Goal: Task Accomplishment & Management: Use online tool/utility

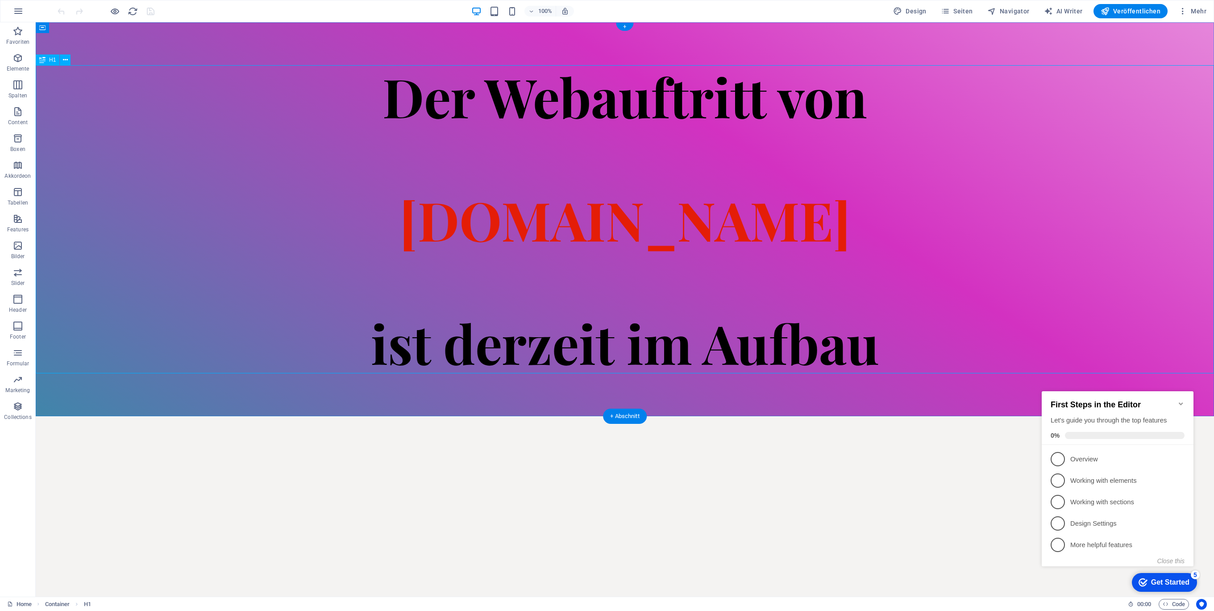
drag, startPoint x: 776, startPoint y: 233, endPoint x: 776, endPoint y: 240, distance: 7.2
click at [775, 233] on div "Der Webauftritt von [DOMAIN_NAME] ist derzeit im Aufbau" at bounding box center [625, 219] width 1178 height 308
click at [871, 345] on div "Der Webauftritt von [DOMAIN_NAME] ist derzeit im Aufbau" at bounding box center [625, 219] width 1178 height 308
click at [795, 295] on div "Der Webauftritt von [DOMAIN_NAME] ist derzeit im Aufbau" at bounding box center [625, 219] width 1178 height 308
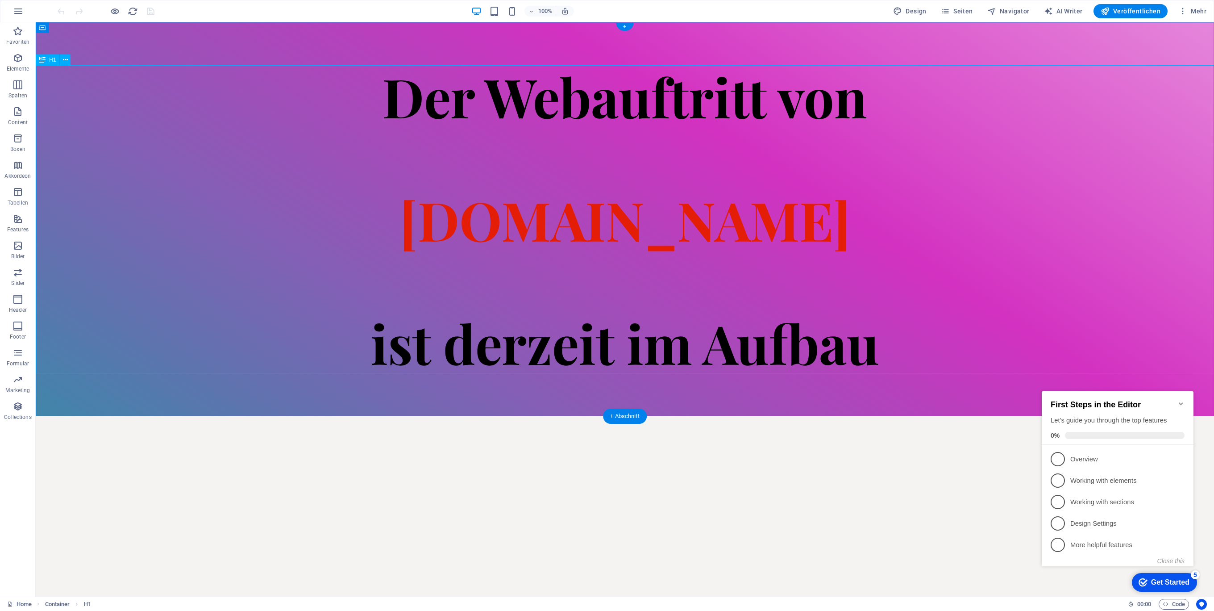
click at [795, 295] on div "Der Webauftritt von [DOMAIN_NAME] ist derzeit im Aufbau" at bounding box center [625, 219] width 1178 height 308
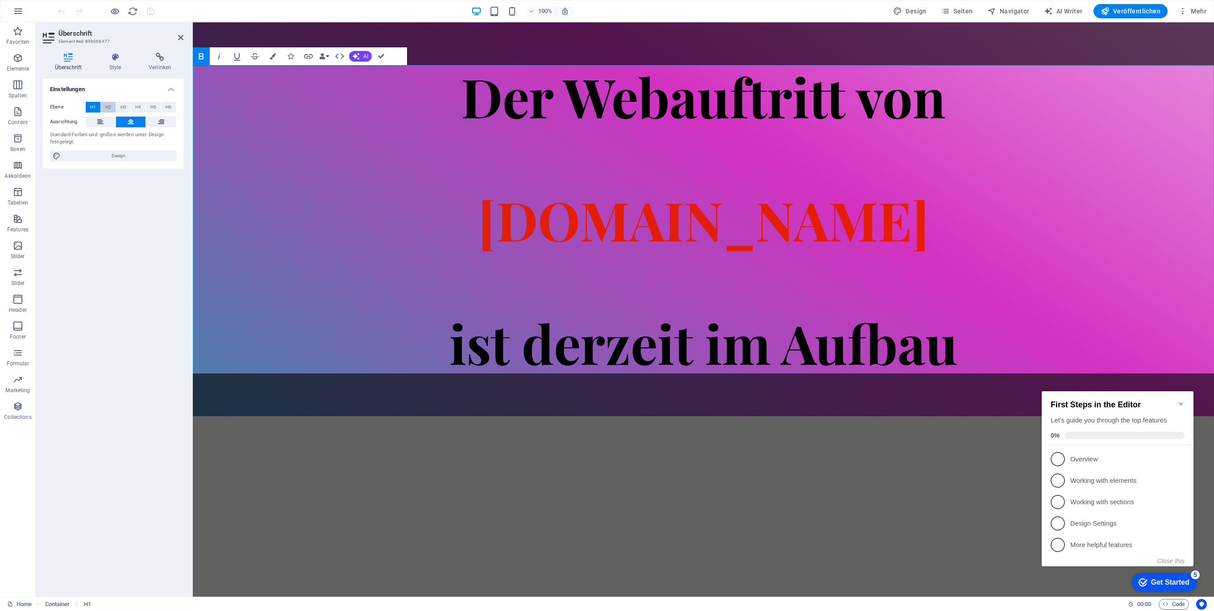
click at [109, 105] on span "H2" at bounding box center [108, 107] width 6 height 11
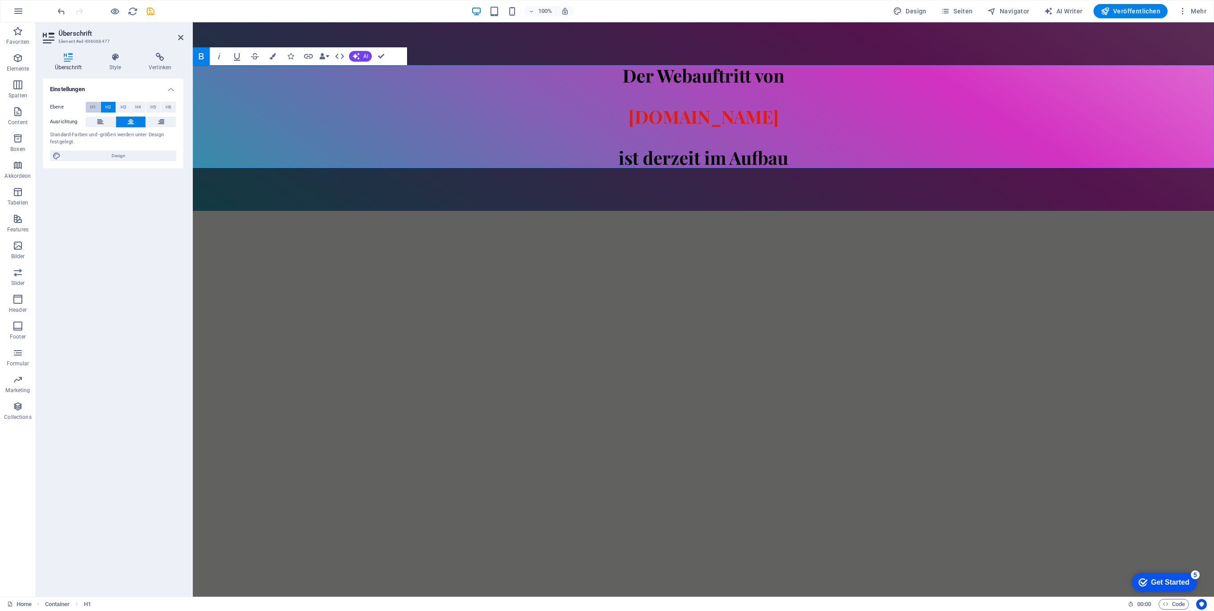
click at [94, 107] on span "H1" at bounding box center [93, 107] width 6 height 11
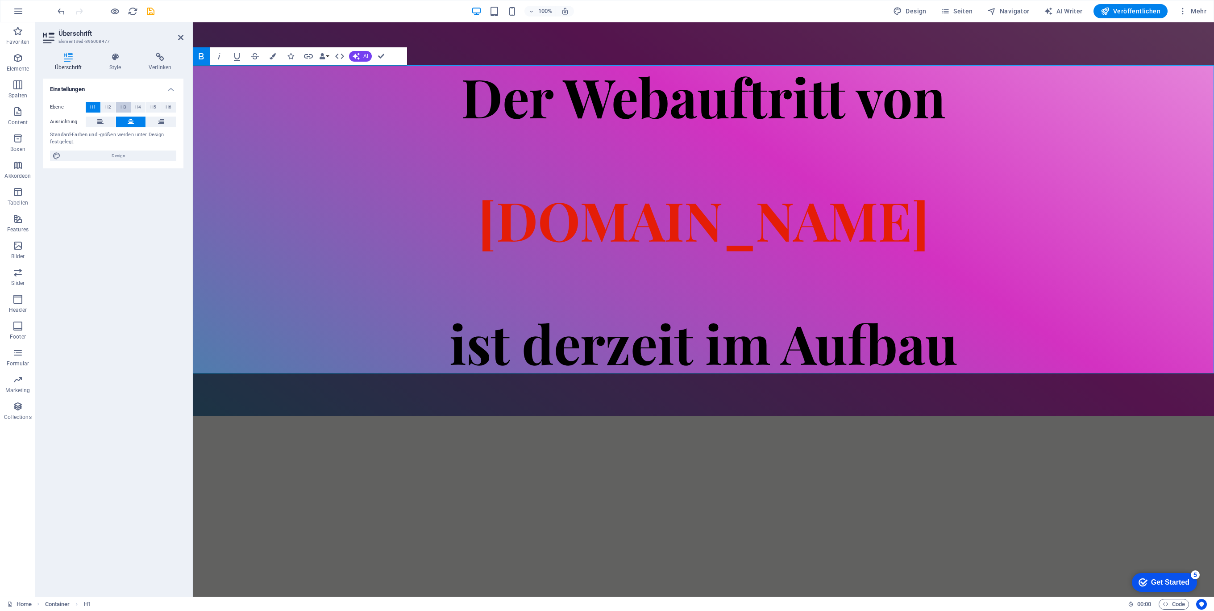
click at [124, 106] on span "H3" at bounding box center [124, 107] width 6 height 11
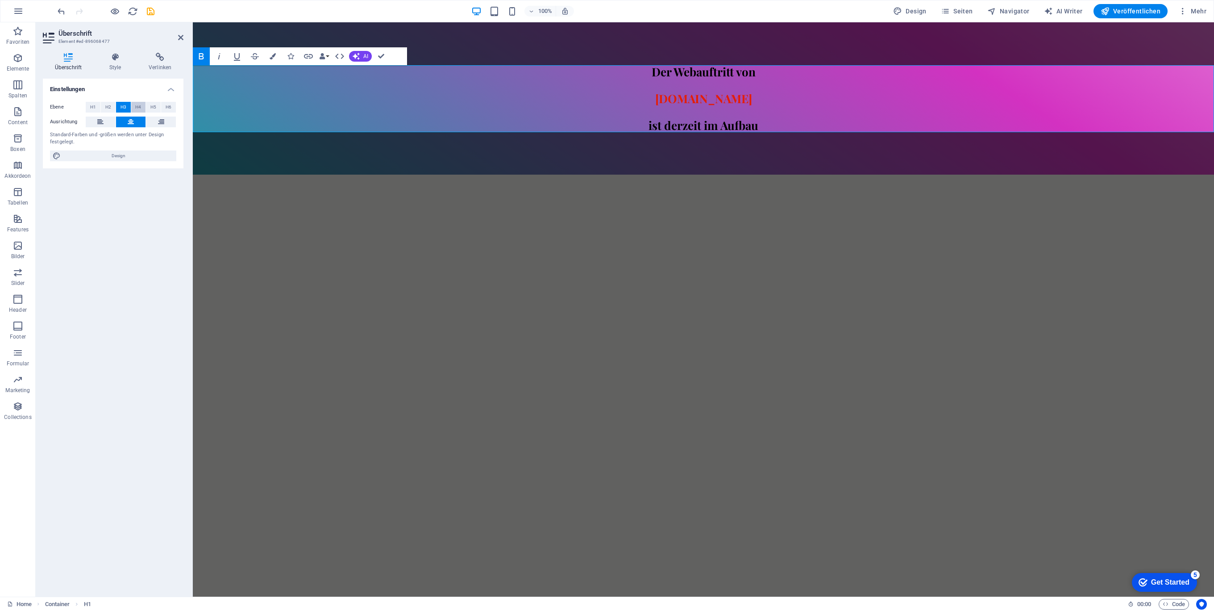
click at [137, 106] on span "H4" at bounding box center [138, 107] width 6 height 11
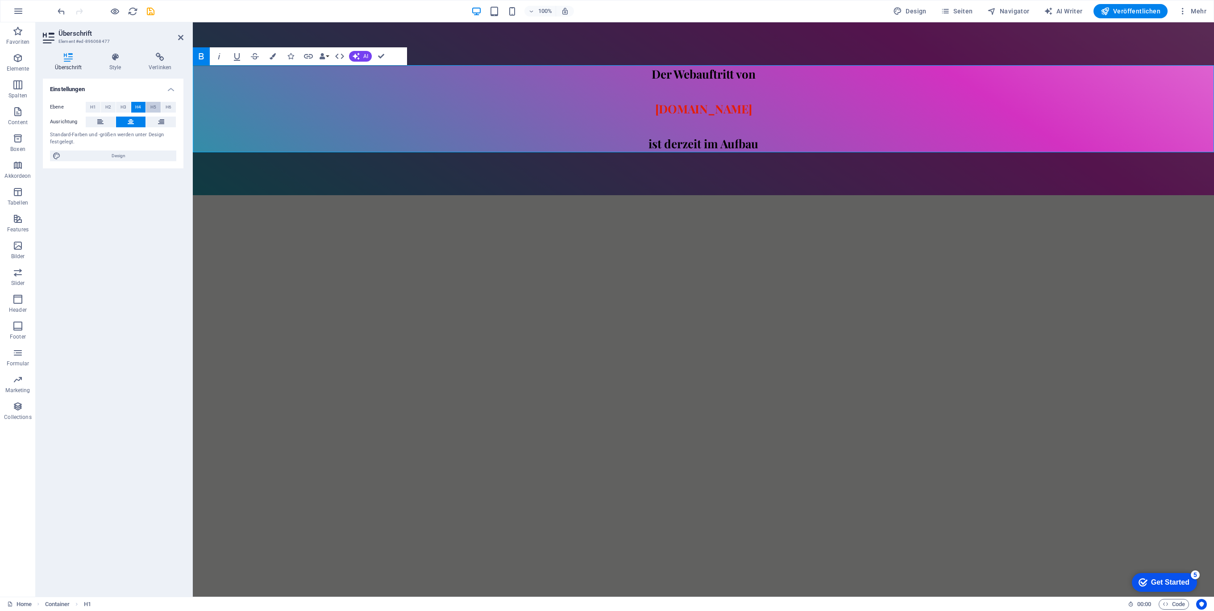
click at [151, 107] on span "H5" at bounding box center [153, 107] width 6 height 11
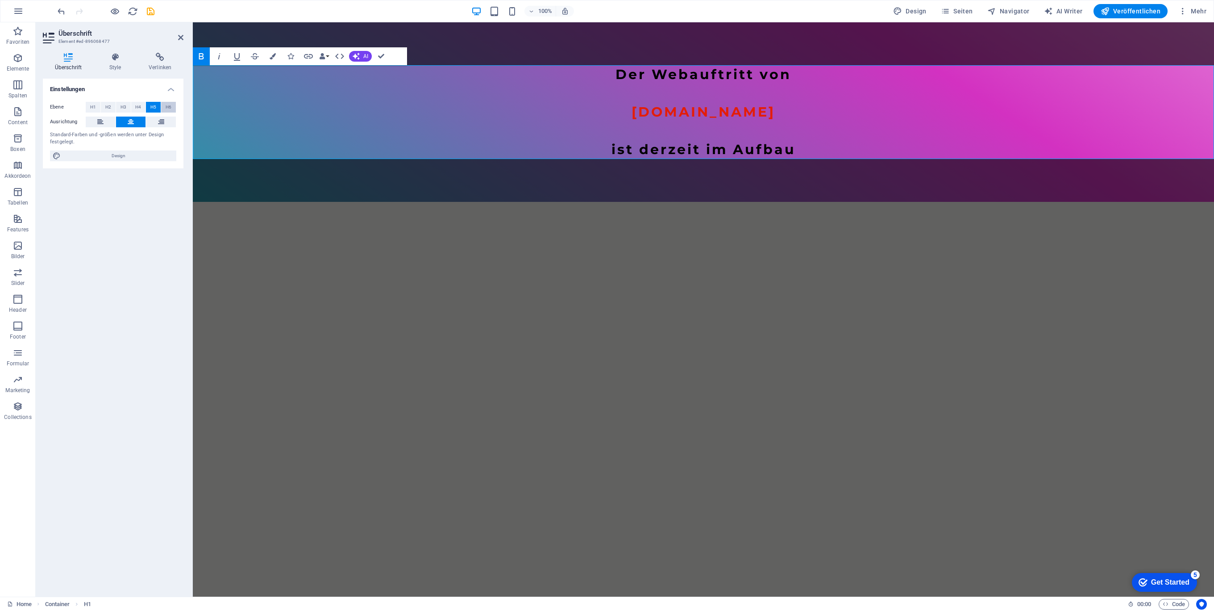
click at [165, 106] on button "H6" at bounding box center [168, 107] width 15 height 11
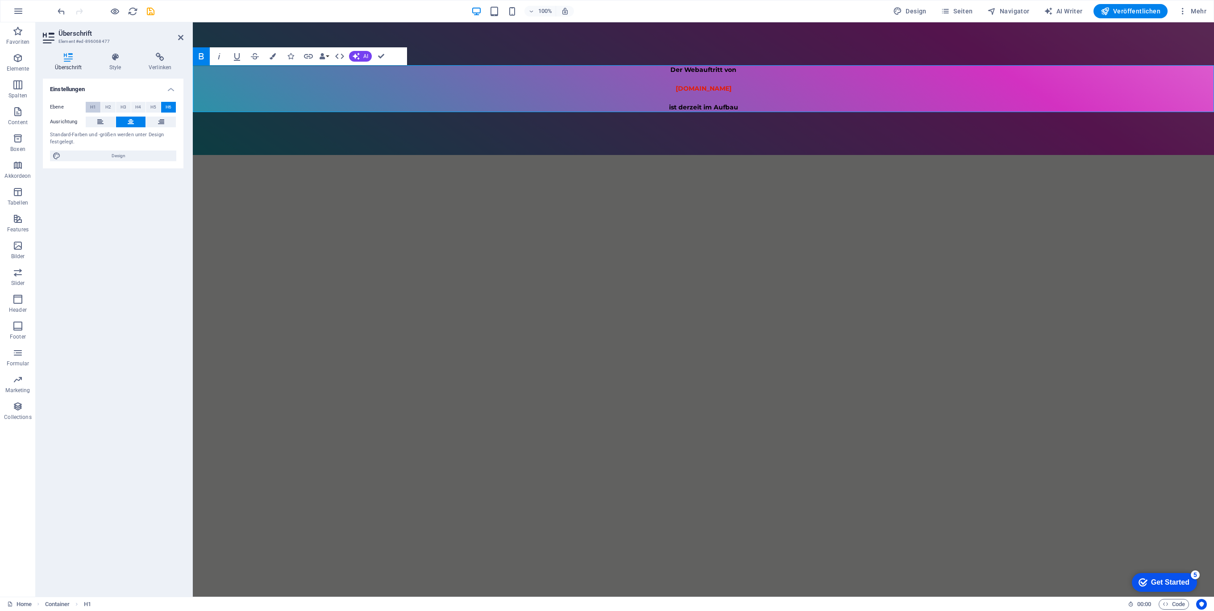
click at [96, 107] on span "H1" at bounding box center [93, 107] width 6 height 11
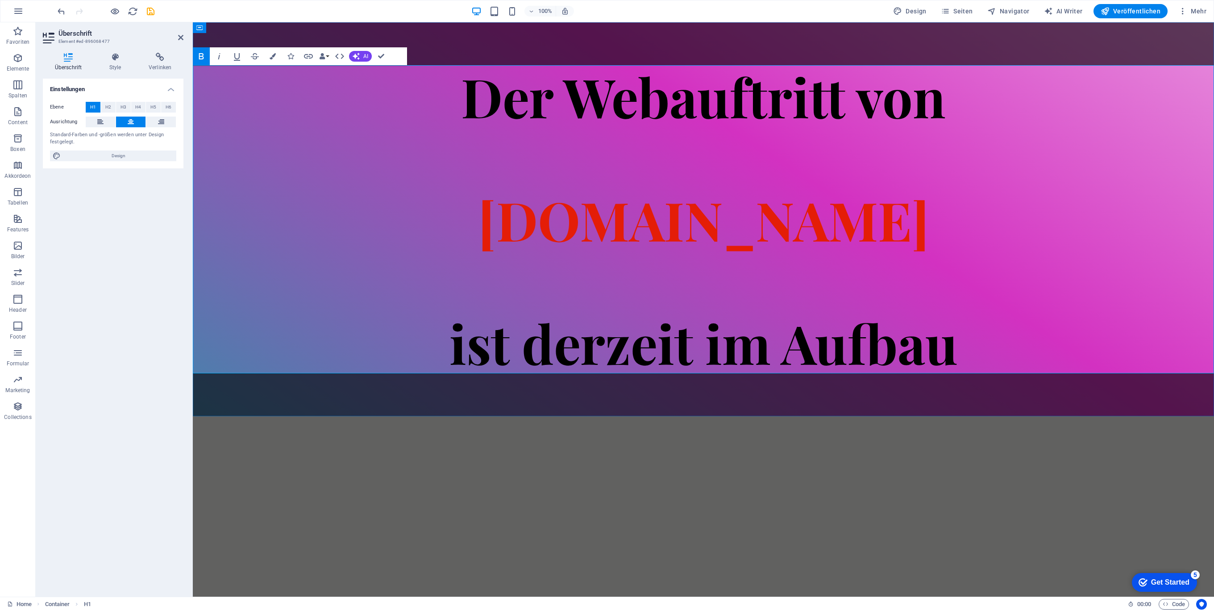
click at [788, 141] on h1 "Der Webauftritt von [DOMAIN_NAME] ist derzeit im Aufbau" at bounding box center [703, 219] width 1021 height 308
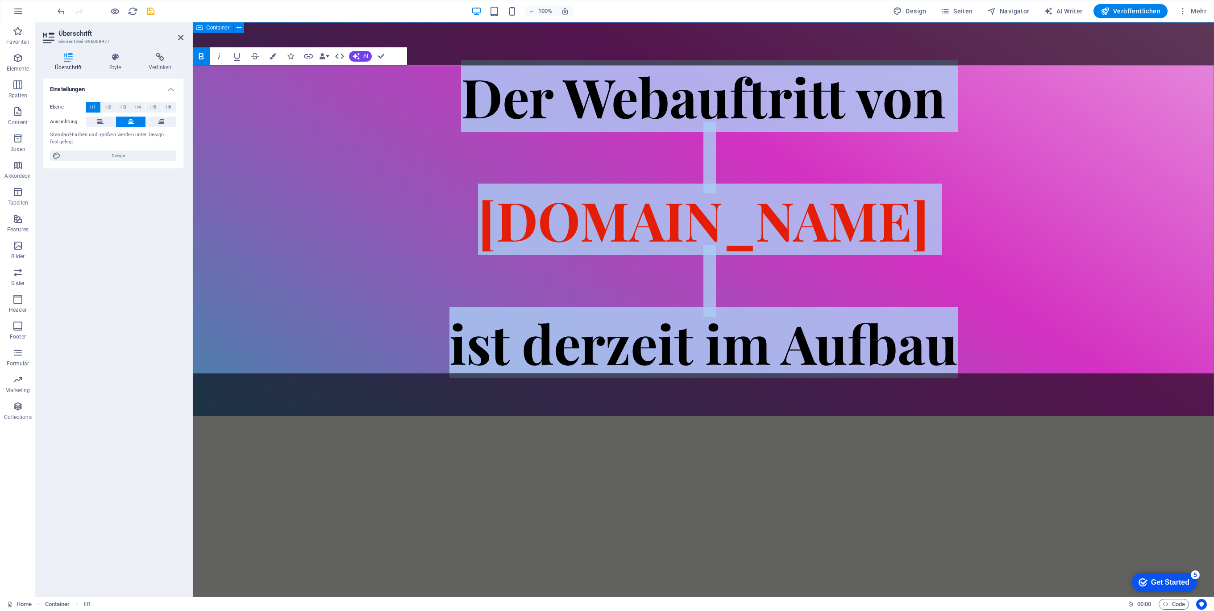
drag, startPoint x: 966, startPoint y: 356, endPoint x: 284, endPoint y: 50, distance: 748.1
click at [284, 50] on div "Der Webauftritt von [DOMAIN_NAME] ist derzeit im Aufbau" at bounding box center [703, 219] width 1021 height 394
copy h1 "Der Webauftritt von [DOMAIN_NAME] ist derzeit im Aufbau"
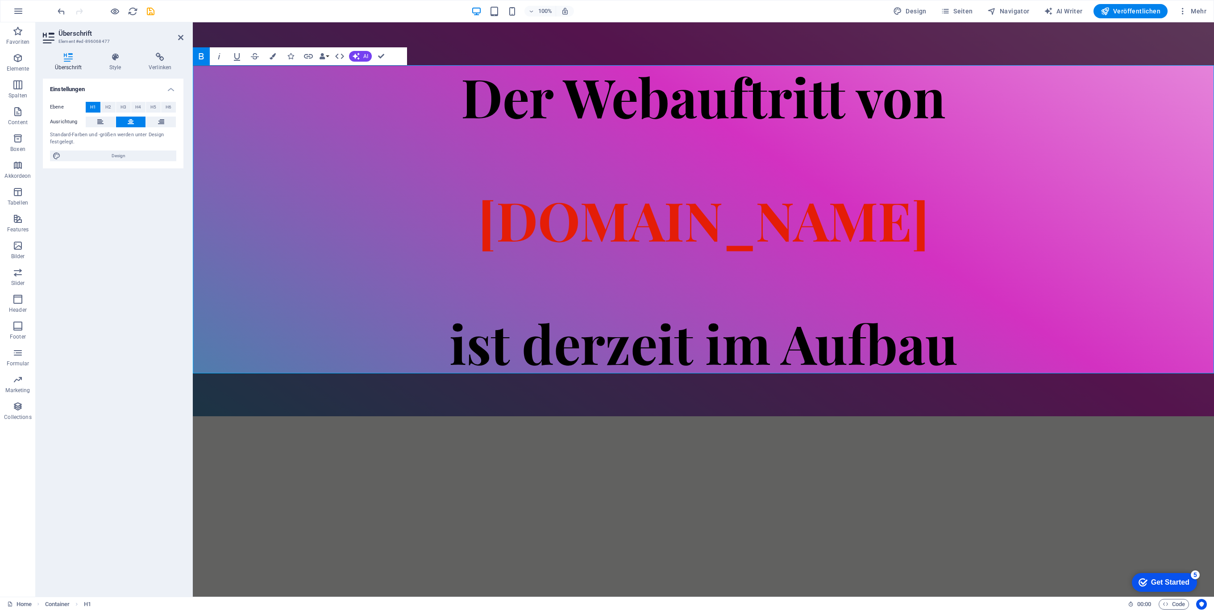
click at [415, 416] on html "Skip to main content Der Webauftritt von Spielhuesli.de ist derzeit im Aufbau" at bounding box center [703, 219] width 1021 height 394
click at [14, 48] on button "Favoriten" at bounding box center [18, 35] width 36 height 27
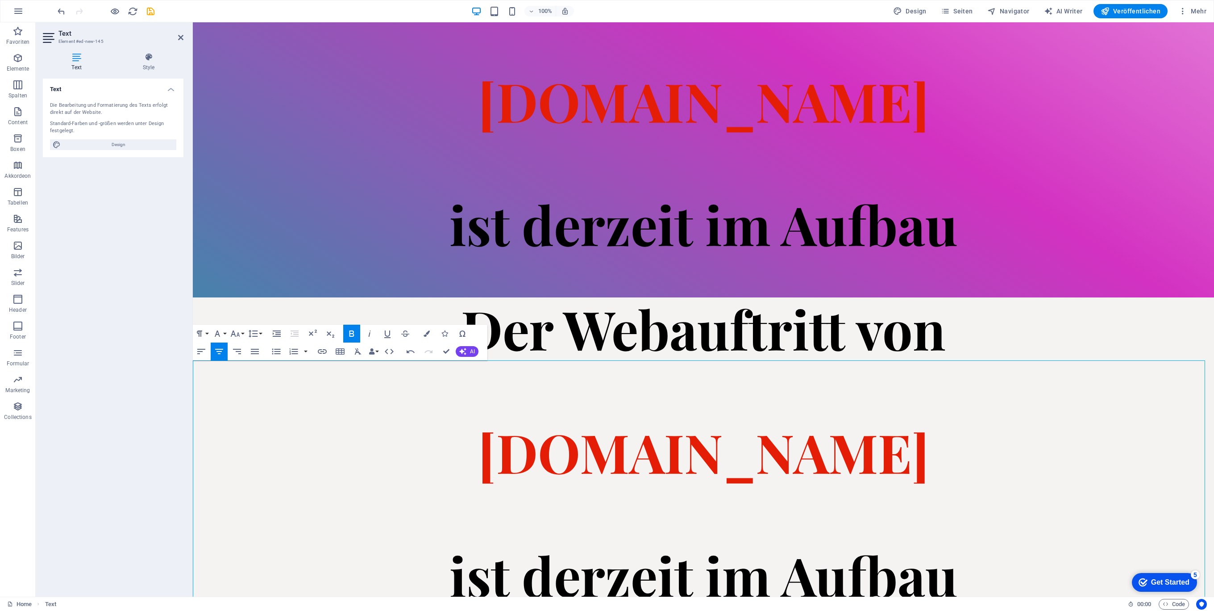
scroll to position [132, 0]
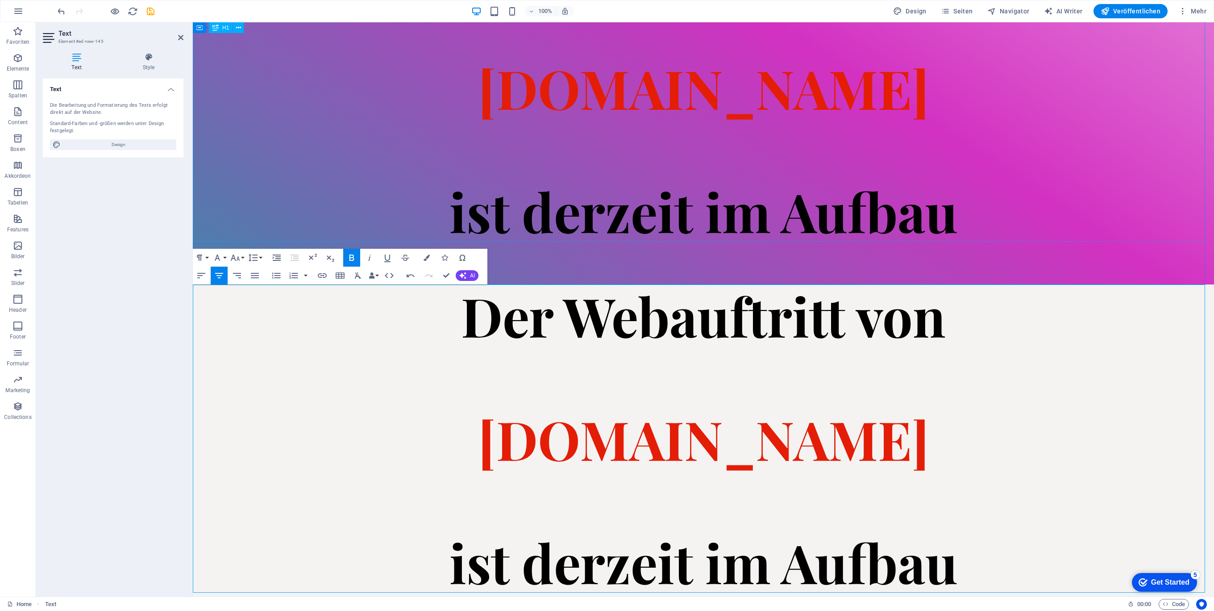
click at [1087, 205] on div "Der Webauftritt von [DOMAIN_NAME] ist derzeit im Aufbau" at bounding box center [703, 87] width 1021 height 308
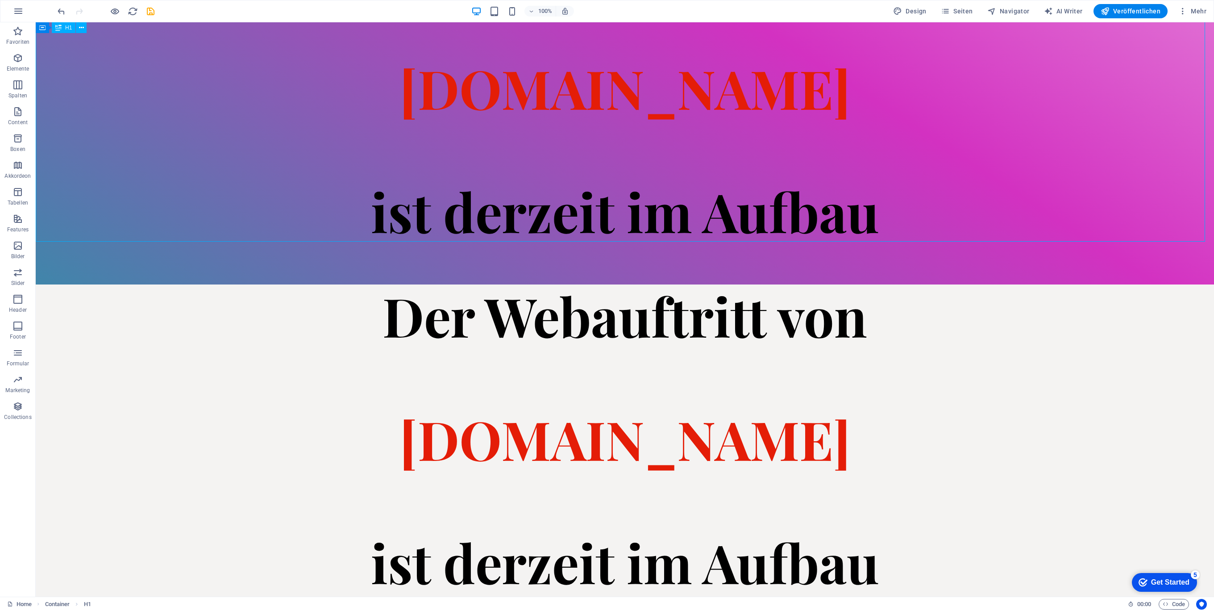
scroll to position [0, 0]
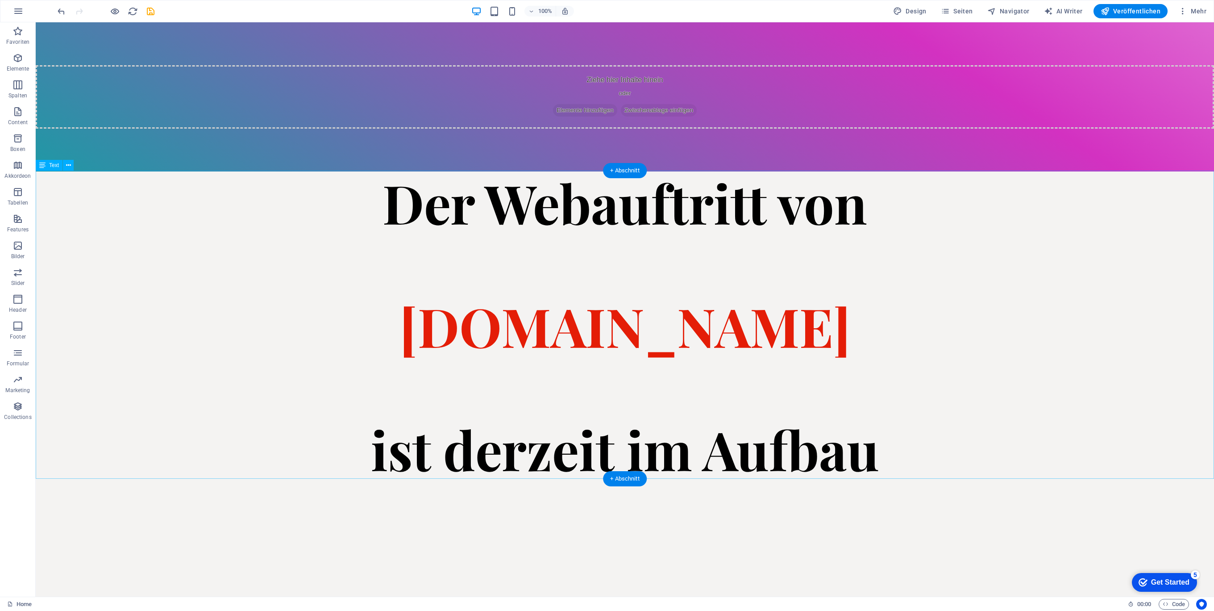
click at [863, 337] on div "Der Webauftritt von [DOMAIN_NAME] ist derzeit im Aufbau" at bounding box center [625, 325] width 1178 height 308
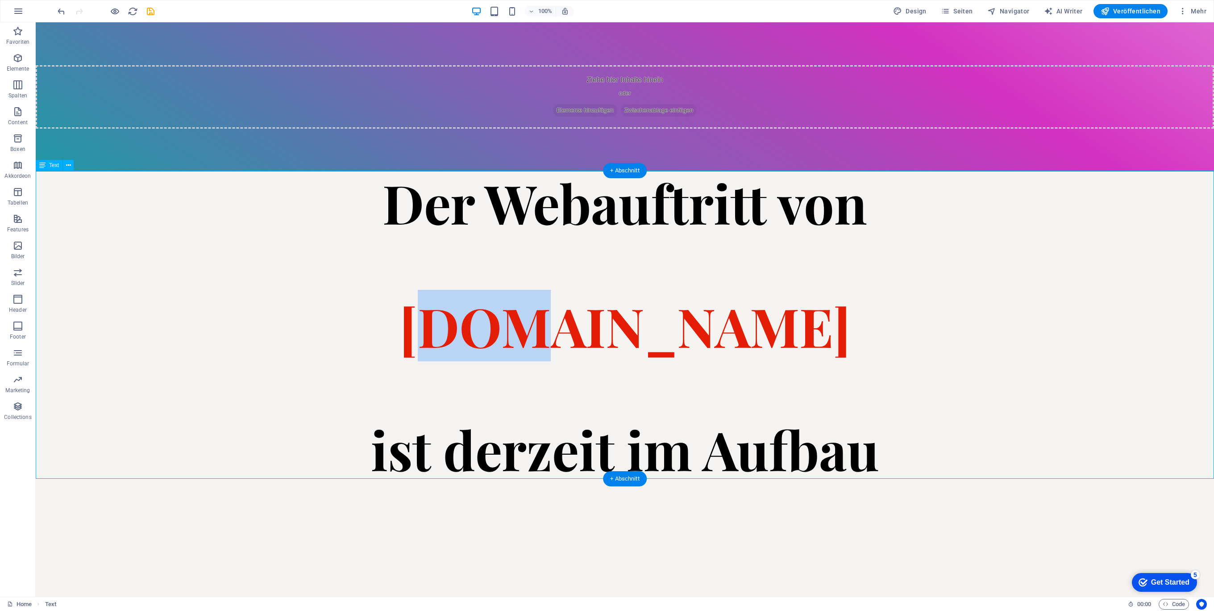
drag, startPoint x: 567, startPoint y: 320, endPoint x: 480, endPoint y: 294, distance: 90.8
click at [480, 294] on span "[DOMAIN_NAME]" at bounding box center [624, 325] width 451 height 71
click at [420, 291] on div "Der Webauftritt von [DOMAIN_NAME] ist derzeit im Aufbau" at bounding box center [625, 325] width 1178 height 308
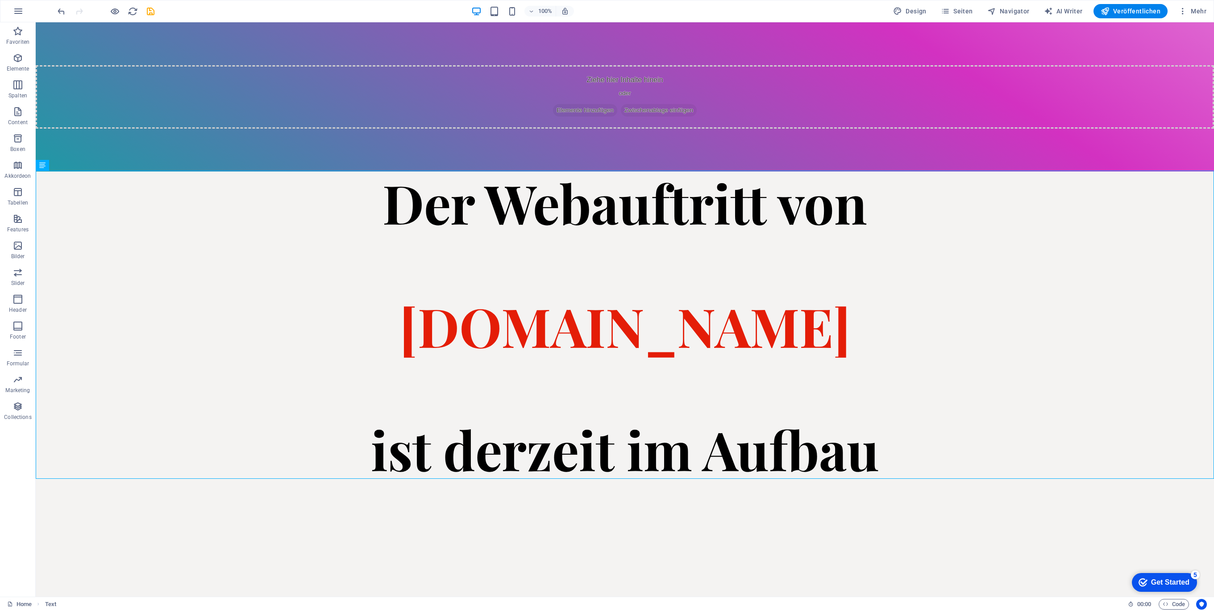
click at [238, 479] on html "Skip to main content Ziehe hier Inhalte hinein oder Elemente hinzufügen Zwische…" at bounding box center [625, 250] width 1178 height 457
drag, startPoint x: 81, startPoint y: 188, endPoint x: 318, endPoint y: 121, distance: 245.8
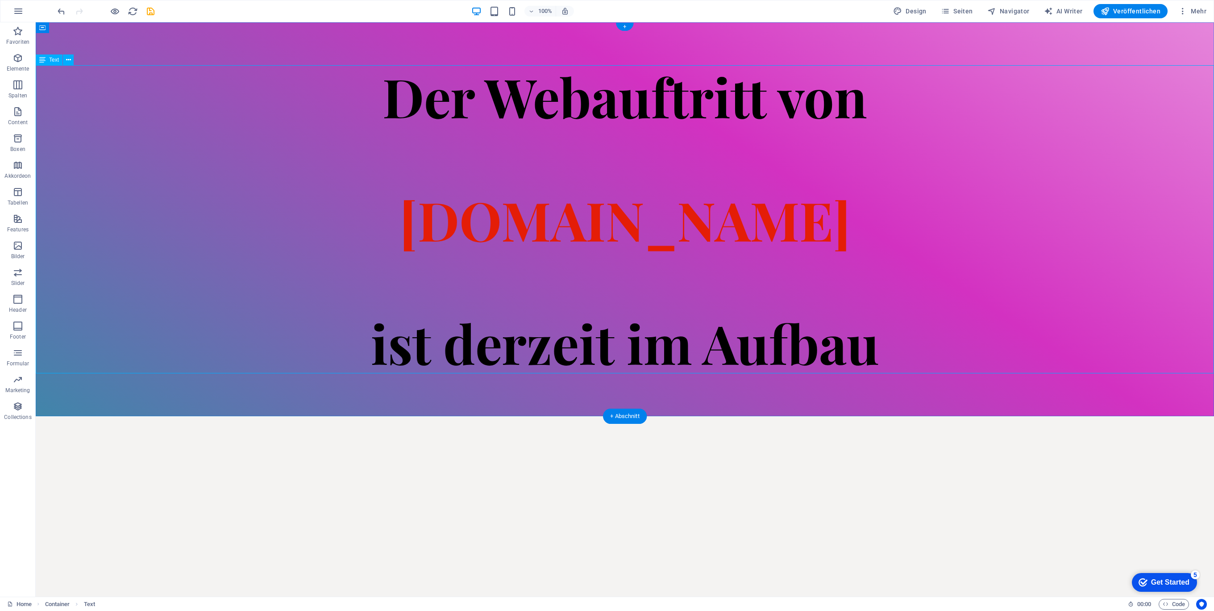
drag, startPoint x: 702, startPoint y: 125, endPoint x: 797, endPoint y: 210, distance: 126.7
click at [702, 125] on strong "Der Webauftritt von" at bounding box center [624, 95] width 485 height 71
drag, startPoint x: 912, startPoint y: 352, endPoint x: 832, endPoint y: 341, distance: 81.1
click at [817, 326] on div "Der Webauftritt von [DOMAIN_NAME] ist derzeit im Aufbau" at bounding box center [625, 219] width 1178 height 308
click at [836, 345] on strong "ist derzeit im Aufbau" at bounding box center [625, 342] width 508 height 71
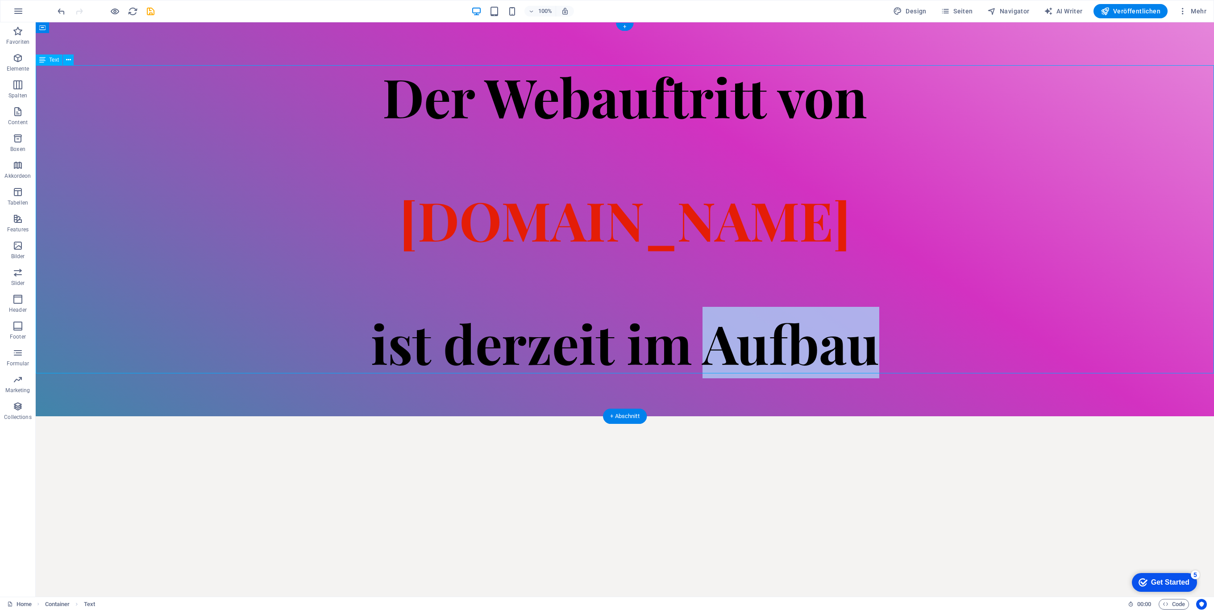
click at [835, 345] on strong "ist derzeit im Aufbau" at bounding box center [625, 342] width 508 height 71
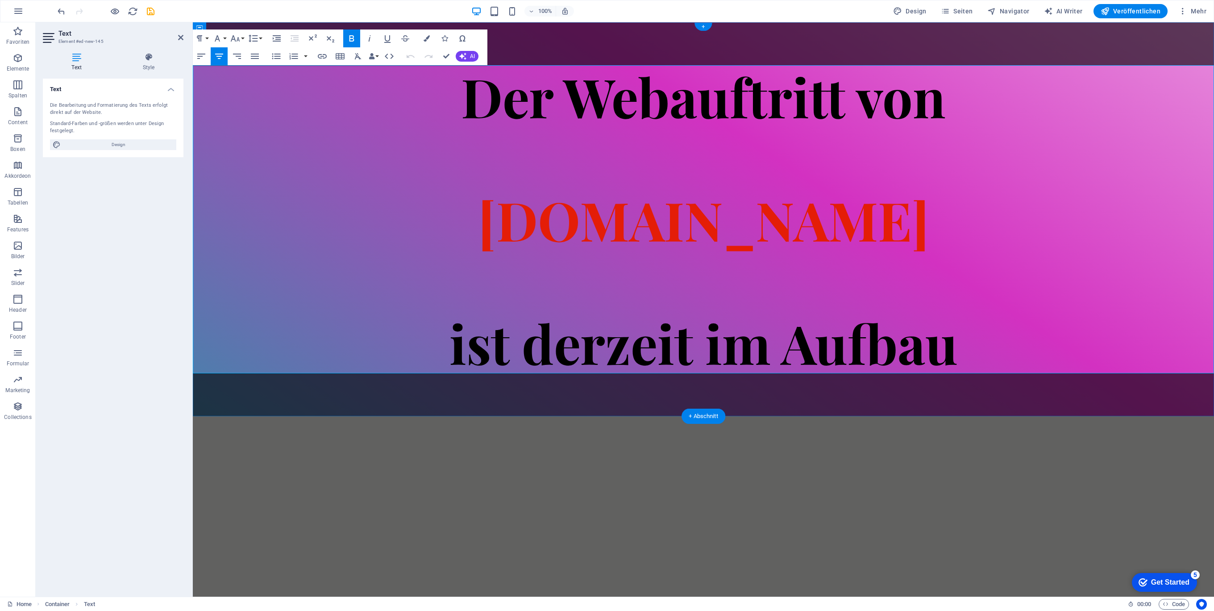
click at [945, 349] on strong "ist derzeit im Aufbau" at bounding box center [703, 342] width 508 height 71
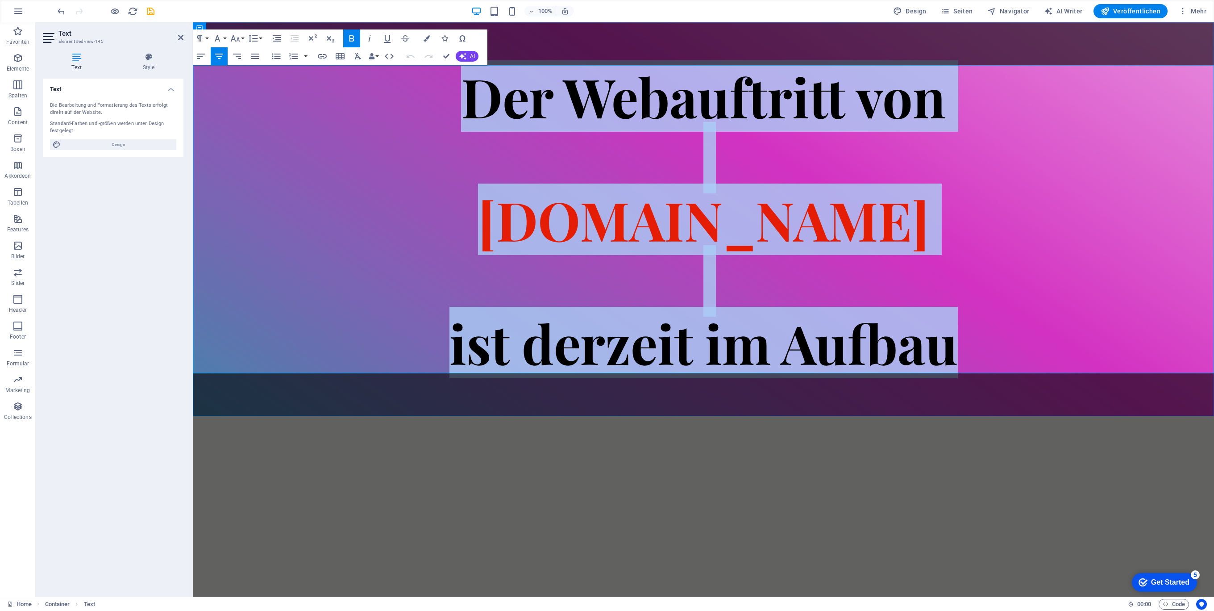
drag, startPoint x: 970, startPoint y: 348, endPoint x: 350, endPoint y: 68, distance: 680.2
click at [350, 68] on h1 "Der Webauftritt von [DOMAIN_NAME] ist derzeit im Aufbau" at bounding box center [703, 219] width 1021 height 308
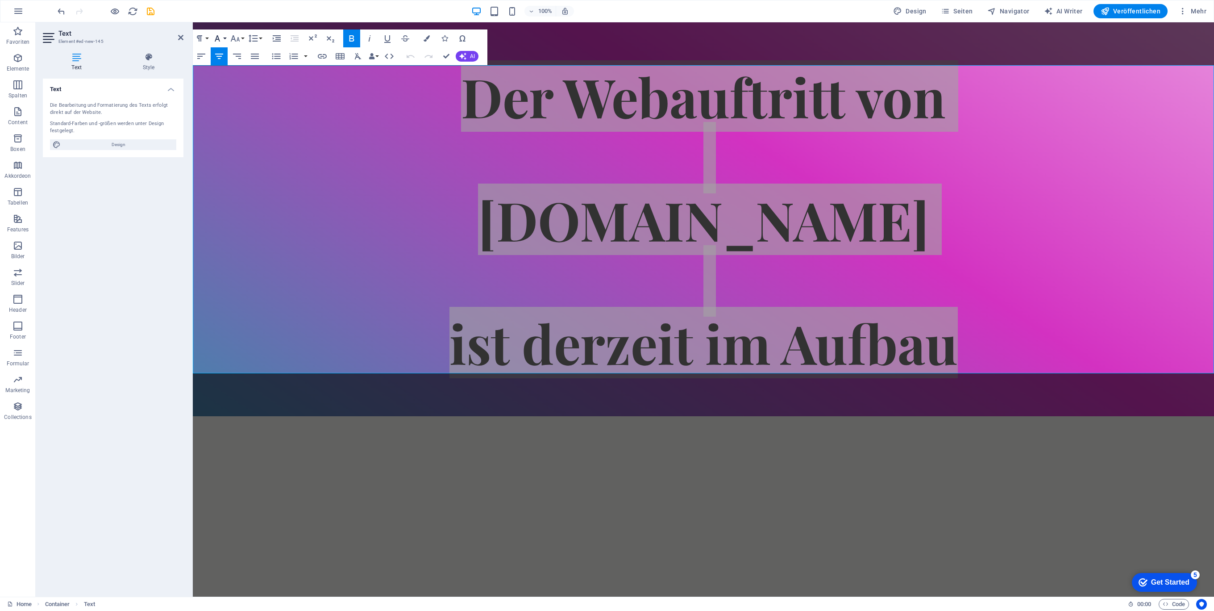
click at [224, 35] on button "Font Family" at bounding box center [219, 38] width 17 height 18
click at [240, 36] on icon "button" at bounding box center [235, 38] width 11 height 11
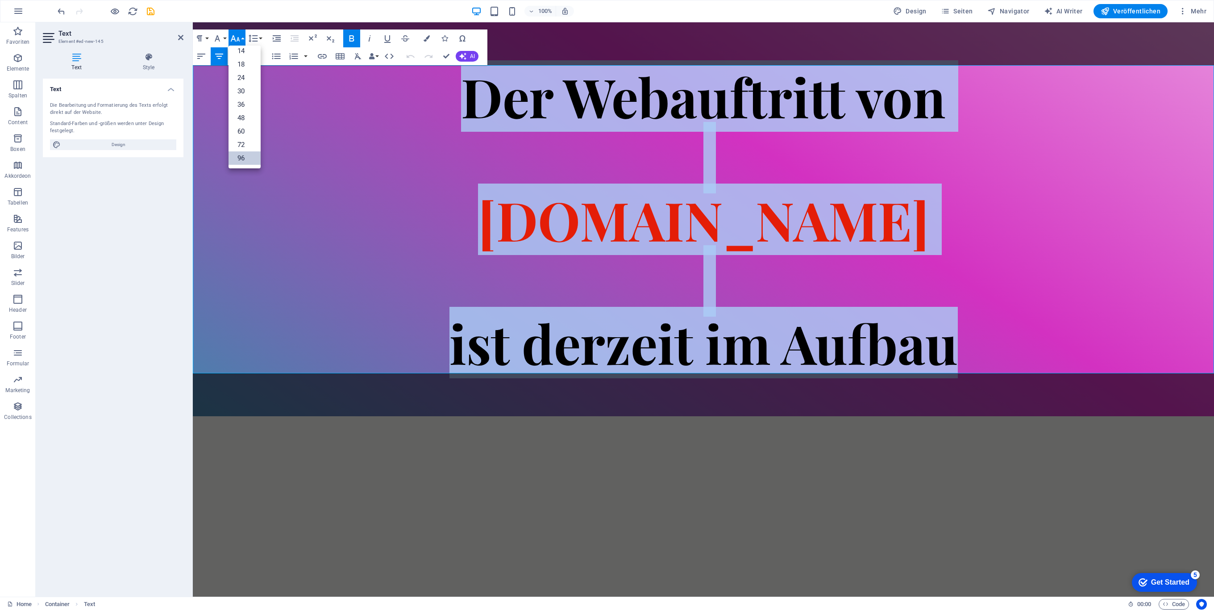
click at [250, 157] on link "96" at bounding box center [245, 157] width 32 height 13
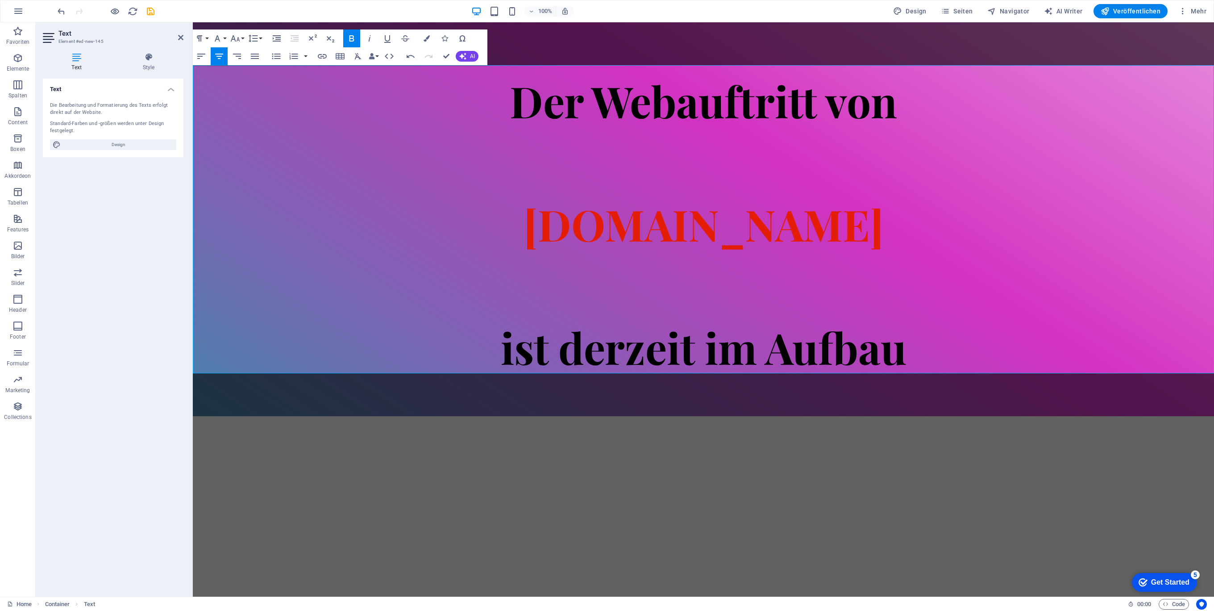
click at [870, 416] on html "Skip to main content Der Webauftritt von Spielhuesli.de ist derzeit im Aufbau" at bounding box center [703, 219] width 1021 height 394
click at [730, 149] on h1 "Der Webauftritt von [DOMAIN_NAME] ist derzeit im Aufbau" at bounding box center [703, 219] width 1021 height 308
drag, startPoint x: 199, startPoint y: 169, endPoint x: 1070, endPoint y: 165, distance: 871.7
click at [1069, 164] on h1 "Der Webauftritt von [DOMAIN_NAME] ist derzeit im Aufbau" at bounding box center [703, 219] width 1021 height 308
click at [238, 38] on icon "button" at bounding box center [235, 38] width 9 height 6
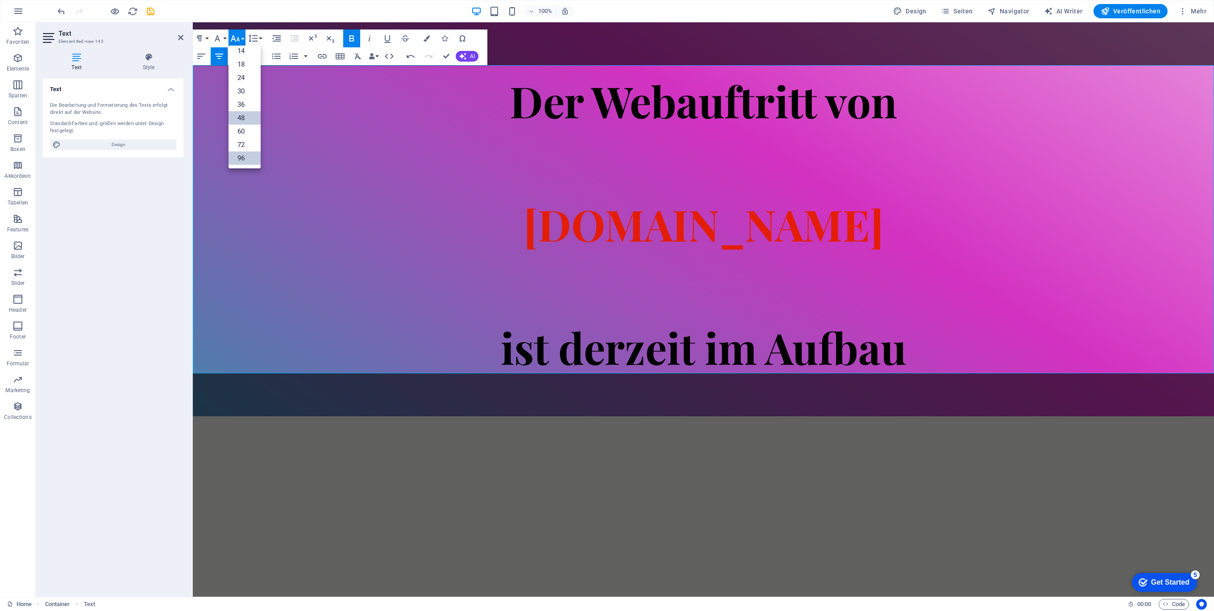
click at [241, 115] on link "48" at bounding box center [245, 117] width 32 height 13
drag, startPoint x: 338, startPoint y: 167, endPoint x: 460, endPoint y: 177, distance: 122.2
click at [347, 169] on h1 "Der Webauftritt von ​ Spielhuesli.de ist derzeit im Aufbau" at bounding box center [703, 219] width 1021 height 308
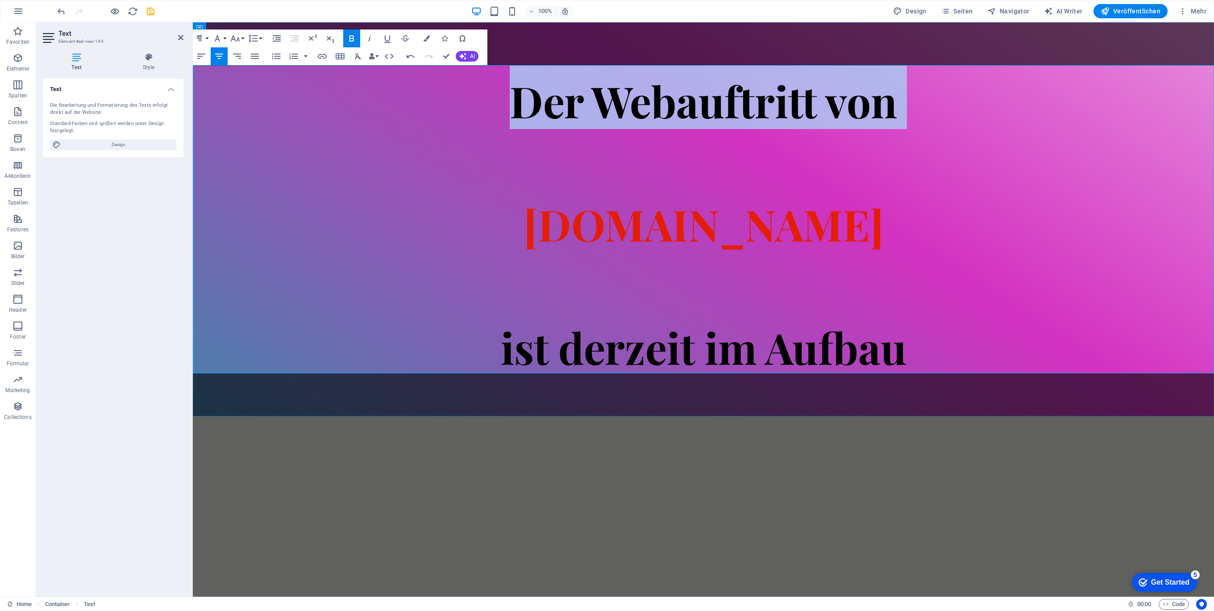
drag, startPoint x: 766, startPoint y: 174, endPoint x: 405, endPoint y: 99, distance: 368.7
click at [405, 99] on h1 "Der Webauftritt von ​ Spielhuesli.de ist derzeit im Aufbau" at bounding box center [703, 219] width 1021 height 308
click at [1050, 118] on h1 "Der Webauftritt von ​ Spielhuesli.de ist derzeit im Aufbau" at bounding box center [703, 219] width 1021 height 308
click at [943, 94] on h1 "Der Webauftritt von ​ Spielhuesli.de ist derzeit im Aufbau" at bounding box center [703, 219] width 1021 height 308
click at [889, 112] on span "Der Webauftritt von" at bounding box center [703, 100] width 387 height 57
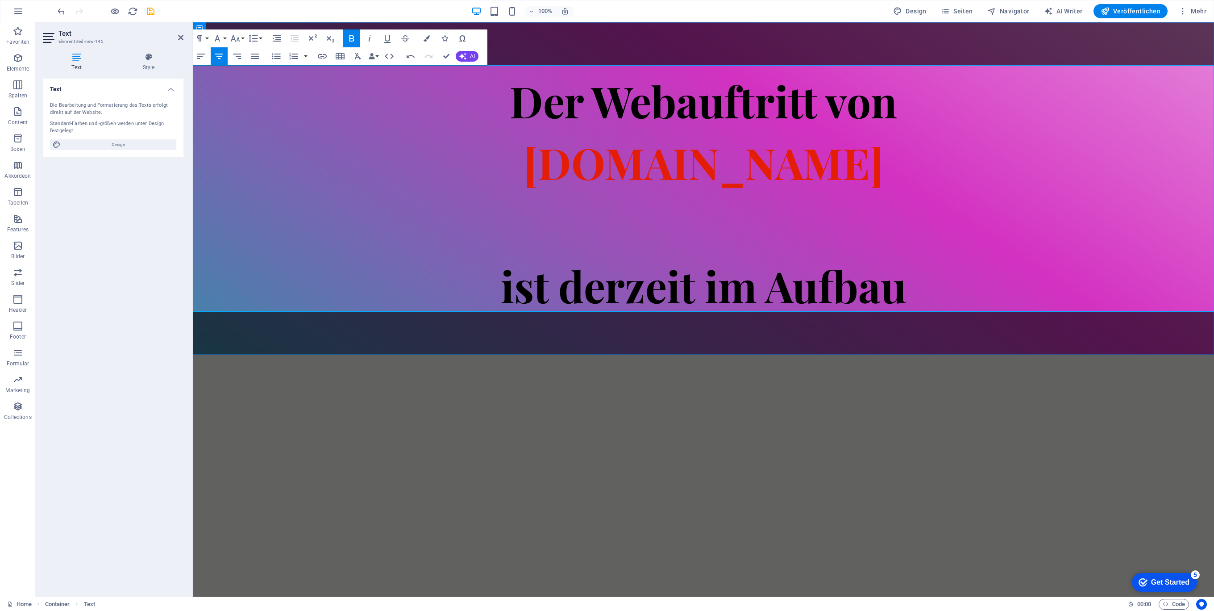
click at [888, 160] on h1 "Der Webauftritt von ​ Spielhuesli.de ist derzeit im Aufbau" at bounding box center [703, 188] width 1021 height 246
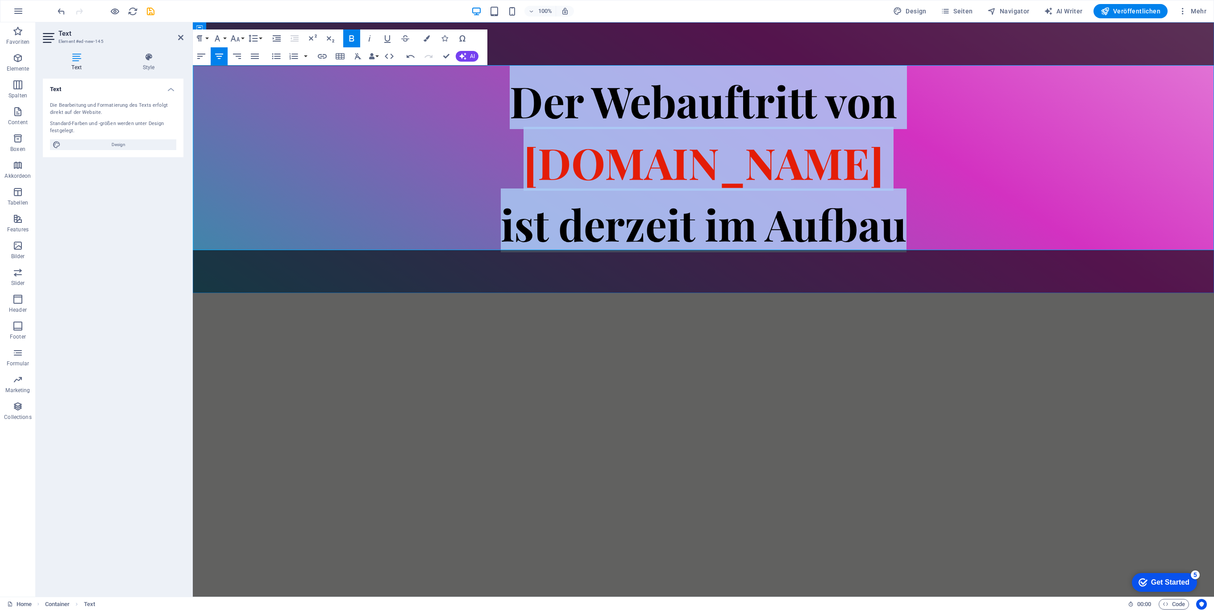
drag, startPoint x: 932, startPoint y: 230, endPoint x: 405, endPoint y: 91, distance: 545.0
click at [407, 92] on h1 "Der Webauftritt von ​ Spielhuesli.de ist derzeit im Aufbau" at bounding box center [703, 157] width 1021 height 185
click at [262, 37] on button "Line Height" at bounding box center [254, 38] width 17 height 18
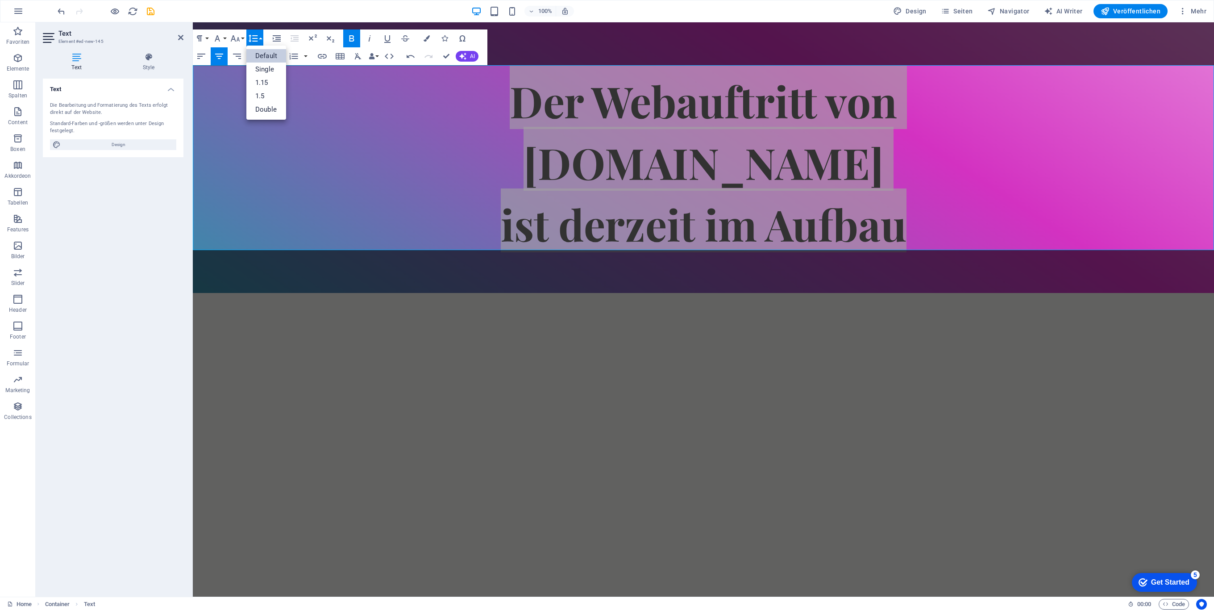
scroll to position [0, 0]
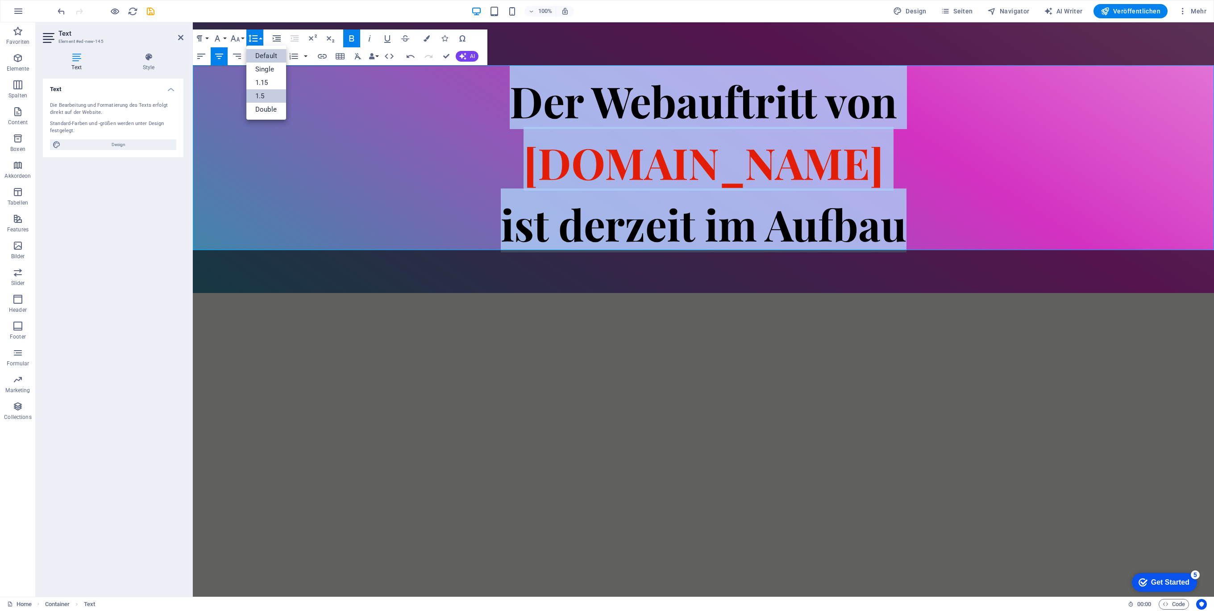
click at [264, 91] on link "1.5" at bounding box center [266, 95] width 40 height 13
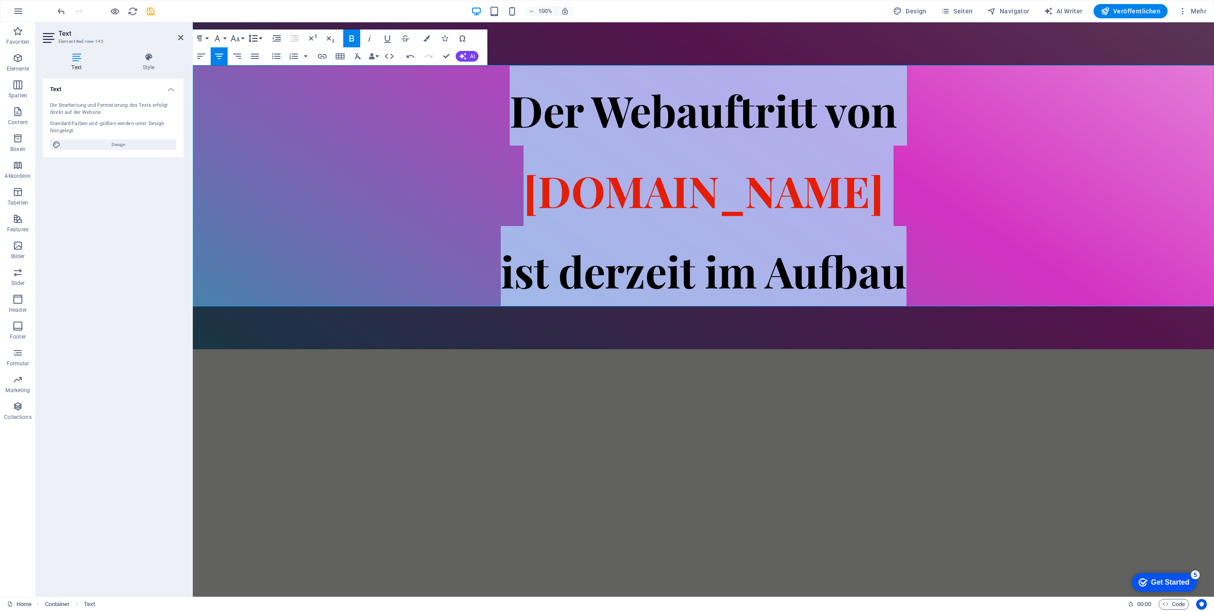
click at [260, 41] on button "Line Height" at bounding box center [254, 38] width 17 height 18
click at [259, 107] on link "Double" at bounding box center [266, 109] width 40 height 13
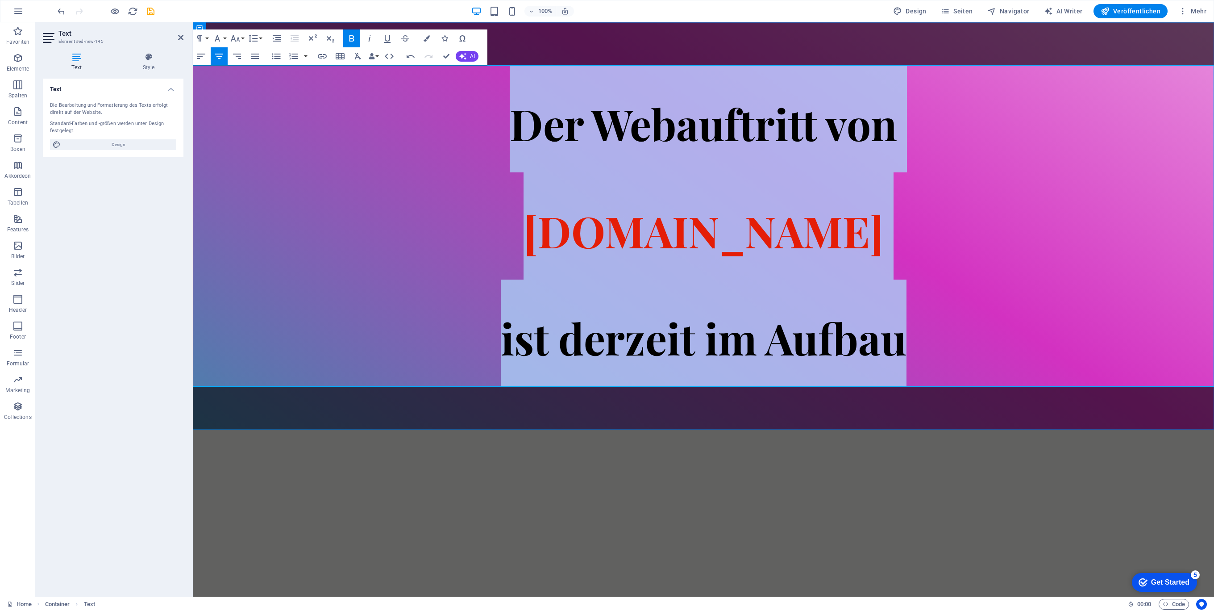
click at [982, 262] on h1 "Der Webauftritt von ​ Spielhuesli.de ist derzeit im Aufbau" at bounding box center [703, 225] width 1021 height 321
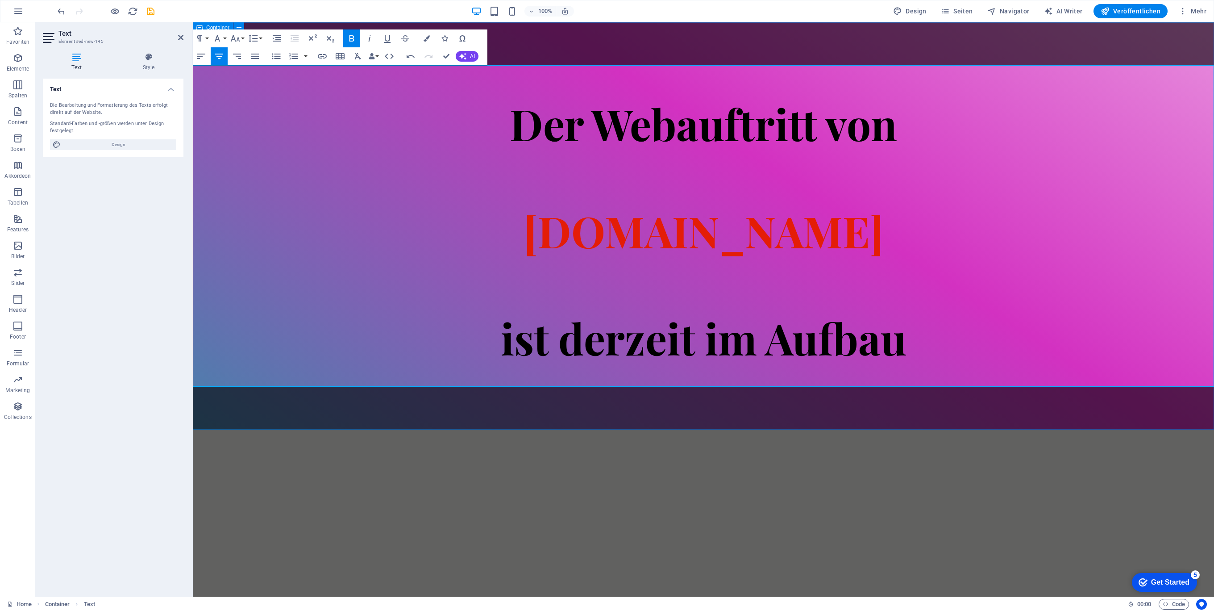
click at [681, 416] on div "Der Webauftritt von ​ Spielhuesli.de ist derzeit im Aufbau" at bounding box center [703, 225] width 1021 height 407
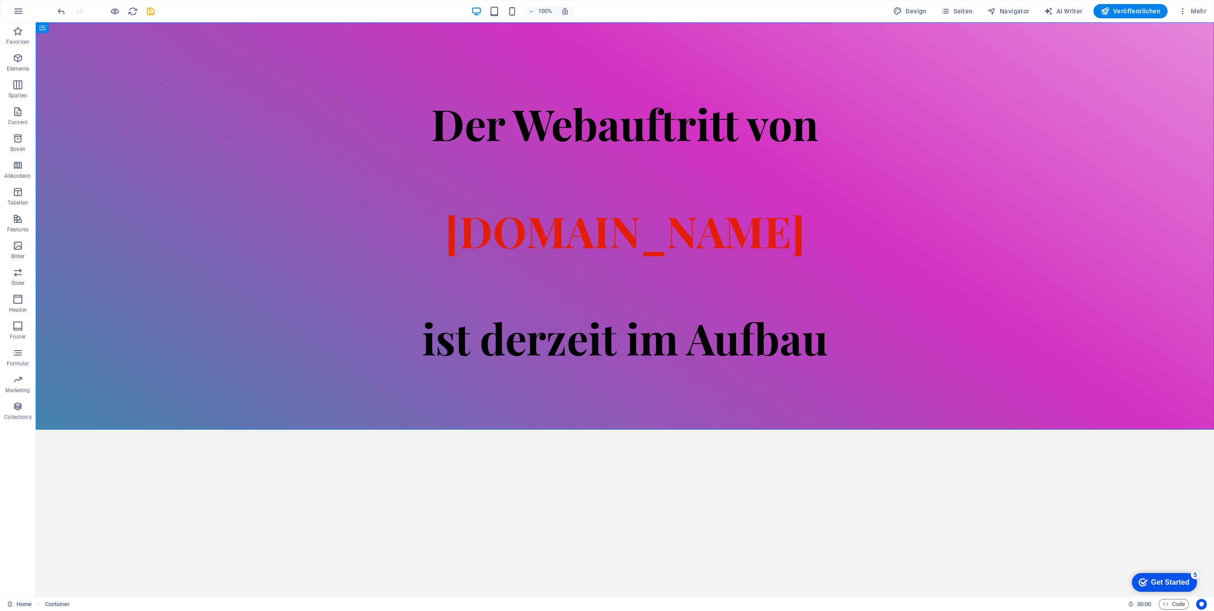
click at [702, 429] on html "Skip to main content Der Webauftritt von Spielhuesli.de ist derzeit im Aufbau" at bounding box center [625, 225] width 1178 height 407
click at [745, 240] on span "[DOMAIN_NAME]" at bounding box center [625, 230] width 360 height 57
click at [776, 236] on div "Der Webauftritt von [DOMAIN_NAME] ist derzeit im Aufbau" at bounding box center [625, 225] width 1178 height 321
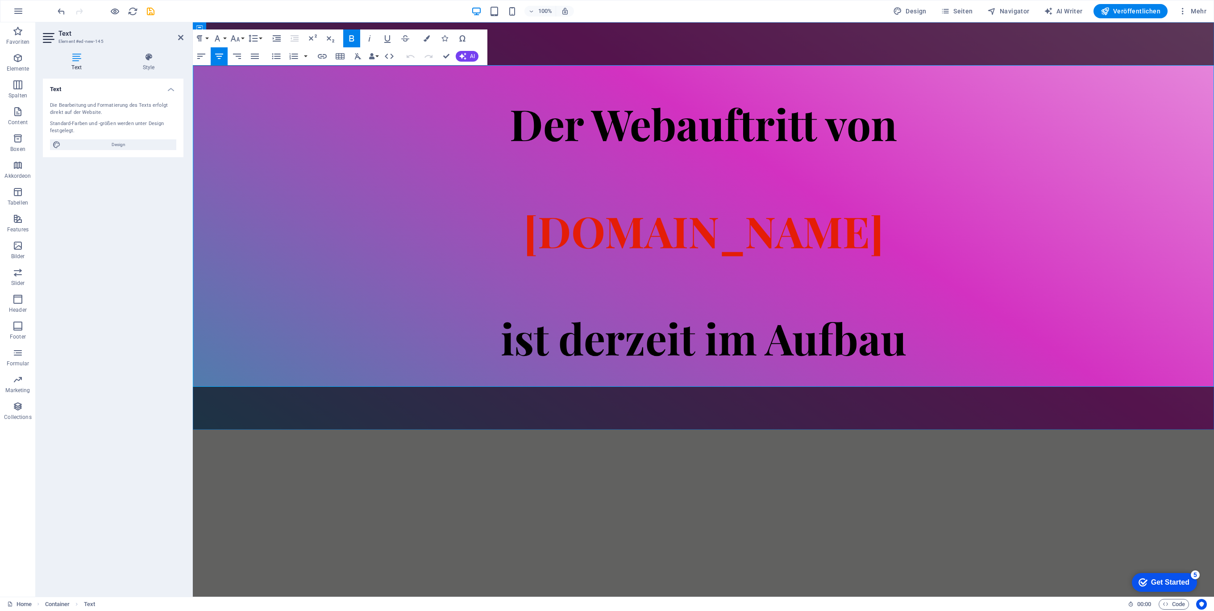
drag, startPoint x: 846, startPoint y: 235, endPoint x: 541, endPoint y: 224, distance: 305.0
click at [541, 224] on h1 "Der Webauftritt von [DOMAIN_NAME] ist derzeit im Aufbau" at bounding box center [703, 225] width 1021 height 321
click at [427, 34] on button "Colors" at bounding box center [426, 38] width 17 height 18
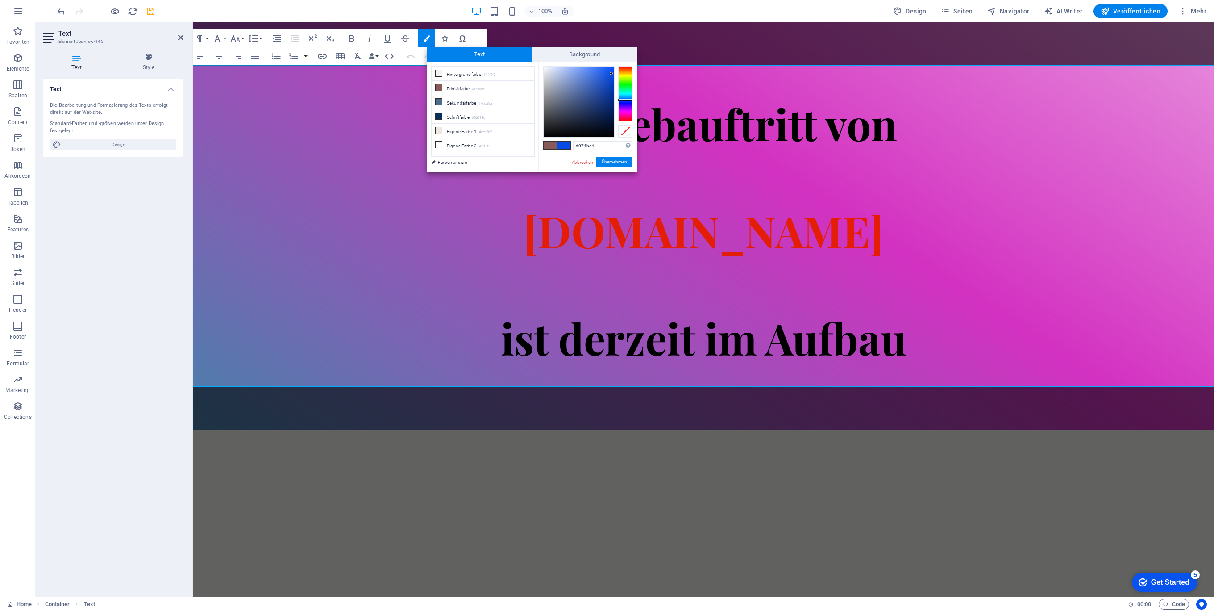
click at [624, 100] on div at bounding box center [625, 93] width 14 height 55
click at [626, 101] on div at bounding box center [625, 93] width 14 height 55
drag, startPoint x: 611, startPoint y: 72, endPoint x: 636, endPoint y: 63, distance: 25.9
click at [627, 62] on div "#001cff Unterstützte Formate: #0852ed rgb(8, 82, 237) rgba(8, 82, 237, 90%) hsv…" at bounding box center [587, 182] width 99 height 240
type input "#000000"
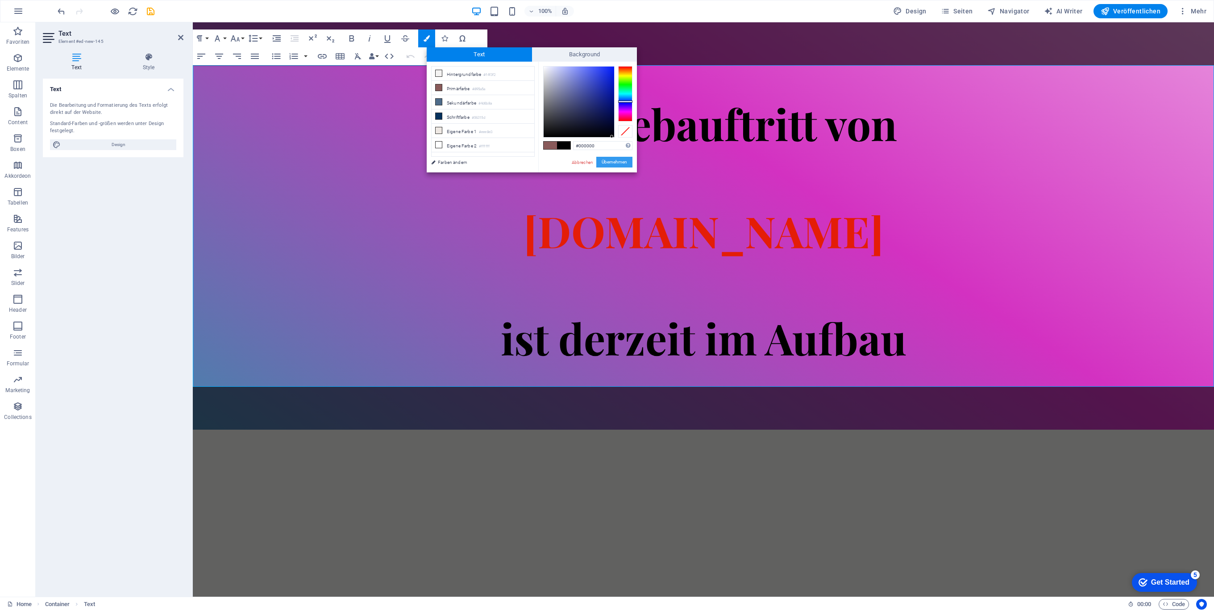
click at [612, 159] on button "Übernehmen" at bounding box center [614, 162] width 36 height 11
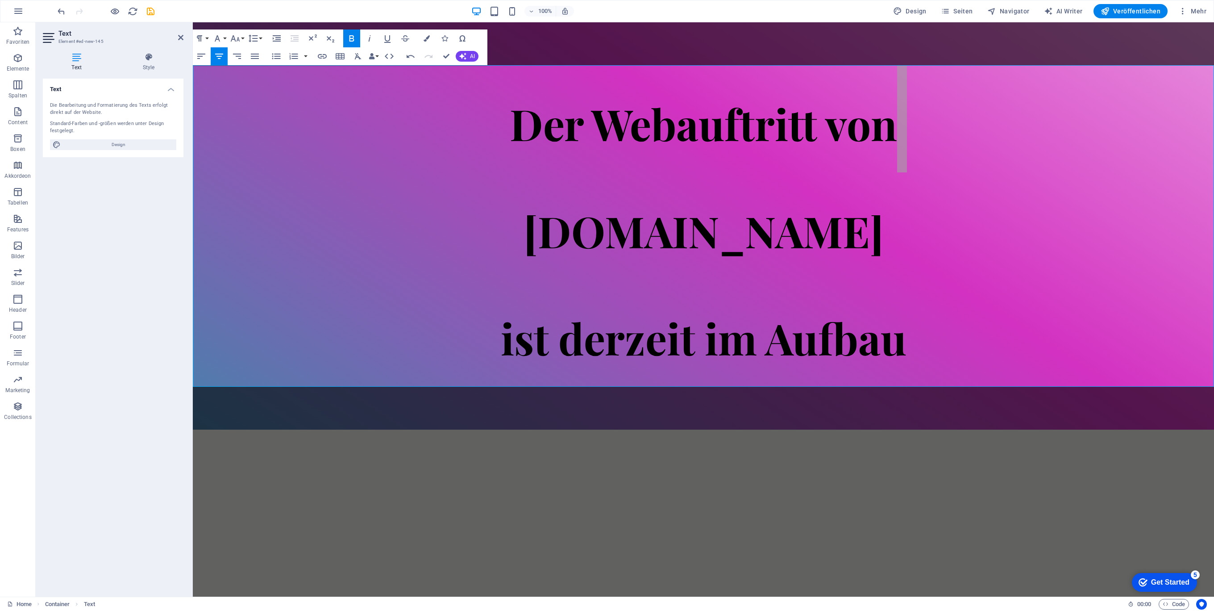
click at [1052, 333] on div "Ziehe hier rein, um den vorhandenen Inhalt zu ersetzen. Drücke "Strg", wenn du …" at bounding box center [703, 309] width 1021 height 574
click at [924, 429] on html "Skip to main content Der Webauftritt von Spielhuesli.de ist derzeit im Aufbau" at bounding box center [703, 225] width 1021 height 407
click at [892, 429] on html "Skip to main content Der Webauftritt von Spielhuesli.de ist derzeit im Aufbau" at bounding box center [703, 225] width 1021 height 407
click at [826, 414] on div "Der Webauftritt von [DOMAIN_NAME] ist derzeit im Aufbau" at bounding box center [703, 225] width 1021 height 407
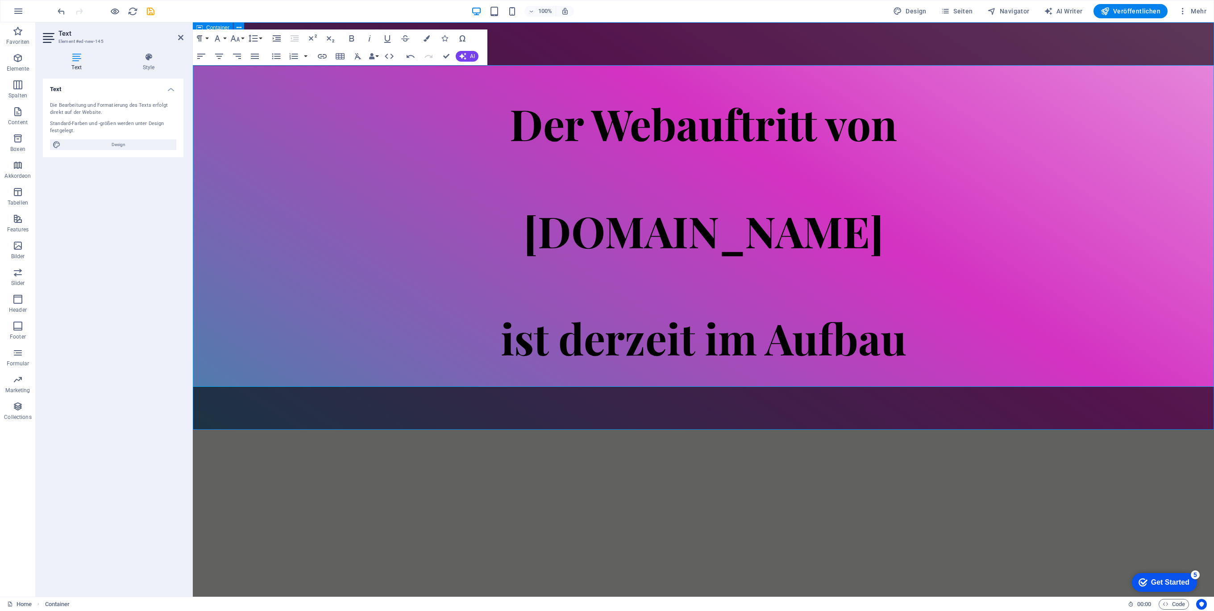
click at [826, 414] on div "Der Webauftritt von [DOMAIN_NAME] ist derzeit im Aufbau" at bounding box center [703, 225] width 1021 height 407
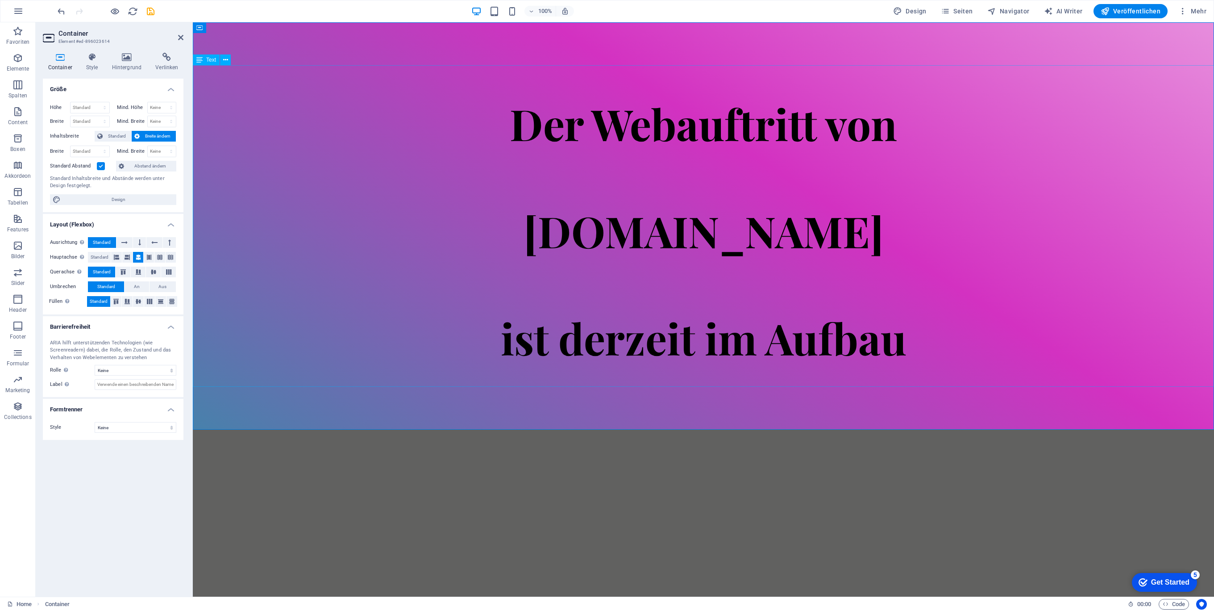
click at [845, 263] on h1 "Der Webauftritt von [DOMAIN_NAME] ist derzeit im Aufbau" at bounding box center [703, 225] width 1021 height 321
drag, startPoint x: 869, startPoint y: 228, endPoint x: 483, endPoint y: 206, distance: 385.8
click at [483, 206] on h1 "Der Webauftritt von [DOMAIN_NAME] ist derzeit im Aufbau" at bounding box center [703, 225] width 1021 height 321
click at [640, 227] on span "[DOMAIN_NAME]" at bounding box center [704, 230] width 360 height 57
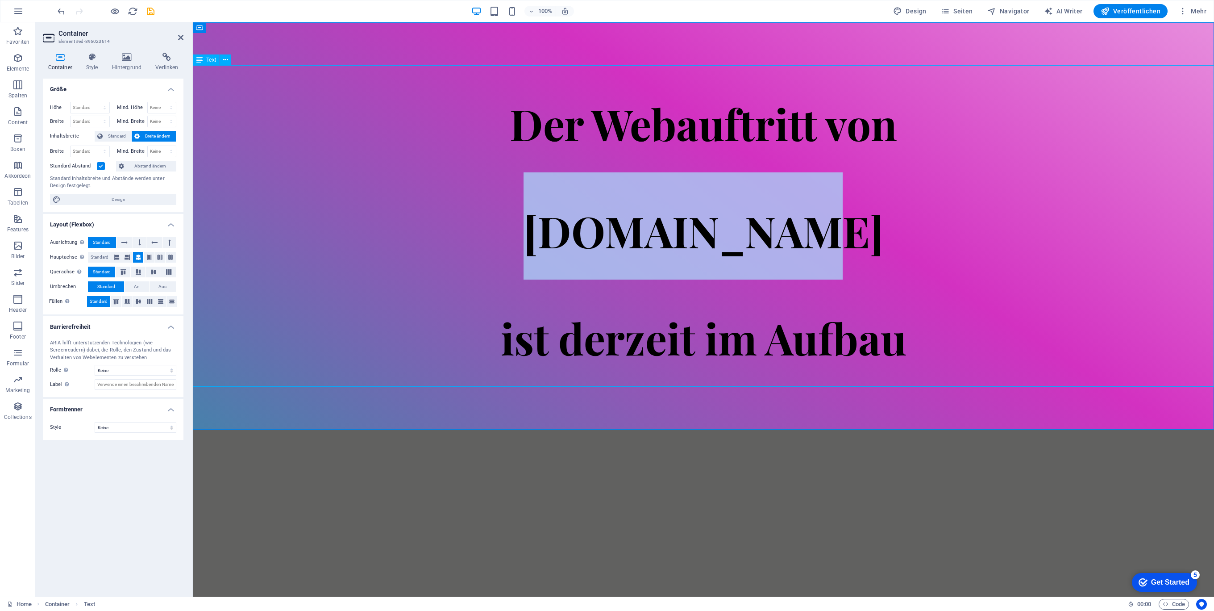
click at [640, 227] on span "[DOMAIN_NAME]" at bounding box center [704, 230] width 360 height 57
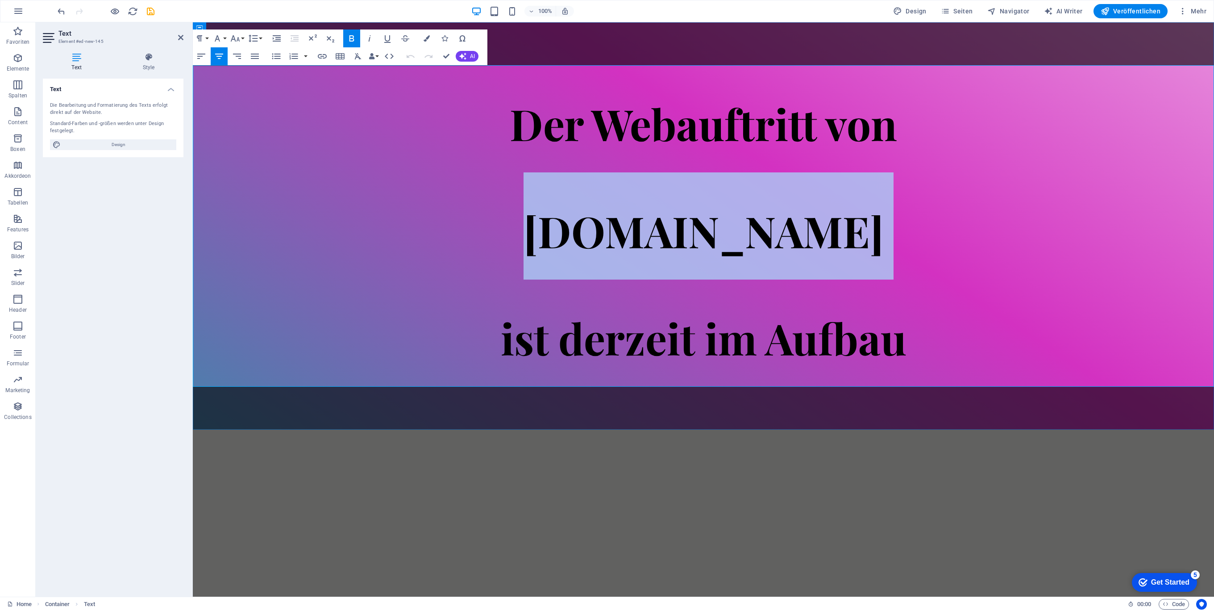
click at [640, 227] on span "[DOMAIN_NAME]" at bounding box center [704, 230] width 360 height 57
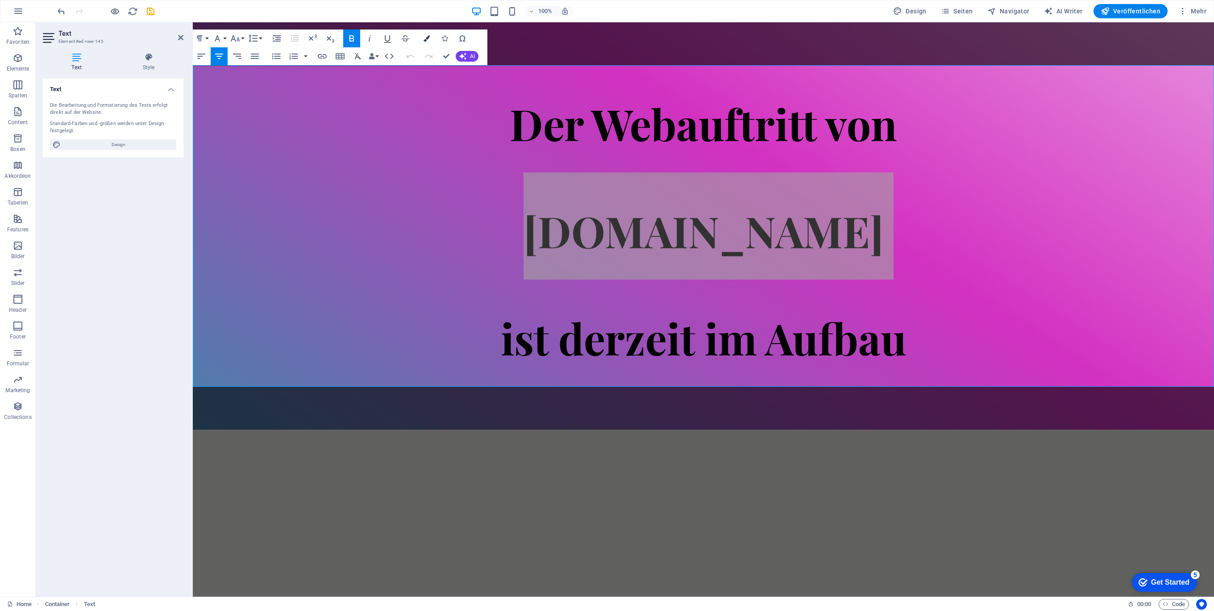
click at [425, 36] on icon "button" at bounding box center [427, 38] width 6 height 6
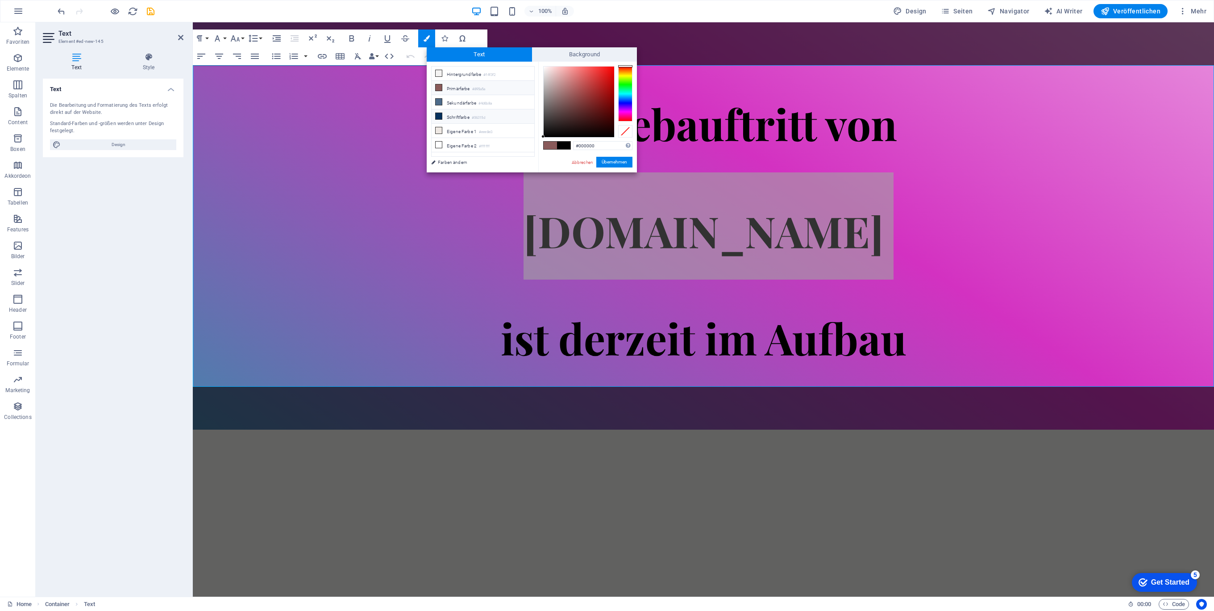
click at [453, 113] on li "Schriftfarbe #06315d" at bounding box center [483, 116] width 103 height 14
drag, startPoint x: 608, startPoint y: 110, endPoint x: 611, endPoint y: 71, distance: 39.4
click at [611, 71] on div at bounding box center [611, 70] width 3 height 3
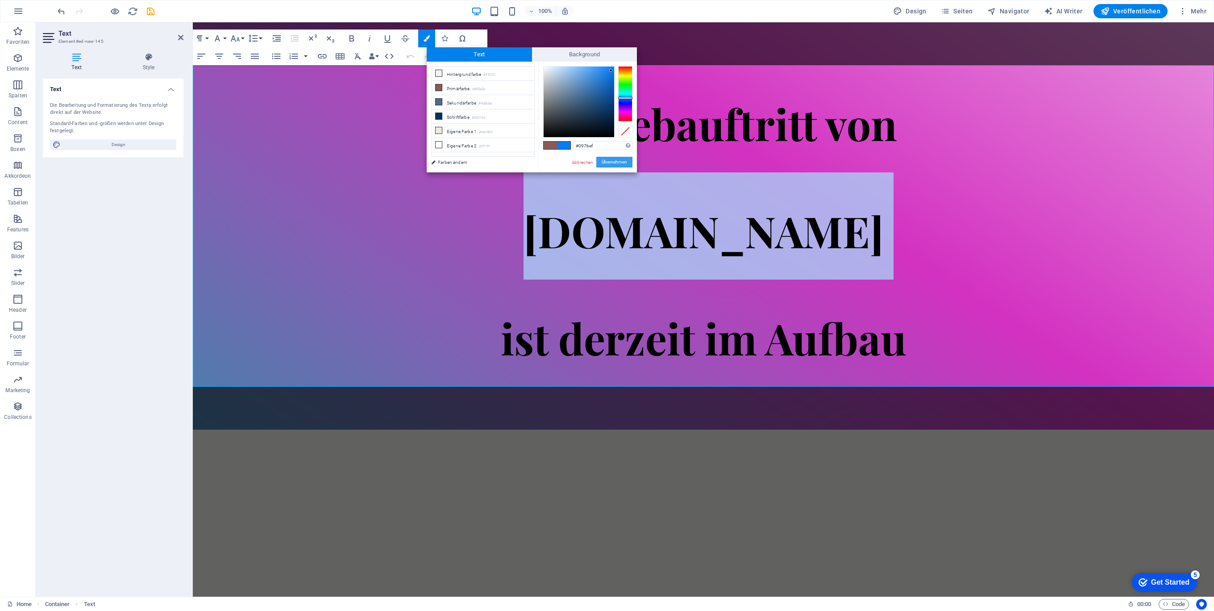
click at [616, 163] on button "Übernehmen" at bounding box center [614, 162] width 36 height 11
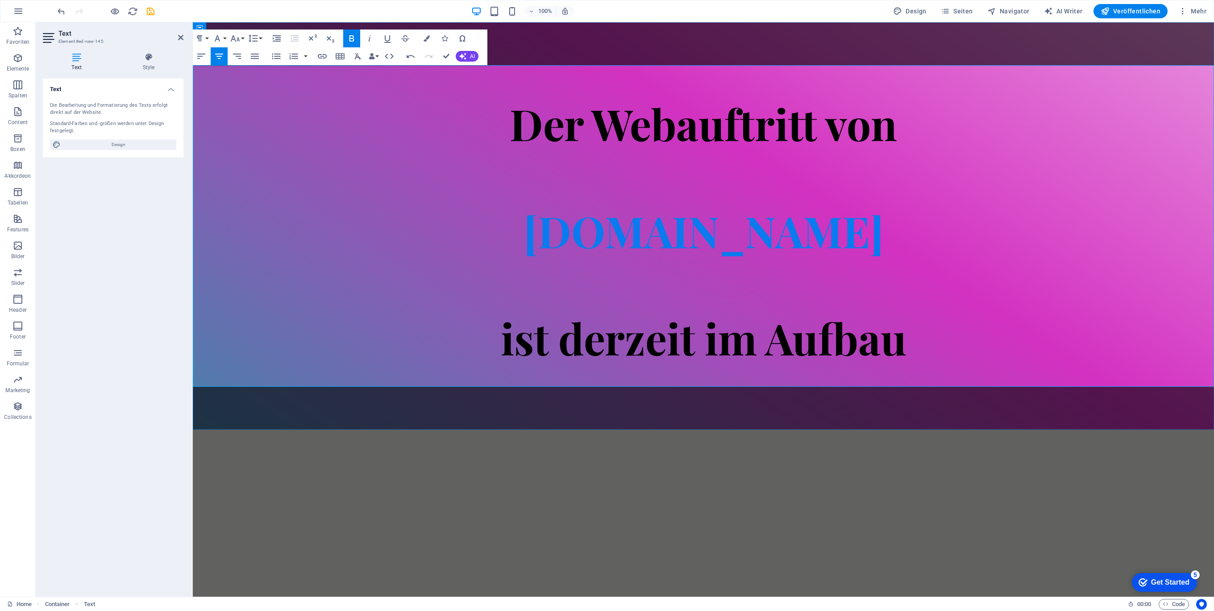
click at [805, 359] on span "ist derzeit im Aufbau" at bounding box center [704, 337] width 406 height 57
drag, startPoint x: 848, startPoint y: 229, endPoint x: 444, endPoint y: 79, distance: 431.0
click at [554, 231] on h1 "Der Webauftritt von [DOMAIN_NAME] ist derzeit im Aufbau" at bounding box center [703, 225] width 1021 height 321
click at [430, 40] on button "Colors" at bounding box center [426, 38] width 17 height 18
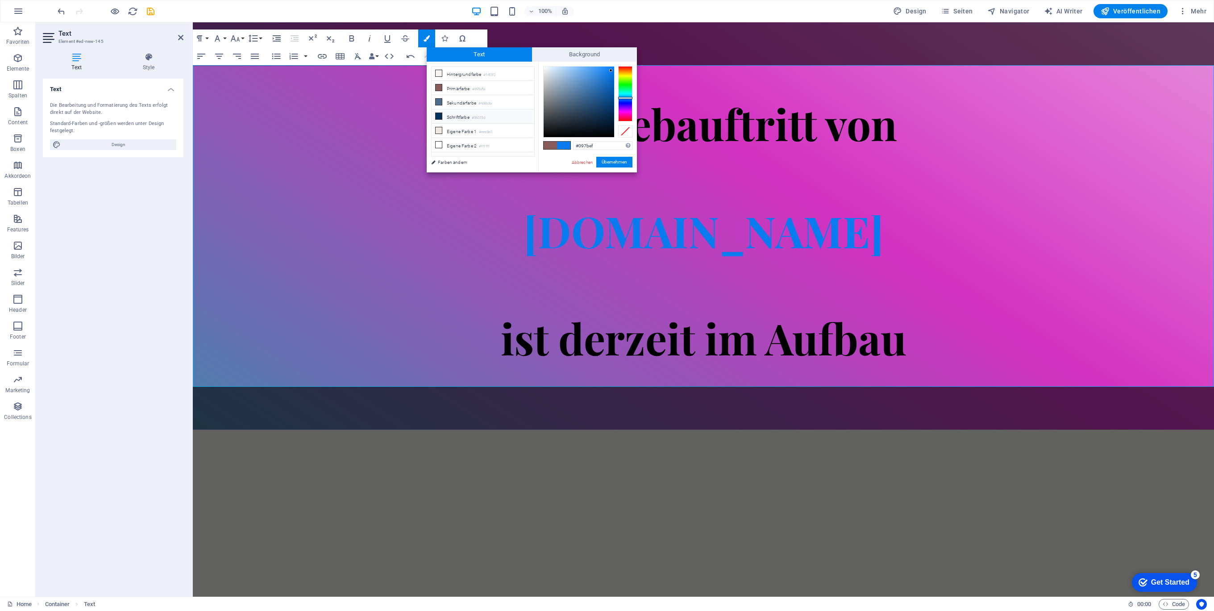
click at [470, 114] on li "Schriftfarbe #06315d" at bounding box center [483, 116] width 103 height 14
click at [463, 115] on li "Schriftfarbe #06315d" at bounding box center [483, 116] width 103 height 14
drag, startPoint x: 609, startPoint y: 111, endPoint x: 617, endPoint y: 102, distance: 12.3
click at [617, 102] on div at bounding box center [587, 101] width 89 height 71
click at [614, 162] on button "Übernehmen" at bounding box center [614, 162] width 36 height 11
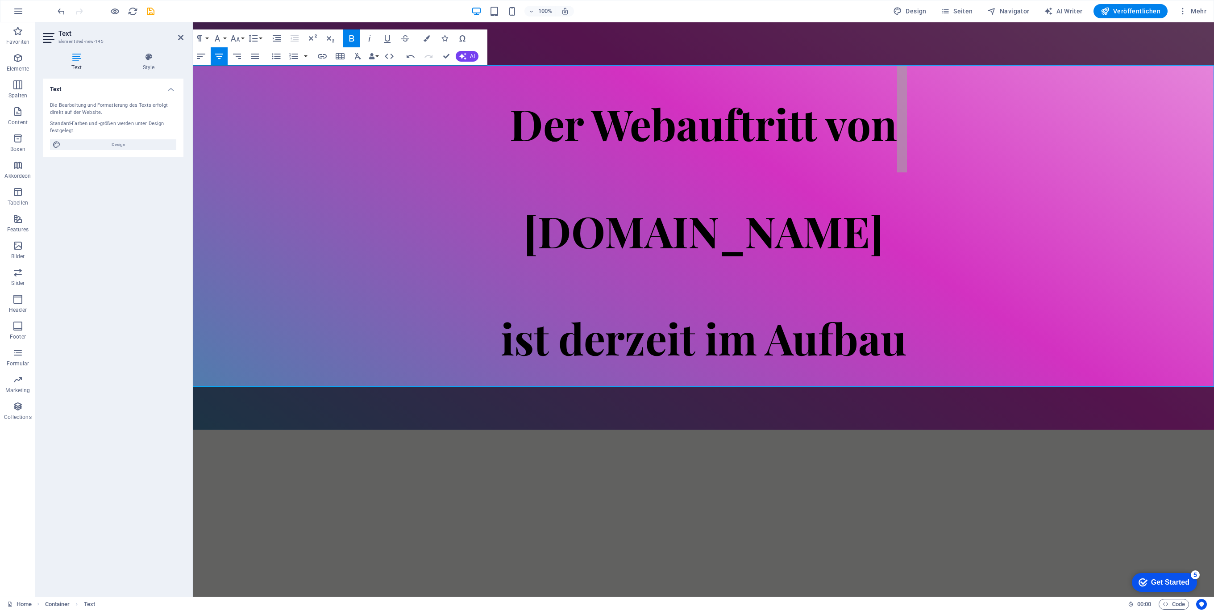
click at [1043, 337] on div "Ziehe hier rein, um den vorhandenen Inhalt zu ersetzen. Drücke "Strg", wenn du …" at bounding box center [703, 309] width 1021 height 574
click at [843, 429] on html "Skip to main content Der Webauftritt von Spielhuesli.de ist derzeit im Aufbau" at bounding box center [703, 225] width 1021 height 407
drag, startPoint x: 753, startPoint y: 212, endPoint x: 459, endPoint y: 186, distance: 294.9
click at [486, 195] on h1 "Der Webauftritt von [DOMAIN_NAME] ist derzeit im Aufbau" at bounding box center [703, 225] width 1021 height 321
click at [424, 41] on icon "button" at bounding box center [427, 38] width 6 height 6
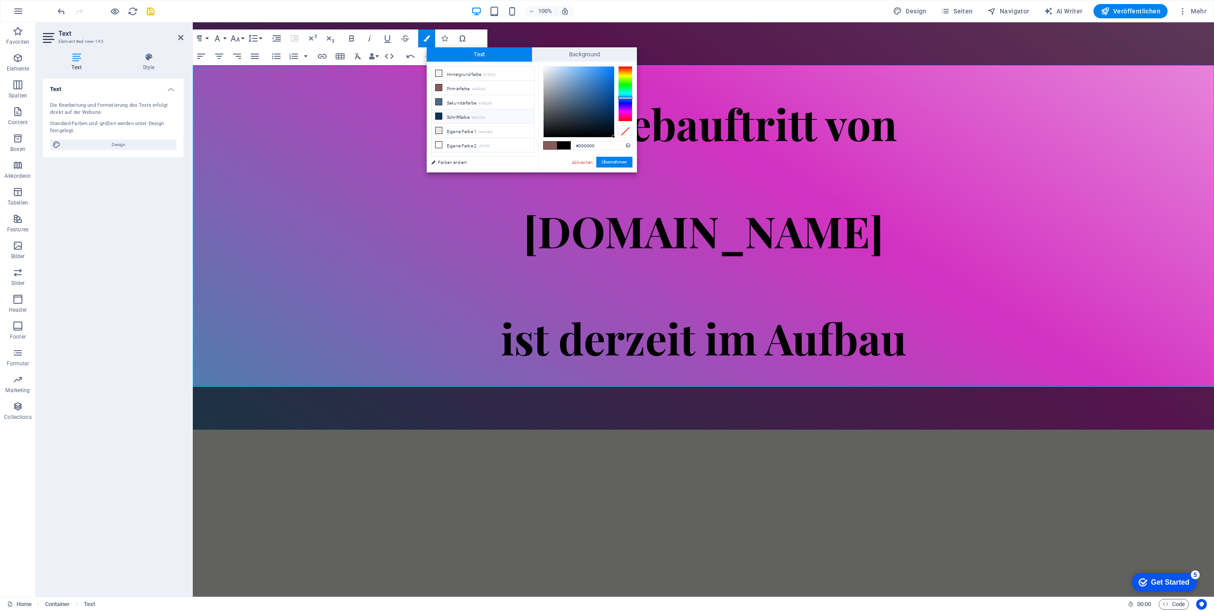
click at [465, 115] on li "Schriftfarbe #06315d" at bounding box center [483, 116] width 103 height 14
click at [612, 109] on div at bounding box center [579, 102] width 71 height 71
type input "#054689"
drag, startPoint x: 611, startPoint y: 109, endPoint x: 611, endPoint y: 99, distance: 10.3
click at [611, 99] on div at bounding box center [610, 98] width 3 height 3
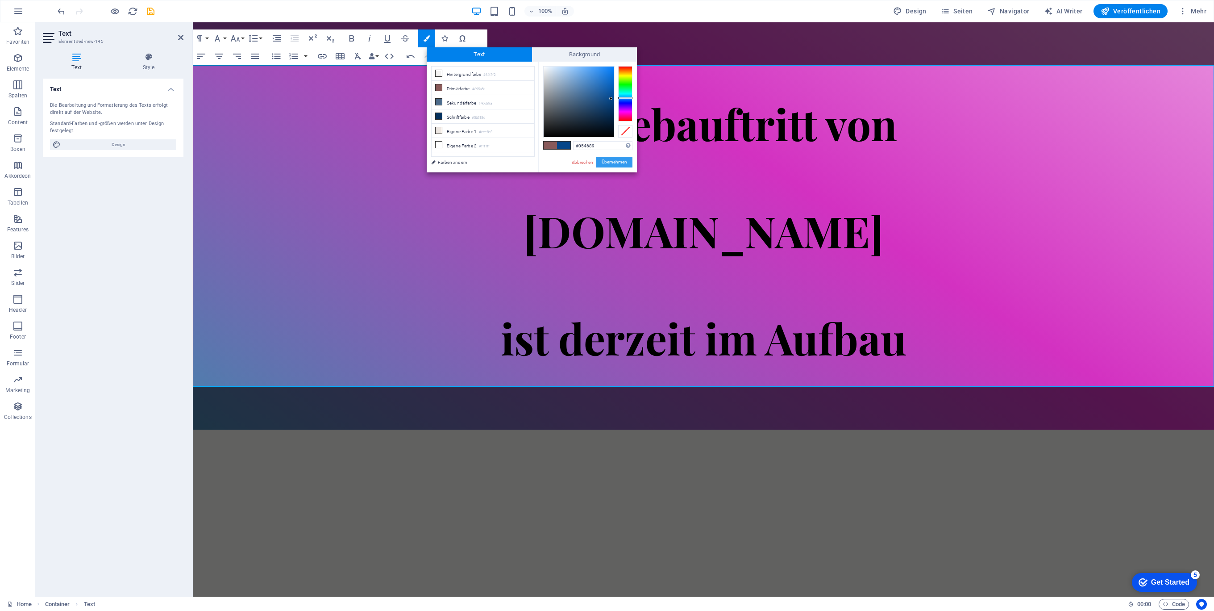
click at [611, 161] on button "Übernehmen" at bounding box center [614, 162] width 36 height 11
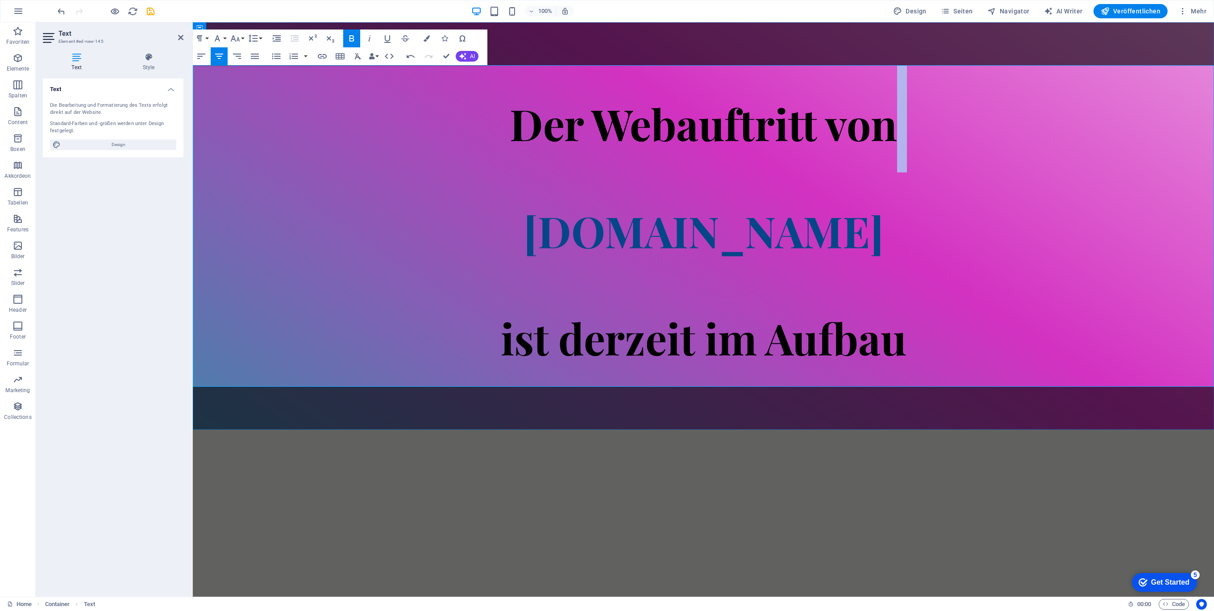
drag, startPoint x: 688, startPoint y: 246, endPoint x: 696, endPoint y: 257, distance: 13.0
click at [687, 246] on span "Spielhuesli.de" at bounding box center [704, 230] width 360 height 57
click at [731, 318] on span "ist derzeit im Aufbau" at bounding box center [704, 337] width 406 height 57
click at [972, 418] on div "Der Webauftritt von Spielhuesli.de ist derzeit im Aufbau" at bounding box center [703, 225] width 1021 height 407
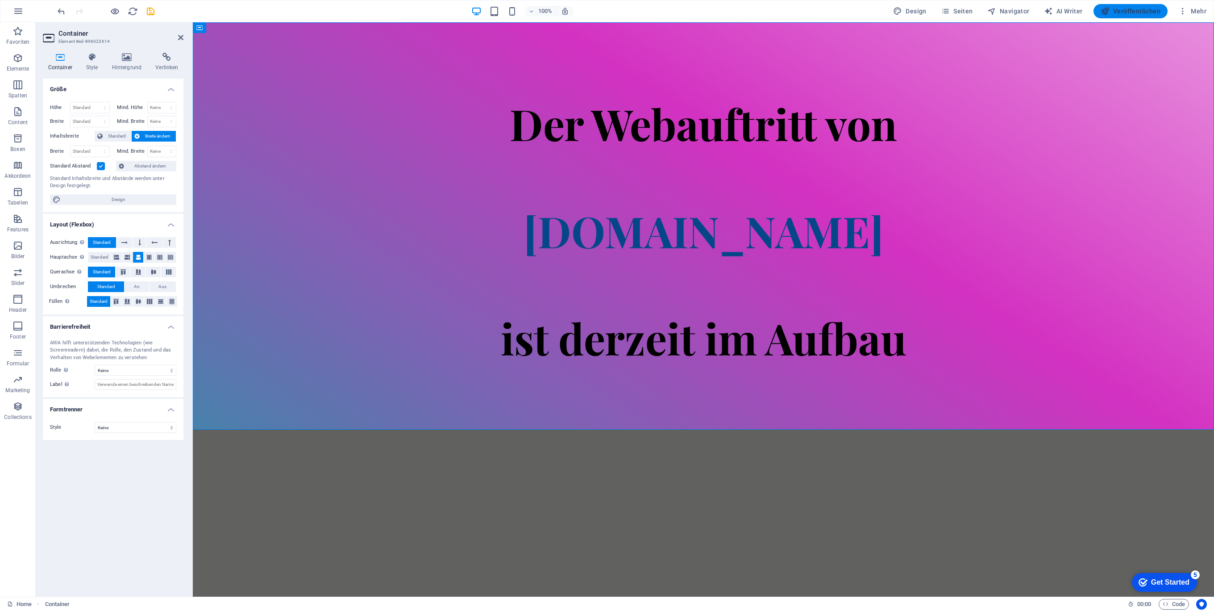
click at [1118, 12] on span "Veröffentlichen" at bounding box center [1131, 11] width 60 height 9
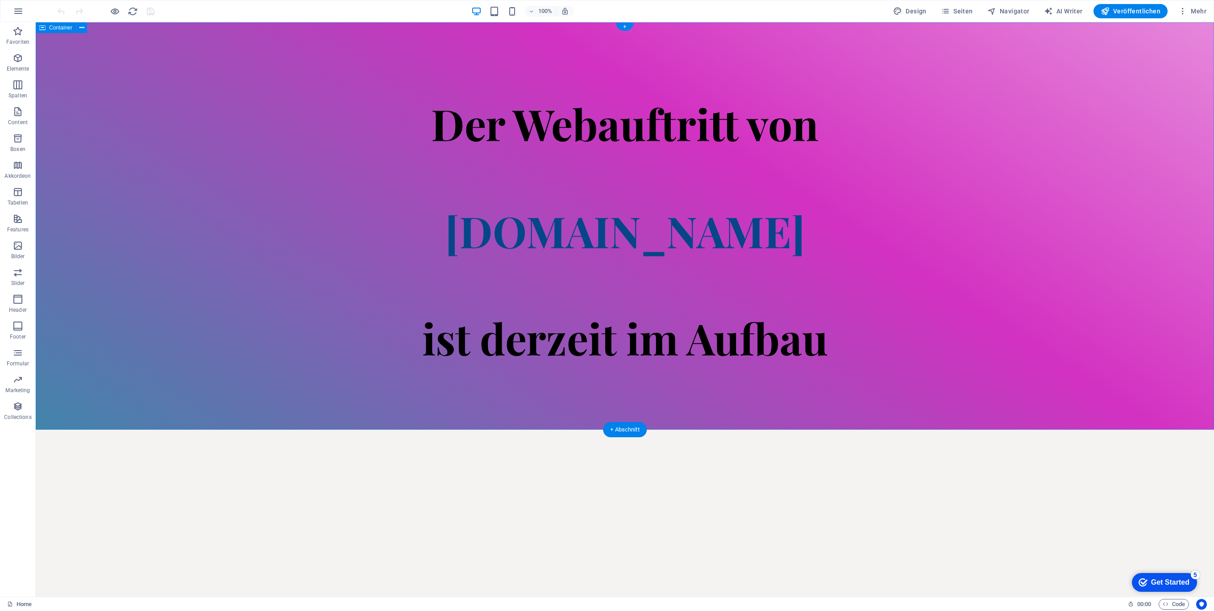
click at [674, 407] on div "Der Webauftritt von [DOMAIN_NAME] ist derzeit im Aufbau" at bounding box center [625, 225] width 1178 height 407
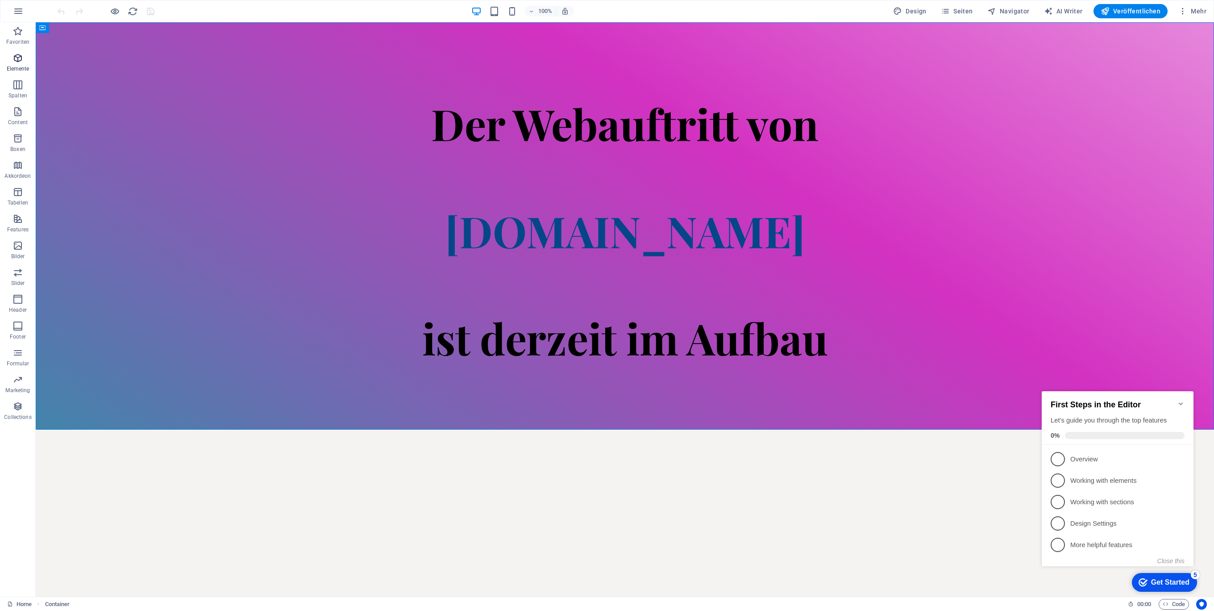
click at [22, 58] on icon "button" at bounding box center [17, 58] width 11 height 11
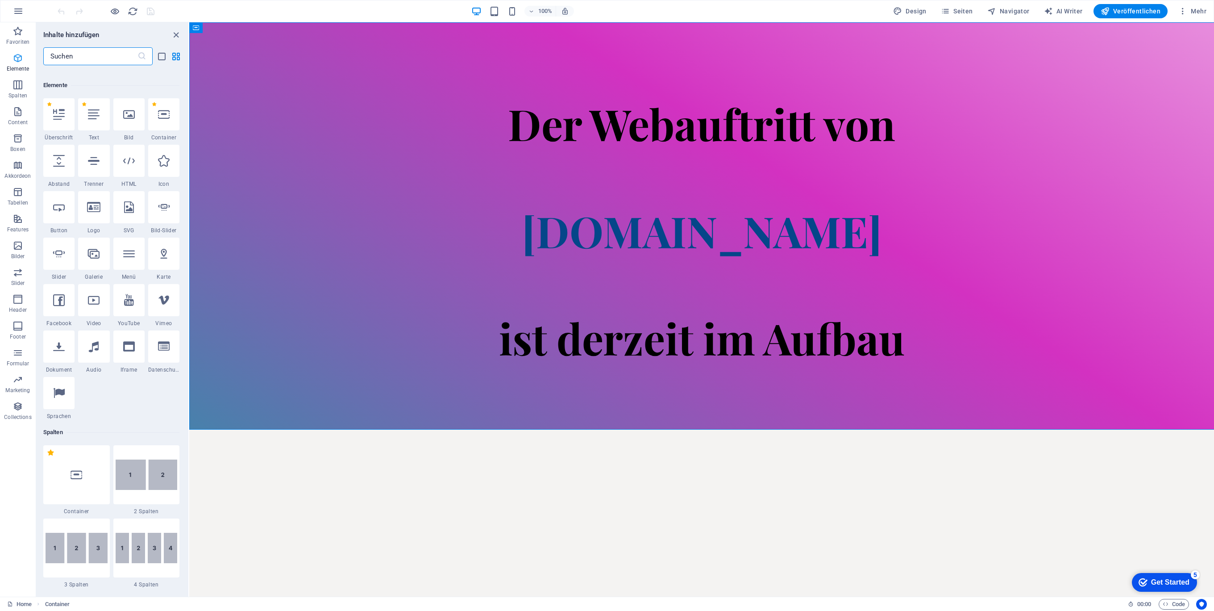
scroll to position [168, 0]
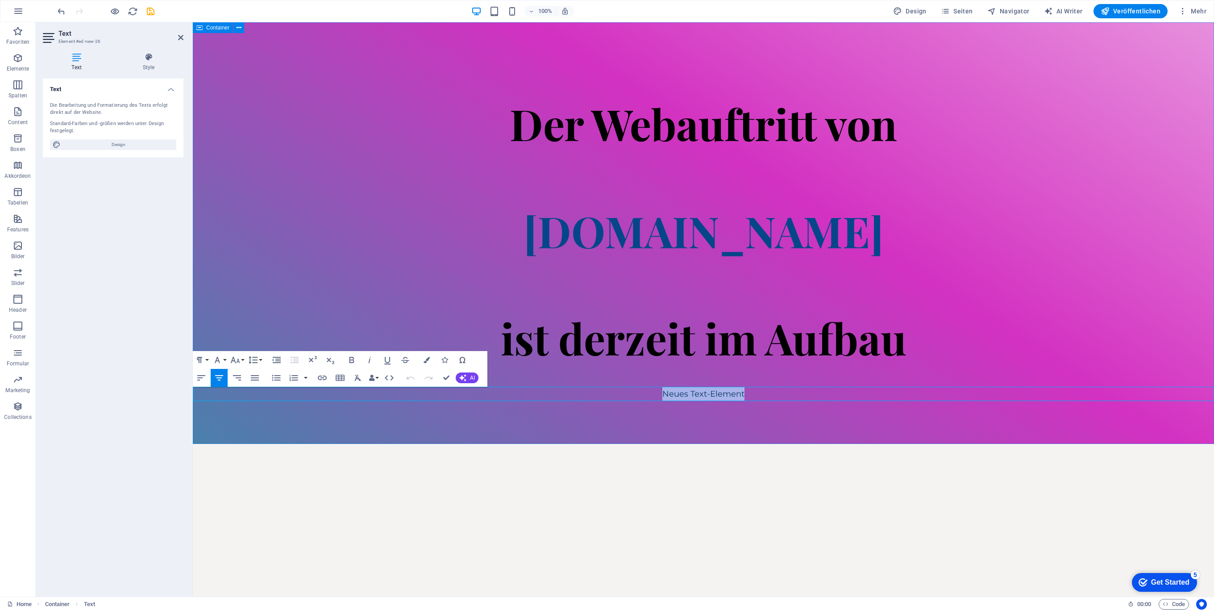
click at [465, 428] on div "Der Webauftritt von Spielhuesli.de ist derzeit im Aufbau Neues Text-Element" at bounding box center [703, 232] width 1021 height 421
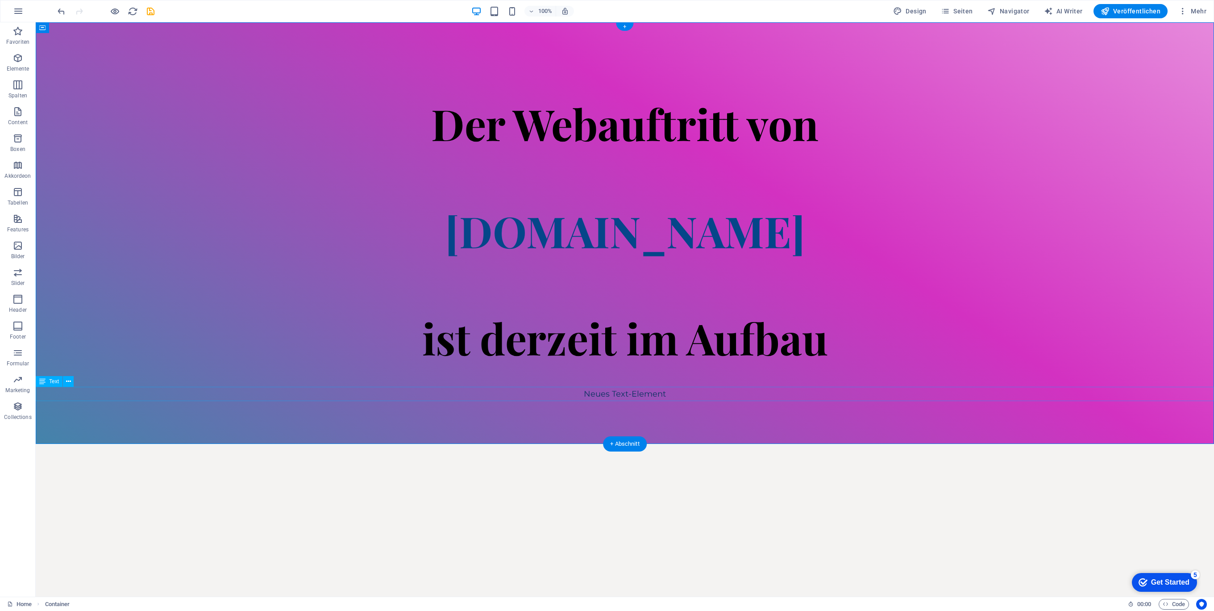
click at [642, 393] on div "Neues Text-Element" at bounding box center [625, 394] width 1178 height 14
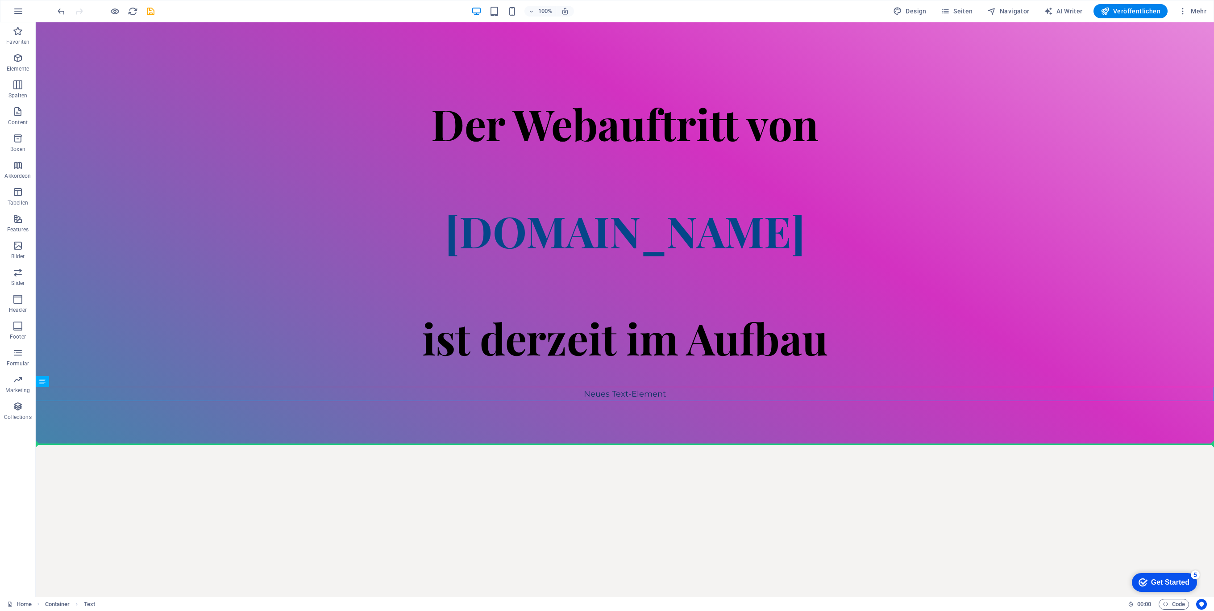
drag, startPoint x: 642, startPoint y: 394, endPoint x: 645, endPoint y: 461, distance: 67.0
click at [645, 444] on html "Skip to main content Der Webauftritt von Spielhuesli.de ist derzeit im Aufbau N…" at bounding box center [625, 232] width 1178 height 421
drag, startPoint x: 87, startPoint y: 402, endPoint x: 64, endPoint y: 420, distance: 28.3
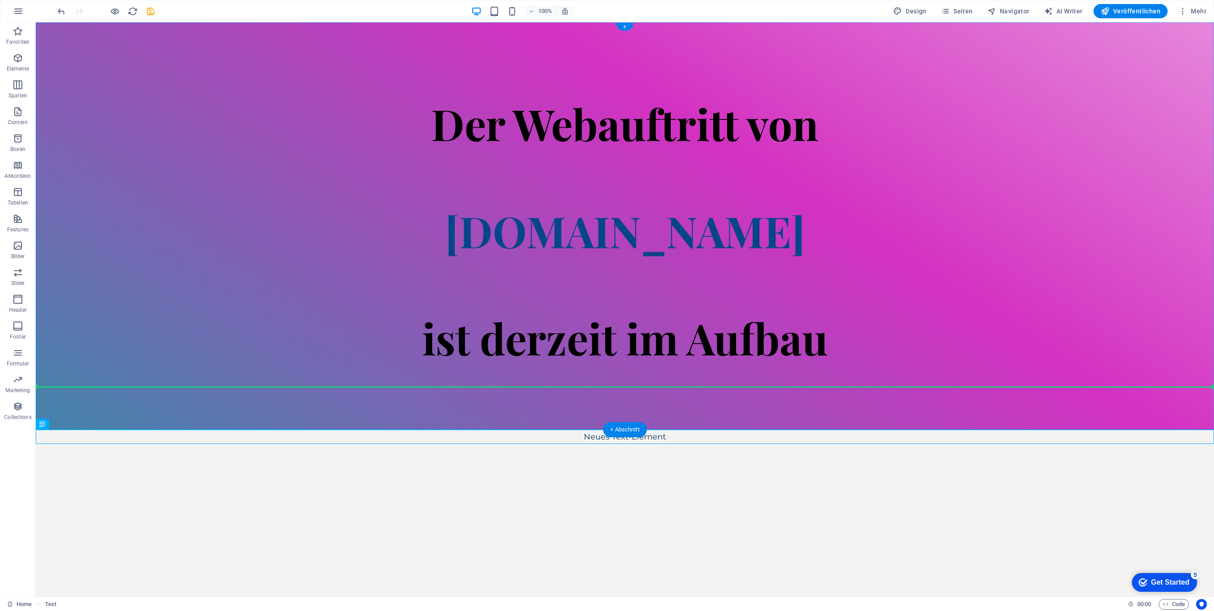
drag, startPoint x: 83, startPoint y: 448, endPoint x: 140, endPoint y: 361, distance: 103.7
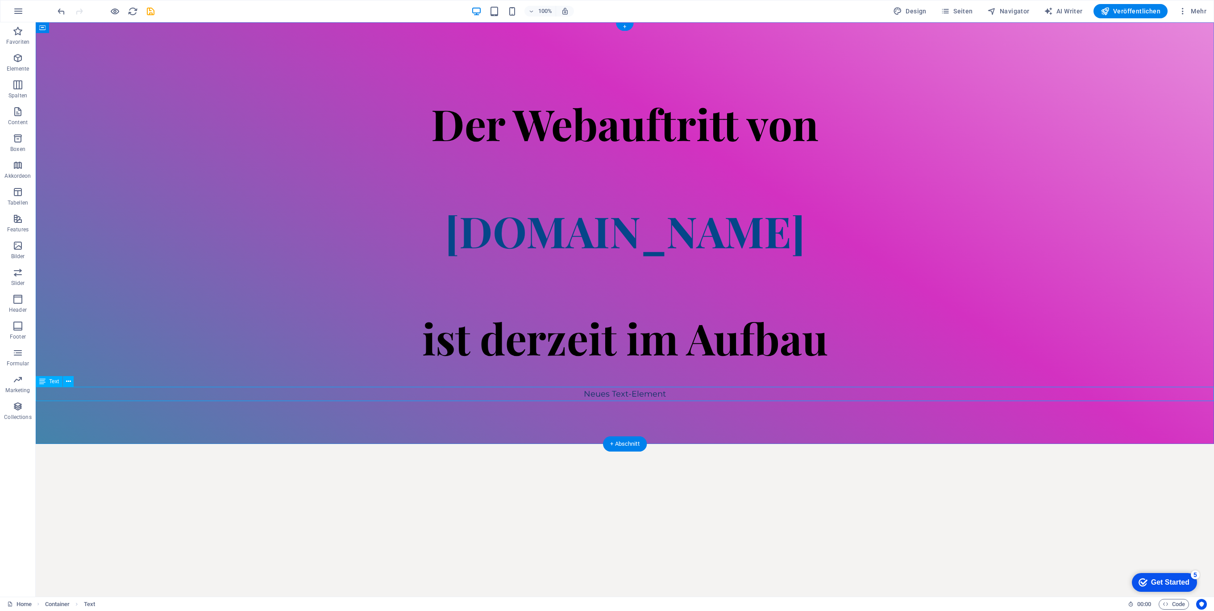
click at [650, 393] on div "Neues Text-Element" at bounding box center [625, 394] width 1178 height 14
click at [649, 393] on div "Neues Text-Element" at bounding box center [625, 394] width 1178 height 14
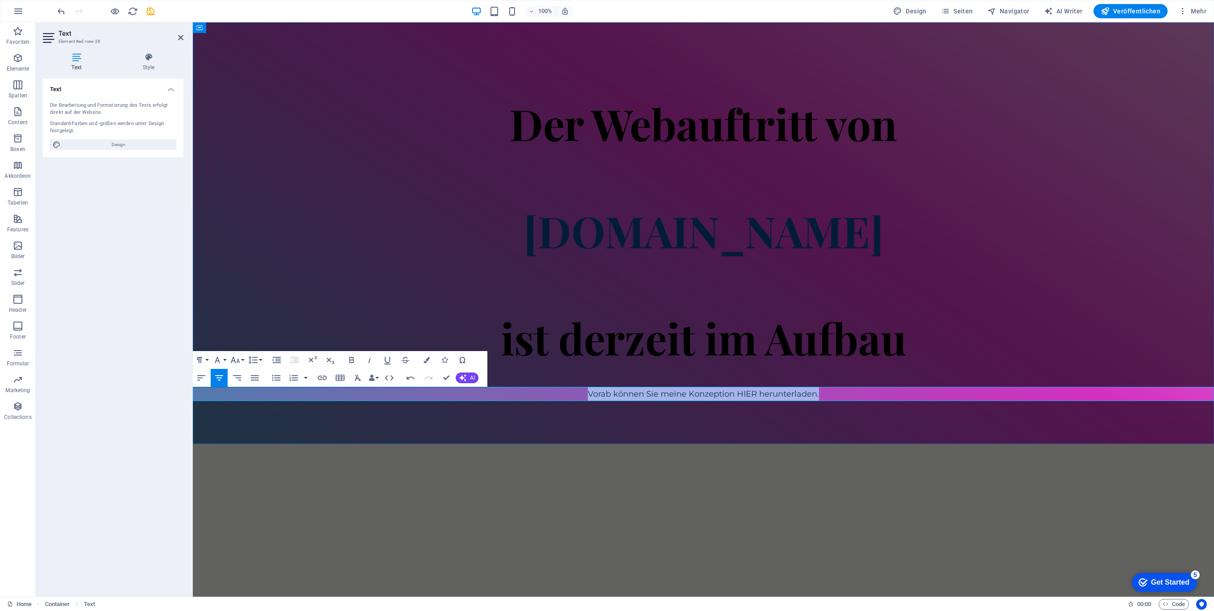
drag, startPoint x: 750, startPoint y: 390, endPoint x: 515, endPoint y: 391, distance: 234.3
click at [515, 391] on p "Vorab können Sie meine Konzeption HIER herunterladen." at bounding box center [703, 394] width 1021 height 14
click at [206, 358] on button "Paragraph Format" at bounding box center [201, 360] width 17 height 18
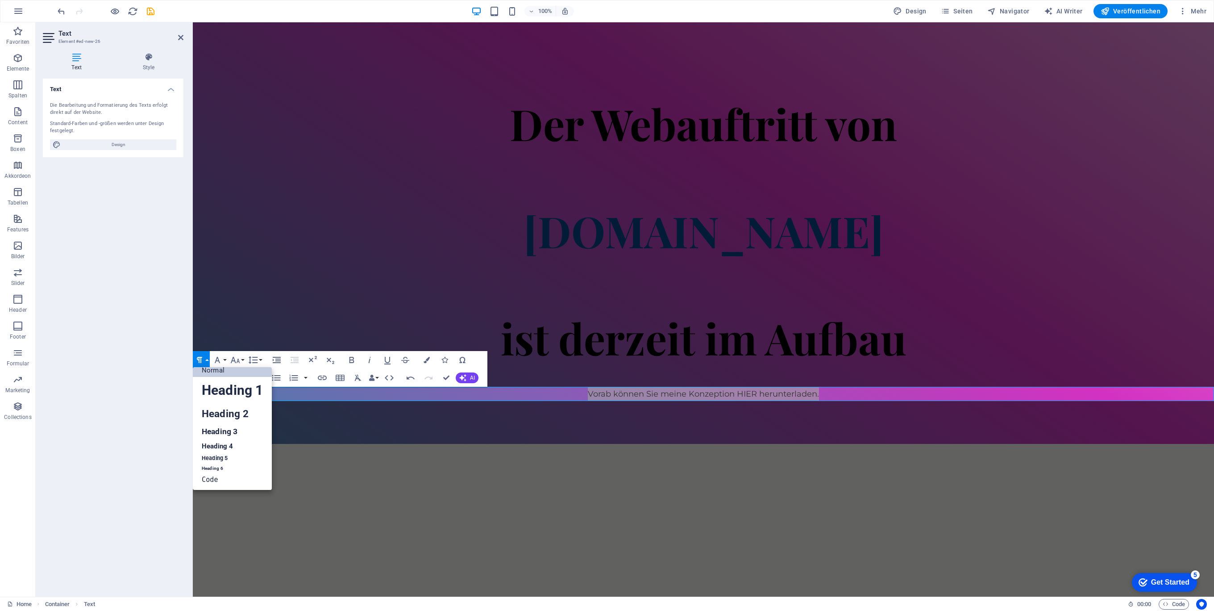
scroll to position [7, 0]
click at [225, 387] on link "Heading 1" at bounding box center [232, 390] width 79 height 27
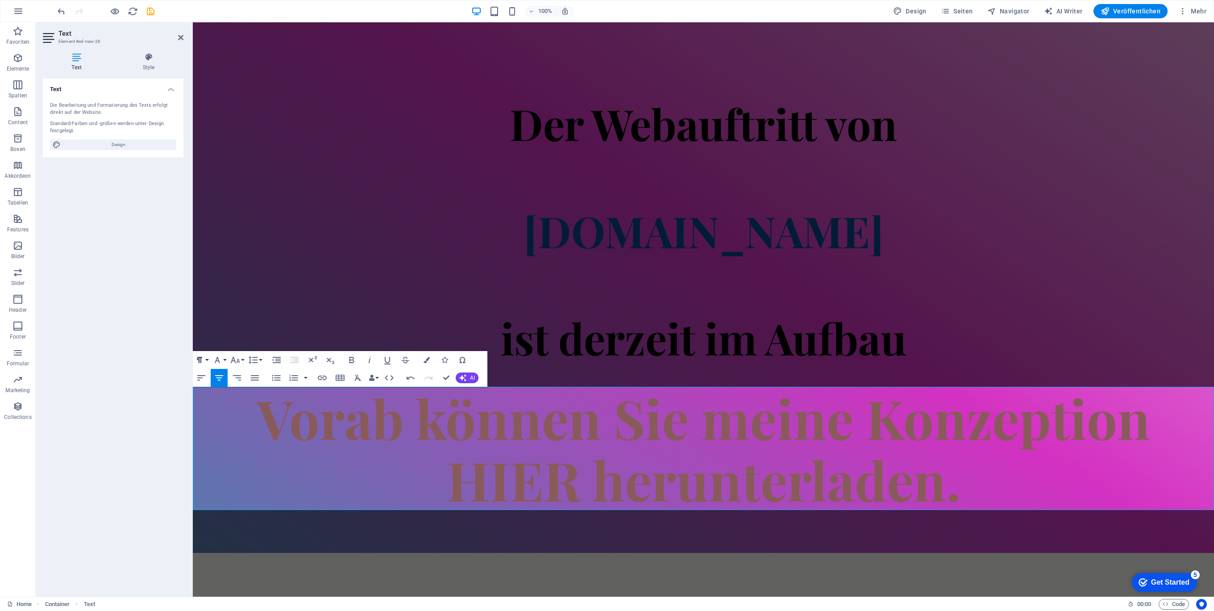
click at [208, 358] on button "Paragraph Format" at bounding box center [201, 360] width 17 height 18
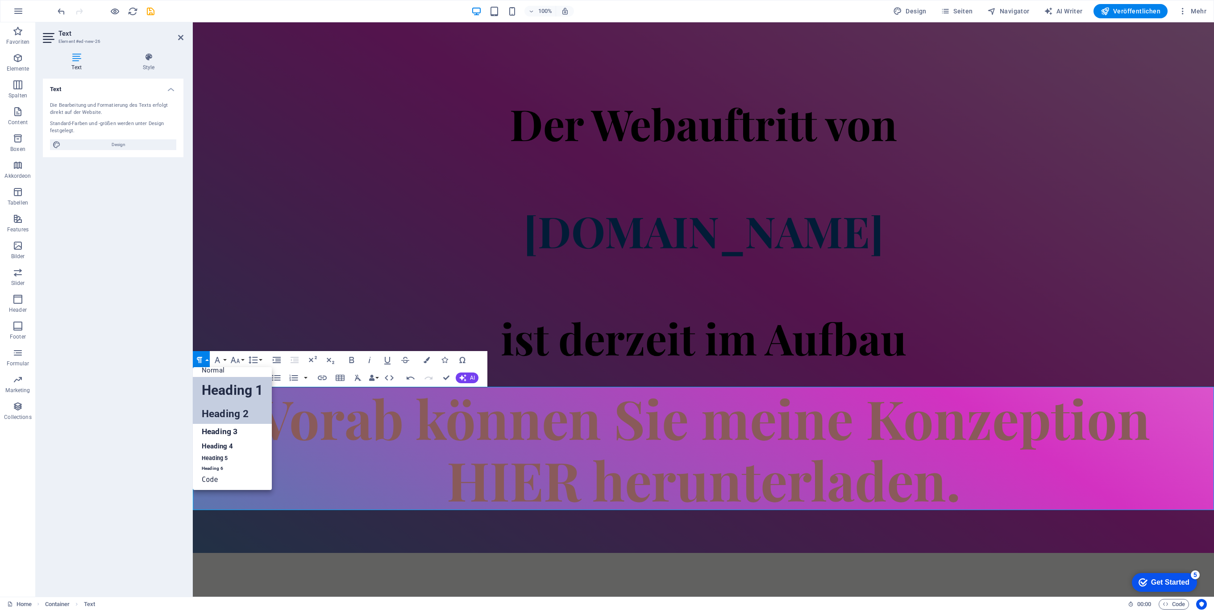
click at [235, 407] on link "Heading 2" at bounding box center [232, 413] width 79 height 20
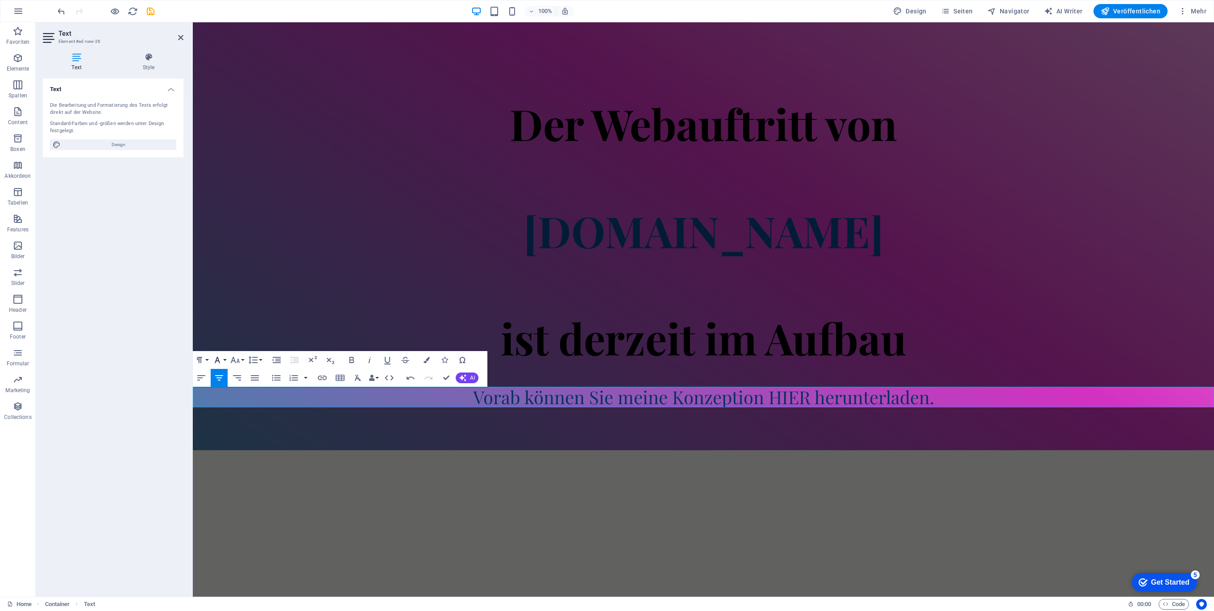
click at [225, 360] on button "Font Family" at bounding box center [219, 360] width 17 height 18
click at [234, 375] on link "Arial" at bounding box center [246, 376] width 71 height 13
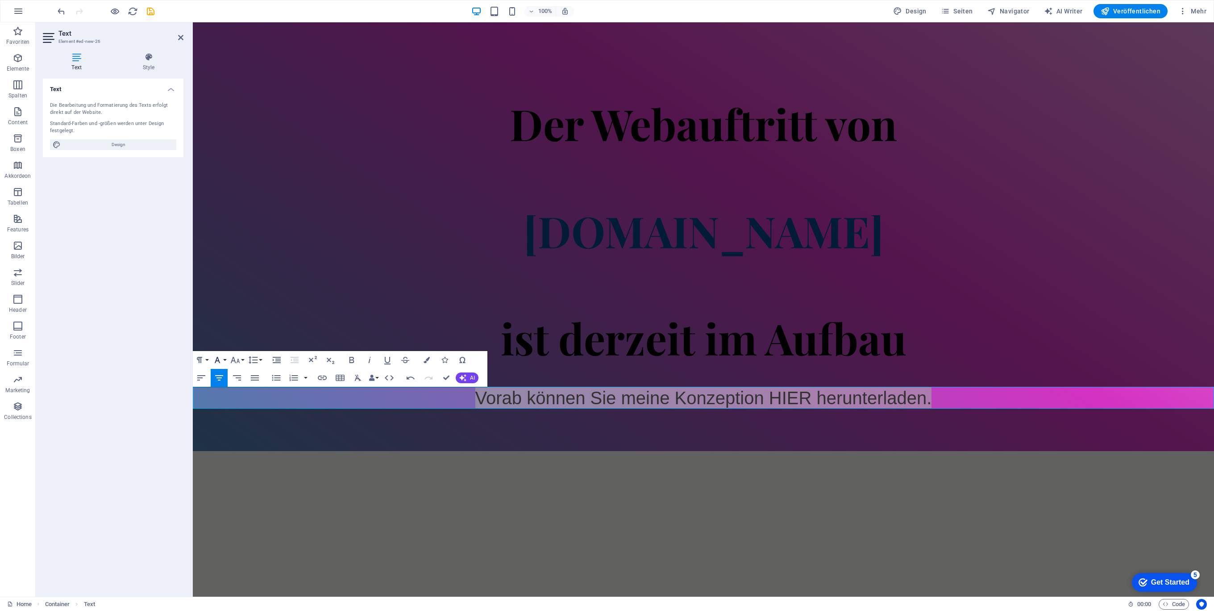
click at [224, 359] on button "Font Family" at bounding box center [219, 360] width 17 height 18
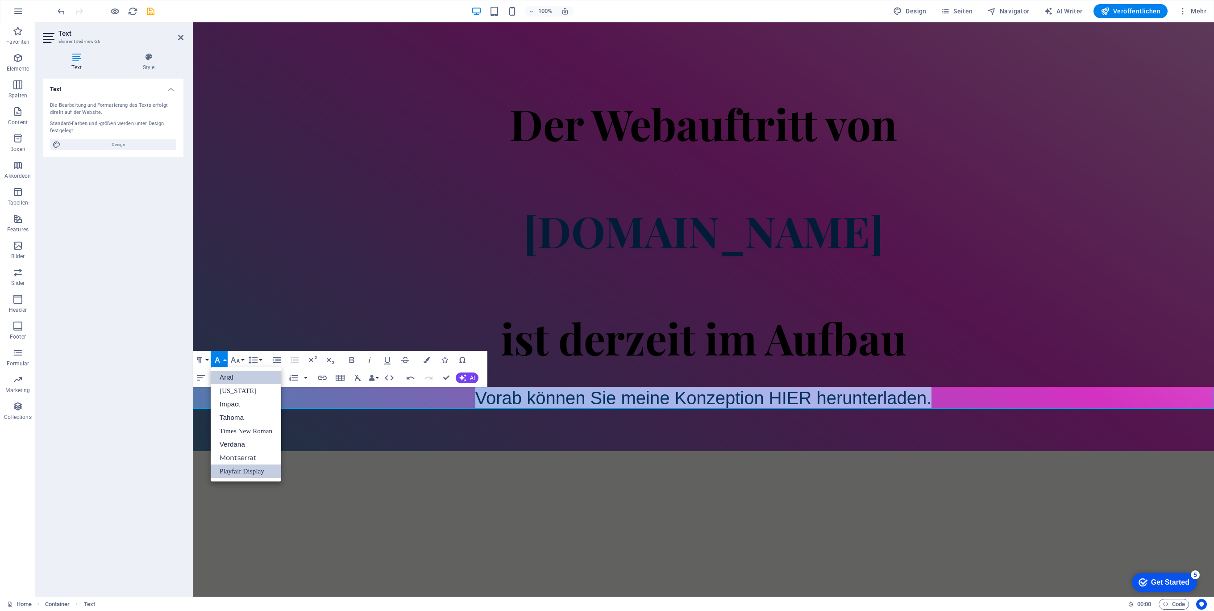
click at [247, 468] on link "Playfair Display" at bounding box center [246, 470] width 71 height 13
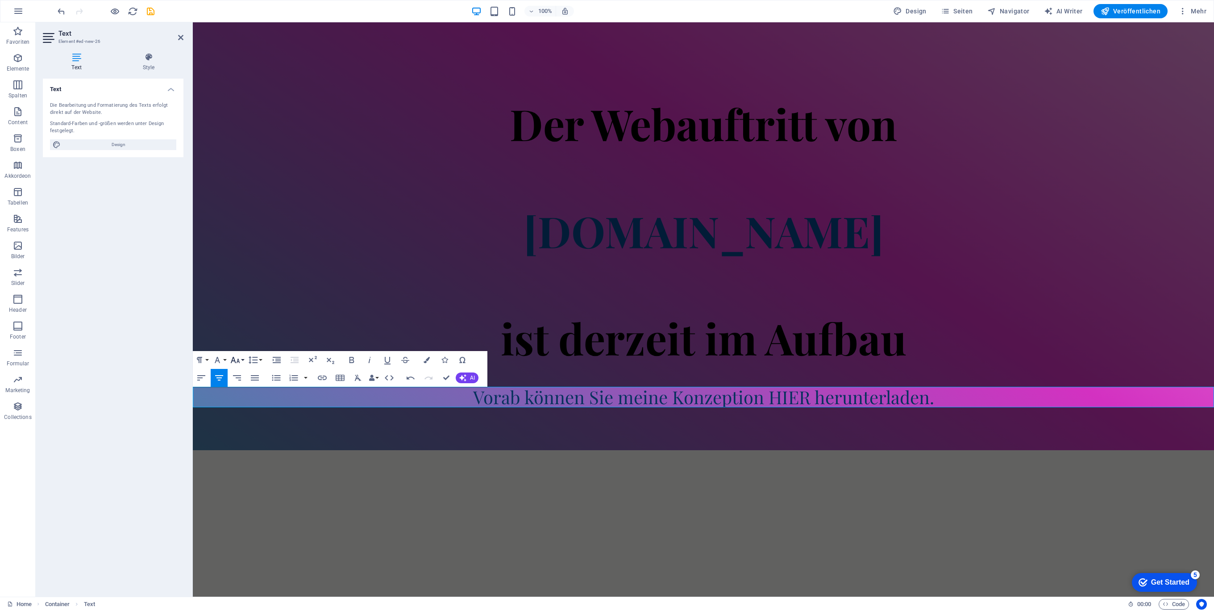
click at [244, 357] on button "Font Size" at bounding box center [237, 360] width 17 height 18
click at [243, 440] on link "48" at bounding box center [245, 438] width 32 height 13
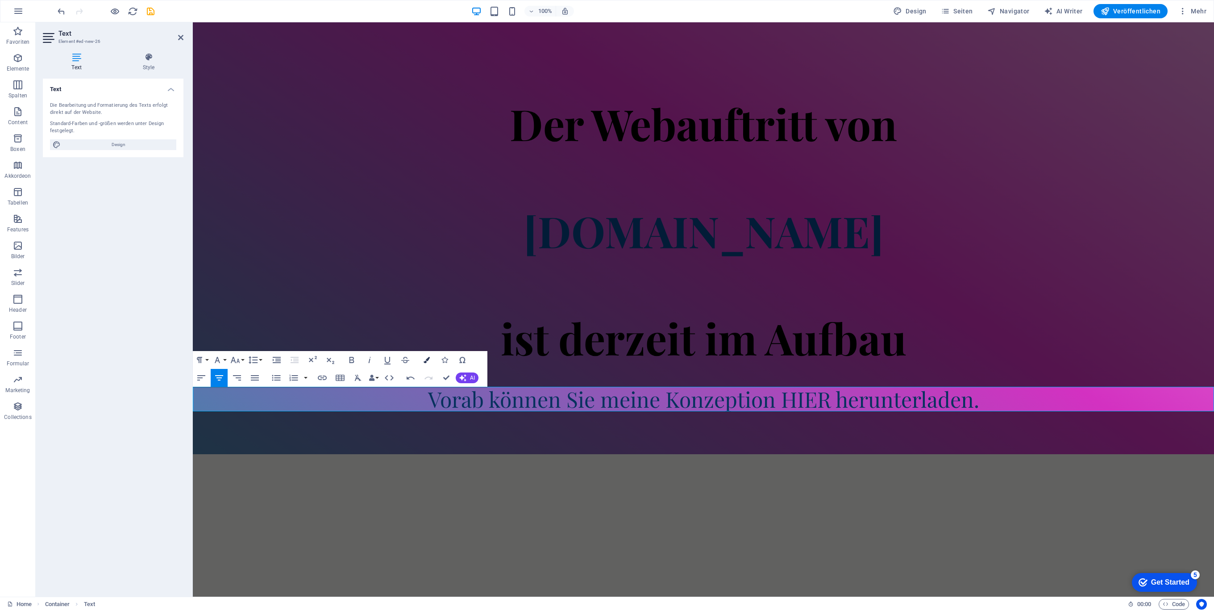
click at [430, 358] on button "Colors" at bounding box center [426, 360] width 17 height 18
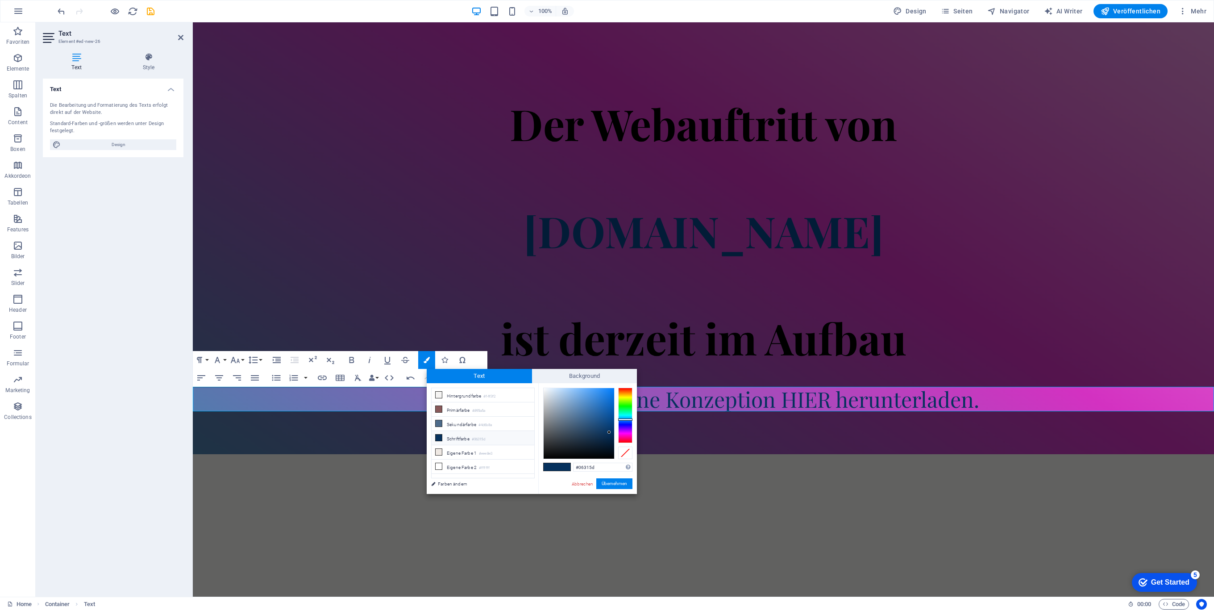
click at [457, 440] on li "Schriftfarbe #06315d" at bounding box center [483, 438] width 103 height 14
drag, startPoint x: 625, startPoint y: 418, endPoint x: 632, endPoint y: 404, distance: 15.8
click at [632, 404] on div at bounding box center [625, 404] width 14 height 2
drag, startPoint x: 599, startPoint y: 400, endPoint x: 627, endPoint y: 389, distance: 29.8
click at [623, 388] on div at bounding box center [587, 422] width 89 height 71
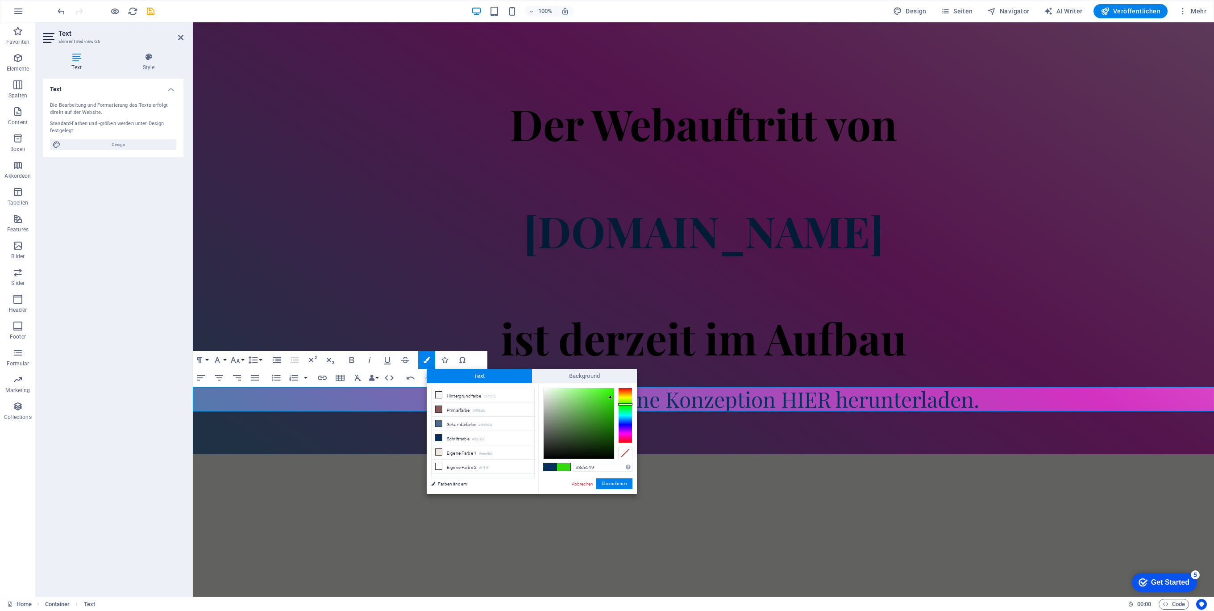
drag, startPoint x: 612, startPoint y: 406, endPoint x: 609, endPoint y: 394, distance: 12.9
click at [609, 395] on div at bounding box center [610, 396] width 3 height 3
type input "#2cf500"
drag, startPoint x: 610, startPoint y: 392, endPoint x: 615, endPoint y: 390, distance: 5.0
click at [614, 390] on div at bounding box center [579, 423] width 71 height 71
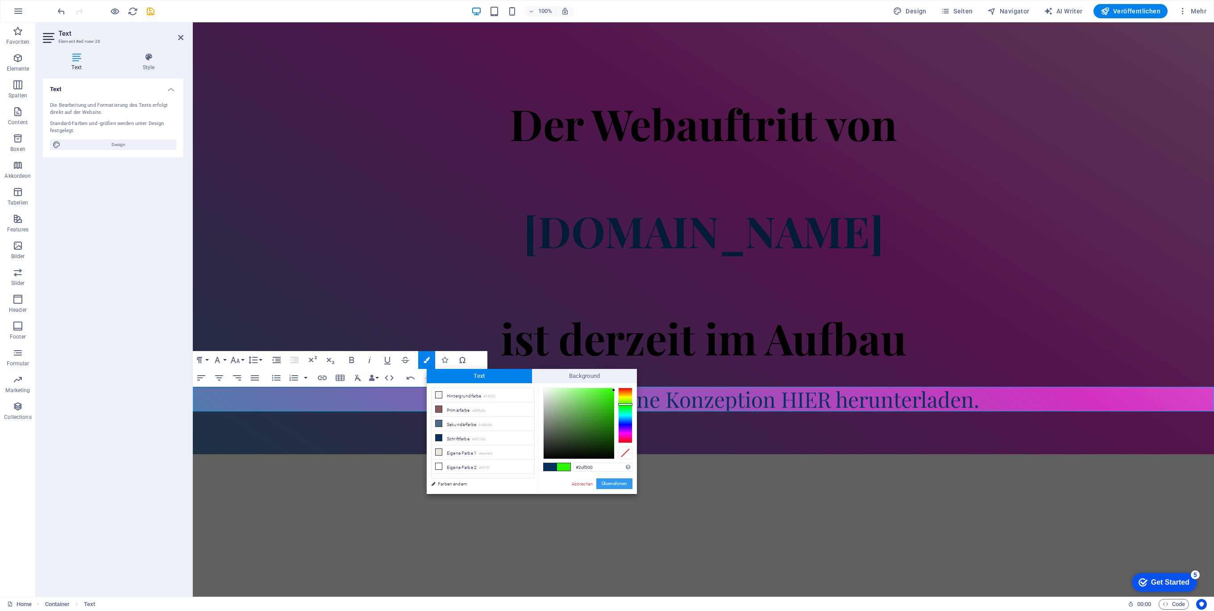
click at [607, 481] on button "Übernehmen" at bounding box center [614, 483] width 36 height 11
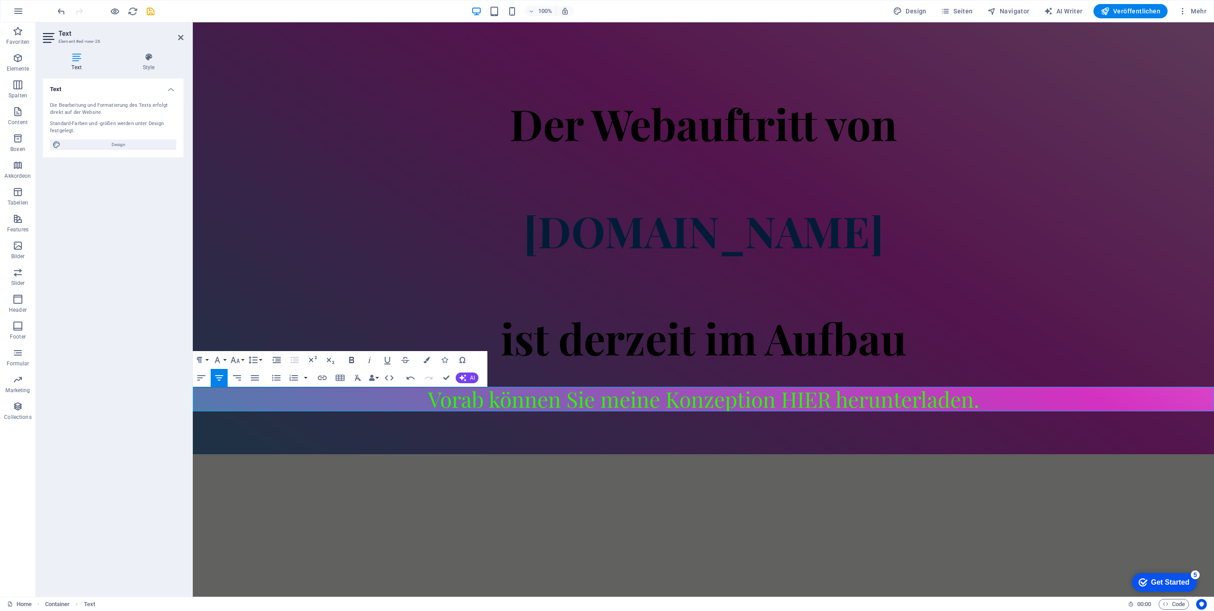
click at [353, 362] on icon "button" at bounding box center [351, 360] width 5 height 6
click at [807, 400] on strong "Vorab können Sie meine Konzeption HIER herunterladen." at bounding box center [704, 398] width 564 height 29
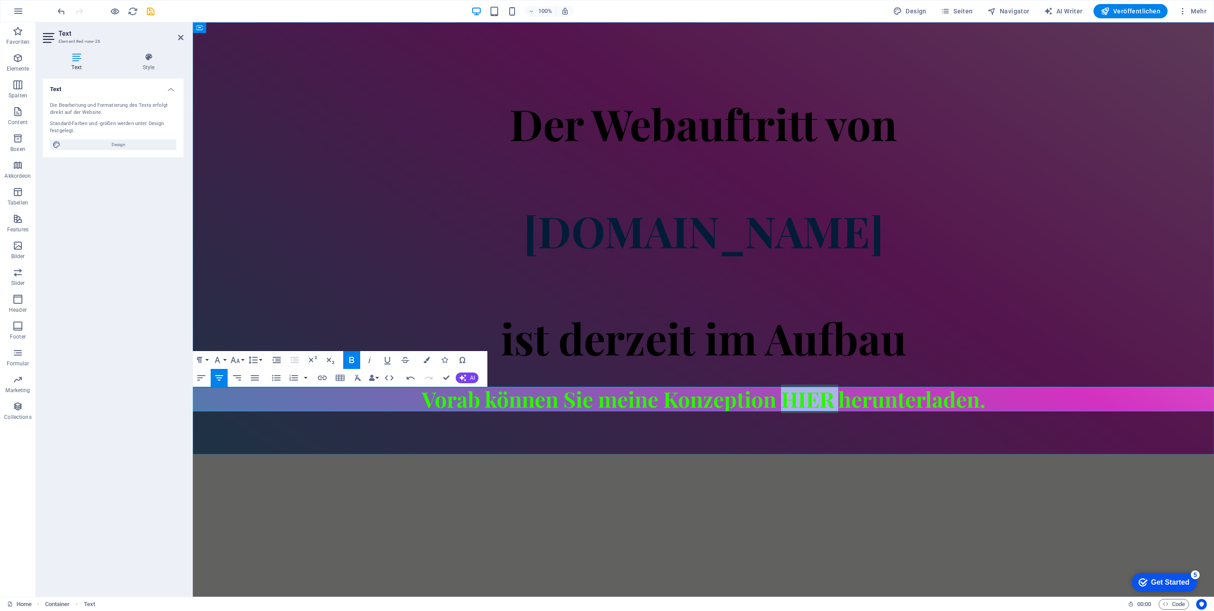
click at [807, 400] on strong "Vorab können Sie meine Konzeption HIER herunterladen." at bounding box center [704, 398] width 564 height 29
click at [676, 426] on div "Der Webauftritt von Spielhuesli.de ist derzeit im Aufbau Vorab können Sie meine…" at bounding box center [703, 238] width 1021 height 432
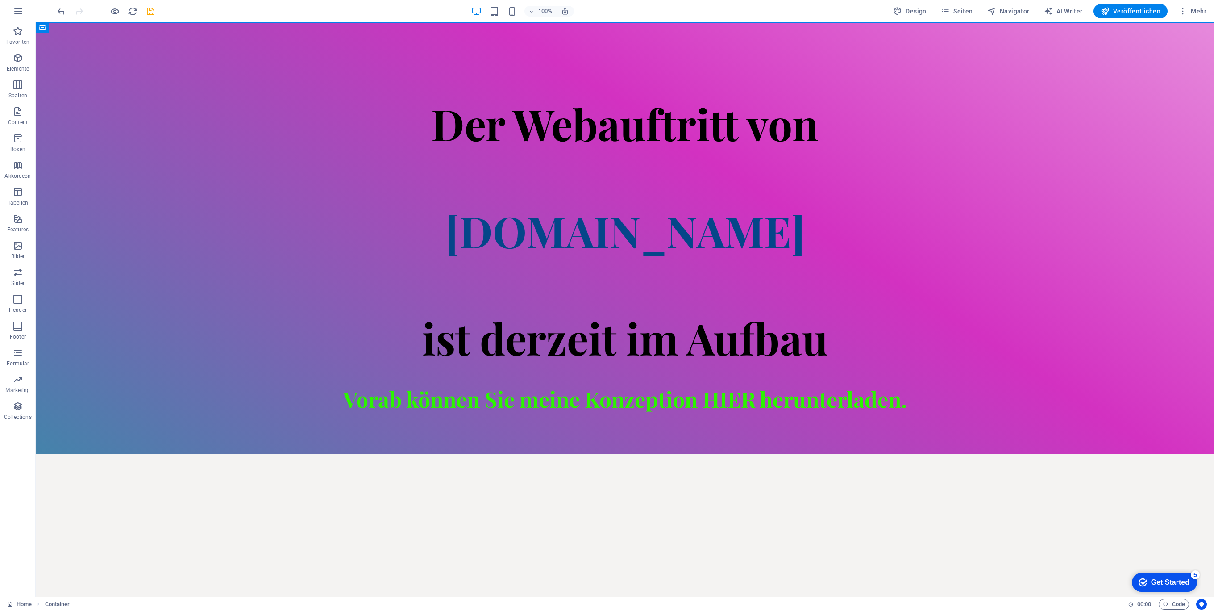
click at [915, 454] on html "Skip to main content Der Webauftritt von Spielhuesli.de ist derzeit im Aufbau V…" at bounding box center [625, 238] width 1178 height 432
click at [534, 363] on span "ist derzeit im Aufbau" at bounding box center [625, 337] width 406 height 57
click at [24, 58] on span "Elemente" at bounding box center [18, 63] width 36 height 21
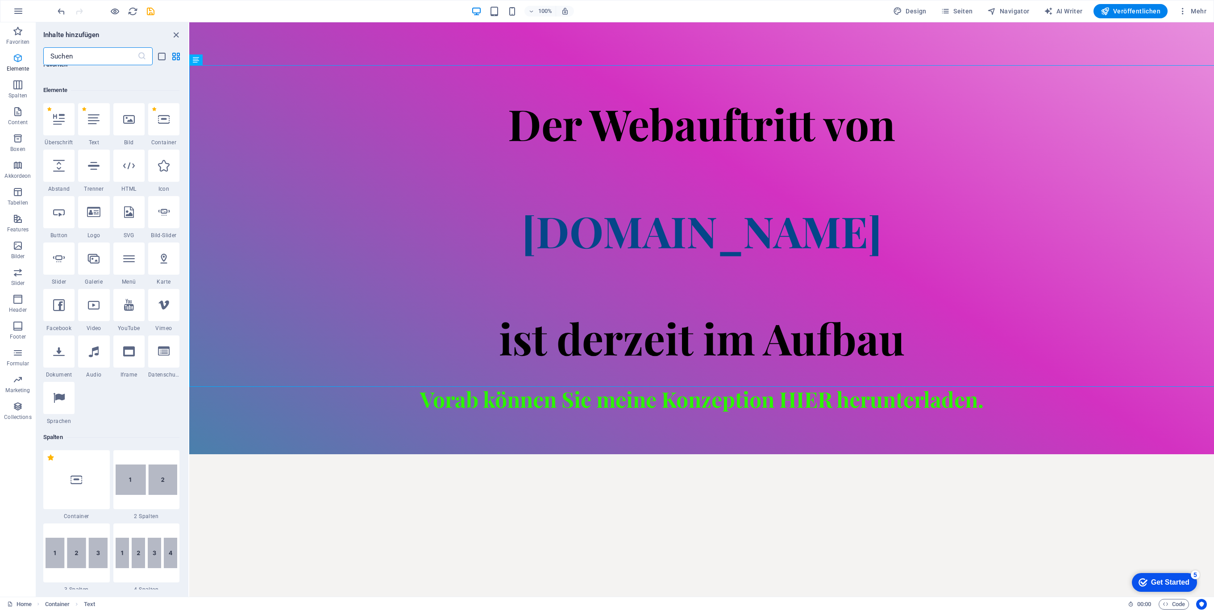
scroll to position [168, 0]
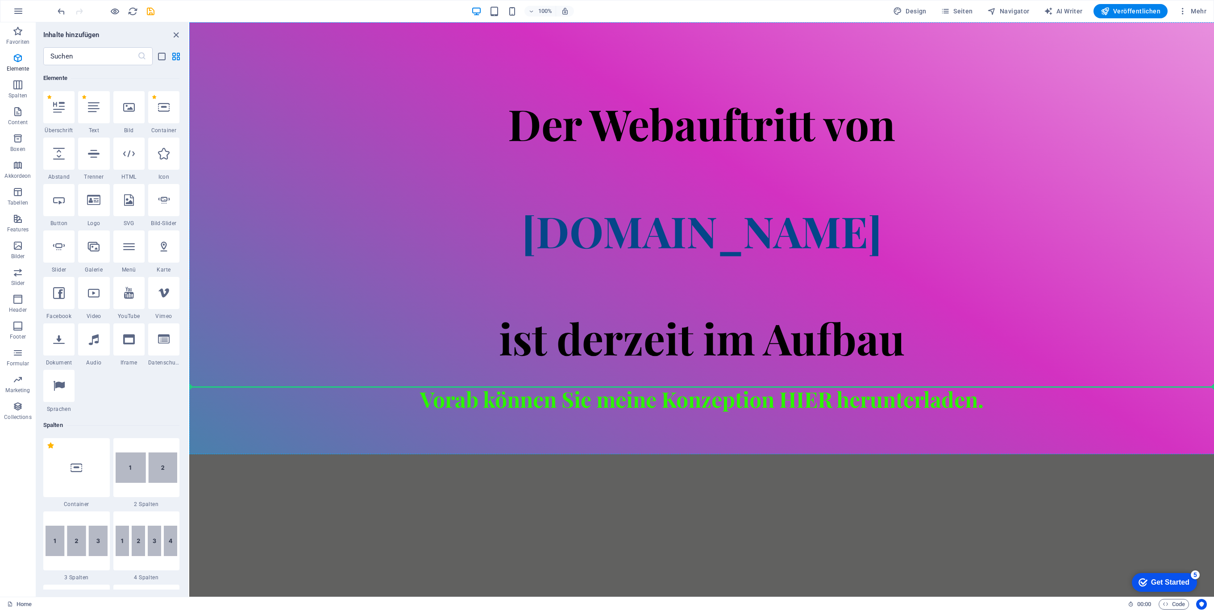
select select "px"
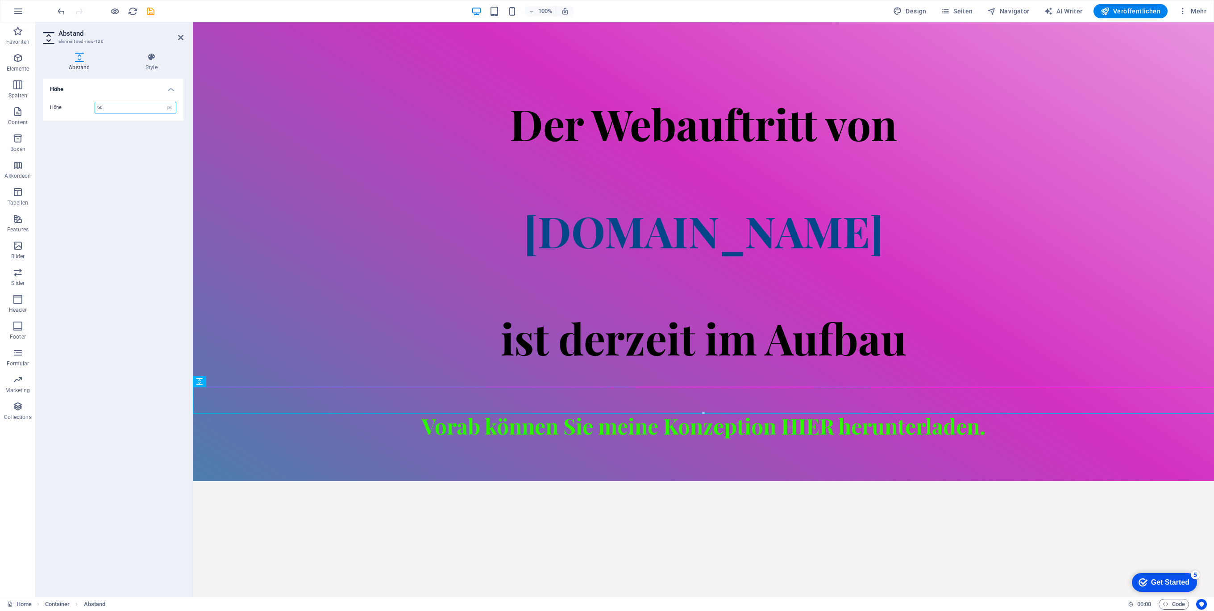
click at [143, 109] on input "60" at bounding box center [135, 107] width 81 height 11
drag, startPoint x: 143, startPoint y: 109, endPoint x: 84, endPoint y: 101, distance: 59.8
click at [85, 102] on div "Höhe 60 px rem vh vw" at bounding box center [113, 108] width 126 height 12
type input "100"
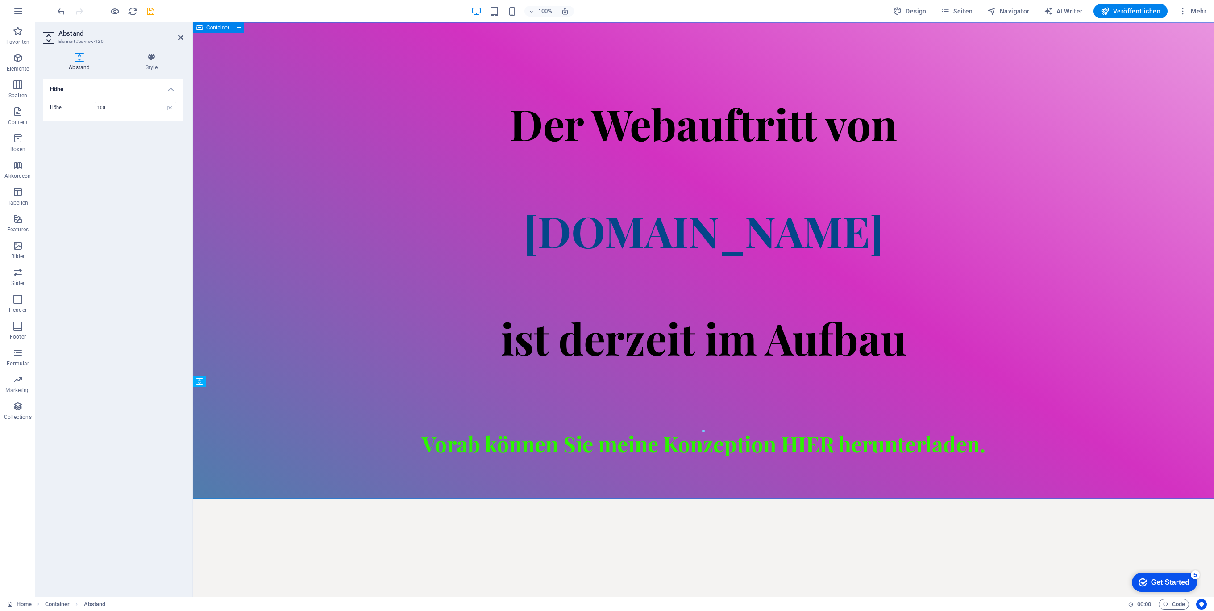
click at [822, 465] on div "Der Webauftritt von Spielhuesli.de ist derzeit im Aufbau Vorab können Sie meine…" at bounding box center [703, 260] width 1021 height 476
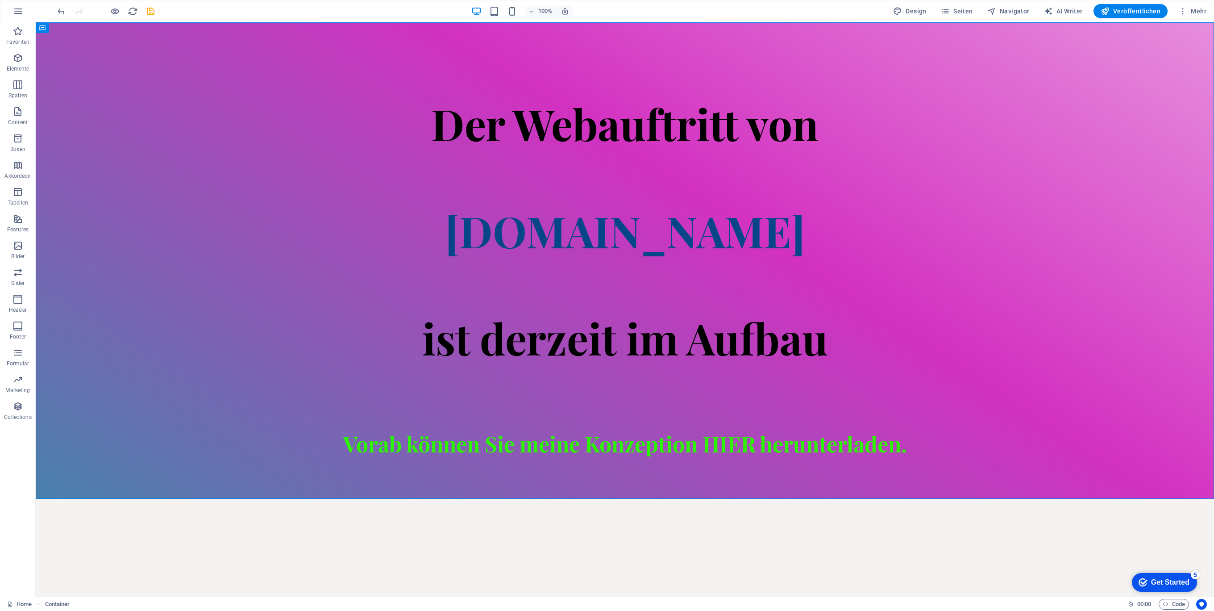
click at [818, 499] on html "Skip to main content Der Webauftritt von Spielhuesli.de ist derzeit im Aufbau V…" at bounding box center [625, 260] width 1178 height 476
drag, startPoint x: 661, startPoint y: 538, endPoint x: 817, endPoint y: 538, distance: 155.8
click at [818, 499] on html "Skip to main content Der Webauftritt von Spielhuesli.de ist derzeit im Aufbau V…" at bounding box center [625, 260] width 1178 height 476
click at [734, 438] on div "Vorab können Sie meine Konzeption HIER herunterladen." at bounding box center [625, 443] width 1178 height 25
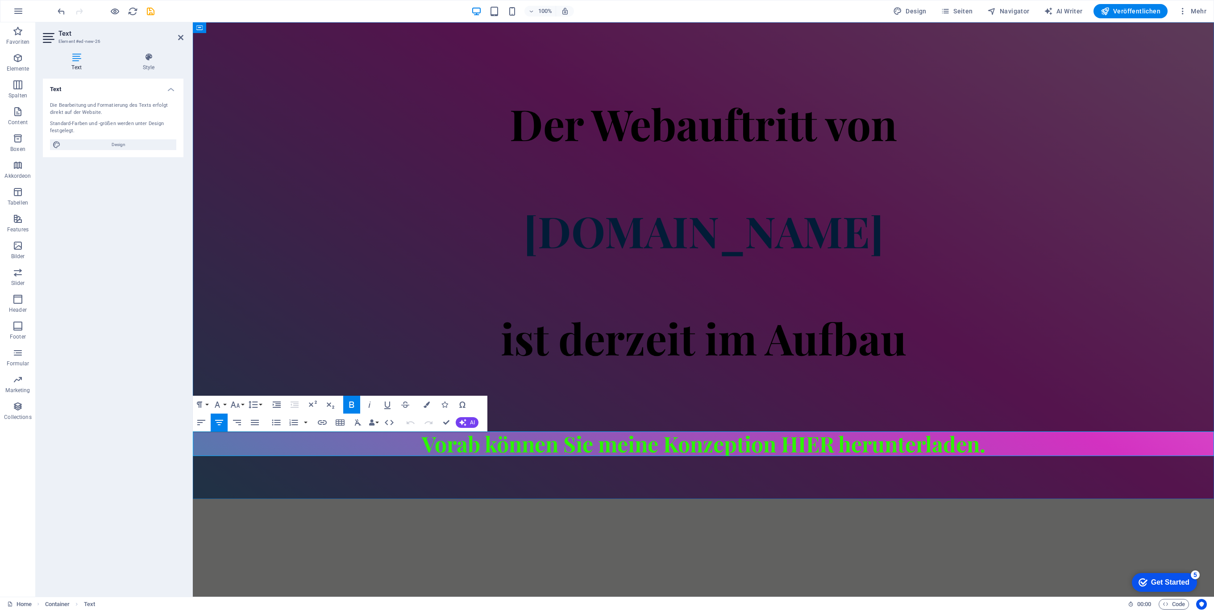
click at [801, 440] on strong "Vorab können Sie meine Konzeption HIER herunterladen." at bounding box center [704, 443] width 564 height 29
click at [403, 405] on icon "button" at bounding box center [405, 404] width 8 height 6
click at [405, 400] on icon "button" at bounding box center [405, 404] width 11 height 11
click at [324, 422] on icon "button" at bounding box center [322, 422] width 11 height 11
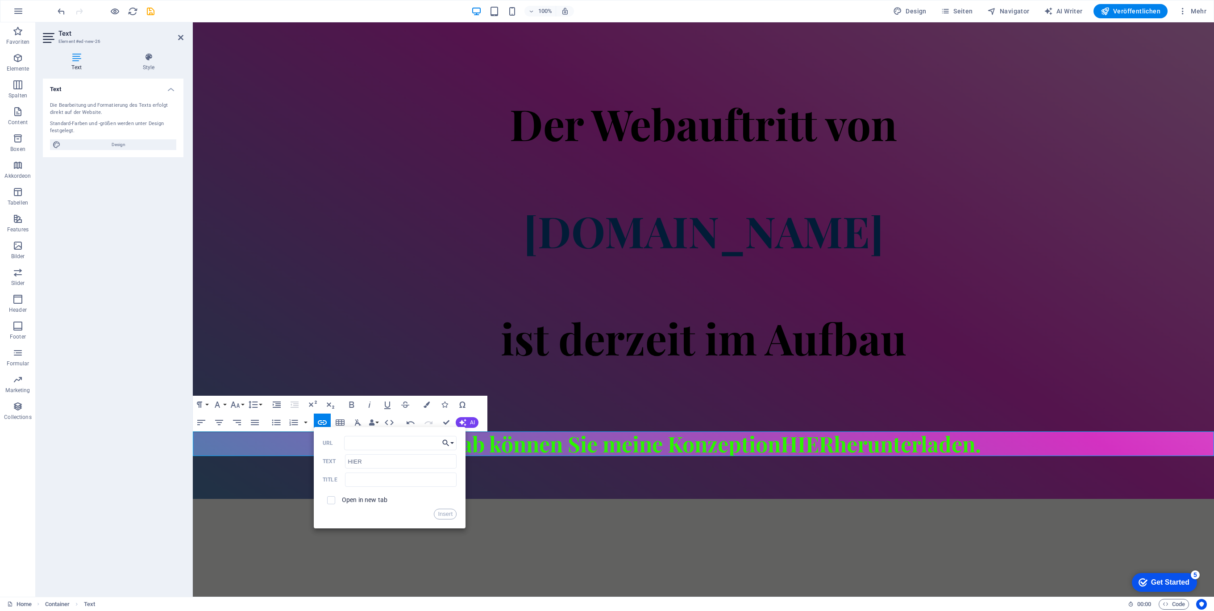
click at [452, 442] on button "Choose Link" at bounding box center [448, 443] width 17 height 14
click at [408, 484] on p "Datei wählen ..." at bounding box center [419, 485] width 55 height 13
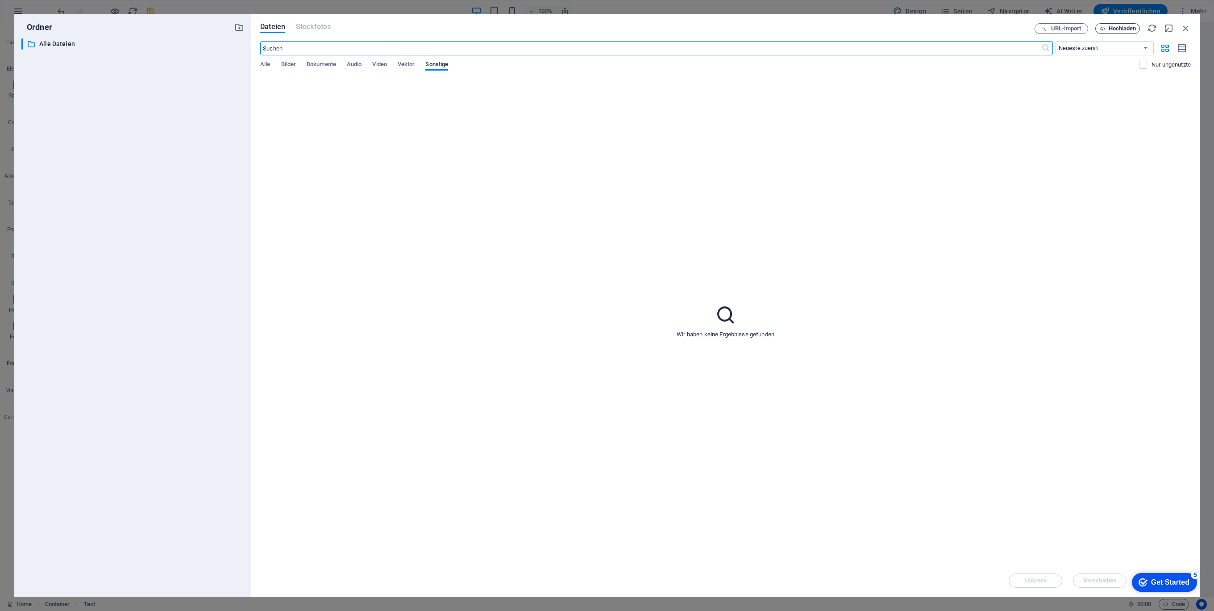
click at [1117, 30] on span "Hochladen" at bounding box center [1123, 28] width 28 height 5
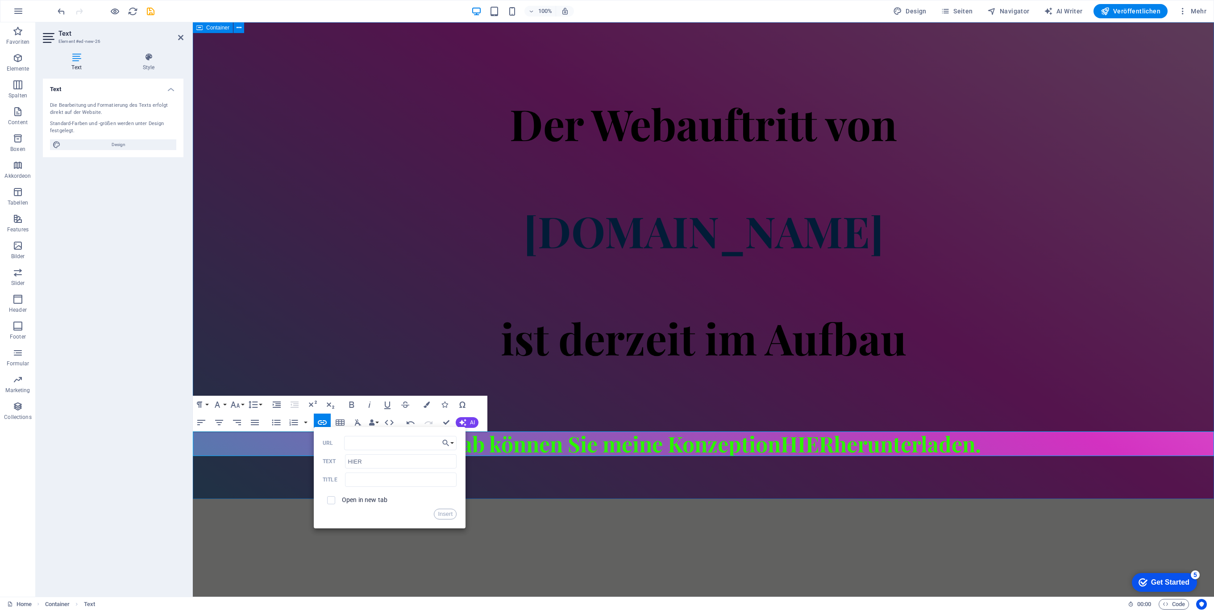
drag, startPoint x: 583, startPoint y: 483, endPoint x: 309, endPoint y: 463, distance: 274.4
click at [362, 460] on input "HIER" at bounding box center [401, 461] width 112 height 14
type input "K"
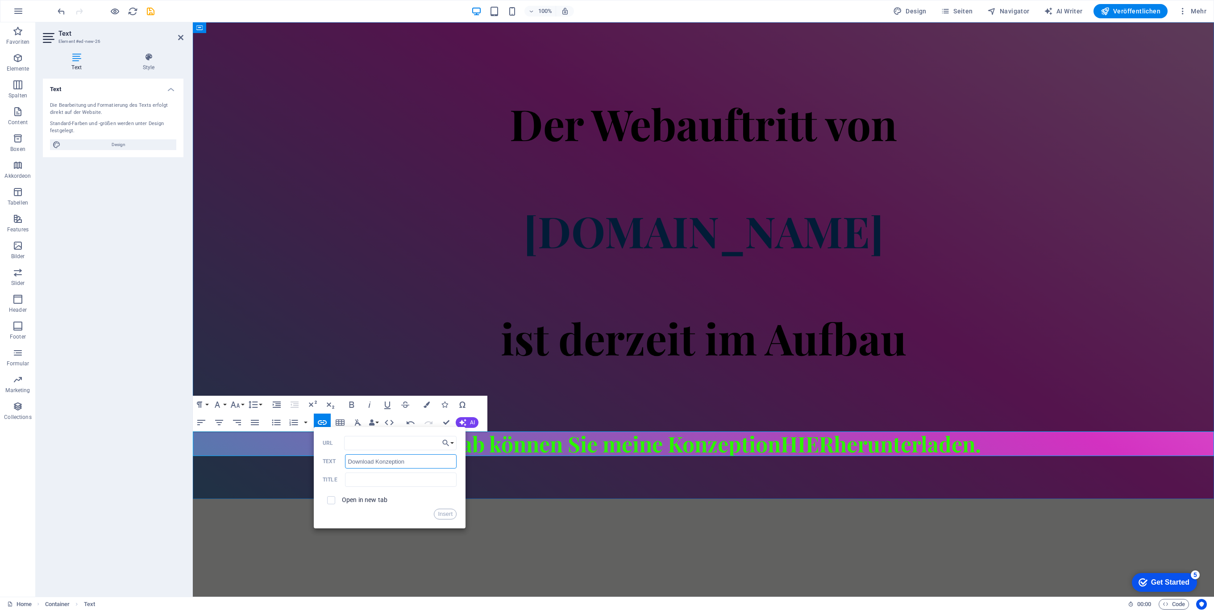
drag, startPoint x: 615, startPoint y: 483, endPoint x: 248, endPoint y: 449, distance: 369.3
type input "Download Konzeption"
click at [387, 480] on input "text" at bounding box center [401, 479] width 112 height 14
type input "Konzeption"
click at [446, 514] on button "Insert" at bounding box center [445, 513] width 23 height 11
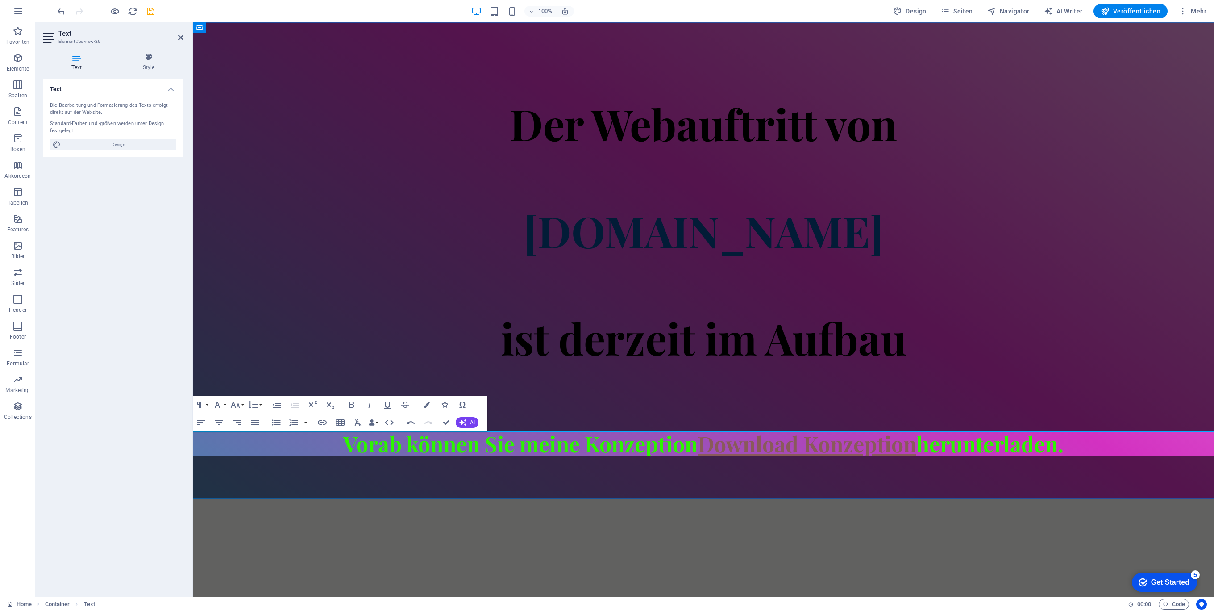
click at [824, 450] on link "Download Konzeption" at bounding box center [807, 443] width 219 height 29
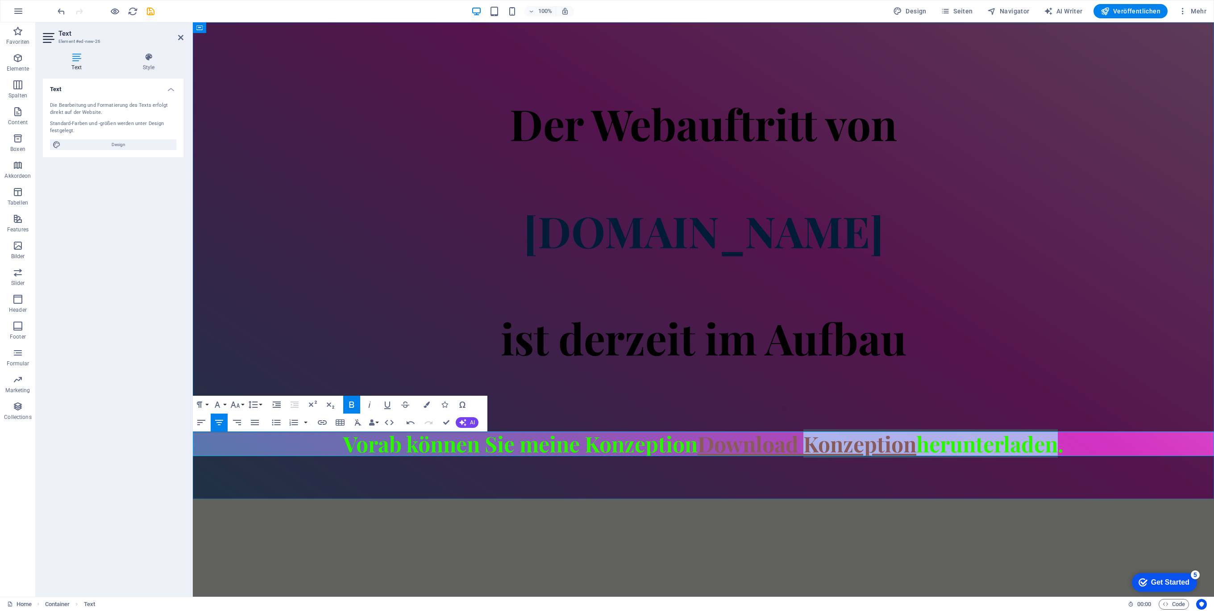
click at [824, 450] on link "Download Konzeption" at bounding box center [807, 443] width 219 height 29
click at [761, 449] on link "Download Konzeption" at bounding box center [807, 443] width 219 height 29
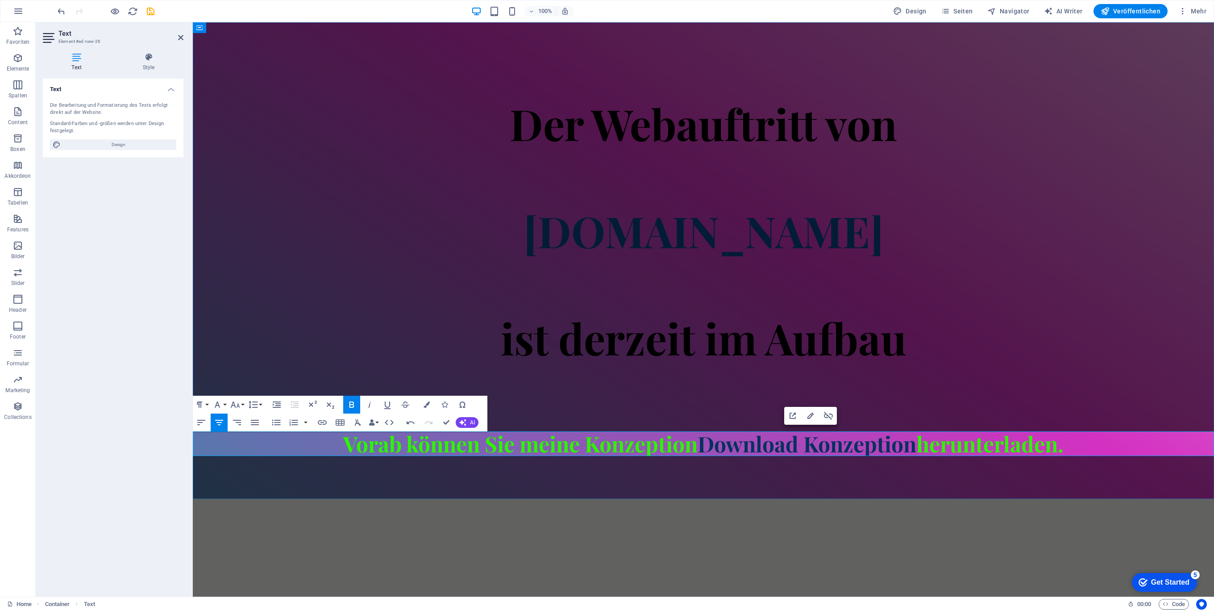
click at [923, 447] on strong "Vorab können Sie meine Konzeption Download Konzeption herunterladen." at bounding box center [703, 443] width 720 height 29
click at [861, 444] on link "Download Konzeption" at bounding box center [807, 443] width 219 height 29
click at [848, 443] on link "Download Konzeption" at bounding box center [807, 443] width 219 height 29
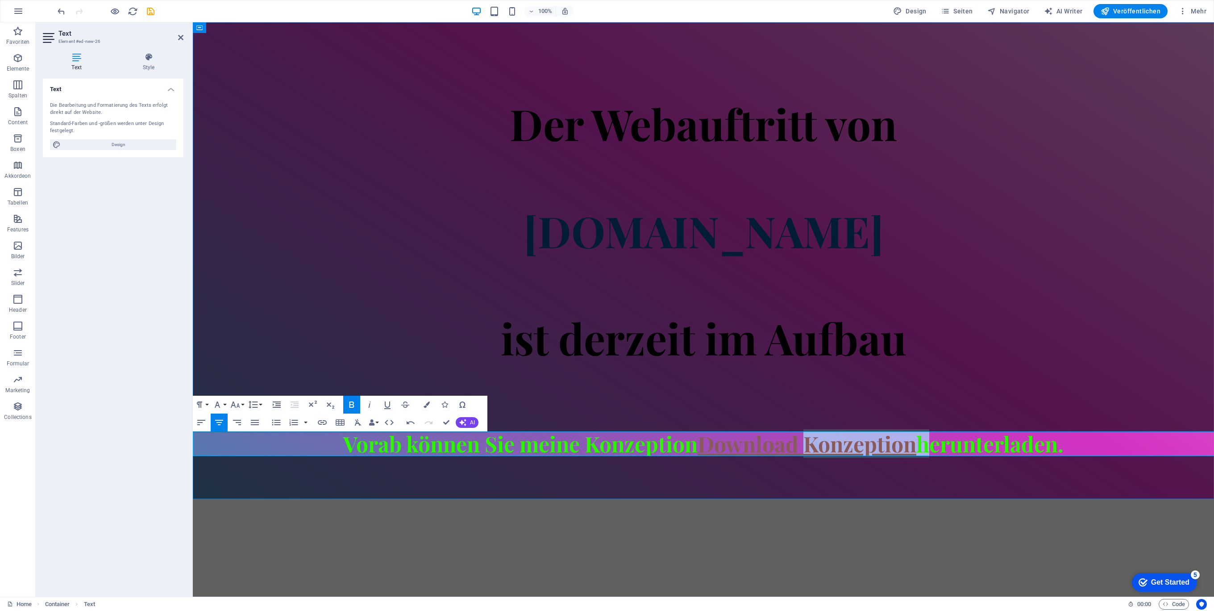
click at [911, 445] on link "Download Konzeption" at bounding box center [807, 443] width 219 height 29
drag, startPoint x: 829, startPoint y: 444, endPoint x: 698, endPoint y: 445, distance: 130.8
click at [698, 445] on link "Download Konzeption" at bounding box center [807, 443] width 219 height 29
type input "https://cdn1.site-media.eu/images/document/18896211/Konzeption-Uj5exxZA2T41m-pf…"
checkbox input "true"
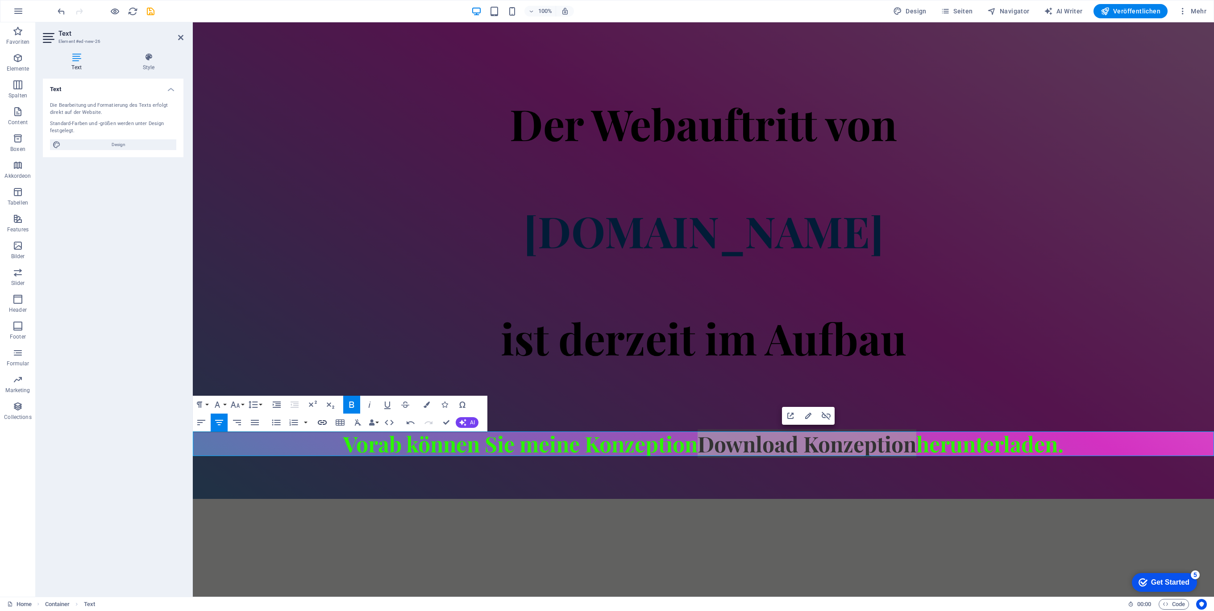
click at [324, 421] on icon "button" at bounding box center [322, 422] width 11 height 11
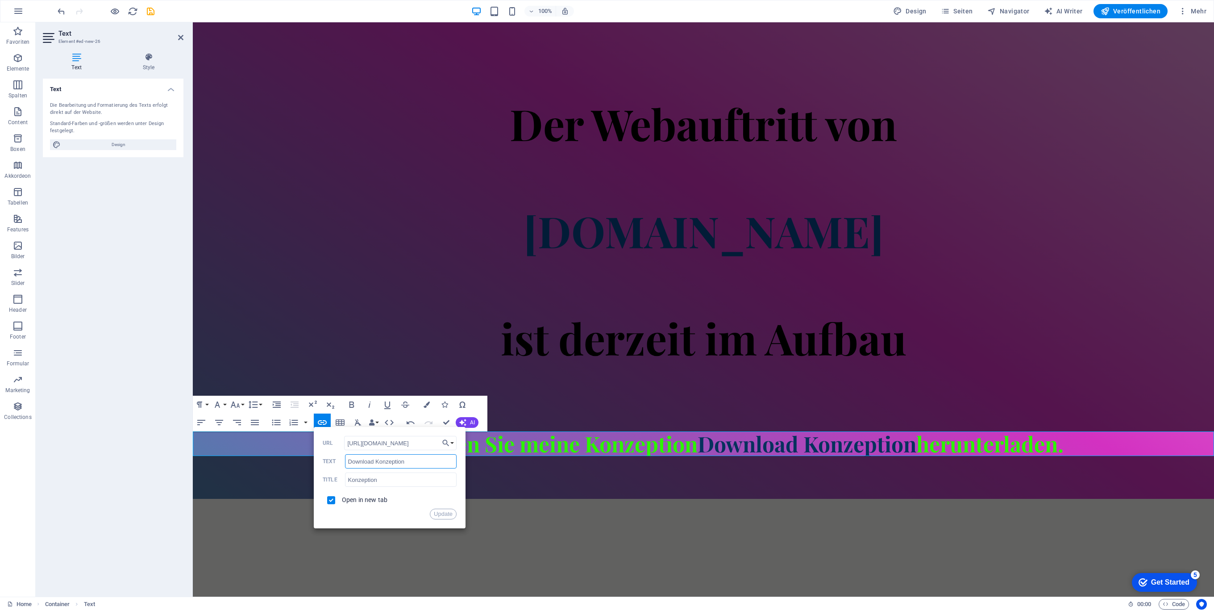
scroll to position [0, 0]
drag, startPoint x: 624, startPoint y: 486, endPoint x: 249, endPoint y: 460, distance: 376.2
click at [380, 460] on input "Download Konzeption" at bounding box center [401, 461] width 112 height 14
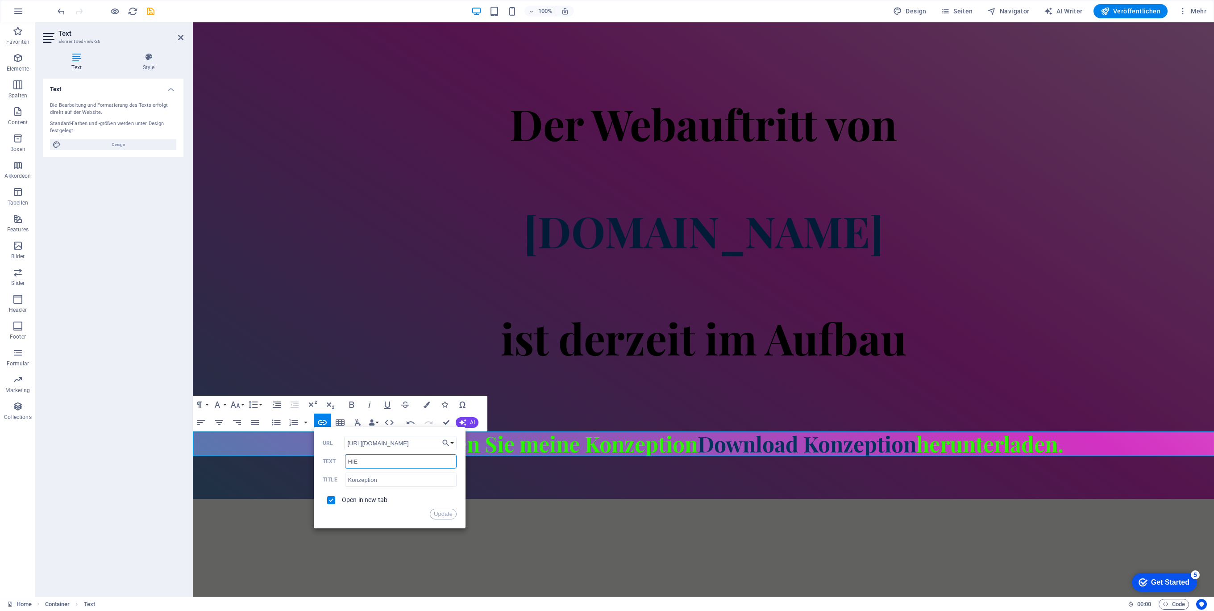
type input "HIER"
drag, startPoint x: 247, startPoint y: 506, endPoint x: 437, endPoint y: 516, distance: 190.4
click at [437, 516] on button "Update" at bounding box center [443, 513] width 27 height 11
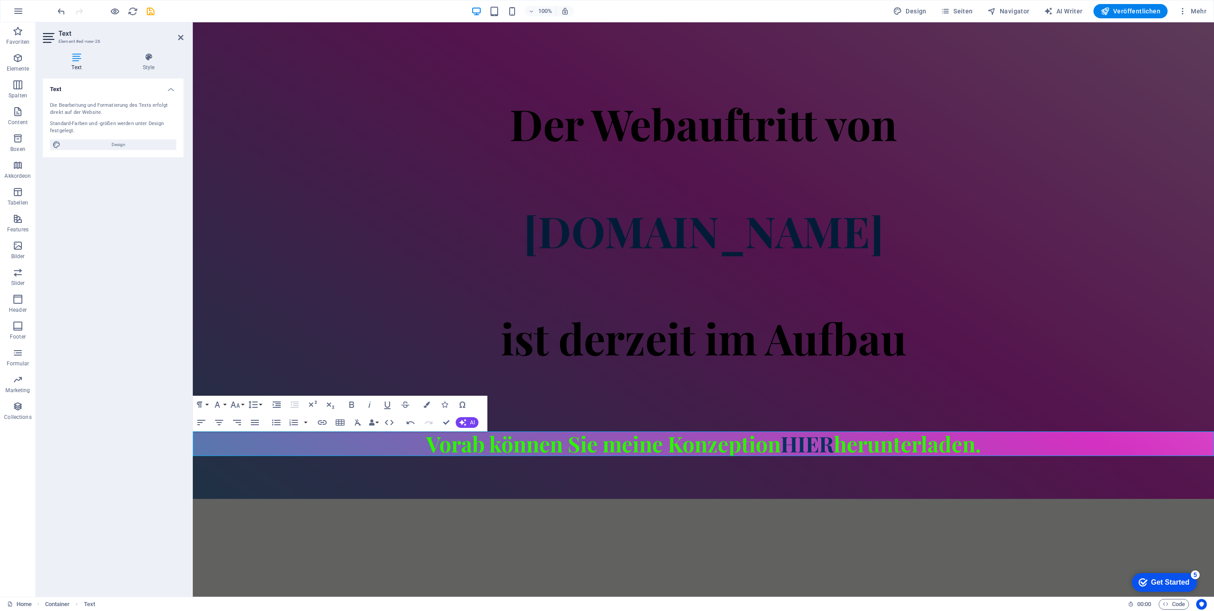
click at [805, 499] on html "Skip to main content Der Webauftritt von Spielhuesli.de ist derzeit im Aufbau V…" at bounding box center [703, 260] width 1021 height 476
click at [1125, 11] on span "Veröffentlichen" at bounding box center [1131, 11] width 60 height 9
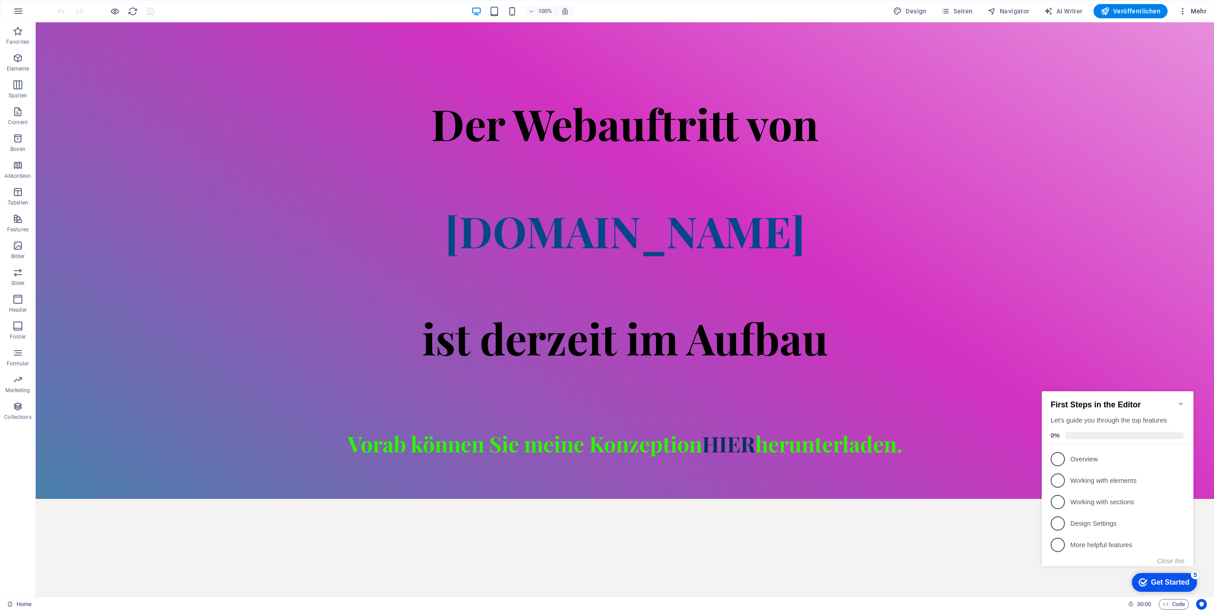
click at [1207, 7] on button "Mehr" at bounding box center [1192, 11] width 35 height 14
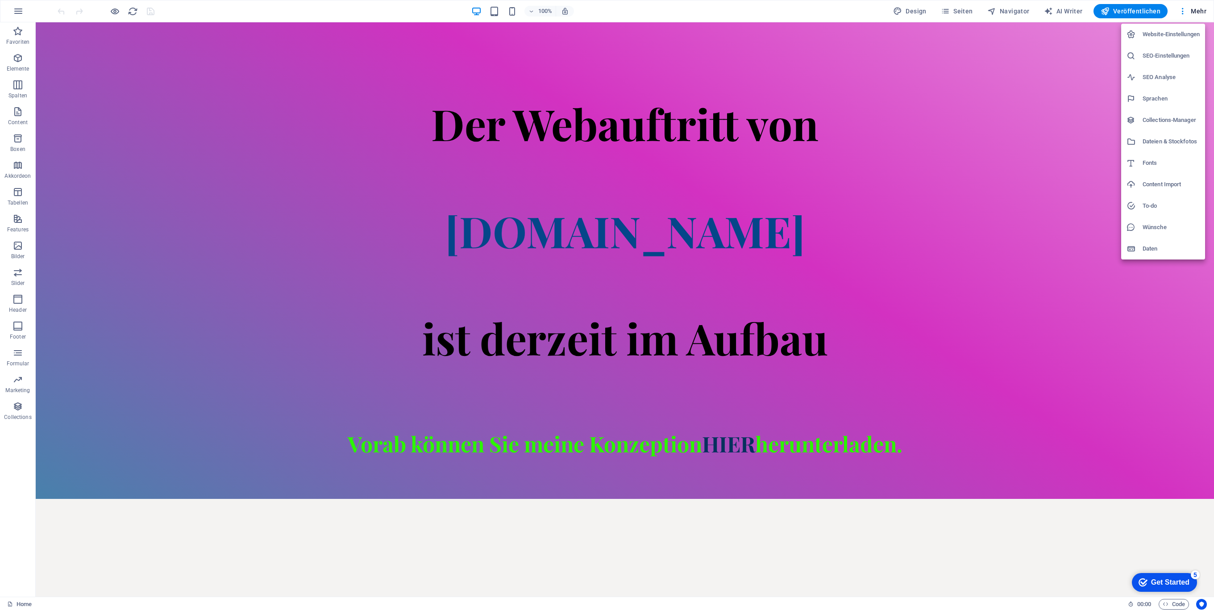
click at [1152, 247] on h6 "Daten" at bounding box center [1171, 248] width 57 height 11
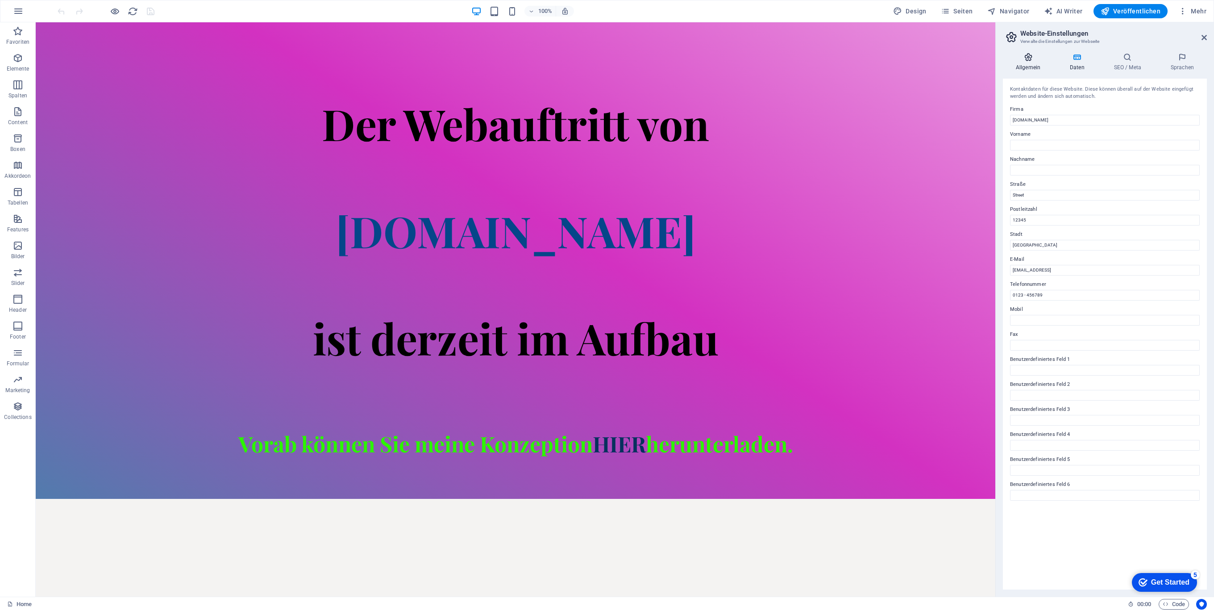
click at [1027, 63] on h4 "Allgemein" at bounding box center [1030, 62] width 54 height 19
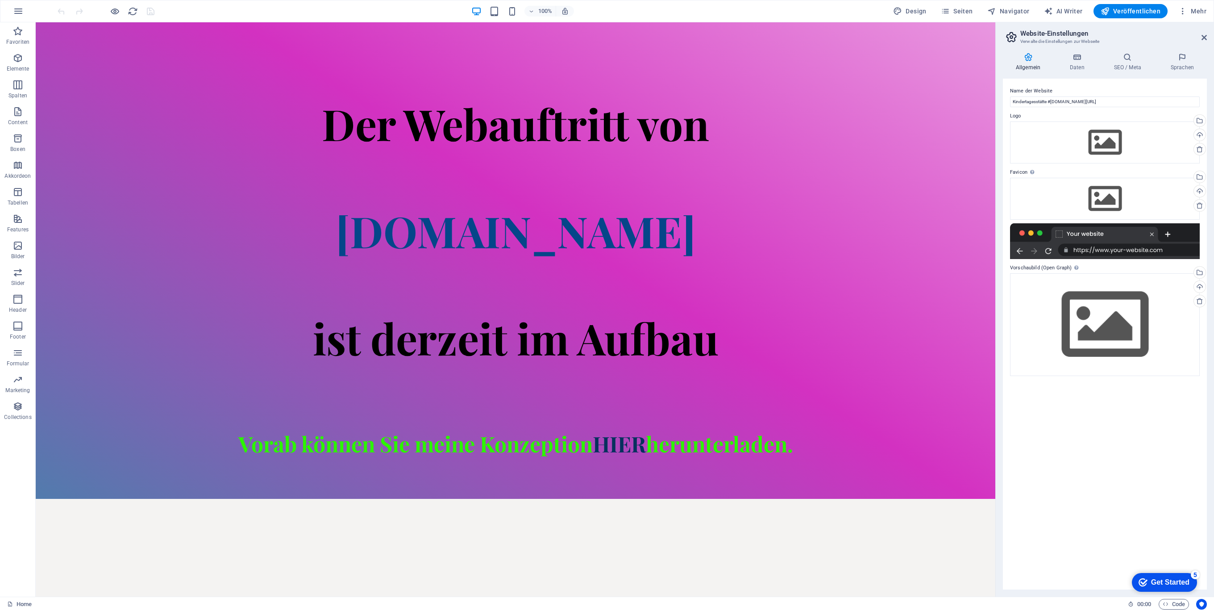
click at [1205, 33] on h2 "Website-Einstellungen" at bounding box center [1113, 33] width 187 height 8
click at [1189, 43] on h3 "Verwalte die Einstellungen zur Webseite" at bounding box center [1104, 41] width 169 height 8
click at [1202, 37] on icon at bounding box center [1203, 37] width 5 height 7
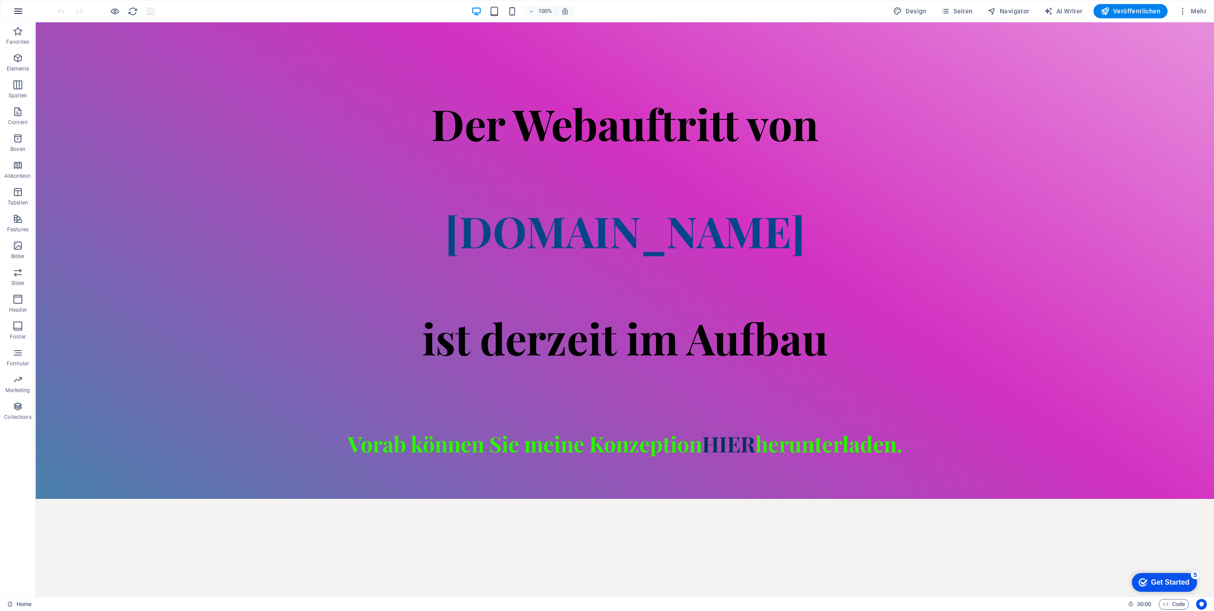
click at [18, 15] on icon "button" at bounding box center [18, 11] width 11 height 11
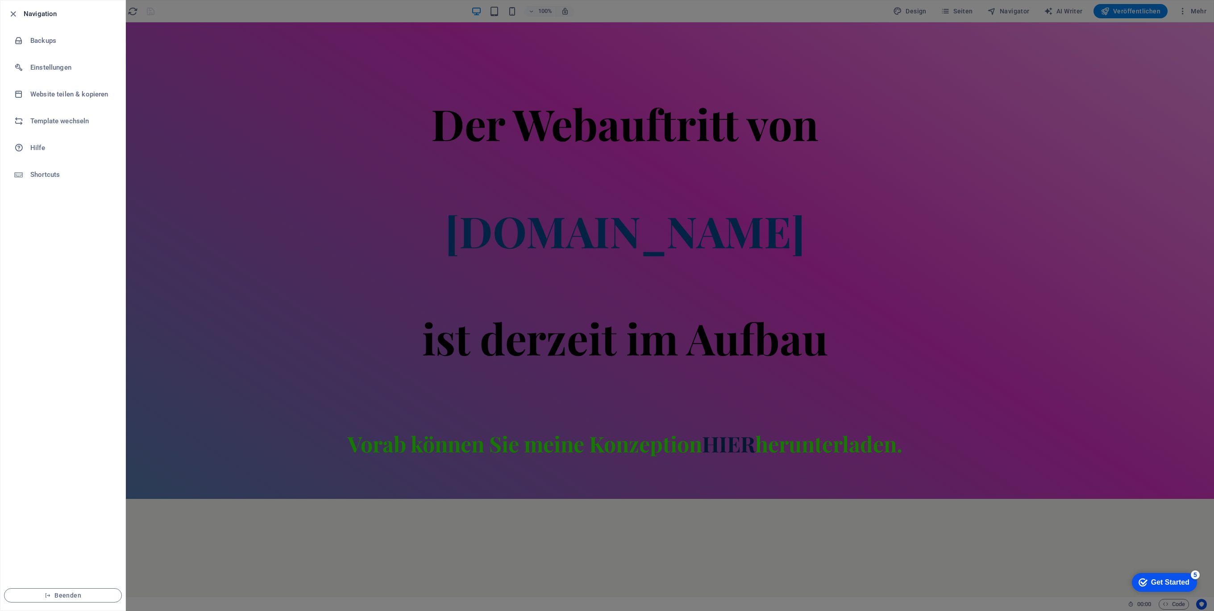
click at [411, 305] on div at bounding box center [607, 305] width 1214 height 611
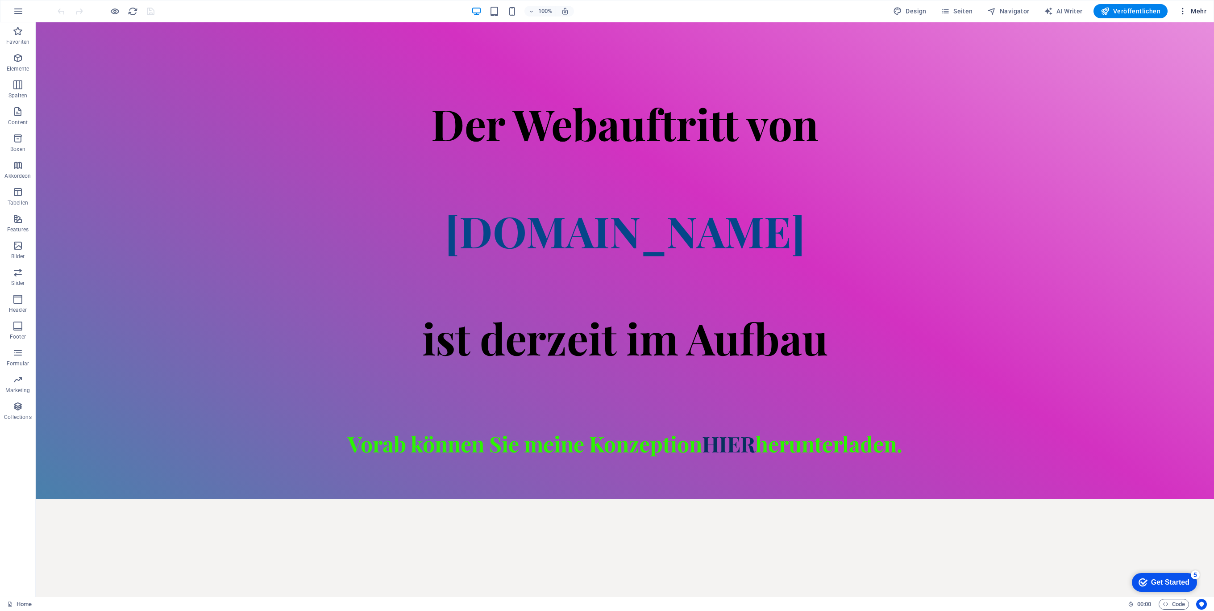
click at [1199, 14] on span "Mehr" at bounding box center [1192, 11] width 28 height 9
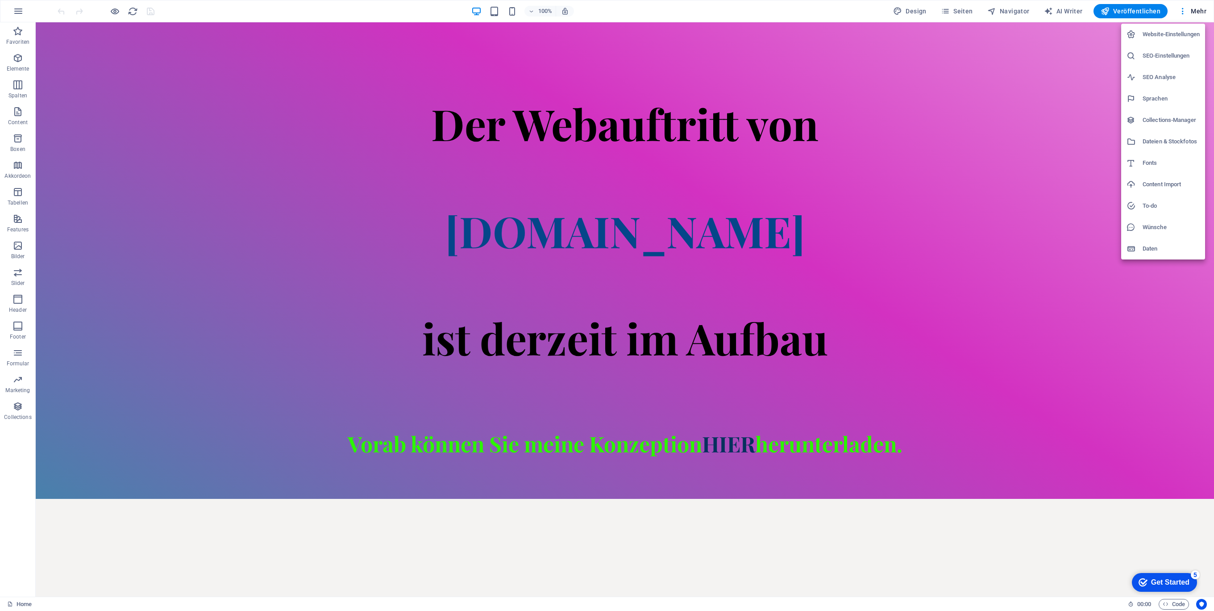
click at [1175, 145] on h6 "Dateien & Stockfotos" at bounding box center [1171, 141] width 57 height 11
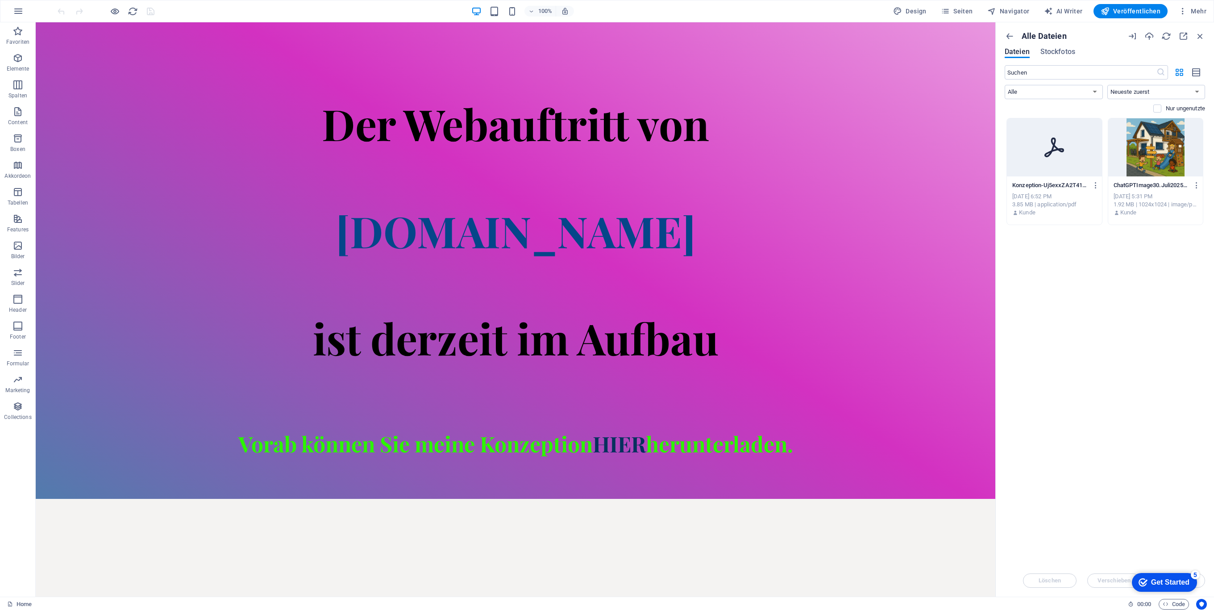
click at [1094, 295] on div "Lege Dateien hier ab, um sie sofort hochzuladen Konzeption-Uj5exxZA2T41m-pfVeoz…" at bounding box center [1105, 341] width 200 height 446
click at [613, 476] on div "Der Webauftritt von Spielhuesli.de ist derzeit im Aufbau Vorab können Sie meine…" at bounding box center [516, 260] width 960 height 476
click at [631, 436] on div "Vorab können Sie meine Konzeption HIER herunterladen." at bounding box center [516, 443] width 960 height 25
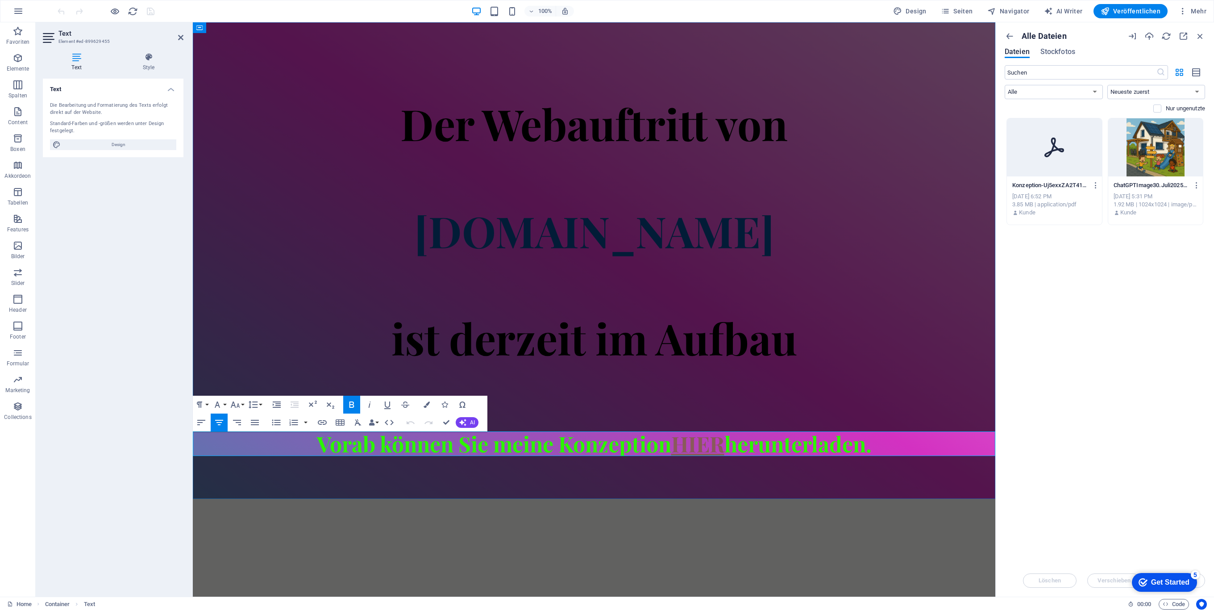
click link "HIER"
drag, startPoint x: 501, startPoint y: 425, endPoint x: 323, endPoint y: 424, distance: 178.1
click at [323, 424] on icon "button" at bounding box center [322, 422] width 11 height 11
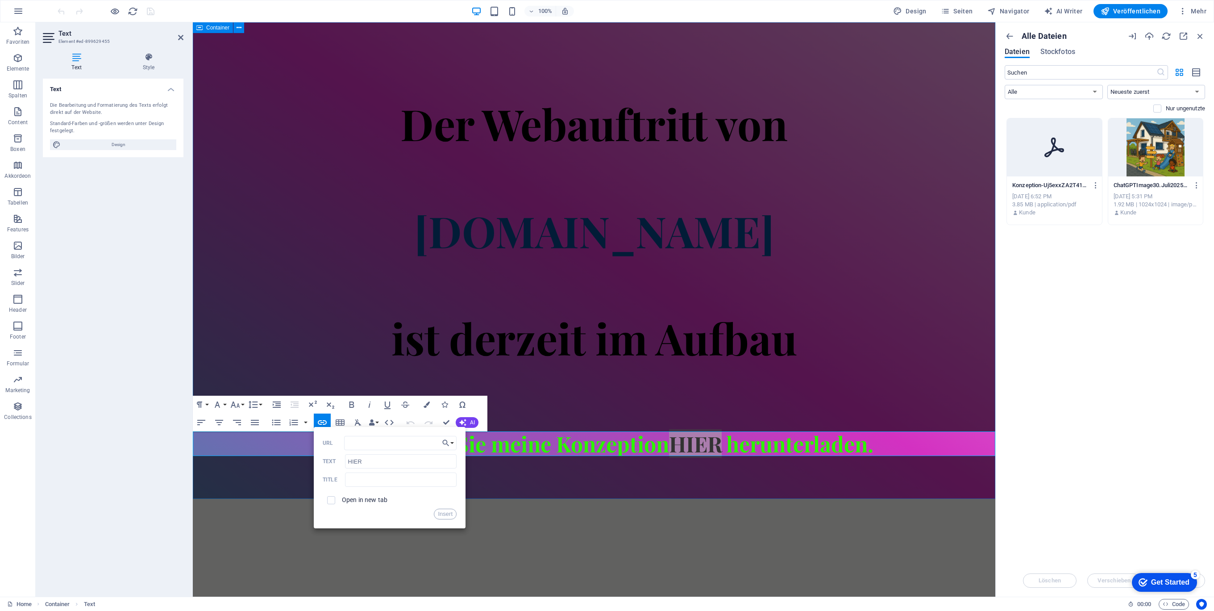
click at [524, 494] on div "Der Webauftritt von Spielhuesli.de ist derzeit im Aufbau Vorab können Sie meine…" at bounding box center [594, 260] width 802 height 476
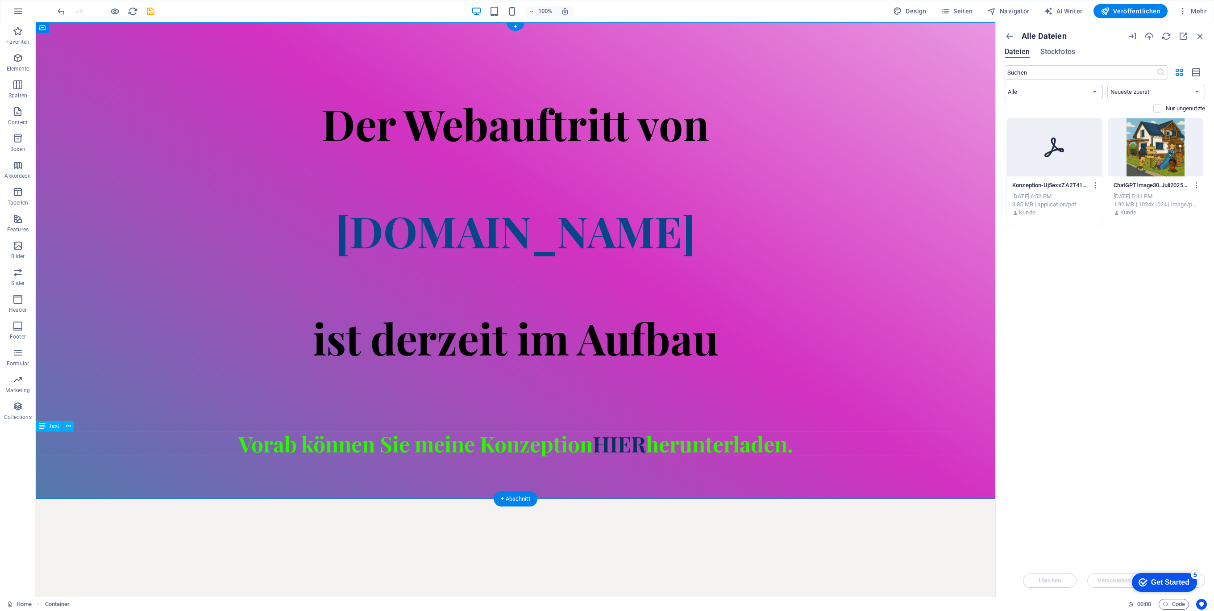
click at [620, 447] on div "Vorab können Sie meine Konzeption HIER herunterladen." at bounding box center [516, 443] width 960 height 25
click at [619, 447] on div "Vorab können Sie meine Konzeption HIER herunterladen." at bounding box center [516, 443] width 960 height 25
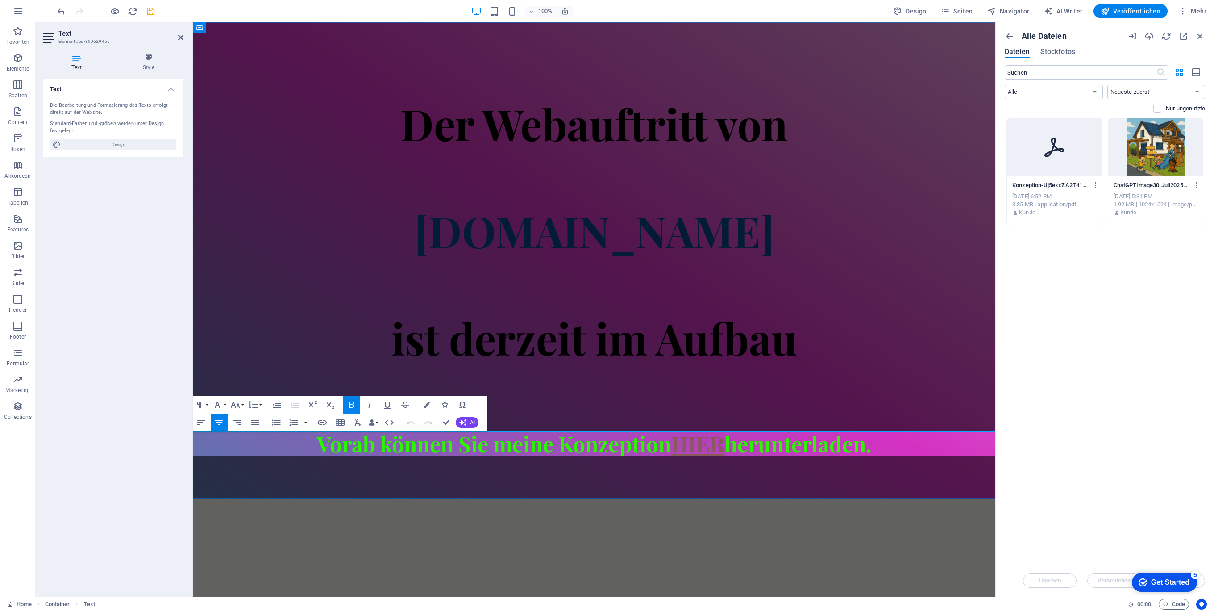
click link "HIER"
click at [700, 416] on icon "button" at bounding box center [699, 415] width 6 height 6
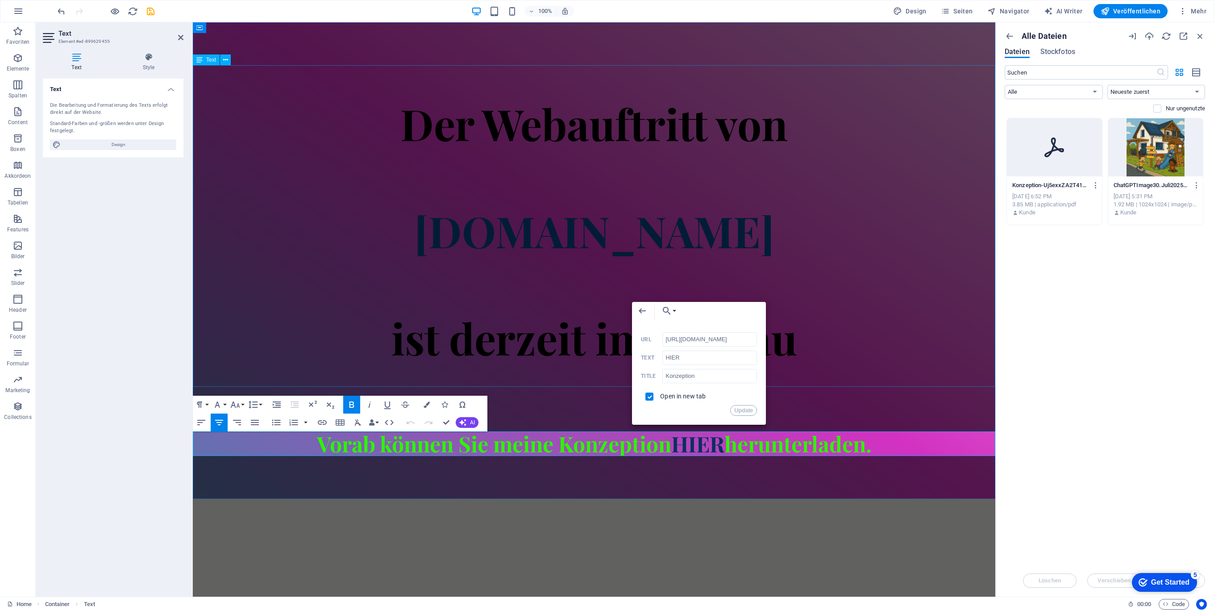
drag, startPoint x: 874, startPoint y: 358, endPoint x: 608, endPoint y: 334, distance: 267.1
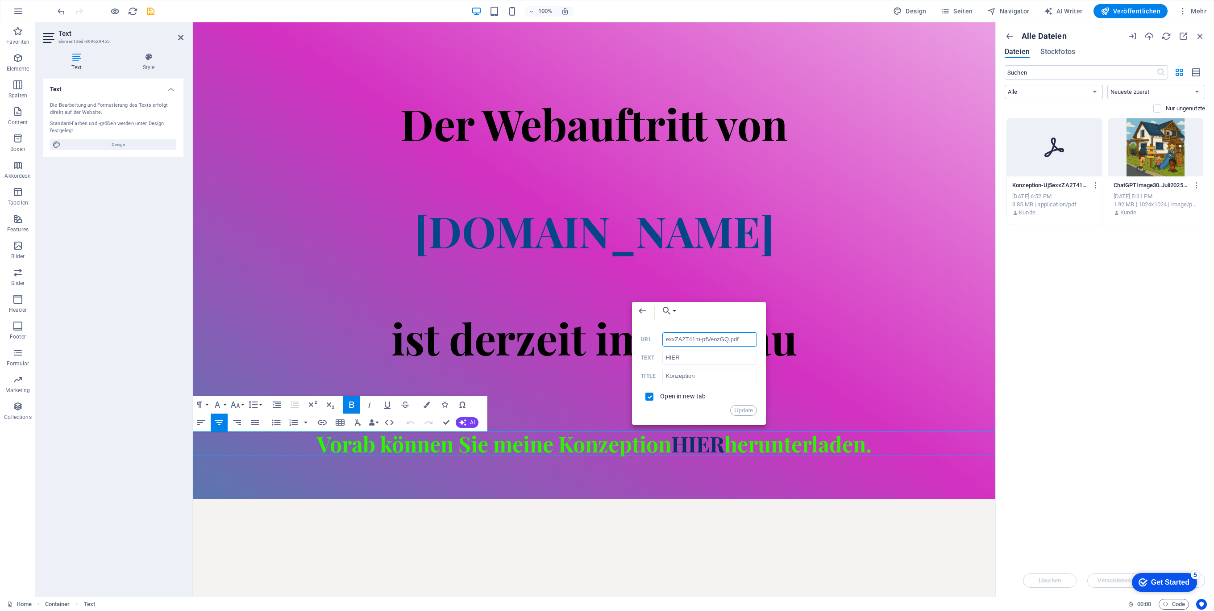
click at [711, 337] on input "exxZA2T41m-pfVeozGQ.pdf" at bounding box center [709, 339] width 95 height 14
type input "exxZA2T41m-pfVzGQ.pdf"
drag, startPoint x: 931, startPoint y: 359, endPoint x: 536, endPoint y: 340, distance: 395.5
click at [675, 309] on button "Choose Link" at bounding box center [667, 311] width 21 height 18
click at [706, 355] on p "Datei wählen ..." at bounding box center [692, 354] width 55 height 13
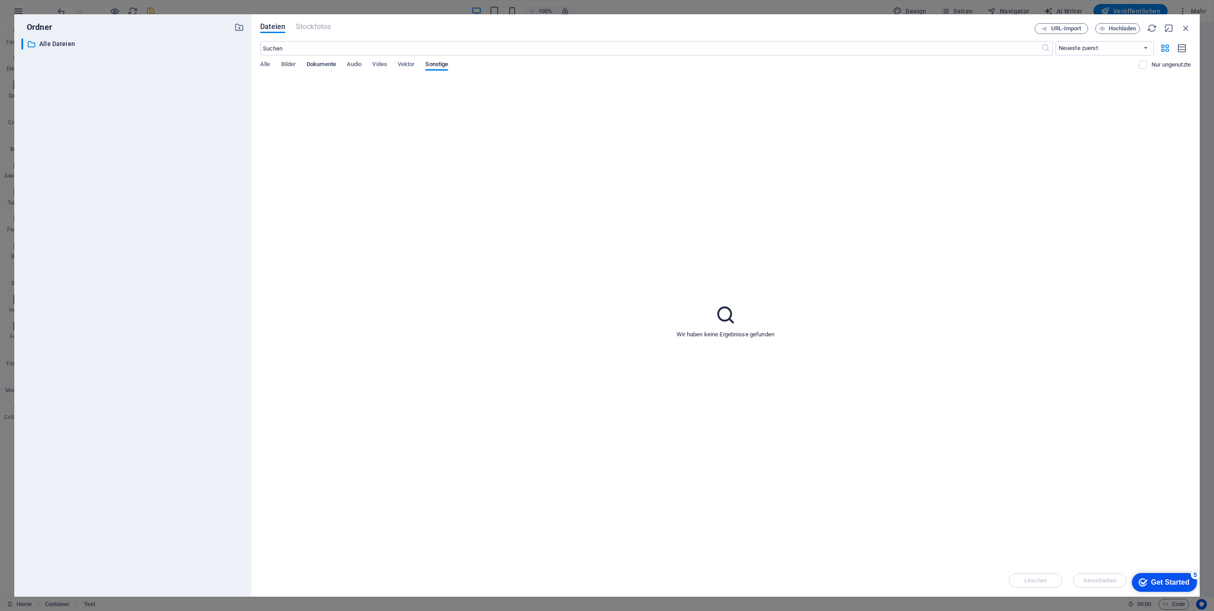
click at [328, 61] on span "Dokumente" at bounding box center [321, 65] width 29 height 12
click at [344, 143] on icon "button" at bounding box center [344, 145] width 8 height 8
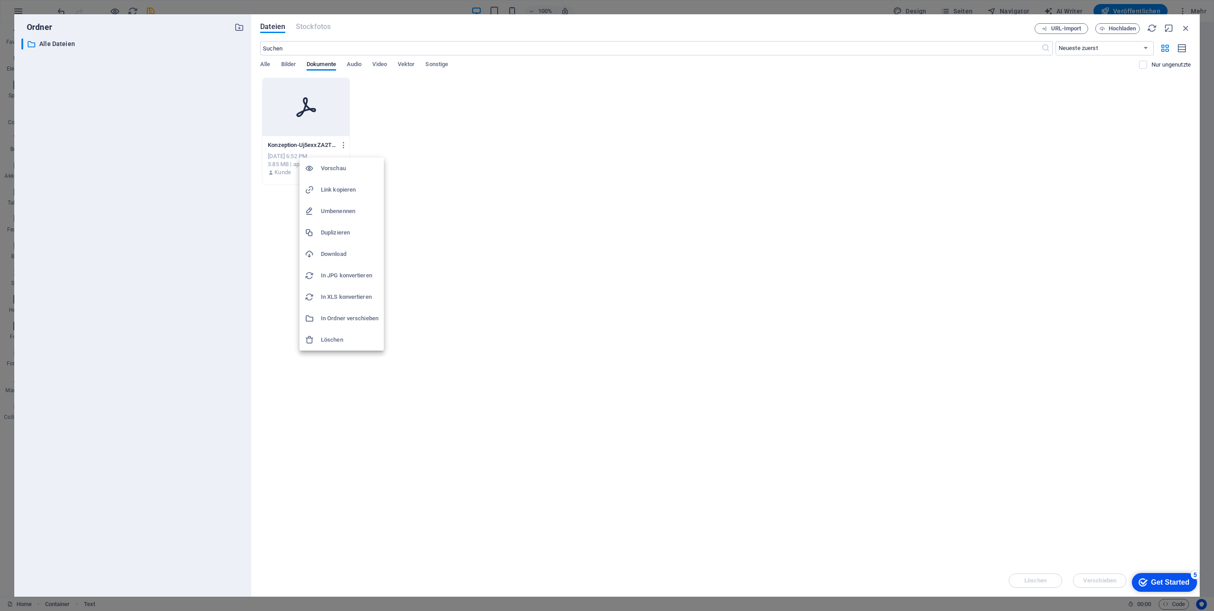
click at [344, 211] on h6 "Umbenennen" at bounding box center [350, 211] width 58 height 11
click at [322, 148] on input "Konzeption-Uj5exxZA2T41m-pfVeozGQ.pdf" at bounding box center [302, 144] width 69 height 7
drag, startPoint x: 330, startPoint y: 144, endPoint x: 297, endPoint y: 158, distance: 35.6
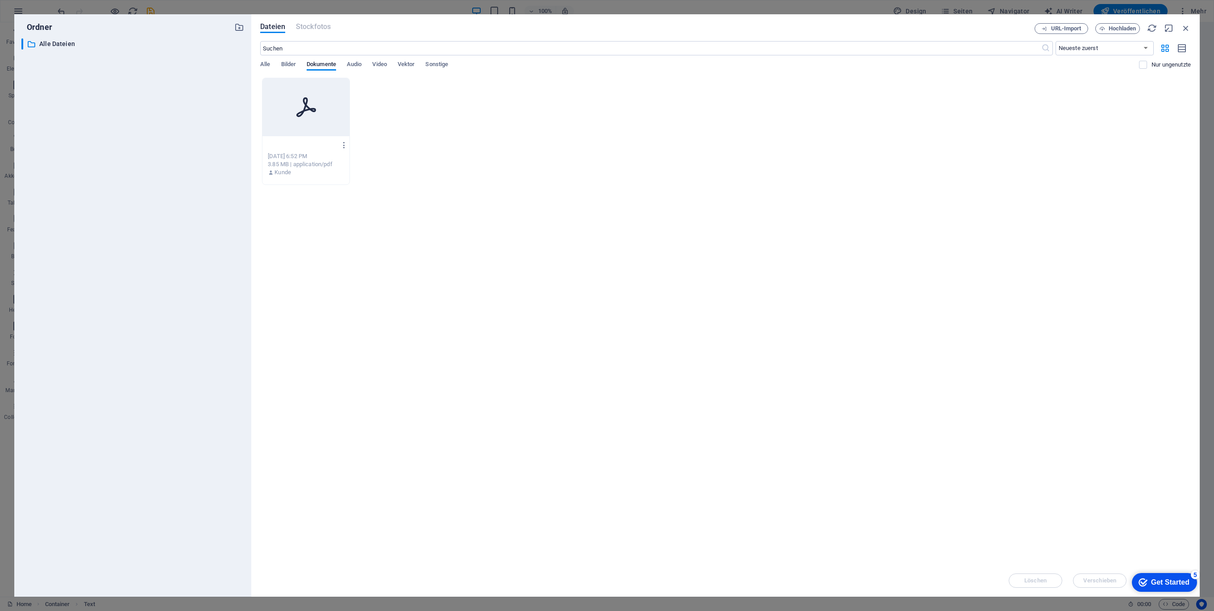
click at [297, 158] on div "Konzeption-Uj5exxZA2T41m-pfVeozGQ.pdf Konzeption-Uj5exxZA2T41m-pfVeozGQ.pdf Sep…" at bounding box center [305, 159] width 87 height 46
type input "Konzeption_Rudolf.pdf"
click at [407, 190] on div "Lege Dateien hier ab, um sie sofort hochzuladen 1 Konzeption_Rudolf.pdf Konzept…" at bounding box center [725, 321] width 931 height 486
click at [323, 145] on p "Konzeption_Rudolf-p35EAZWtt_sz_5WovonKHw.pdf" at bounding box center [302, 145] width 68 height 8
click at [330, 144] on p "Konzeption_Rudolf-p35EAZWtt_sz_5WovonKHw.pdf" at bounding box center [302, 145] width 68 height 8
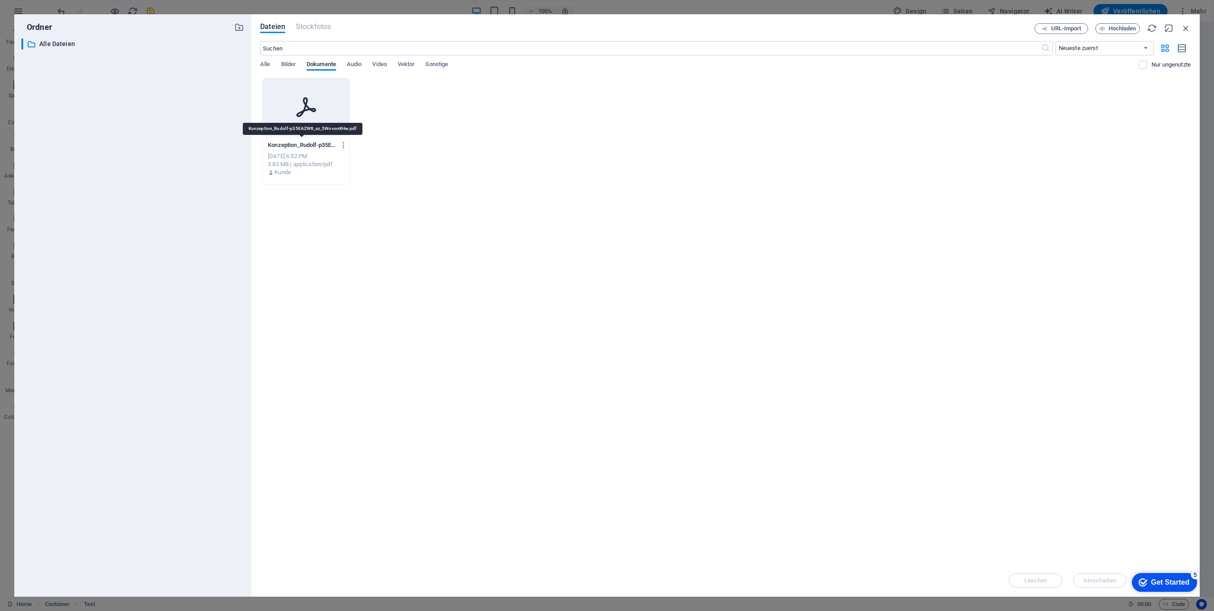
click at [315, 143] on p "Konzeption_Rudolf-p35EAZWtt_sz_5WovonKHw.pdf" at bounding box center [302, 145] width 68 height 8
click at [343, 145] on icon "button" at bounding box center [344, 145] width 8 height 8
click at [353, 209] on h6 "Umbenennen" at bounding box center [350, 211] width 58 height 11
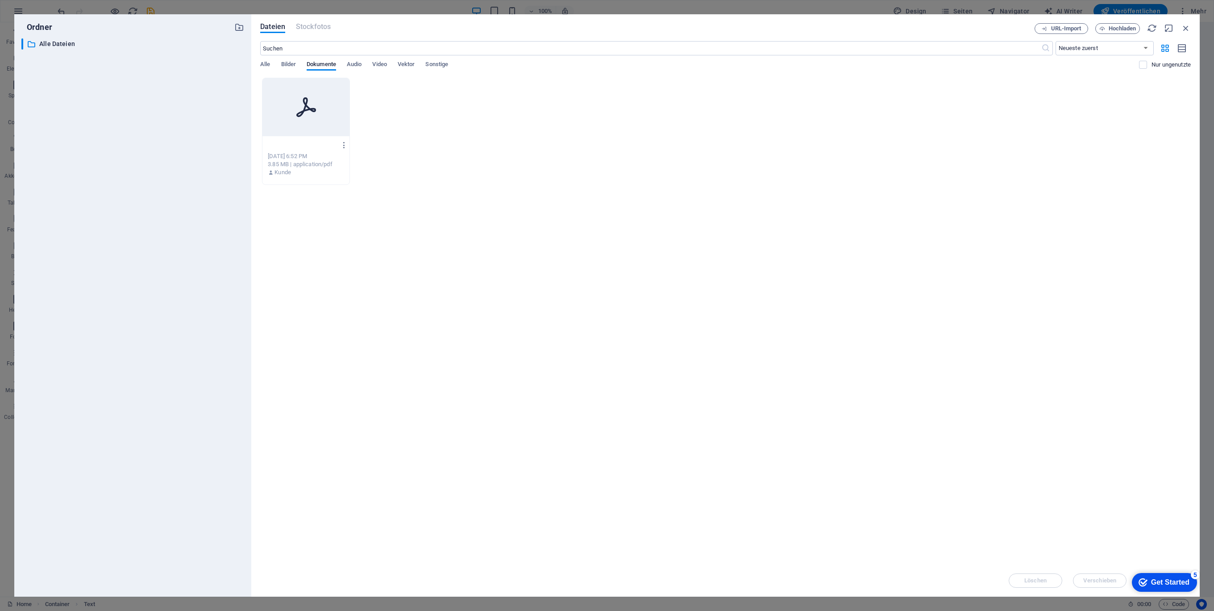
click at [329, 144] on input "Konzeption_Rudolf-p35EAZWtt_sz_5WovonKHw.pdf" at bounding box center [302, 144] width 69 height 7
click at [324, 148] on input "Konzeption_Rudolf-p35EAZWtt_sz_5WovonKHw.pdf" at bounding box center [302, 144] width 69 height 7
type input "Konzeption_Rudolf-p.pdf"
click at [362, 192] on div "Lege Dateien hier ab, um sie sofort hochzuladen Konzeption_Rudolf-p.pdf Konzept…" at bounding box center [725, 321] width 931 height 486
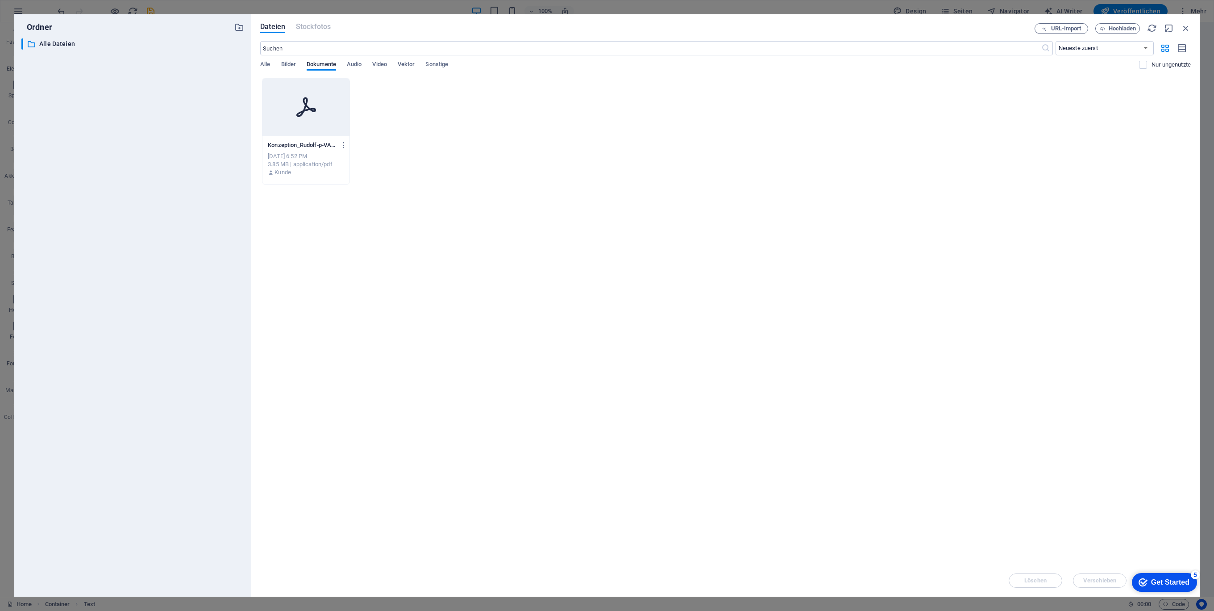
click at [326, 141] on p "Konzeption_Rudolf-p-VAs7ZYme-1CrDLEdDhzD6w.pdf" at bounding box center [302, 145] width 68 height 8
click at [320, 144] on p "Konzeption_Rudolf-p-VAs7ZYme-1CrDLEdDhzD6w.pdf" at bounding box center [302, 145] width 68 height 8
click at [323, 147] on p "Konzeption_Rudolf-p-VAs7ZYme-1CrDLEdDhzD6w.pdf" at bounding box center [302, 145] width 68 height 8
click at [323, 145] on p "Konzeption_Rudolf-p-VAs7ZYme-1CrDLEdDhzD6w.pdf" at bounding box center [302, 145] width 68 height 8
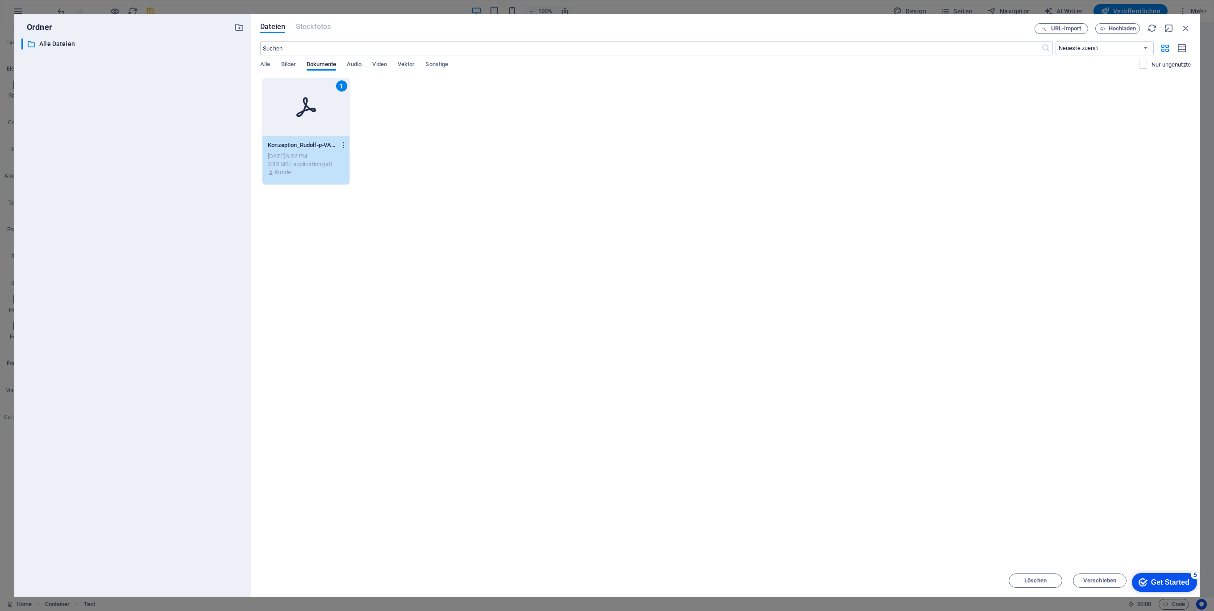
click at [344, 144] on icon "button" at bounding box center [344, 145] width 8 height 8
click at [341, 207] on h6 "Umbenennen" at bounding box center [350, 211] width 58 height 11
type input "Konzeption_Rudolf.pdf"
click at [507, 146] on div "Konzeption_Rudolf-RwEfRBdv_C27Fvsbfnn6jg.pdf Konzeption_Rudolf-RwEfRBdv_C27Fvsb…" at bounding box center [725, 131] width 931 height 107
click at [304, 124] on div at bounding box center [305, 107] width 87 height 58
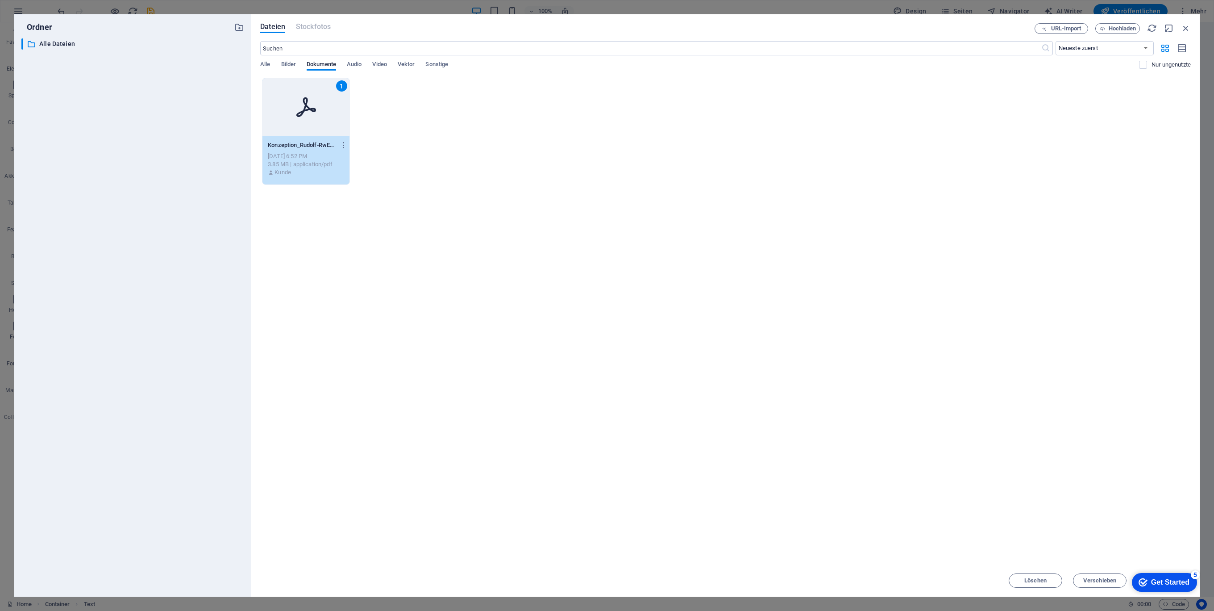
click at [308, 149] on div "Konzeption_Rudolf-RwEfRBdv_C27Fvsbfnn6jg.pdf Konzeption_Rudolf-RwEfRBdv_C27Fvsb…" at bounding box center [306, 145] width 76 height 14
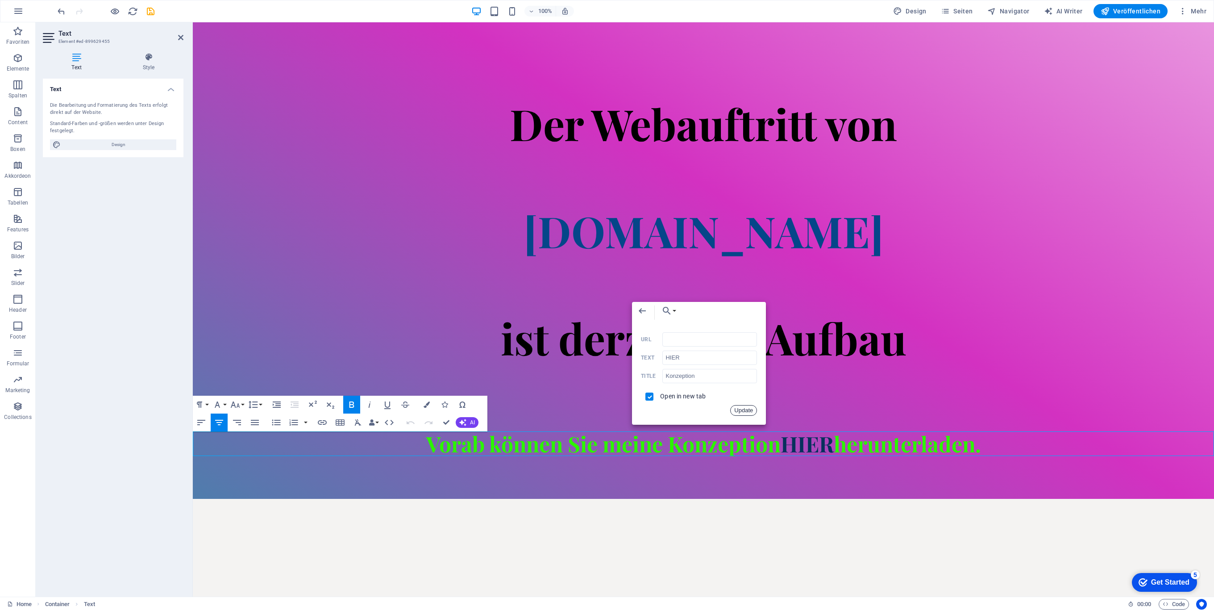
click at [743, 410] on button "Update" at bounding box center [743, 410] width 27 height 11
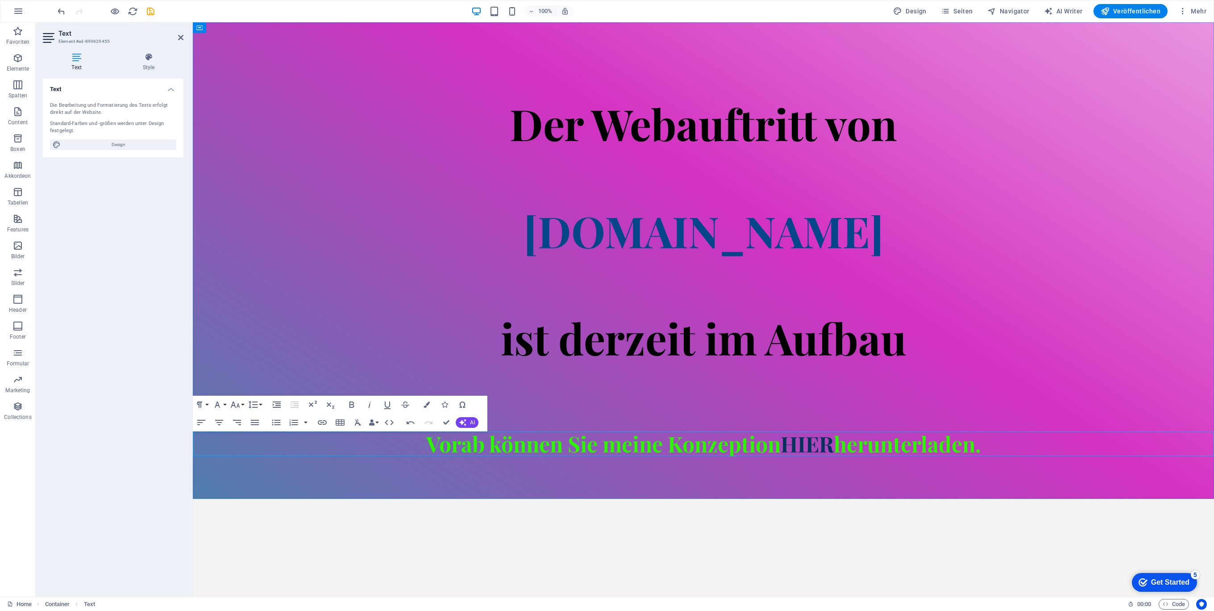
click at [989, 444] on h2 "Vorab können Sie meine Konzeption HIER herunterladen." at bounding box center [703, 443] width 1021 height 25
drag, startPoint x: 1016, startPoint y: 444, endPoint x: 333, endPoint y: 415, distance: 683.5
click at [333, 415] on div "Der Webauftritt von Spielhuesli.de ist derzeit im Aufbau Vorab können Sie meine…" at bounding box center [703, 260] width 1021 height 476
click at [428, 403] on icon "button" at bounding box center [427, 404] width 6 height 6
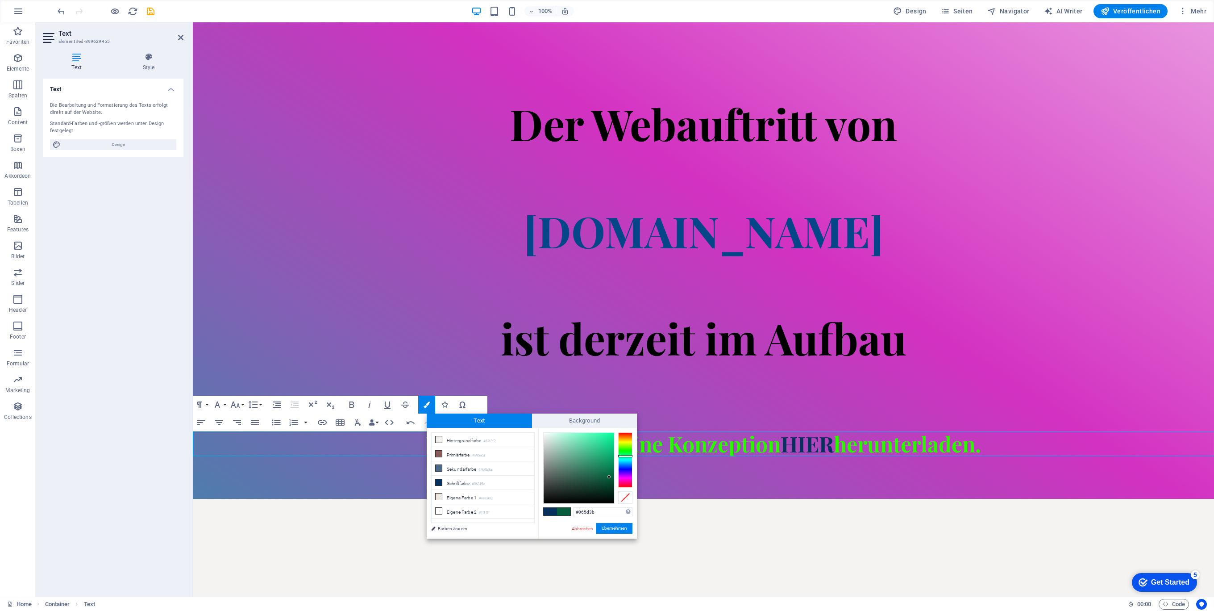
click at [629, 456] on div at bounding box center [625, 459] width 14 height 55
type input "#4cffb9"
drag, startPoint x: 608, startPoint y: 477, endPoint x: 593, endPoint y: 431, distance: 48.4
click at [593, 431] on div at bounding box center [592, 431] width 3 height 3
click at [614, 525] on button "Übernehmen" at bounding box center [614, 528] width 36 height 11
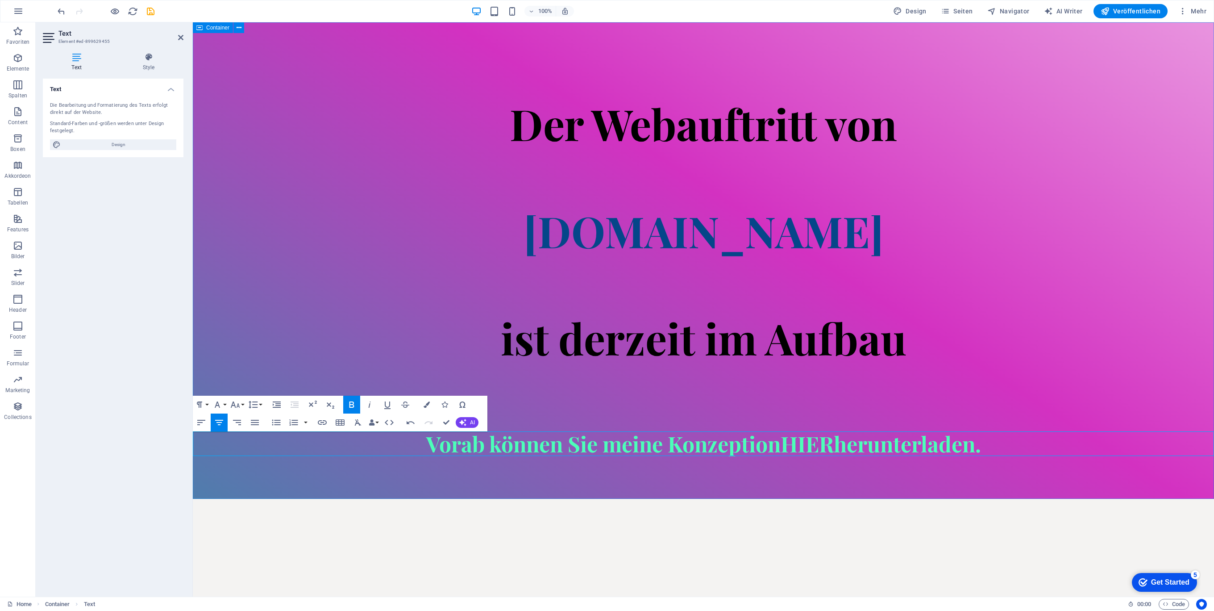
click at [732, 485] on div "Der Webauftritt von Spielhuesli.de ist derzeit im Aufbau Vorab können Sie meine…" at bounding box center [703, 260] width 1021 height 476
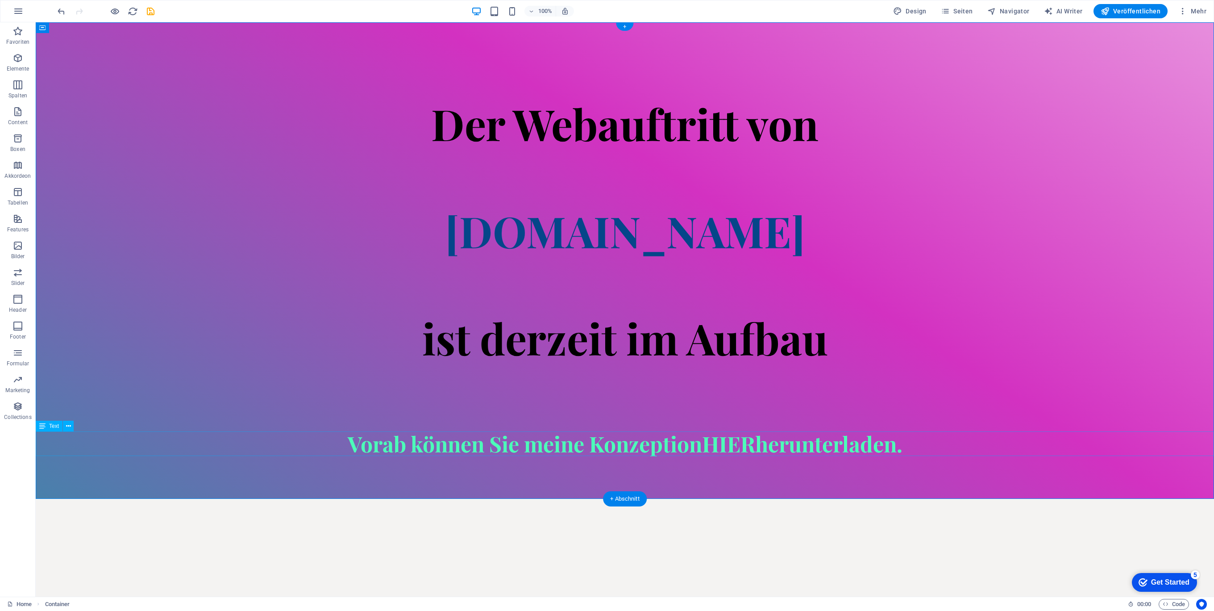
click at [723, 444] on div "Vorab können Sie meine Konzeption HIER herunterladen." at bounding box center [625, 443] width 1178 height 25
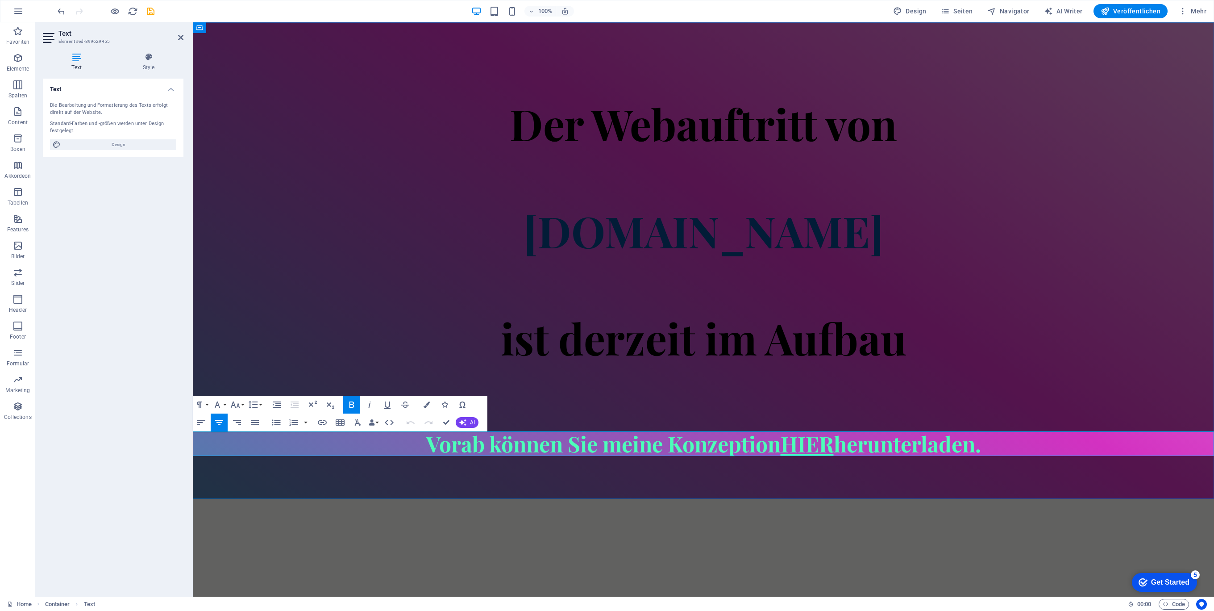
click link "HIER"
click at [1132, 9] on span "Veröffentlichen" at bounding box center [1131, 11] width 60 height 9
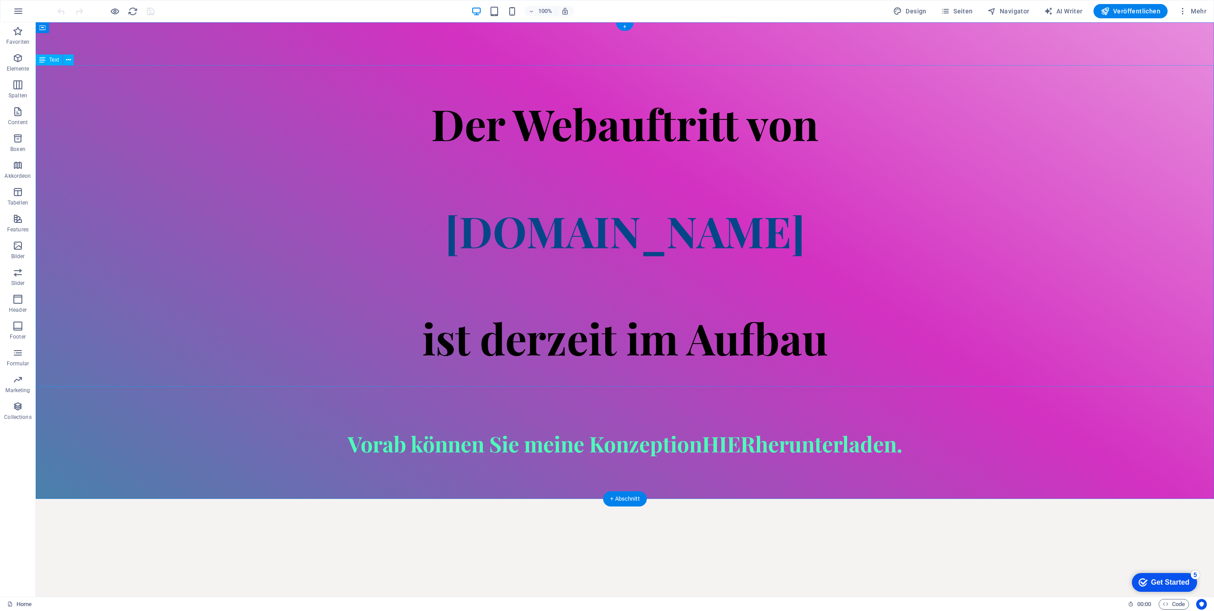
click at [239, 152] on div "Der Webauftritt von [DOMAIN_NAME] ist derzeit im Aufbau" at bounding box center [625, 225] width 1178 height 321
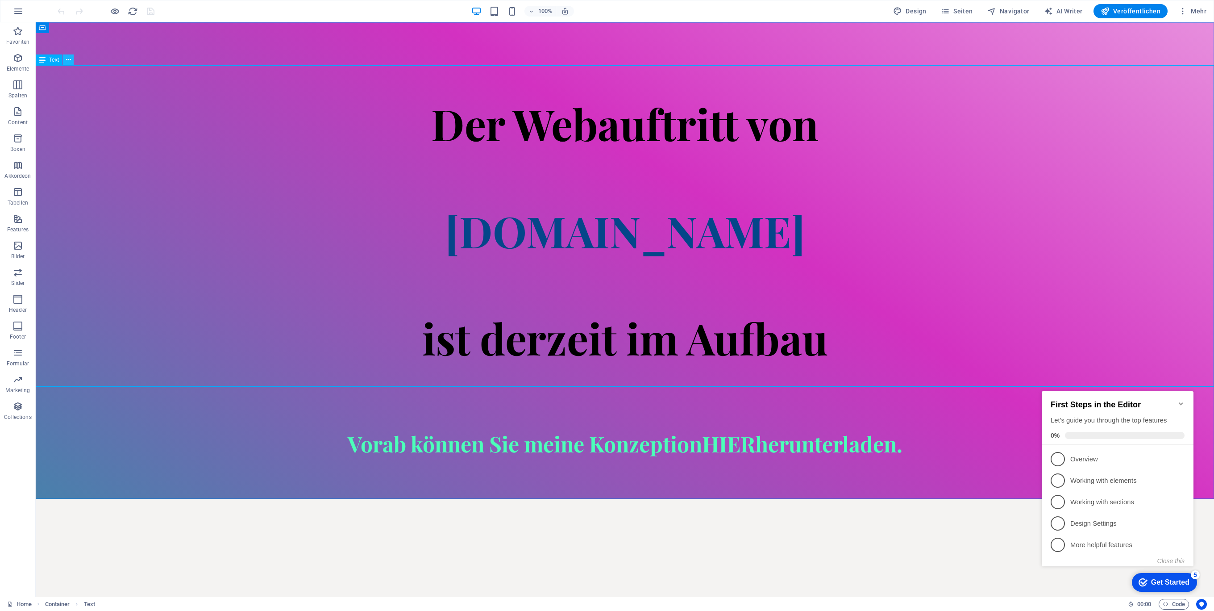
click at [71, 59] on button at bounding box center [68, 59] width 11 height 11
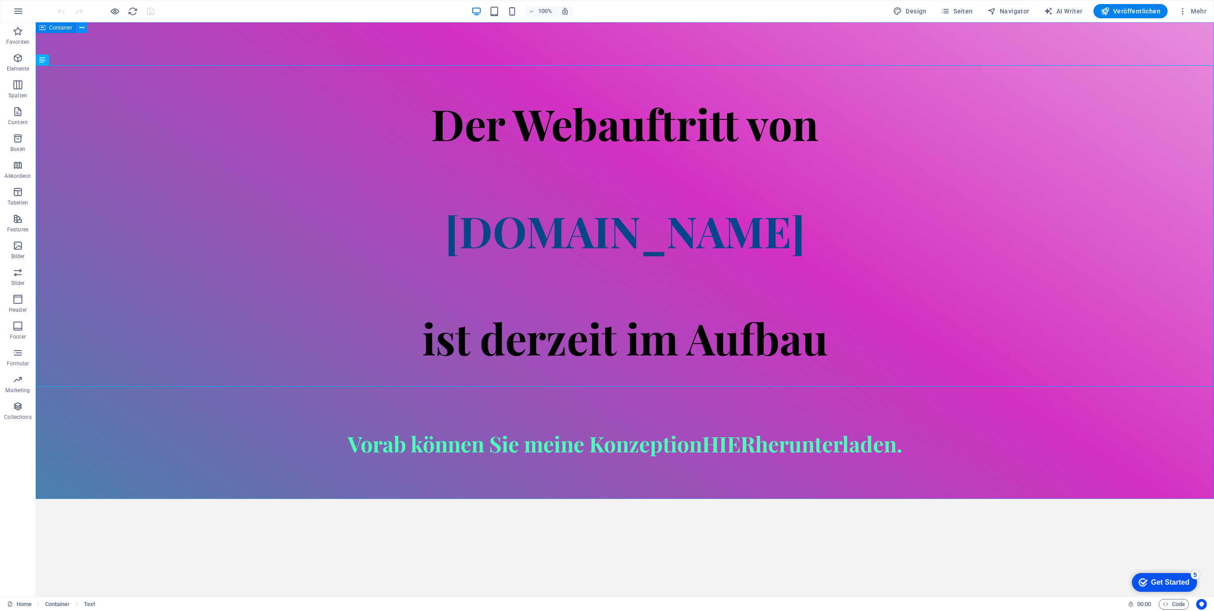
click at [81, 28] on icon at bounding box center [81, 27] width 5 height 9
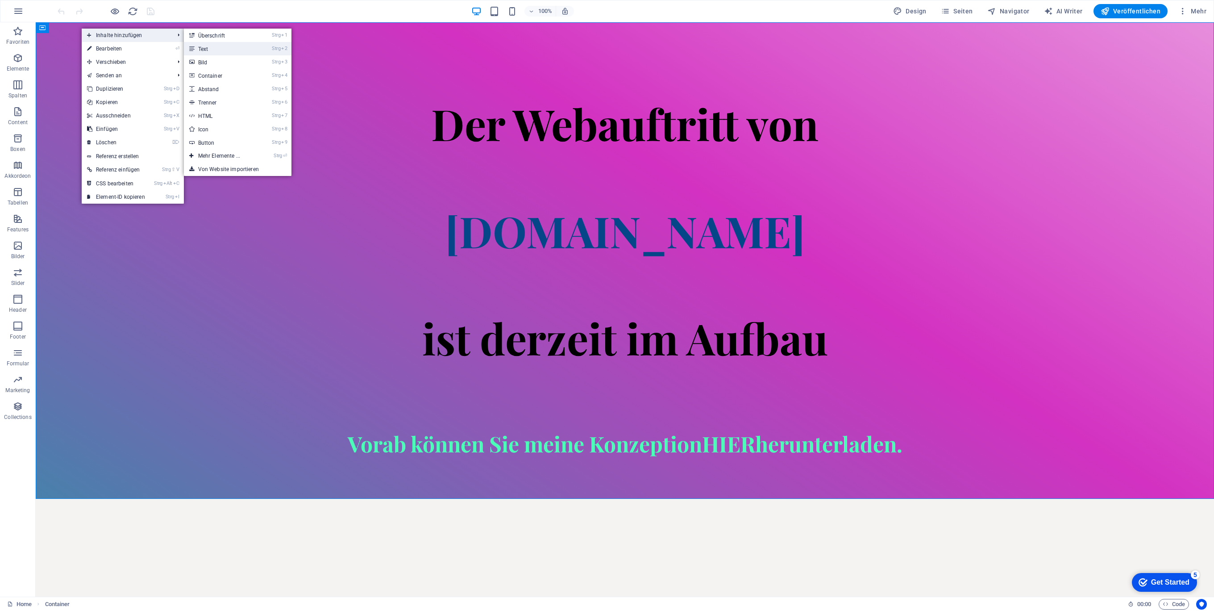
click at [239, 43] on link "Strg 2 Text" at bounding box center [221, 48] width 74 height 13
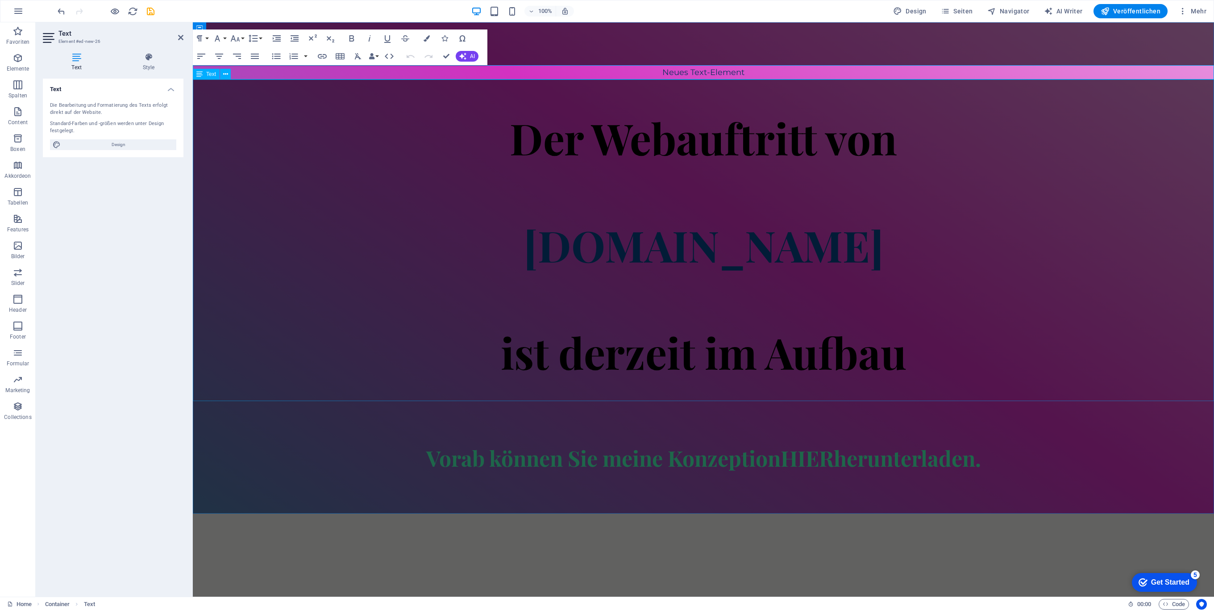
click at [617, 113] on div "Der Webauftritt von [DOMAIN_NAME] ist derzeit im Aufbau" at bounding box center [703, 239] width 1021 height 321
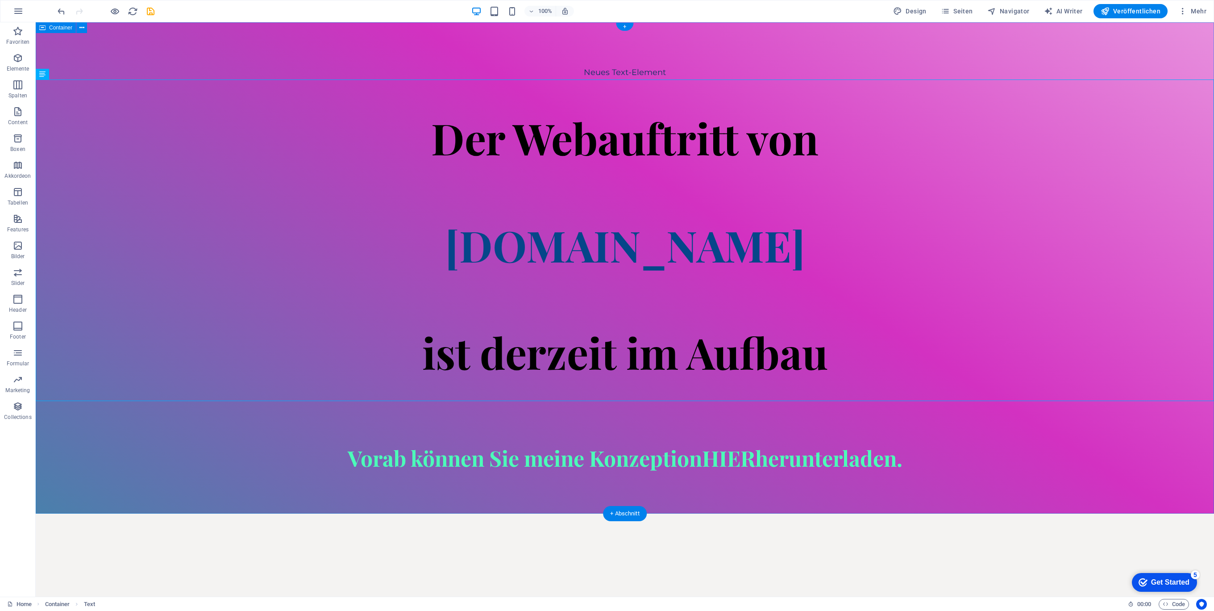
click at [175, 58] on div "Neues Text-Element Der Webauftritt von Spielhuesli.de ist derzeit im Aufbau Vor…" at bounding box center [625, 267] width 1178 height 491
click at [175, 69] on div "Neues Text-Element" at bounding box center [625, 72] width 1178 height 14
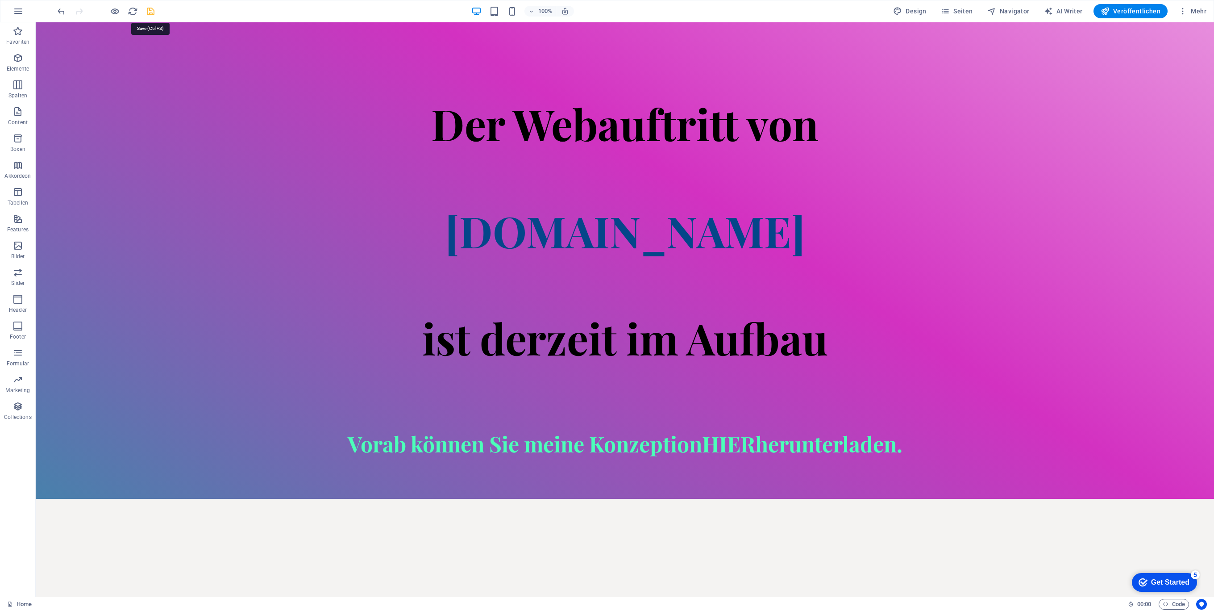
click at [153, 11] on icon "save" at bounding box center [150, 11] width 10 height 10
click at [967, 499] on html "Skip to main content Der Webauftritt von Spielhuesli.de ist derzeit im Aufbau V…" at bounding box center [625, 260] width 1178 height 476
click at [1130, 9] on span "Veröffentlichen" at bounding box center [1131, 11] width 60 height 9
click at [762, 356] on span "ist derzeit im Aufbau" at bounding box center [625, 337] width 406 height 57
drag, startPoint x: 795, startPoint y: 315, endPoint x: 438, endPoint y: 125, distance: 403.9
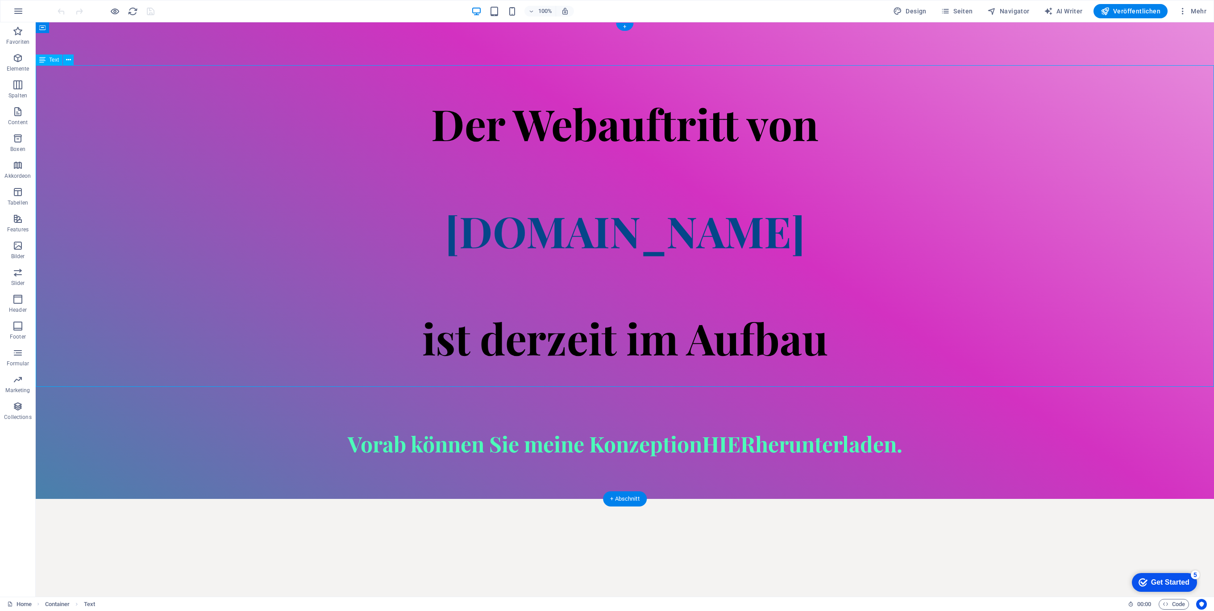
click at [426, 155] on div "Der Webauftritt von [DOMAIN_NAME] ist derzeit im Aufbau" at bounding box center [625, 225] width 1178 height 321
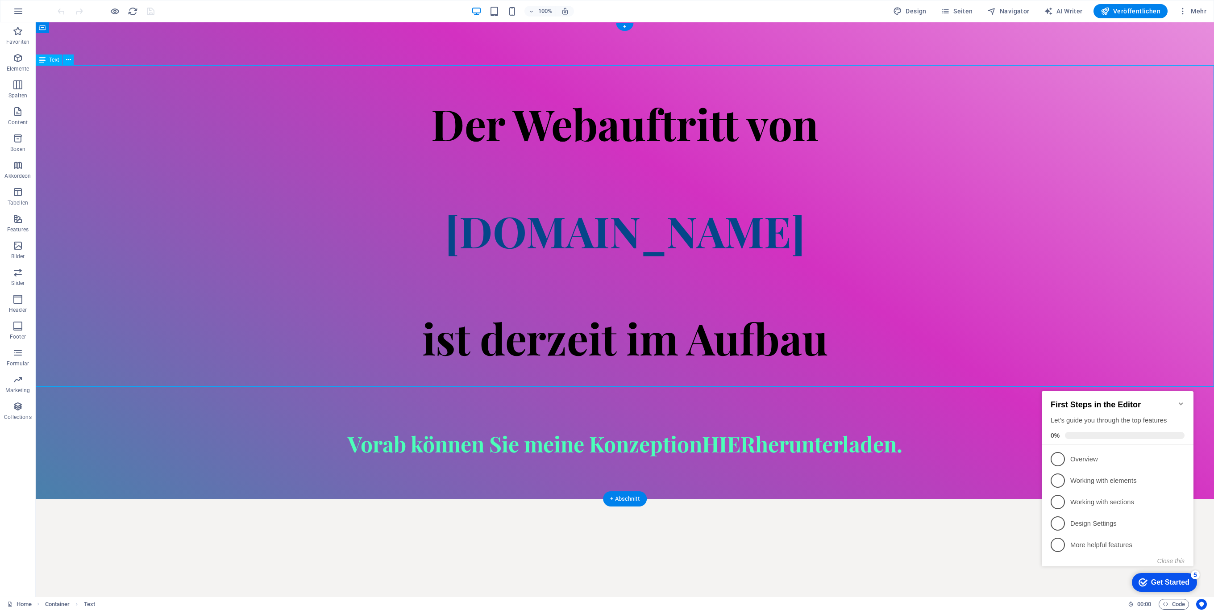
click at [437, 123] on span "Der Webauftritt von" at bounding box center [624, 123] width 387 height 57
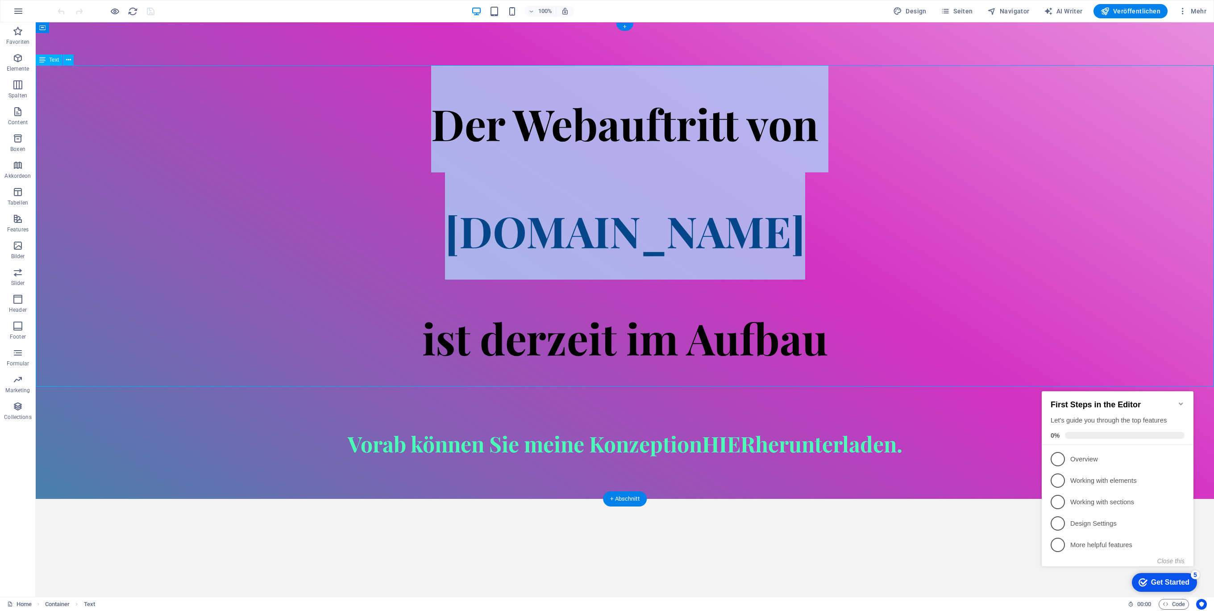
drag, startPoint x: 433, startPoint y: 122, endPoint x: 827, endPoint y: 349, distance: 454.0
click at [832, 349] on div "Der Webauftritt von [DOMAIN_NAME] ist derzeit im Aufbau" at bounding box center [625, 225] width 1178 height 321
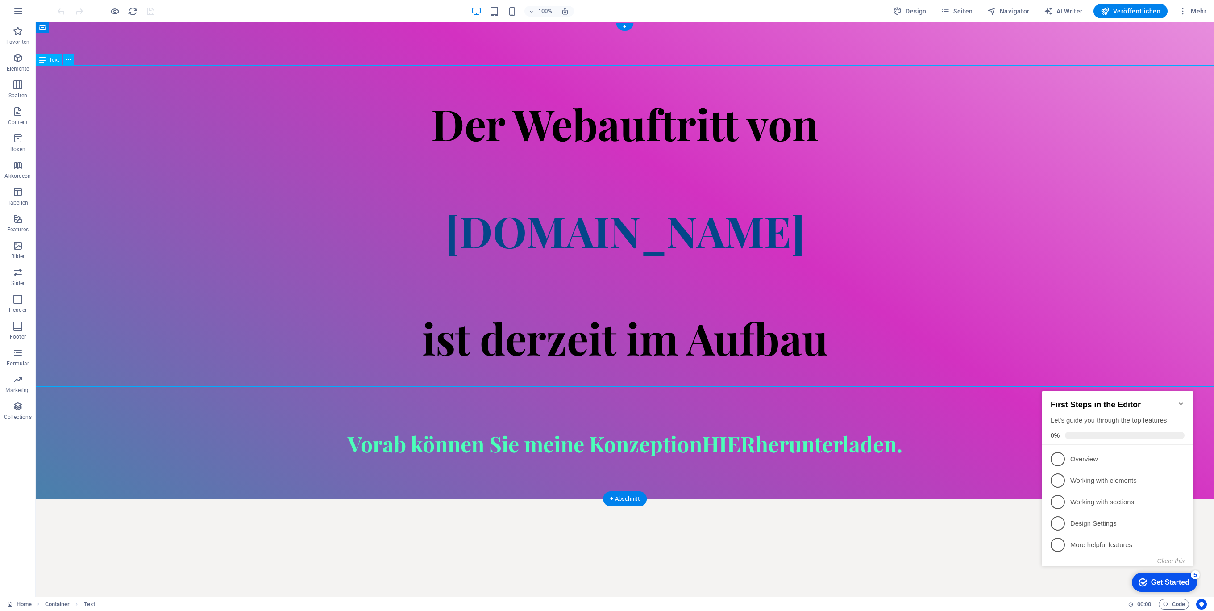
drag, startPoint x: 827, startPoint y: 349, endPoint x: 806, endPoint y: 351, distance: 21.1
click at [827, 349] on span "ist derzeit im Aufbau" at bounding box center [625, 337] width 406 height 57
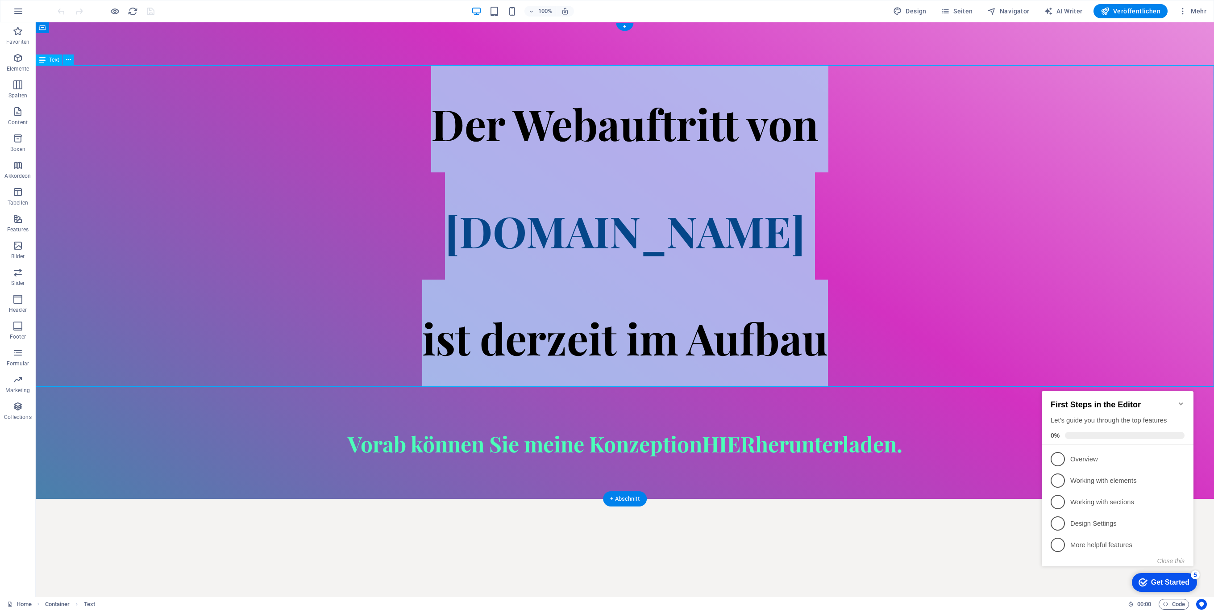
drag, startPoint x: 823, startPoint y: 341, endPoint x: 428, endPoint y: 115, distance: 455.6
click at [428, 115] on div "Der Webauftritt von [DOMAIN_NAME] ist derzeit im Aufbau" at bounding box center [625, 225] width 1178 height 321
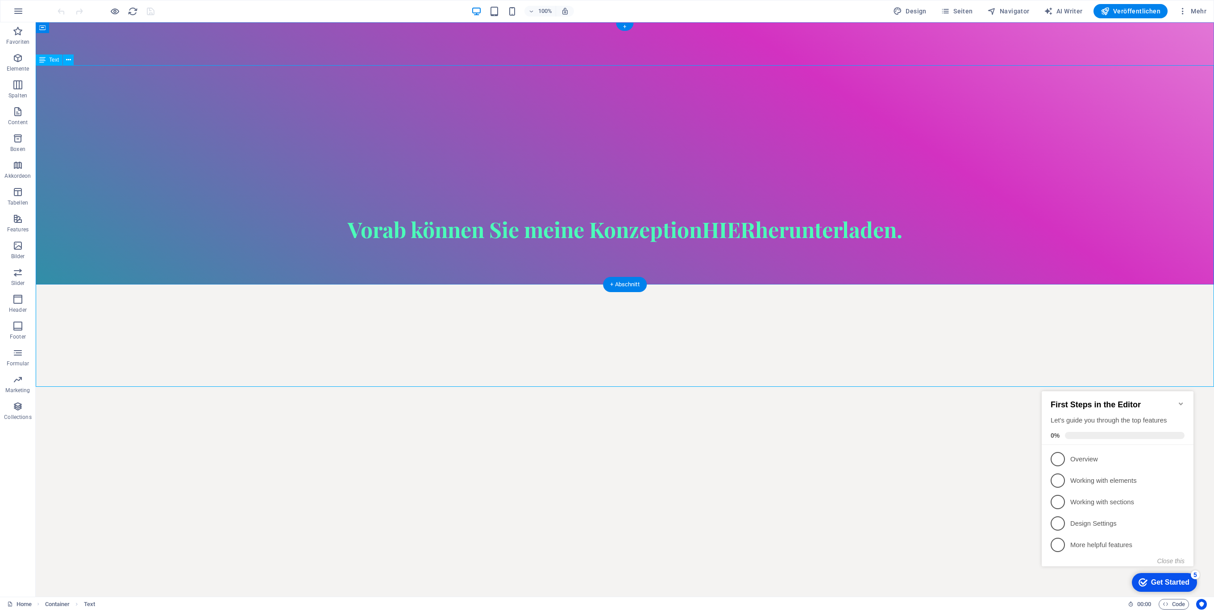
click at [291, 122] on div at bounding box center [625, 118] width 1178 height 107
click at [308, 130] on div at bounding box center [625, 118] width 1178 height 107
click at [663, 103] on div at bounding box center [625, 118] width 1178 height 107
click at [673, 181] on div at bounding box center [625, 194] width 1178 height 45
click at [495, 101] on div at bounding box center [625, 118] width 1178 height 107
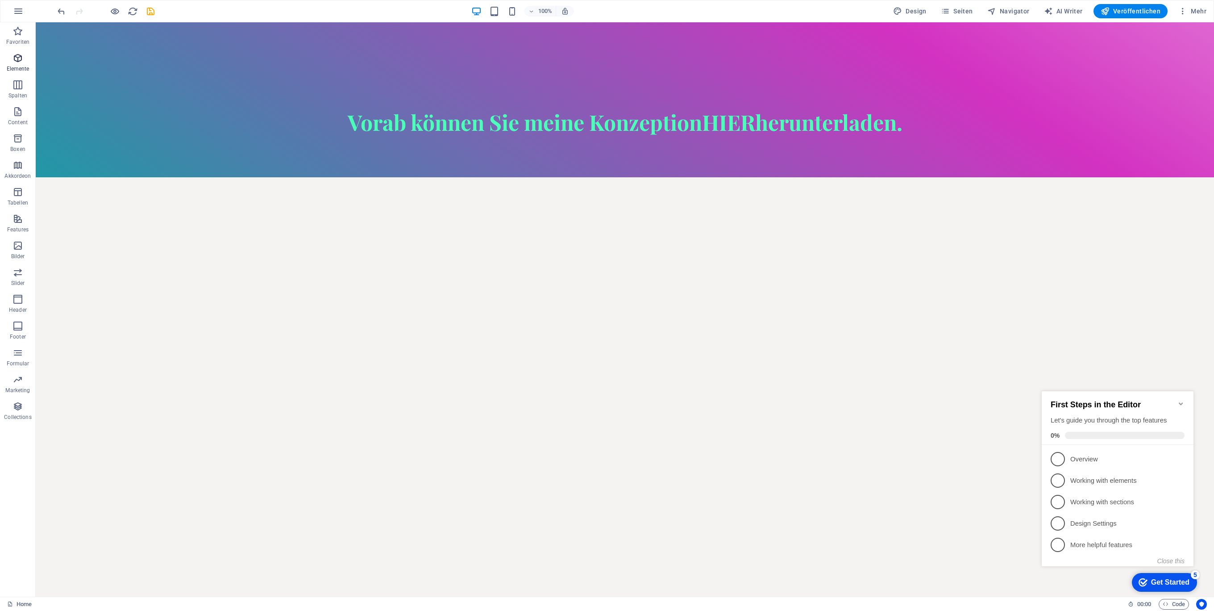
click at [21, 59] on icon "button" at bounding box center [17, 58] width 11 height 11
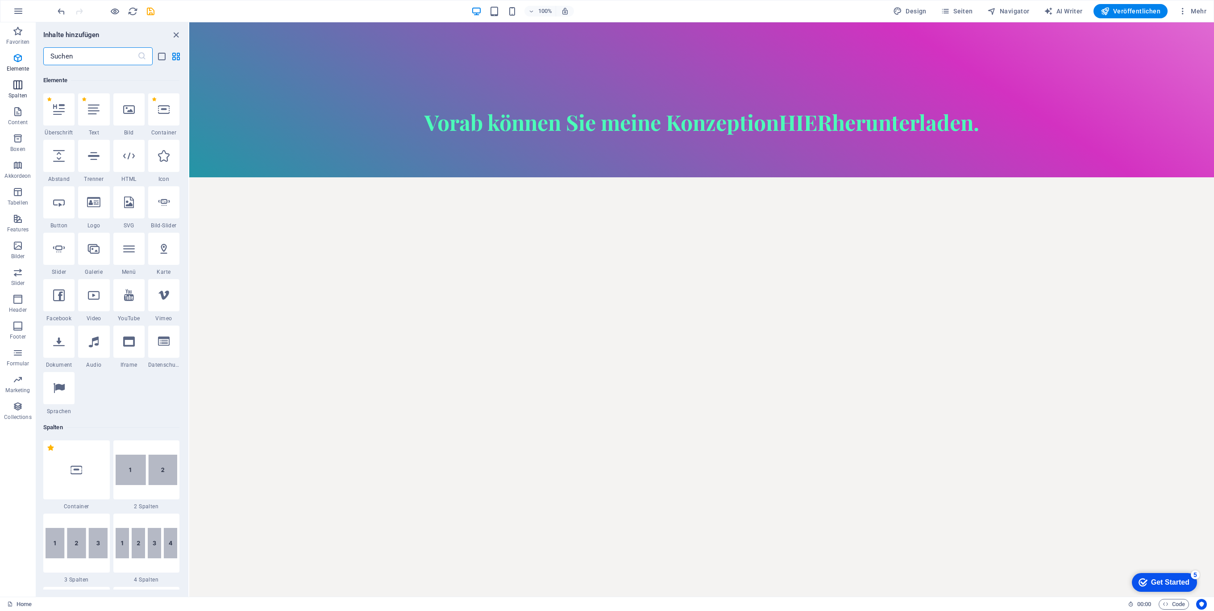
scroll to position [168, 0]
click at [101, 109] on div at bounding box center [93, 107] width 31 height 32
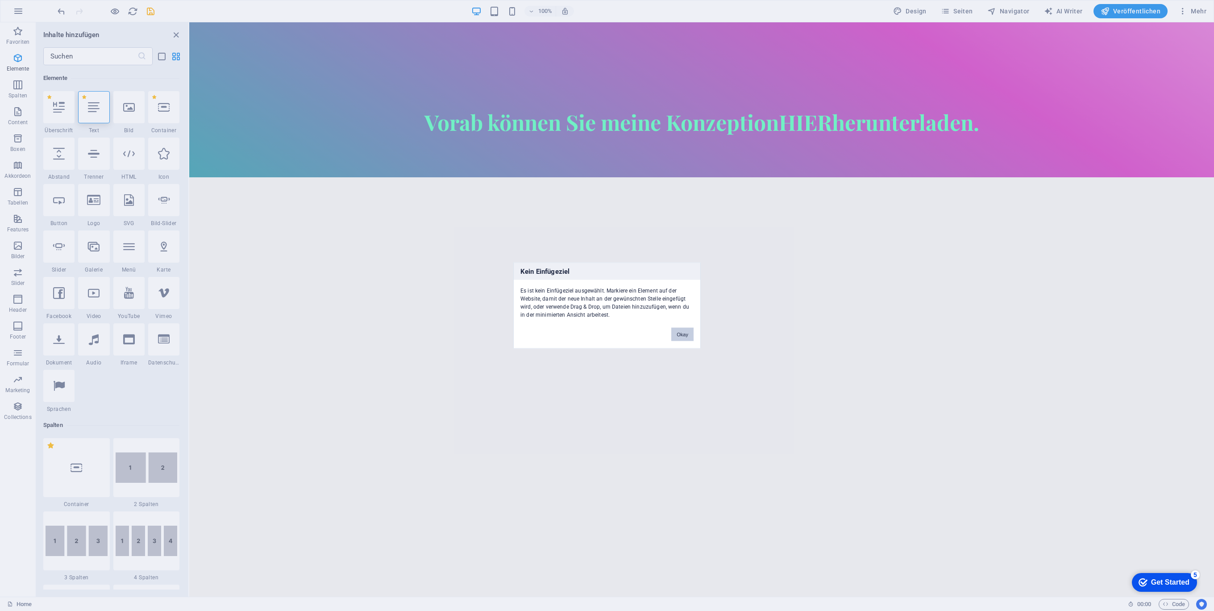
click at [673, 341] on button "Okay" at bounding box center [682, 334] width 22 height 13
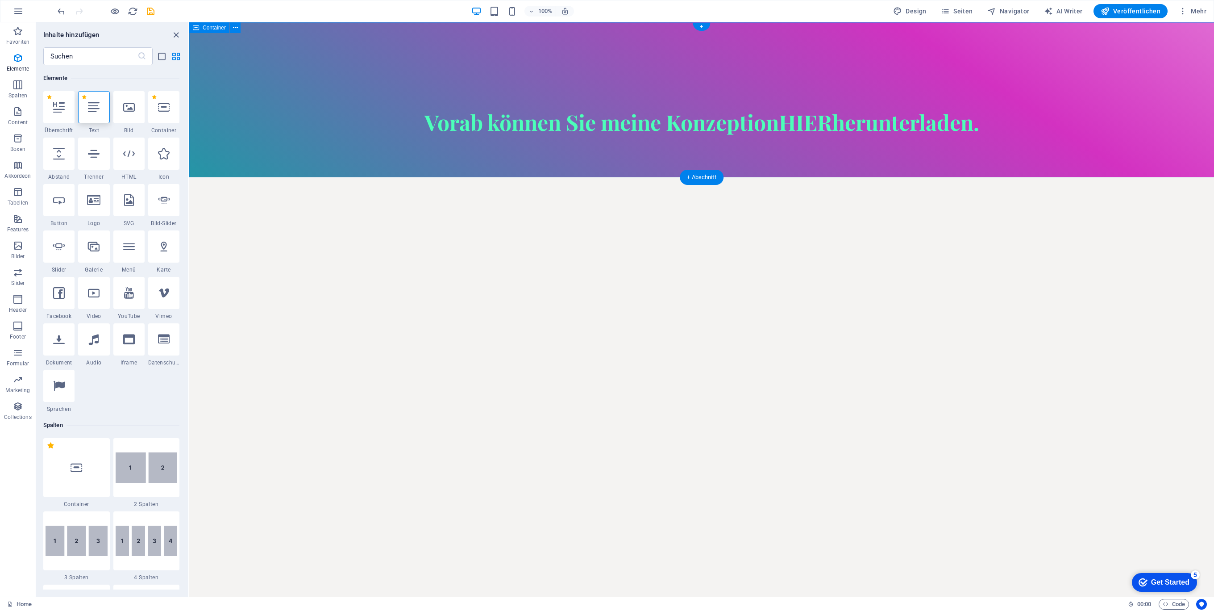
click at [585, 50] on div "Vorab können Sie meine Konzeption HIER herunterladen." at bounding box center [701, 99] width 1025 height 155
click at [574, 74] on div at bounding box center [701, 87] width 1025 height 45
click at [570, 54] on div "Vorab können Sie meine Konzeption HIER herunterladen." at bounding box center [701, 99] width 1025 height 155
click at [102, 103] on div at bounding box center [93, 107] width 31 height 32
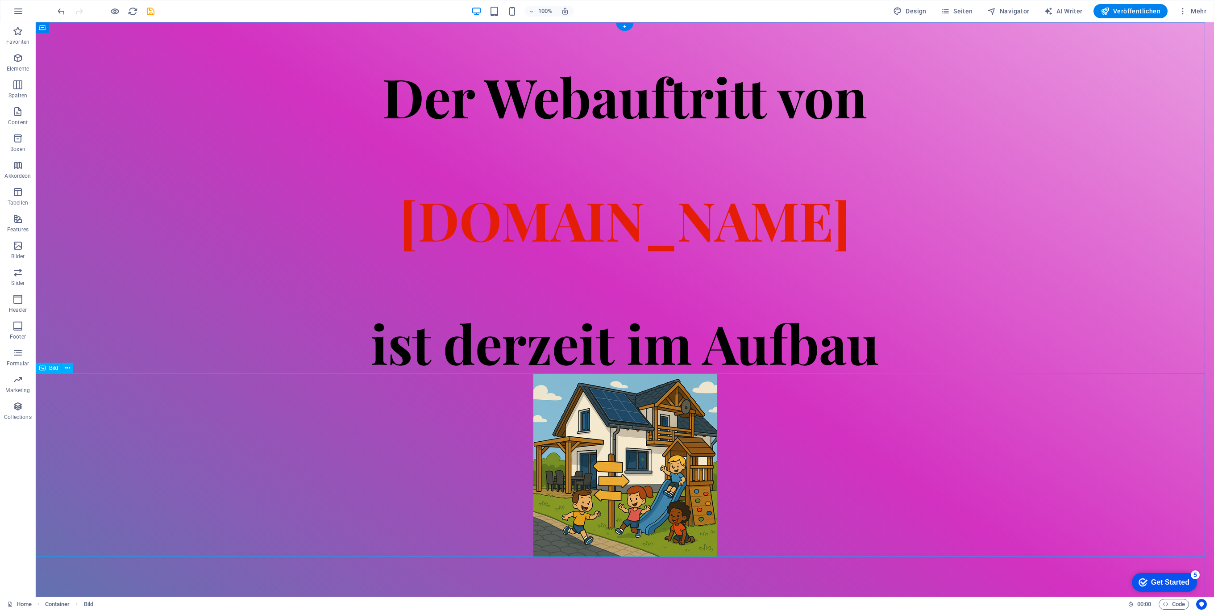
click at [415, 468] on figure at bounding box center [625, 464] width 1178 height 183
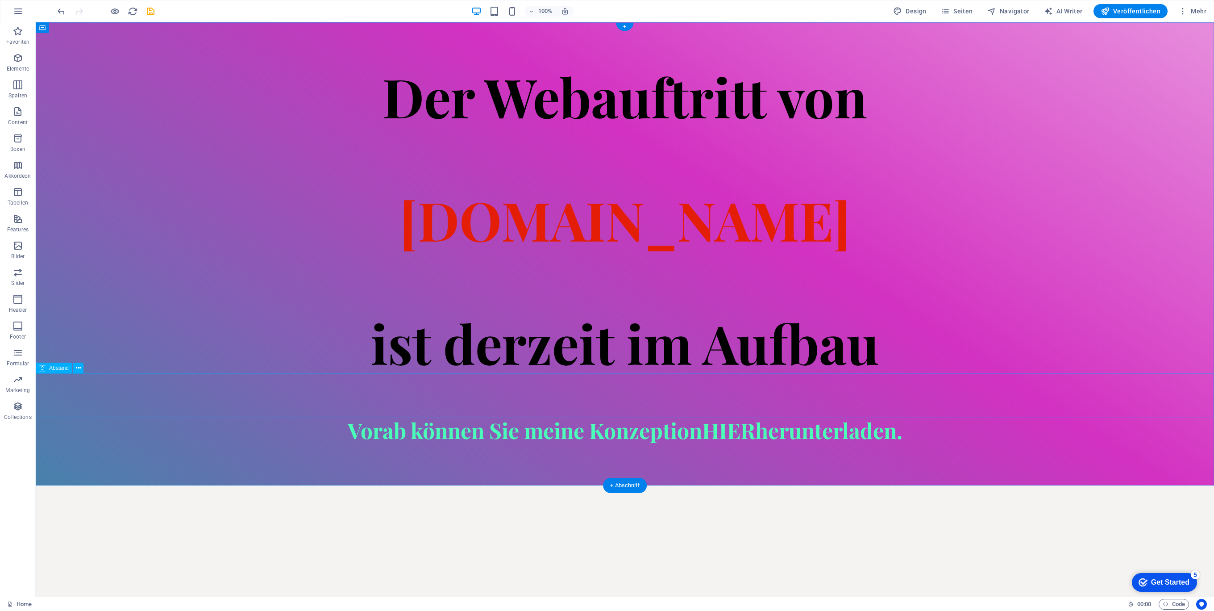
click at [939, 381] on div at bounding box center [625, 395] width 1178 height 45
click at [880, 212] on div "Der Webauftritt von [DOMAIN_NAME] ist derzeit im Aufbau" at bounding box center [625, 219] width 1178 height 308
click at [154, 13] on icon "save" at bounding box center [150, 11] width 10 height 10
click at [1110, 7] on icon "button" at bounding box center [1105, 11] width 9 height 9
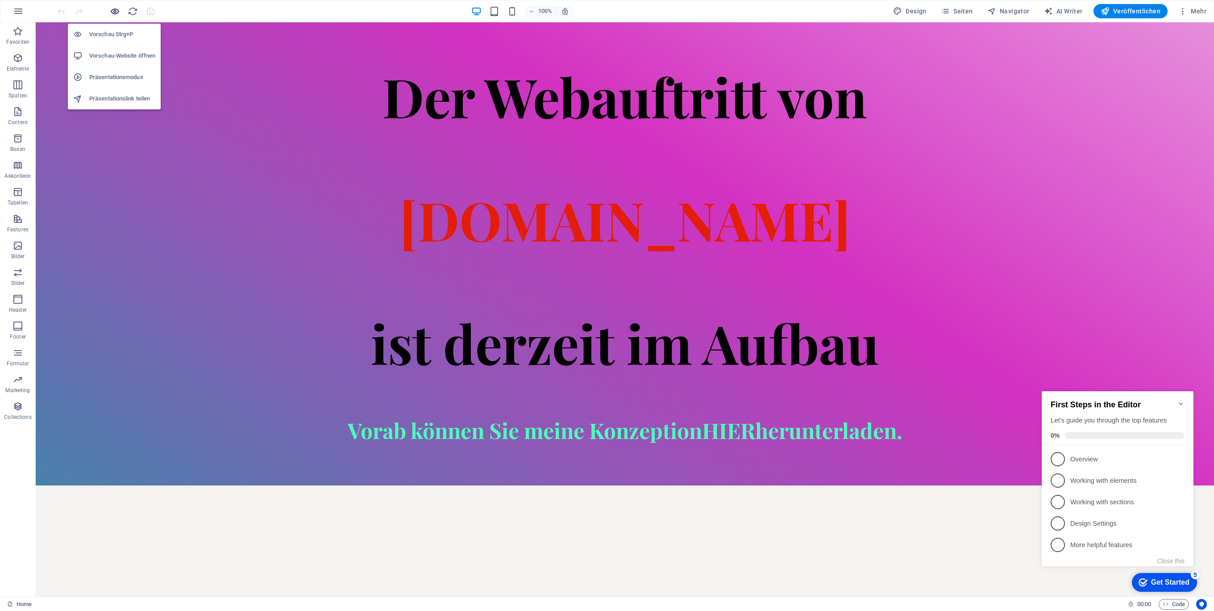
click at [116, 11] on icon "button" at bounding box center [115, 11] width 10 height 10
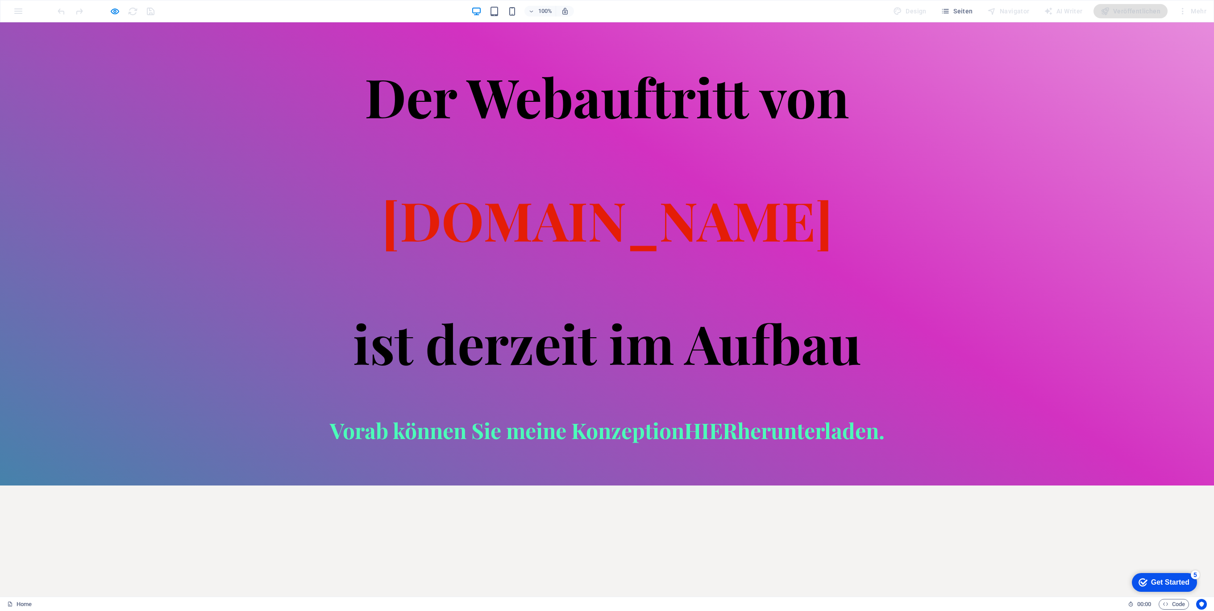
click at [578, 227] on span "[DOMAIN_NAME]" at bounding box center [607, 218] width 451 height 71
click at [885, 69] on h1 "Der Webauftritt von [DOMAIN_NAME] ist derzeit im Aufbau" at bounding box center [607, 219] width 1214 height 308
click at [860, 42] on div "Der Webauftritt von [DOMAIN_NAME] ist derzeit im Aufbau Vorab können Sie meine …" at bounding box center [607, 253] width 1214 height 463
click at [803, 424] on span "Vorab können Sie meine Konzeption HIER herunterladen." at bounding box center [607, 430] width 555 height 29
click at [803, 427] on span "Vorab können Sie meine Konzeption HIER herunterladen." at bounding box center [607, 430] width 555 height 29
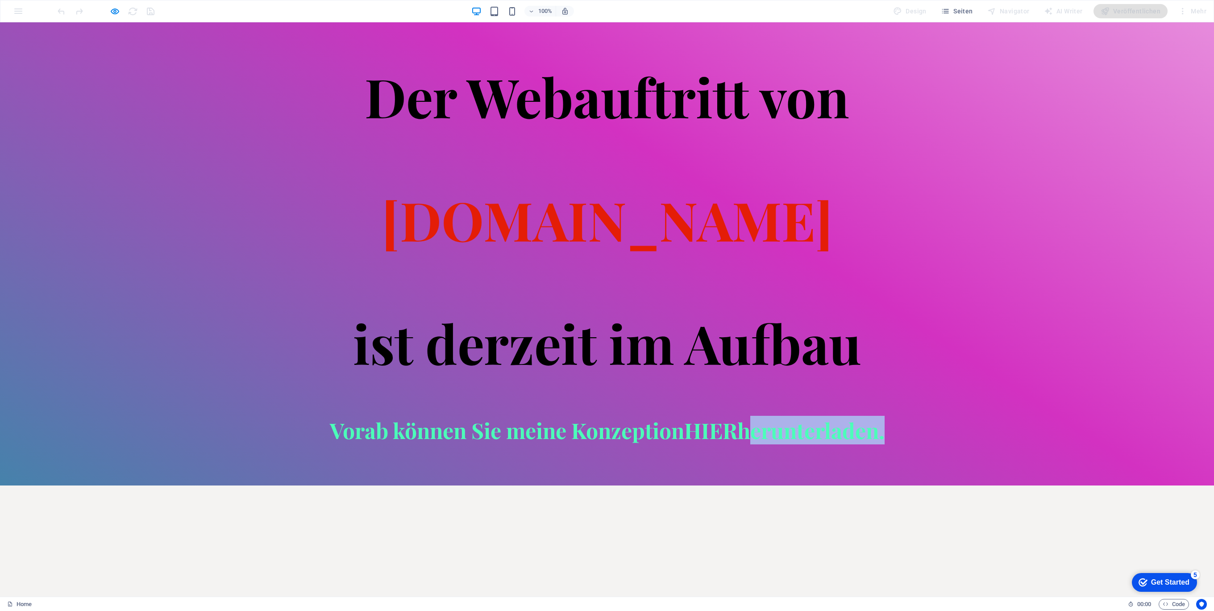
click at [803, 427] on span "Vorab können Sie meine Konzeption HIER herunterladen." at bounding box center [607, 430] width 555 height 29
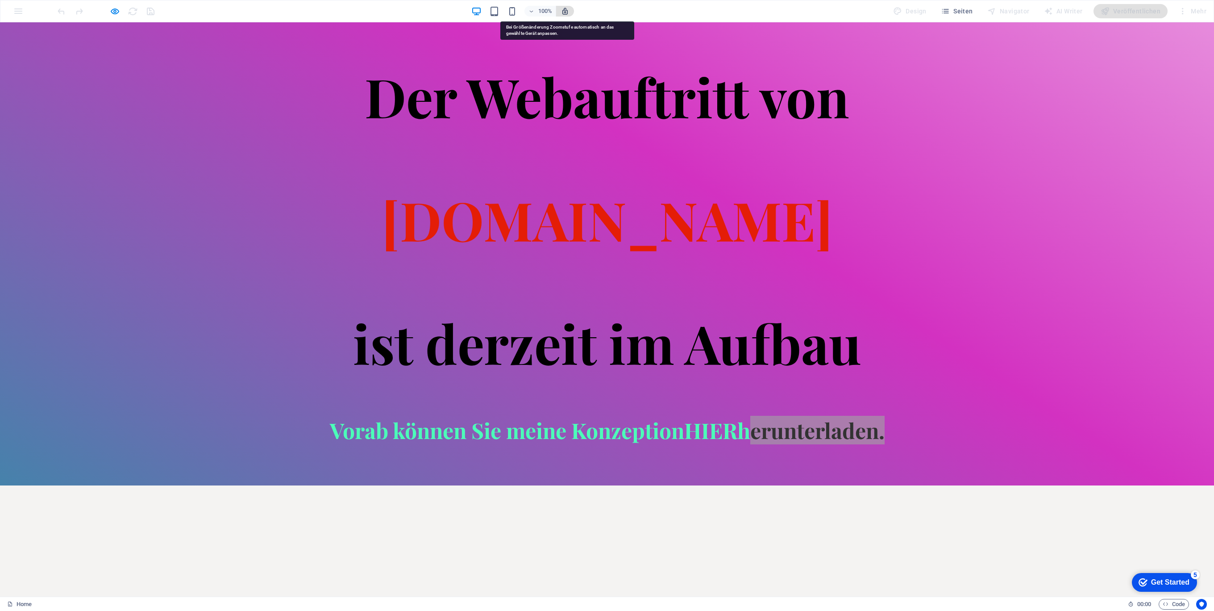
click at [568, 11] on icon "button" at bounding box center [565, 11] width 8 height 8
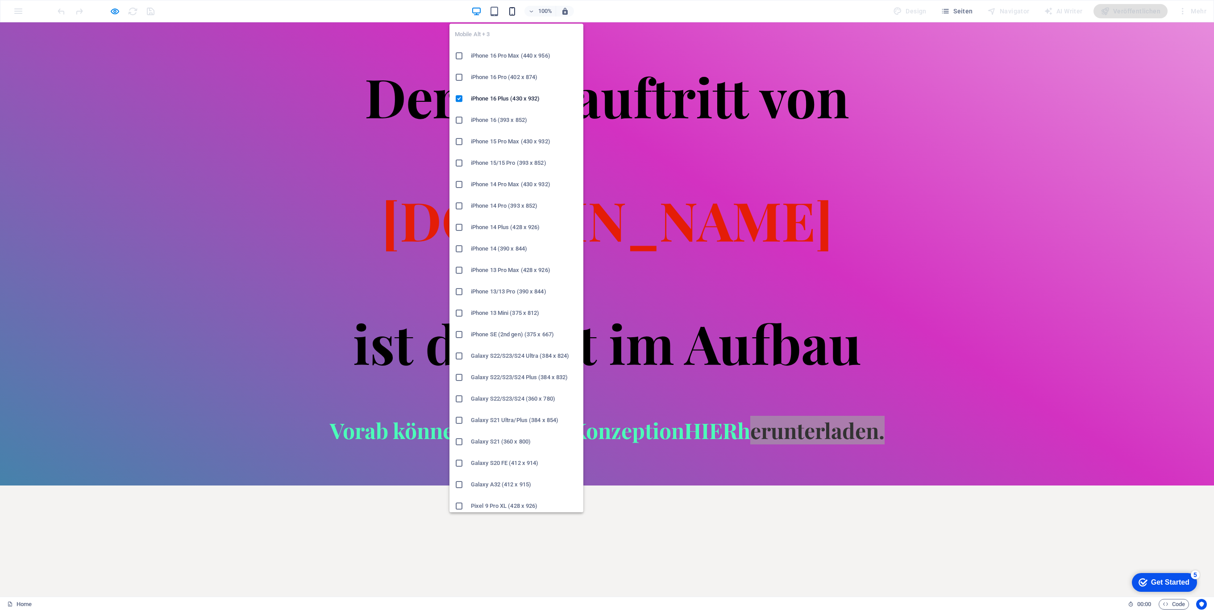
click at [515, 10] on icon "button" at bounding box center [512, 11] width 10 height 10
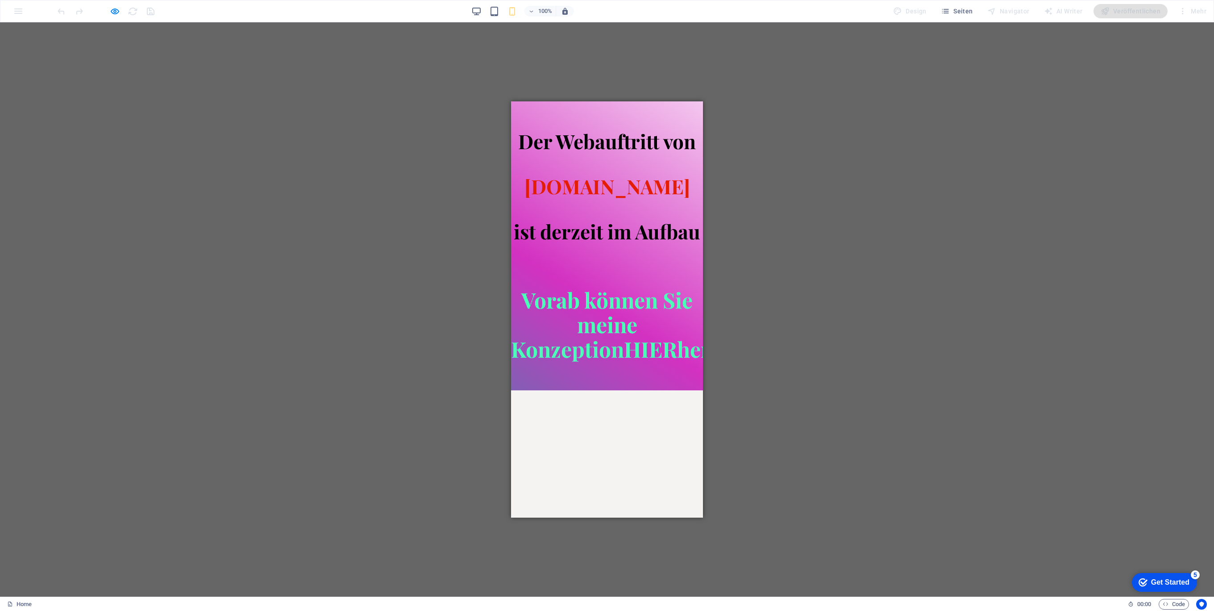
drag, startPoint x: 599, startPoint y: 135, endPoint x: 601, endPoint y: 146, distance: 11.5
click at [599, 136] on strong "Der Webauftritt von" at bounding box center [607, 141] width 178 height 26
click at [617, 259] on div at bounding box center [607, 265] width 192 height 45
click at [619, 303] on span "Vorab können Sie meine Konzeption HIER herunterladen." at bounding box center [667, 324] width 313 height 78
click at [623, 331] on span "Vorab können Sie meine Konzeption HIER herunterladen." at bounding box center [667, 324] width 313 height 78
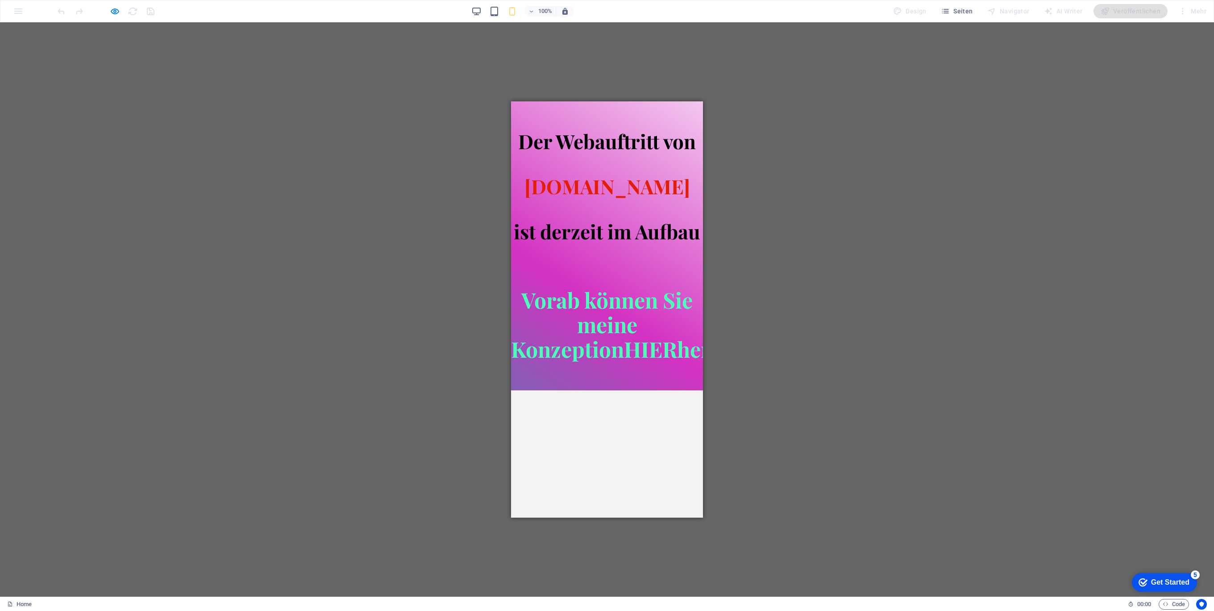
click at [623, 331] on span "Vorab können Sie meine Konzeption HIER herunterladen." at bounding box center [667, 324] width 313 height 78
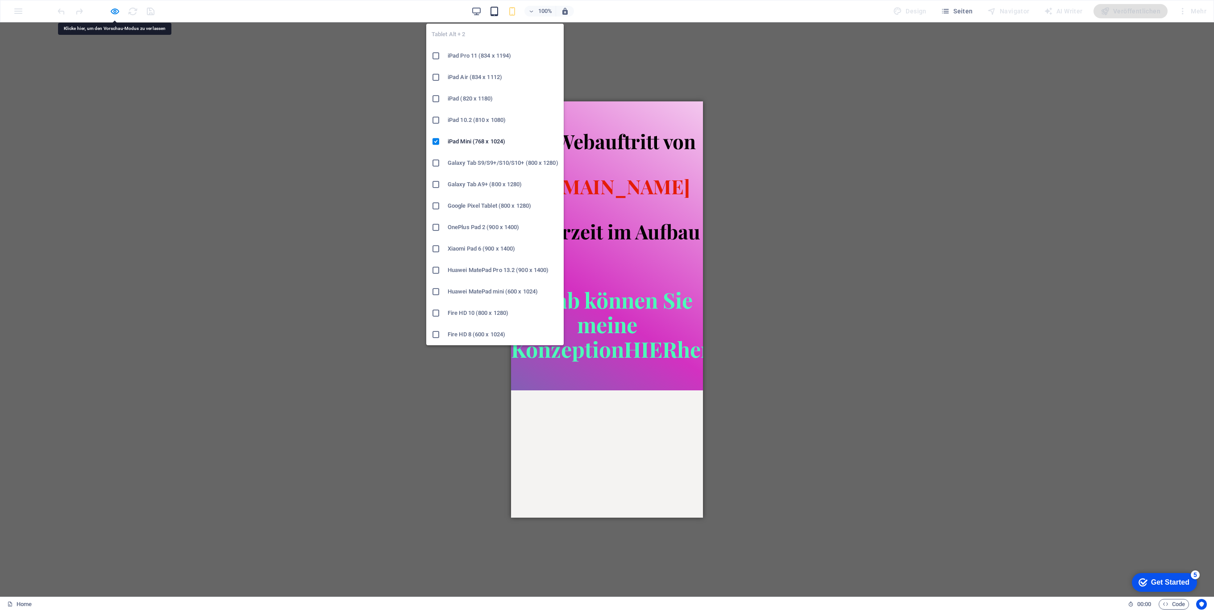
click at [499, 10] on icon "button" at bounding box center [494, 11] width 10 height 10
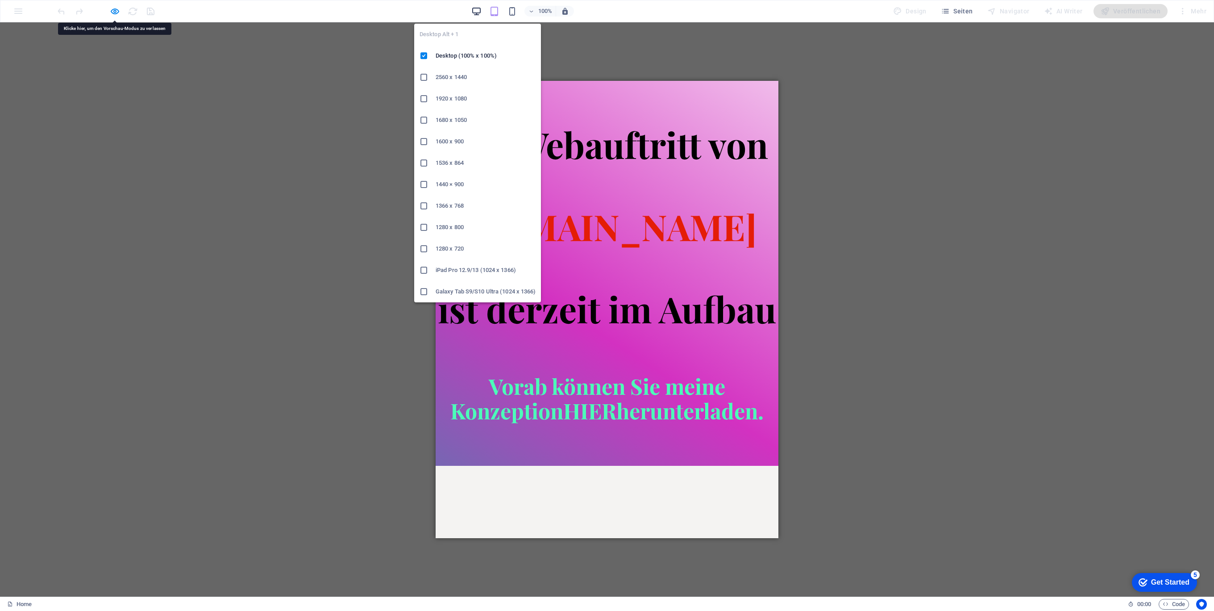
click at [480, 12] on icon "button" at bounding box center [476, 11] width 10 height 10
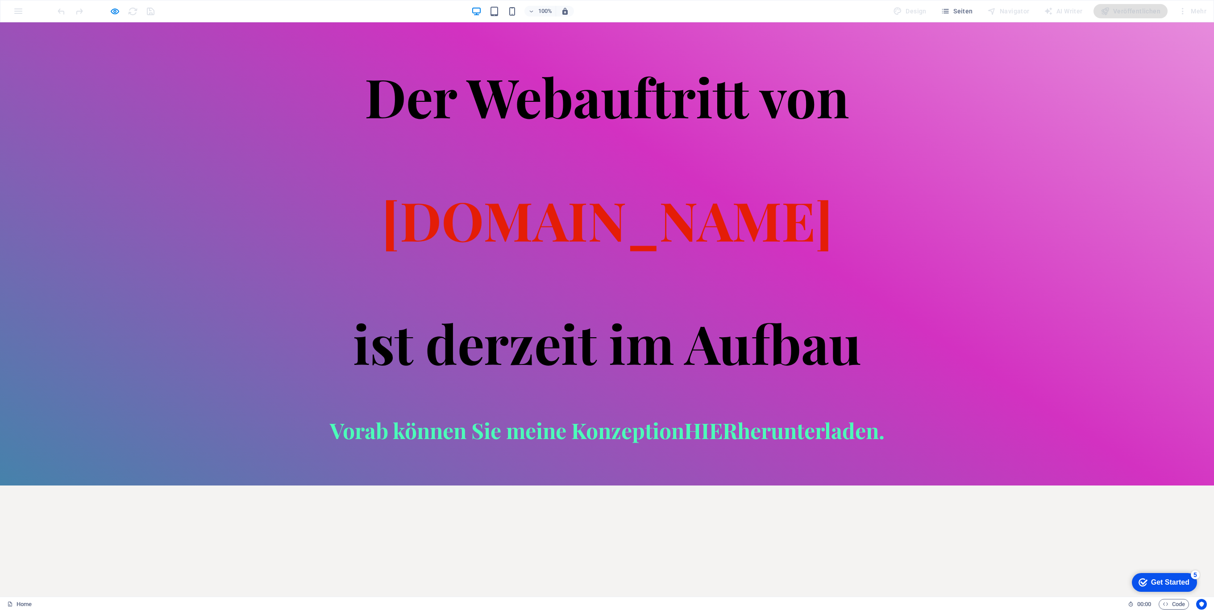
click at [782, 307] on strong "ist derzeit im Aufbau" at bounding box center [607, 342] width 508 height 71
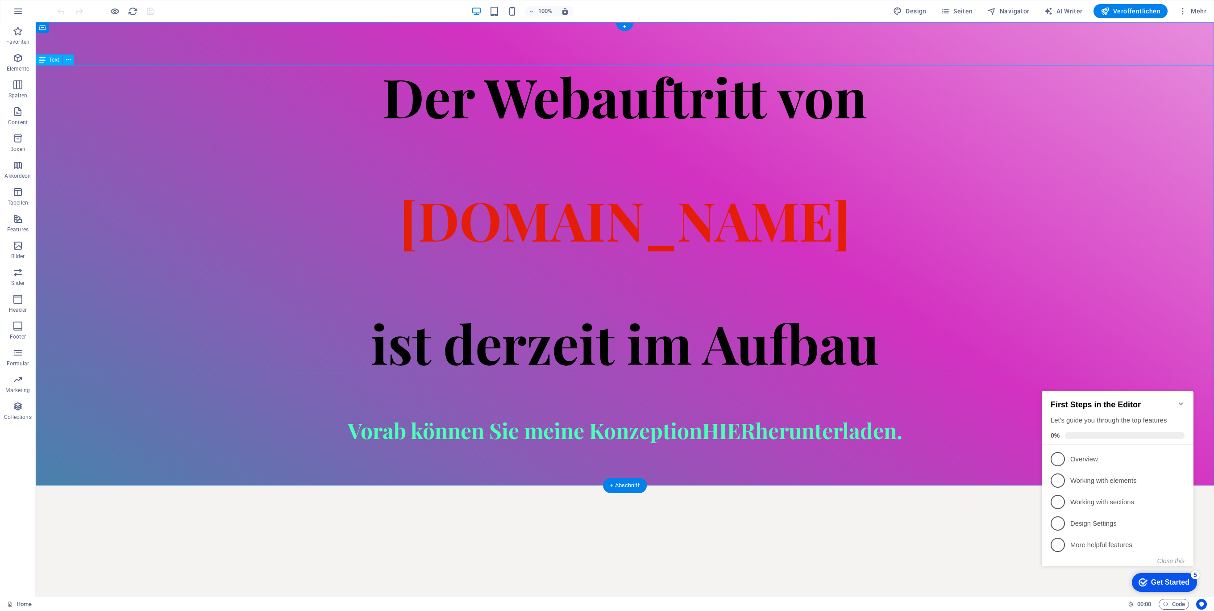
click at [565, 234] on span "[DOMAIN_NAME]" at bounding box center [624, 218] width 451 height 71
click at [217, 323] on div "Der Webauftritt von [DOMAIN_NAME] ist derzeit im Aufbau" at bounding box center [625, 219] width 1178 height 308
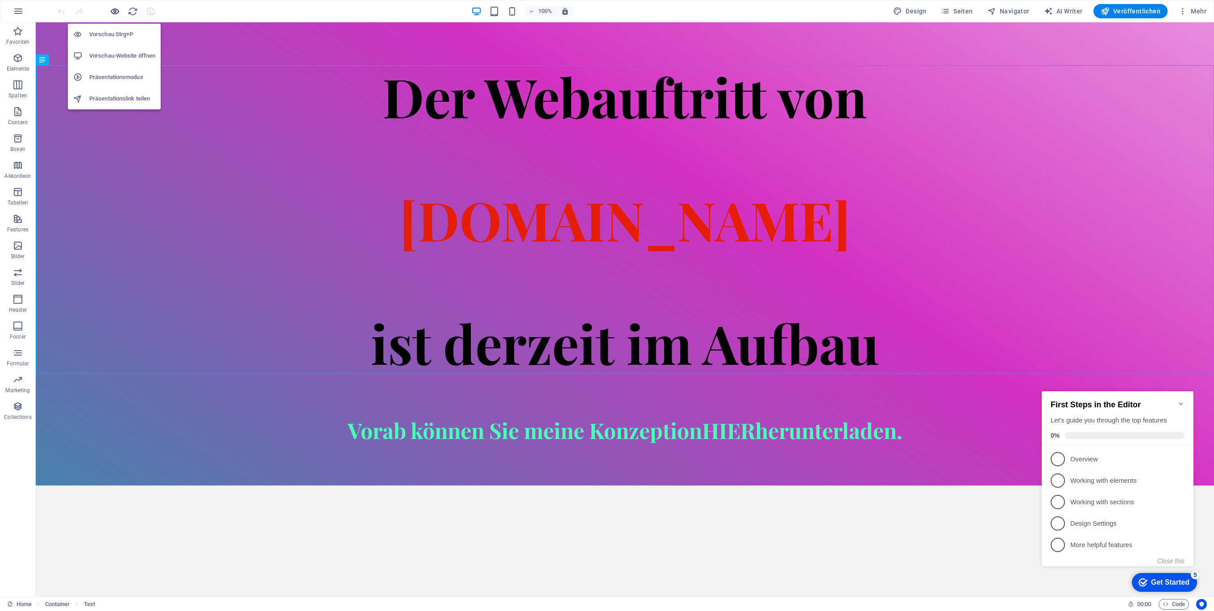
click at [114, 12] on icon "button" at bounding box center [115, 11] width 10 height 10
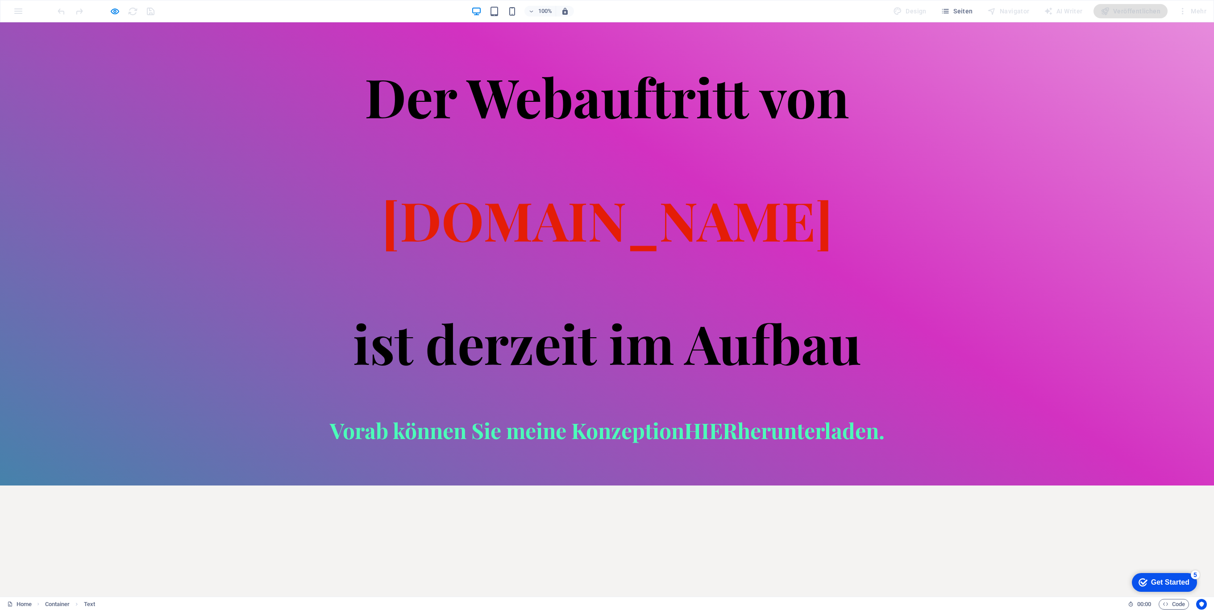
click at [524, 111] on strong "Der Webauftritt von" at bounding box center [607, 95] width 485 height 71
click at [545, 364] on strong "ist derzeit im Aufbau" at bounding box center [607, 342] width 508 height 71
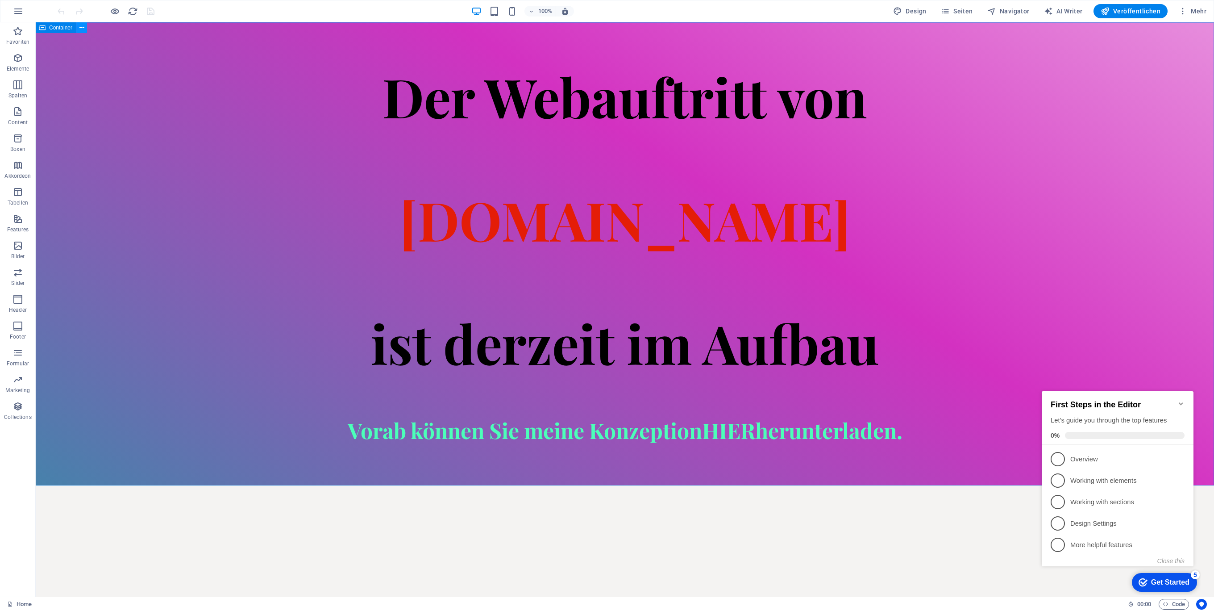
click at [82, 29] on icon at bounding box center [81, 27] width 5 height 9
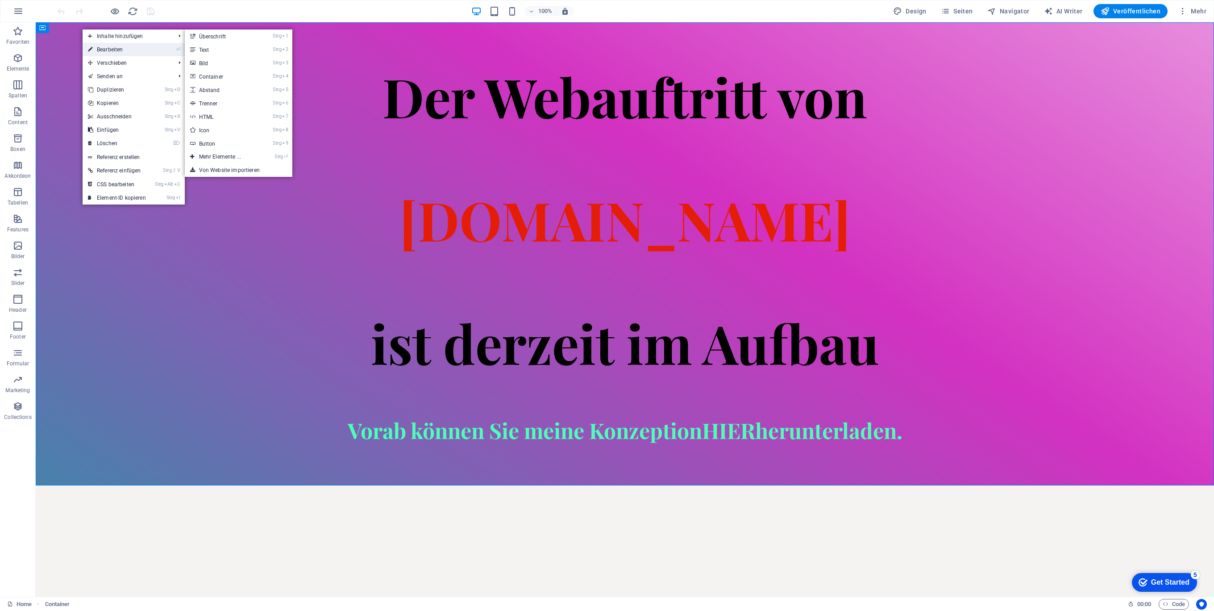
click at [130, 50] on link "⏎ Bearbeiten" at bounding box center [117, 49] width 69 height 13
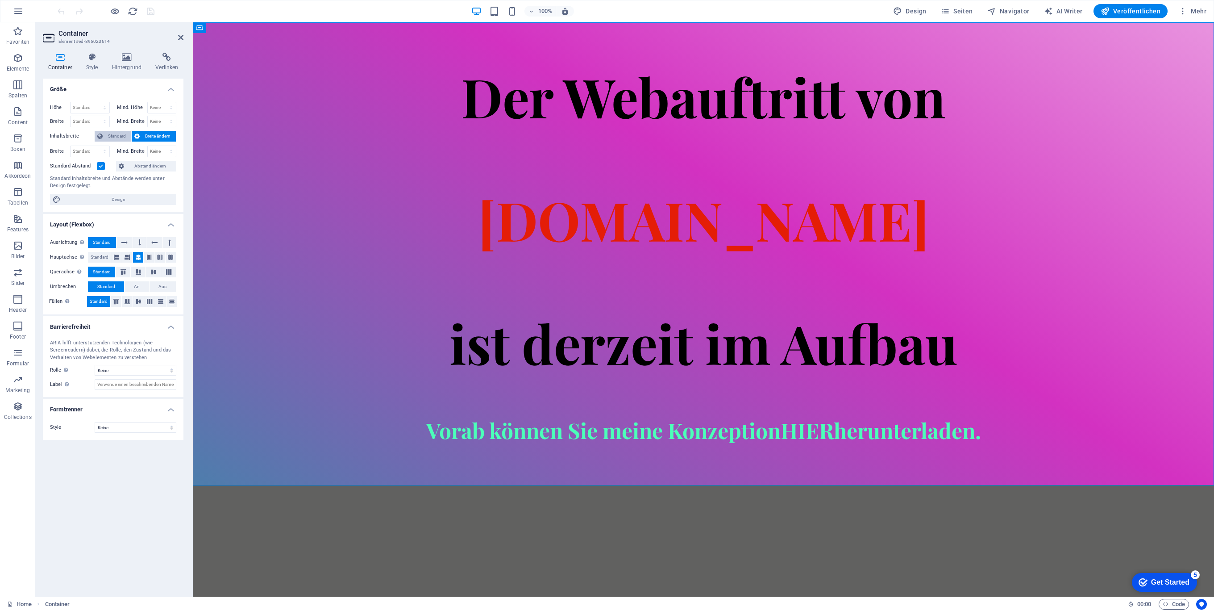
click at [118, 136] on span "Standard" at bounding box center [116, 136] width 23 height 11
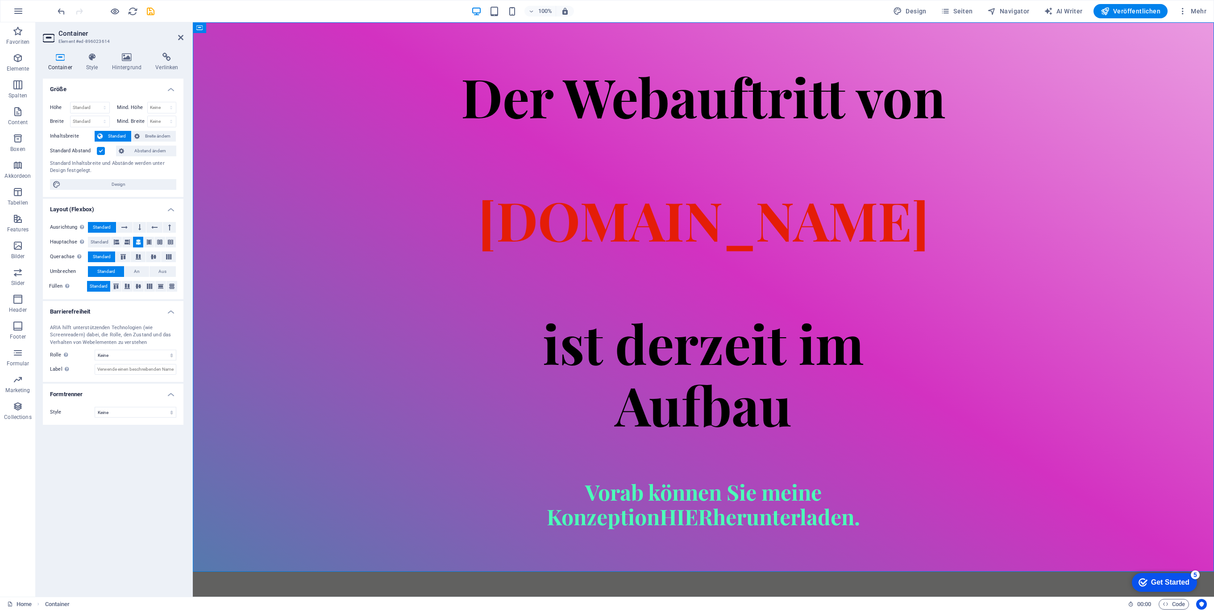
click at [116, 135] on span "Standard" at bounding box center [116, 136] width 23 height 11
click at [145, 134] on span "Breite ändern" at bounding box center [157, 136] width 31 height 11
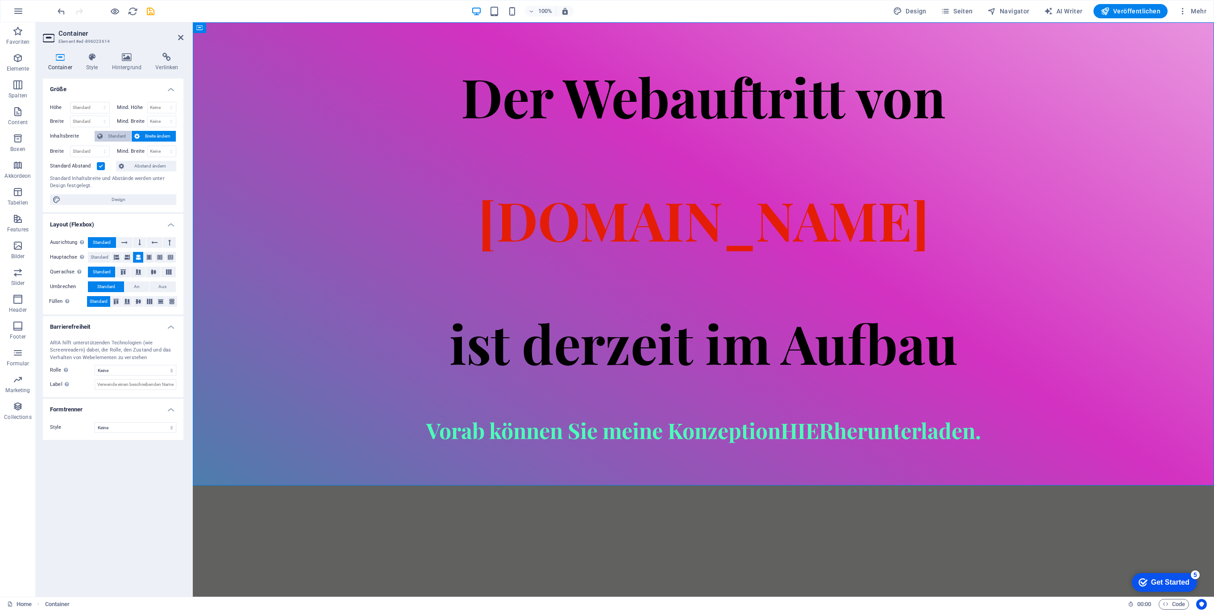
click at [118, 134] on span "Standard" at bounding box center [116, 136] width 23 height 11
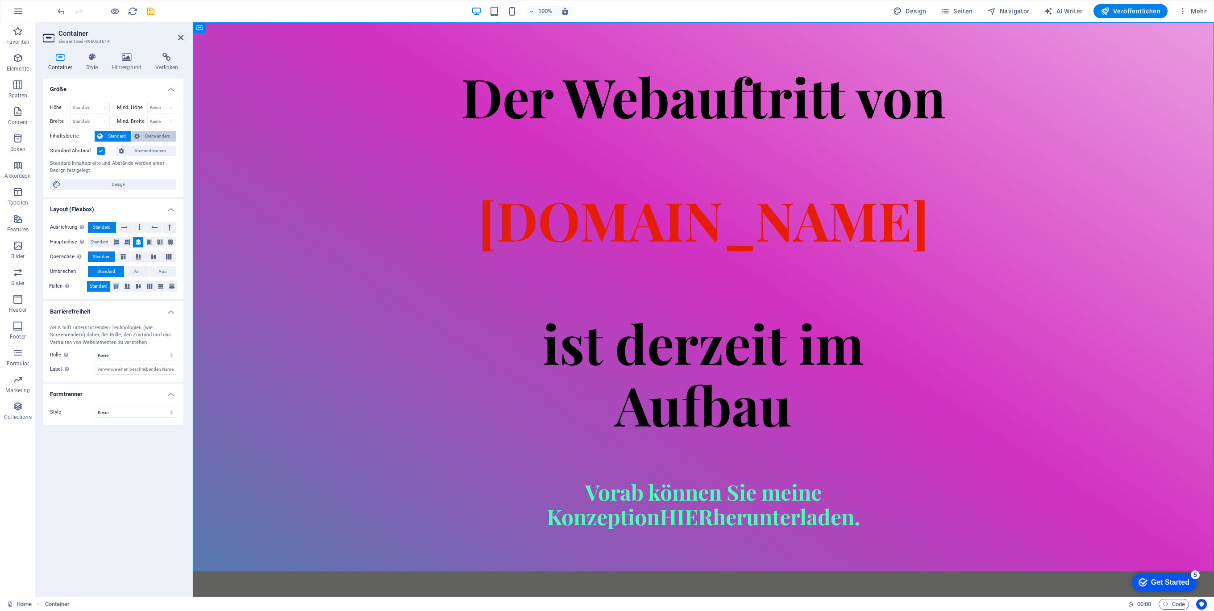
click at [137, 134] on icon at bounding box center [136, 136] width 5 height 11
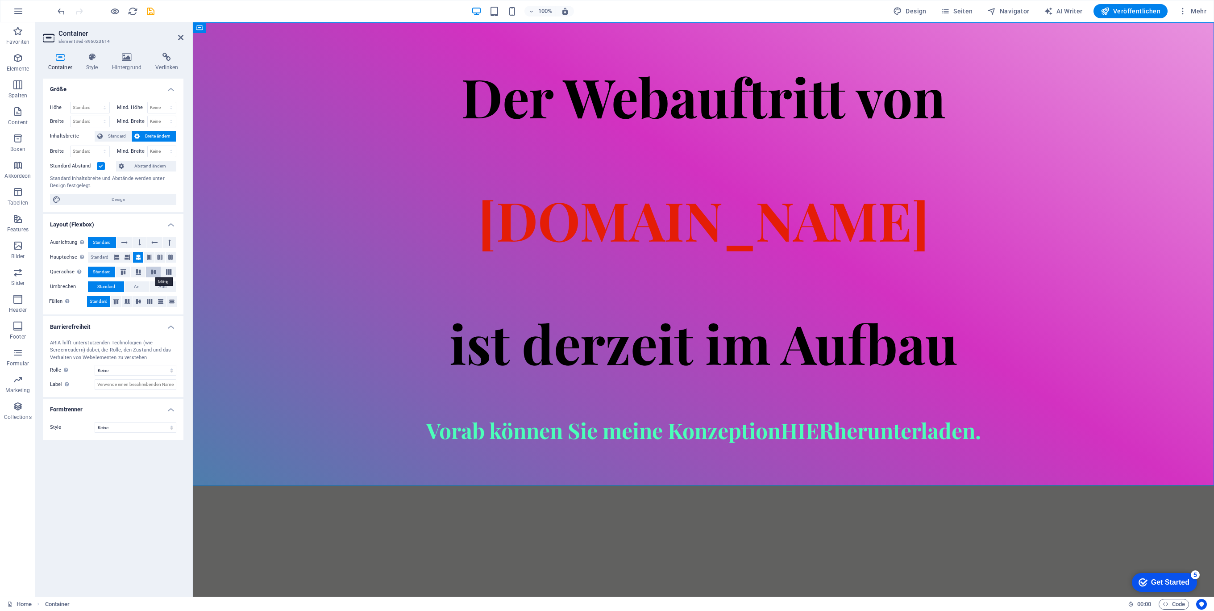
click at [155, 270] on icon at bounding box center [153, 271] width 11 height 5
click at [134, 287] on span "An" at bounding box center [137, 286] width 6 height 11
click at [134, 300] on icon at bounding box center [138, 301] width 11 height 5
click at [127, 372] on select "Keine Alert Article Banner Comment Complementary Dialog Footer Header Marquee P…" at bounding box center [136, 370] width 82 height 11
click at [127, 371] on select "Keine Alert Article Banner Comment Complementary Dialog Footer Header Marquee P…" at bounding box center [136, 370] width 82 height 11
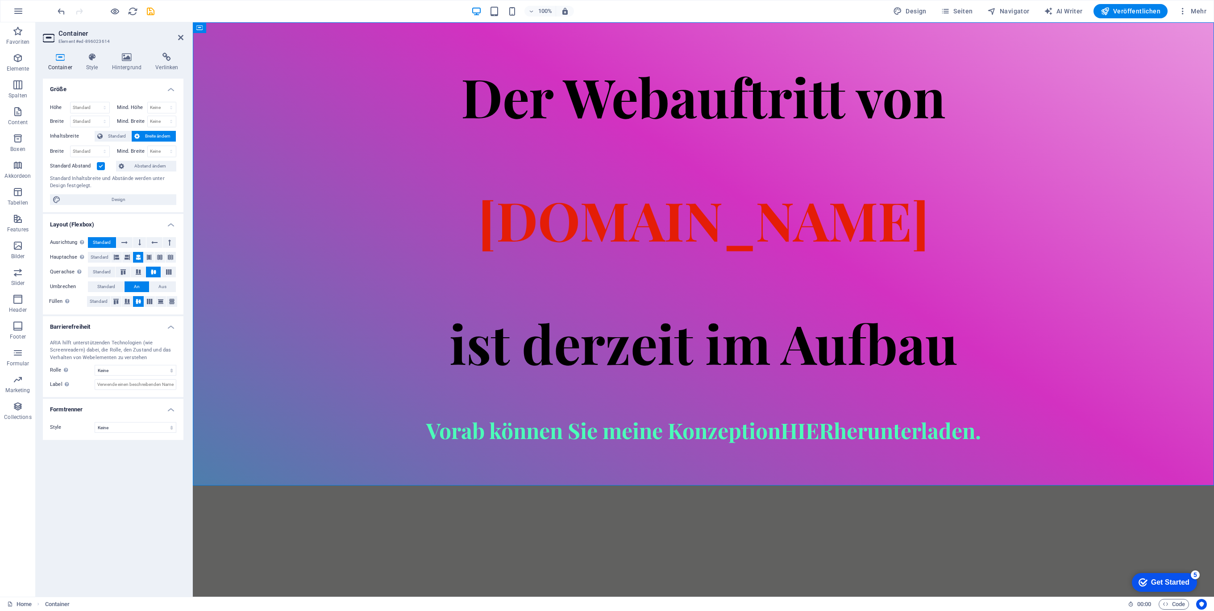
click at [79, 53] on h4 "Container" at bounding box center [62, 62] width 38 height 19
click at [95, 55] on icon at bounding box center [92, 57] width 22 height 9
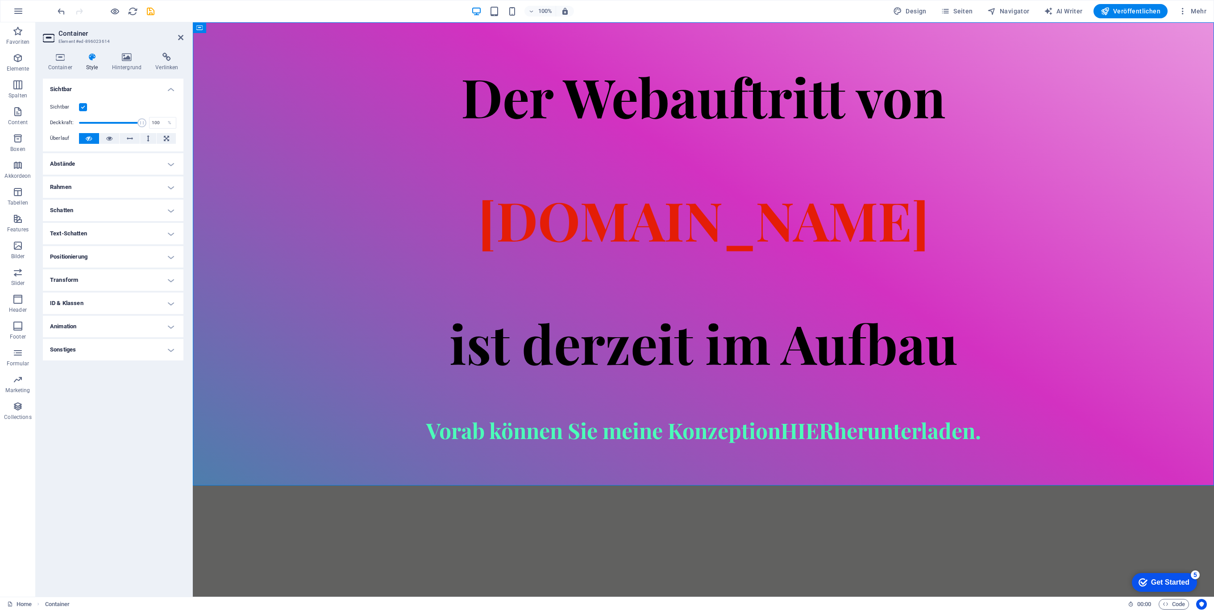
click at [87, 106] on label at bounding box center [83, 107] width 8 height 8
click at [0, 0] on input "Sichtbar" at bounding box center [0, 0] width 0 height 0
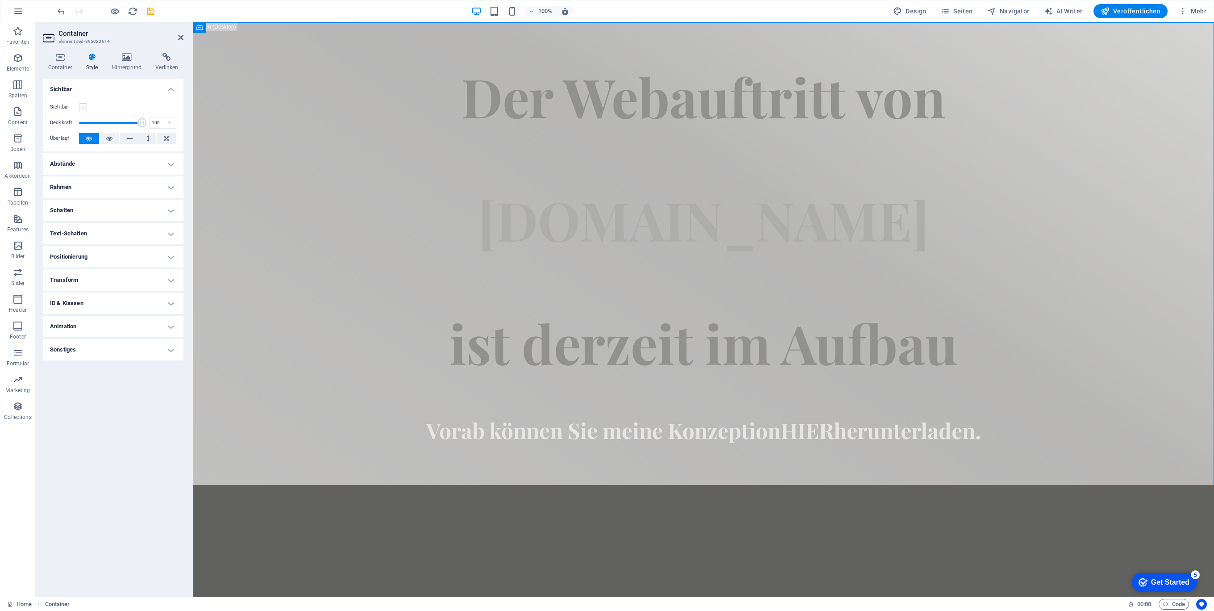
click at [87, 106] on label at bounding box center [83, 107] width 8 height 8
click at [0, 0] on input "Sichtbar" at bounding box center [0, 0] width 0 height 0
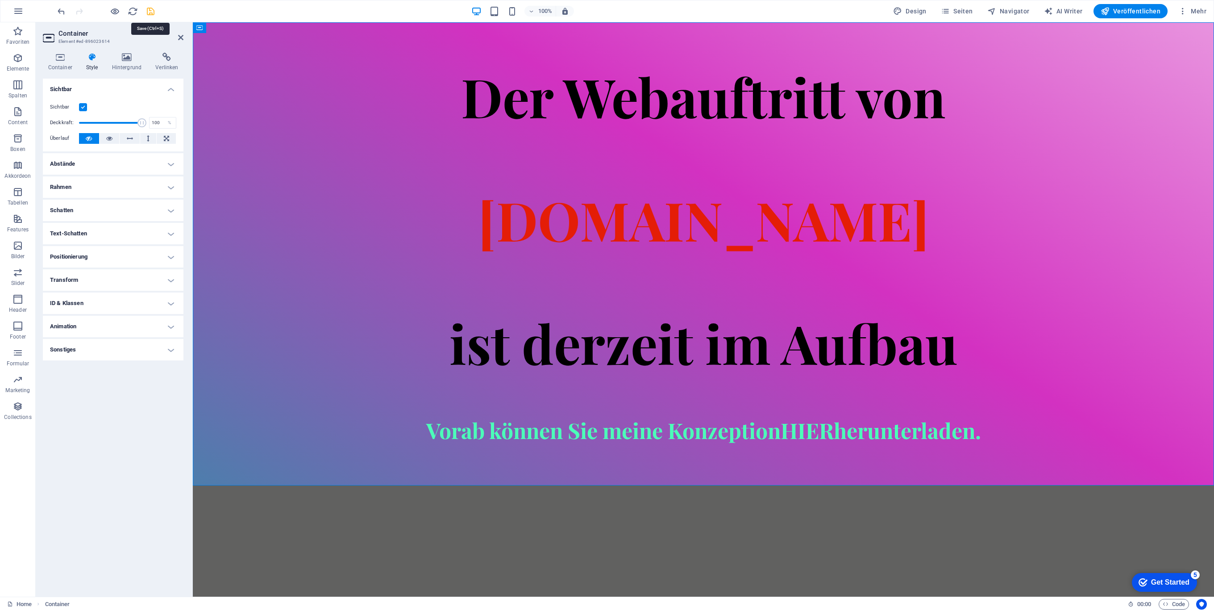
click at [145, 8] on icon "save" at bounding box center [150, 11] width 10 height 10
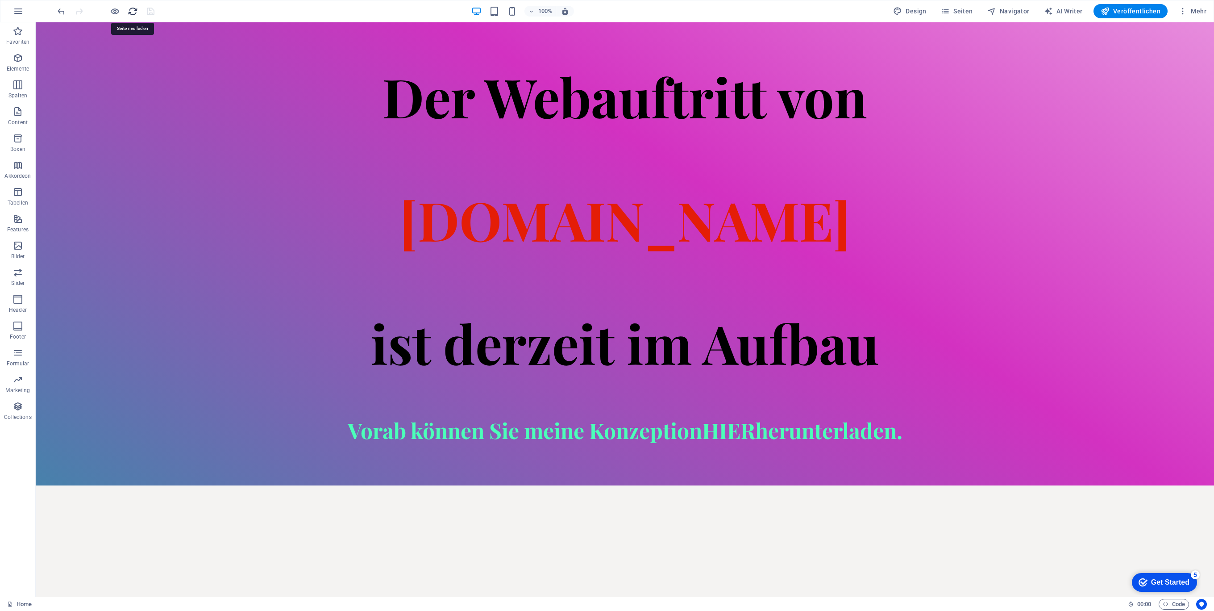
click at [130, 14] on icon "reload" at bounding box center [133, 11] width 10 height 10
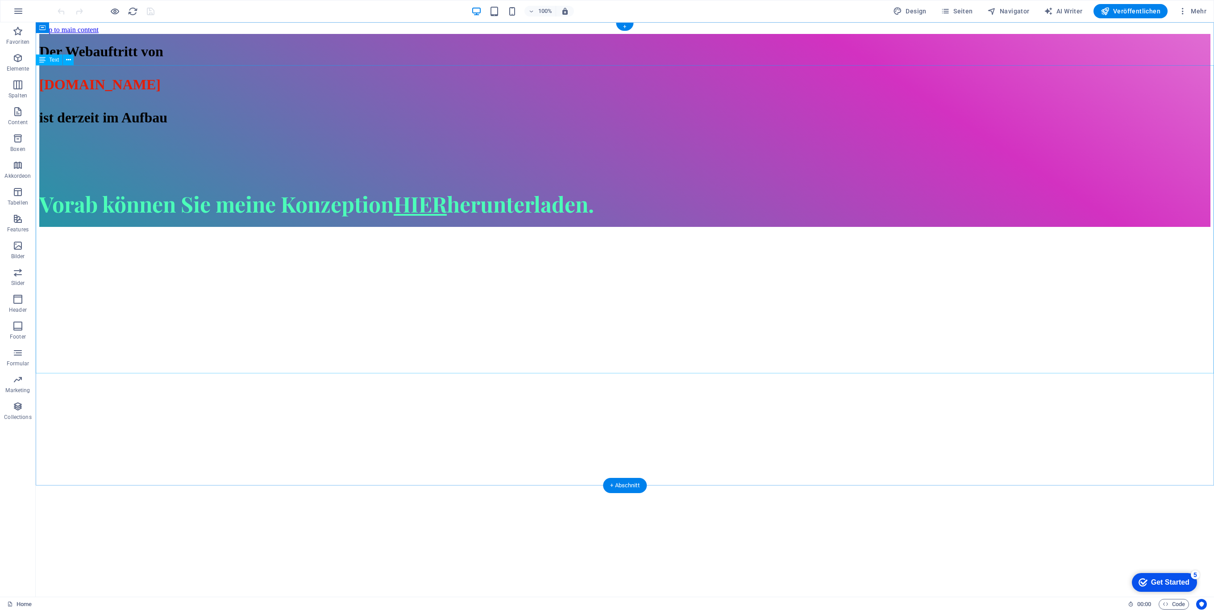
click at [163, 59] on strong "Der Webauftritt von" at bounding box center [101, 51] width 124 height 16
click at [510, 218] on div "Vorab können Sie meine Konzeption HIER herunterladen." at bounding box center [624, 203] width 1171 height 29
click at [529, 218] on div "Vorab können Sie meine Konzeption HIER herunterladen." at bounding box center [624, 203] width 1171 height 29
click at [167, 125] on strong "ist derzeit im Aufbau" at bounding box center [103, 117] width 128 height 16
click at [39, 61] on icon at bounding box center [42, 59] width 6 height 11
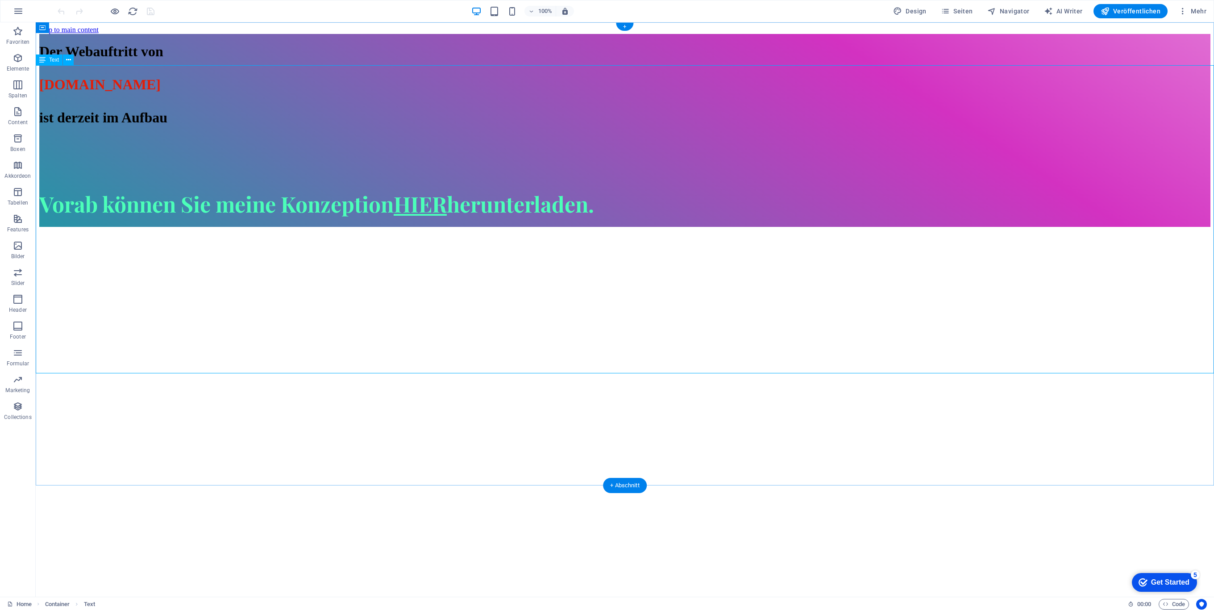
click at [167, 125] on strong "ist derzeit im Aufbau" at bounding box center [103, 117] width 128 height 16
click at [129, 93] on div "Der Webauftritt von [DOMAIN_NAME] ist derzeit im Aufbau" at bounding box center [624, 84] width 1171 height 83
drag, startPoint x: 894, startPoint y: 336, endPoint x: 379, endPoint y: 76, distance: 577.0
click at [381, 76] on div "Der Webauftritt von [DOMAIN_NAME] ist derzeit im Aufbau" at bounding box center [624, 84] width 1171 height 83
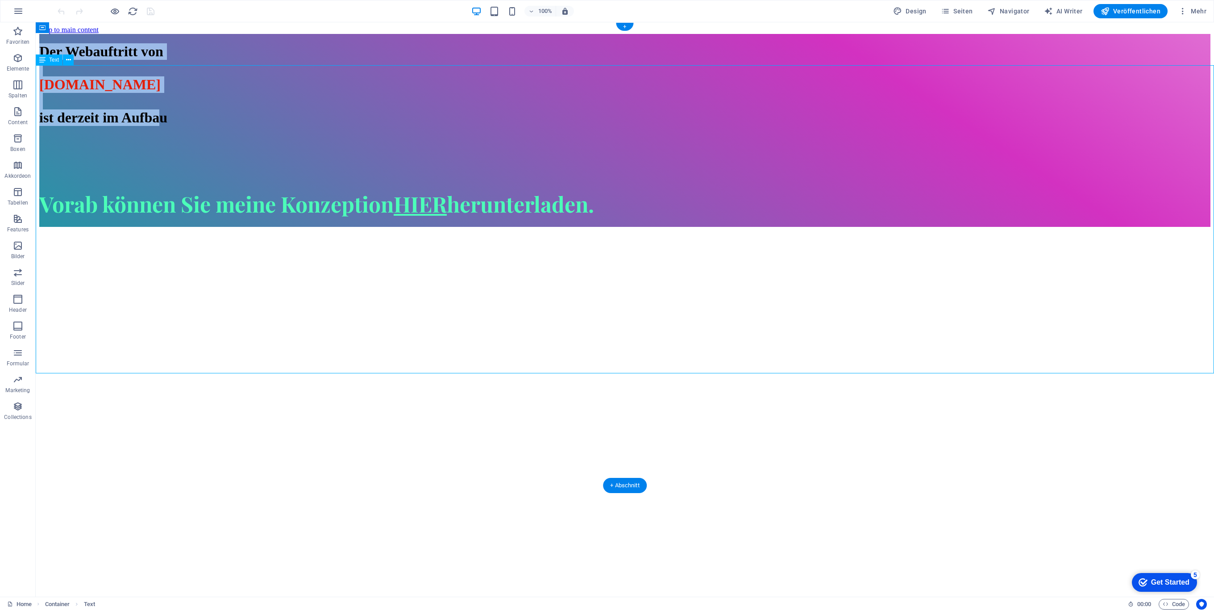
drag, startPoint x: 387, startPoint y: 95, endPoint x: 845, endPoint y: 353, distance: 526.0
click at [857, 126] on h1 "Der Webauftritt von [DOMAIN_NAME] ist derzeit im Aufbau" at bounding box center [624, 84] width 1171 height 83
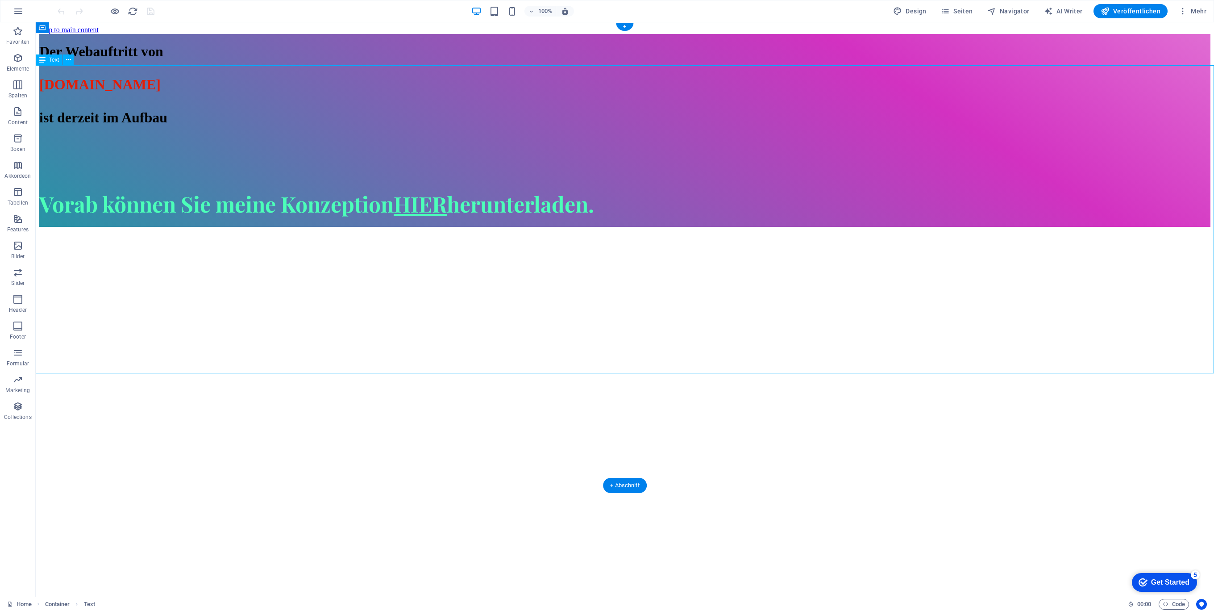
click at [167, 125] on strong "ist derzeit im Aufbau" at bounding box center [103, 117] width 128 height 16
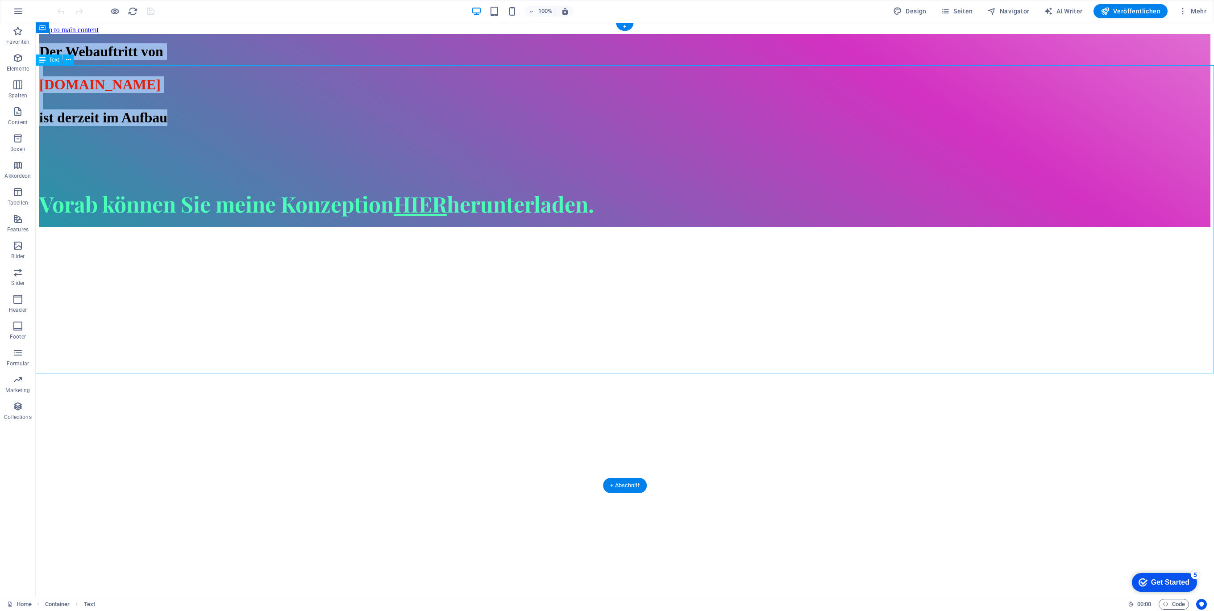
drag, startPoint x: 826, startPoint y: 332, endPoint x: 343, endPoint y: 99, distance: 536.8
click at [339, 95] on div "Der Webauftritt von [DOMAIN_NAME] ist derzeit im Aufbau" at bounding box center [624, 84] width 1171 height 83
copy h1 "Der Webauftritt von [DOMAIN_NAME] ist derzeit im Aufbau"
click at [337, 126] on div "Der Webauftritt von [DOMAIN_NAME] ist derzeit im Aufbau" at bounding box center [624, 84] width 1171 height 83
click at [41, 58] on icon at bounding box center [42, 59] width 6 height 11
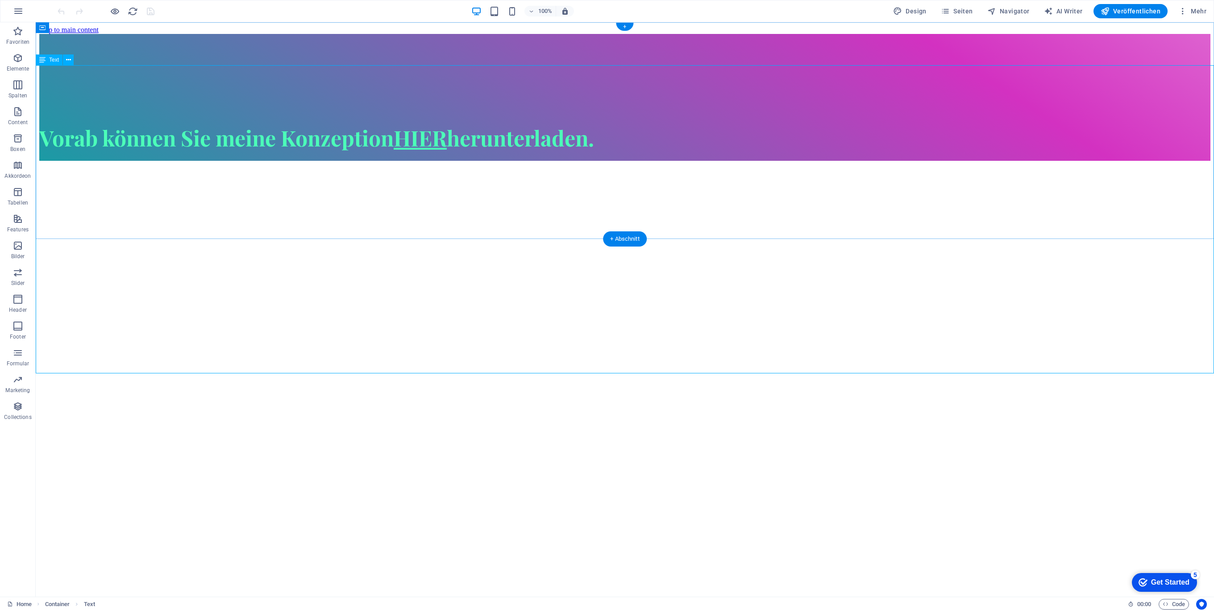
click at [382, 60] on div at bounding box center [624, 51] width 1171 height 17
drag, startPoint x: 608, startPoint y: 427, endPoint x: 602, endPoint y: 431, distance: 7.7
click at [608, 164] on html "Skip to main content Vorab können Sie meine Konzeption HIER herunterladen." at bounding box center [625, 93] width 1178 height 142
drag, startPoint x: 363, startPoint y: 323, endPoint x: 345, endPoint y: 290, distance: 38.4
click at [361, 164] on html "Skip to main content Vorab können Sie meine Konzeption HIER herunterladen." at bounding box center [625, 93] width 1178 height 142
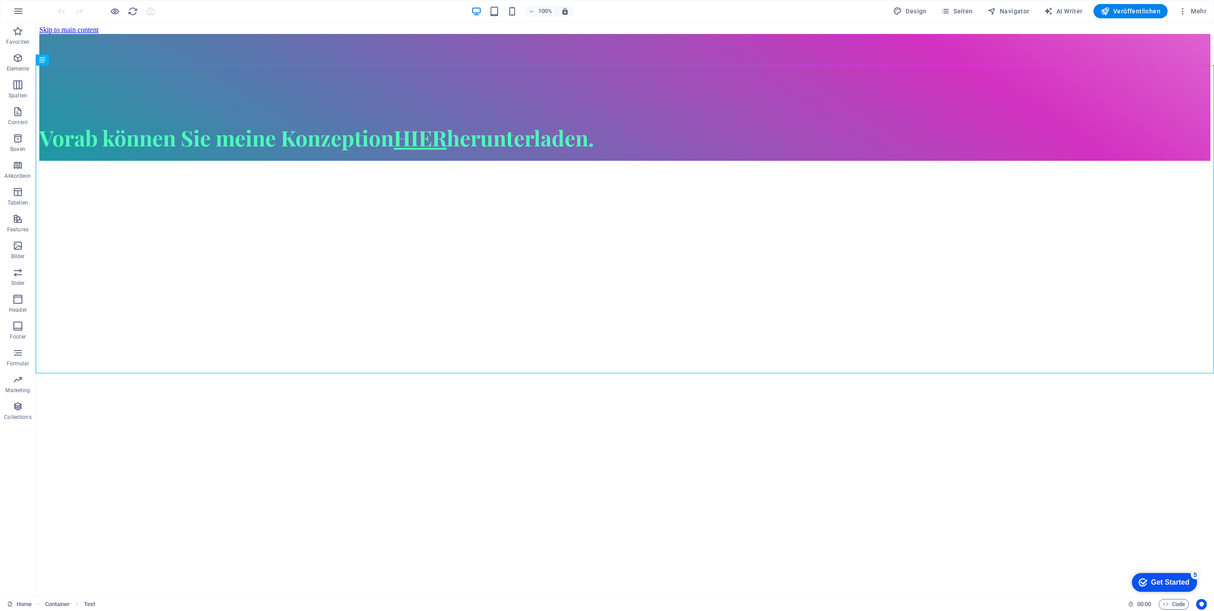
drag, startPoint x: 297, startPoint y: 300, endPoint x: 274, endPoint y: 256, distance: 49.1
click at [274, 164] on html "Skip to main content Vorab können Sie meine Konzeption HIER herunterladen." at bounding box center [625, 93] width 1178 height 142
click at [574, 164] on html "Skip to main content Vorab können Sie meine Konzeption HIER herunterladen." at bounding box center [625, 93] width 1178 height 142
click at [470, 164] on html "Skip to main content Vorab können Sie meine Konzeption HIER herunterladen." at bounding box center [625, 93] width 1178 height 142
click at [469, 164] on html "Skip to main content Vorab können Sie meine Konzeption HIER herunterladen." at bounding box center [625, 93] width 1178 height 142
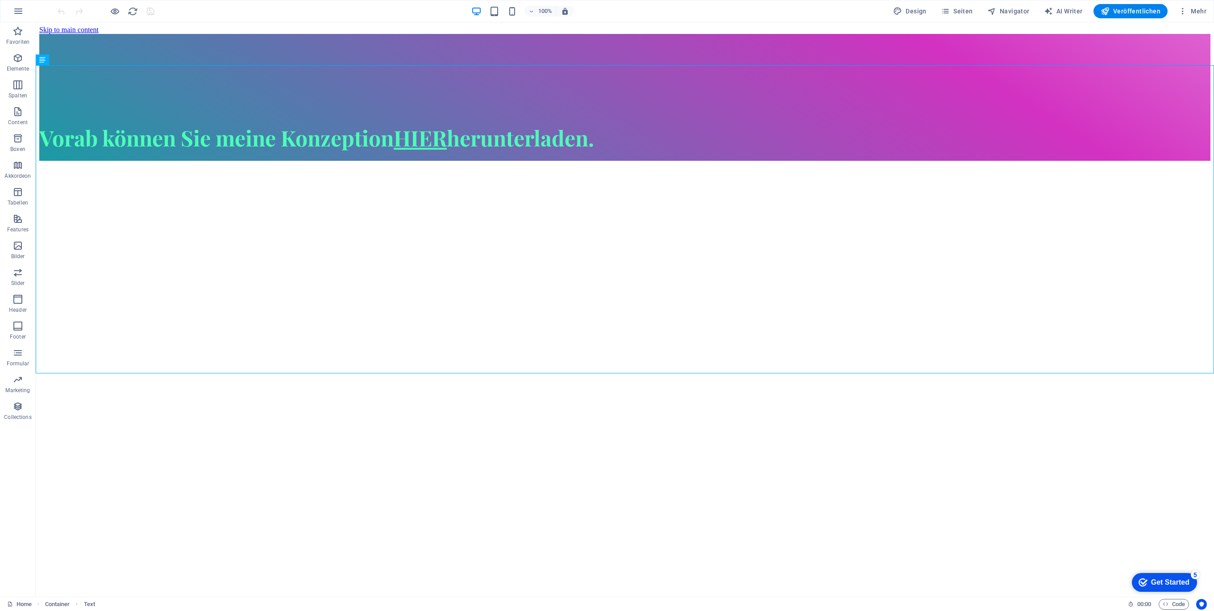
click at [469, 164] on html "Skip to main content Vorab können Sie meine Konzeption HIER herunterladen." at bounding box center [625, 93] width 1178 height 142
click at [191, 161] on div "Vorab können Sie meine Konzeption HIER herunterladen." at bounding box center [624, 97] width 1171 height 127
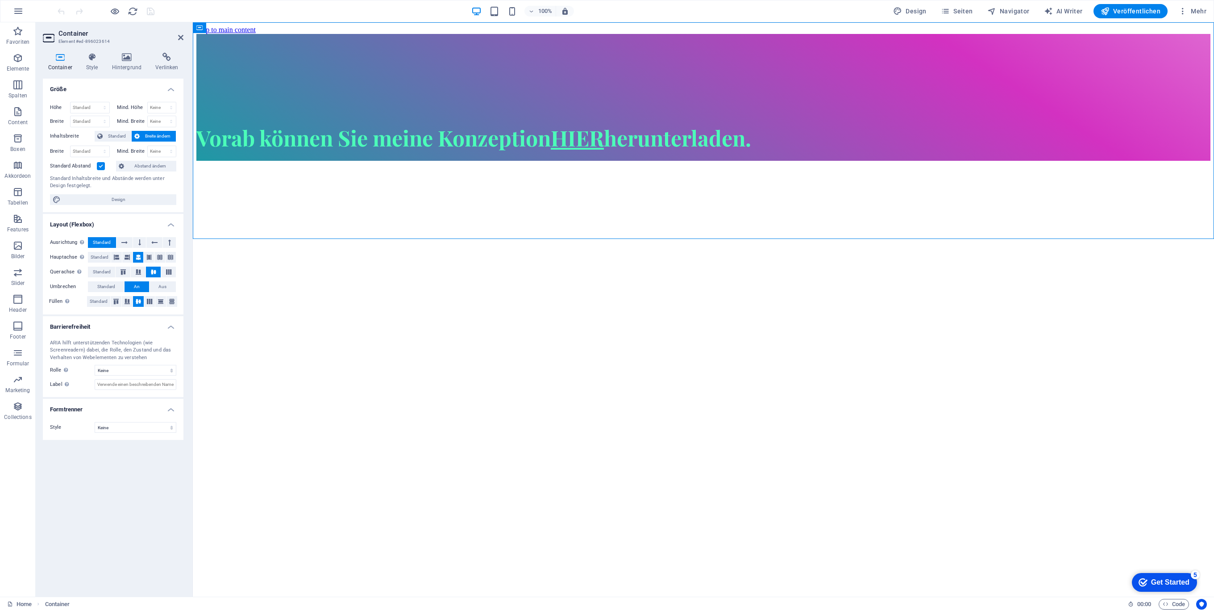
click at [438, 164] on html "Skip to main content Vorab können Sie meine Konzeption HIER herunterladen." at bounding box center [703, 93] width 1021 height 142
click at [512, 161] on div "Vorab können Sie meine Konzeption HIER herunterladen." at bounding box center [703, 97] width 1014 height 127
click at [499, 152] on div "Vorab können Sie meine Konzeption HIER herunterladen." at bounding box center [703, 137] width 1014 height 29
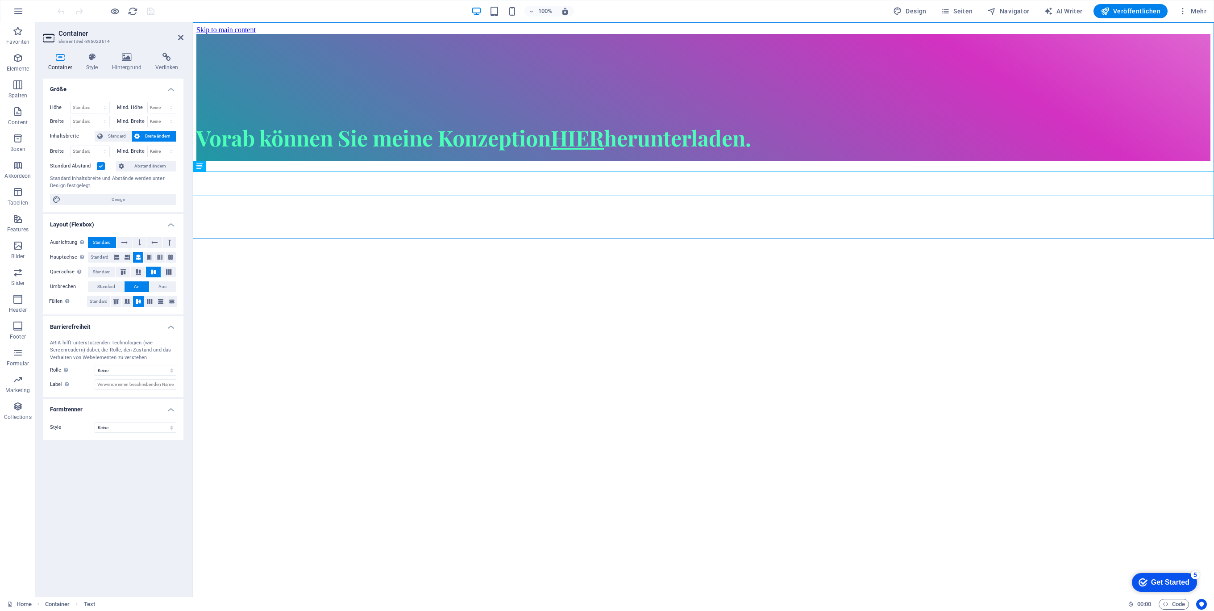
click at [451, 164] on html "Skip to main content Vorab können Sie meine Konzeption HIER herunterladen." at bounding box center [703, 93] width 1021 height 142
click at [179, 37] on icon at bounding box center [180, 37] width 5 height 7
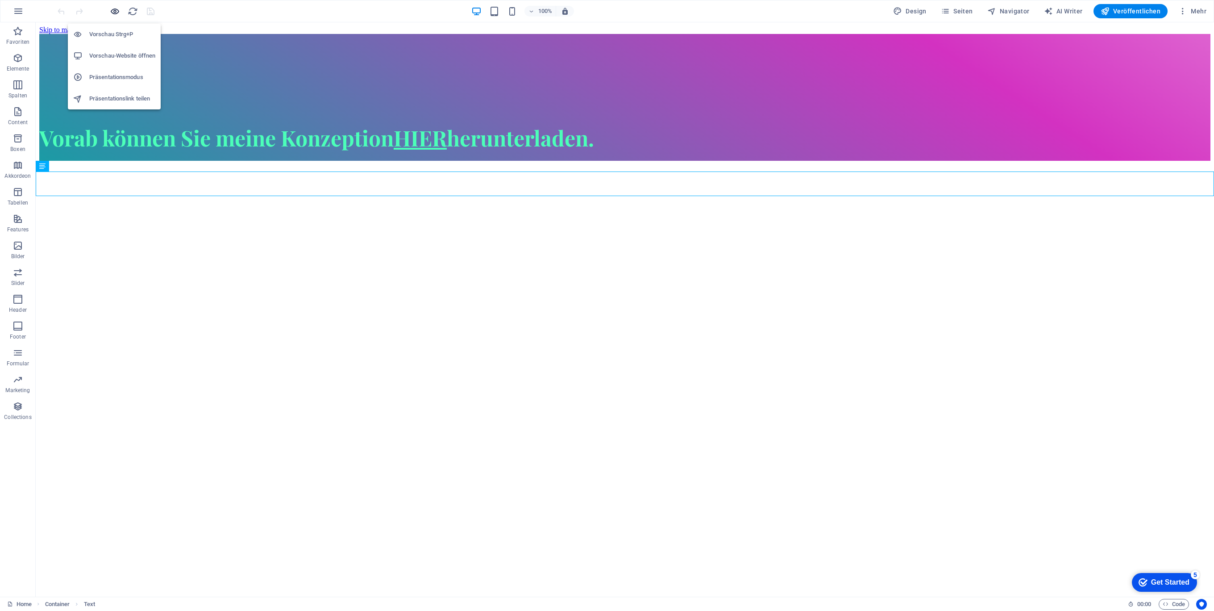
click at [111, 11] on icon "button" at bounding box center [115, 11] width 10 height 10
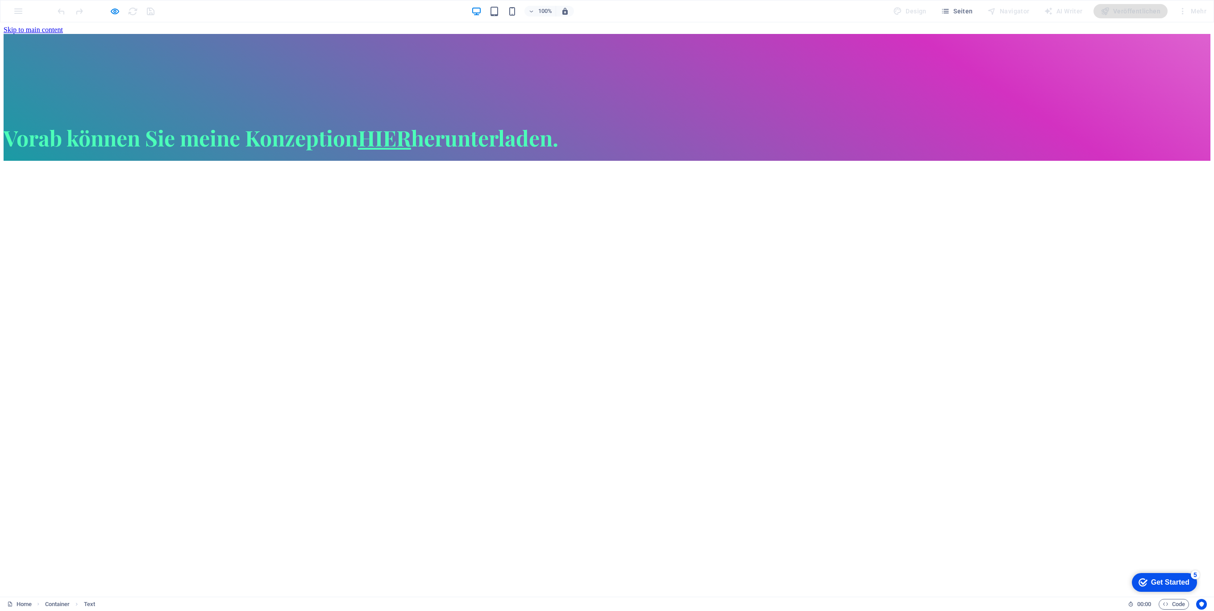
click at [558, 152] on span "Vorab können Sie meine Konzeption HIER herunterladen." at bounding box center [281, 137] width 555 height 29
drag, startPoint x: 538, startPoint y: 190, endPoint x: 533, endPoint y: 188, distance: 5.2
click at [533, 152] on span "Vorab können Sie meine Konzeption HIER herunterladen." at bounding box center [281, 137] width 555 height 29
click at [531, 152] on span "Vorab können Sie meine Konzeption HIER herunterladen." at bounding box center [281, 137] width 555 height 29
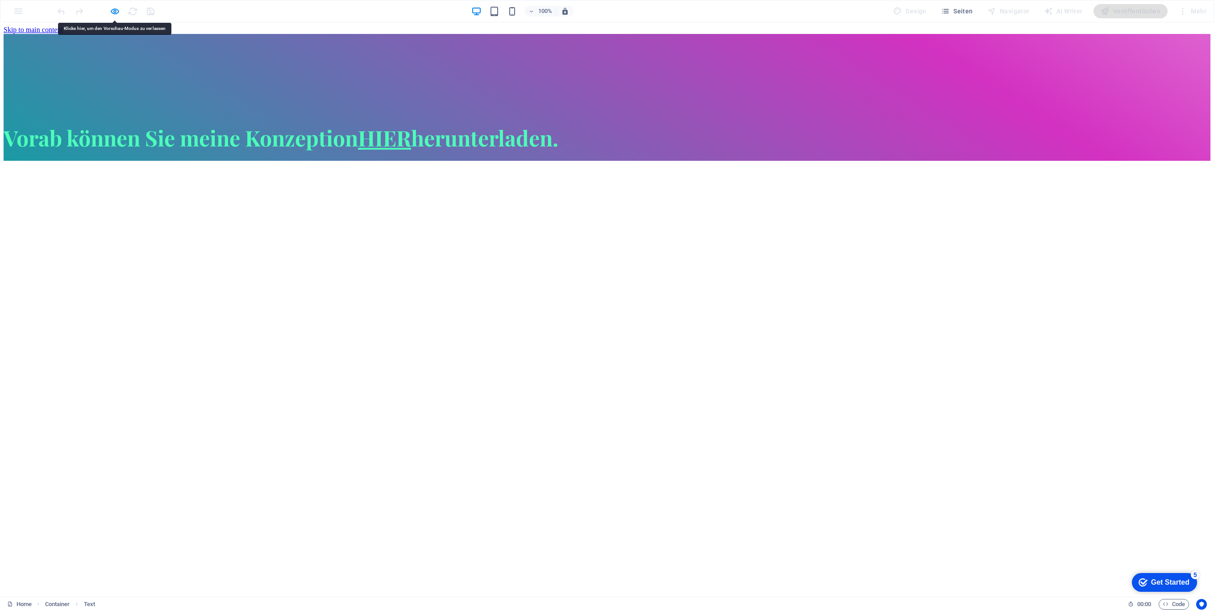
drag, startPoint x: 531, startPoint y: 187, endPoint x: 328, endPoint y: 89, distance: 224.4
click at [353, 60] on h1 at bounding box center [607, 51] width 1207 height 17
click at [299, 60] on h1 at bounding box center [607, 51] width 1207 height 17
click at [308, 60] on h1 at bounding box center [607, 51] width 1207 height 17
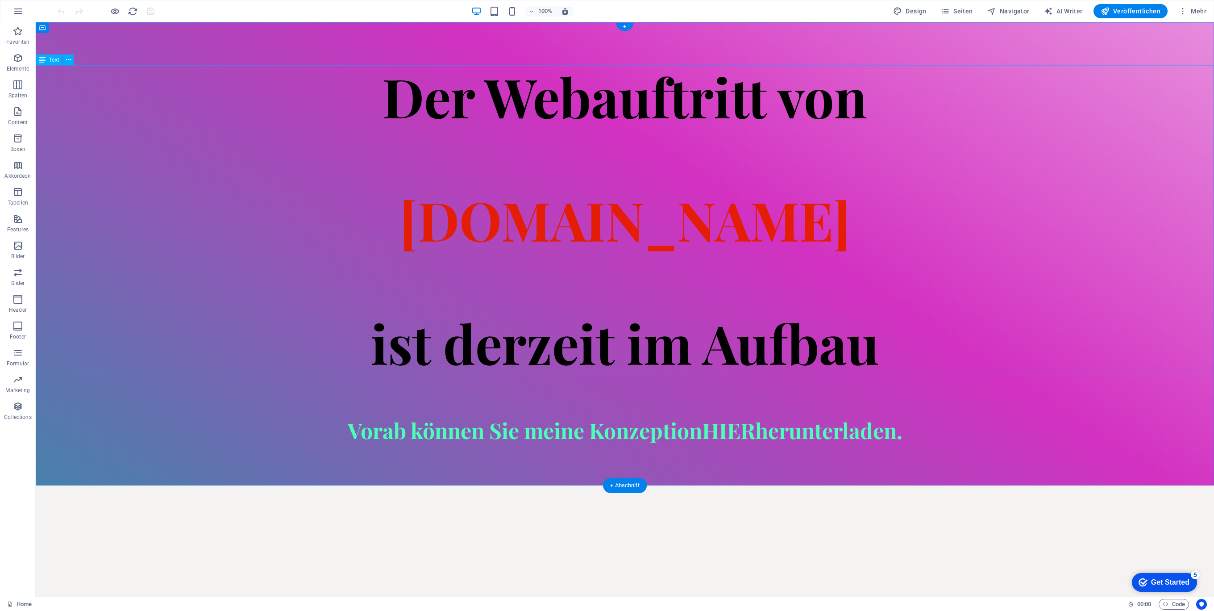
click at [270, 210] on div "Der Webauftritt von [DOMAIN_NAME] ist derzeit im Aufbau" at bounding box center [625, 219] width 1178 height 308
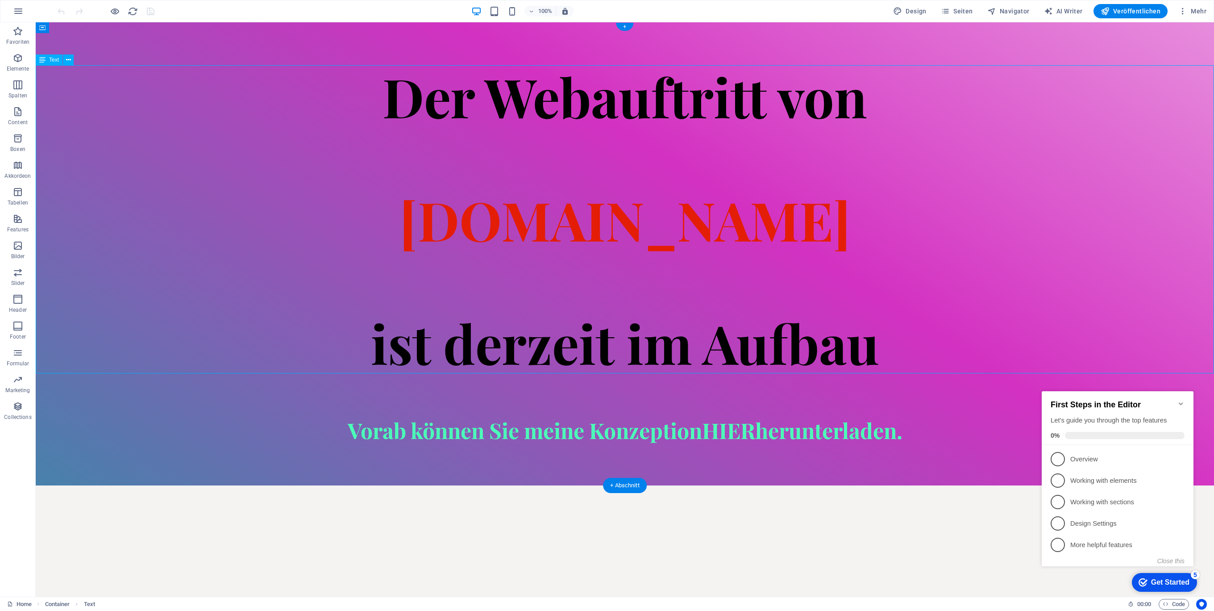
drag, startPoint x: 203, startPoint y: 150, endPoint x: 193, endPoint y: 145, distance: 11.4
click at [203, 150] on div "Der Webauftritt von [DOMAIN_NAME] ist derzeit im Aufbau" at bounding box center [625, 219] width 1178 height 308
click at [41, 61] on icon at bounding box center [42, 59] width 6 height 11
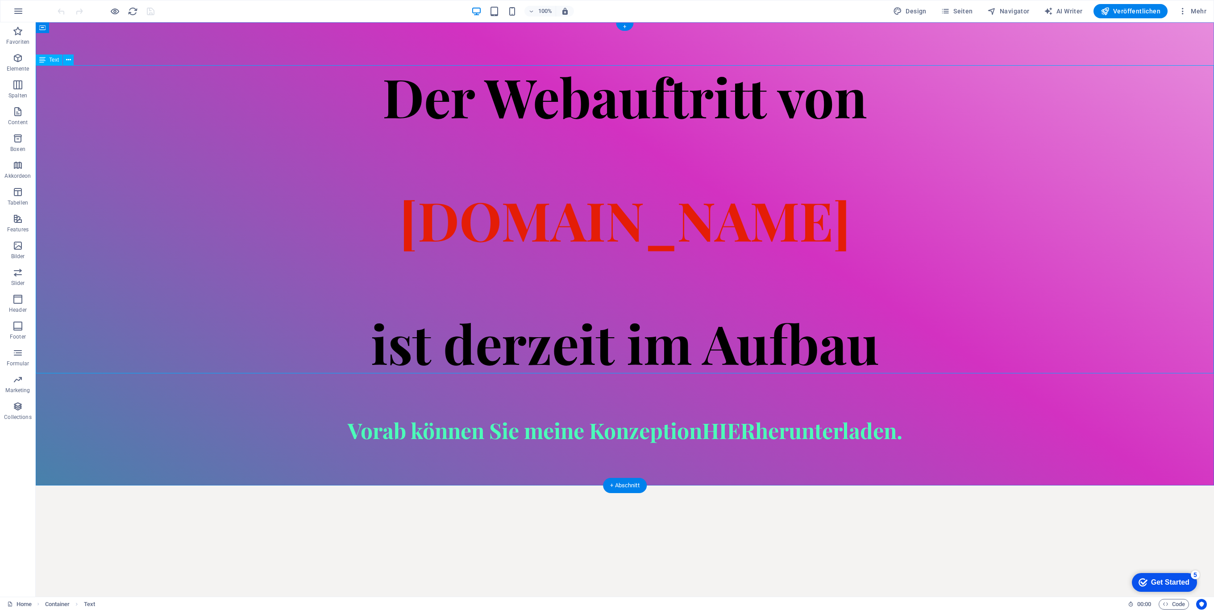
drag, startPoint x: 154, startPoint y: 121, endPoint x: 194, endPoint y: 128, distance: 40.7
click at [154, 121] on div "Der Webauftritt von [DOMAIN_NAME] ist derzeit im Aufbau" at bounding box center [625, 219] width 1178 height 308
drag, startPoint x: 633, startPoint y: 88, endPoint x: 566, endPoint y: 71, distance: 69.2
click at [567, 71] on strong "Der Webauftritt von" at bounding box center [624, 95] width 485 height 71
click at [694, 108] on strong "Der Webauftritt von" at bounding box center [624, 95] width 485 height 71
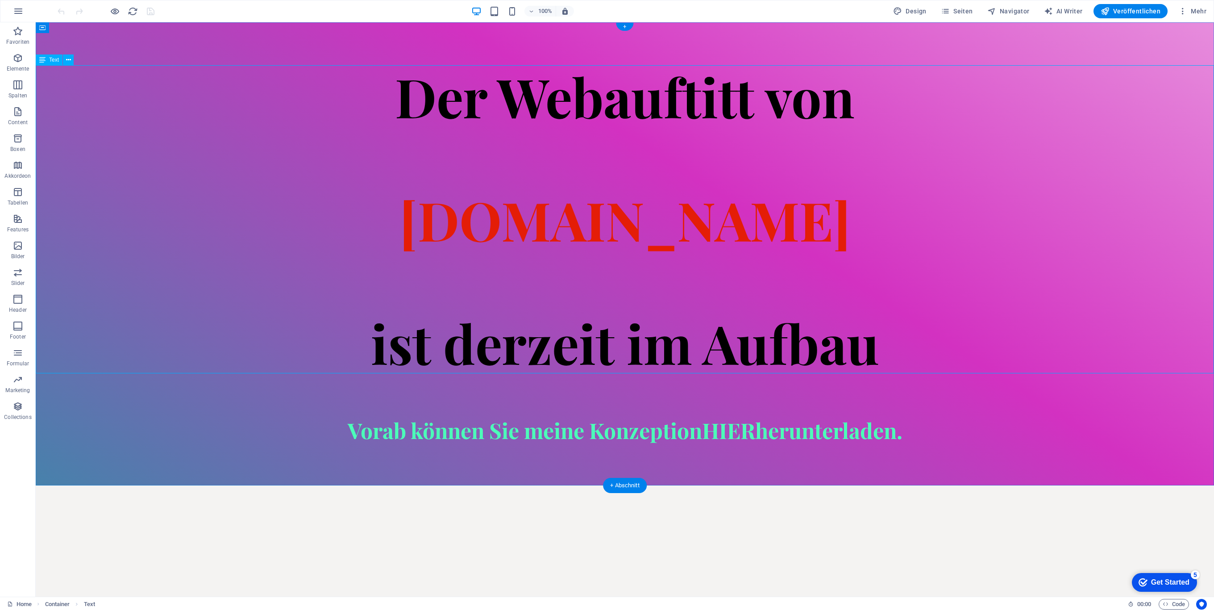
drag, startPoint x: 1003, startPoint y: 135, endPoint x: 983, endPoint y: 138, distance: 20.3
click at [1003, 135] on div "Der Webauftitt von [DOMAIN_NAME] ist derzeit im Aufbau" at bounding box center [625, 219] width 1178 height 308
click at [817, 418] on div "Vorab können Sie meine Konzeption HIER herunterladen." at bounding box center [625, 430] width 1178 height 25
click at [369, 388] on div at bounding box center [625, 395] width 1178 height 45
click at [240, 291] on div "Der Webauftitt von [DOMAIN_NAME] ist derzeit im Aufbau" at bounding box center [625, 219] width 1178 height 308
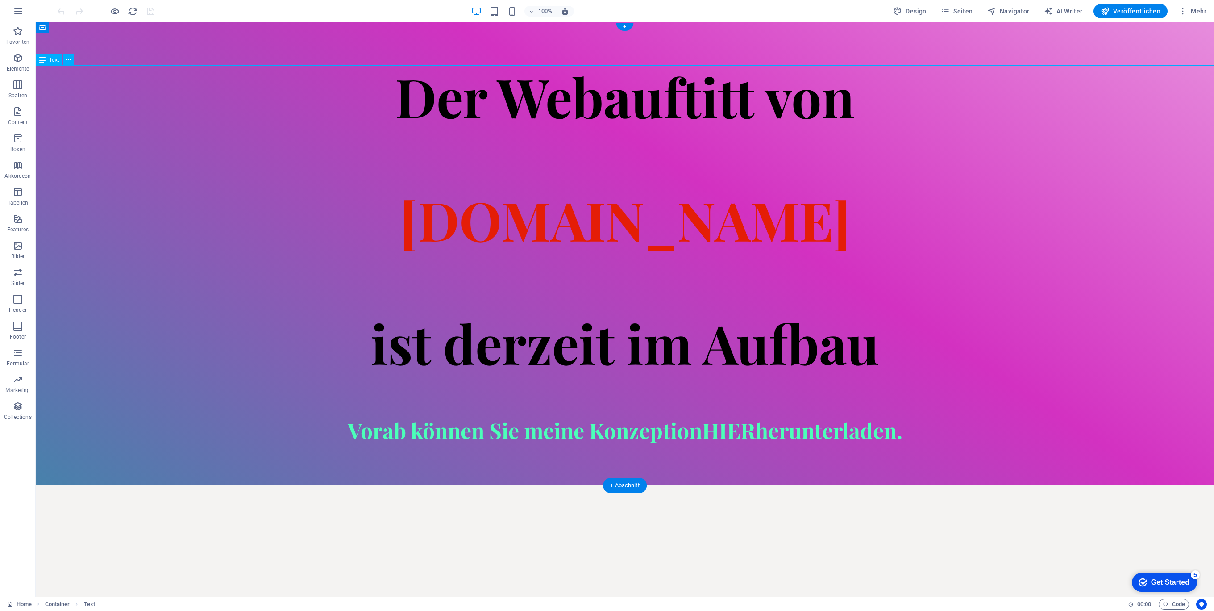
click at [216, 290] on div "Der Webauftitt von [DOMAIN_NAME] ist derzeit im Aufbau" at bounding box center [625, 219] width 1178 height 308
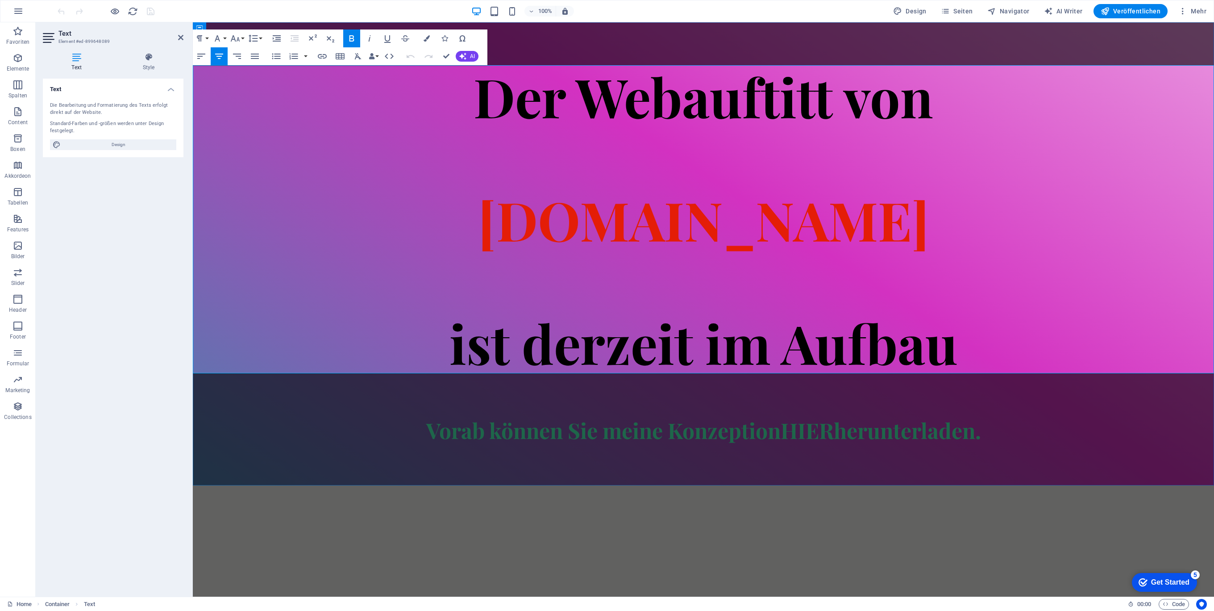
click at [500, 149] on h1 "Der Webauftitt von [DOMAIN_NAME] ist derzeit im Aufbau" at bounding box center [703, 219] width 1021 height 308
click at [637, 153] on h1 "Der Webauftitt von Spielhuesli.de ist derzeit im Aufbau" at bounding box center [703, 219] width 1021 height 308
click at [589, 163] on h1 "Der Webauftitt von Spielhuesli.de ist derzeit im Aufbau" at bounding box center [703, 219] width 1021 height 308
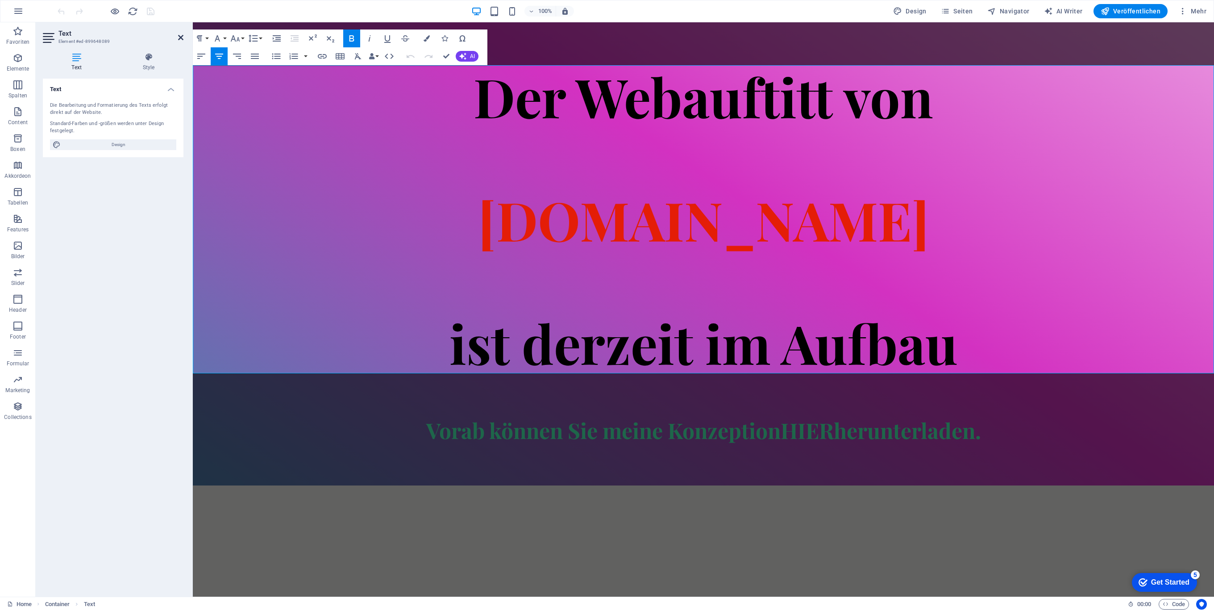
click at [179, 35] on icon at bounding box center [180, 37] width 5 height 7
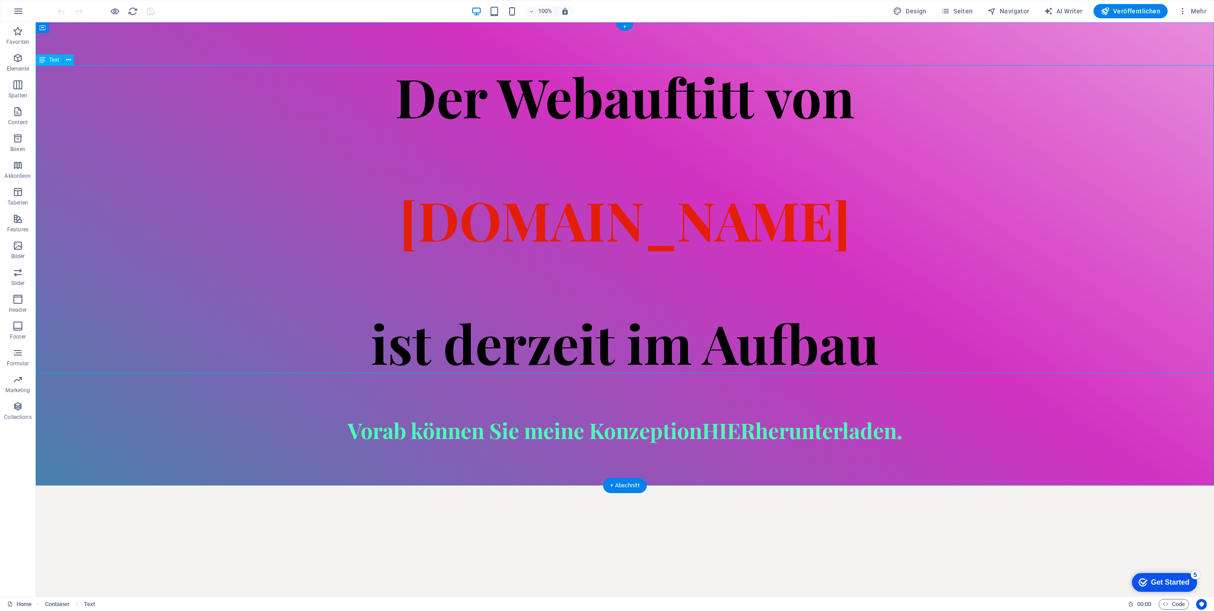
click at [631, 70] on strong "Der Webauftitt von" at bounding box center [625, 95] width 460 height 71
drag, startPoint x: 933, startPoint y: 188, endPoint x: 809, endPoint y: 135, distance: 135.0
click at [931, 188] on div "Der Webauftitt von Spielhuesli.de ist derzeit im Aufbau" at bounding box center [625, 219] width 1178 height 308
click at [275, 36] on div "Der Webauftitt von Spielhuesli.de ist derzeit im Aufbau Vorab können Sie meine …" at bounding box center [625, 253] width 1178 height 463
click at [168, 80] on div "Der Webauftitt von Spielhuesli.de ist derzeit im Aufbau" at bounding box center [625, 219] width 1178 height 308
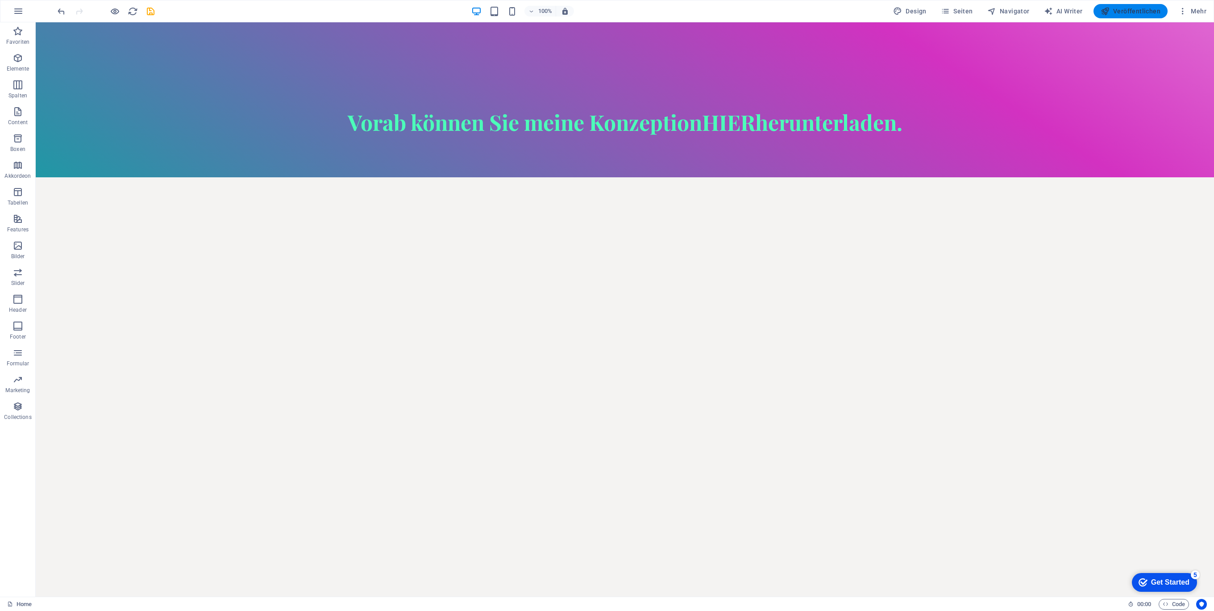
click at [1134, 9] on span "Veröffentlichen" at bounding box center [1131, 11] width 60 height 9
click at [586, 99] on div at bounding box center [625, 87] width 1178 height 45
click at [590, 83] on div at bounding box center [625, 87] width 1178 height 45
click at [589, 79] on div at bounding box center [625, 87] width 1178 height 45
click at [581, 87] on div at bounding box center [625, 87] width 1178 height 45
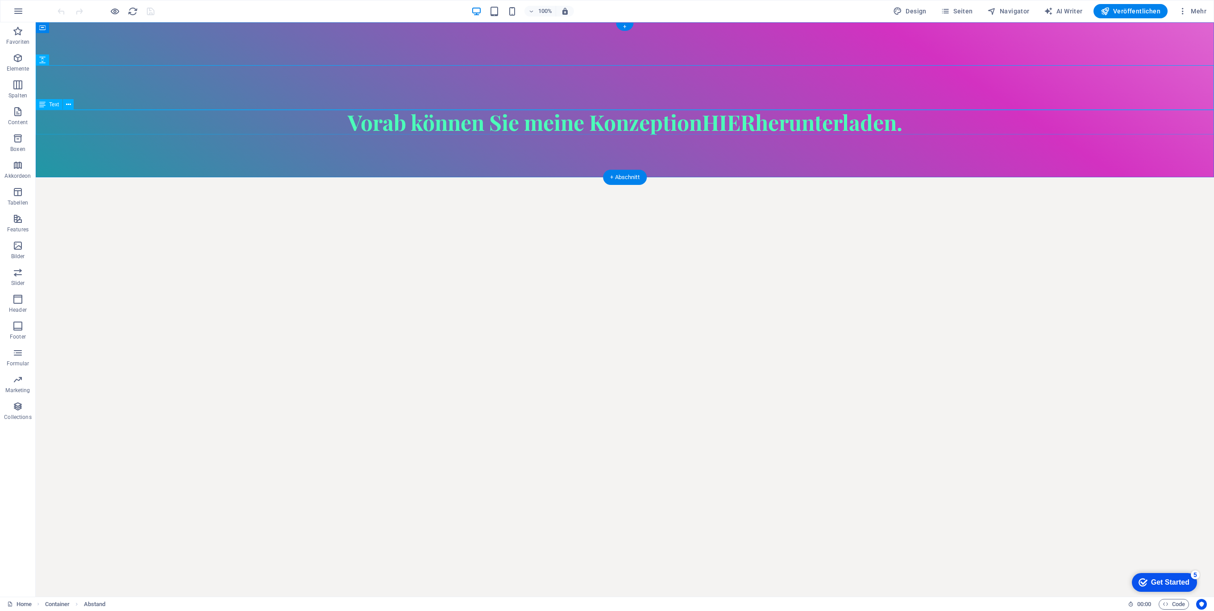
click at [584, 123] on div "Vorab können Sie meine Konzeption HIER herunterladen." at bounding box center [625, 122] width 1178 height 25
click at [586, 93] on div at bounding box center [625, 87] width 1178 height 45
click at [429, 93] on div at bounding box center [625, 87] width 1178 height 45
select select "px"
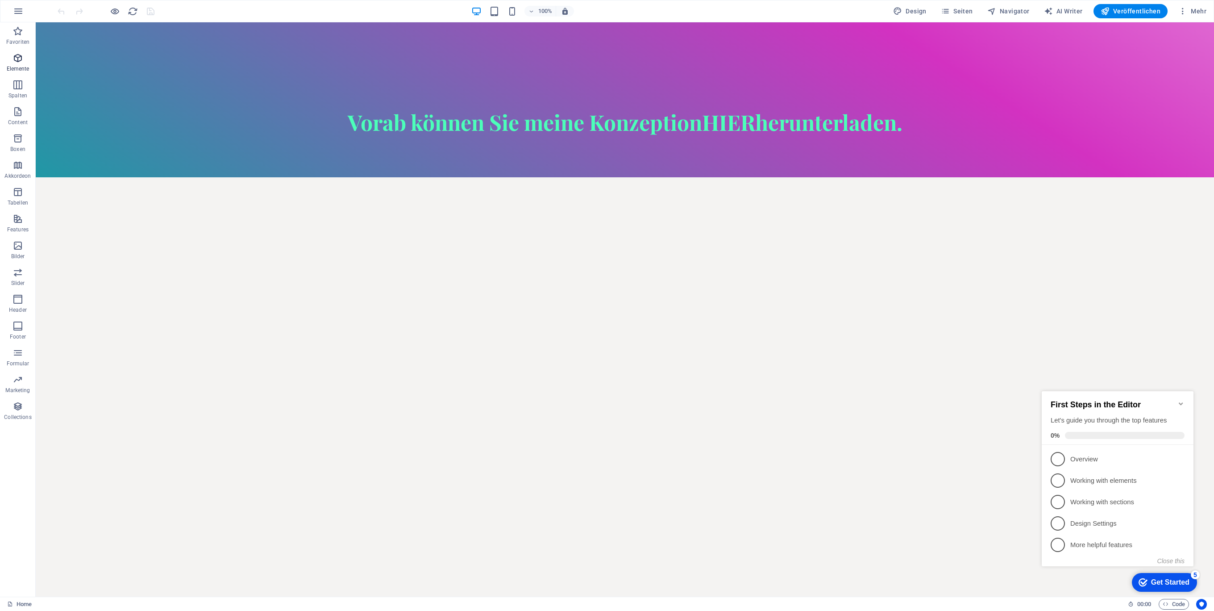
click at [19, 58] on icon "button" at bounding box center [17, 58] width 11 height 11
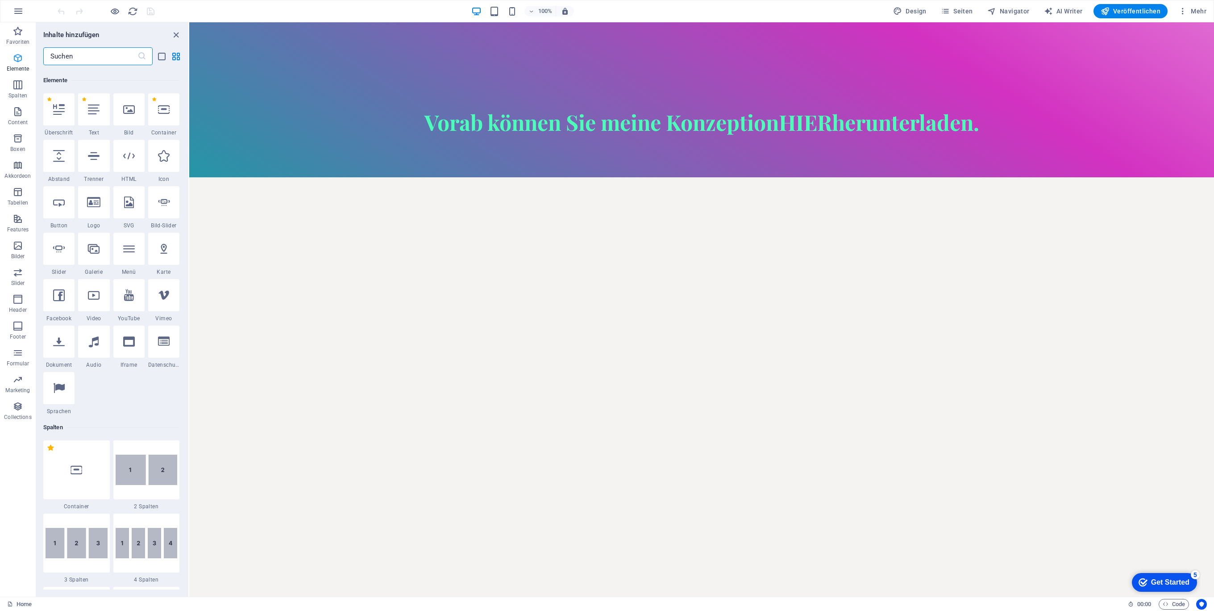
scroll to position [168, 0]
click at [95, 113] on div at bounding box center [93, 107] width 31 height 32
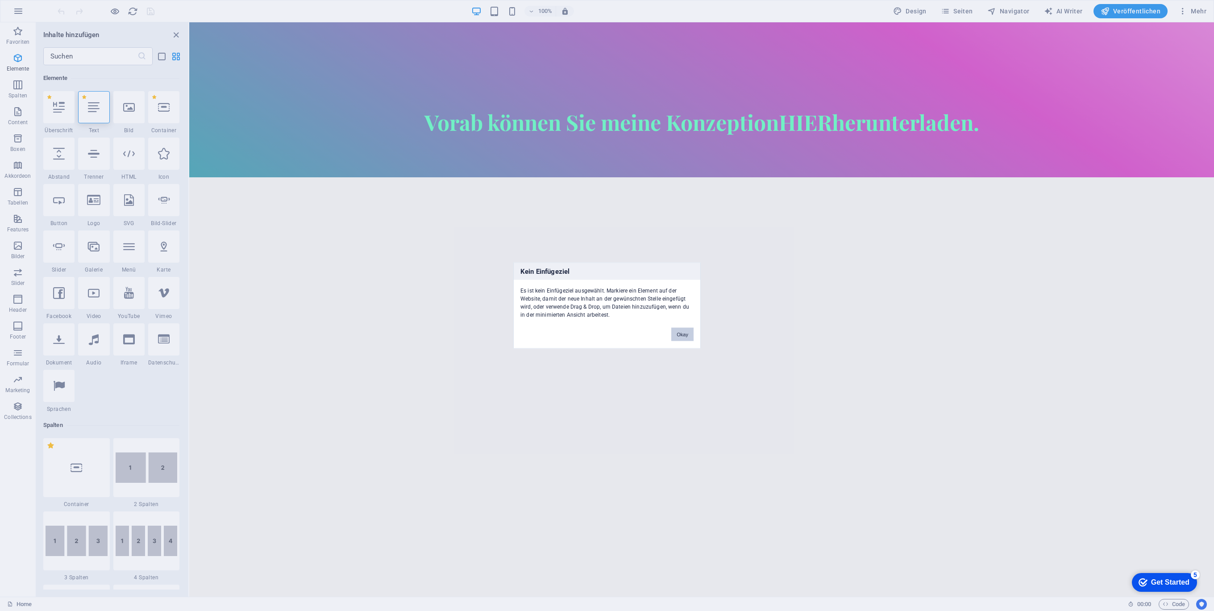
click at [674, 333] on button "Okay" at bounding box center [682, 334] width 22 height 13
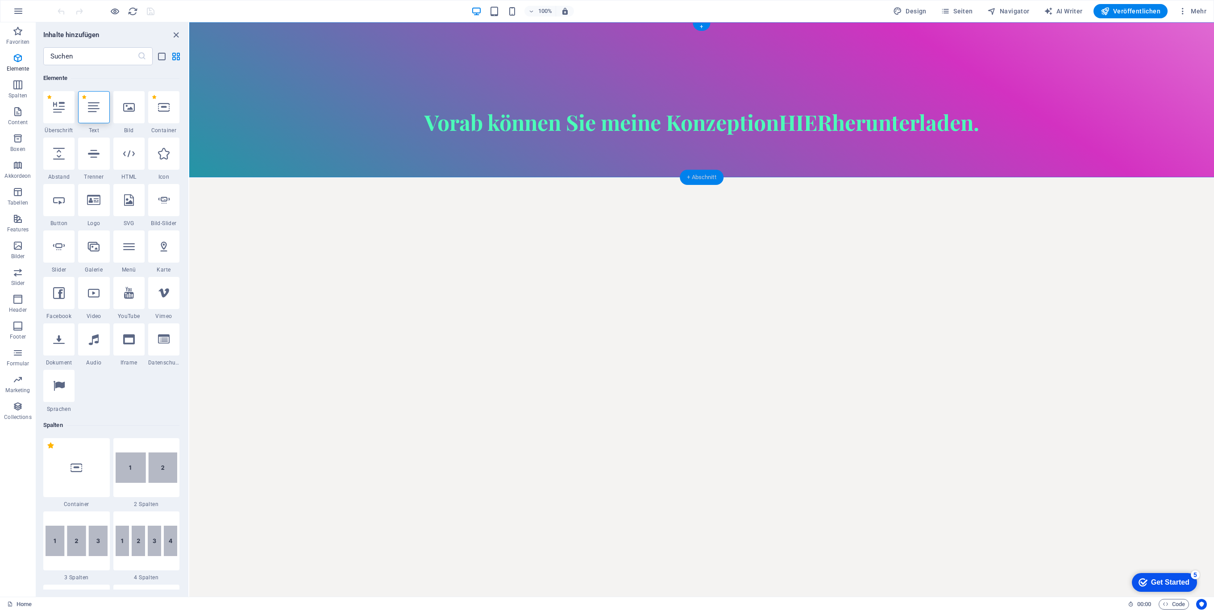
click at [708, 179] on div "+ Abschnitt" at bounding box center [702, 177] width 44 height 15
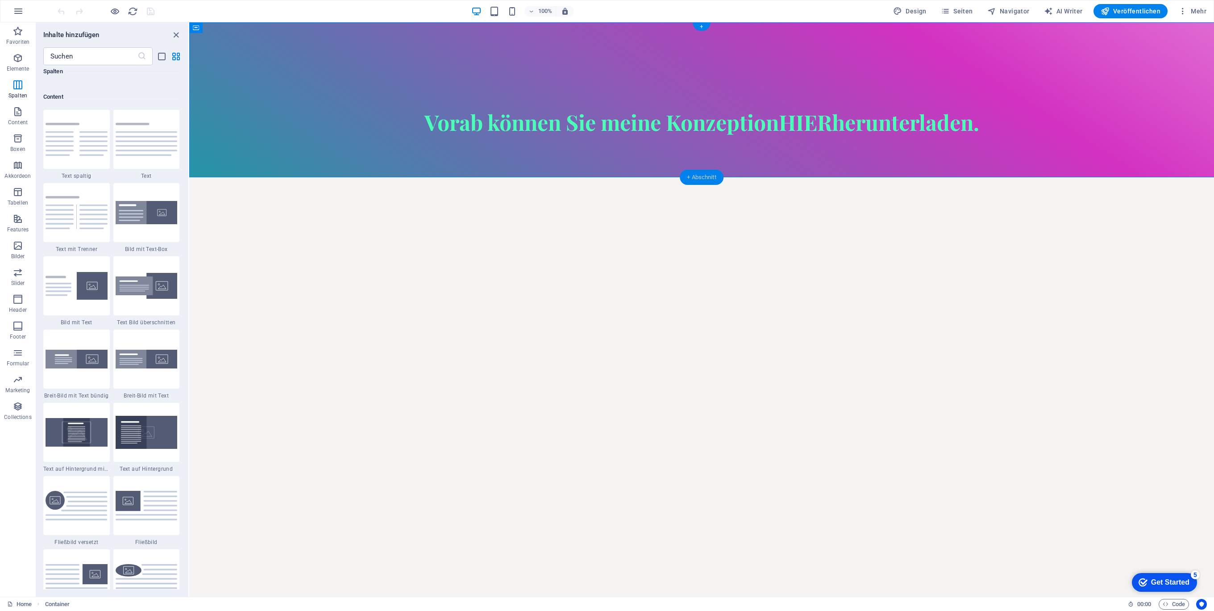
scroll to position [1634, 0]
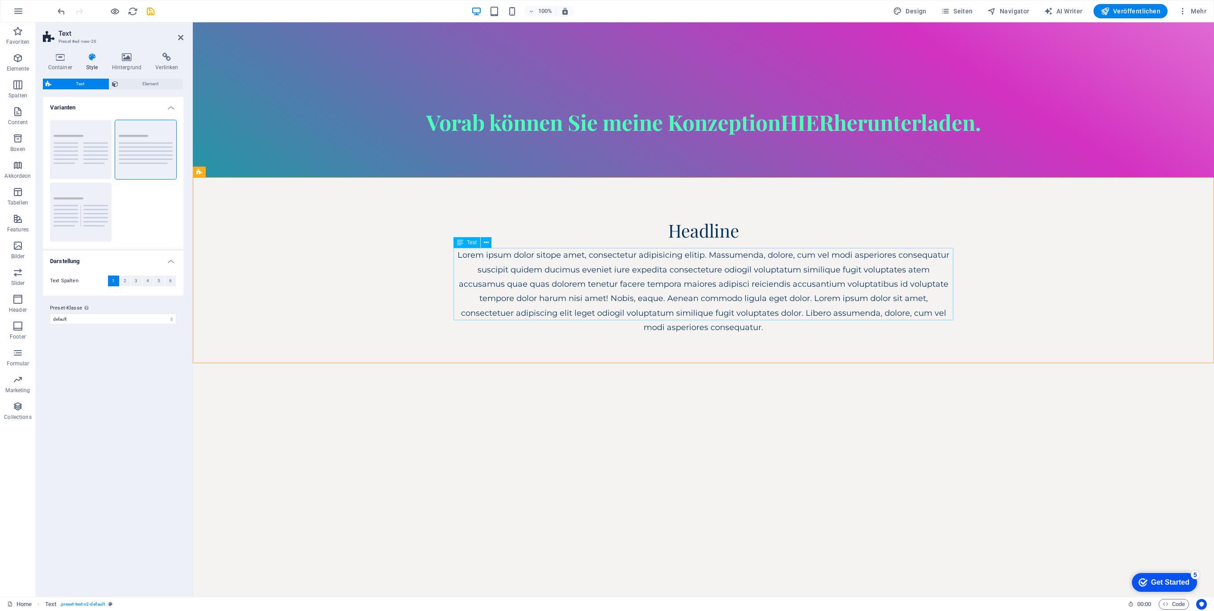
click at [734, 269] on div "Lorem ipsum dolor sitope amet, consectetur adipisicing elitip. Massumenda, dolo…" at bounding box center [703, 291] width 500 height 87
click at [636, 209] on div "Headline Lorem ipsum dolor sitope amet, consectetur adipisicing elitip. Massume…" at bounding box center [703, 277] width 1021 height 200
click at [602, 197] on div "Headline Lorem ipsum dolor sitope amet, consectetur adipisicing elitip. Massume…" at bounding box center [703, 277] width 1021 height 200
click at [301, 206] on div "Headline Lorem ipsum dolor sitope amet, consectetur adipisicing elitip. Massume…" at bounding box center [703, 277] width 1021 height 200
click at [282, 208] on div "Headline Lorem ipsum dolor sitope amet, consectetur adipisicing elitip. Massume…" at bounding box center [703, 277] width 1021 height 200
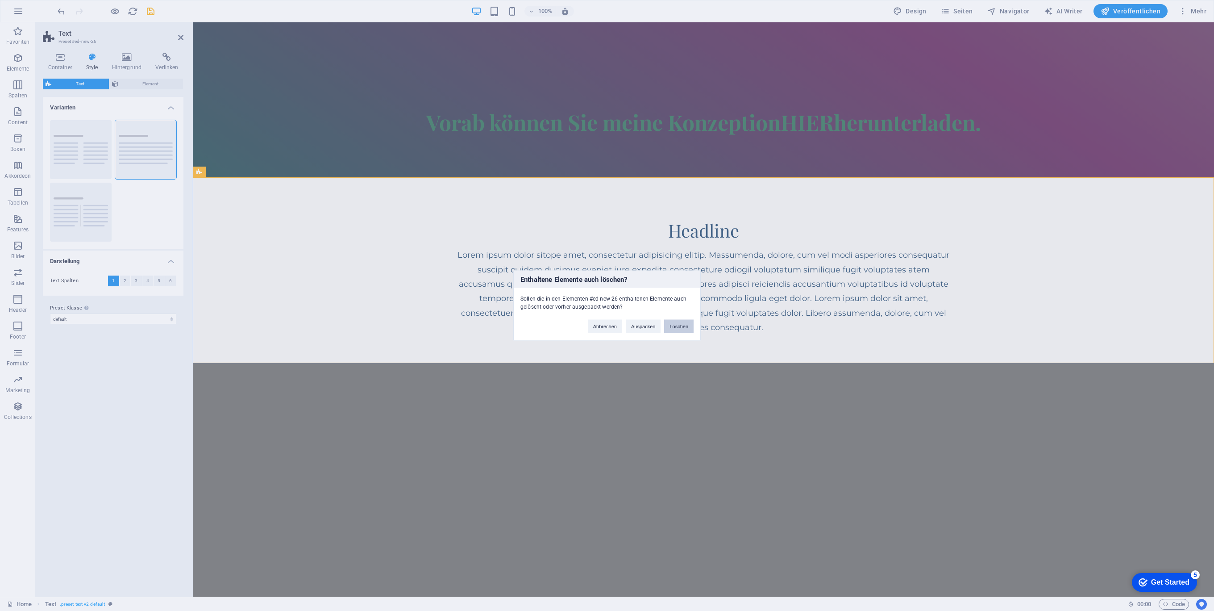
click at [679, 326] on button "Löschen" at bounding box center [678, 326] width 29 height 13
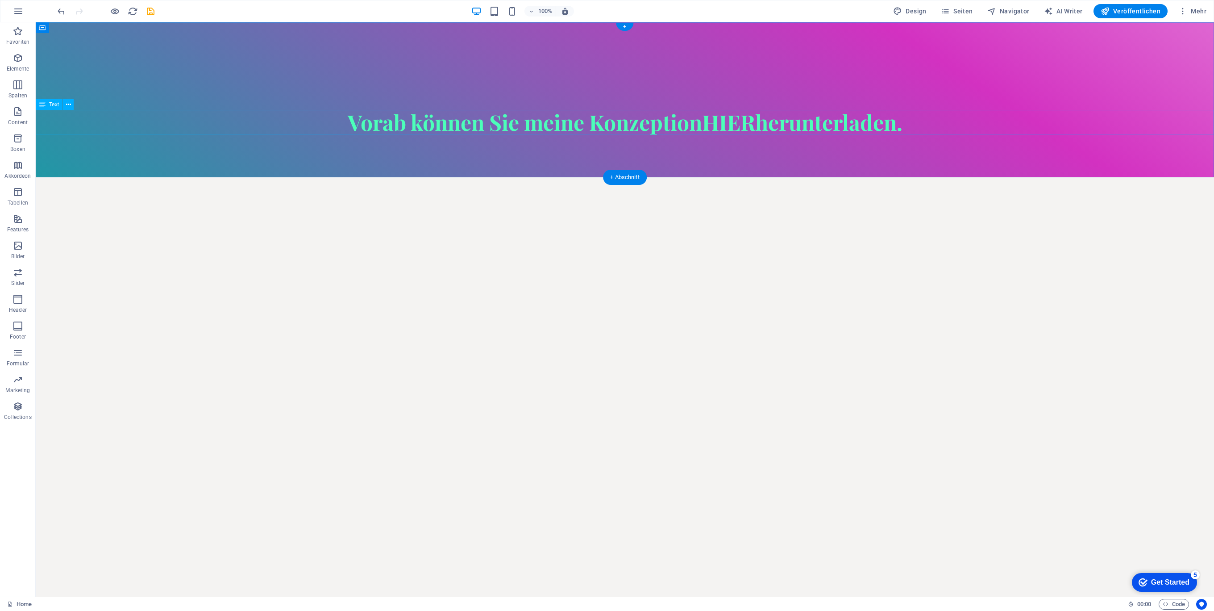
click at [347, 121] on div "Vorab können Sie meine Konzeption HIER herunterladen." at bounding box center [625, 122] width 1178 height 25
click at [346, 121] on div "Vorab können Sie meine Konzeption HIER herunterladen." at bounding box center [625, 122] width 1178 height 25
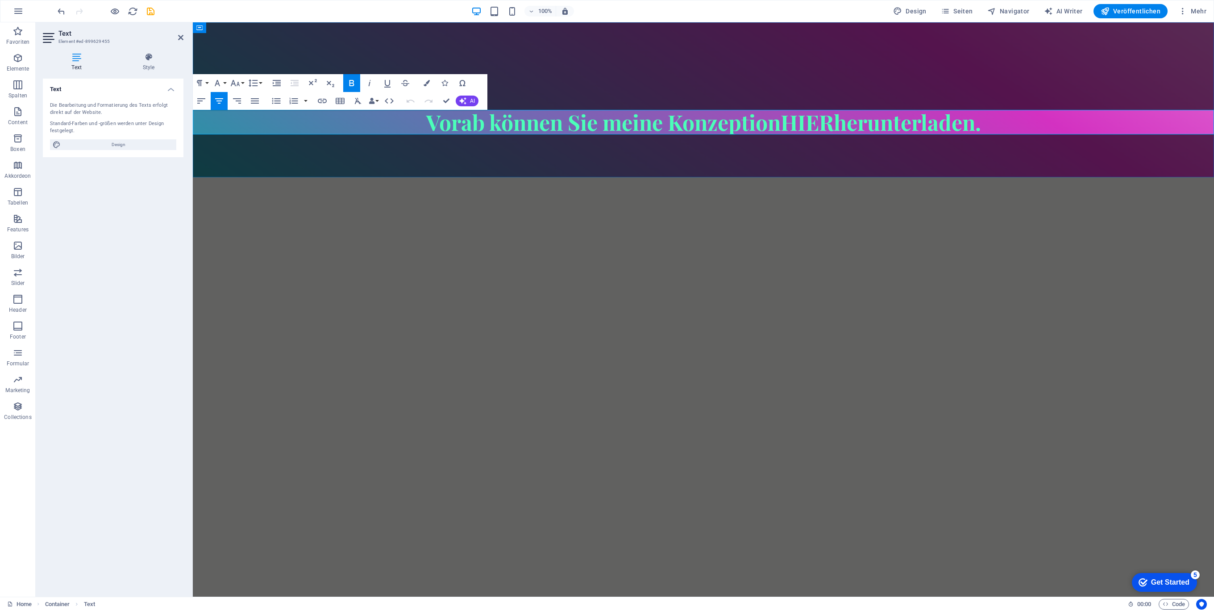
click at [426, 124] on span "Vorab können Sie meine Konzeption HIER herunterladen." at bounding box center [703, 122] width 555 height 29
click at [864, 61] on div "Vorab können Sie meine Konzeption HIER herunterladen." at bounding box center [703, 99] width 1021 height 155
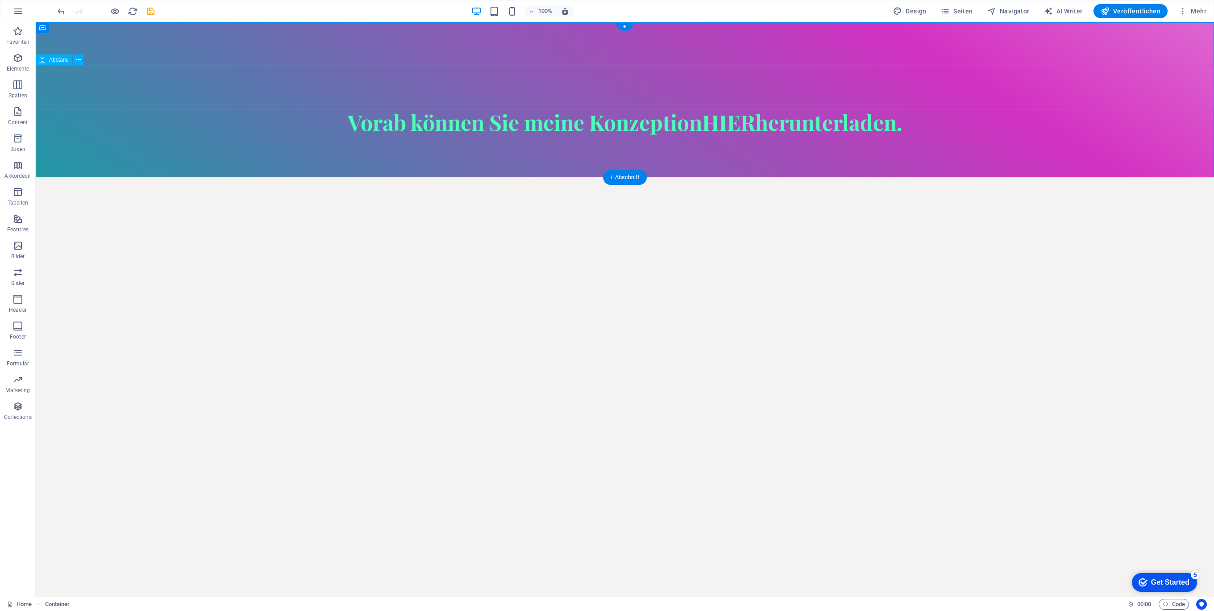
click at [653, 78] on div at bounding box center [625, 87] width 1178 height 45
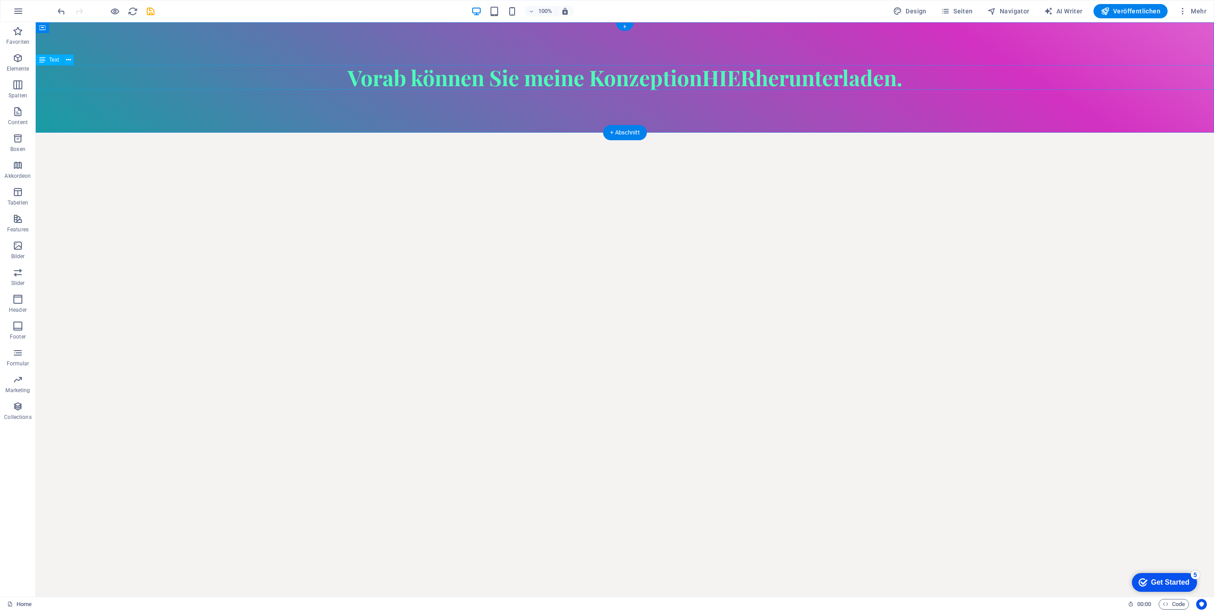
click at [345, 73] on div "Vorab können Sie meine Konzeption HIER herunterladen." at bounding box center [625, 77] width 1178 height 25
click at [345, 74] on div "Vorab können Sie meine Konzeption HIER herunterladen." at bounding box center [625, 77] width 1178 height 25
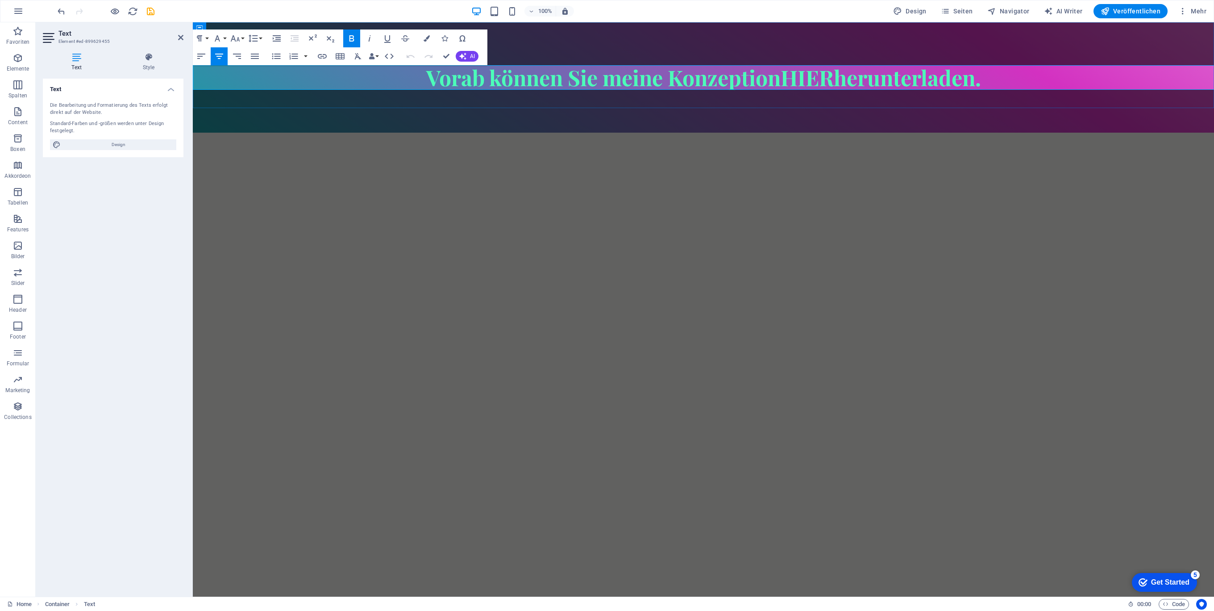
click at [345, 74] on h2 "Vorab können Sie meine Konzeption HIER herunterladen." at bounding box center [703, 77] width 1021 height 25
drag, startPoint x: 422, startPoint y: 81, endPoint x: 437, endPoint y: 86, distance: 16.4
click at [426, 81] on span "Vorab können Sie meine Konzeption HIER herunterladen." at bounding box center [703, 77] width 555 height 29
click at [426, 74] on span "Vorab können Sie meine Konzeption HIER herunterladen." at bounding box center [703, 77] width 555 height 29
click at [411, 77] on h2 "Vorab können Sie meine Konzeption HIER herunterladen." at bounding box center [703, 77] width 1021 height 25
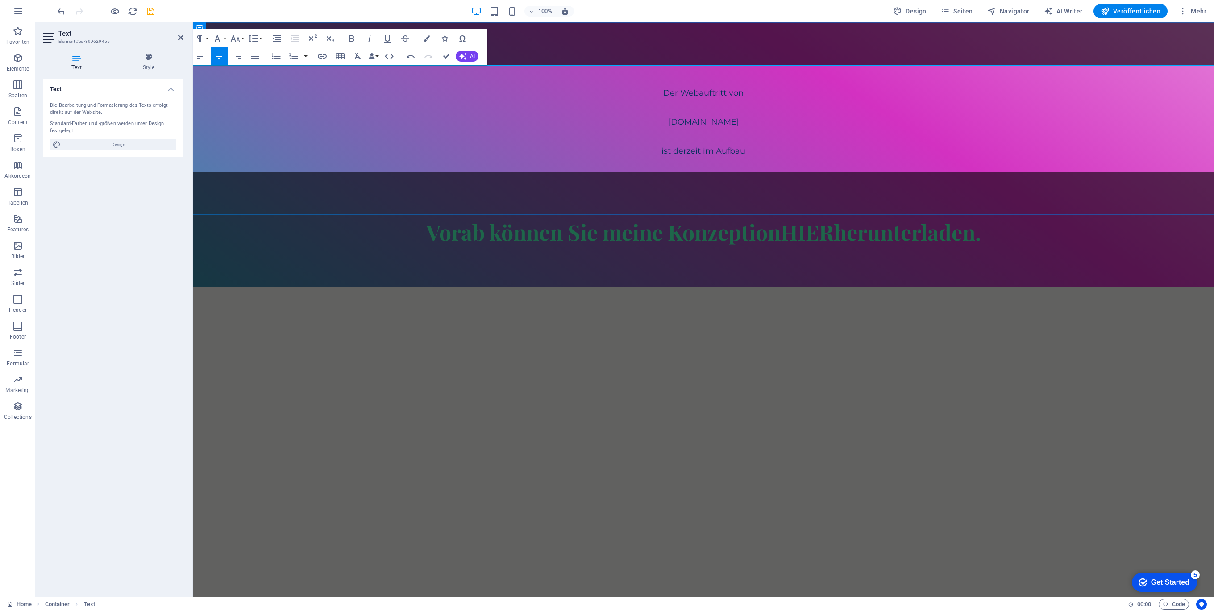
scroll to position [0, 4]
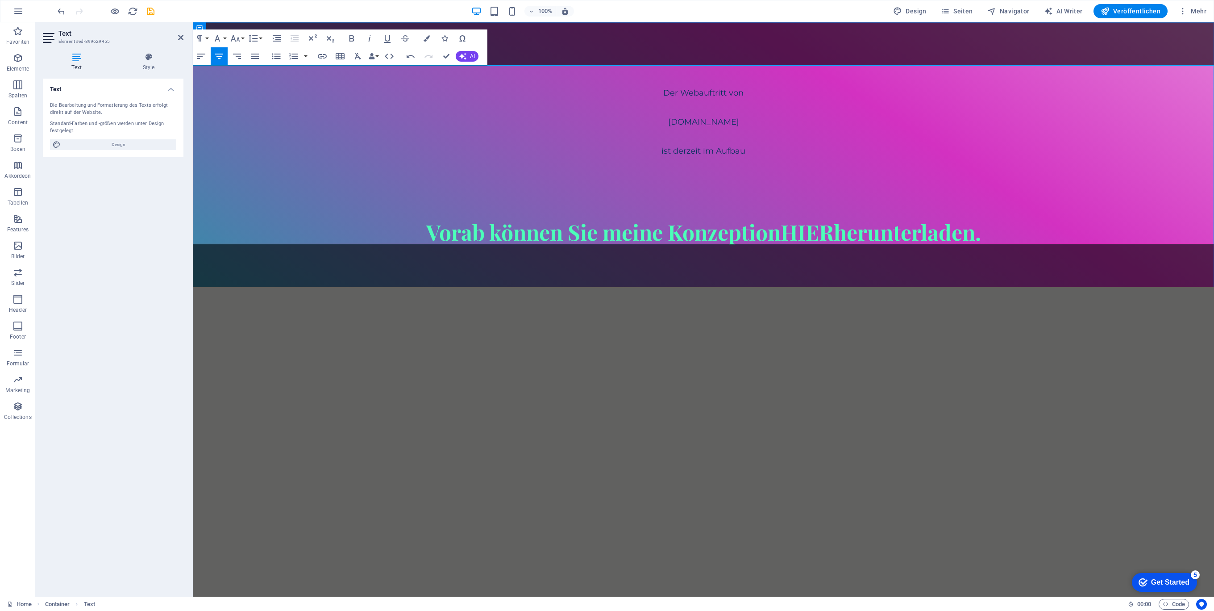
click at [764, 171] on h2 "Vorab können Sie meine Konzeption HIER herunterladen." at bounding box center [703, 201] width 1021 height 86
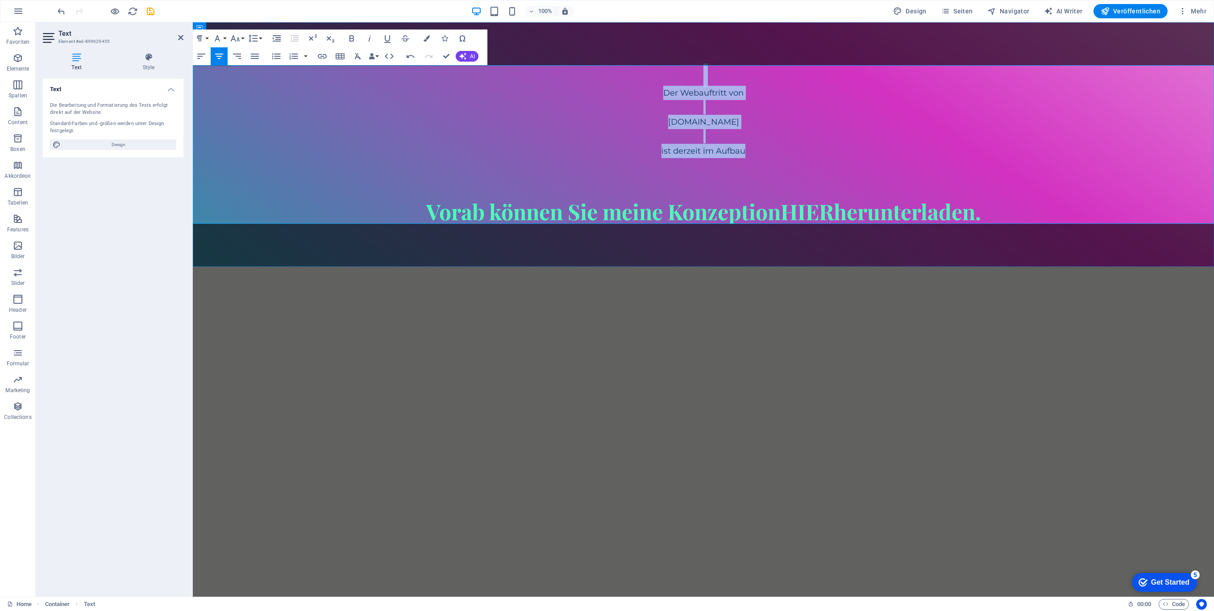
drag, startPoint x: 752, startPoint y: 147, endPoint x: 502, endPoint y: 79, distance: 260.0
click at [520, 79] on div "Der Webauftritt von Spielhuesli.de ist derzeit im Aufbau Vorab können Sie meine…" at bounding box center [703, 144] width 1021 height 158
click at [226, 37] on button "Font Family" at bounding box center [219, 38] width 17 height 18
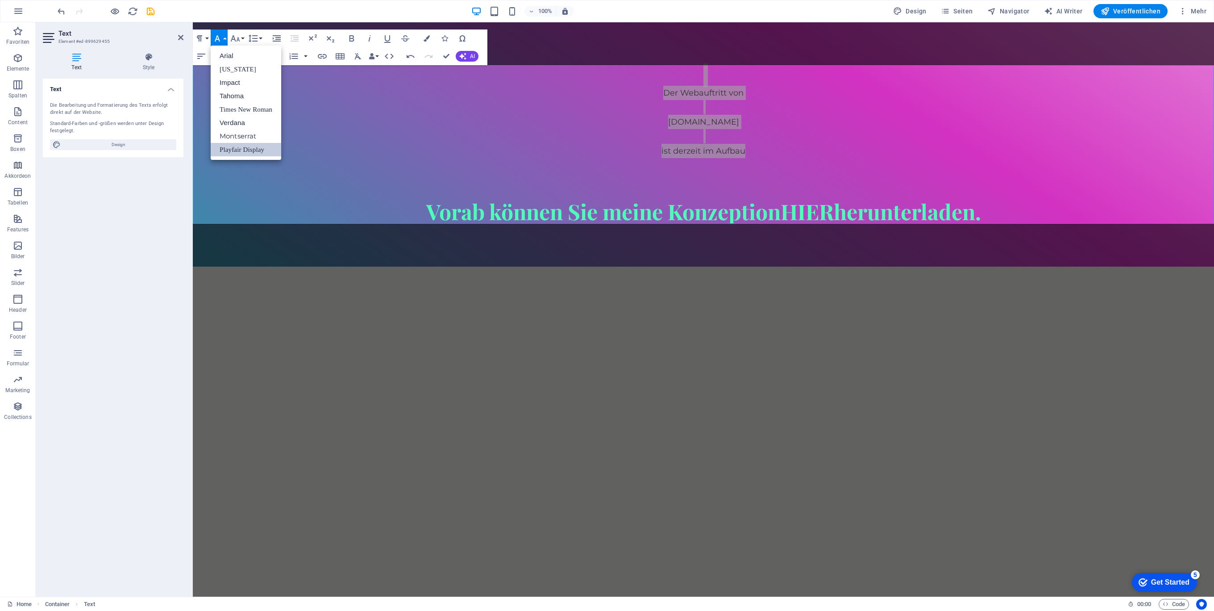
scroll to position [0, 0]
click at [239, 149] on link "Playfair Display" at bounding box center [246, 149] width 71 height 13
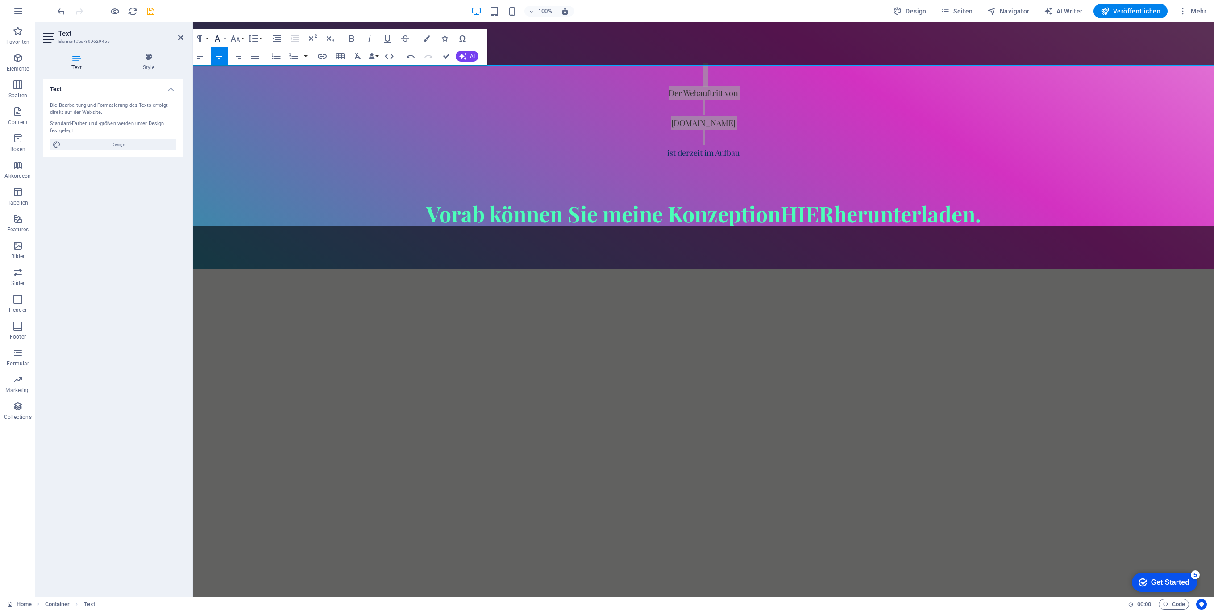
click at [224, 37] on button "Font Family" at bounding box center [219, 38] width 17 height 18
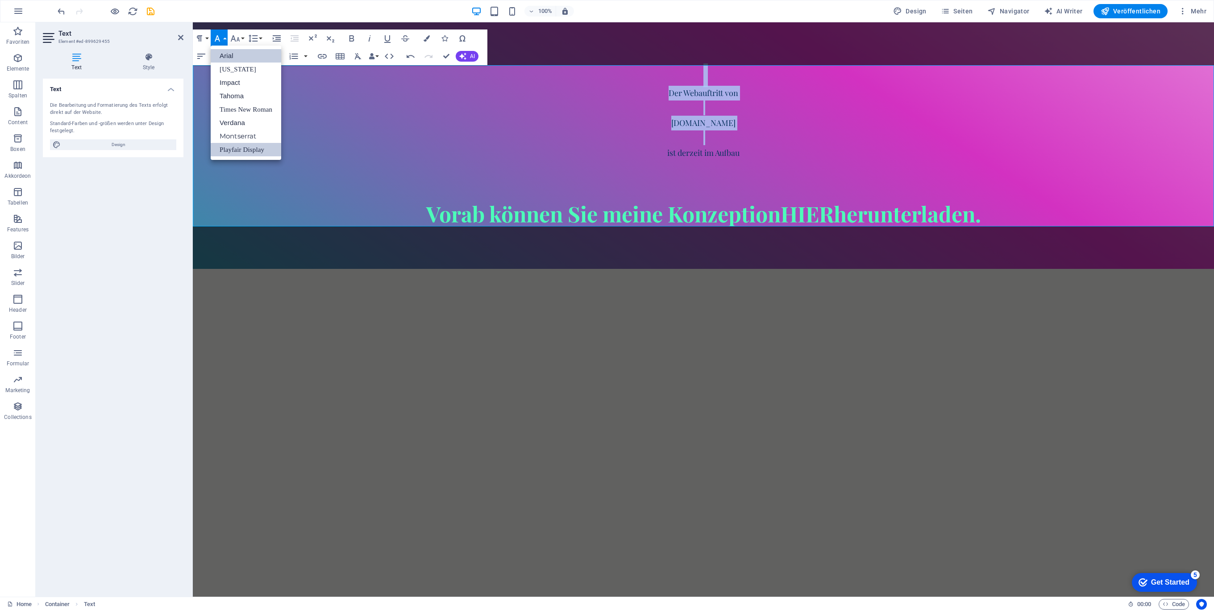
click at [240, 56] on link "Arial" at bounding box center [246, 55] width 71 height 13
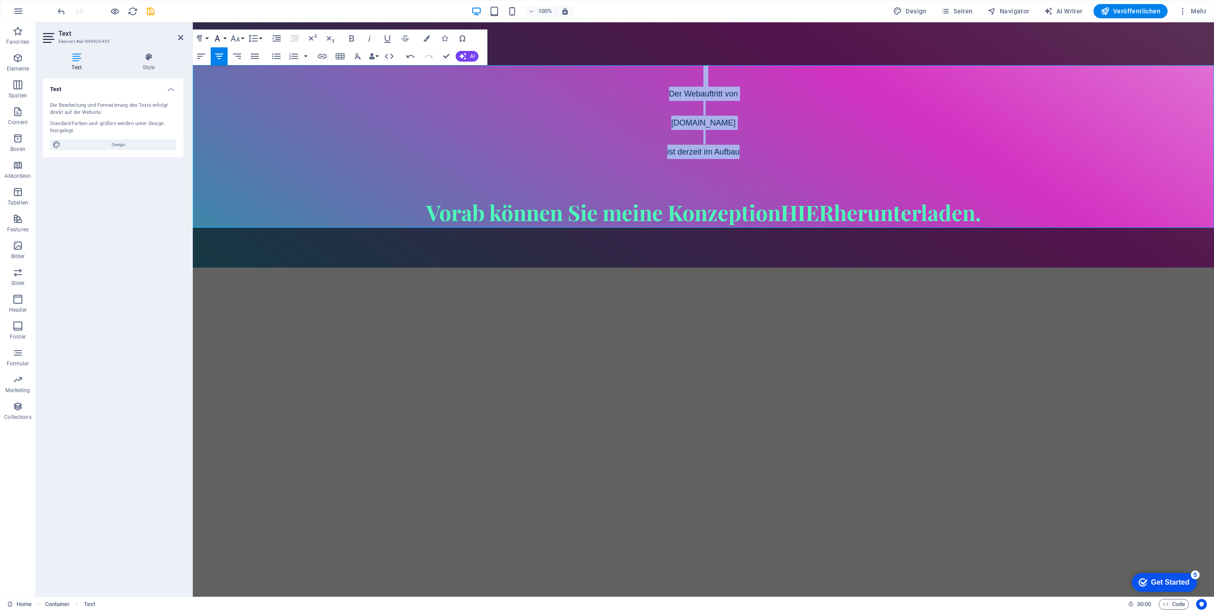
click at [224, 37] on button "Font Family" at bounding box center [219, 38] width 17 height 18
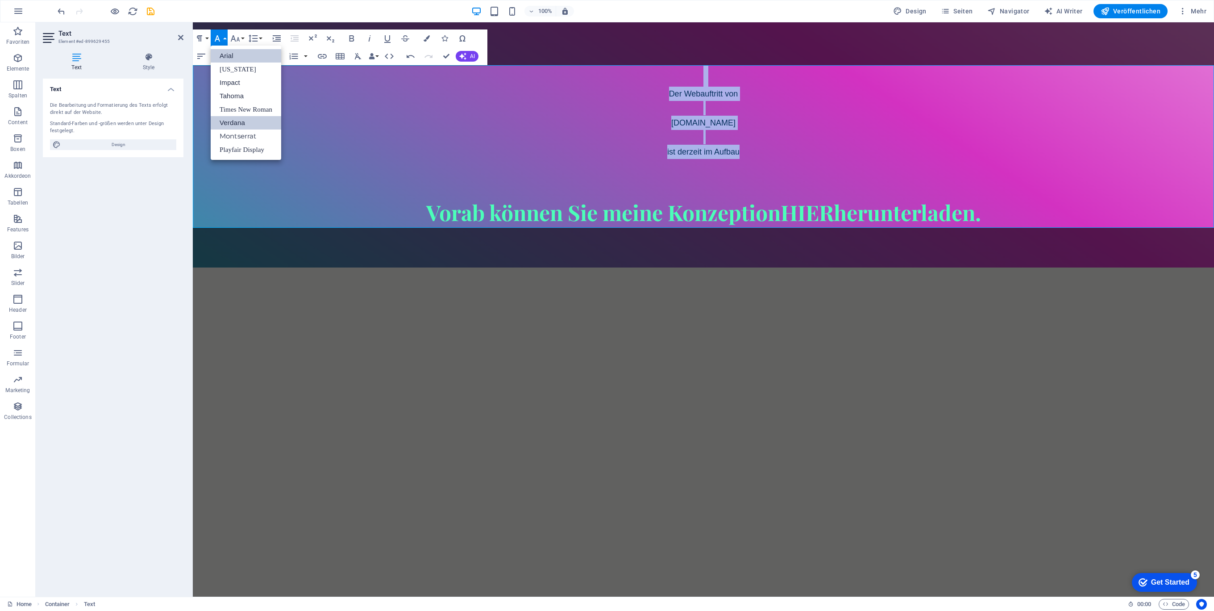
click at [248, 121] on link "Verdana" at bounding box center [246, 122] width 71 height 13
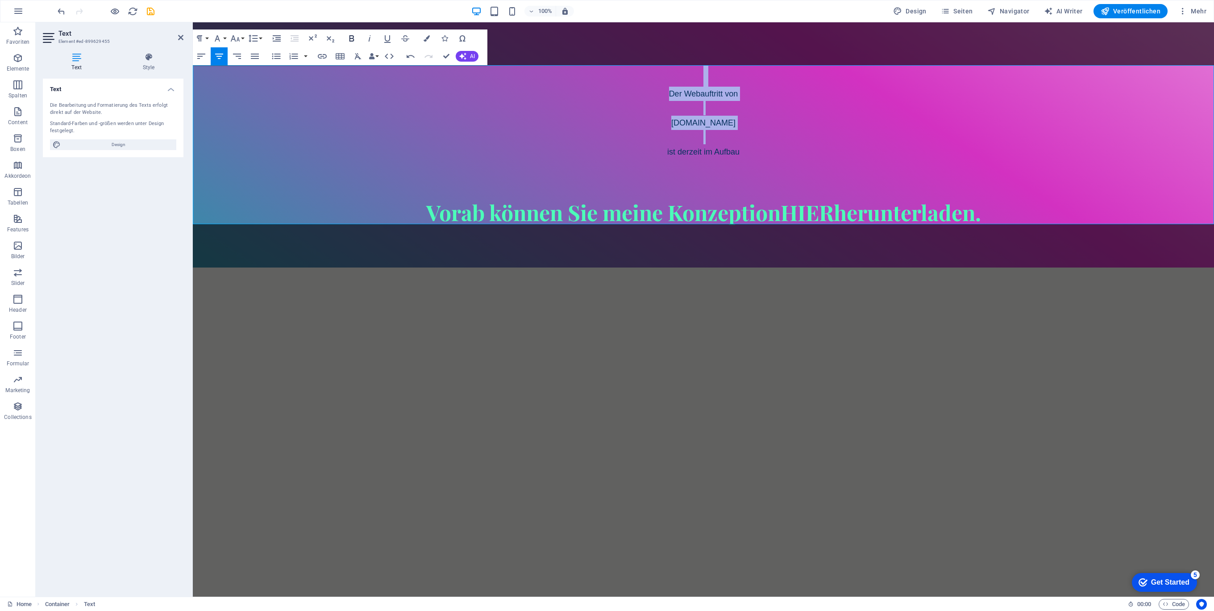
click at [351, 40] on icon "button" at bounding box center [351, 38] width 11 height 11
click at [223, 38] on button "Font Family" at bounding box center [219, 38] width 17 height 18
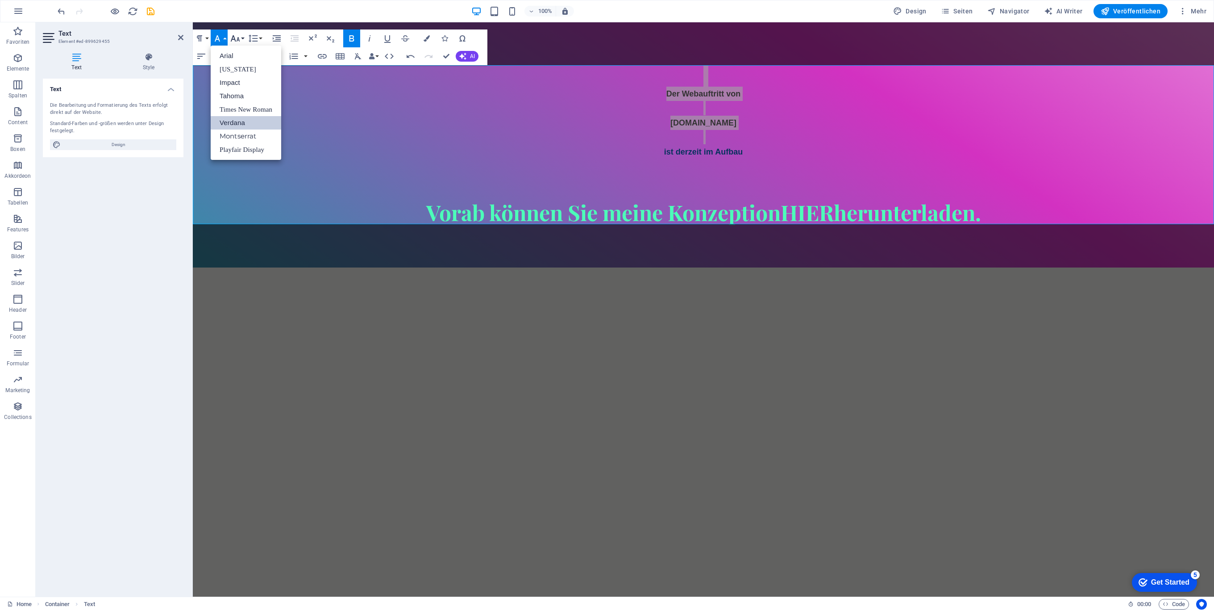
click at [245, 37] on button "Font Size" at bounding box center [237, 38] width 17 height 18
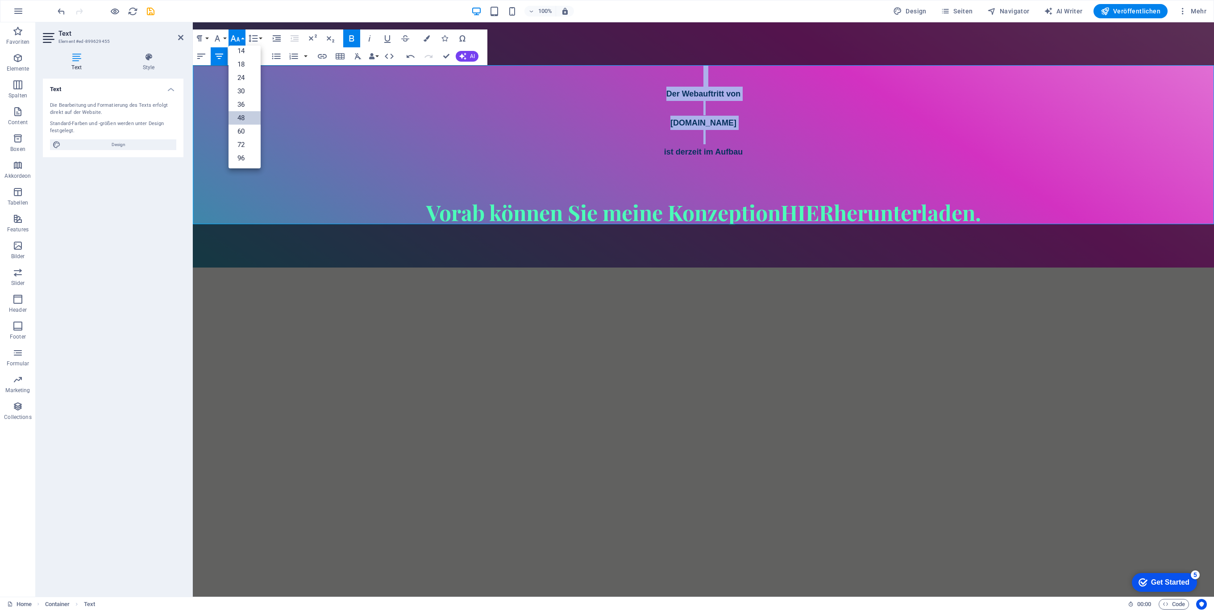
click at [250, 118] on link "48" at bounding box center [245, 117] width 32 height 13
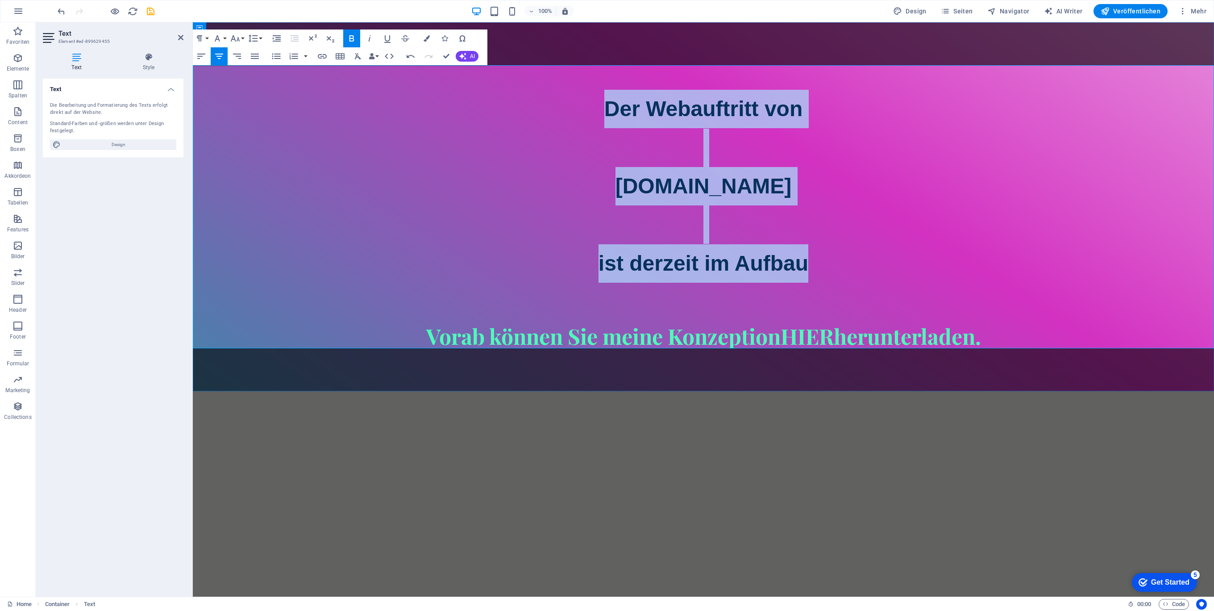
click at [705, 157] on p at bounding box center [703, 148] width 1021 height 38
drag, startPoint x: 843, startPoint y: 265, endPoint x: 534, endPoint y: 105, distance: 347.5
click at [534, 105] on div "Der Webauftritt von Spielhuesli.de ist derzeit im Aufbau Vorab können Sie meine…" at bounding box center [703, 206] width 1021 height 283
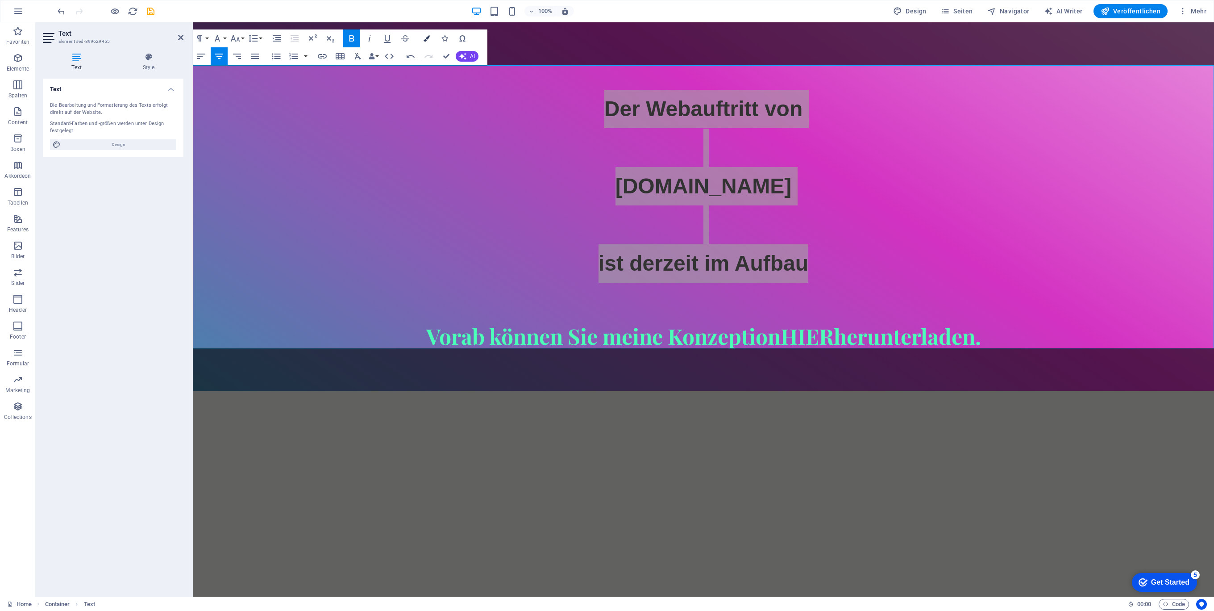
click at [428, 33] on button "Colors" at bounding box center [426, 38] width 17 height 18
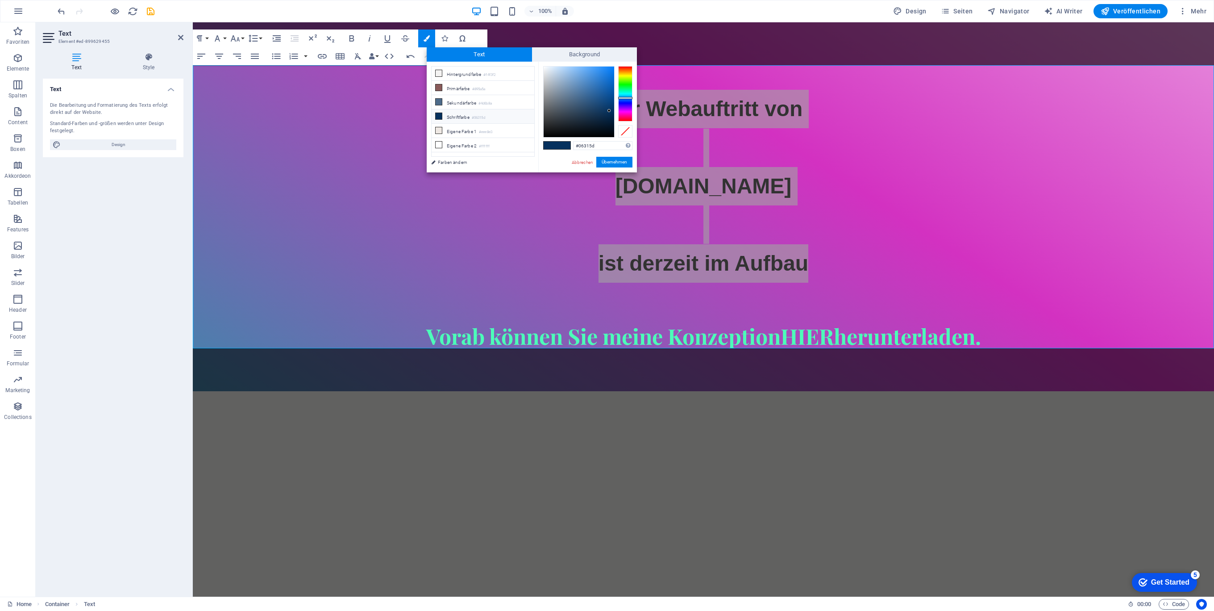
click at [476, 118] on small "#06315d" at bounding box center [478, 118] width 13 height 6
type input "#000000"
drag, startPoint x: 608, startPoint y: 109, endPoint x: 531, endPoint y: 150, distance: 87.5
click at [531, 149] on div "less Hintergrundfarbe #f4f3f2 Primärfarbe #895a5a [GEOGRAPHIC_DATA] #4d6b8a Sch…" at bounding box center [532, 117] width 210 height 111
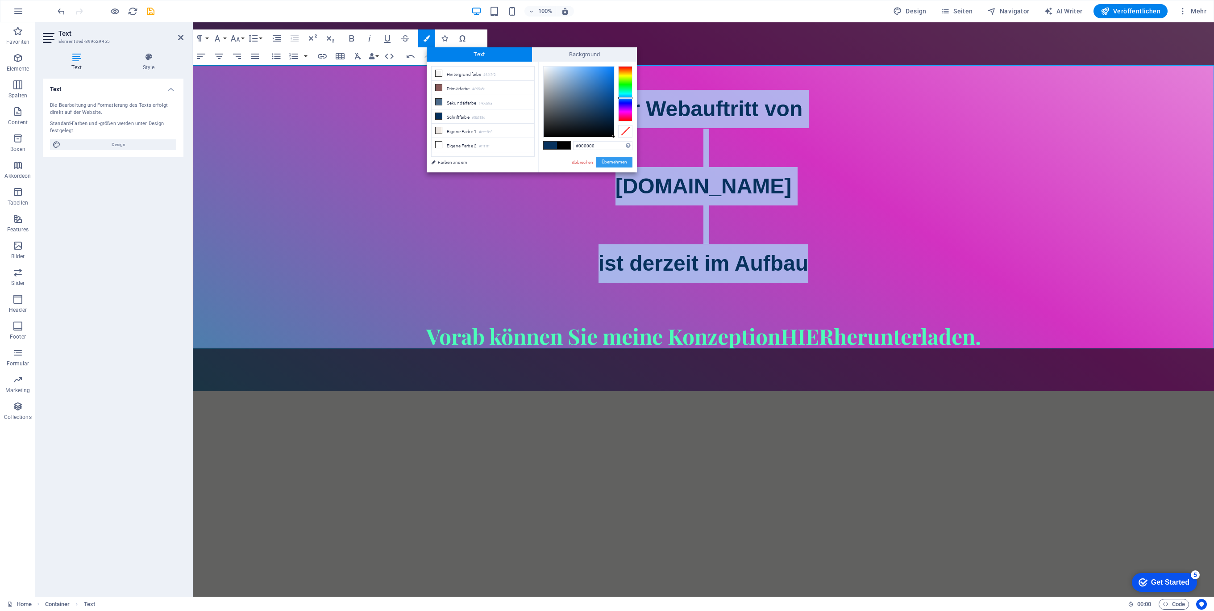
click at [622, 158] on button "Übernehmen" at bounding box center [614, 162] width 36 height 11
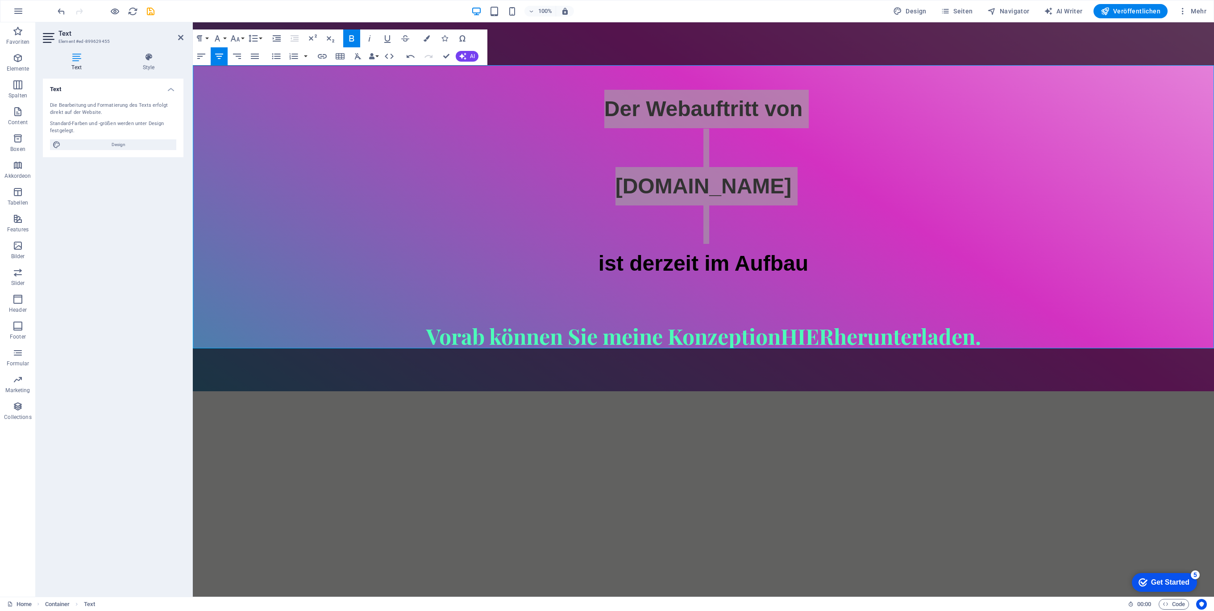
drag, startPoint x: 775, startPoint y: 194, endPoint x: 636, endPoint y: 168, distance: 141.1
click at [775, 194] on div "Ziehe hier rein, um den vorhandenen Inhalt zu ersetzen. Drücke "Strg", wenn du …" at bounding box center [703, 309] width 1021 height 574
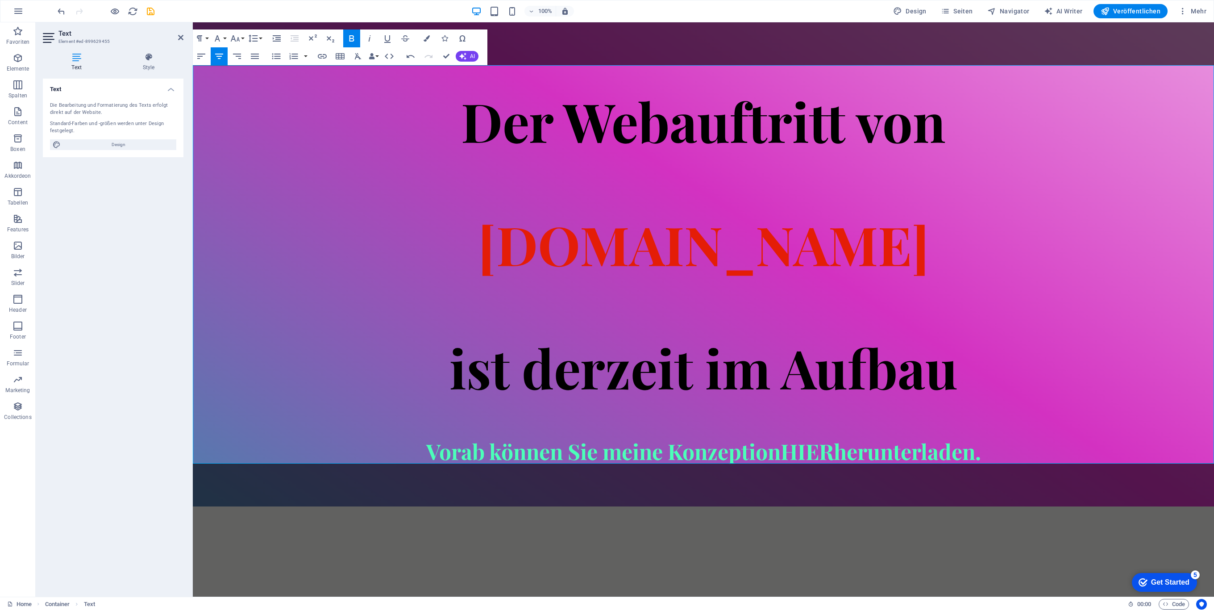
click at [940, 506] on html "Skip to main content Der Webauftritt von Spielhuesli.de ist derzeit im Aufbau V…" at bounding box center [703, 264] width 1021 height 484
click at [590, 50] on div "Der Webauftritt von Spielhuesli.de ist derzeit im Aufbau Vorab können Sie meine…" at bounding box center [703, 264] width 1021 height 484
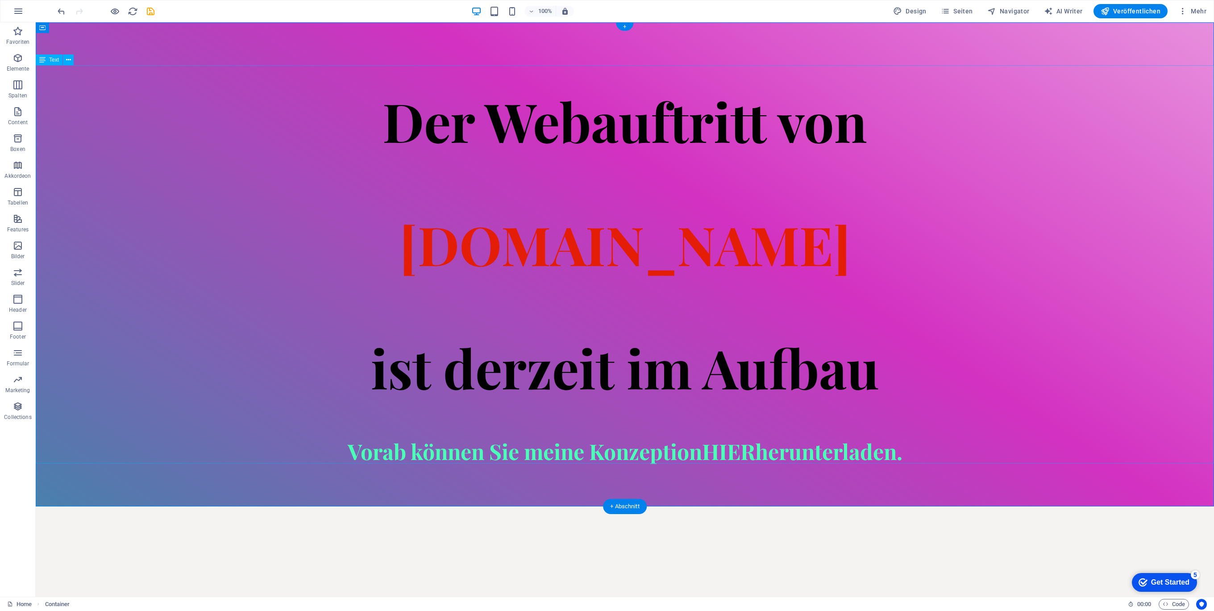
click at [341, 156] on div "Der Webauftritt von Spielhuesli.de ist derzeit im Aufbau Vorab können Sie meine…" at bounding box center [625, 264] width 1178 height 398
click at [485, 183] on div "Der Webauftritt von Spielhuesli.de ist derzeit im Aufbau Vorab können Sie meine…" at bounding box center [625, 264] width 1178 height 398
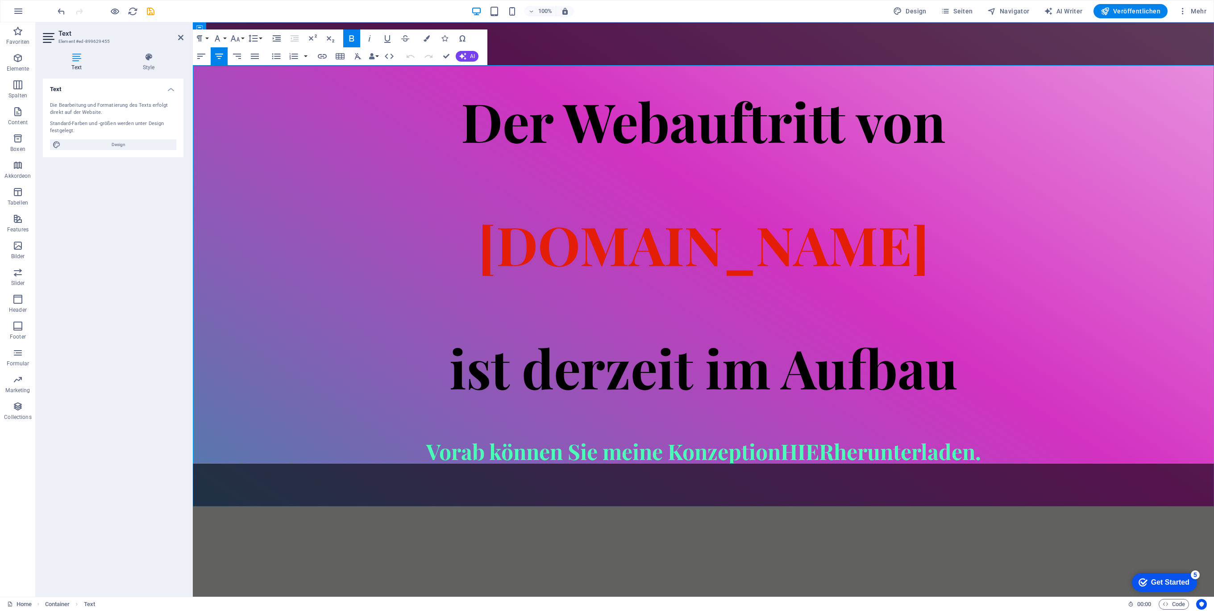
click at [716, 197] on h1 "Der Webauftritt von [DOMAIN_NAME] ist derzeit im Aufbau" at bounding box center [703, 244] width 1021 height 308
click at [687, 244] on span "[DOMAIN_NAME]" at bounding box center [703, 243] width 451 height 71
click at [703, 253] on span "[DOMAIN_NAME]" at bounding box center [703, 243] width 451 height 71
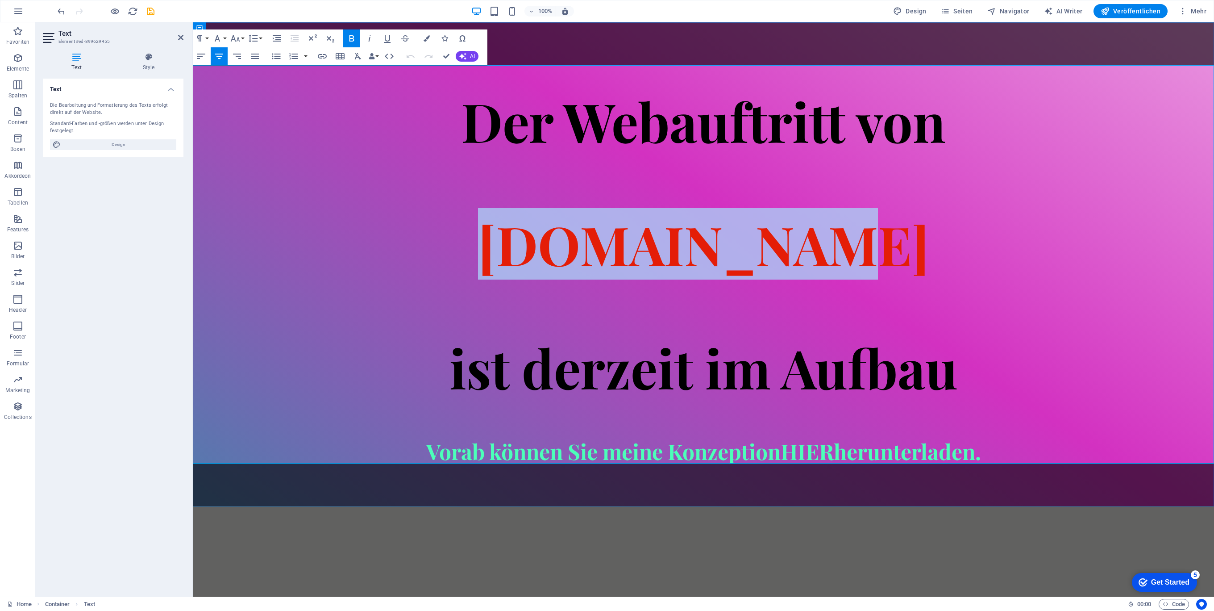
click at [703, 253] on span "[DOMAIN_NAME]" at bounding box center [703, 243] width 451 height 71
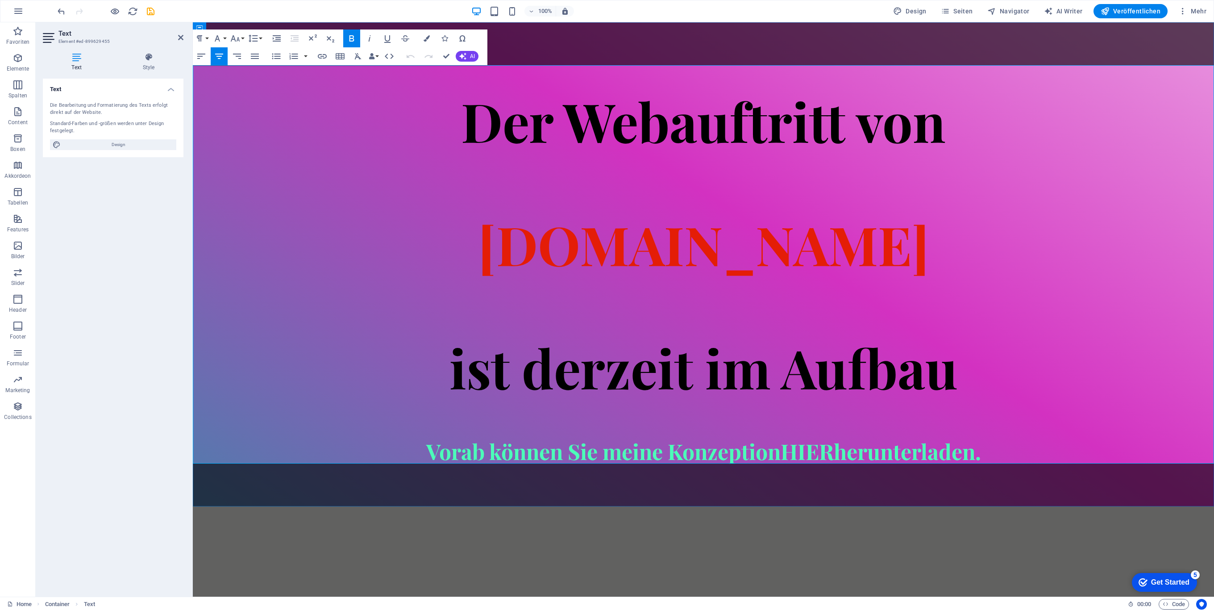
click at [865, 325] on h1 "Der Webauftritt von [DOMAIN_NAME] ist derzeit im Aufbau" at bounding box center [703, 244] width 1021 height 308
click at [1133, 11] on span "Veröffentlichen" at bounding box center [1131, 11] width 60 height 9
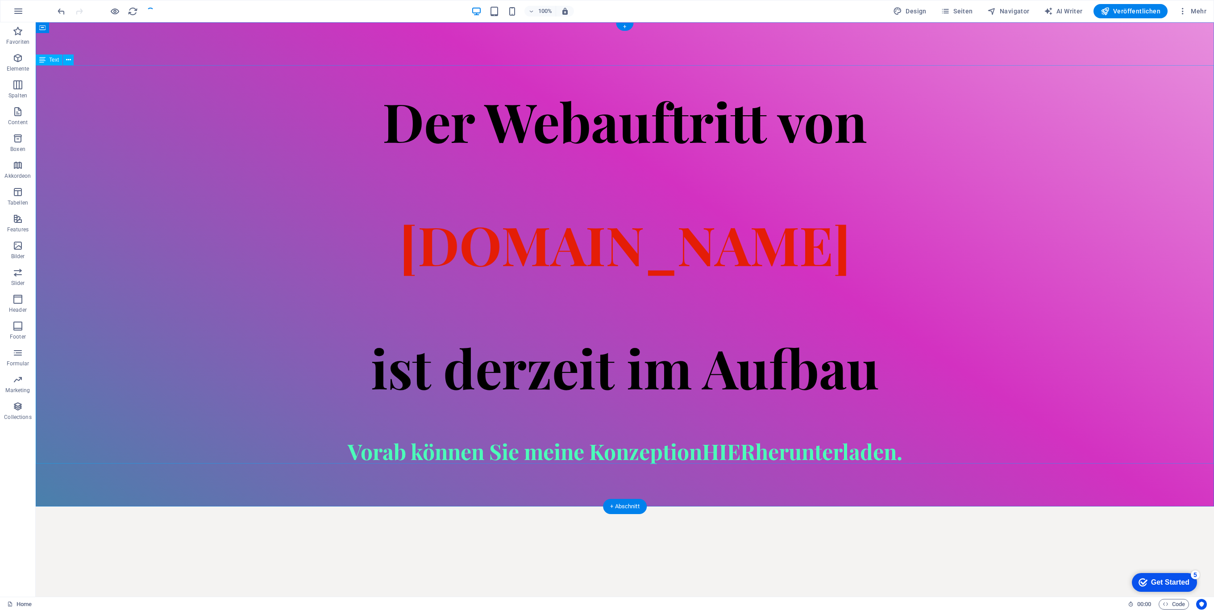
click at [661, 237] on span "[DOMAIN_NAME]" at bounding box center [624, 243] width 451 height 71
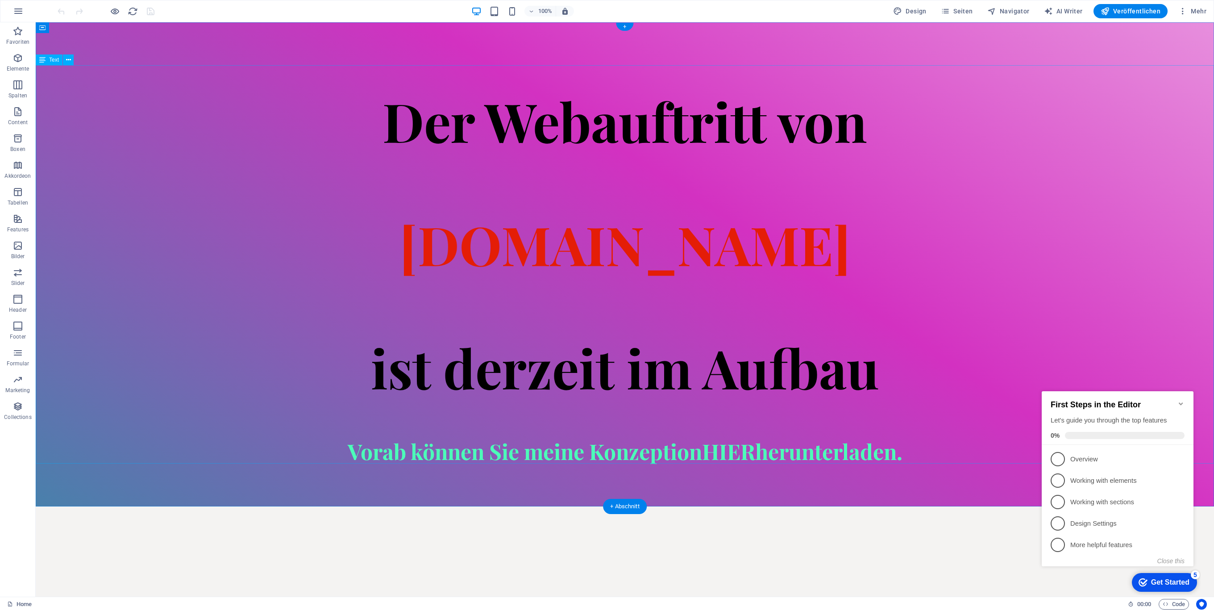
click at [543, 194] on div "Der Webauftritt von Spielhuesli.de ist derzeit im Aufbau Vorab können Sie meine…" at bounding box center [625, 264] width 1178 height 398
click at [317, 161] on div "Der Webauftritt von Spielhuesli.de ist derzeit im Aufbau Vorab können Sie meine…" at bounding box center [625, 264] width 1178 height 398
click at [184, 139] on div "Der Webauftritt von Spielhuesli.de ist derzeit im Aufbau Vorab können Sie meine…" at bounding box center [625, 264] width 1178 height 398
click at [644, 453] on div "Der Webauftritt von Spielhuesli.de ist derzeit im Aufbau Vorab können Sie meine…" at bounding box center [625, 264] width 1178 height 398
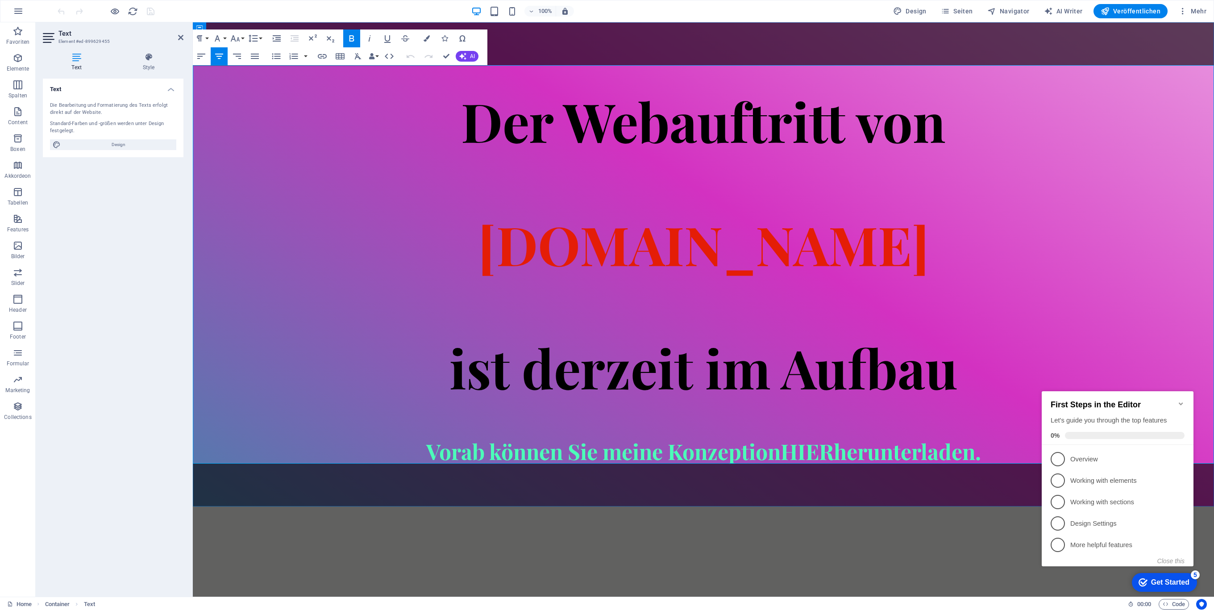
click at [636, 400] on strong "ist derzeit im Aufbau" at bounding box center [703, 366] width 508 height 71
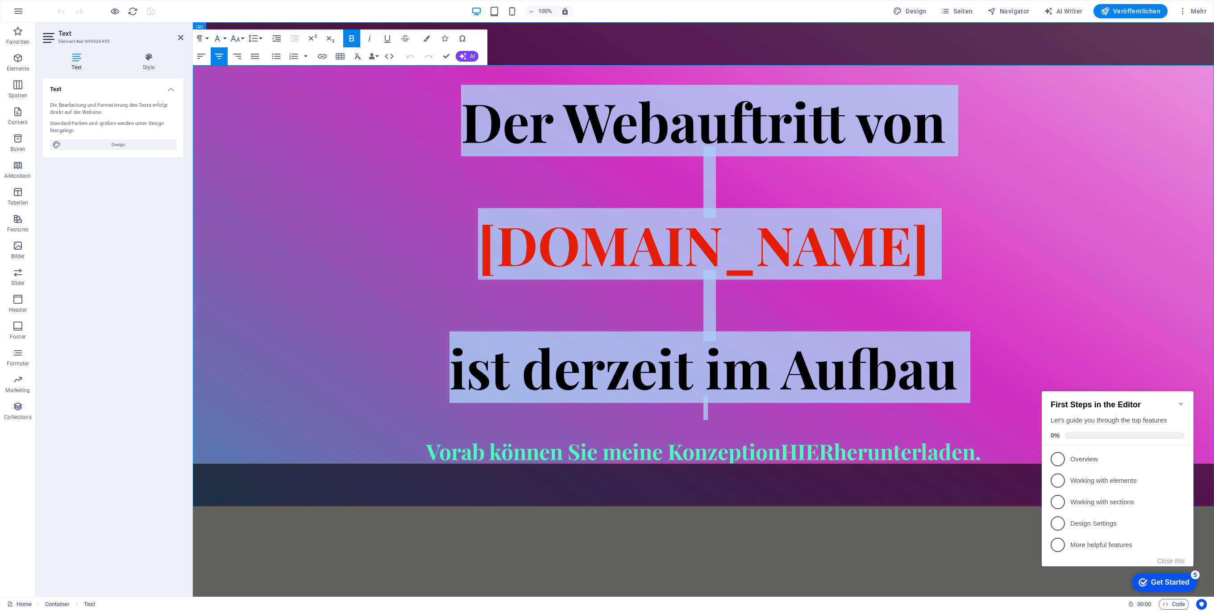
drag, startPoint x: 589, startPoint y: 421, endPoint x: 299, endPoint y: 121, distance: 417.6
click at [299, 121] on div "Der Webauftritt von Spielhuesli.de ist derzeit im Aufbau Vorab können Sie meine…" at bounding box center [703, 264] width 1021 height 398
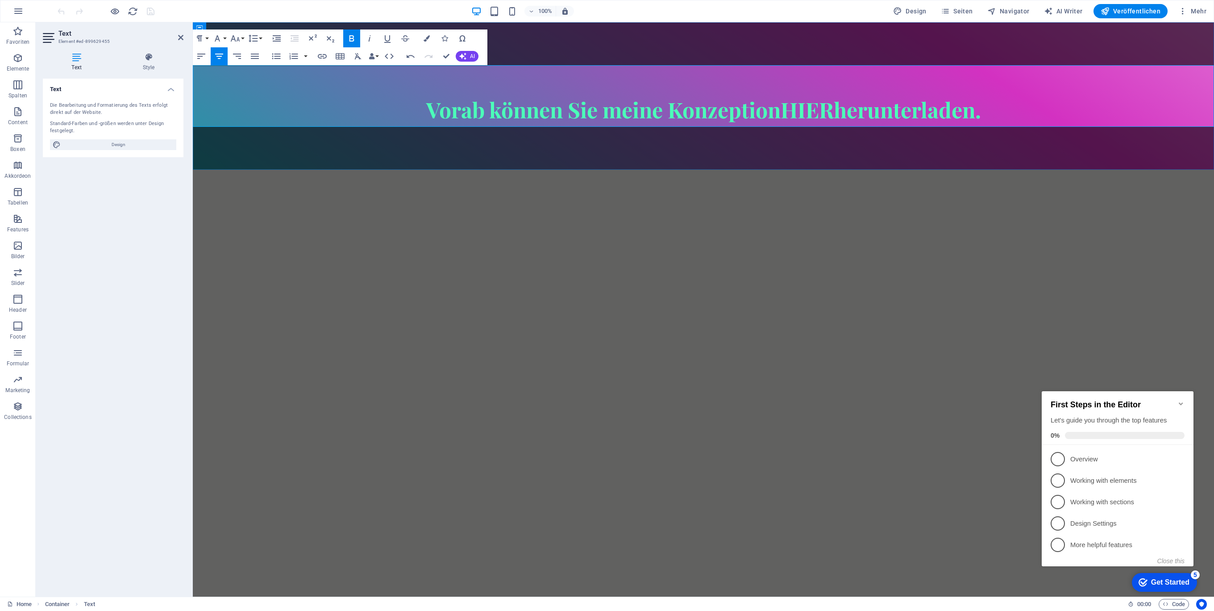
click at [617, 91] on h1 "Vorab können Sie meine Konzeption HIER herunterladen." at bounding box center [703, 96] width 1021 height 62
click at [616, 84] on h1 "Vorab können Sie meine Konzeption HIER herunterladen." at bounding box center [703, 96] width 1021 height 62
click at [491, 83] on h1 "Vorab können Sie meine Konzeption HIER herunterladen." at bounding box center [703, 96] width 1021 height 62
click at [383, 96] on h1 "Vorab können Sie meine Konzeption HIER herunterladen." at bounding box center [703, 96] width 1021 height 62
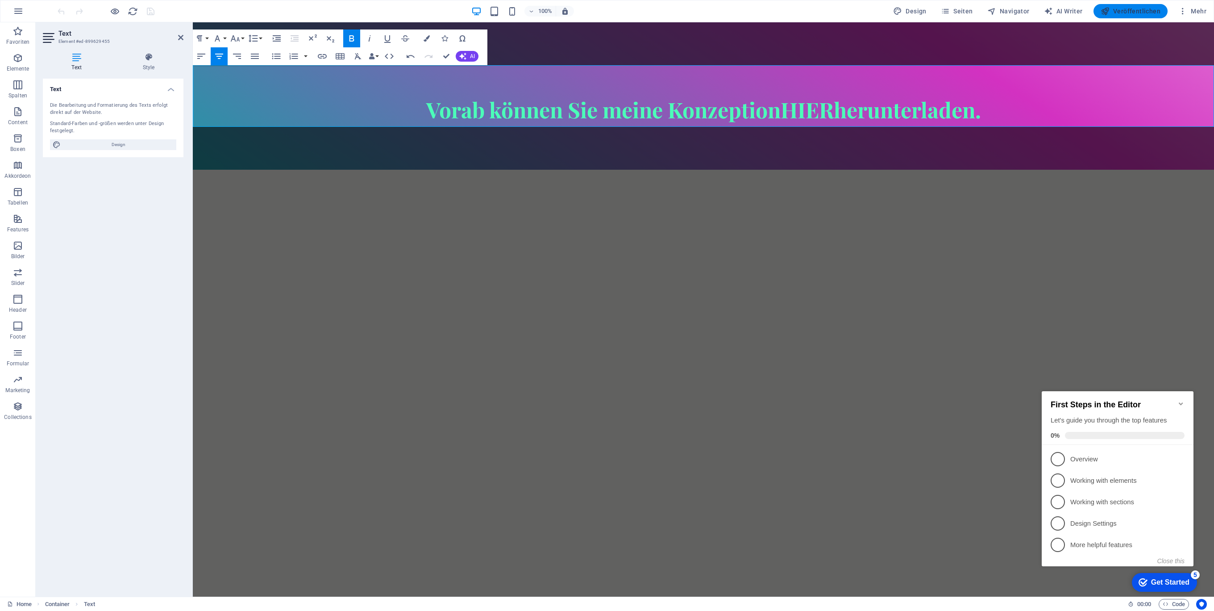
click at [1132, 7] on span "Veröffentlichen" at bounding box center [1131, 11] width 60 height 9
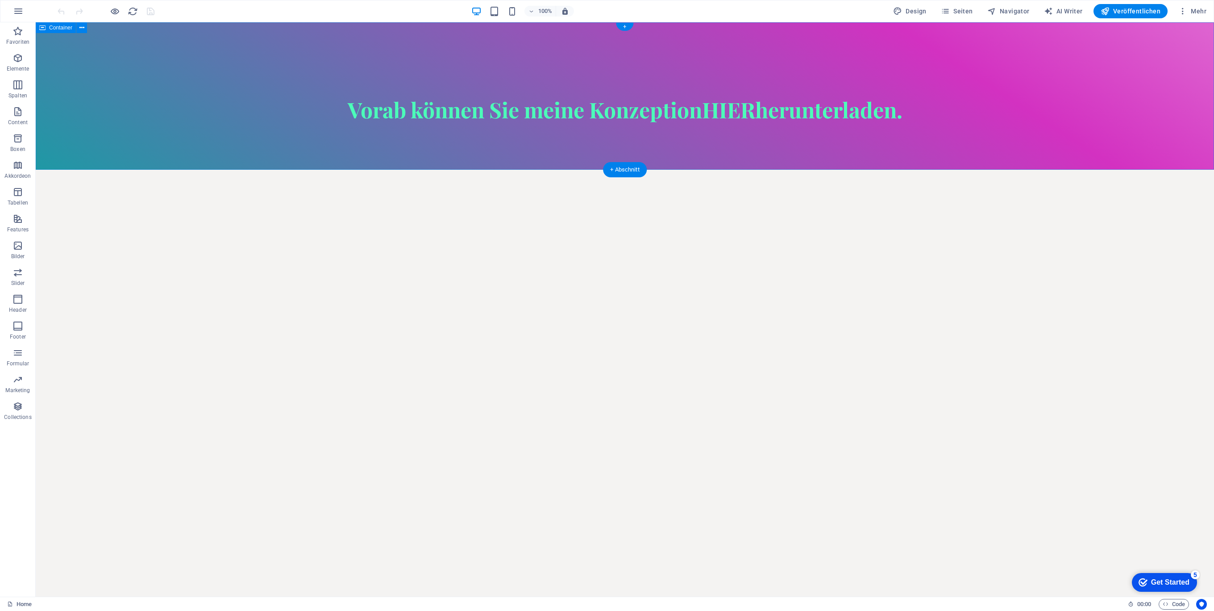
drag, startPoint x: 223, startPoint y: 131, endPoint x: 213, endPoint y: 136, distance: 11.2
click at [223, 131] on div "Vorab können Sie meine Konzeption HIER herunterladen." at bounding box center [625, 95] width 1178 height 147
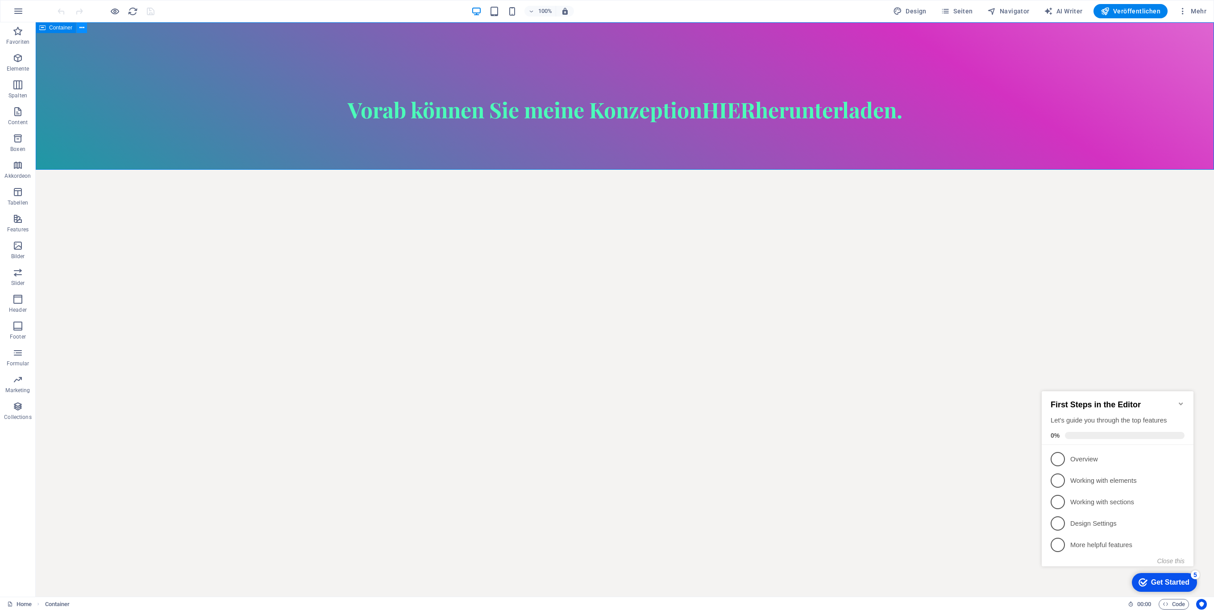
click at [83, 29] on icon at bounding box center [81, 27] width 5 height 9
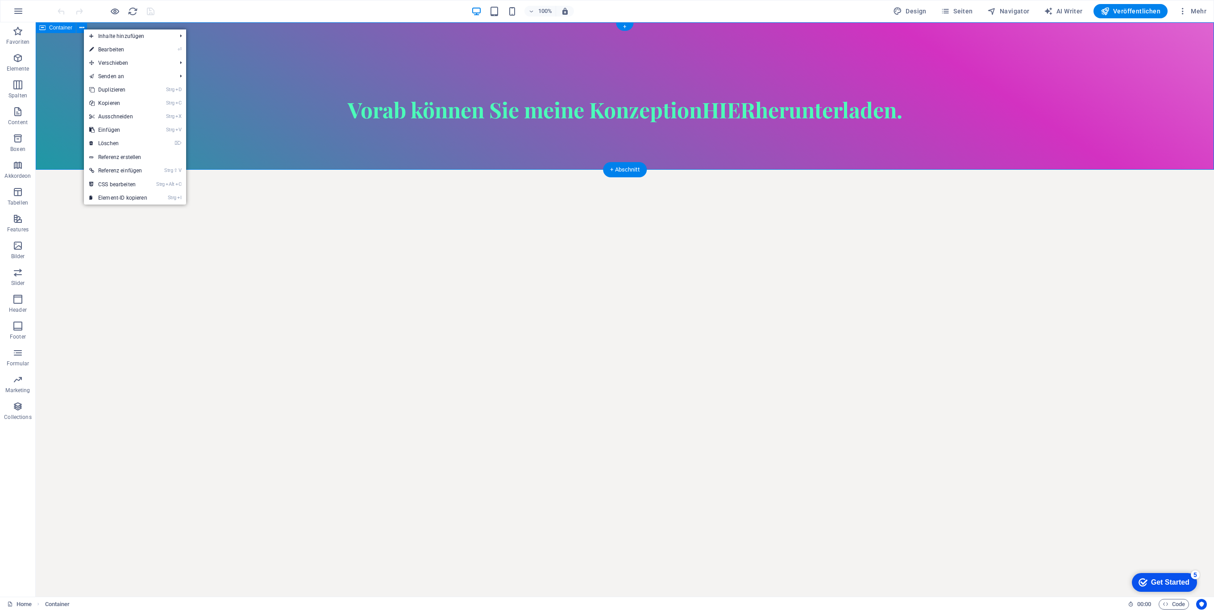
click at [58, 61] on div "Vorab können Sie meine Konzeption HIER herunterladen." at bounding box center [625, 95] width 1178 height 147
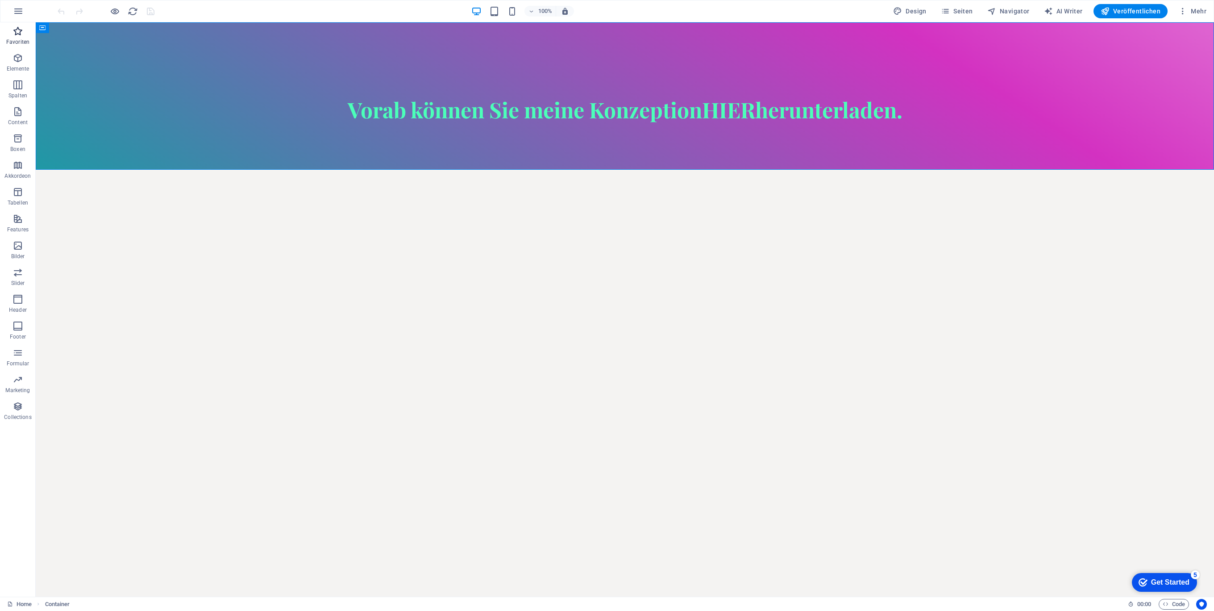
click at [17, 32] on icon "button" at bounding box center [17, 31] width 11 height 11
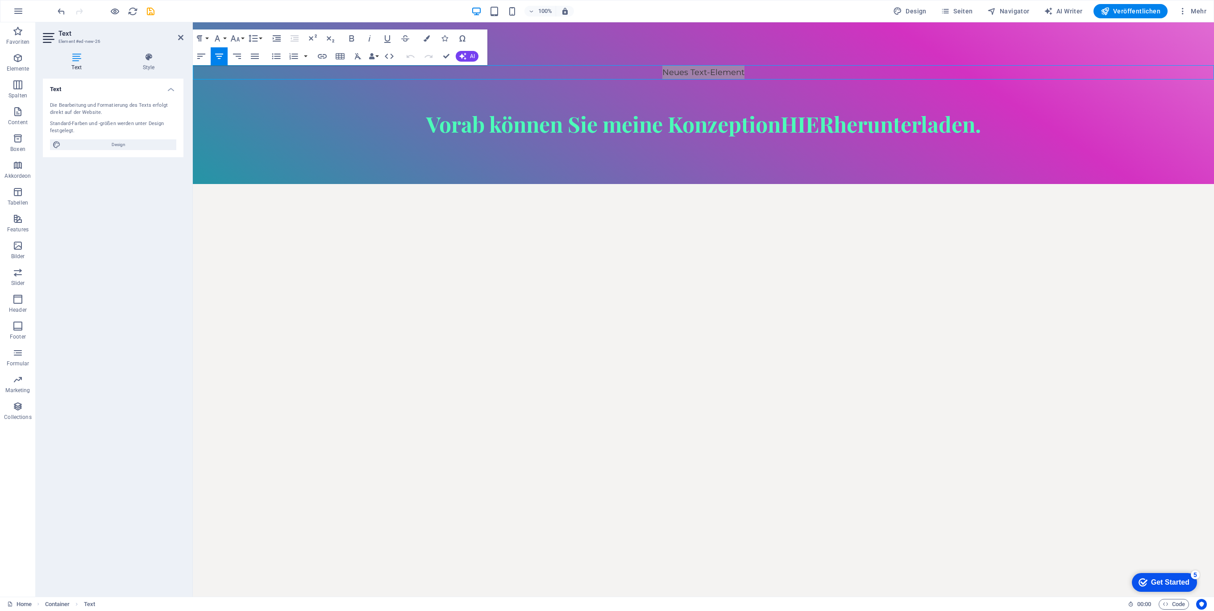
click at [175, 34] on h2 "Text" at bounding box center [120, 33] width 125 height 8
click at [173, 34] on h2 "Text" at bounding box center [120, 33] width 125 height 8
click at [181, 35] on icon at bounding box center [180, 37] width 5 height 7
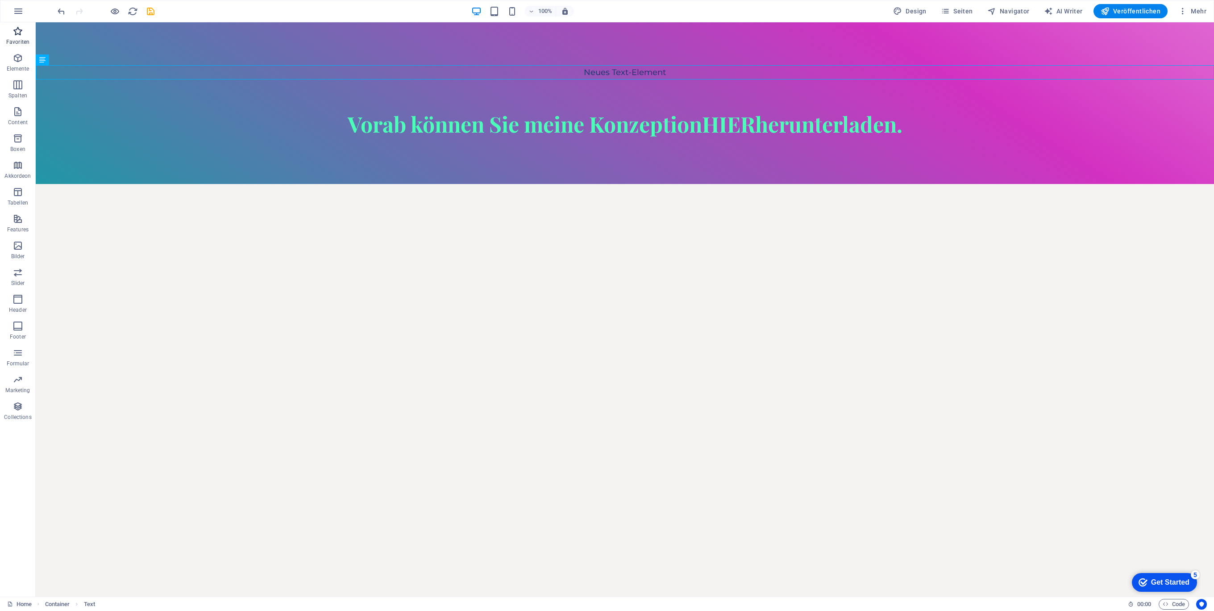
click at [17, 36] on icon "button" at bounding box center [17, 31] width 11 height 11
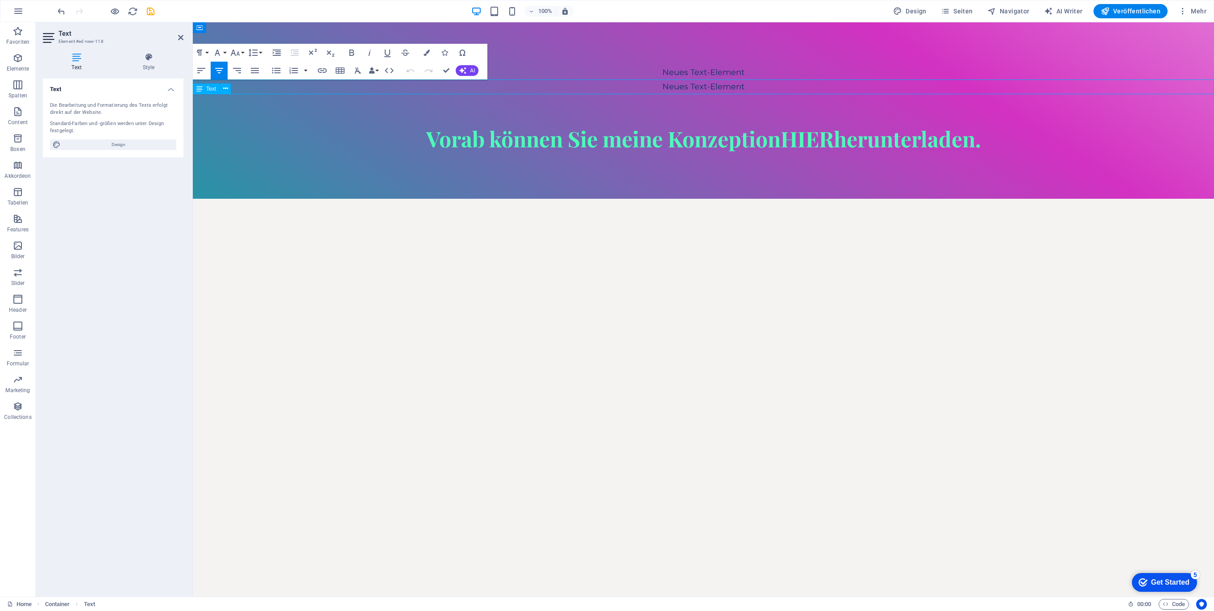
click at [741, 128] on span "Vorab können Sie meine Konzeption HIER herunterladen." at bounding box center [703, 138] width 555 height 29
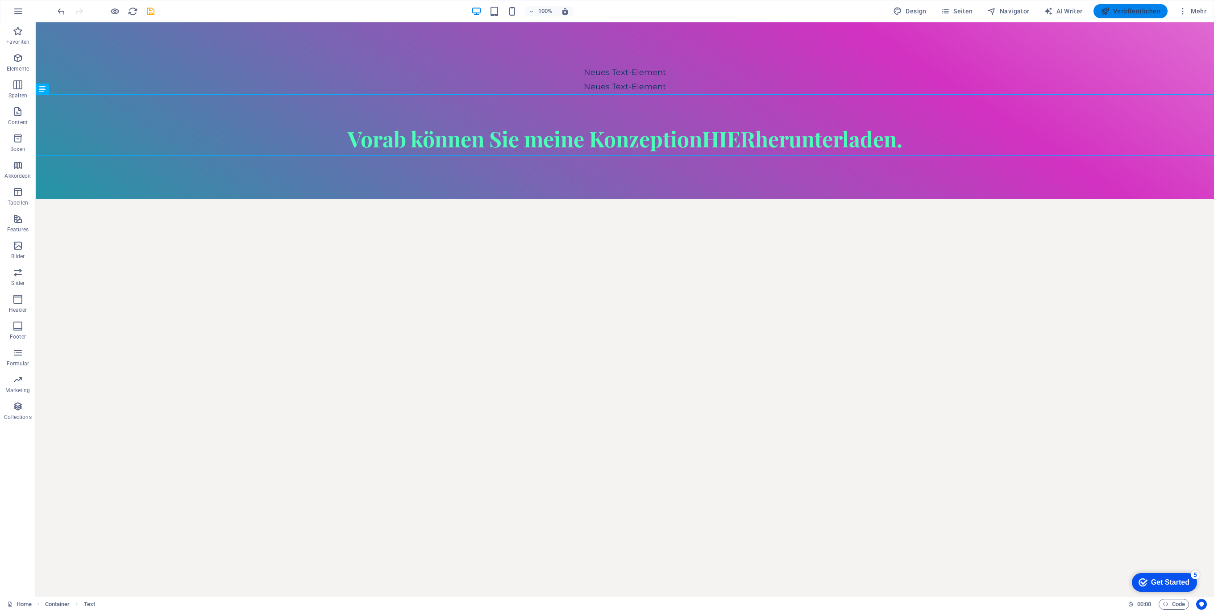
click at [1135, 9] on span "Veröffentlichen" at bounding box center [1131, 11] width 60 height 9
click at [543, 175] on div "Neues Text-Element Neues Text-Element Vorab können Sie meine Konzeption HIER he…" at bounding box center [625, 110] width 1178 height 176
click at [506, 147] on span "Vorab können Sie meine Konzeption HIER herunterladen." at bounding box center [625, 138] width 555 height 29
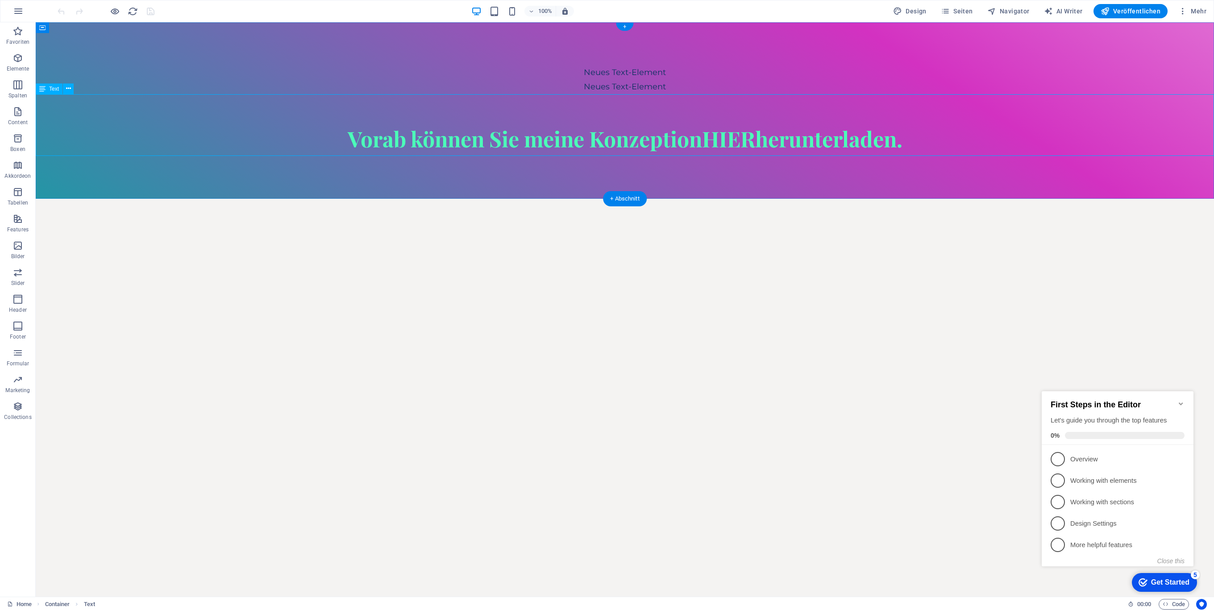
click at [67, 121] on div "Vorab können Sie meine Konzeption HIER herunterladen." at bounding box center [625, 125] width 1178 height 62
click at [50, 87] on span "Text" at bounding box center [54, 88] width 10 height 5
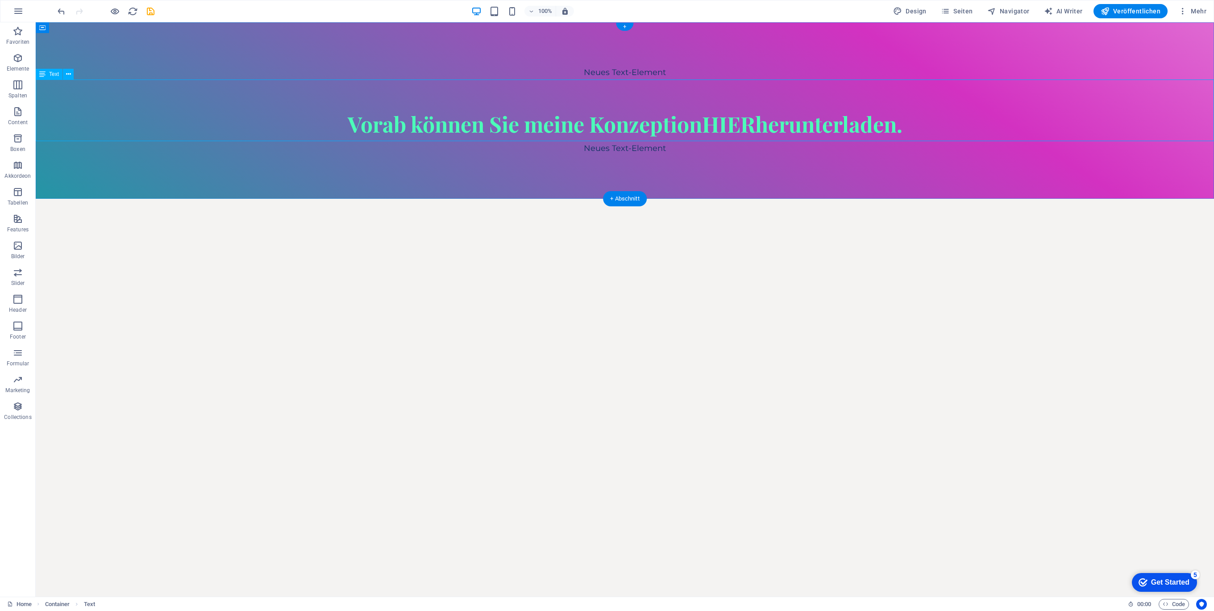
drag, startPoint x: 105, startPoint y: 96, endPoint x: 70, endPoint y: 87, distance: 36.9
click at [71, 76] on button at bounding box center [68, 74] width 11 height 11
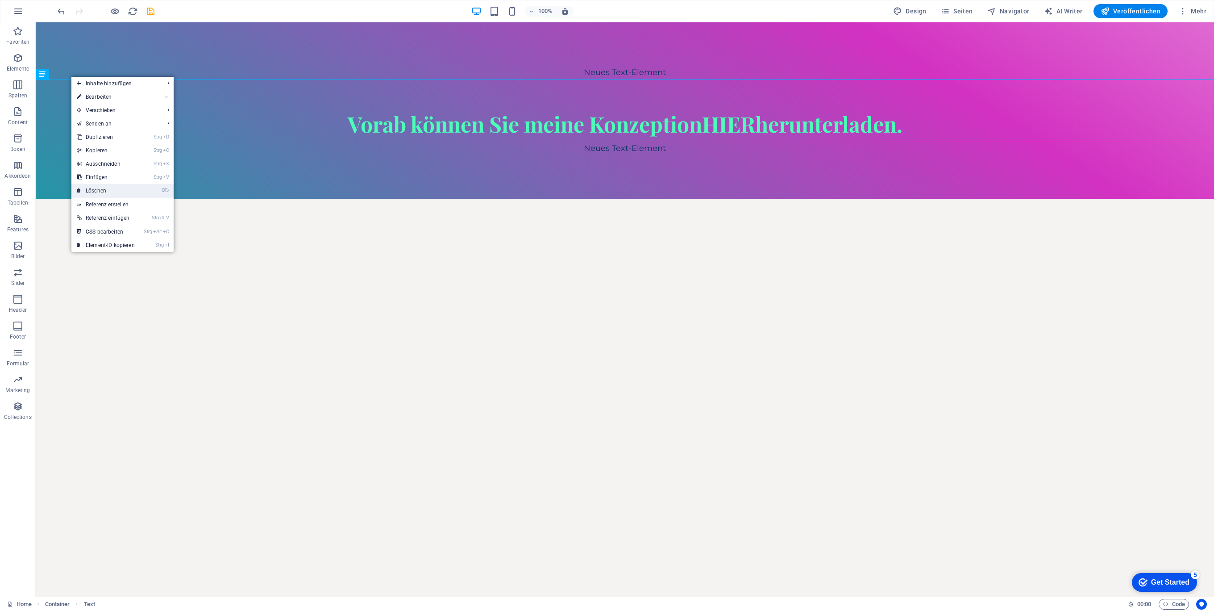
click at [115, 188] on link "⌦ Löschen" at bounding box center [105, 190] width 69 height 13
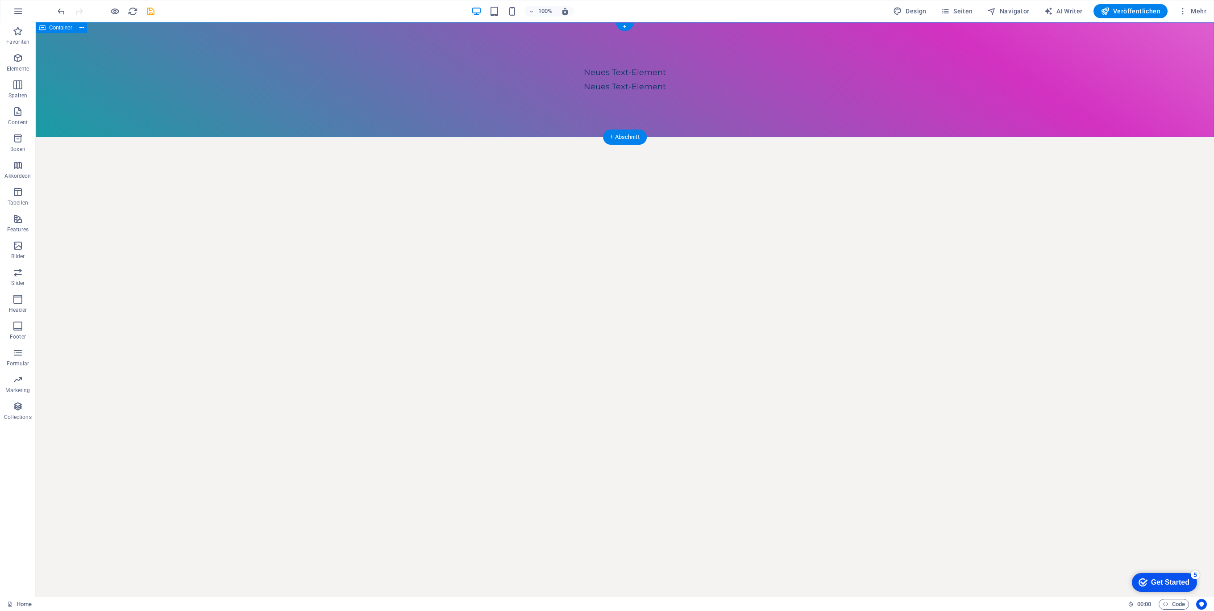
click at [656, 115] on div "Neues Text-Element Neues Text-Element" at bounding box center [625, 79] width 1178 height 115
click at [623, 103] on div "Neues Text-Element Neues Text-Element" at bounding box center [625, 79] width 1178 height 115
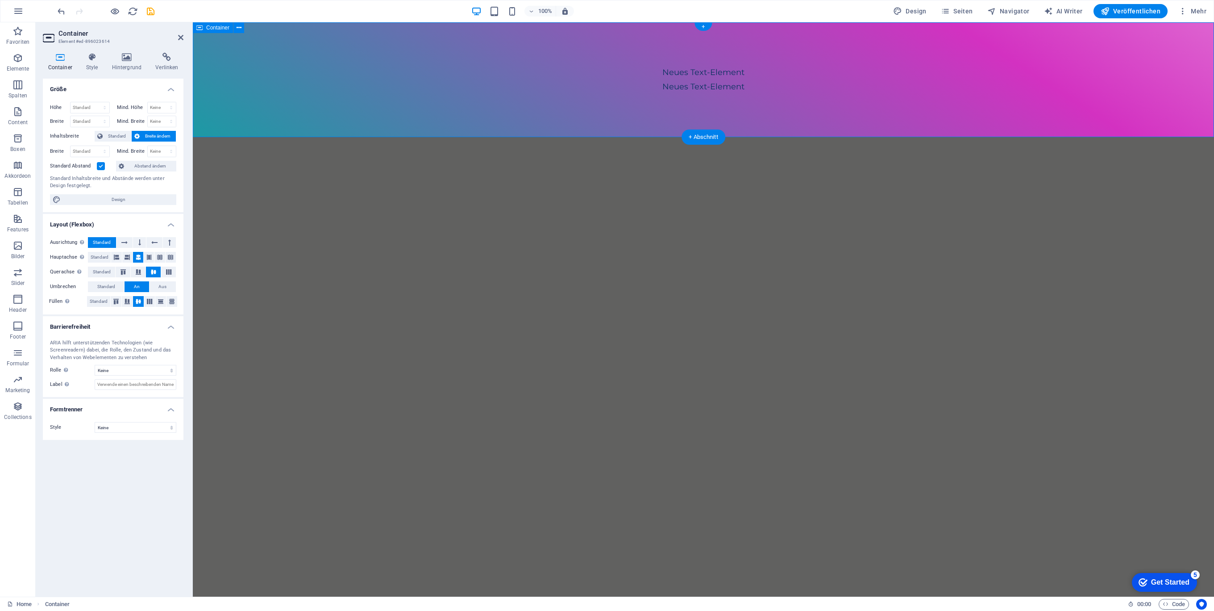
click at [723, 115] on div "Neues Text-Element Neues Text-Element" at bounding box center [703, 79] width 1021 height 115
click at [736, 106] on div "Neues Text-Element Neues Text-Element" at bounding box center [703, 79] width 1021 height 115
click at [729, 90] on div "Neues Text-Element" at bounding box center [703, 86] width 1021 height 14
click at [725, 72] on div "Neues Text-Element" at bounding box center [703, 72] width 1021 height 14
click at [151, 8] on icon "save" at bounding box center [150, 11] width 10 height 10
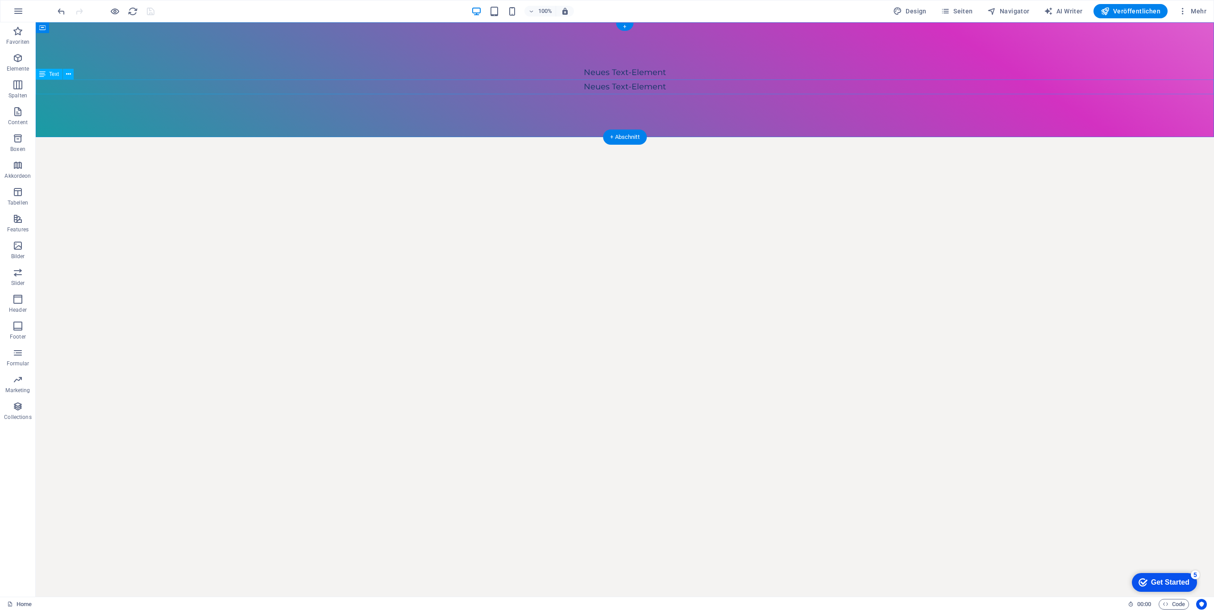
click at [634, 86] on div "Neues Text-Element" at bounding box center [625, 86] width 1178 height 14
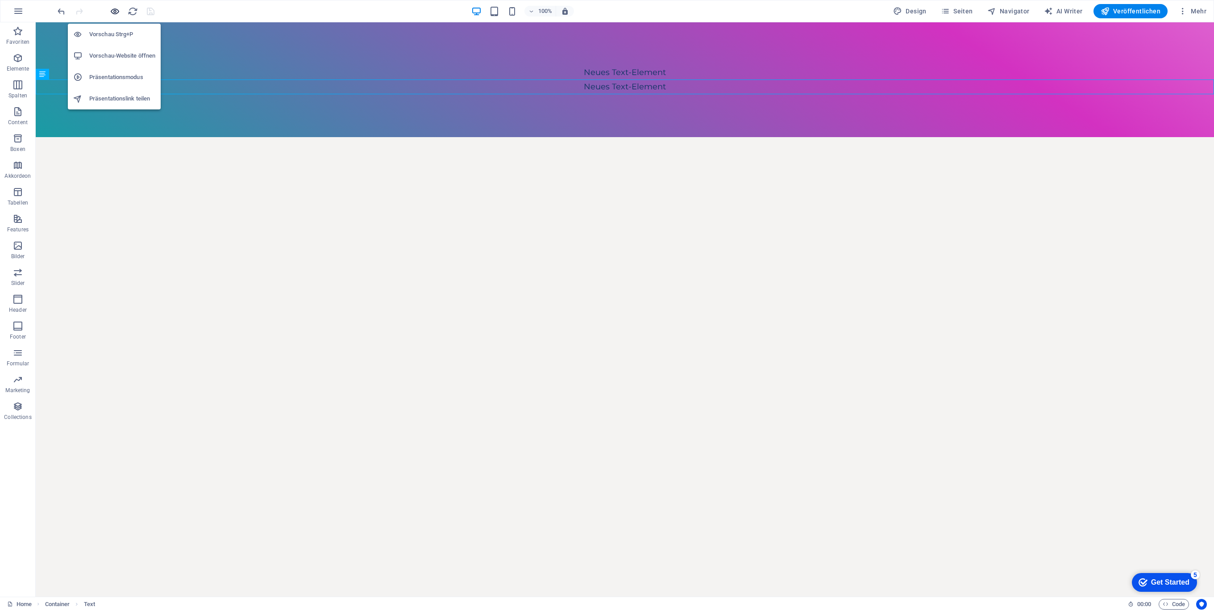
click at [112, 12] on icon "button" at bounding box center [115, 11] width 10 height 10
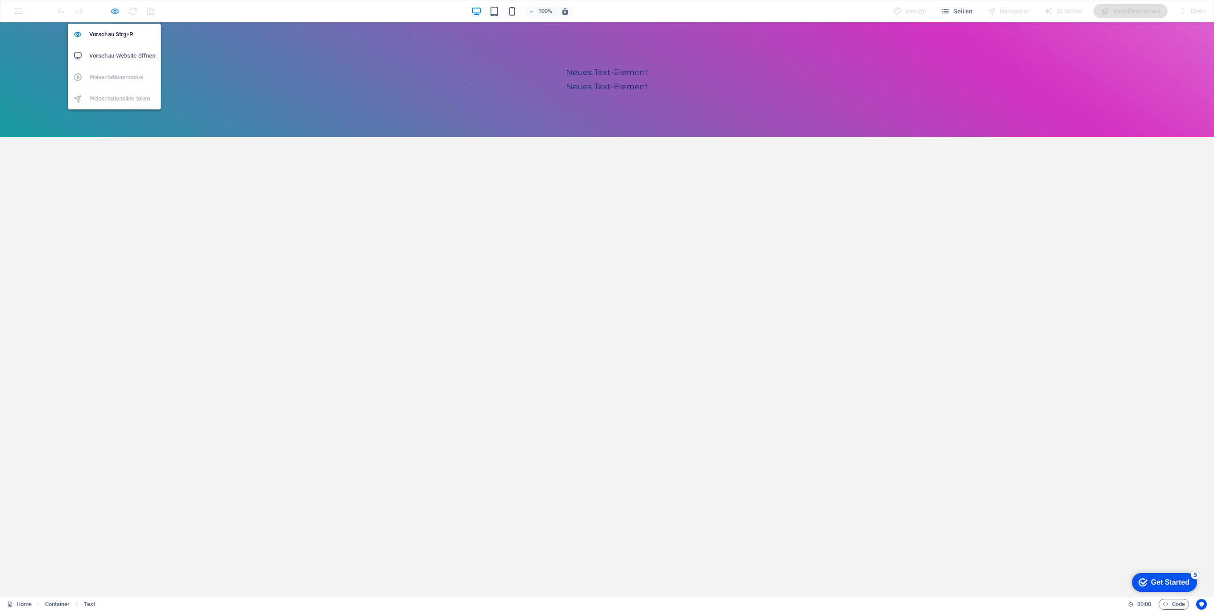
click at [113, 12] on icon "button" at bounding box center [115, 11] width 10 height 10
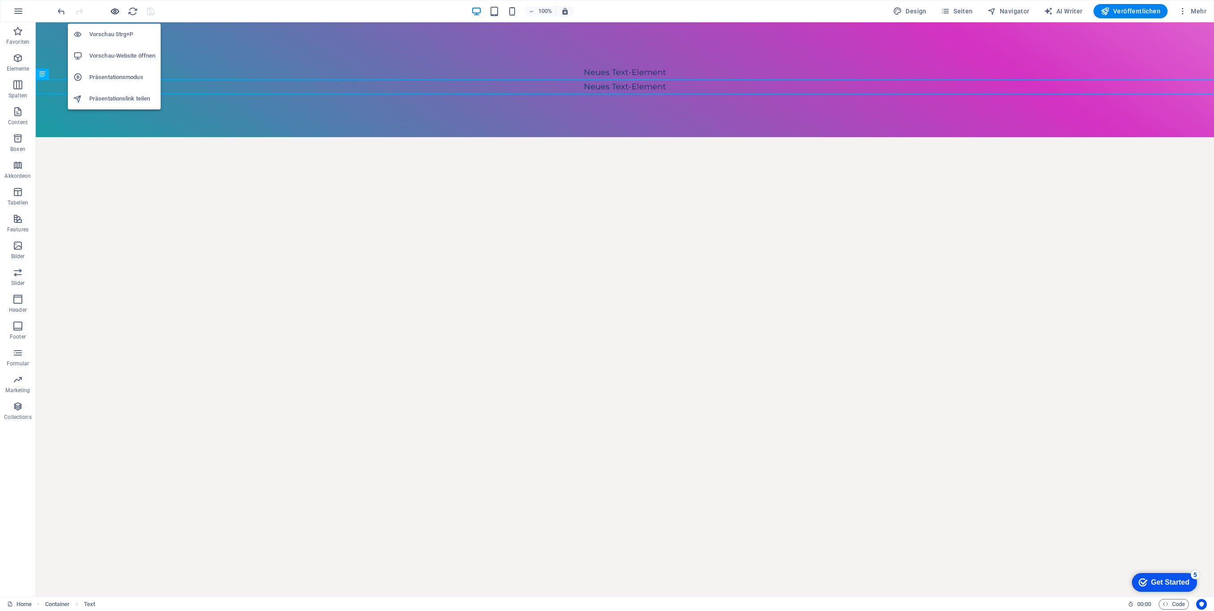
click at [113, 11] on icon "button" at bounding box center [115, 11] width 10 height 10
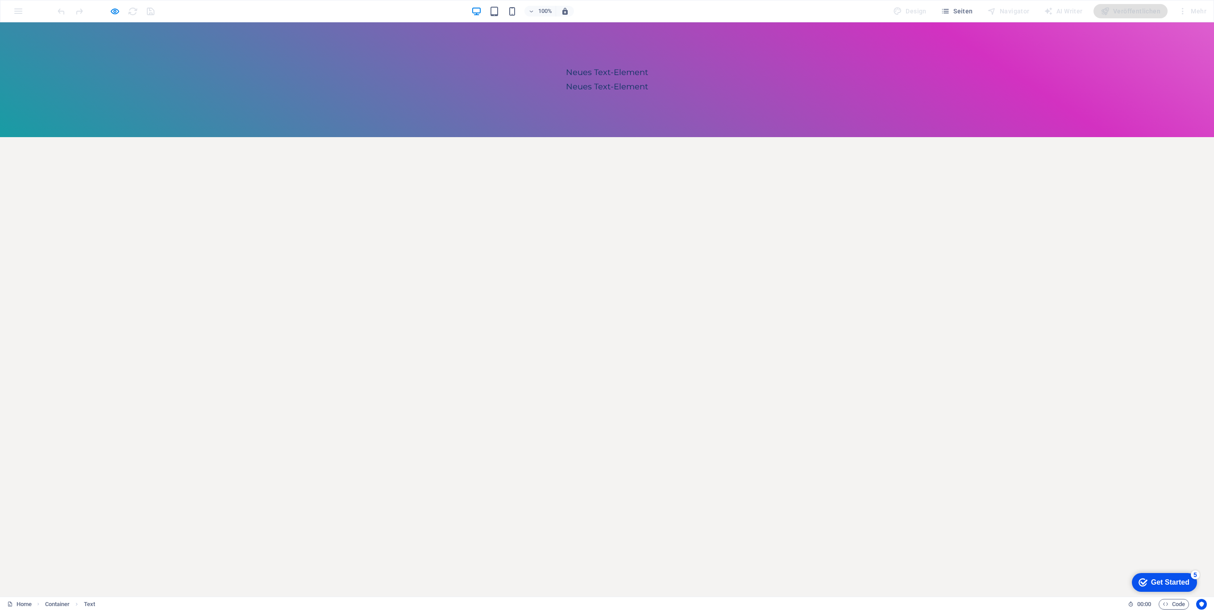
click at [605, 87] on p "Neues Text-Element" at bounding box center [607, 86] width 1214 height 14
click at [598, 72] on p "Neues Text-Element" at bounding box center [607, 72] width 1214 height 14
click at [597, 68] on p "Neues Text-Element" at bounding box center [607, 72] width 1214 height 14
drag, startPoint x: 603, startPoint y: 101, endPoint x: 604, endPoint y: 110, distance: 9.0
click at [603, 102] on div "Neues Text-Element Neues Text-Element" at bounding box center [607, 79] width 1214 height 115
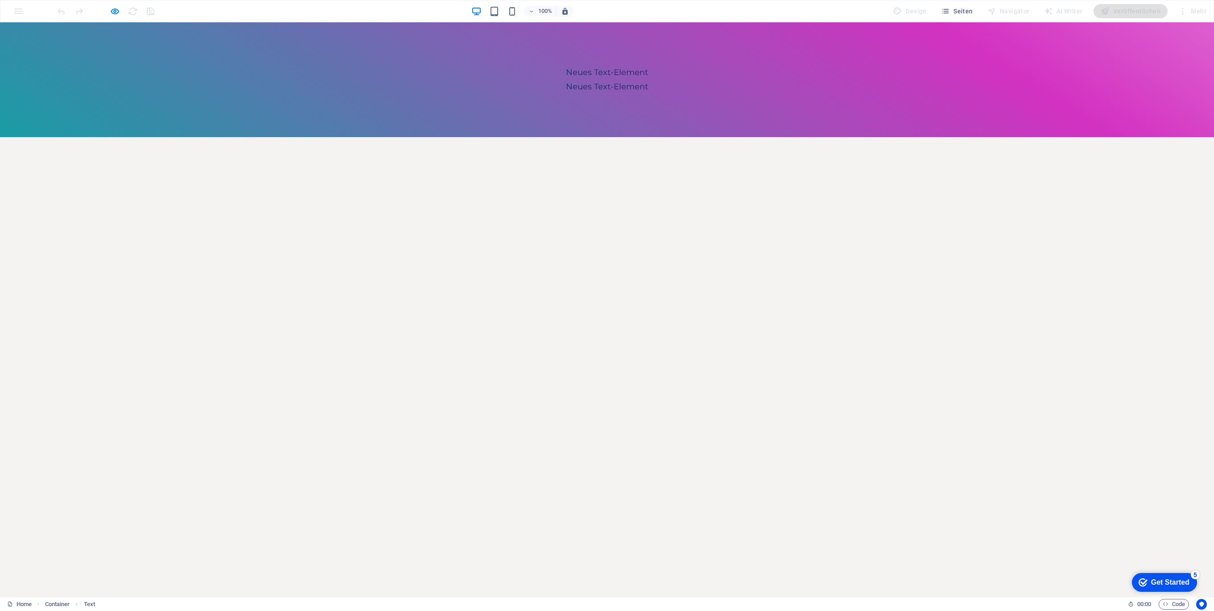
click at [606, 119] on div "Neues Text-Element Neues Text-Element" at bounding box center [607, 79] width 1214 height 115
drag, startPoint x: 605, startPoint y: 122, endPoint x: 583, endPoint y: 108, distance: 26.0
click at [605, 122] on div "Neues Text-Element Neues Text-Element" at bounding box center [607, 79] width 1214 height 115
click at [112, 10] on icon "button" at bounding box center [115, 11] width 10 height 10
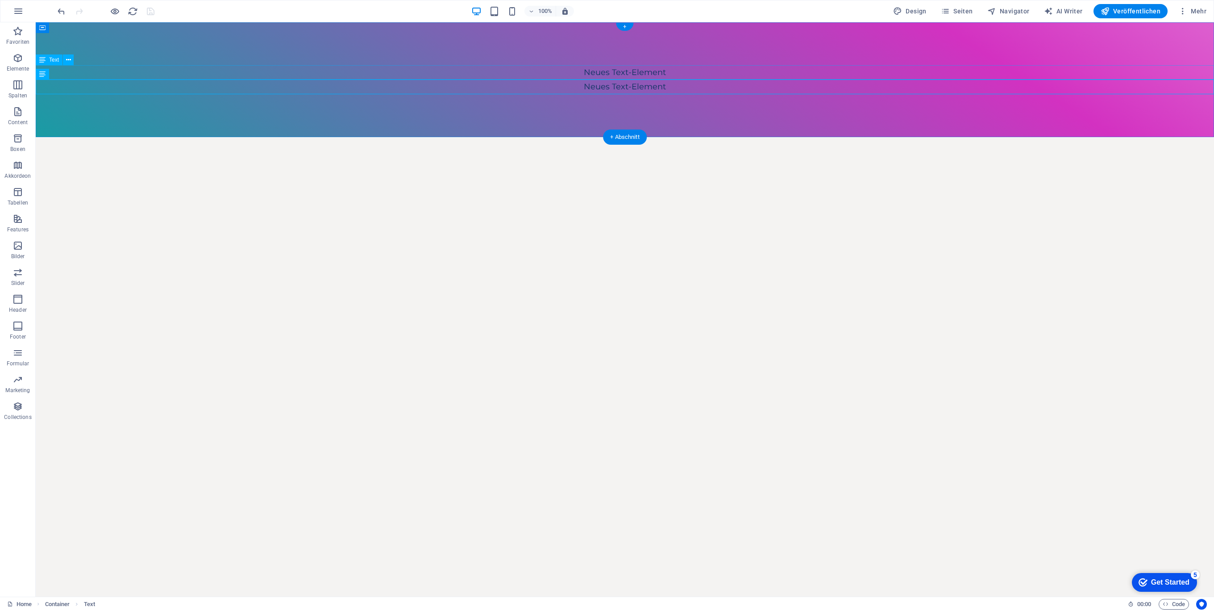
click at [621, 66] on div "Neues Text-Element" at bounding box center [625, 72] width 1178 height 14
click at [620, 68] on div "Neues Text-Element" at bounding box center [625, 72] width 1178 height 14
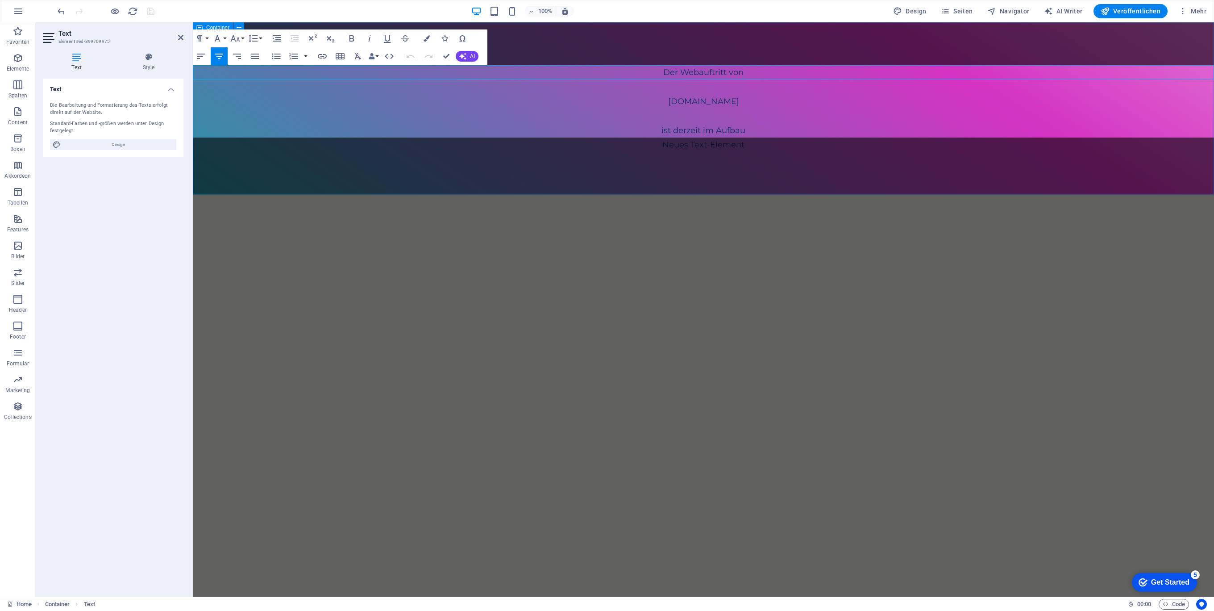
scroll to position [0, 4]
click at [513, 195] on html "Skip to main content Der Webauftritt von Spielhuesli.de ist derzeit im Aufbau D…" at bounding box center [703, 108] width 1021 height 172
click at [490, 176] on div "Der Webauftritt von Spielhuesli.de ist derzeit im Aufbau Der Webauftritt von Sp…" at bounding box center [703, 108] width 1021 height 172
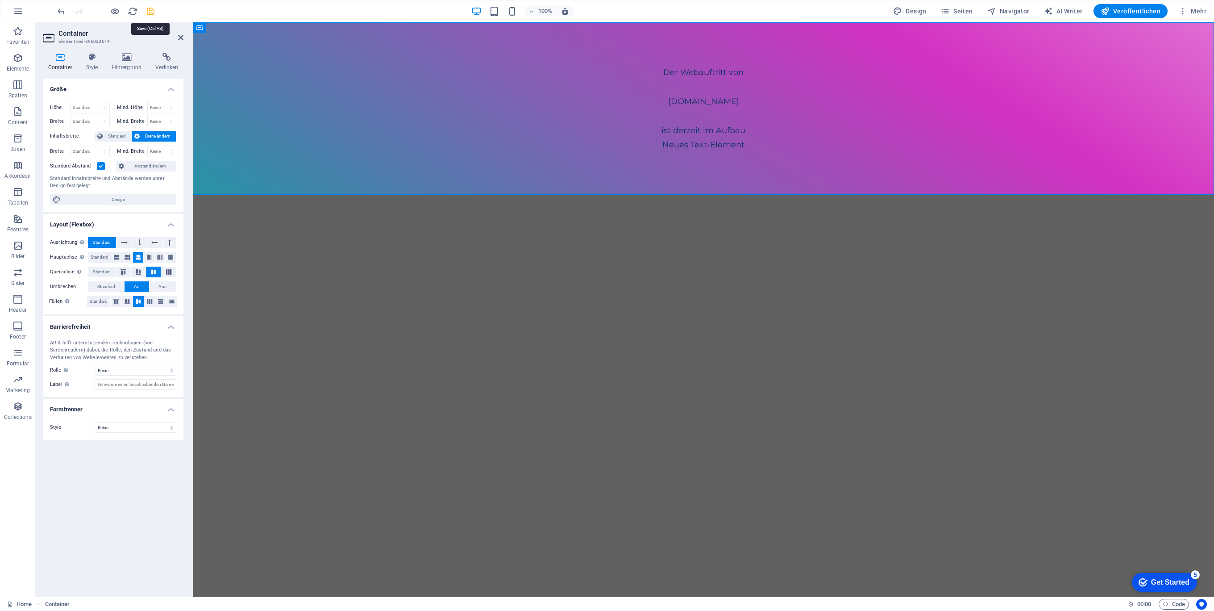
click at [148, 9] on icon "save" at bounding box center [150, 11] width 10 height 10
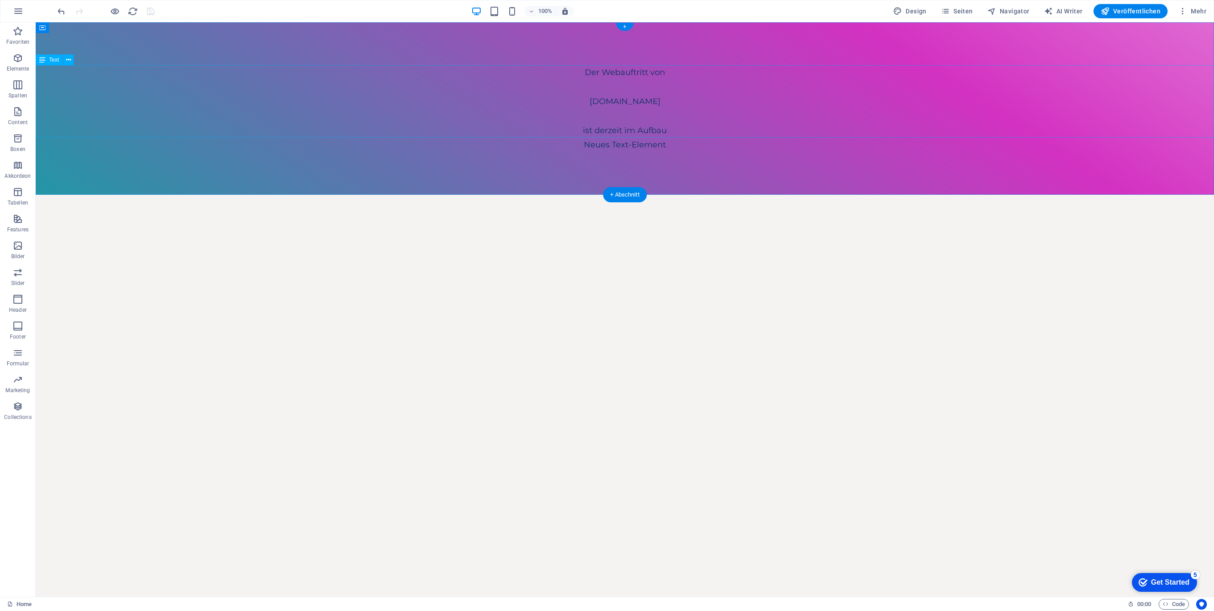
click at [624, 100] on div "Der Webauftritt von [DOMAIN_NAME] ist derzeit im Aufbau" at bounding box center [625, 101] width 1178 height 72
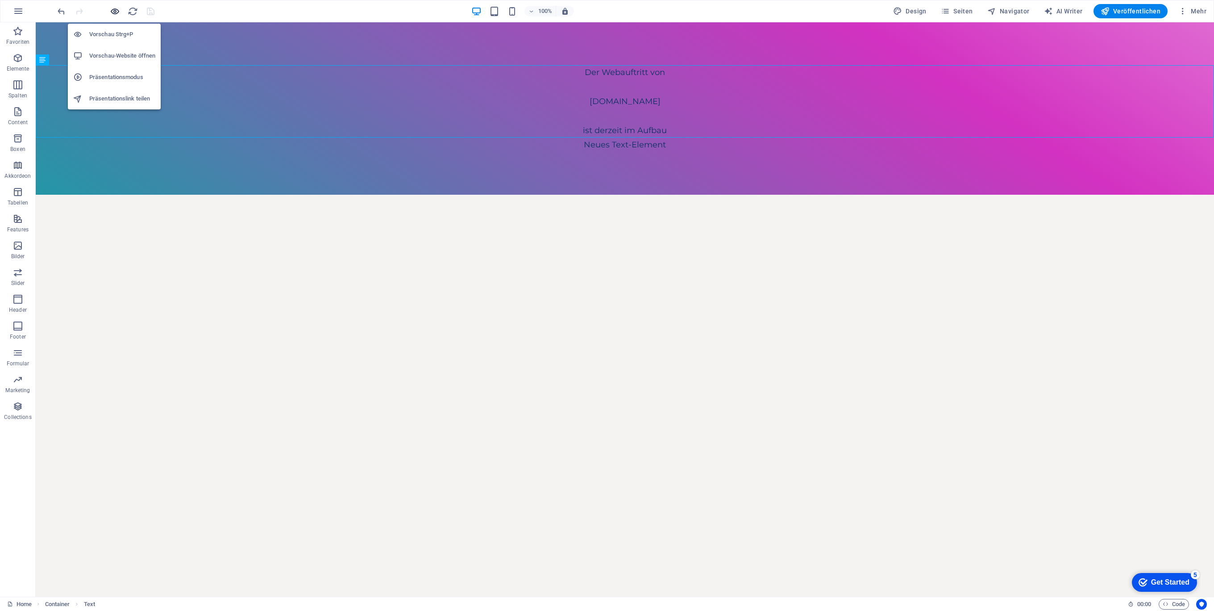
click at [115, 11] on icon "button" at bounding box center [115, 11] width 10 height 10
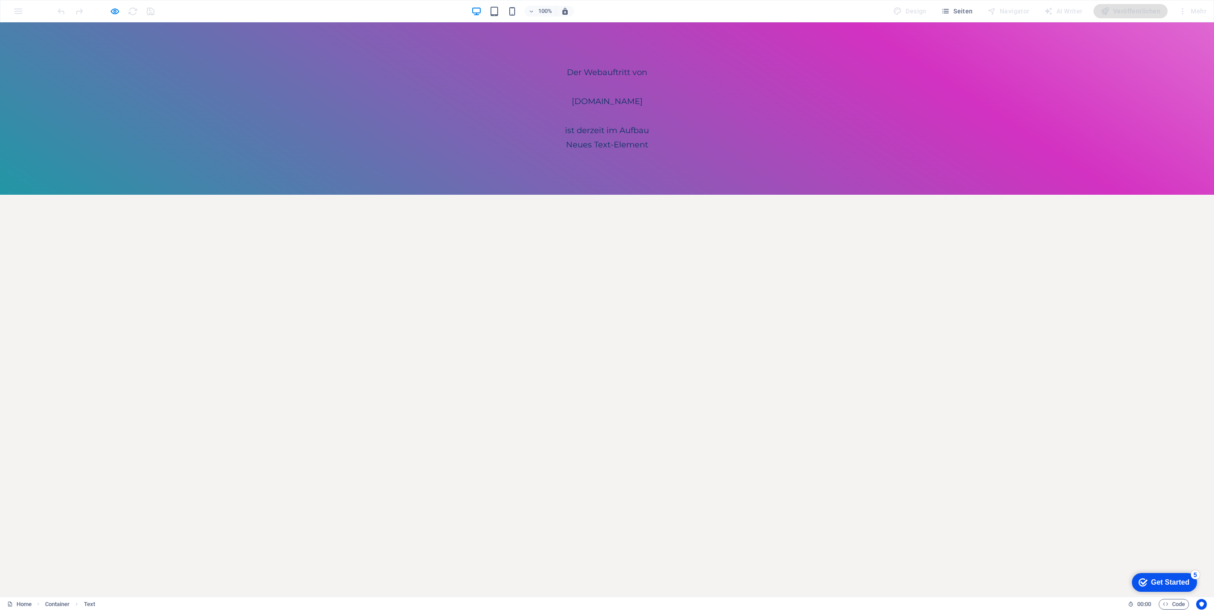
drag, startPoint x: 594, startPoint y: 90, endPoint x: 594, endPoint y: 95, distance: 4.9
click at [594, 90] on p at bounding box center [607, 86] width 1214 height 14
click at [593, 104] on p "[DOMAIN_NAME]" at bounding box center [607, 101] width 1214 height 14
click at [593, 102] on p "[DOMAIN_NAME]" at bounding box center [607, 101] width 1214 height 14
click at [640, 104] on p "[DOMAIN_NAME]" at bounding box center [607, 101] width 1214 height 14
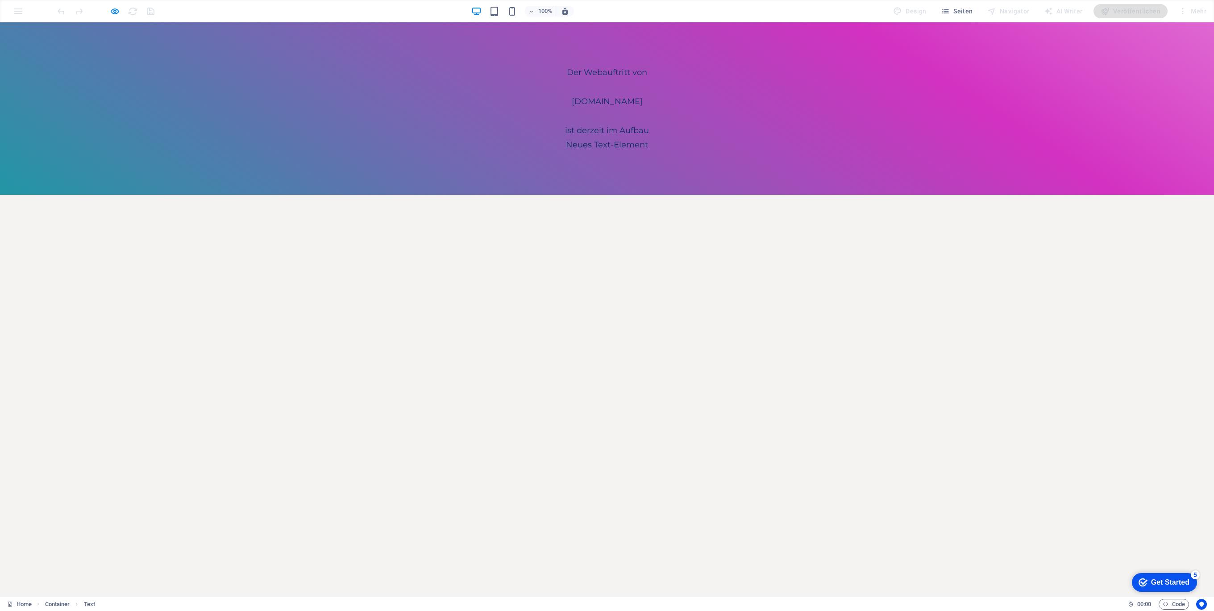
click at [651, 115] on p at bounding box center [607, 115] width 1214 height 14
click at [111, 9] on icon "button" at bounding box center [115, 11] width 10 height 10
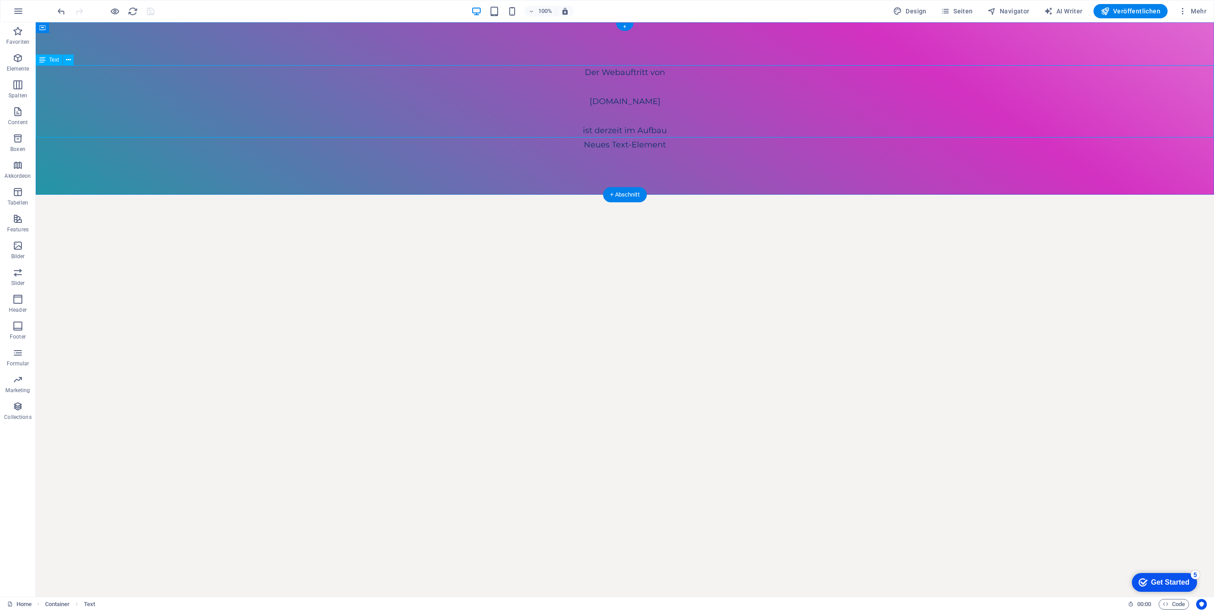
click at [718, 84] on div "Der Webauftritt von [DOMAIN_NAME] ist derzeit im Aufbau" at bounding box center [625, 101] width 1178 height 72
click at [671, 129] on div "Der Webauftritt von [DOMAIN_NAME] ist derzeit im Aufbau" at bounding box center [625, 101] width 1178 height 72
click at [660, 127] on div "Der Webauftritt von [DOMAIN_NAME] ist derzeit im Aufbau" at bounding box center [625, 101] width 1178 height 72
click at [659, 127] on div "Der Webauftritt von [DOMAIN_NAME] ist derzeit im Aufbau" at bounding box center [625, 101] width 1178 height 72
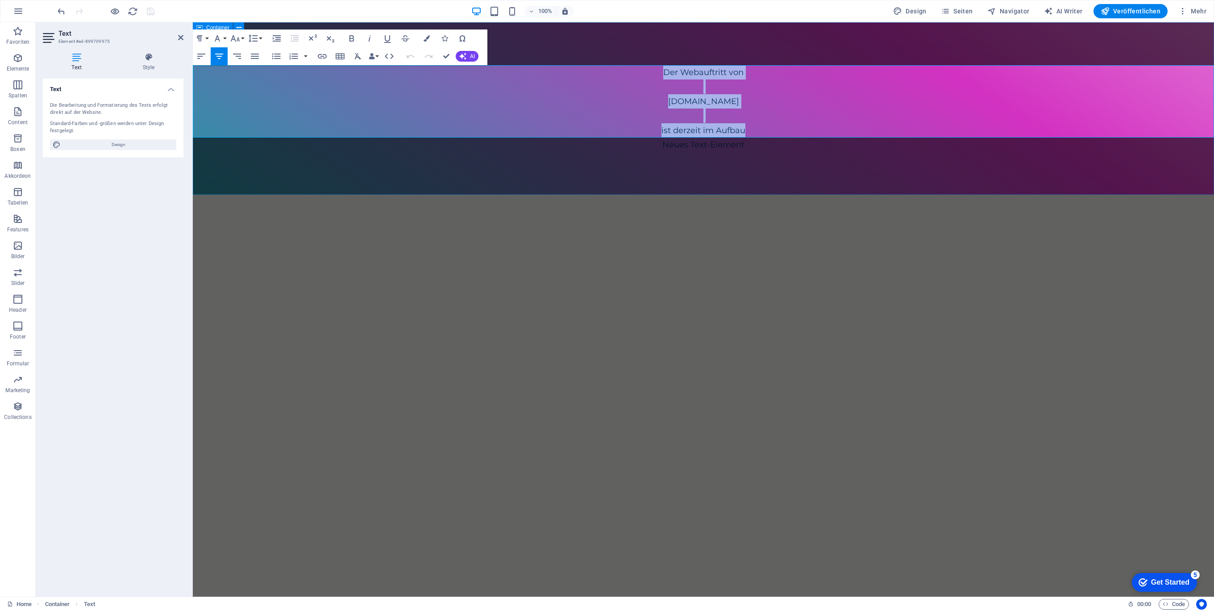
drag, startPoint x: 770, startPoint y: 129, endPoint x: 574, endPoint y: 54, distance: 209.9
click at [574, 54] on div "Der Webauftritt von Spielhuesli.de ist derzeit im Aufbau Neues Text-Element" at bounding box center [703, 108] width 1021 height 172
click at [347, 35] on icon "button" at bounding box center [351, 38] width 11 height 11
click at [220, 35] on icon "button" at bounding box center [217, 38] width 11 height 11
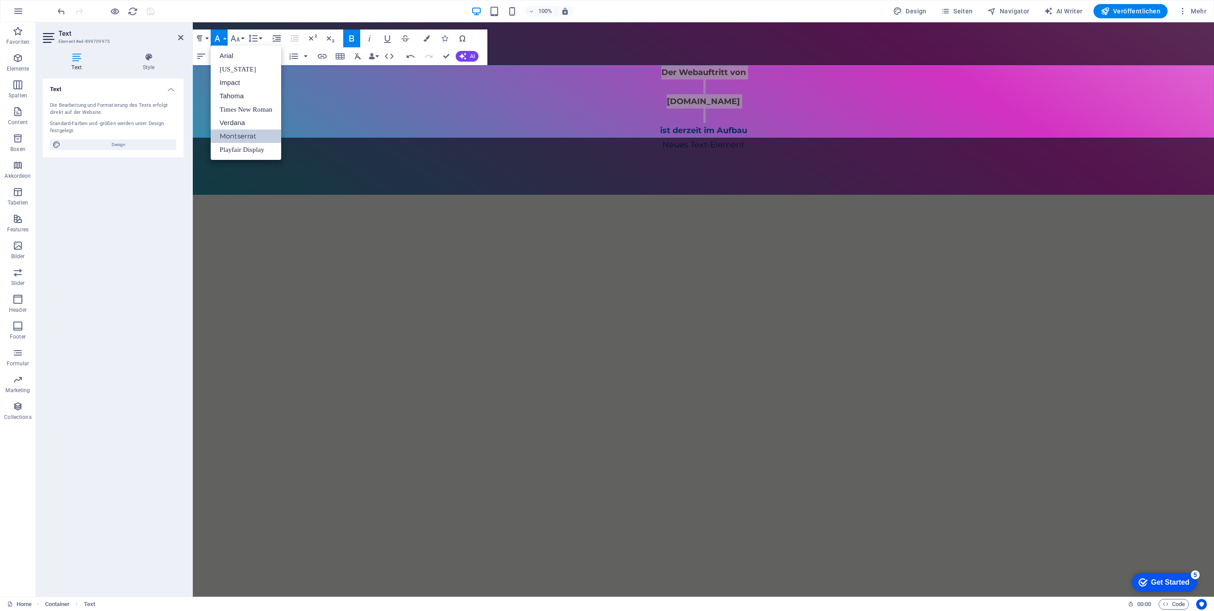
scroll to position [0, 0]
click at [249, 92] on link "Tahoma" at bounding box center [246, 95] width 71 height 13
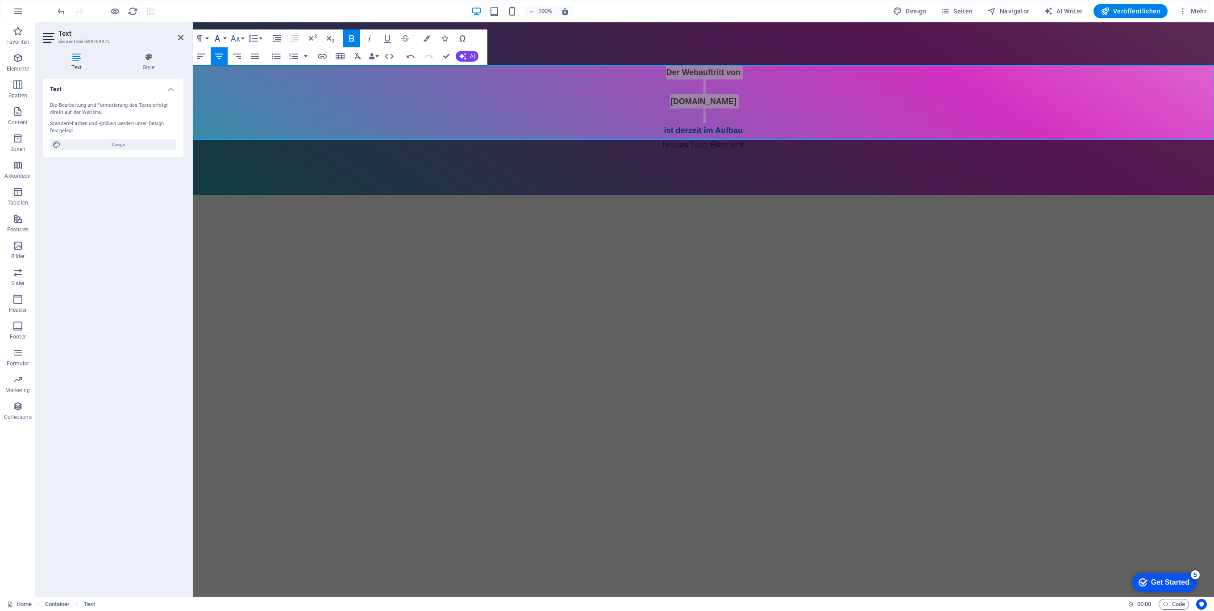
click at [224, 38] on button "Font Family" at bounding box center [219, 38] width 17 height 18
click at [243, 38] on button "Font Size" at bounding box center [237, 38] width 17 height 18
click at [245, 104] on link "36" at bounding box center [245, 104] width 32 height 13
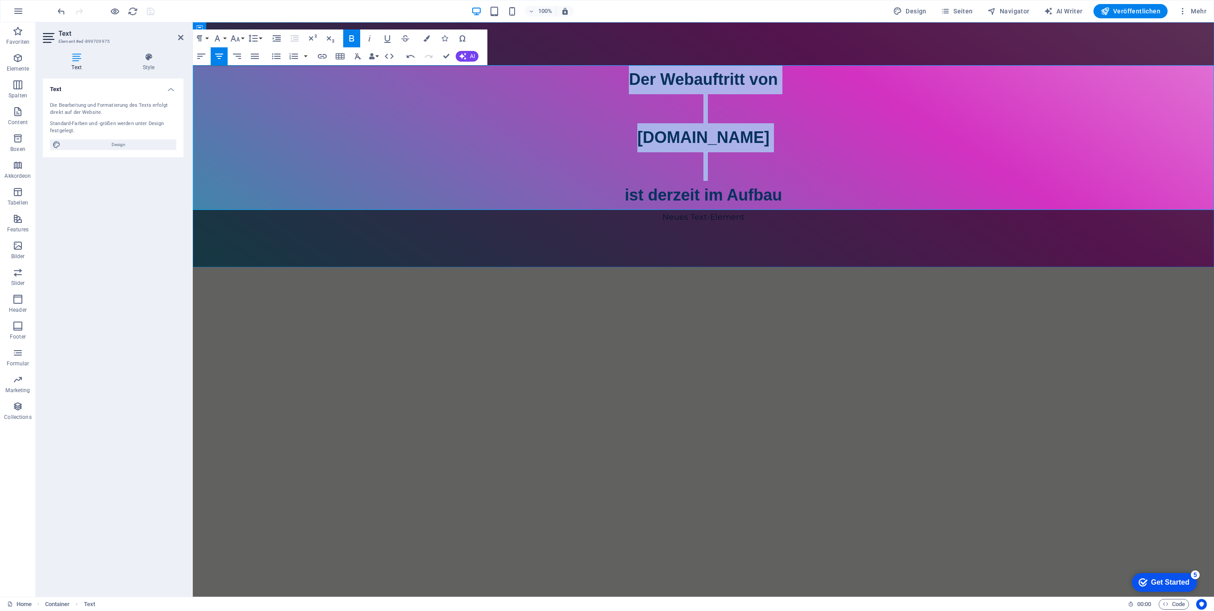
click at [848, 148] on p "[DOMAIN_NAME]" at bounding box center [703, 137] width 1021 height 29
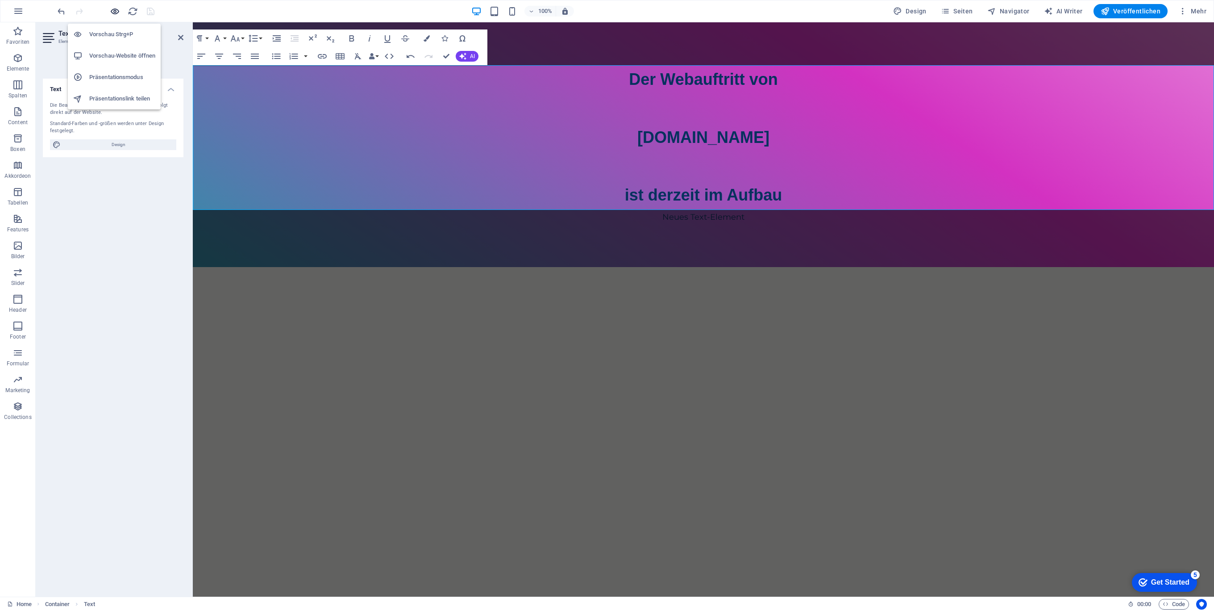
click at [117, 10] on icon "button" at bounding box center [115, 11] width 10 height 10
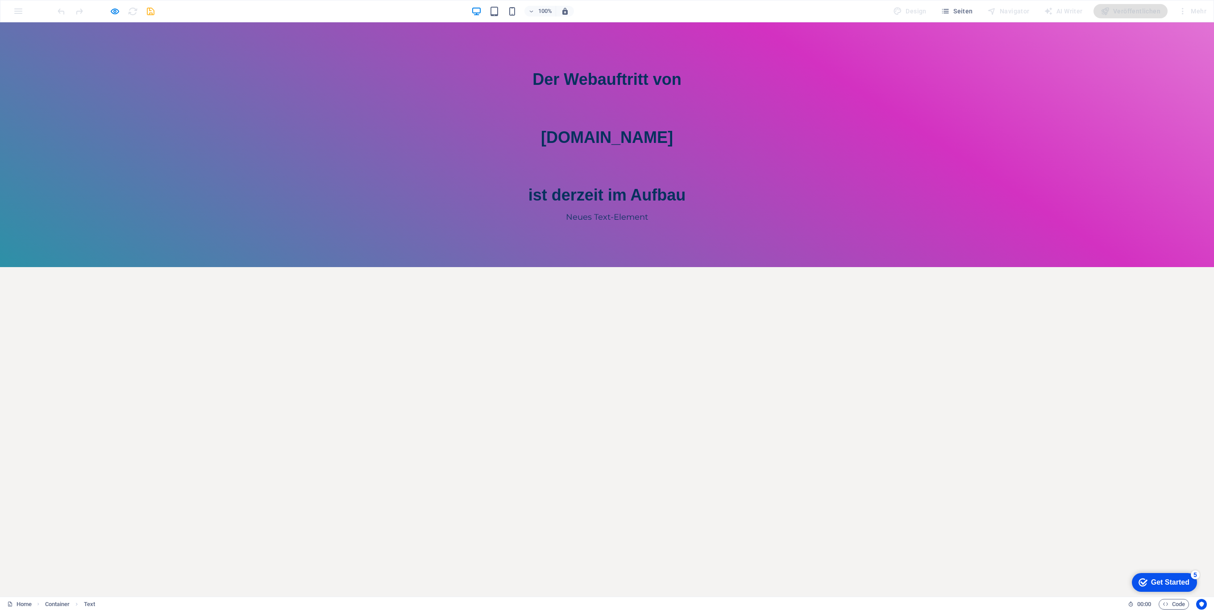
click at [607, 134] on strong "[DOMAIN_NAME]" at bounding box center [607, 137] width 132 height 18
click at [592, 129] on strong "[DOMAIN_NAME]" at bounding box center [607, 137] width 132 height 18
click at [590, 123] on p "[DOMAIN_NAME]" at bounding box center [607, 137] width 1214 height 29
click at [590, 84] on span "Der Webauftritt von" at bounding box center [606, 79] width 149 height 18
click at [590, 81] on span "Der Webauftritt von" at bounding box center [606, 79] width 149 height 18
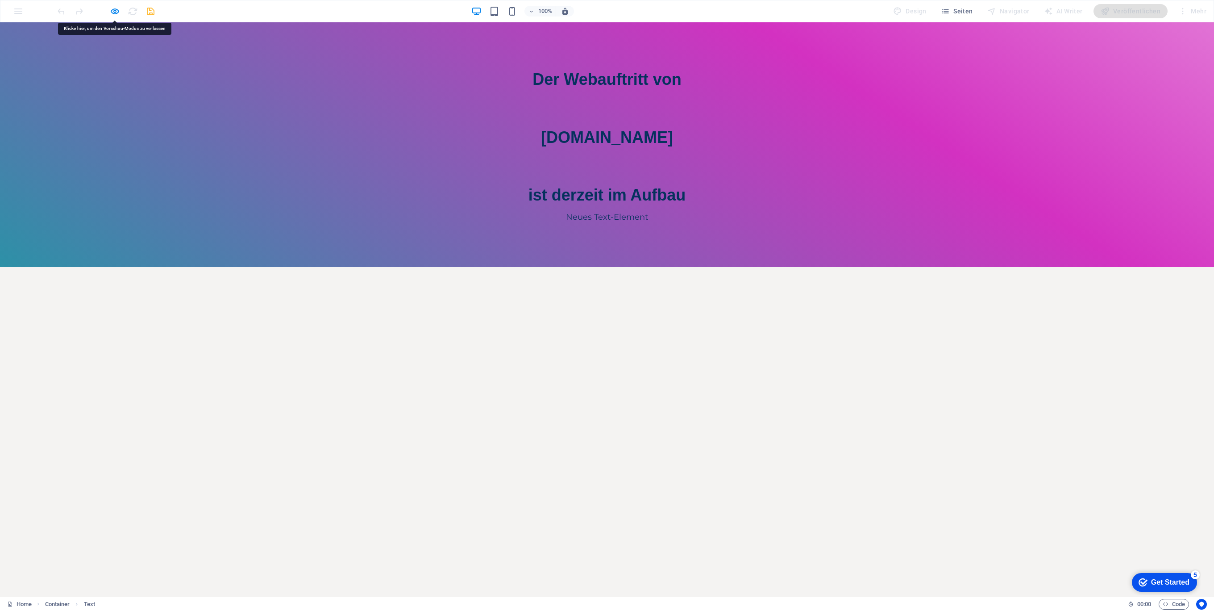
drag, startPoint x: 590, startPoint y: 81, endPoint x: 531, endPoint y: 114, distance: 67.3
click at [531, 114] on p at bounding box center [607, 108] width 1214 height 29
click at [111, 13] on icon "button" at bounding box center [115, 11] width 10 height 10
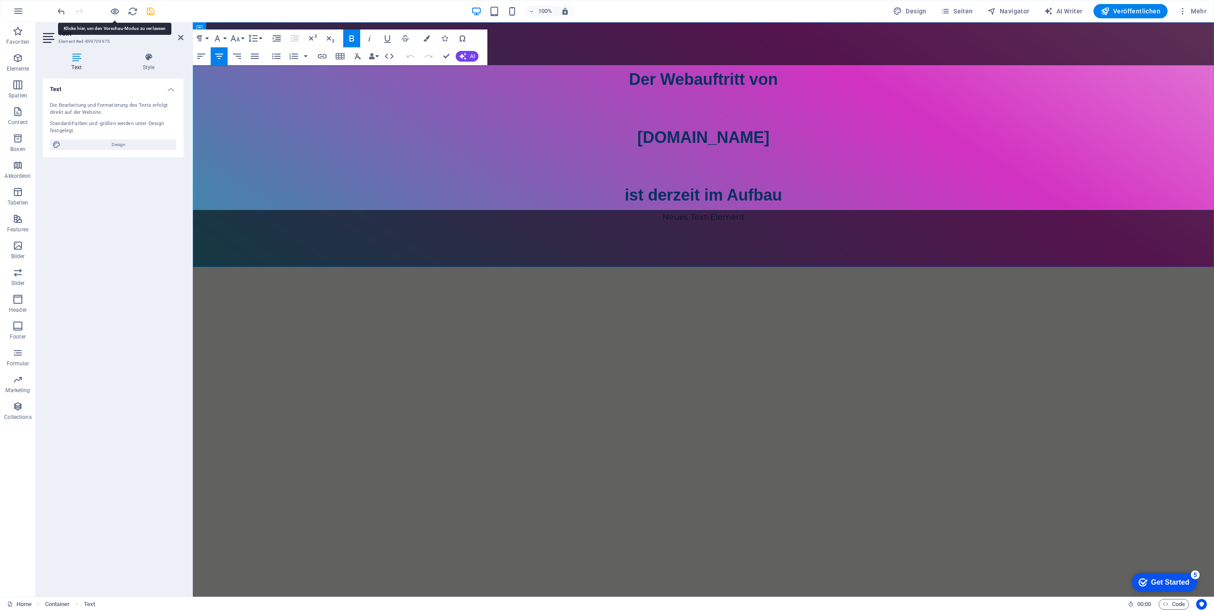
click at [806, 129] on p "[DOMAIN_NAME]" at bounding box center [703, 137] width 1021 height 29
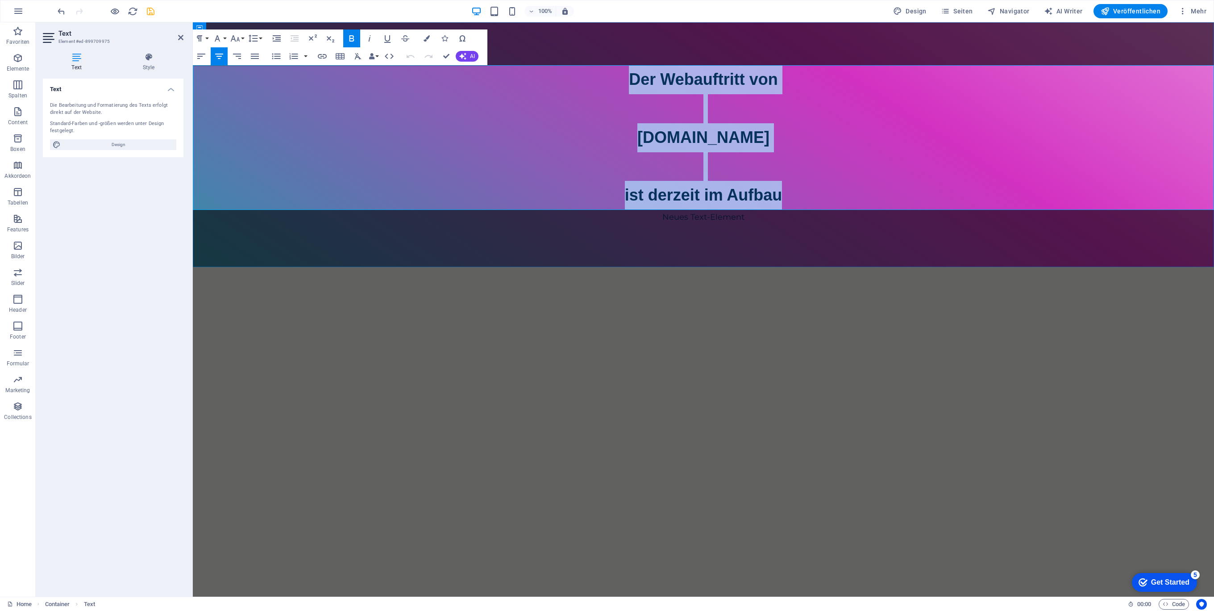
drag, startPoint x: 804, startPoint y: 193, endPoint x: 563, endPoint y: 78, distance: 267.3
click at [569, 77] on div "Der Webauftritt von [DOMAIN_NAME] ist derzeit im Aufbau" at bounding box center [703, 137] width 1021 height 145
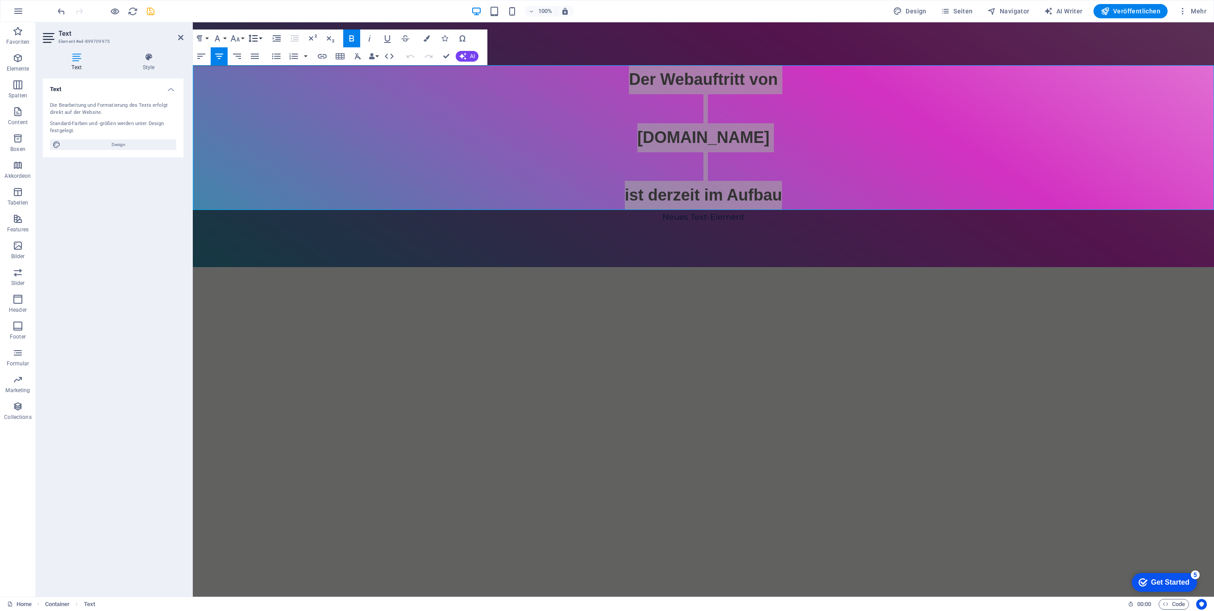
click at [261, 38] on button "Line Height" at bounding box center [254, 38] width 17 height 18
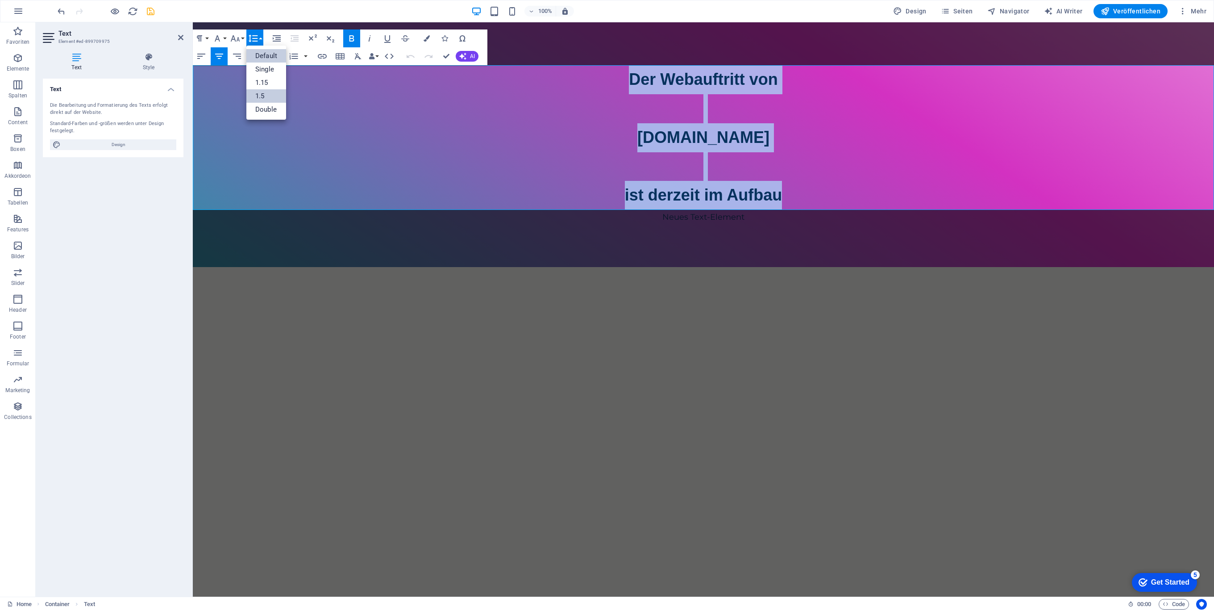
click at [267, 92] on link "1.5" at bounding box center [266, 95] width 40 height 13
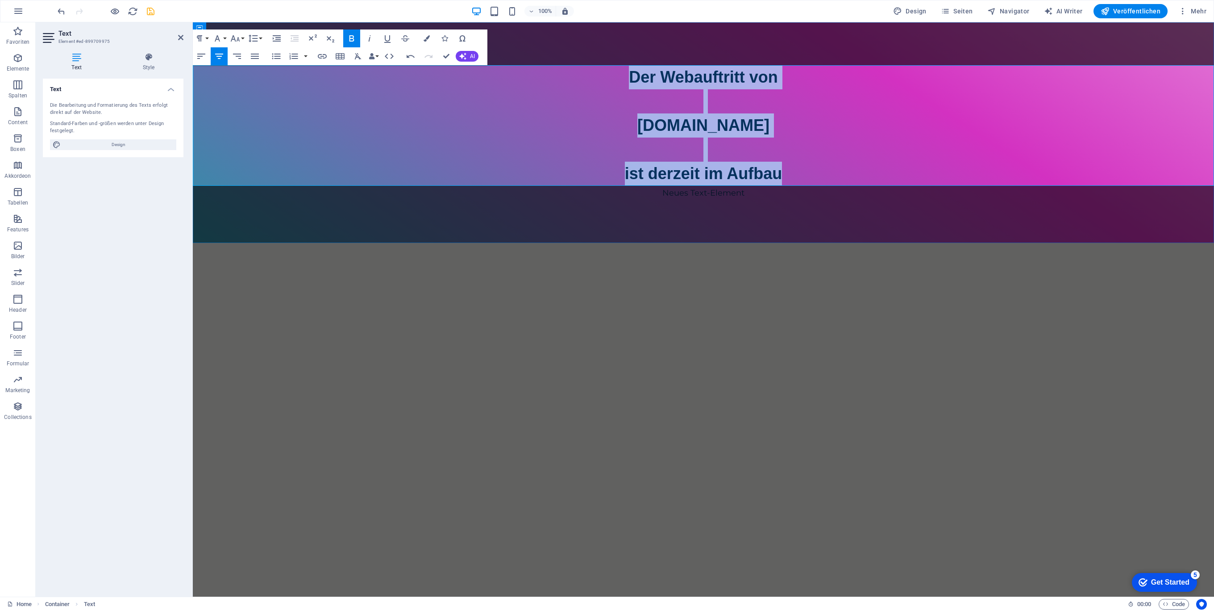
click at [774, 128] on p "[DOMAIN_NAME]" at bounding box center [703, 125] width 1021 height 24
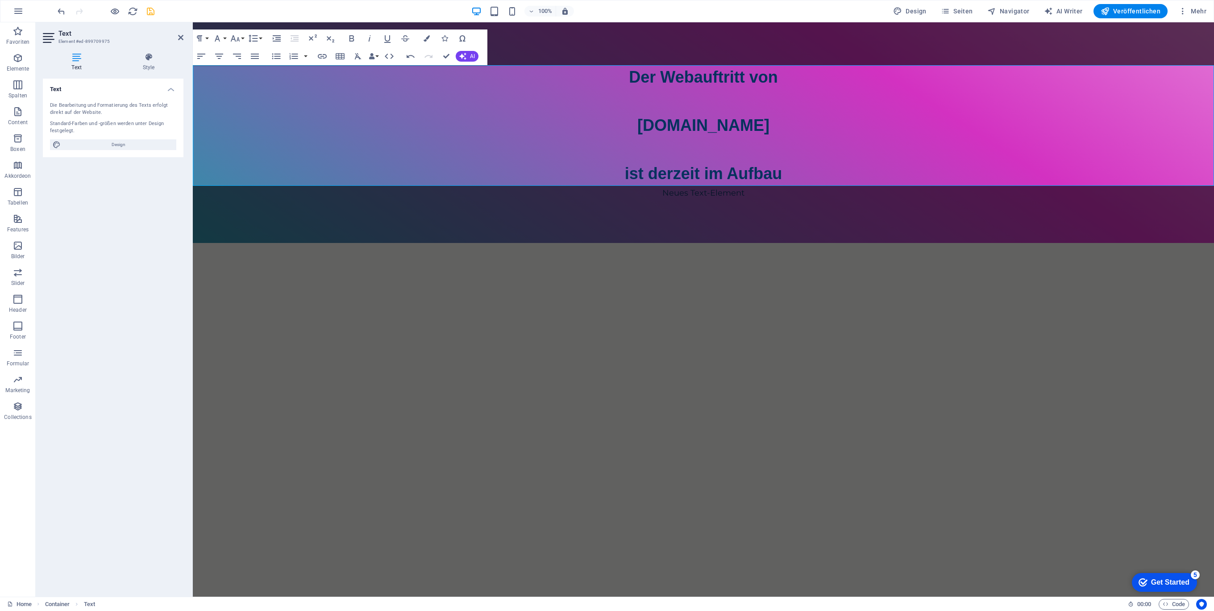
click at [854, 243] on html "Skip to main content Der Webauftritt von Spielhuesli.de ist derzeit im Aufbau N…" at bounding box center [703, 132] width 1021 height 220
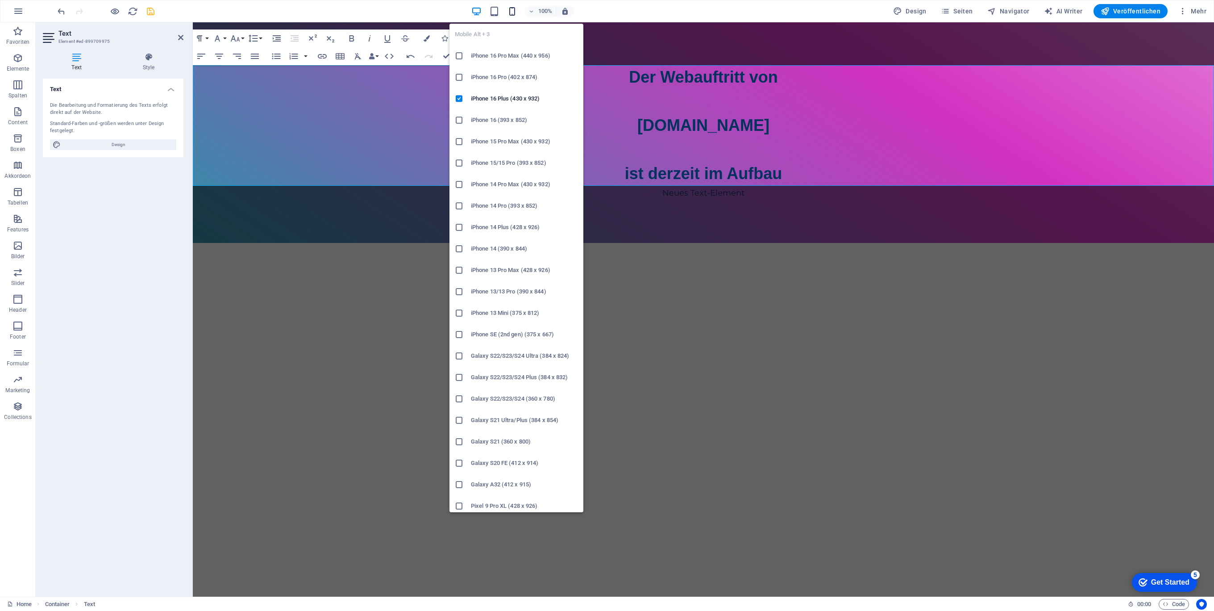
click at [511, 13] on icon "button" at bounding box center [512, 11] width 10 height 10
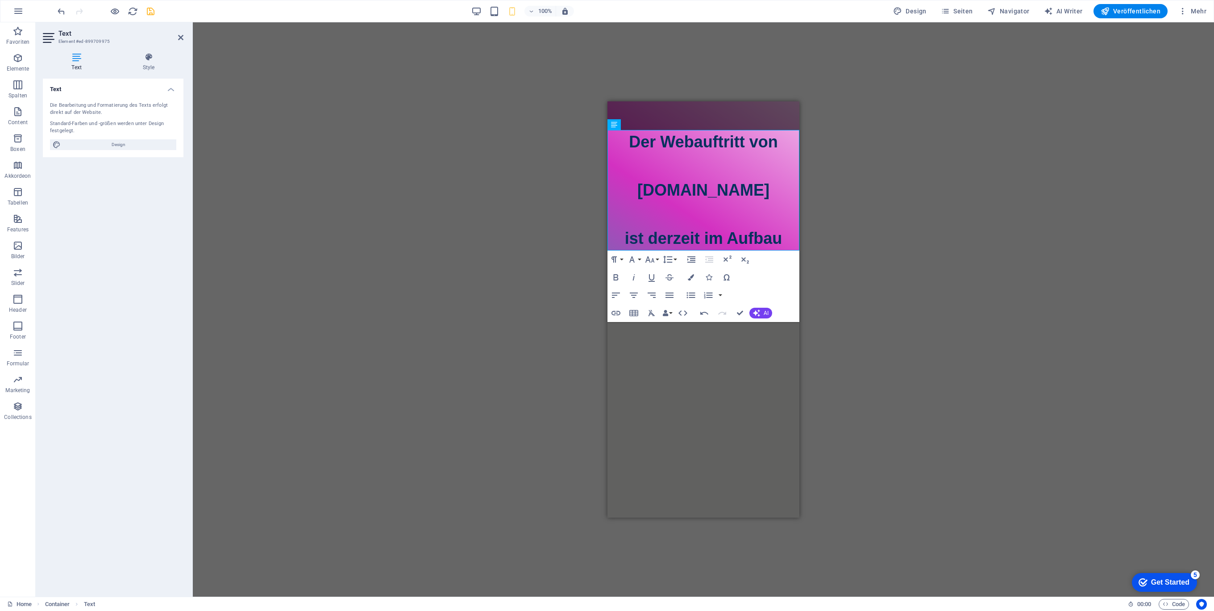
click at [504, 13] on div "100%" at bounding box center [522, 11] width 103 height 14
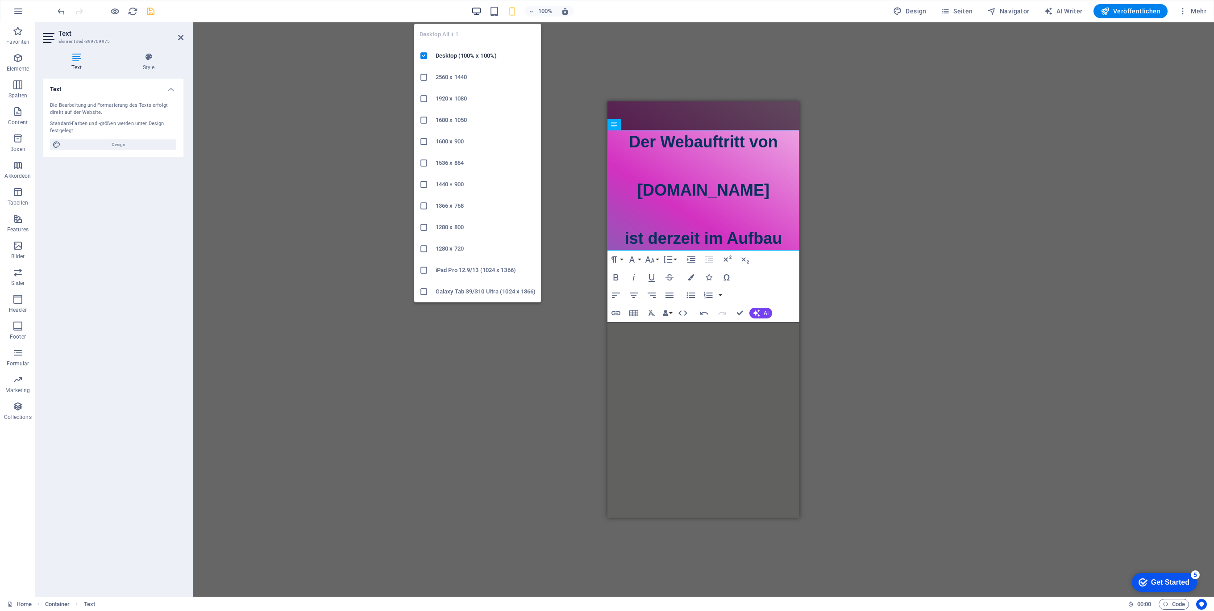
click at [479, 12] on icon "button" at bounding box center [476, 11] width 10 height 10
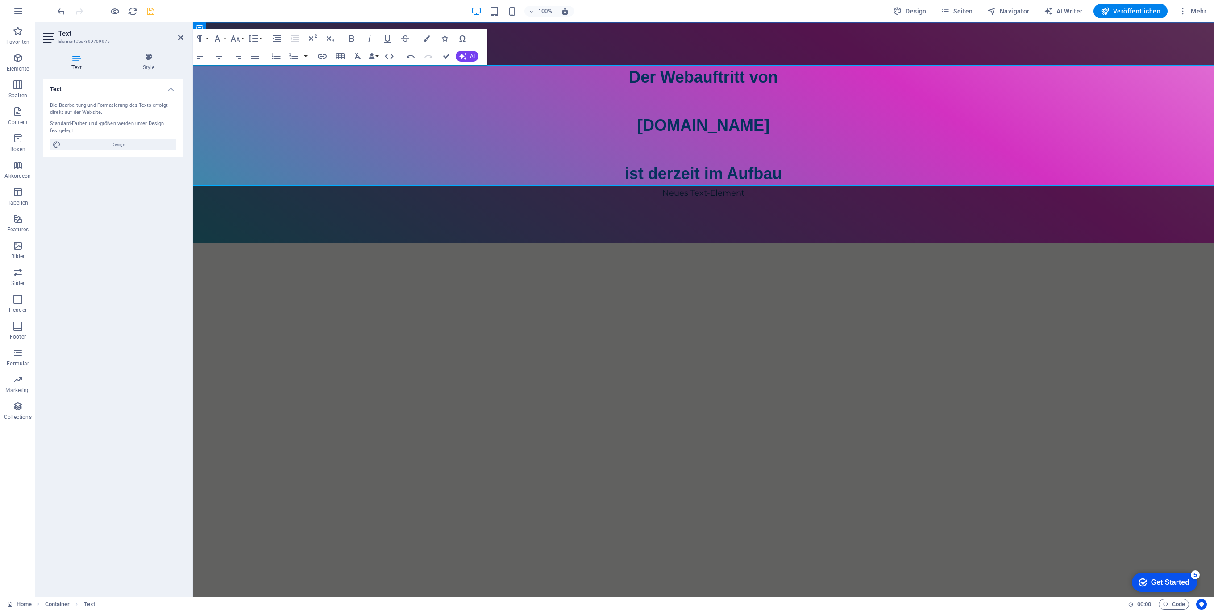
click at [856, 146] on p at bounding box center [703, 149] width 1021 height 24
click at [856, 243] on html "Skip to main content Der Webauftritt von Spielhuesli.de ist derzeit im Aufbau N…" at bounding box center [703, 132] width 1021 height 220
click at [745, 131] on strong "[DOMAIN_NAME]" at bounding box center [703, 125] width 132 height 18
drag, startPoint x: 786, startPoint y: 122, endPoint x: 598, endPoint y: 122, distance: 188.3
click at [605, 121] on p "[DOMAIN_NAME]" at bounding box center [703, 125] width 1021 height 24
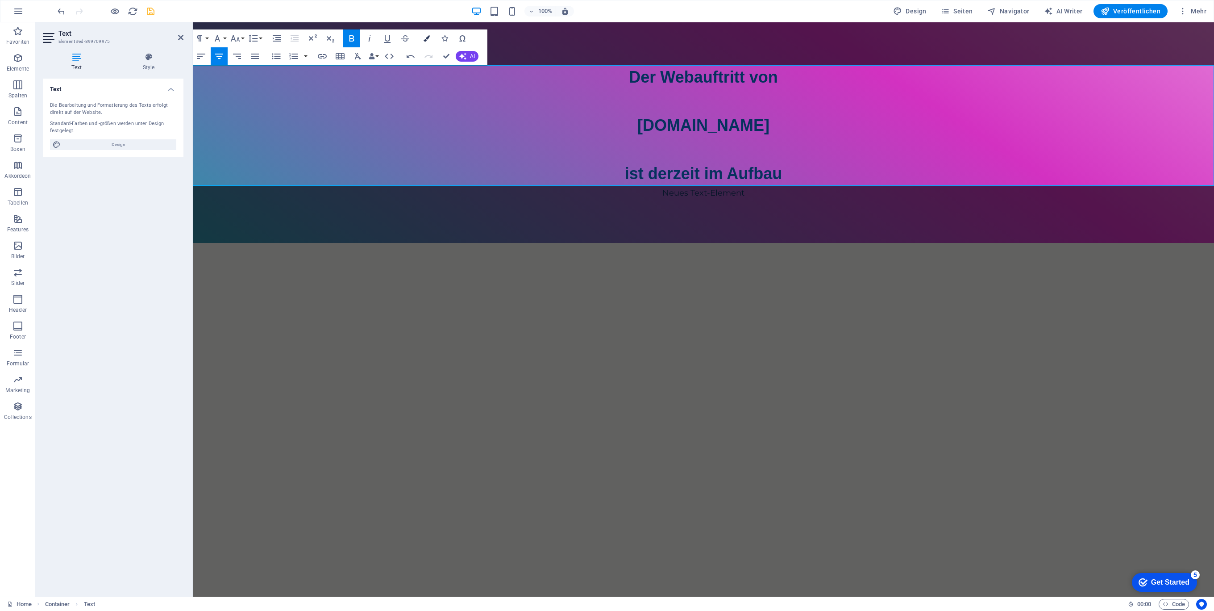
click at [427, 36] on icon "button" at bounding box center [427, 38] width 6 height 6
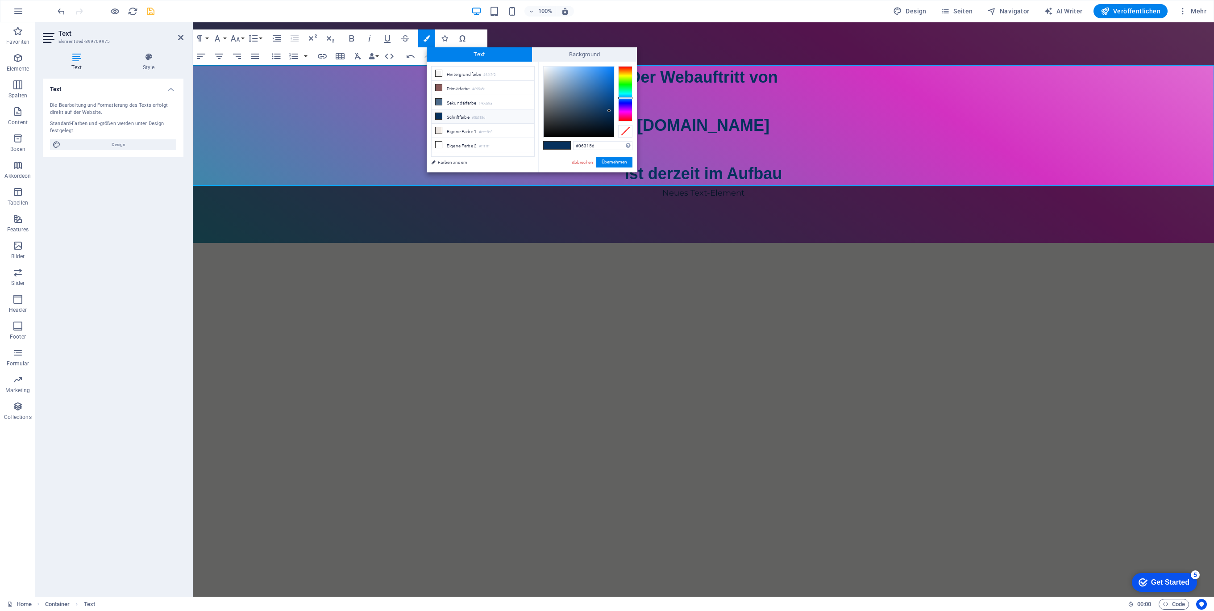
click at [466, 116] on li "Schriftfarbe #06315d" at bounding box center [483, 116] width 103 height 14
drag, startPoint x: 607, startPoint y: 109, endPoint x: 619, endPoint y: 90, distance: 23.0
click at [619, 90] on div at bounding box center [587, 101] width 89 height 71
type input "#08509b"
click at [610, 94] on div at bounding box center [609, 93] width 3 height 3
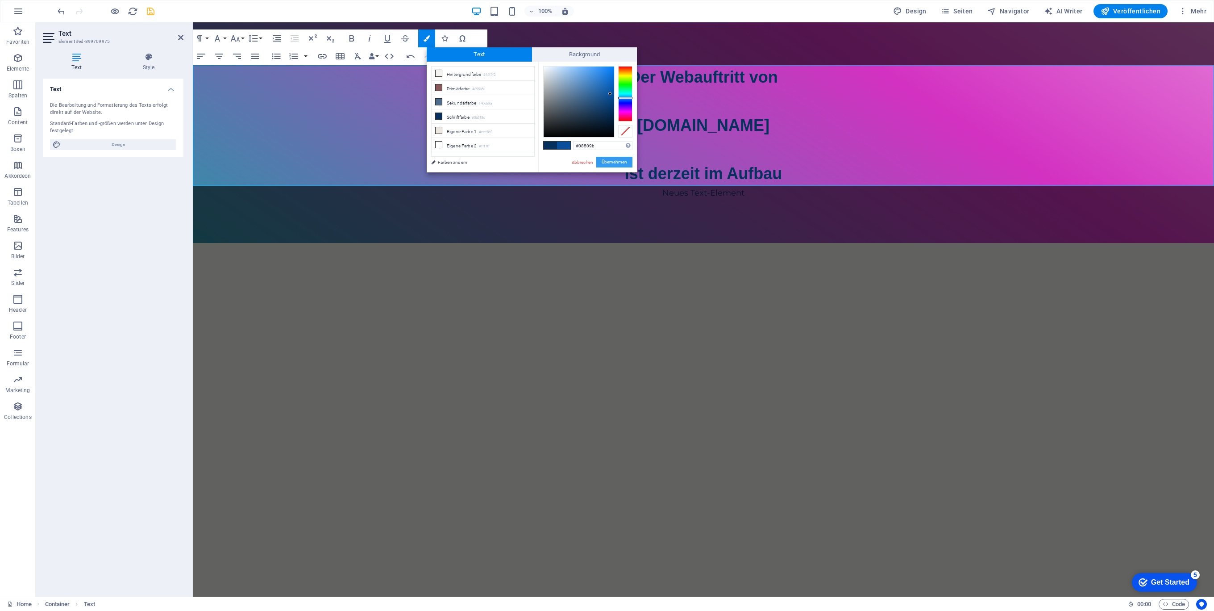
click at [608, 160] on button "Übernehmen" at bounding box center [614, 162] width 36 height 11
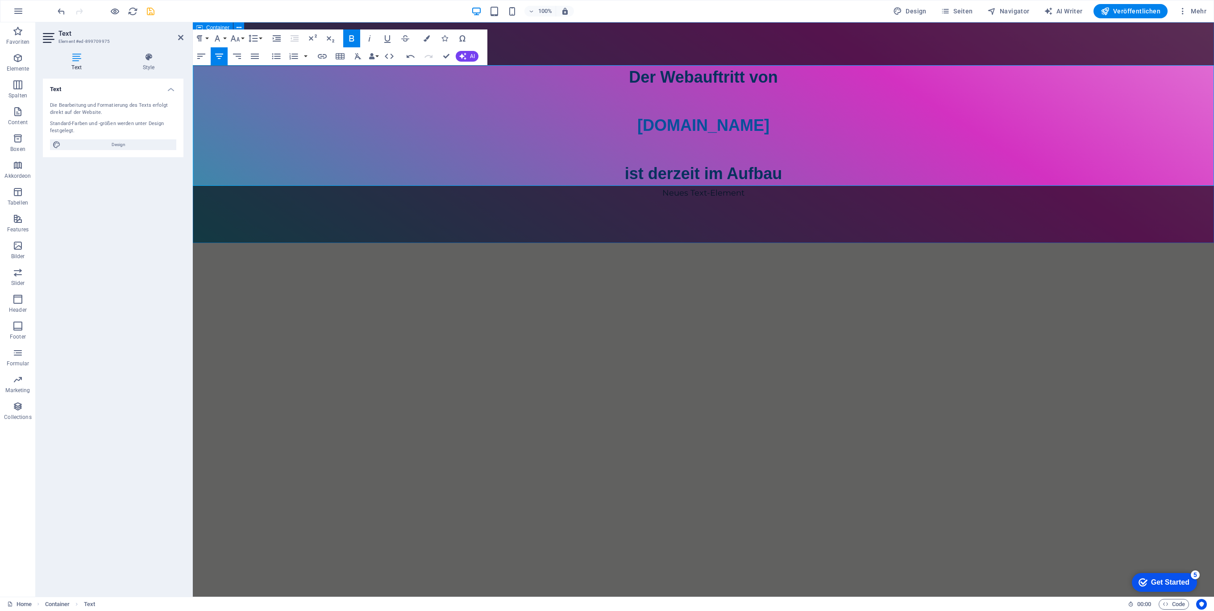
click at [792, 213] on div "Der Webauftritt von Spielhuesli.de ist derzeit im Aufbau Neues Text-Element" at bounding box center [703, 132] width 1021 height 220
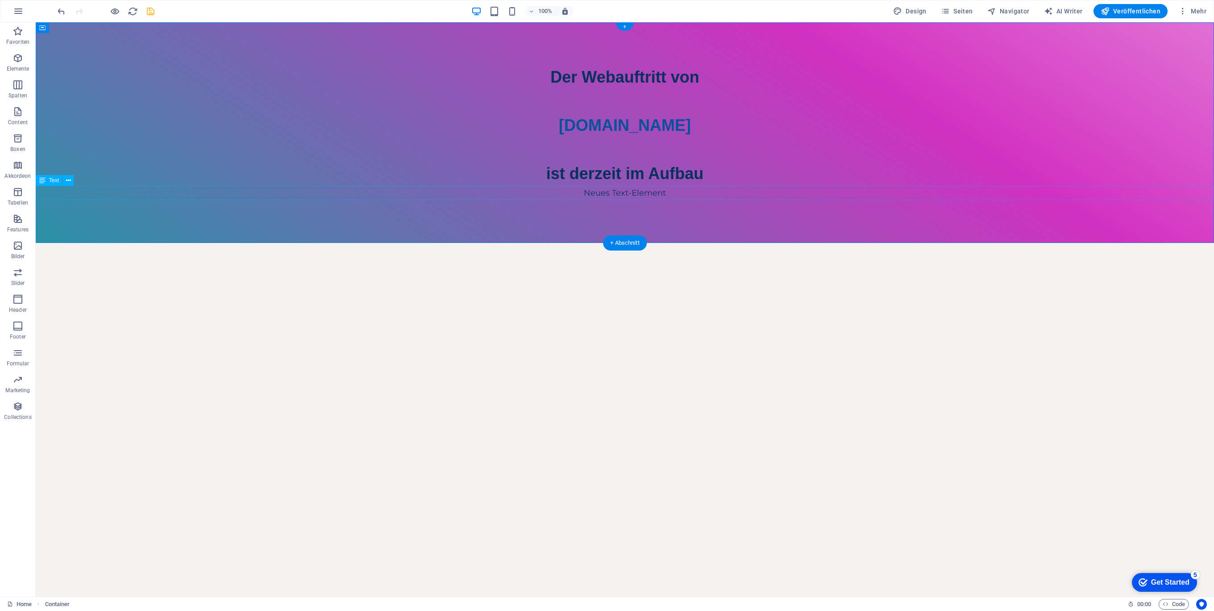
click at [631, 192] on div "Neues Text-Element" at bounding box center [625, 193] width 1178 height 14
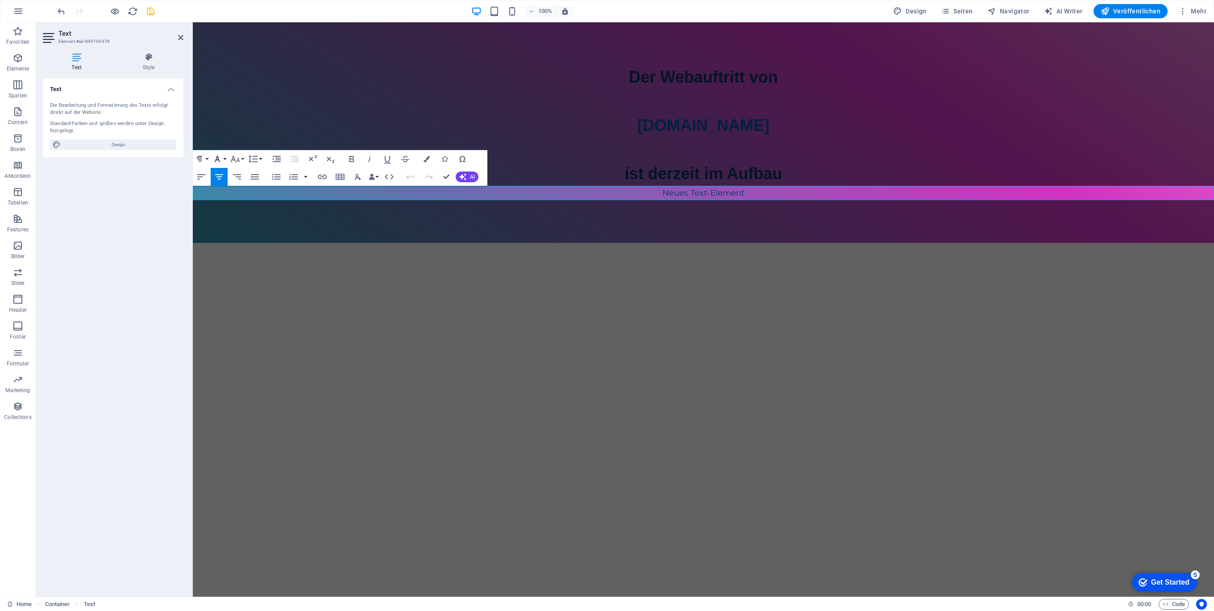
click at [219, 157] on icon "button" at bounding box center [217, 159] width 11 height 11
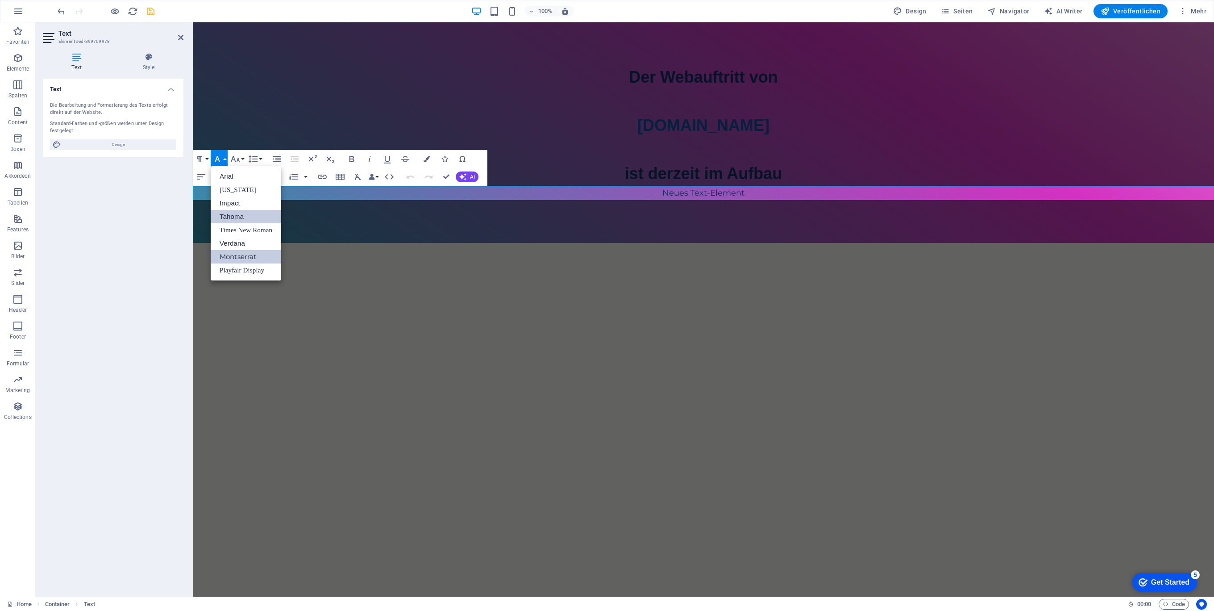
click at [243, 217] on link "Tahoma" at bounding box center [246, 216] width 71 height 13
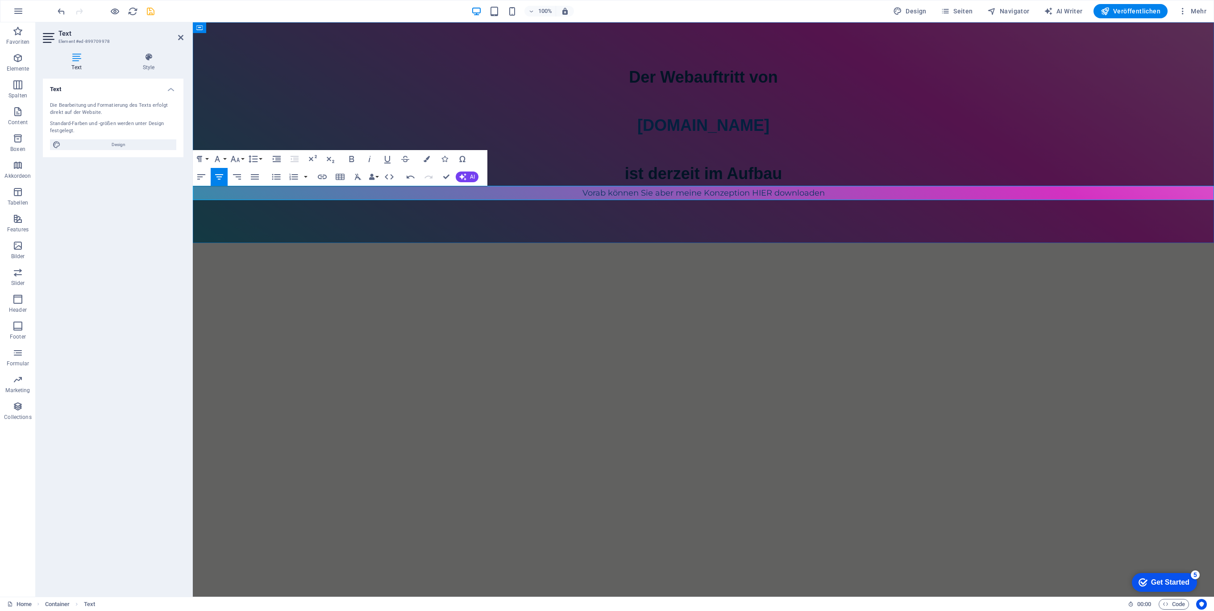
click at [755, 195] on p "Vorab können Sie aber meine Konzeption HIER downloaden" at bounding box center [703, 193] width 1021 height 14
click at [320, 178] on icon "button" at bounding box center [322, 177] width 9 height 4
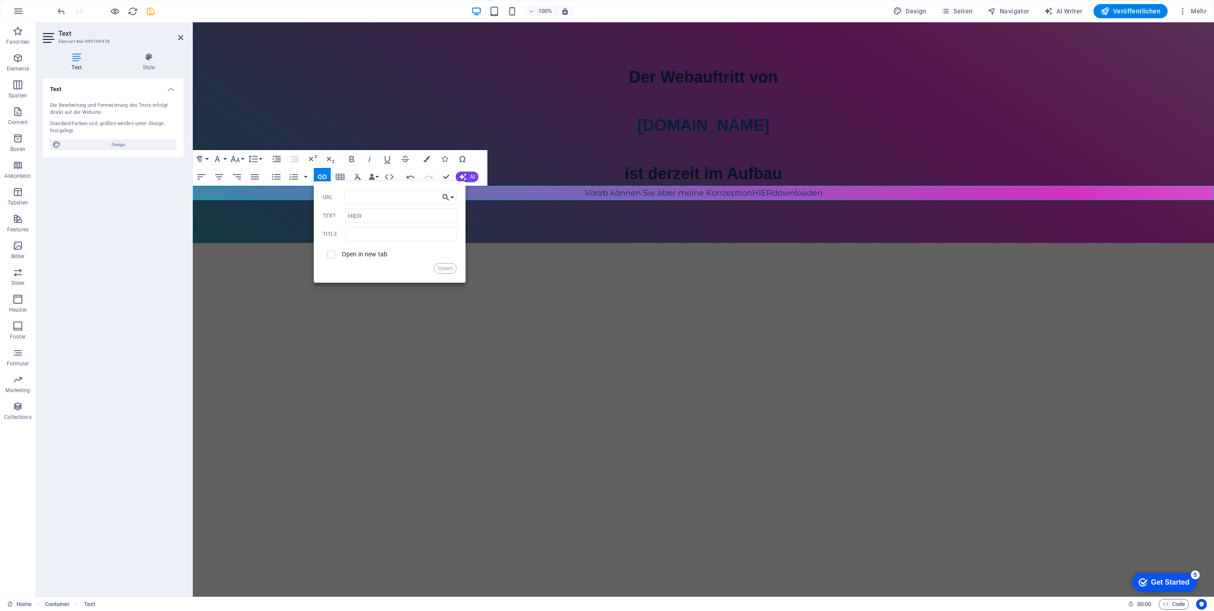
click at [449, 197] on icon "button" at bounding box center [445, 197] width 9 height 11
click at [430, 237] on p "Datei wählen ..." at bounding box center [419, 239] width 55 height 13
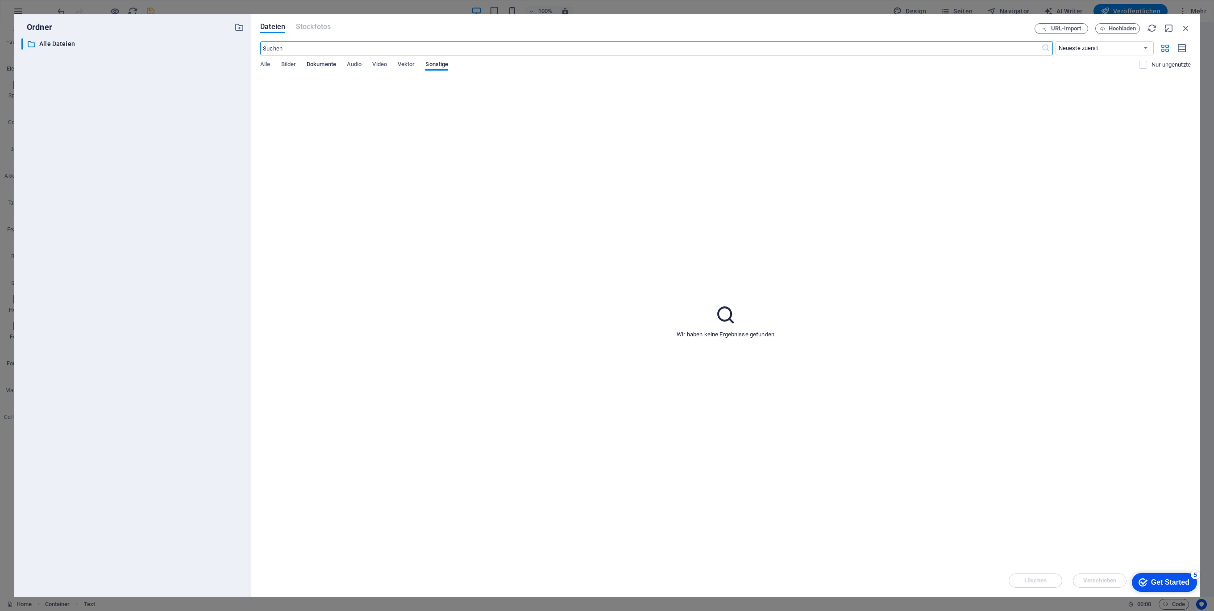
click at [320, 65] on span "Dokumente" at bounding box center [321, 65] width 29 height 12
click at [298, 109] on icon at bounding box center [305, 106] width 21 height 21
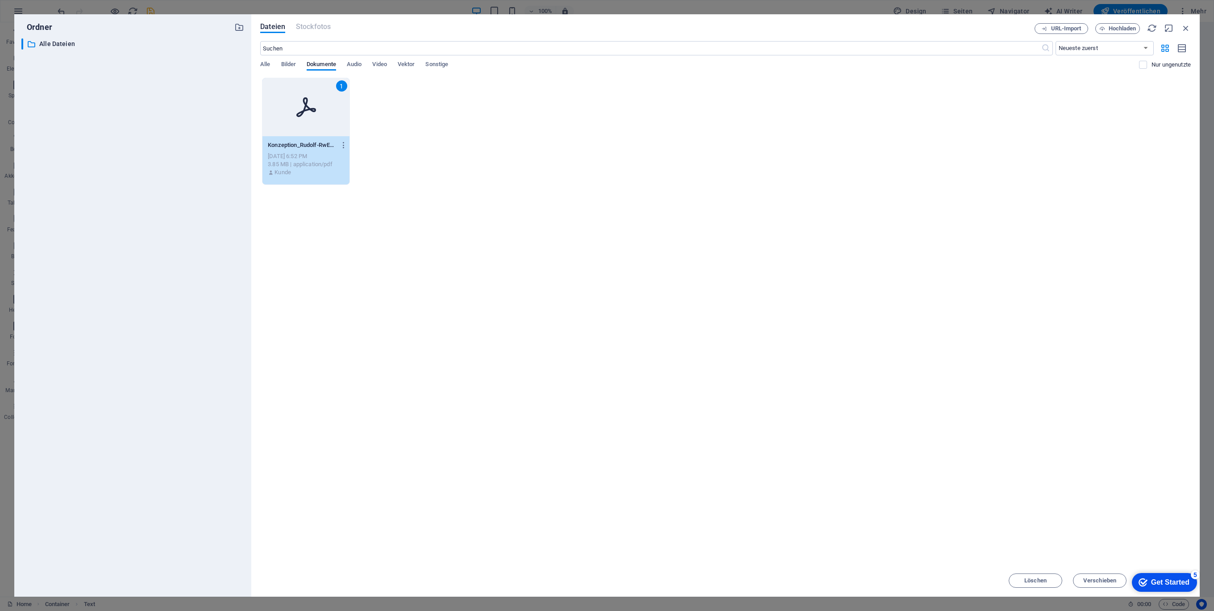
click at [302, 147] on p "Konzeption_Rudolf-RwEfRBdv_C27Fvsbfnn6jg.pdf" at bounding box center [302, 145] width 68 height 8
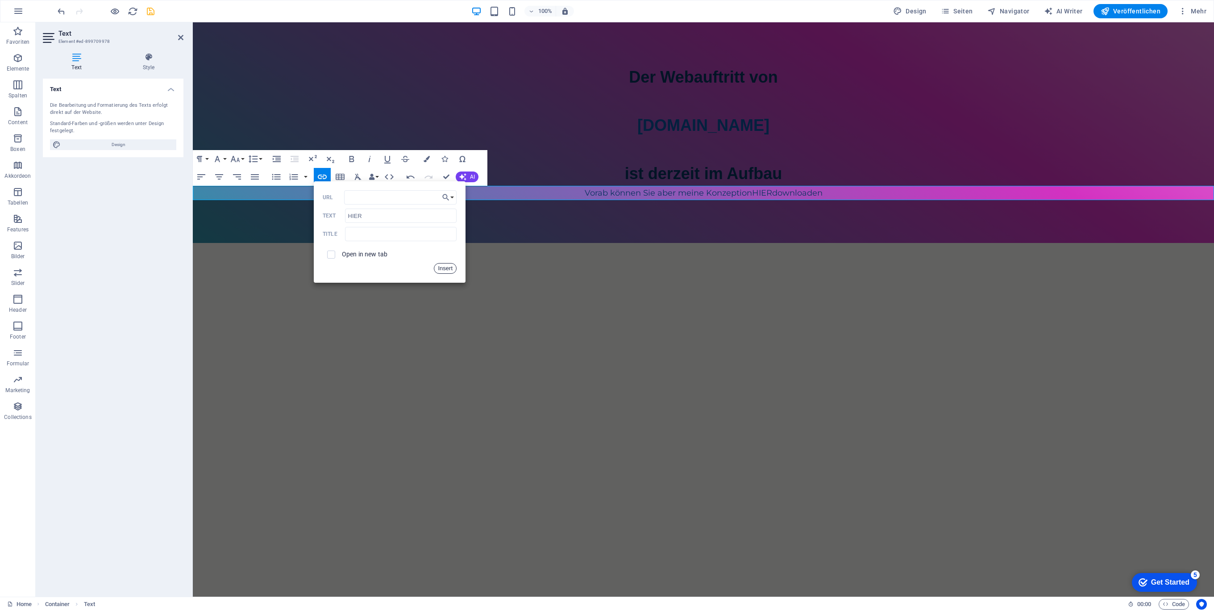
click at [443, 268] on button "Insert" at bounding box center [445, 268] width 23 height 11
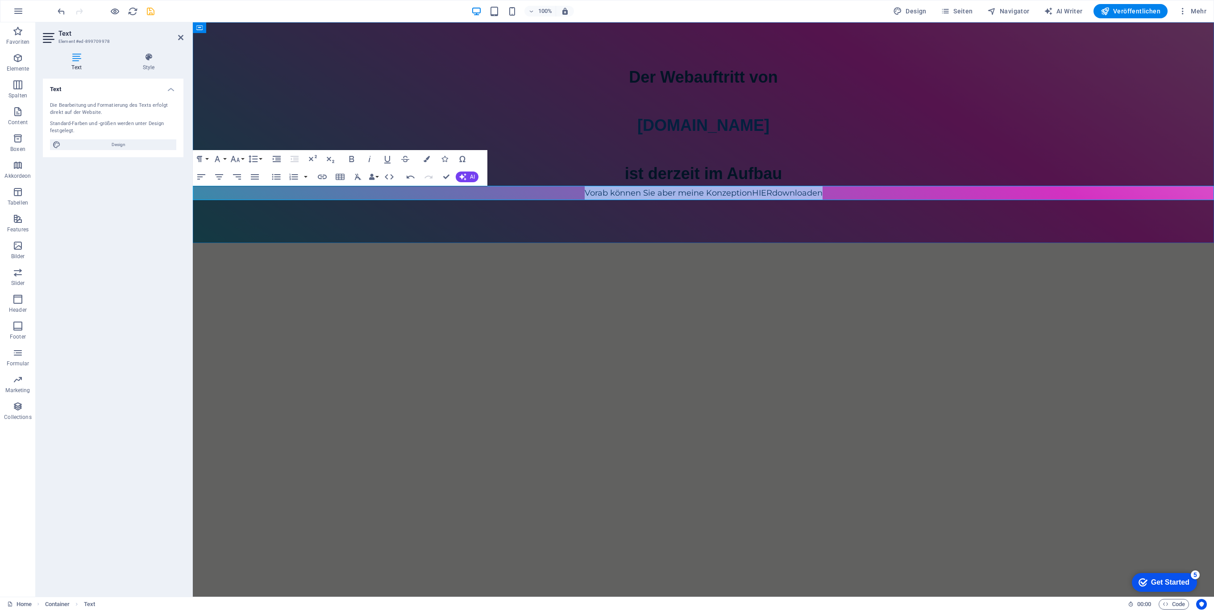
drag, startPoint x: 835, startPoint y: 195, endPoint x: 495, endPoint y: 195, distance: 340.5
click at [511, 195] on p "Vorab können Sie aber meine Konzeption HIER downloaden" at bounding box center [703, 193] width 1021 height 14
click at [350, 158] on icon "button" at bounding box center [351, 159] width 11 height 11
click at [223, 159] on button "Font Family" at bounding box center [219, 159] width 17 height 18
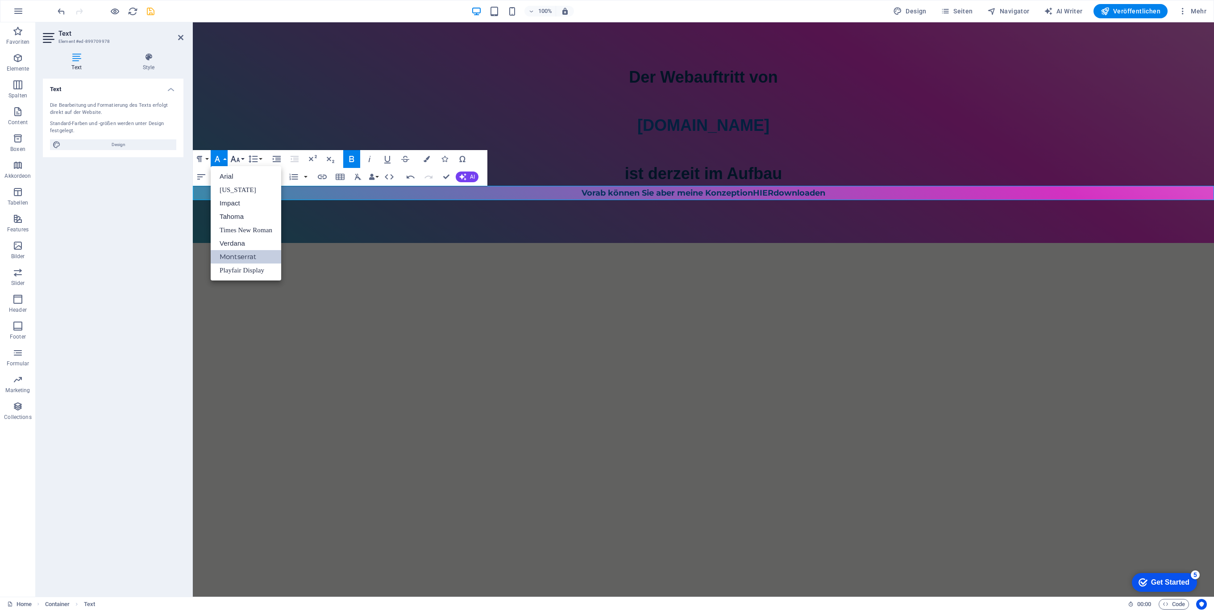
click at [243, 157] on button "Font Size" at bounding box center [237, 159] width 17 height 18
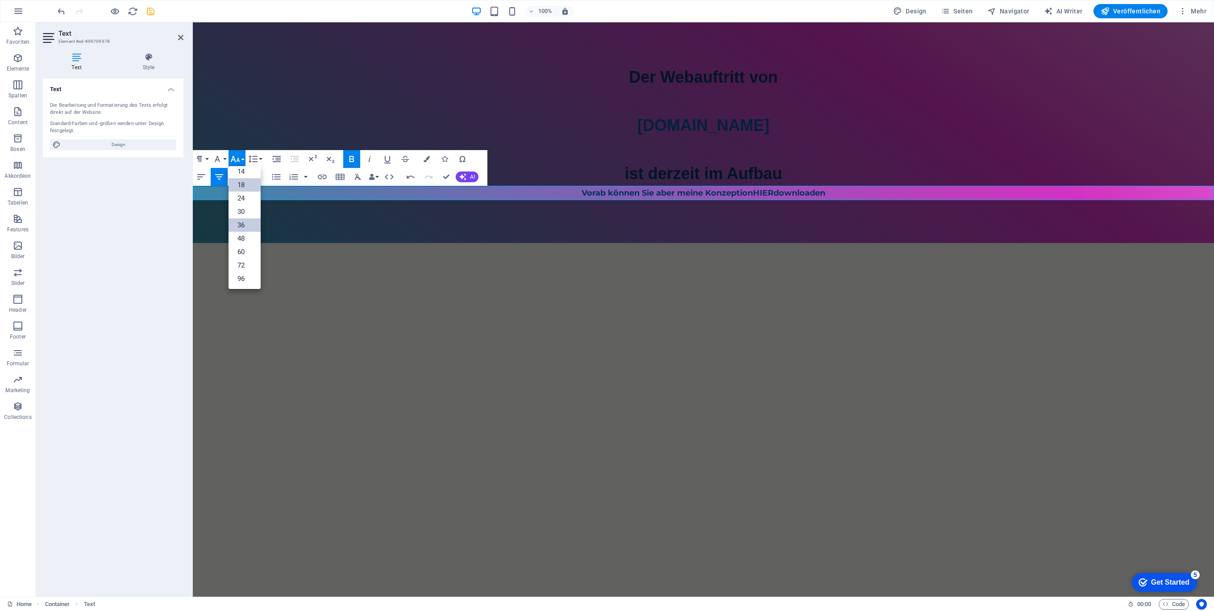
click at [249, 222] on link "36" at bounding box center [245, 224] width 32 height 13
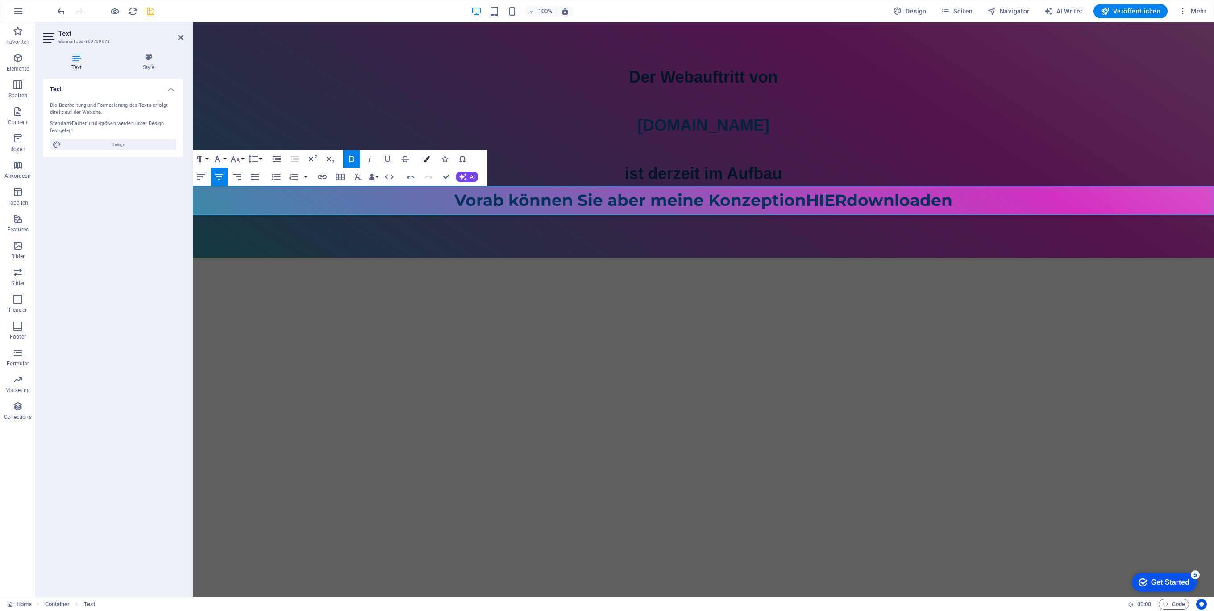
click at [428, 158] on icon "button" at bounding box center [427, 159] width 6 height 6
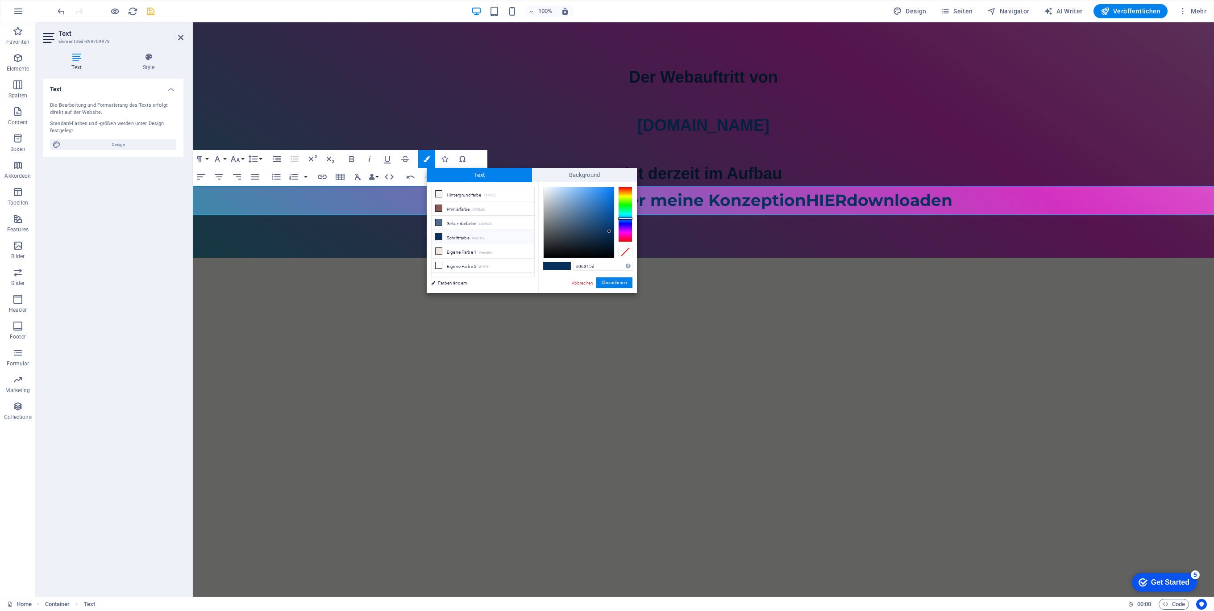
click at [468, 235] on li "Schriftfarbe #06315d" at bounding box center [483, 237] width 103 height 14
type input "#6eb1f5"
drag, startPoint x: 608, startPoint y: 233, endPoint x: 582, endPoint y: 189, distance: 50.4
click at [582, 189] on div at bounding box center [581, 188] width 3 height 3
click at [609, 281] on button "Übernehmen" at bounding box center [614, 282] width 36 height 11
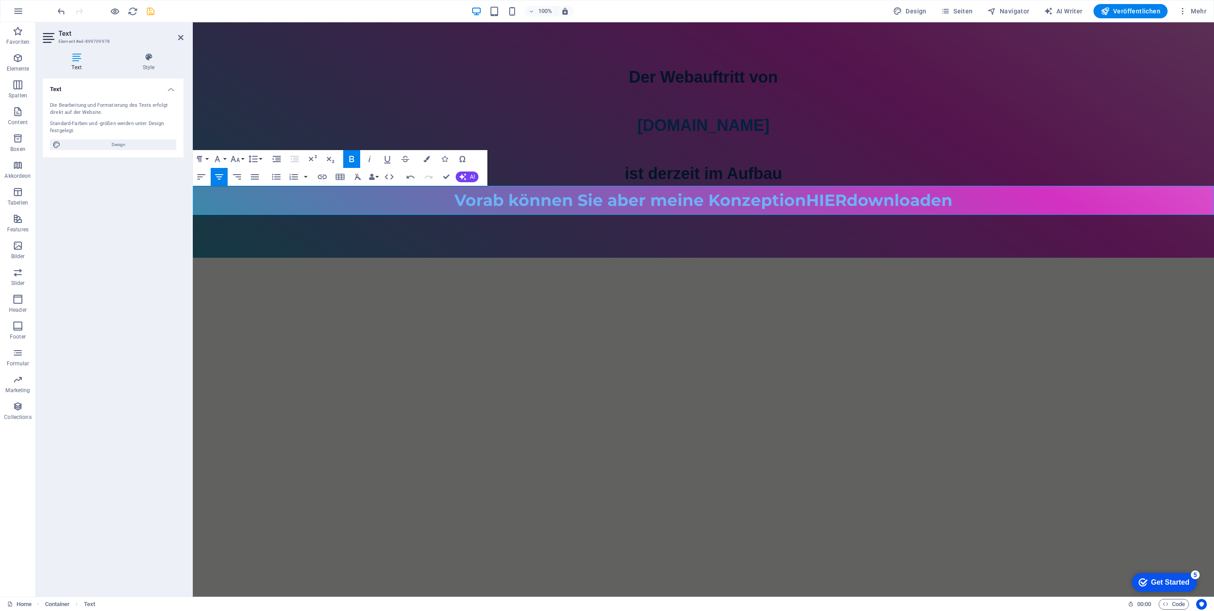
click at [616, 258] on html "Skip to main content Der Webauftritt von Spielhuesli.de ist derzeit im Aufbau V…" at bounding box center [703, 139] width 1021 height 235
click at [619, 234] on div "Der Webauftritt von Spielhuesli.de ist derzeit im Aufbau Vorab können Sie aber …" at bounding box center [703, 139] width 1021 height 235
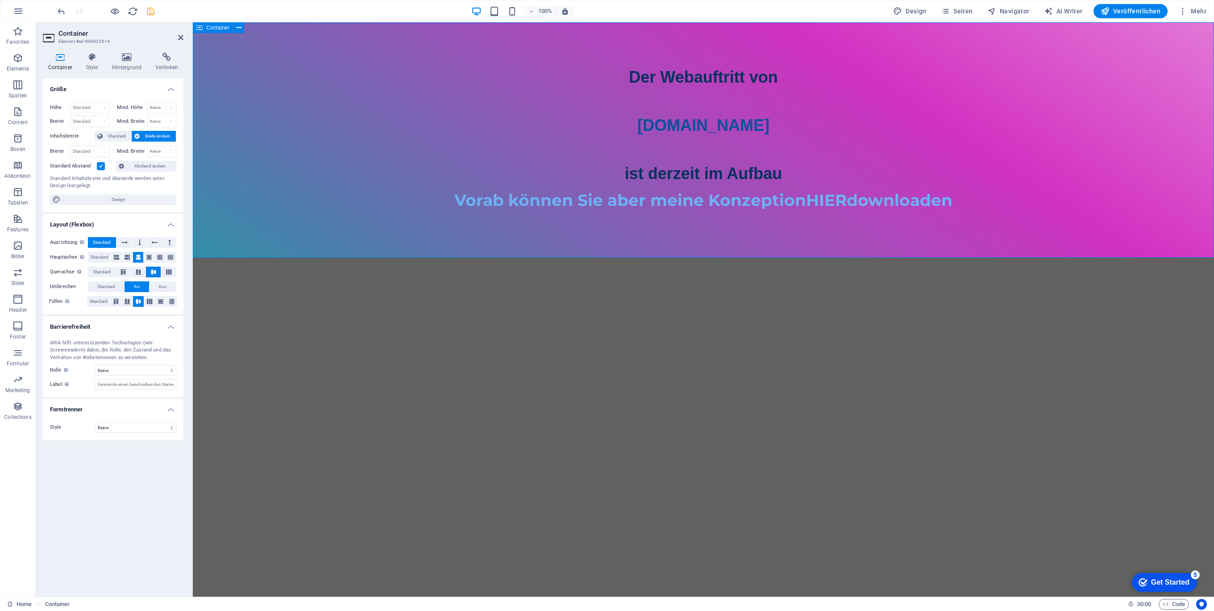
click at [681, 249] on div "Der Webauftritt von Spielhuesli.de ist derzeit im Aufbau Vorab können Sie aber …" at bounding box center [703, 139] width 1021 height 235
click at [17, 53] on icon "button" at bounding box center [17, 58] width 11 height 11
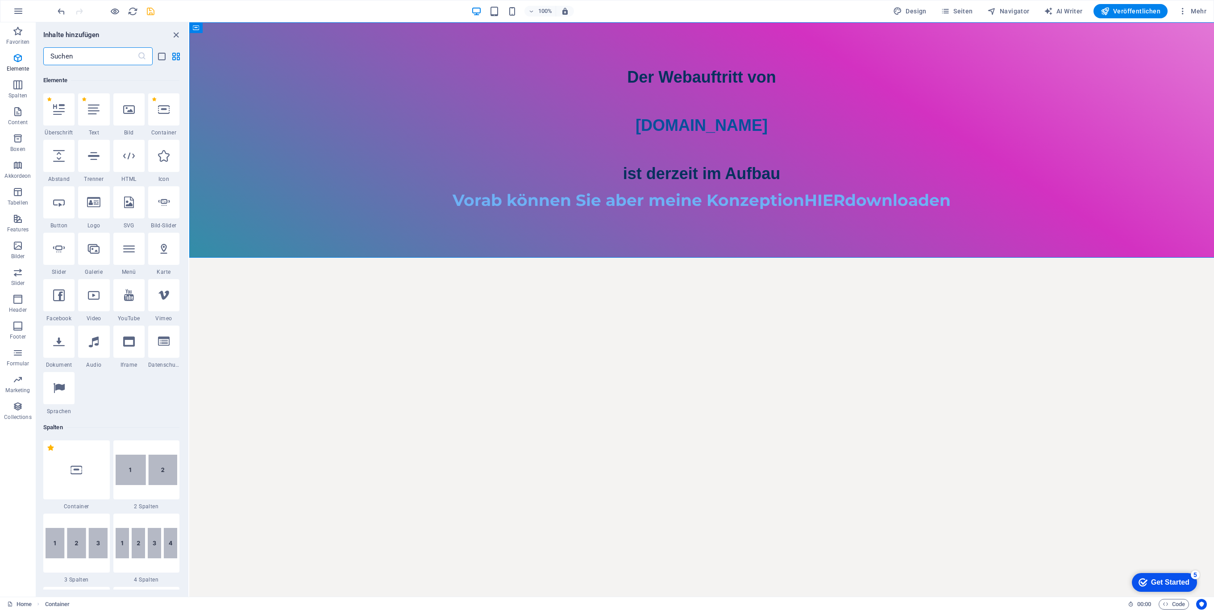
scroll to position [168, 0]
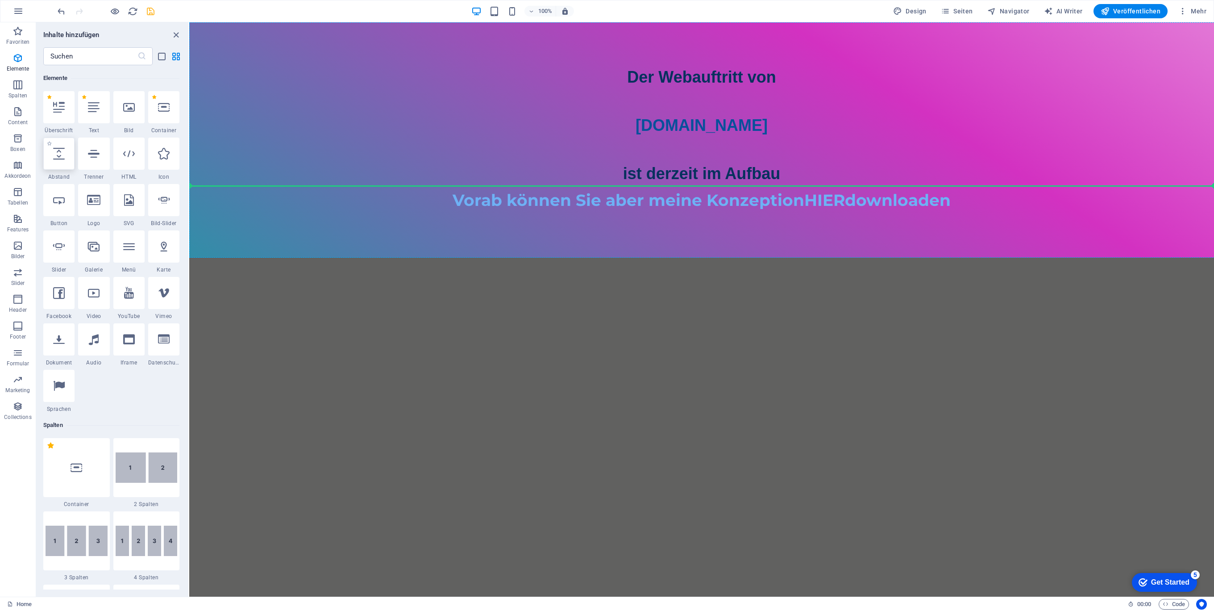
select select "px"
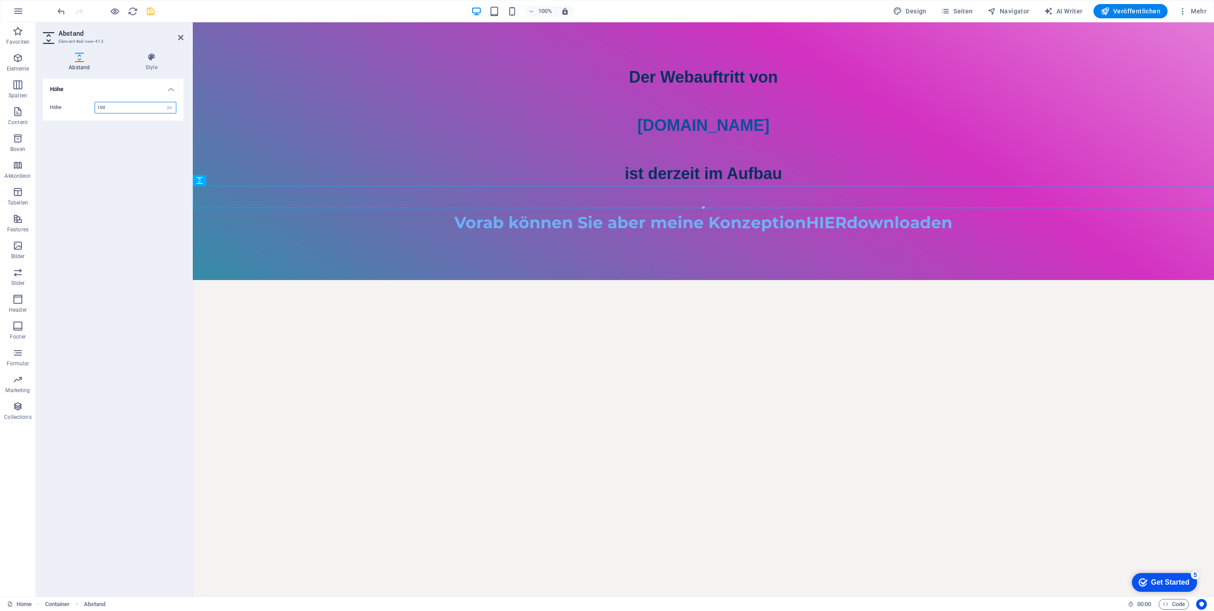
type input "100"
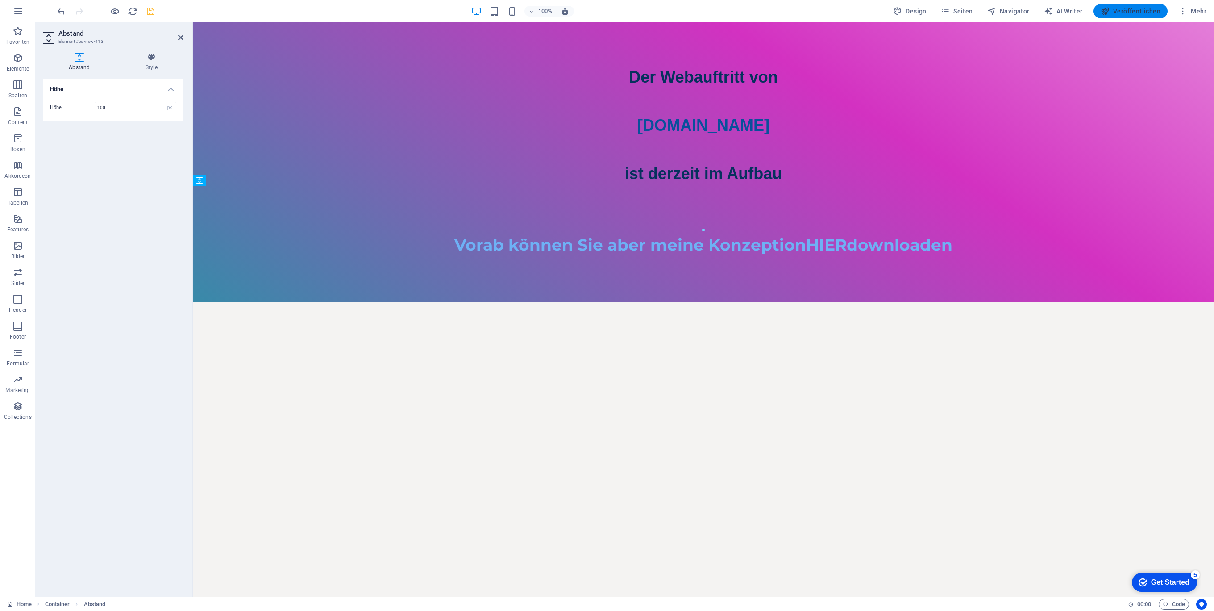
click at [1127, 11] on span "Veröffentlichen" at bounding box center [1131, 11] width 60 height 9
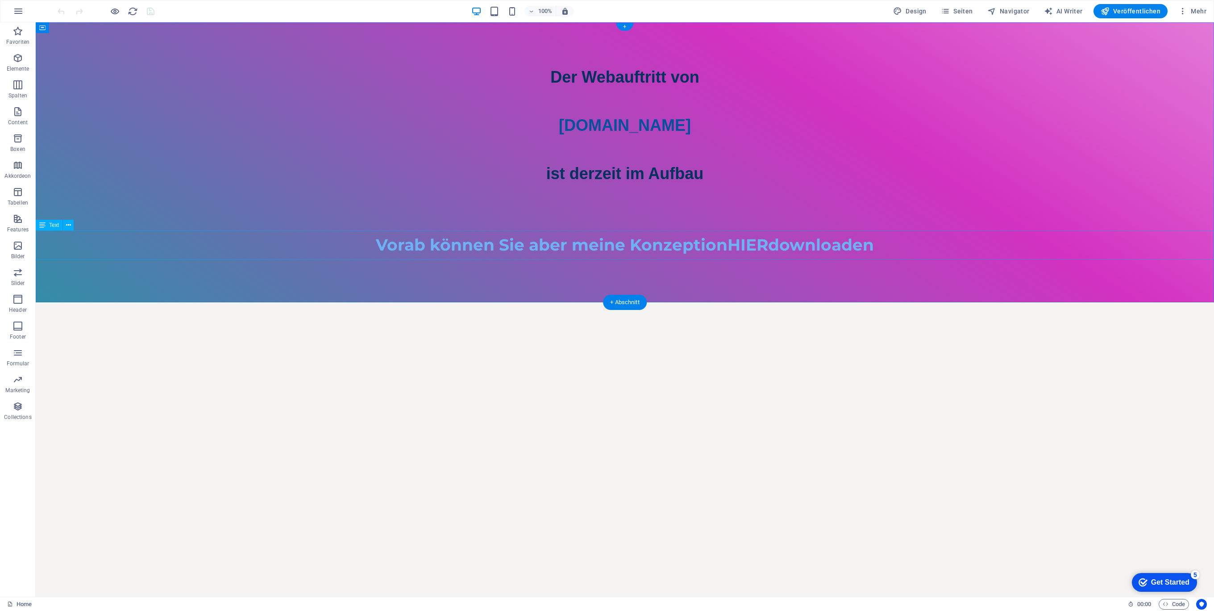
click at [588, 244] on div "Vorab können Sie aber meine Konzeption HIER downloaden" at bounding box center [625, 244] width 1178 height 29
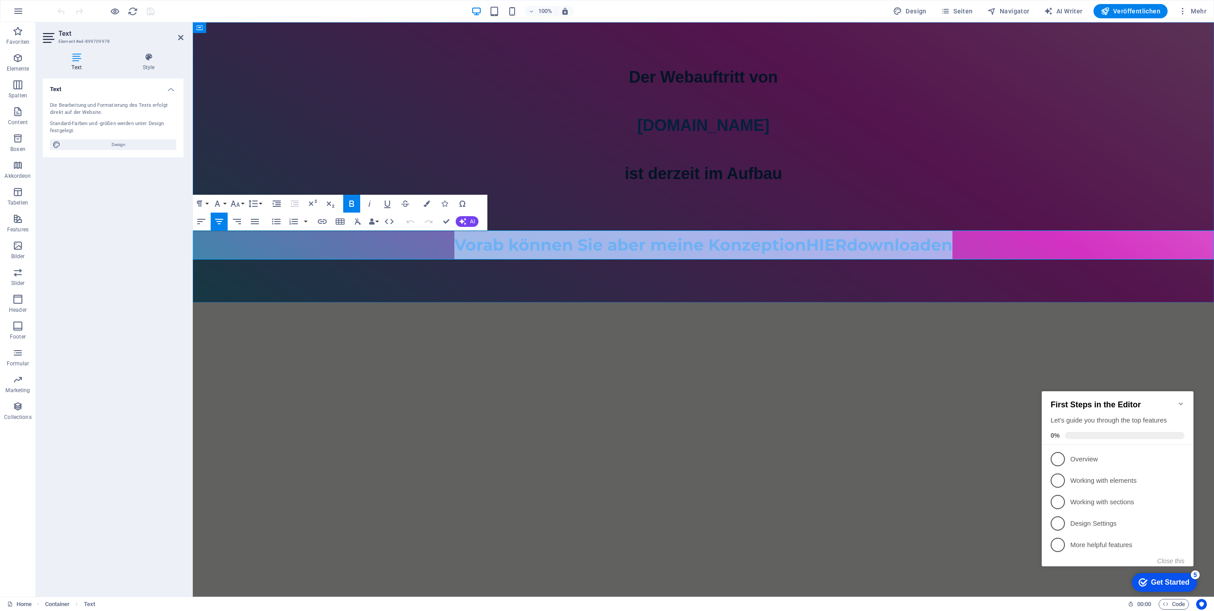
drag, startPoint x: 348, startPoint y: 247, endPoint x: 1100, endPoint y: 255, distance: 752.1
click at [1100, 255] on p "Vorab können Sie aber meine Konzeption HIER downloaden" at bounding box center [703, 244] width 1021 height 29
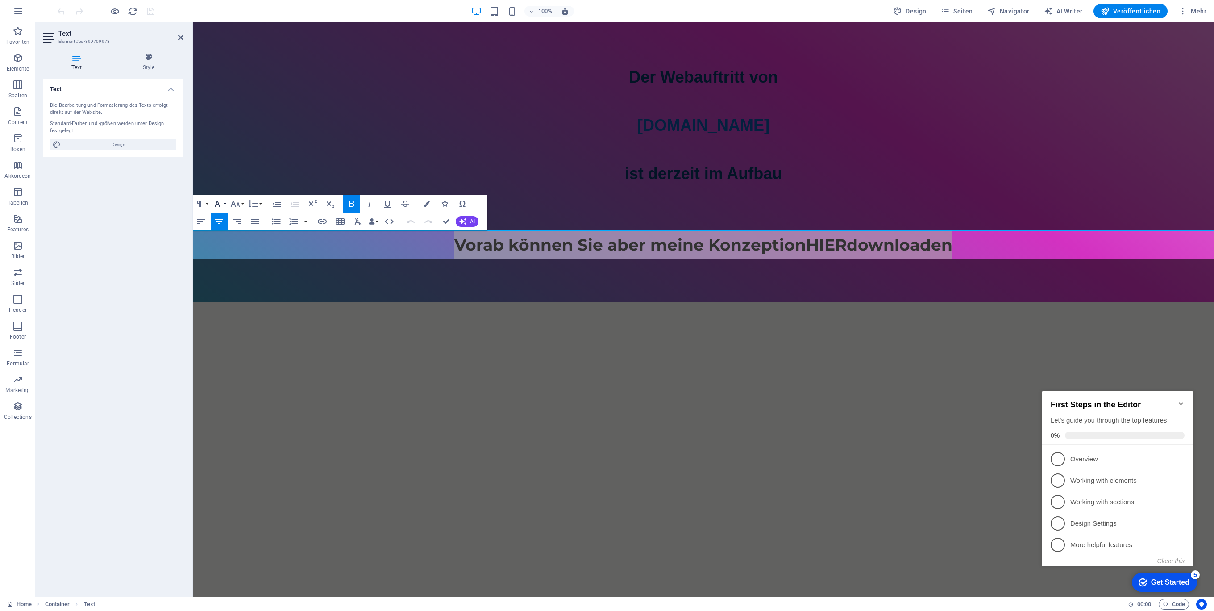
click at [225, 200] on button "Font Family" at bounding box center [219, 204] width 17 height 18
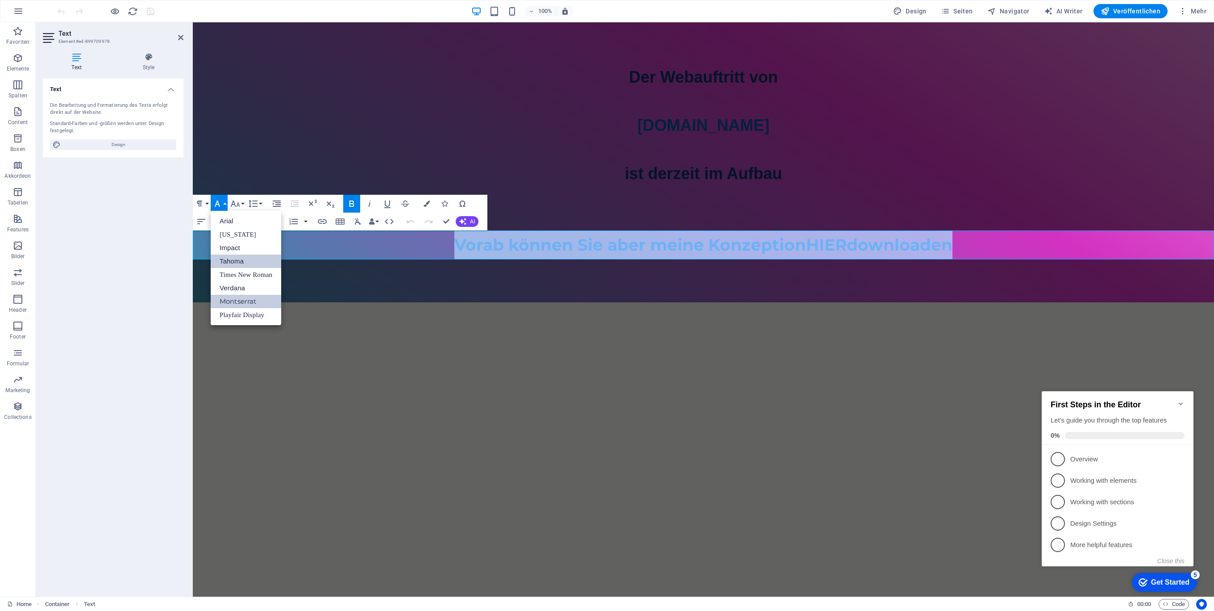
click at [239, 259] on link "Tahoma" at bounding box center [246, 260] width 71 height 13
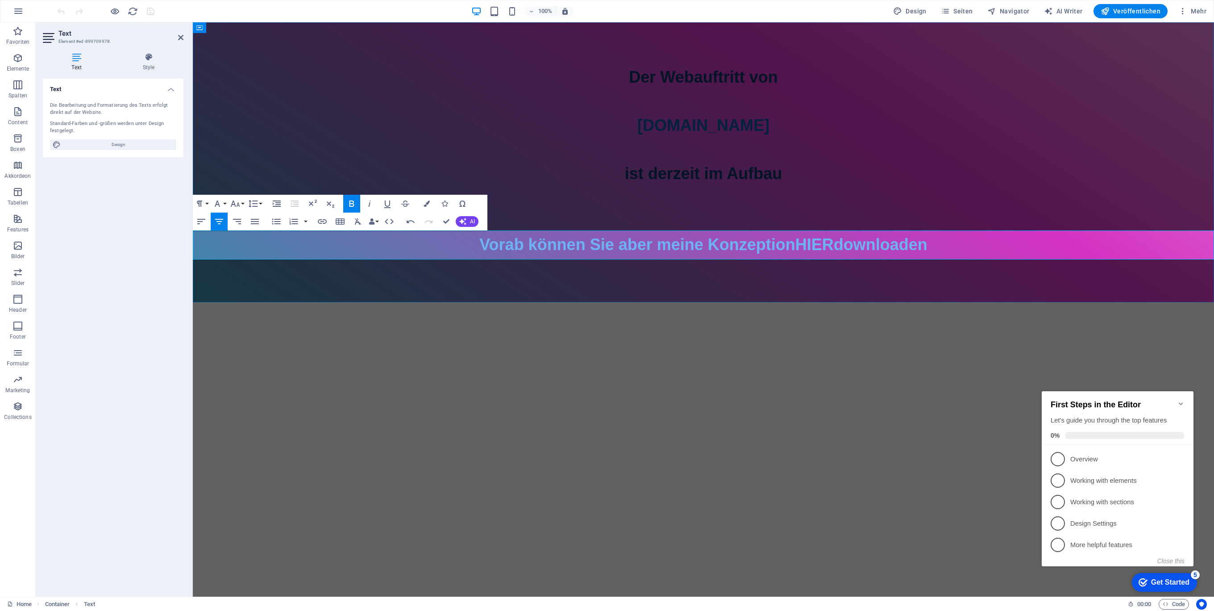
click at [705, 248] on span "Vorab können Sie aber meine Konzeption HIER downloaden" at bounding box center [703, 244] width 448 height 18
click at [651, 244] on span "Vorab können Sie aber meine Konzeption HIER downloaden" at bounding box center [703, 244] width 448 height 18
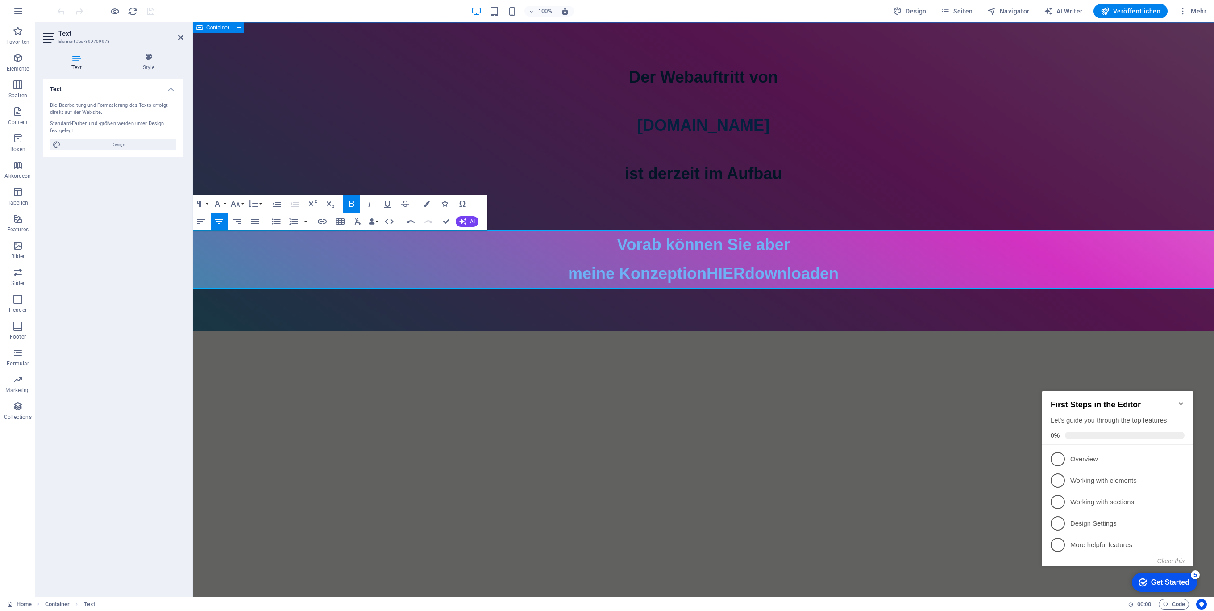
click at [880, 307] on div "Der Webauftritt von Spielhuesli.de ist derzeit im Aufbau Vorab können Sie aber …" at bounding box center [703, 176] width 1021 height 309
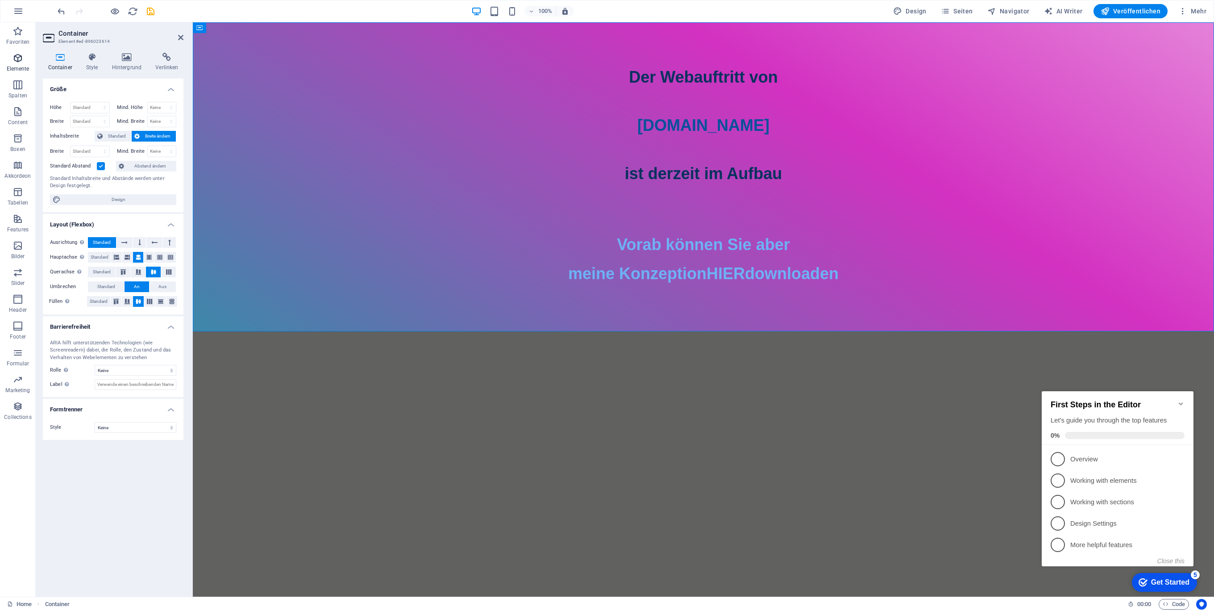
click at [19, 56] on icon "button" at bounding box center [17, 58] width 11 height 11
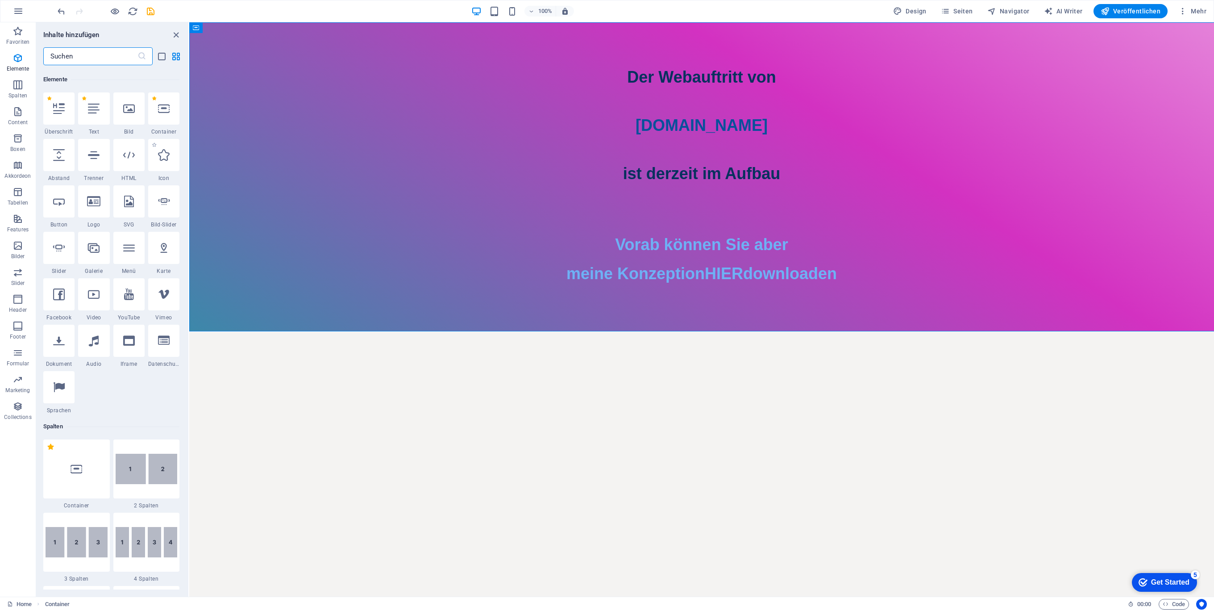
scroll to position [168, 0]
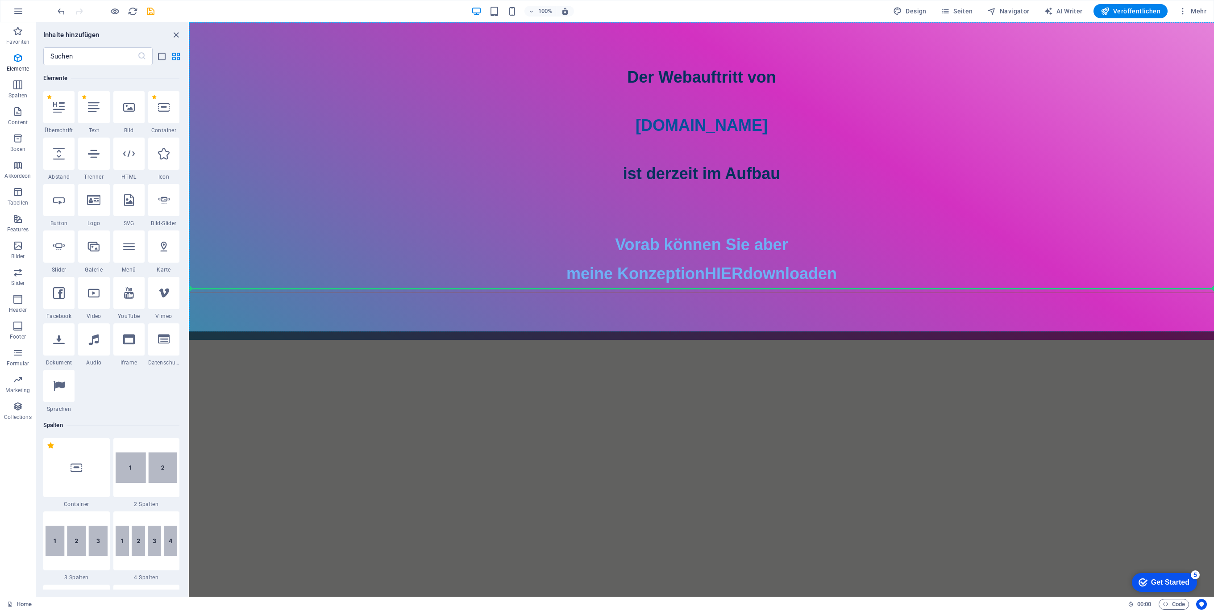
select select "%"
select select "px"
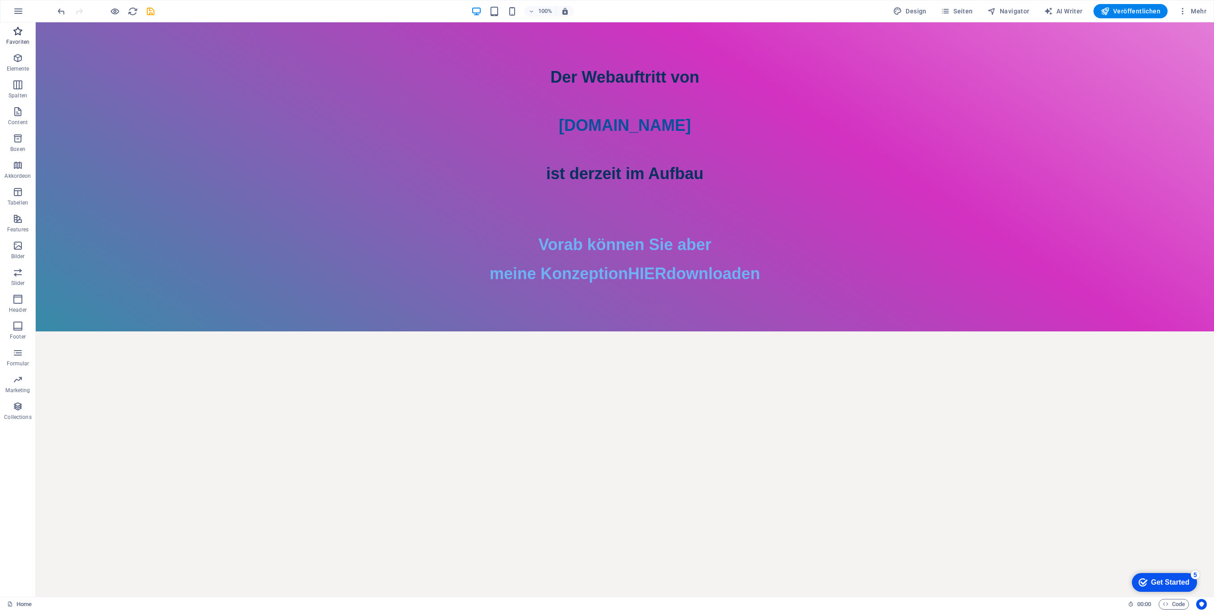
click at [18, 36] on icon "button" at bounding box center [17, 31] width 11 height 11
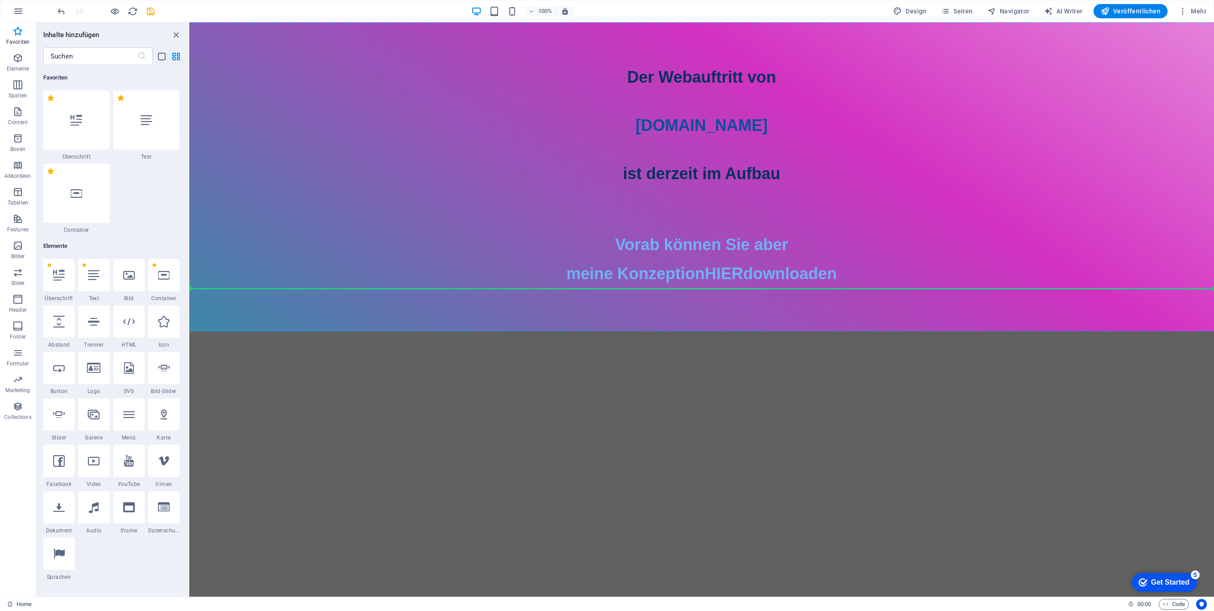
select select "px"
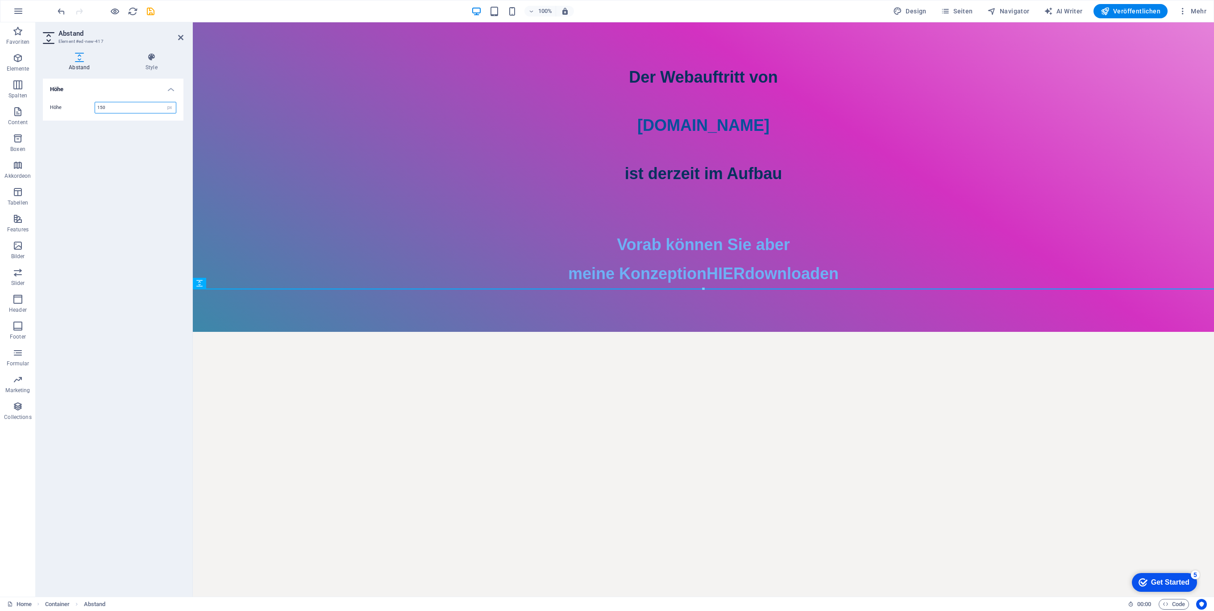
type input "150"
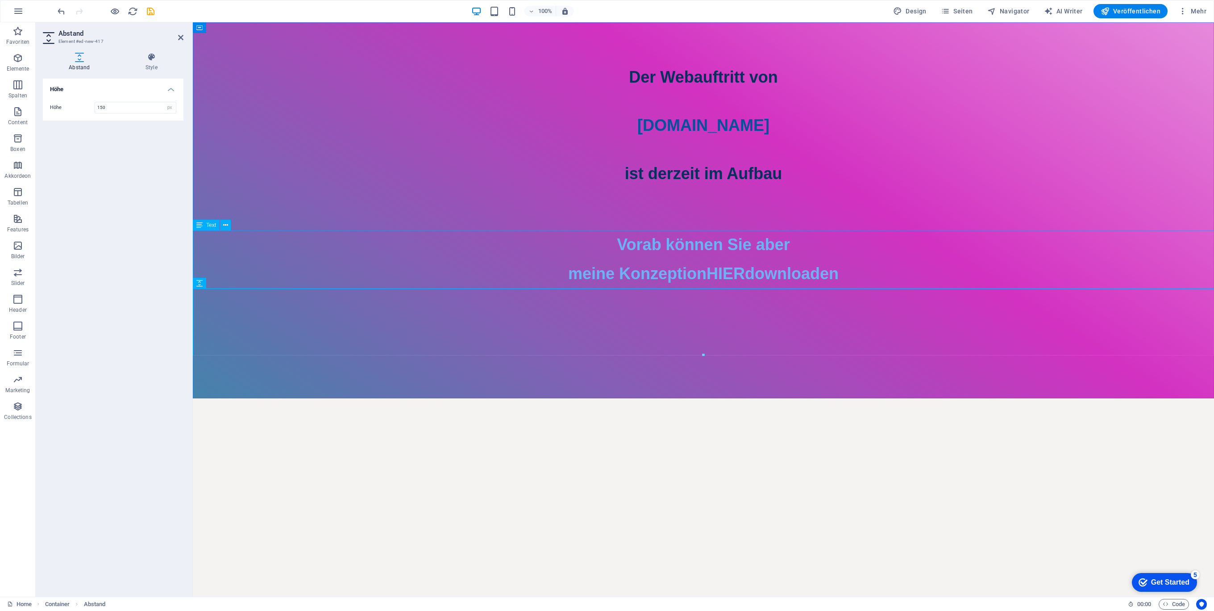
click at [465, 254] on div "Vorab können Sie aber meine Konzeption HIER downloaden" at bounding box center [703, 259] width 1021 height 58
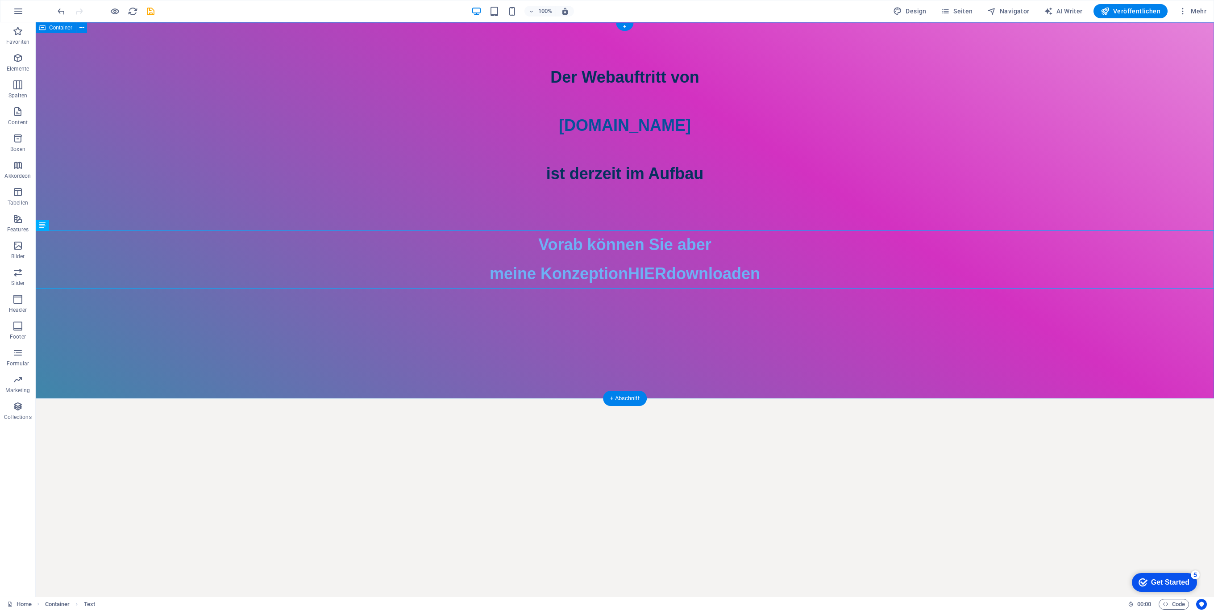
click at [488, 369] on div "Der Webauftritt von Spielhuesli.de ist derzeit im Aufbau Vorab können Sie aber …" at bounding box center [625, 210] width 1178 height 376
drag, startPoint x: 462, startPoint y: 373, endPoint x: 400, endPoint y: 384, distance: 63.4
click at [461, 375] on div "Der Webauftritt von Spielhuesli.de ist derzeit im Aufbau Vorab können Sie aber …" at bounding box center [625, 210] width 1178 height 376
click at [105, 362] on div "Der Webauftritt von Spielhuesli.de ist derzeit im Aufbau Vorab können Sie aber …" at bounding box center [625, 210] width 1178 height 376
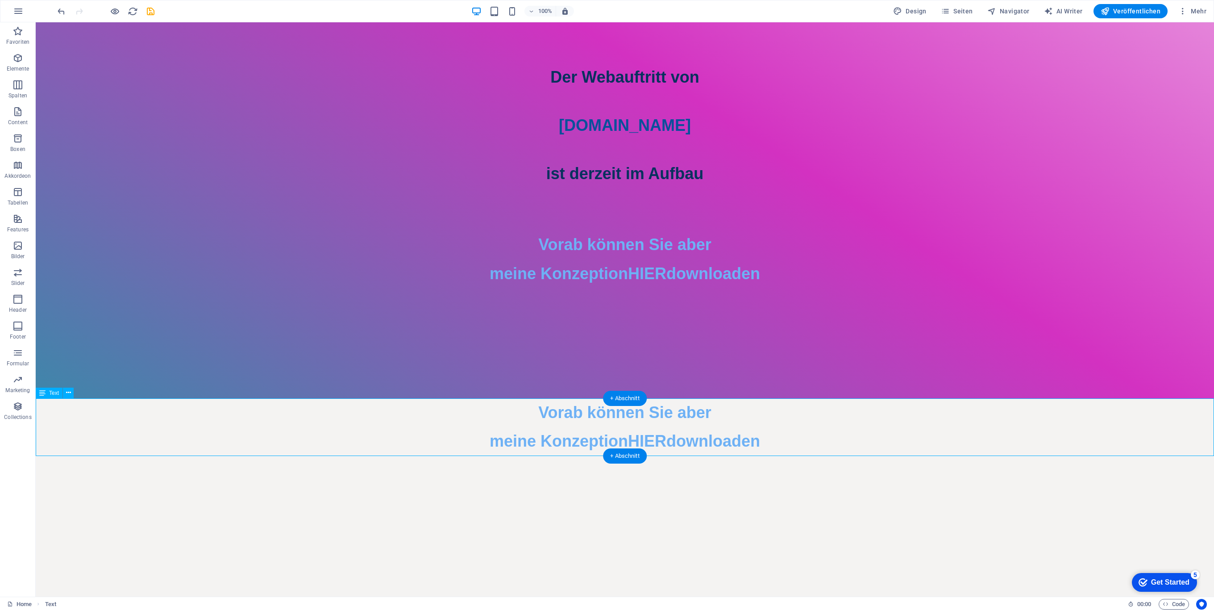
click at [569, 449] on div "Vorab können Sie aber meine Konzeption HIER downloaden" at bounding box center [625, 427] width 1178 height 58
drag, startPoint x: 407, startPoint y: 433, endPoint x: 408, endPoint y: 395, distance: 38.4
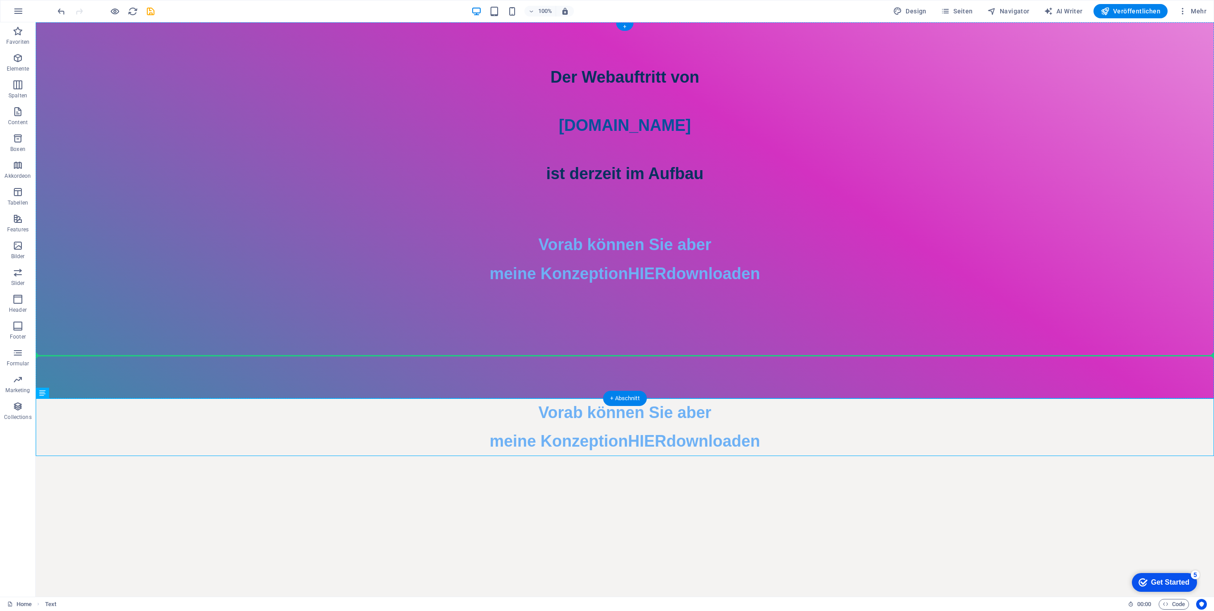
drag, startPoint x: 86, startPoint y: 415, endPoint x: 66, endPoint y: 344, distance: 74.3
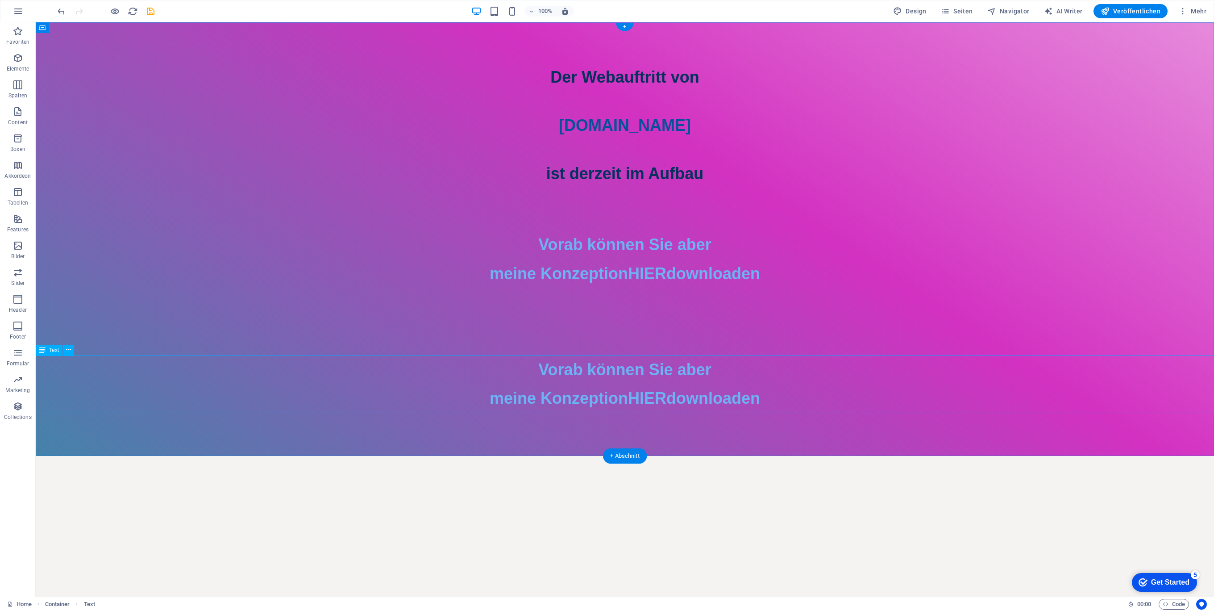
click at [675, 384] on div "Vorab können Sie aber meine Konzeption HIER downloaden" at bounding box center [625, 384] width 1178 height 58
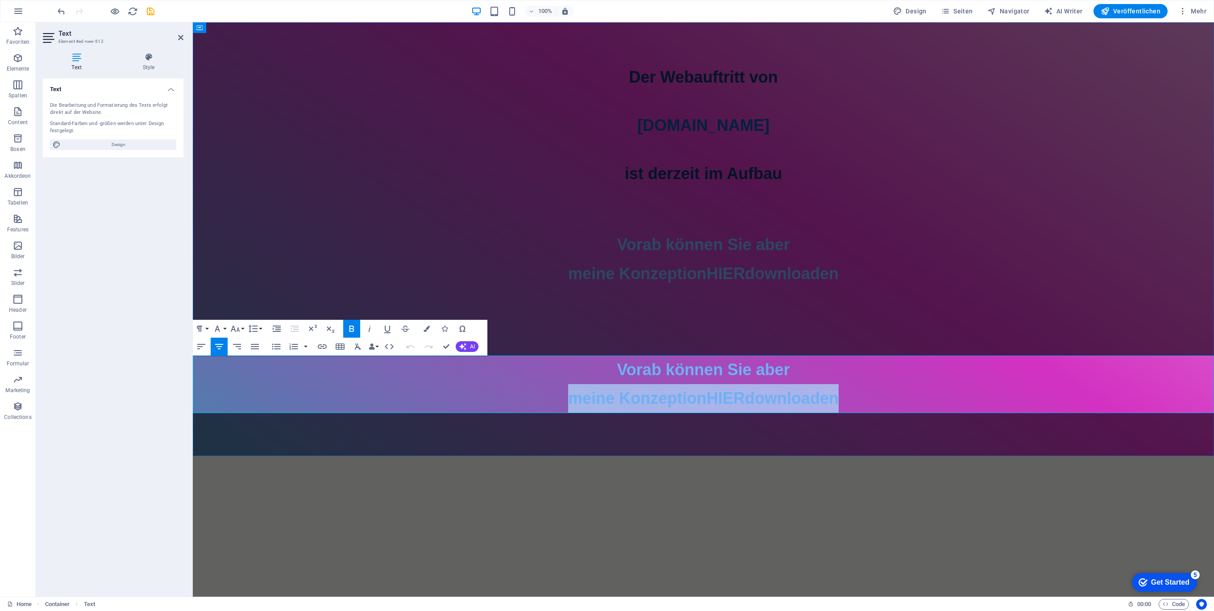
click at [675, 384] on p "Vorab können Sie aber meine Konzeption HIER downloaden" at bounding box center [703, 384] width 1021 height 58
click at [799, 389] on span "meine Konzeption HIER downloaden" at bounding box center [703, 398] width 270 height 18
drag, startPoint x: 880, startPoint y: 399, endPoint x: 612, endPoint y: 370, distance: 269.4
click at [612, 370] on p "Vorab können Sie aber meine Konzeption HIER downloaden" at bounding box center [703, 384] width 1021 height 58
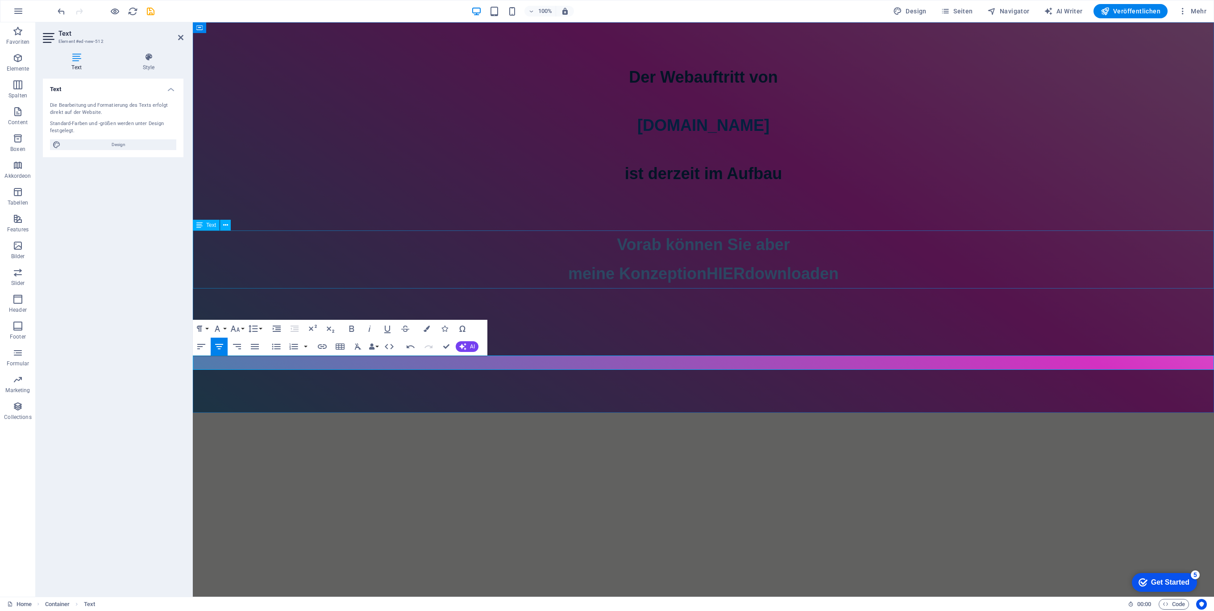
drag, startPoint x: 880, startPoint y: 266, endPoint x: 875, endPoint y: 273, distance: 8.6
click at [880, 266] on div "Vorab können Sie aber meine Konzeption HIER downloaden" at bounding box center [703, 259] width 1021 height 58
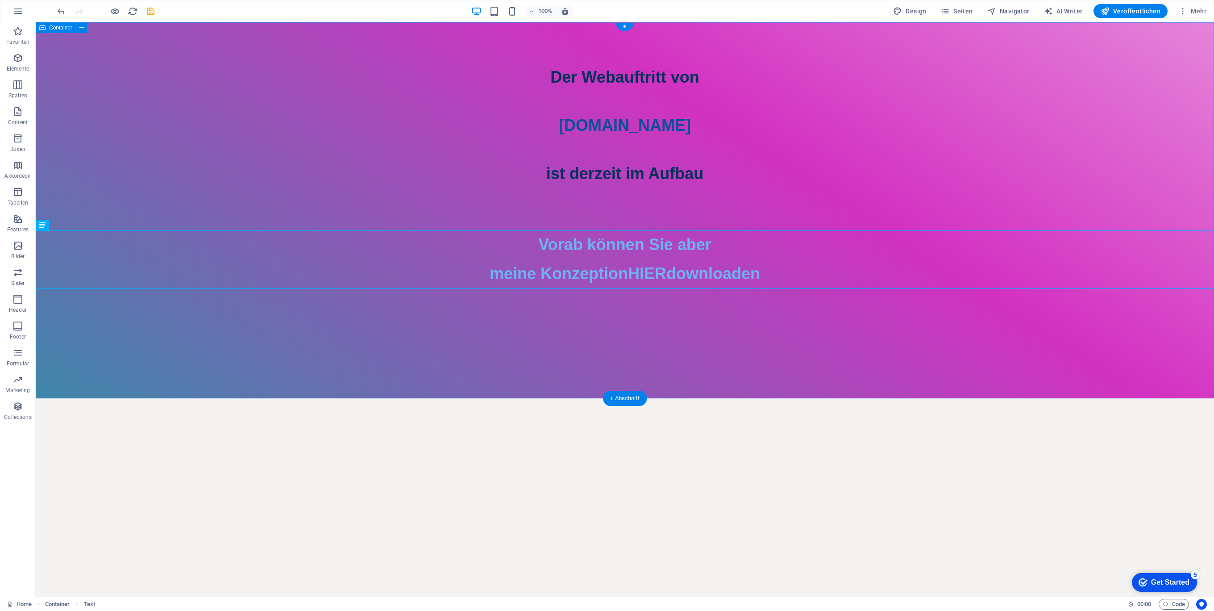
click at [641, 366] on div "Der Webauftritt von Spielhuesli.de ist derzeit im Aufbau Vorab können Sie aber …" at bounding box center [625, 210] width 1178 height 376
click at [596, 347] on div at bounding box center [625, 321] width 1178 height 67
click at [244, 366] on div "Der Webauftritt von Spielhuesli.de ist derzeit im Aufbau Vorab können Sie aber …" at bounding box center [625, 210] width 1178 height 376
drag, startPoint x: 195, startPoint y: 385, endPoint x: 121, endPoint y: 386, distance: 74.1
click at [188, 387] on div "Der Webauftritt von Spielhuesli.de ist derzeit im Aufbau Vorab können Sie aber …" at bounding box center [625, 210] width 1178 height 376
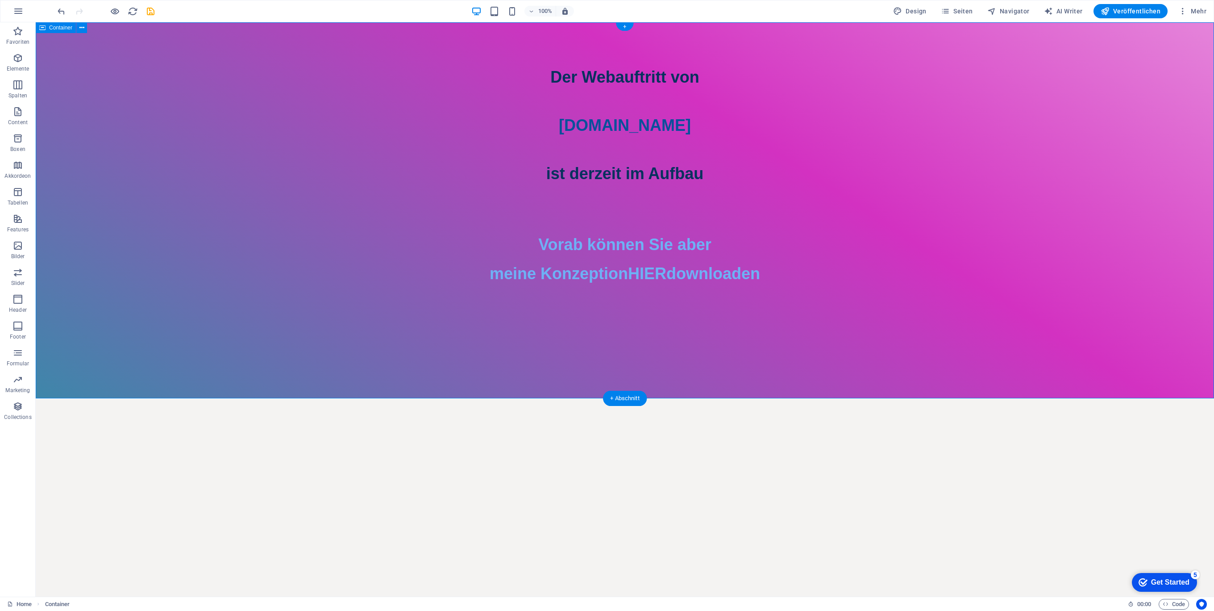
drag, startPoint x: 102, startPoint y: 380, endPoint x: 95, endPoint y: 376, distance: 8.4
click at [101, 380] on div "Der Webauftritt von Spielhuesli.de ist derzeit im Aufbau Vorab können Sie aber …" at bounding box center [625, 210] width 1178 height 376
click at [88, 372] on div "Der Webauftritt von Spielhuesli.de ist derzeit im Aufbau Vorab können Sie aber …" at bounding box center [625, 210] width 1178 height 376
click at [88, 371] on div "Der Webauftritt von Spielhuesli.de ist derzeit im Aufbau Vorab können Sie aber …" at bounding box center [625, 210] width 1178 height 376
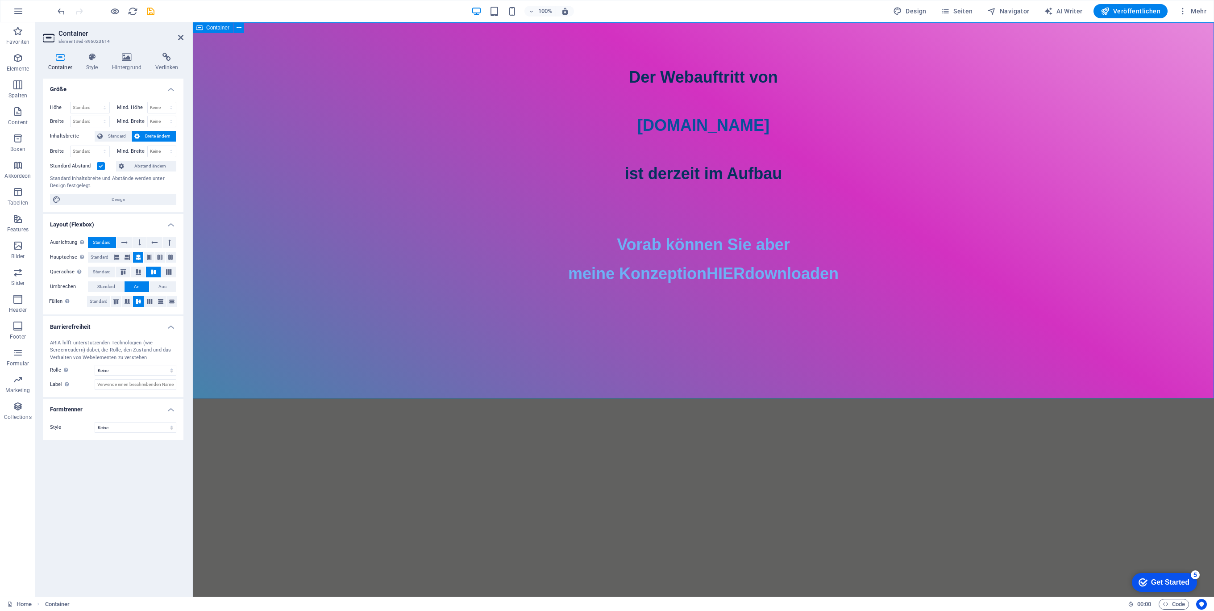
click at [757, 377] on div "Der Webauftritt von Spielhuesli.de ist derzeit im Aufbau Vorab können Sie aber …" at bounding box center [703, 210] width 1021 height 376
click at [736, 341] on div at bounding box center [703, 321] width 1021 height 67
click at [648, 369] on div "Der Webauftritt von Spielhuesli.de ist derzeit im Aufbau Vorab können Sie aber …" at bounding box center [703, 210] width 1021 height 376
click at [619, 390] on div "Der Webauftritt von Spielhuesli.de ist derzeit im Aufbau Vorab können Sie aber …" at bounding box center [703, 210] width 1021 height 376
click at [805, 274] on div "Vorab können Sie aber meine Konzeption HIER downloaden" at bounding box center [703, 259] width 1021 height 58
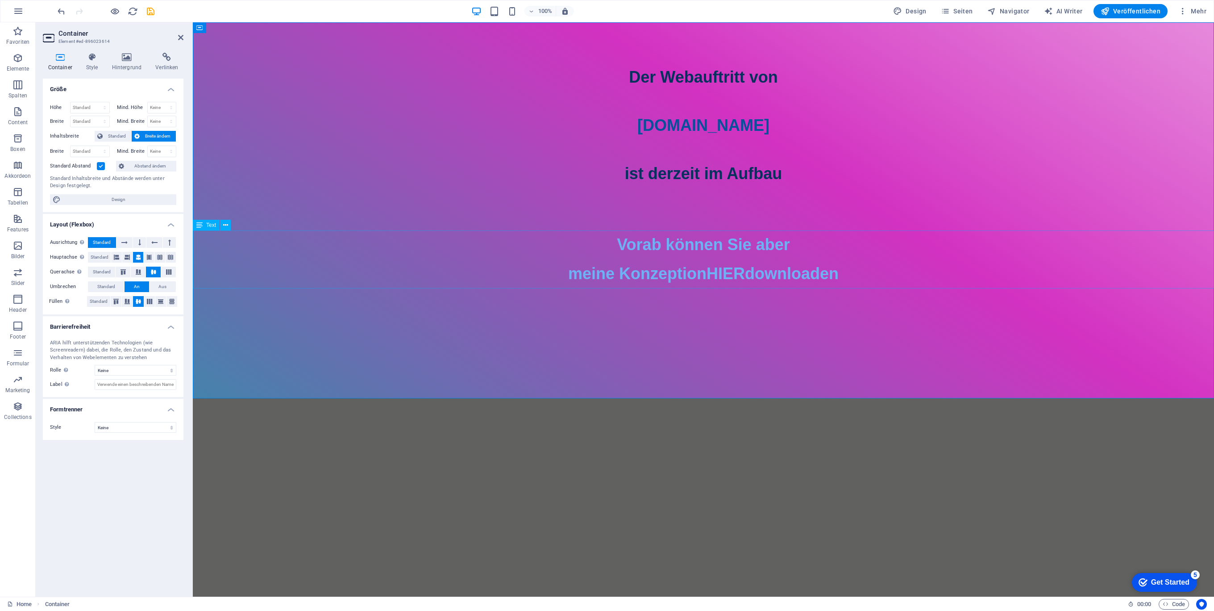
click at [805, 274] on div "Vorab können Sie aber meine Konzeption HIER downloaden" at bounding box center [703, 259] width 1021 height 58
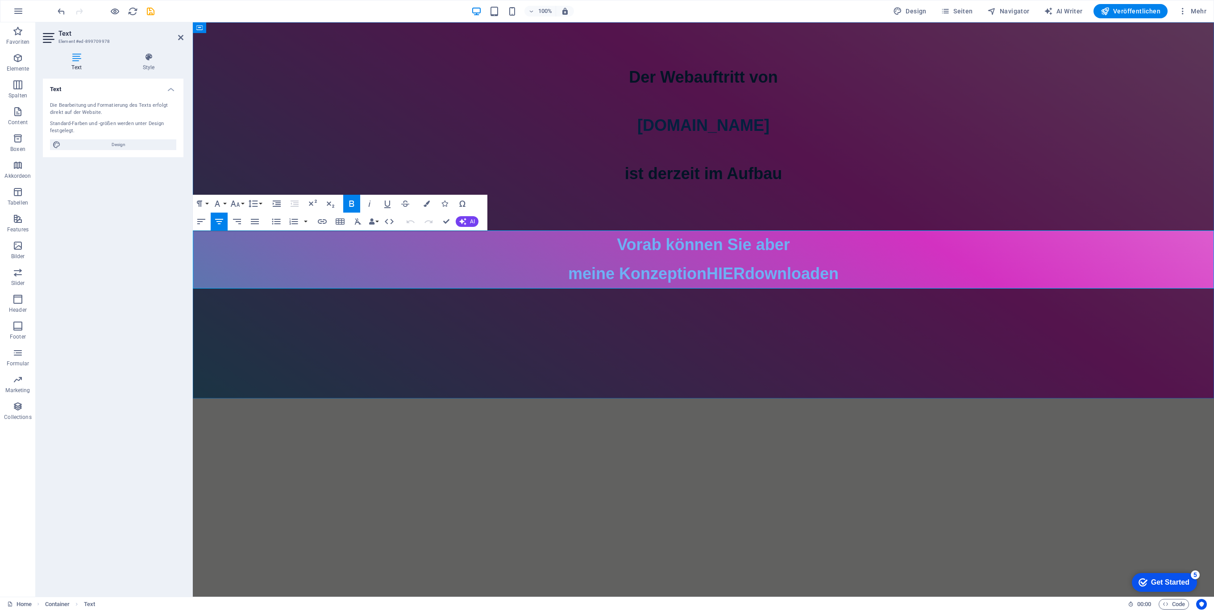
click at [880, 278] on p "Vorab können Sie aber meine Konzeption HIER downloaden" at bounding box center [703, 259] width 1021 height 58
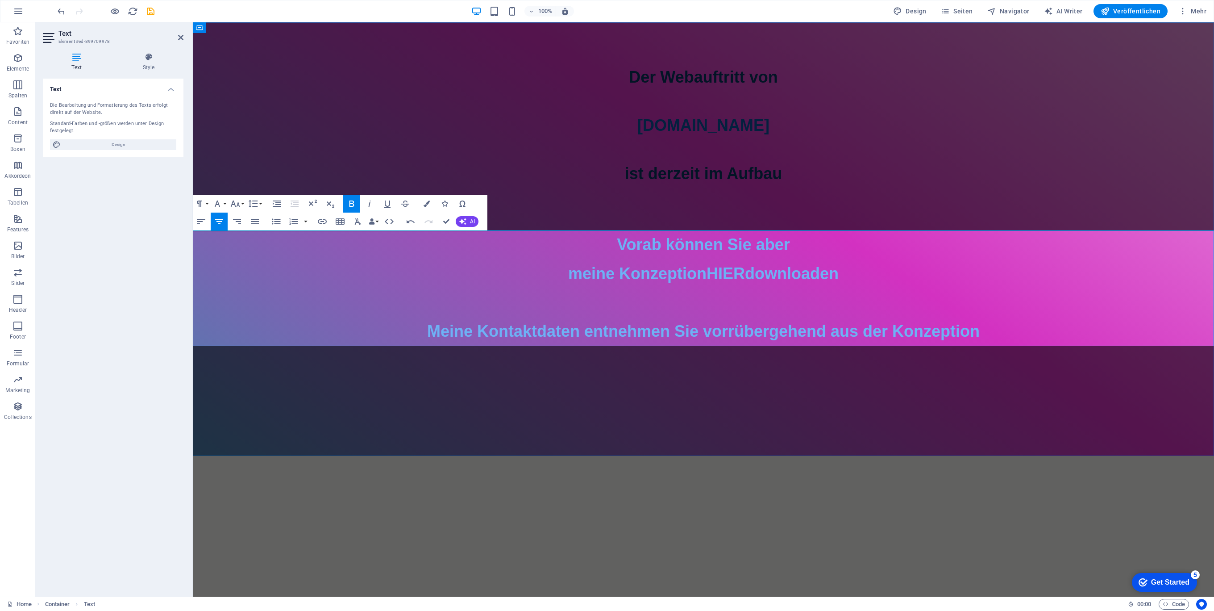
click at [707, 331] on span "Meine Kontaktdaten entnehmen Sie vorrübergehend aus der Konzeption" at bounding box center [703, 331] width 553 height 18
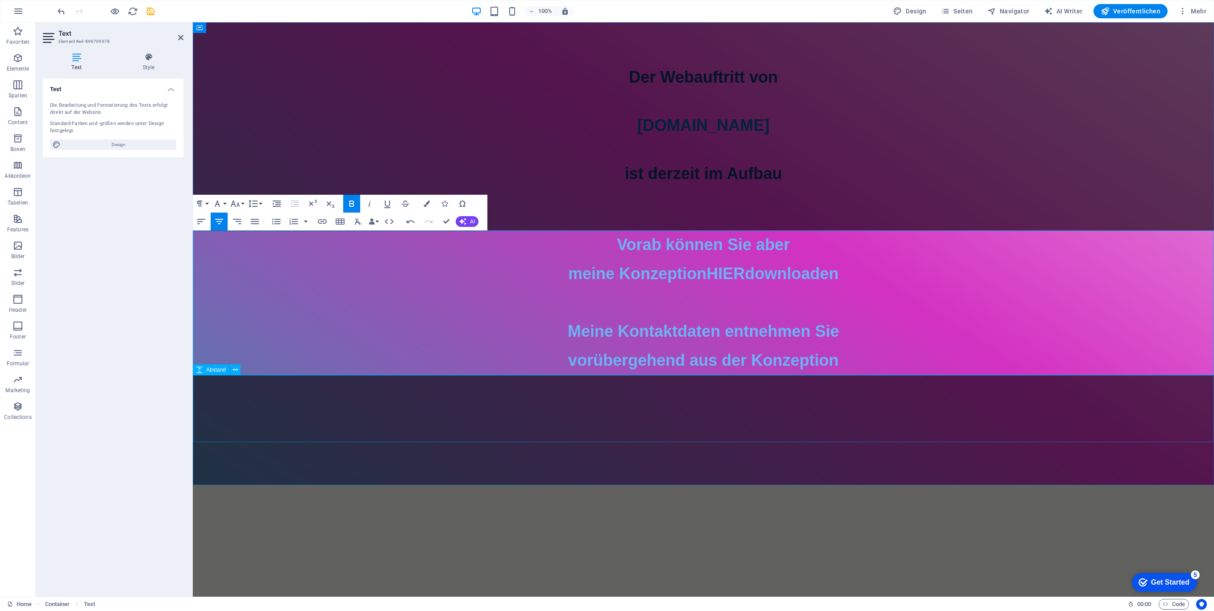
click at [839, 387] on div at bounding box center [703, 408] width 1021 height 67
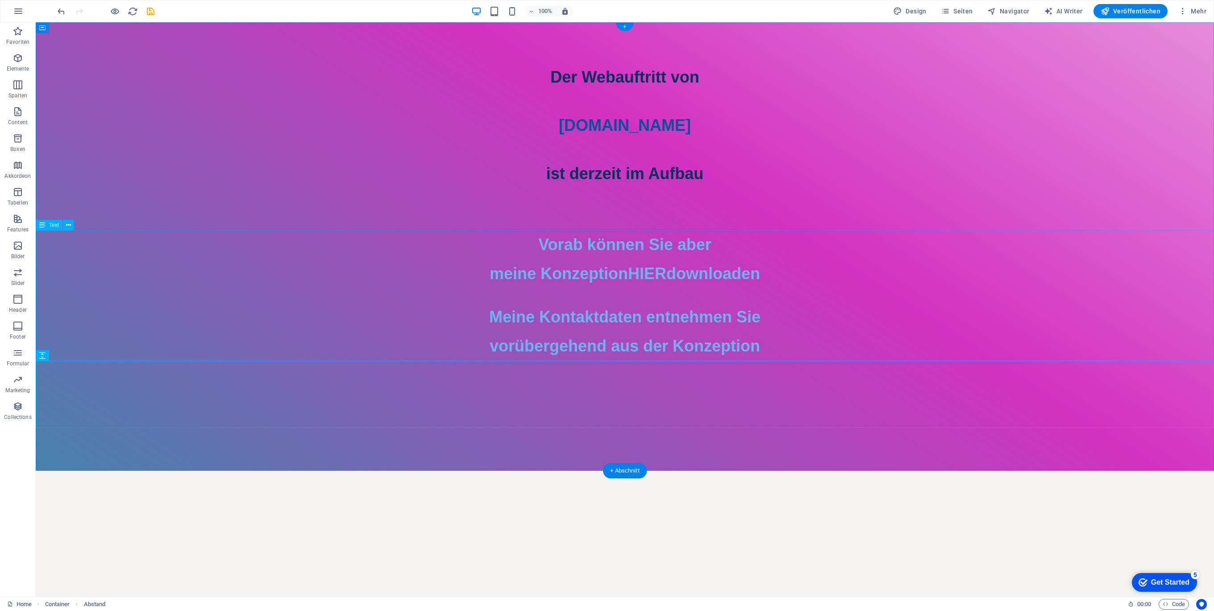
click at [736, 341] on div "Vorab können Sie aber meine Konzeption HIER downloaden Meine Kontaktdaten entne…" at bounding box center [625, 295] width 1178 height 130
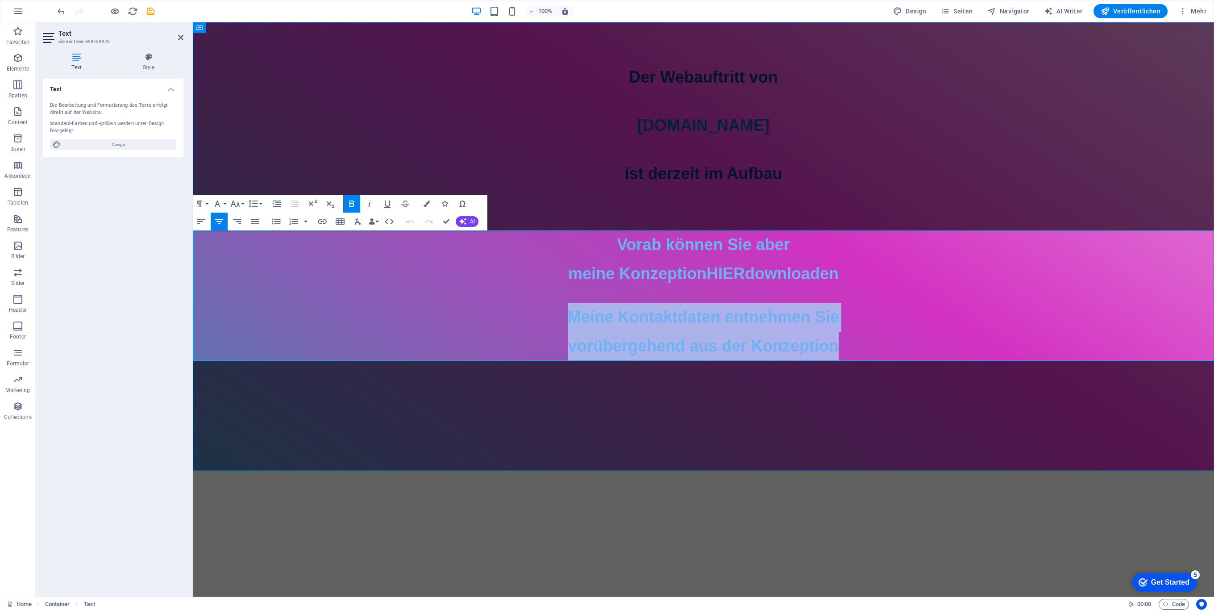
drag, startPoint x: 847, startPoint y: 348, endPoint x: 500, endPoint y: 320, distance: 347.9
click at [500, 320] on p "Vorab können Sie aber meine Konzeption HIER downloaden Meine Kontaktdaten entne…" at bounding box center [703, 295] width 1021 height 130
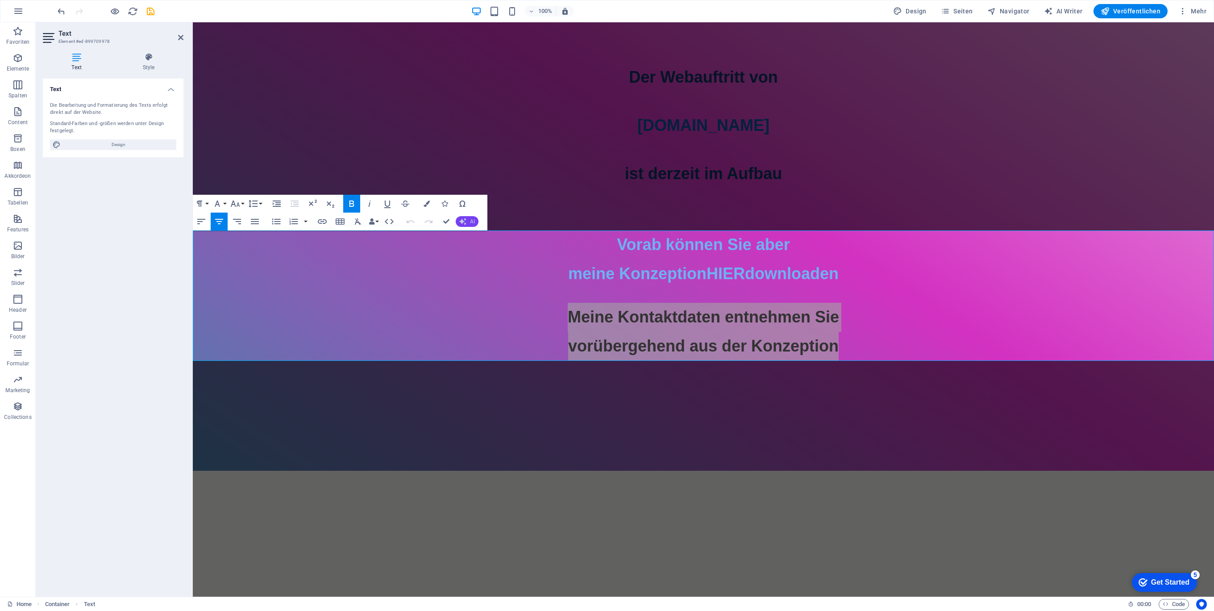
click at [471, 217] on button "AI" at bounding box center [467, 221] width 23 height 11
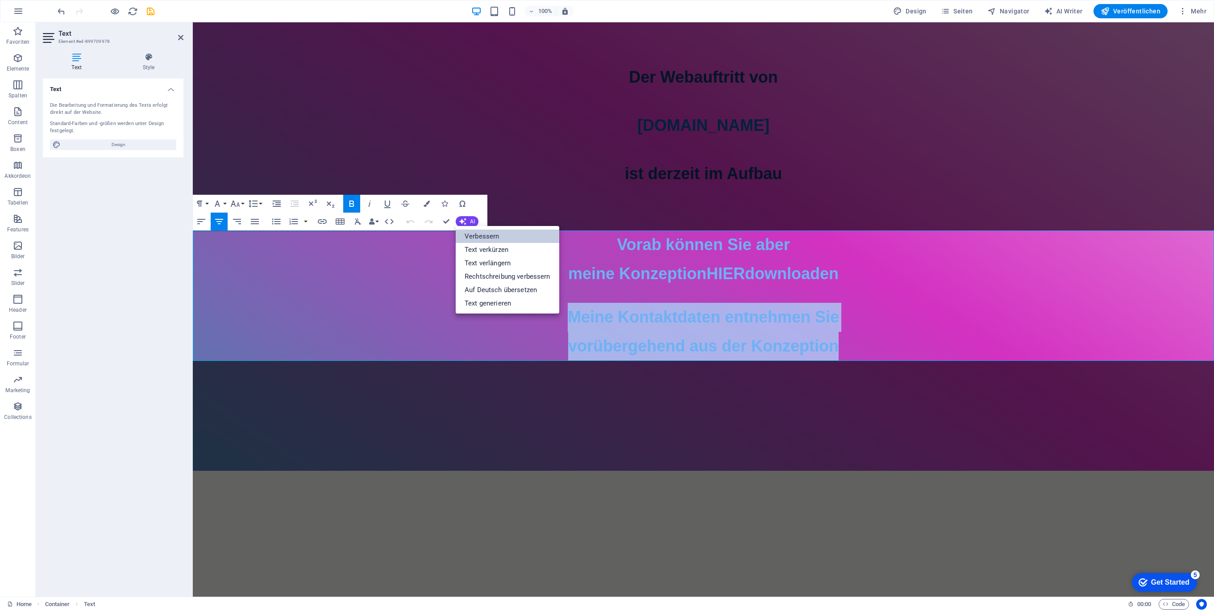
click at [480, 233] on link "Verbessern" at bounding box center [508, 235] width 104 height 13
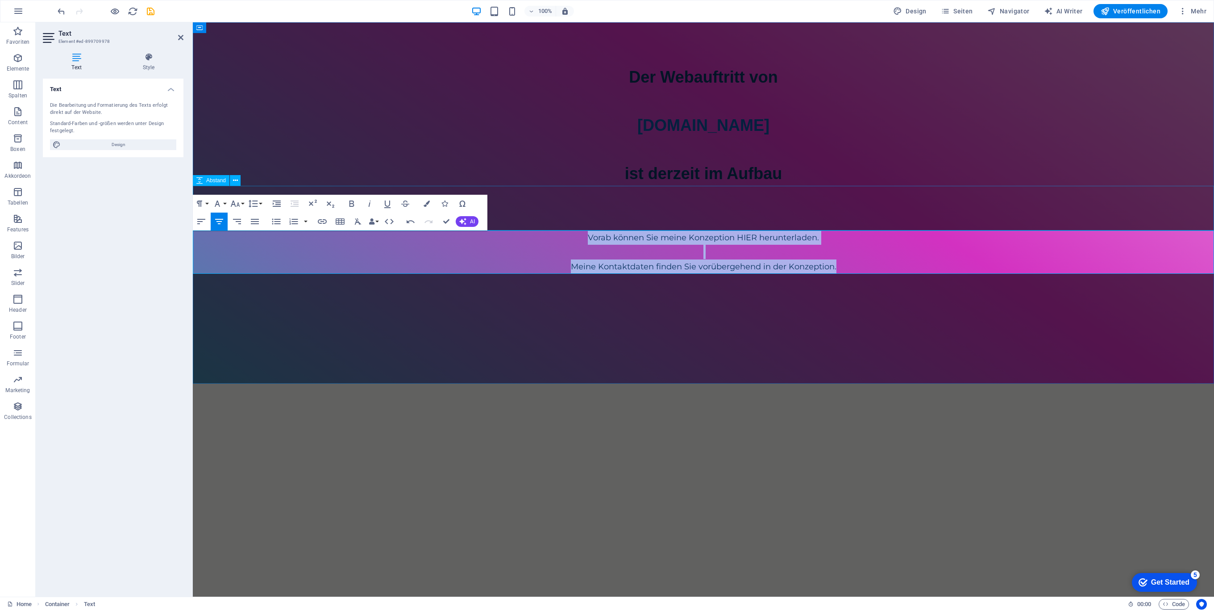
drag, startPoint x: 852, startPoint y: 266, endPoint x: 487, endPoint y: 227, distance: 366.7
click at [487, 227] on div "Der Webauftritt von Spielhuesli.de ist derzeit im Aufbau Vorab können Sie meine…" at bounding box center [703, 202] width 1021 height 361
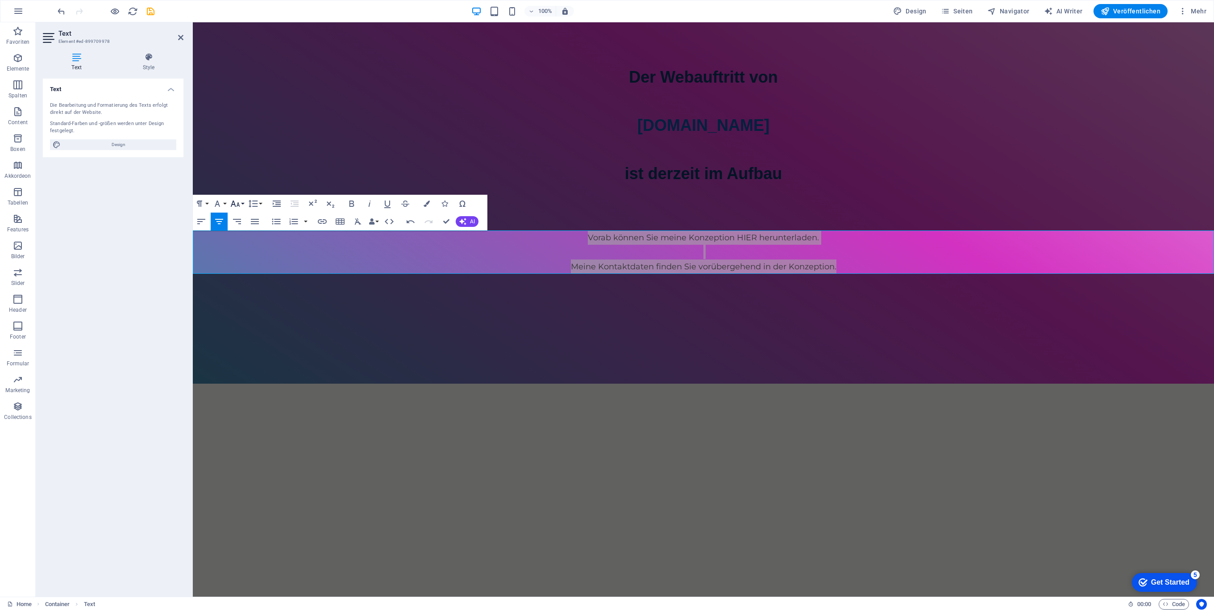
click at [238, 206] on icon "button" at bounding box center [235, 203] width 11 height 11
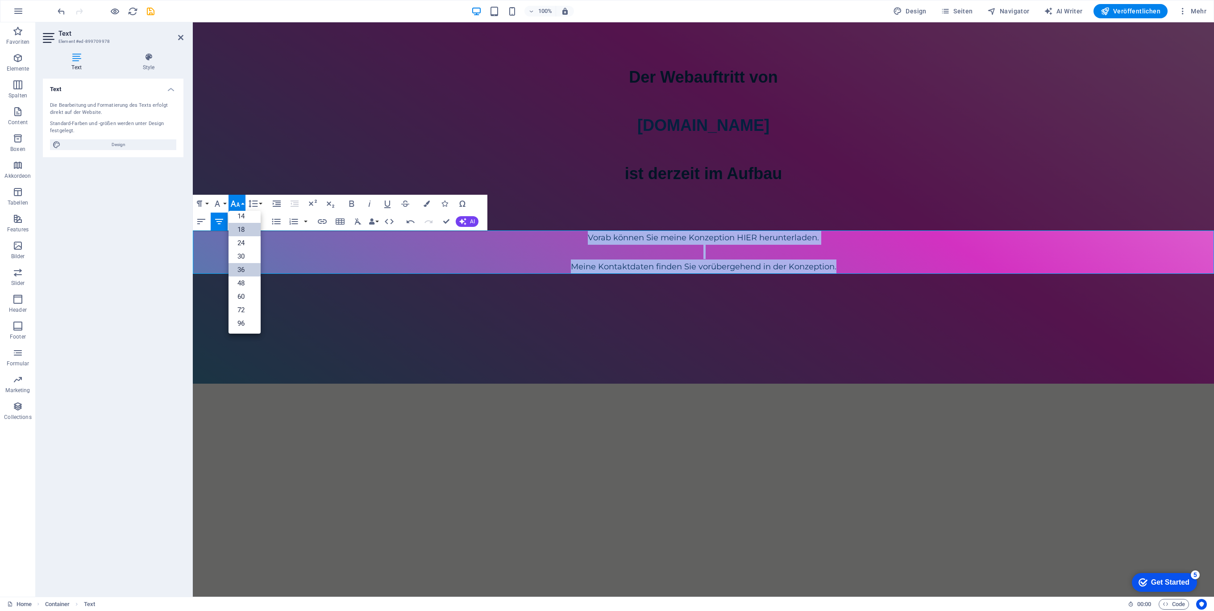
click at [241, 270] on link "36" at bounding box center [245, 269] width 32 height 13
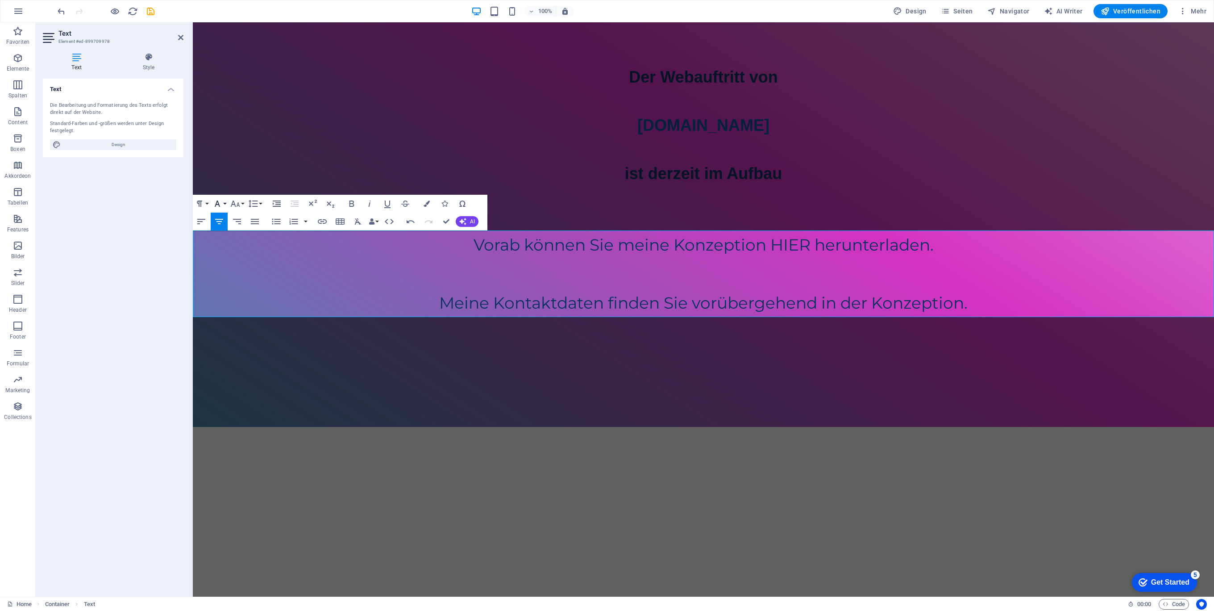
click at [226, 203] on button "Font Family" at bounding box center [219, 204] width 17 height 18
click at [251, 260] on link "Tahoma" at bounding box center [246, 260] width 71 height 13
click at [224, 204] on button "Font Family" at bounding box center [219, 204] width 17 height 18
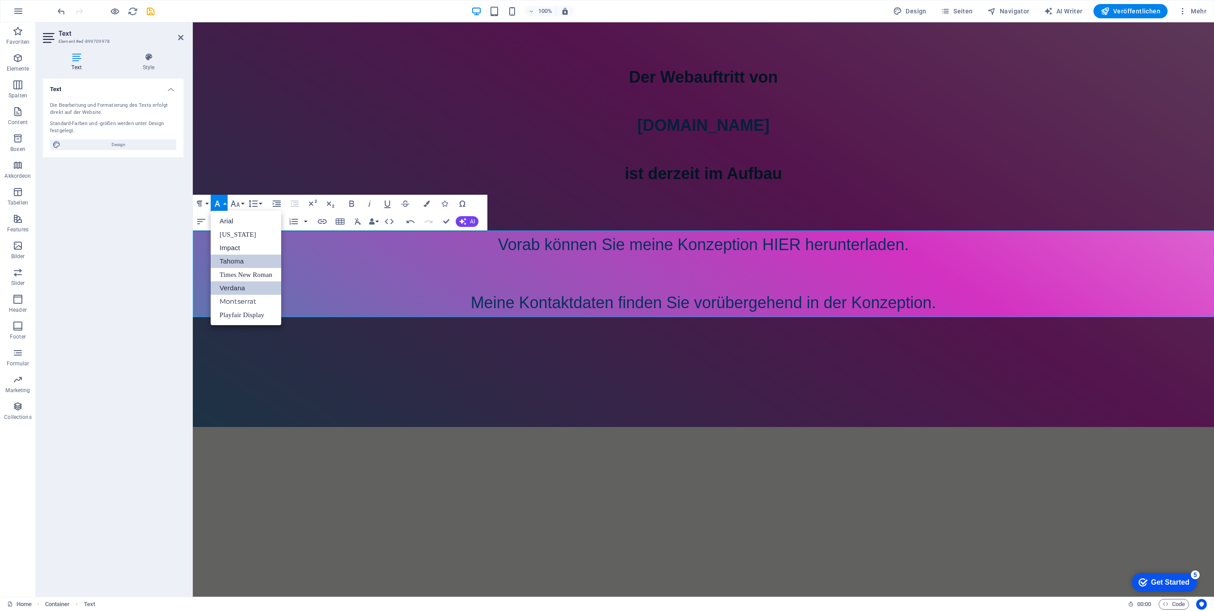
click at [251, 286] on link "Verdana" at bounding box center [246, 287] width 71 height 13
click at [353, 202] on icon "button" at bounding box center [351, 203] width 5 height 6
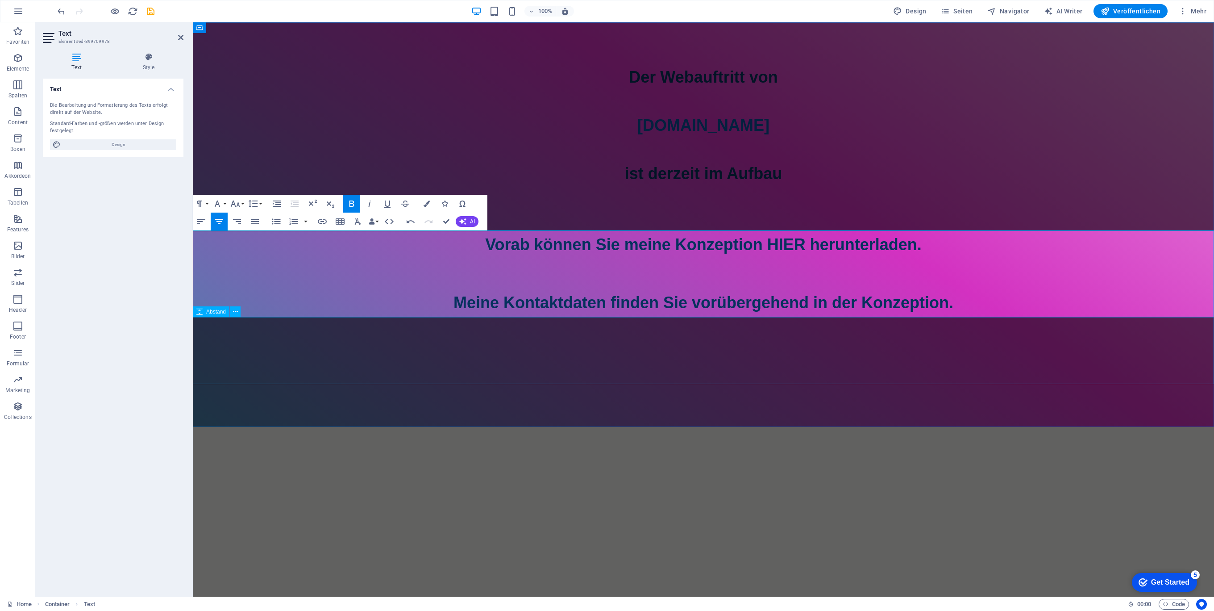
click at [759, 353] on div at bounding box center [703, 350] width 1021 height 67
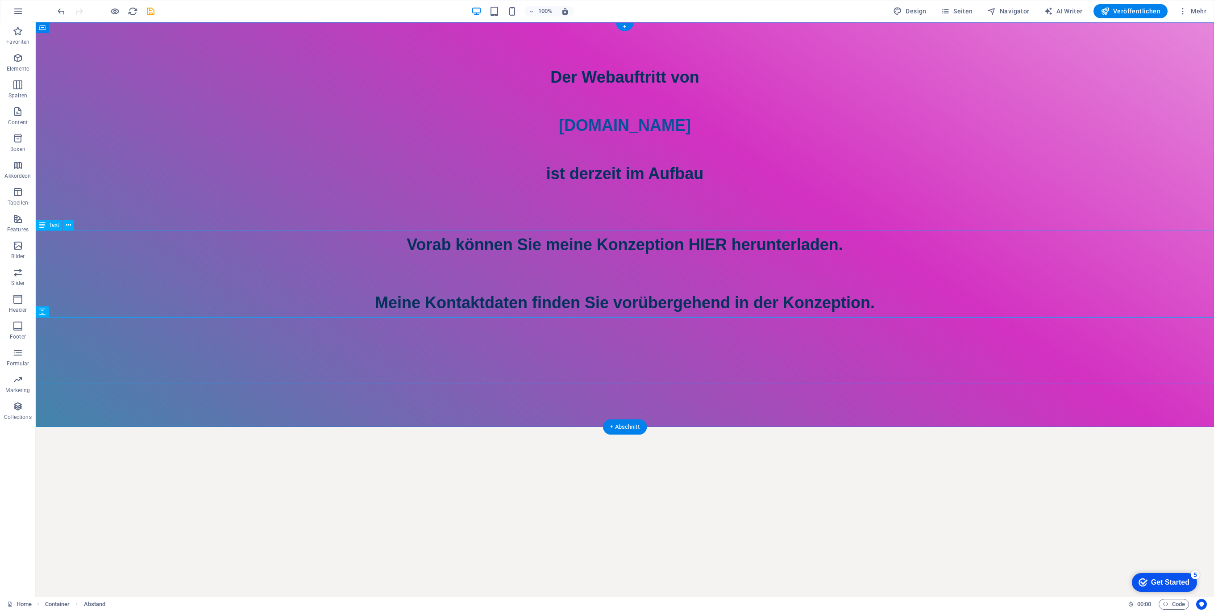
click at [725, 293] on div "Vorab können Sie meine Konzeption HIER herunterladen. Meine Kontaktdaten finden…" at bounding box center [625, 273] width 1178 height 87
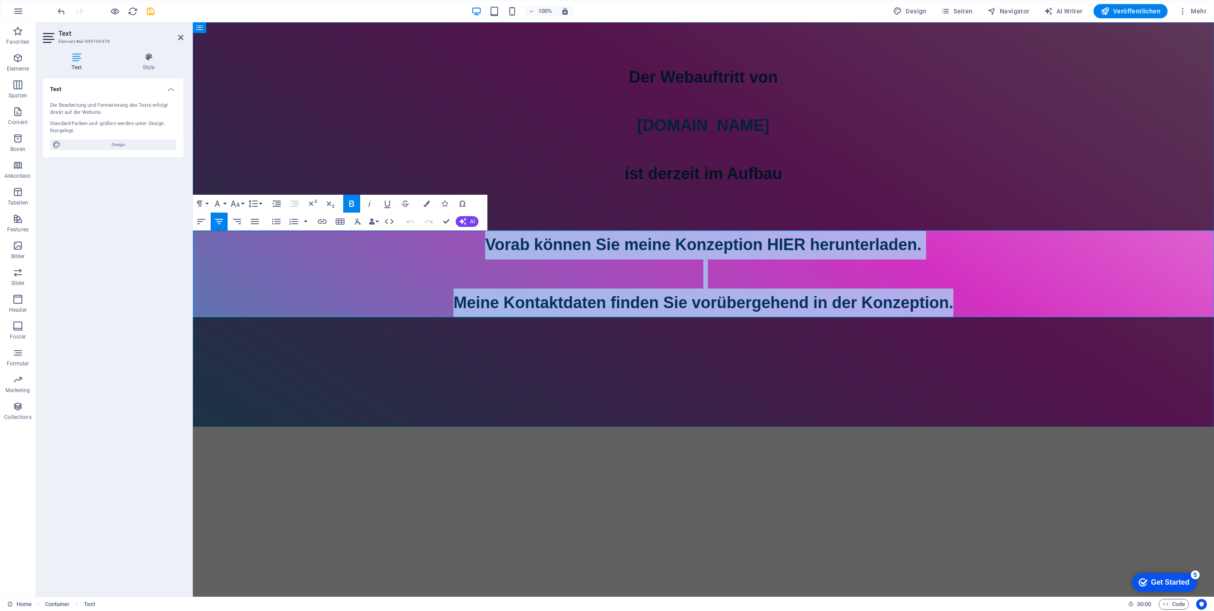
drag, startPoint x: 1038, startPoint y: 297, endPoint x: 347, endPoint y: 249, distance: 692.6
click at [348, 249] on p "Vorab können Sie meine Konzeption HIER herunterladen. Meine Kontaktdaten finden…" at bounding box center [703, 273] width 1021 height 87
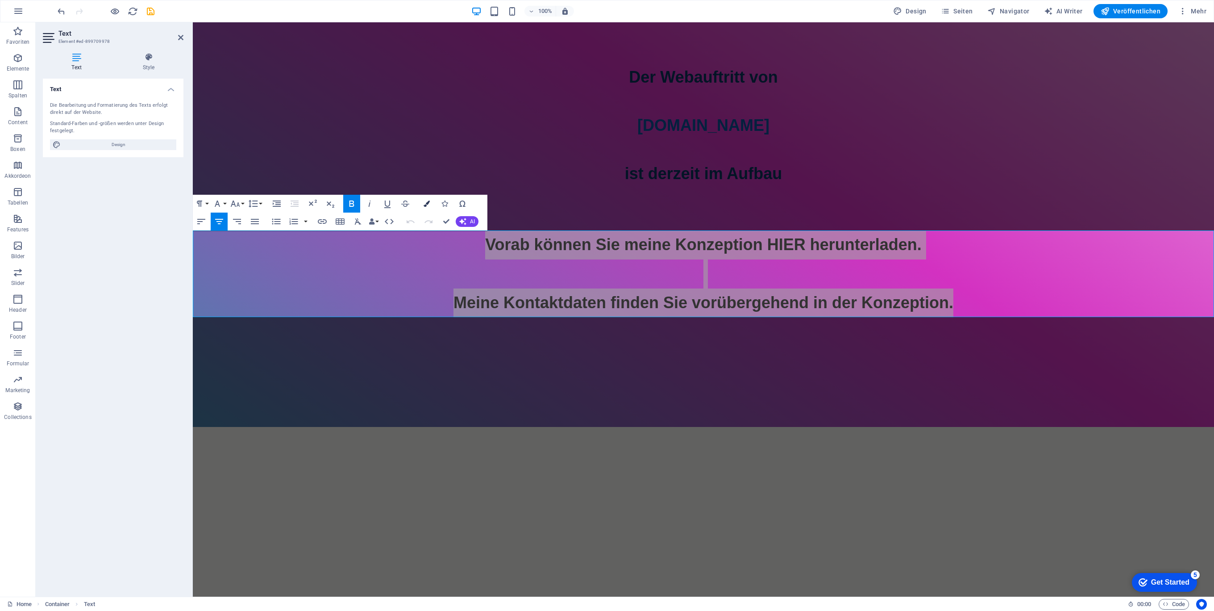
click at [429, 201] on icon "button" at bounding box center [427, 203] width 6 height 6
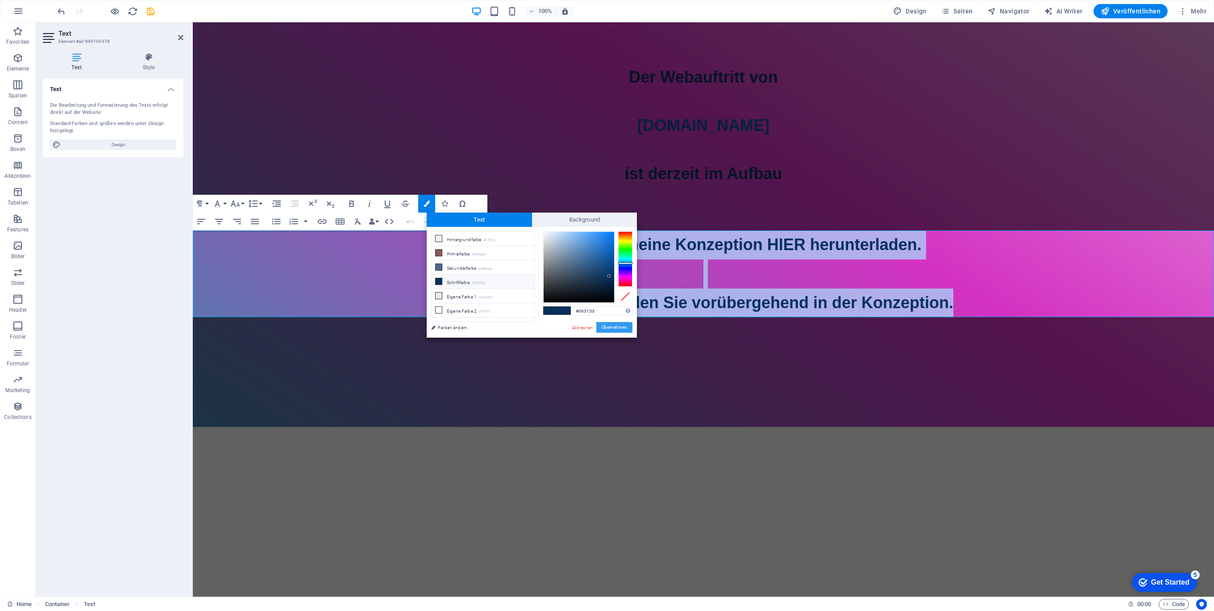
click at [619, 326] on button "Übernehmen" at bounding box center [614, 327] width 36 height 11
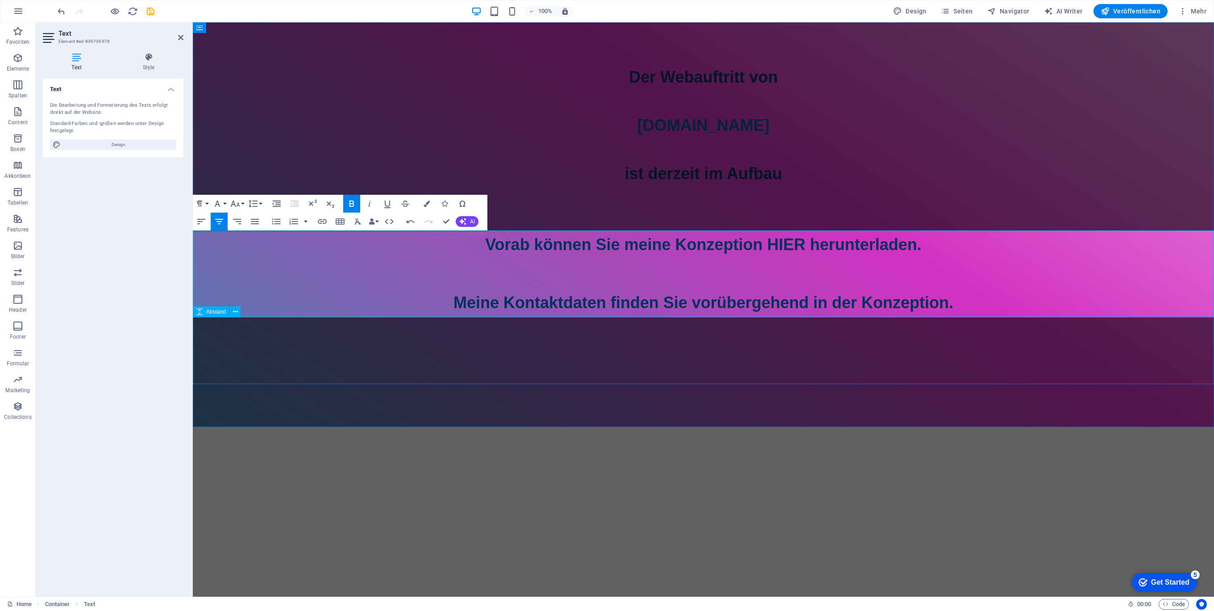
click at [782, 332] on div at bounding box center [703, 350] width 1021 height 67
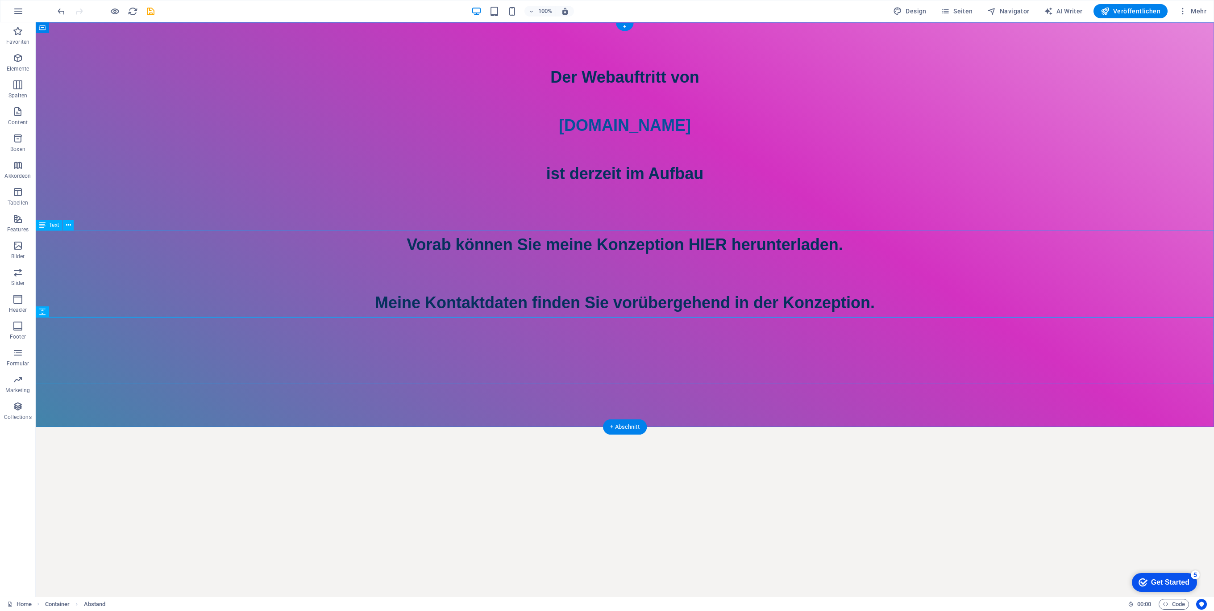
click at [843, 295] on div "Vorab können Sie meine Konzeption HIER herunterladen. Meine Kontaktdaten finden…" at bounding box center [625, 273] width 1178 height 87
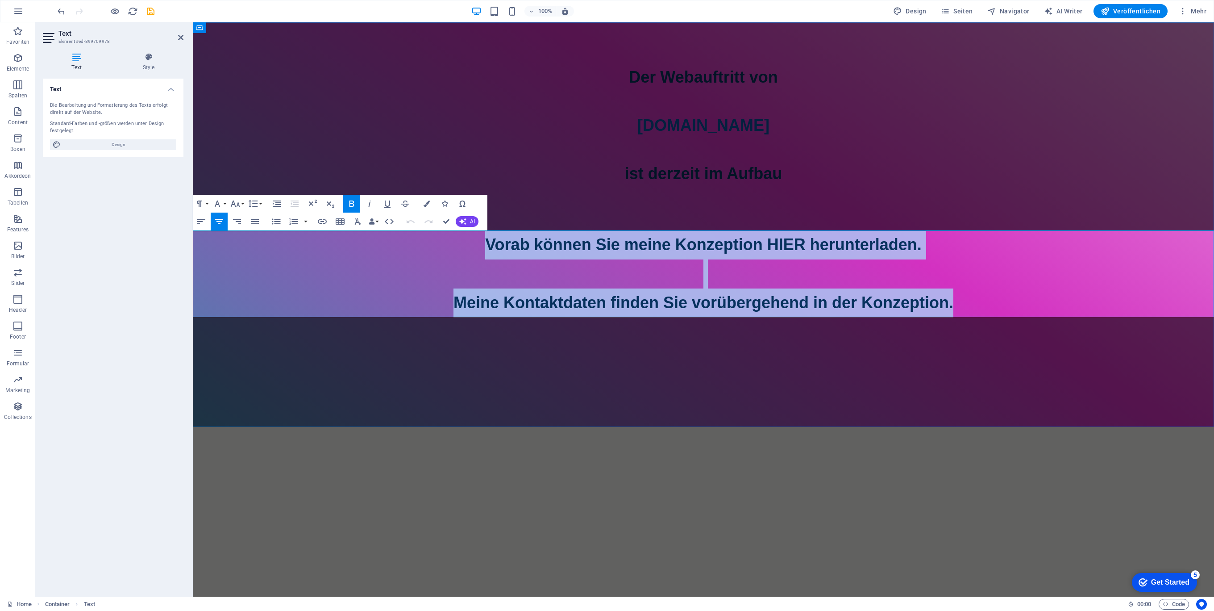
drag, startPoint x: 1006, startPoint y: 305, endPoint x: 370, endPoint y: 229, distance: 640.9
click at [370, 229] on div "Der Webauftritt von Spielhuesli.de ist derzeit im Aufbau Vorab können Sie meine…" at bounding box center [703, 224] width 1021 height 404
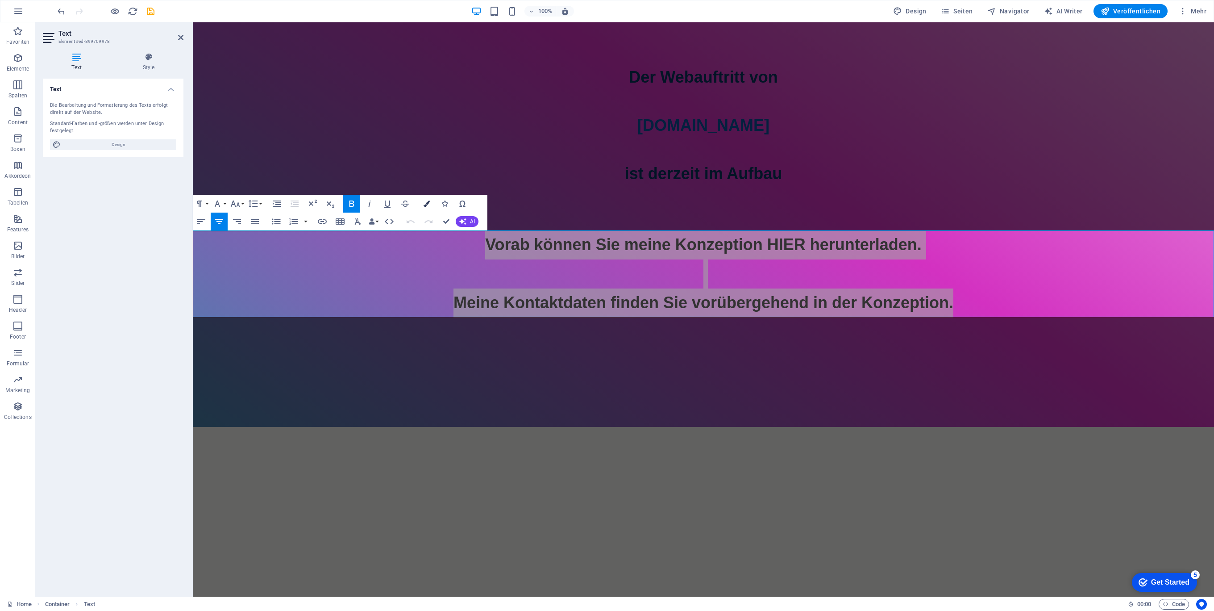
click at [424, 201] on icon "button" at bounding box center [427, 203] width 6 height 6
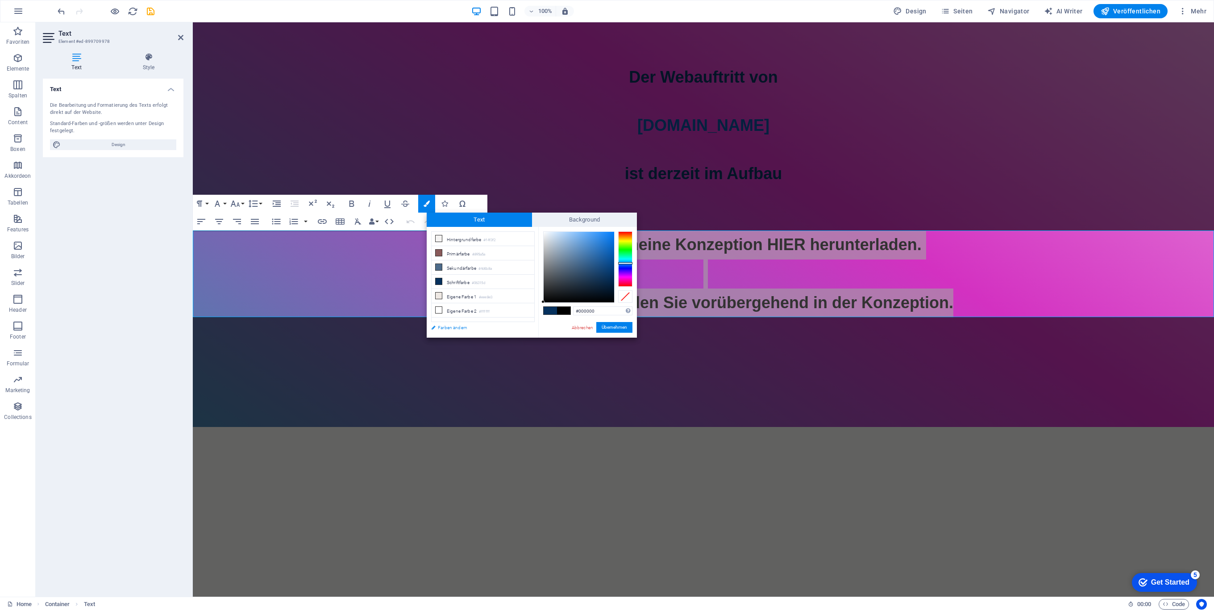
drag, startPoint x: 609, startPoint y: 276, endPoint x: 486, endPoint y: 321, distance: 130.9
click at [486, 321] on div "less Hintergrundfarbe #f4f3f2 Primärfarbe #895a5a Sekundärfarbe #4d6b8a Schrift…" at bounding box center [532, 282] width 210 height 111
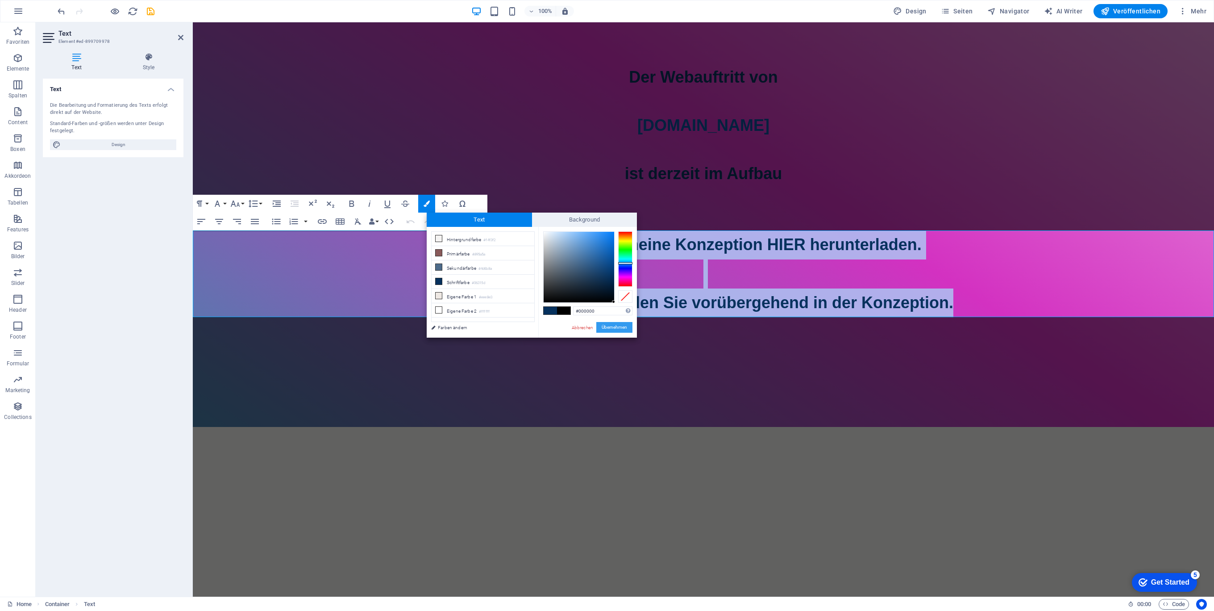
click at [619, 324] on button "Übernehmen" at bounding box center [614, 327] width 36 height 11
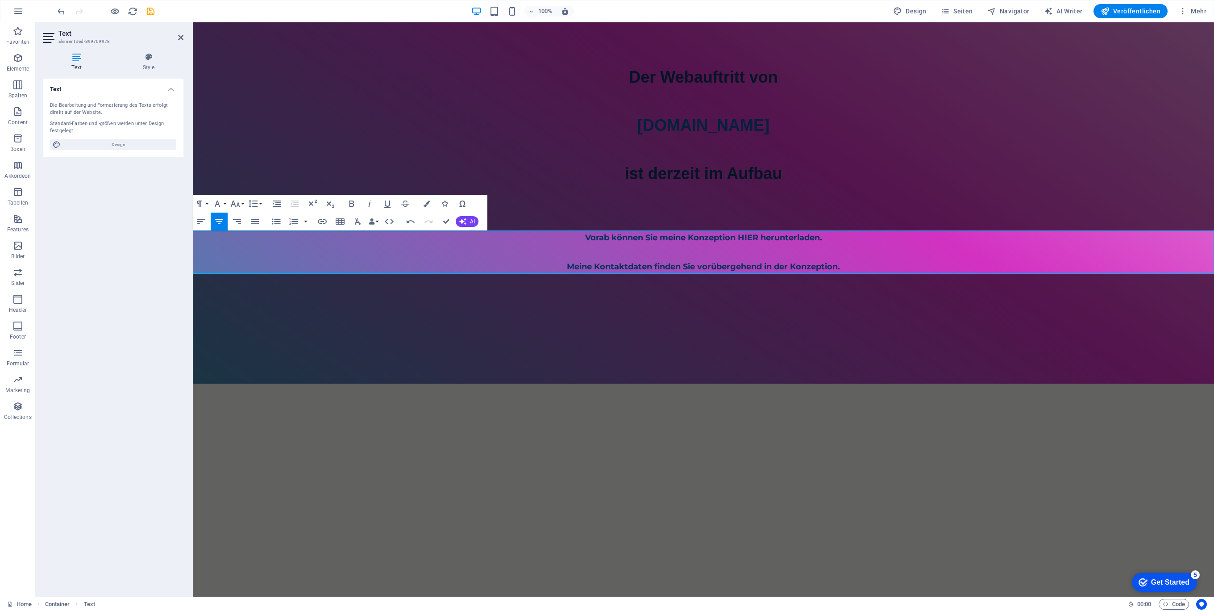
click at [717, 254] on div "Text Container Abstand Text Trenner Abstand Text Paragraph Format Normal Headin…" at bounding box center [703, 309] width 1021 height 574
click at [717, 254] on p "​ ​ Vorab können Sie meine Konzeption HIER herunterladen. Meine Kontaktdaten fi…" at bounding box center [703, 251] width 1021 height 43
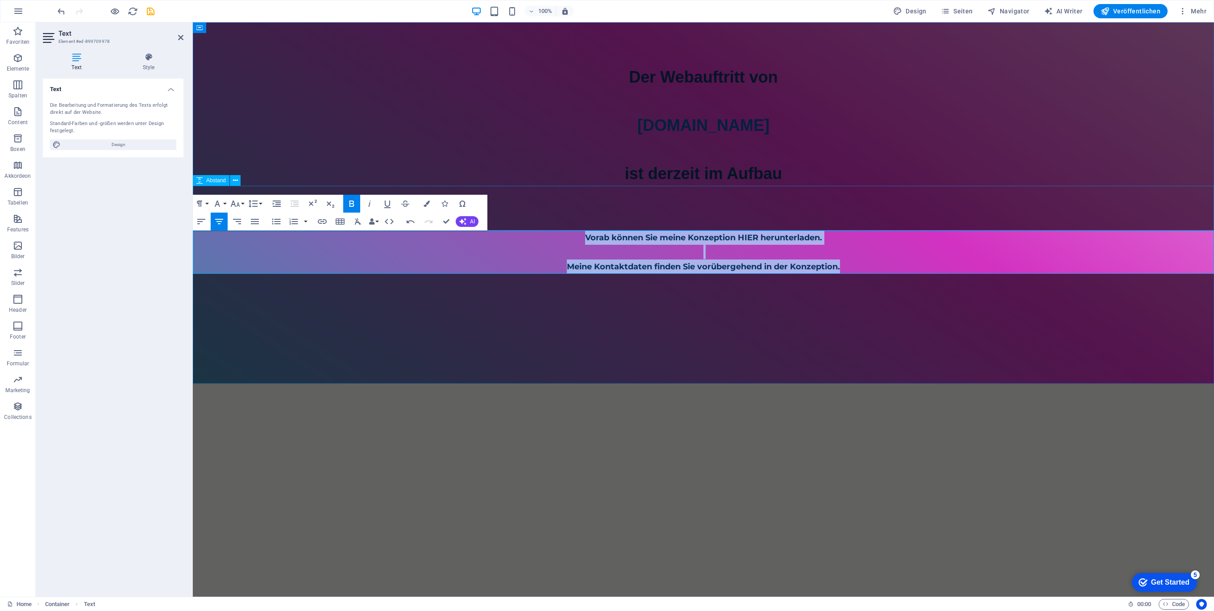
drag, startPoint x: 862, startPoint y: 263, endPoint x: 433, endPoint y: 206, distance: 433.1
click at [433, 206] on div "Der Webauftritt von Spielhuesli.de ist derzeit im Aufbau ​ ​ Vorab können Sie m…" at bounding box center [703, 202] width 1021 height 361
click at [353, 200] on icon "button" at bounding box center [351, 203] width 11 height 11
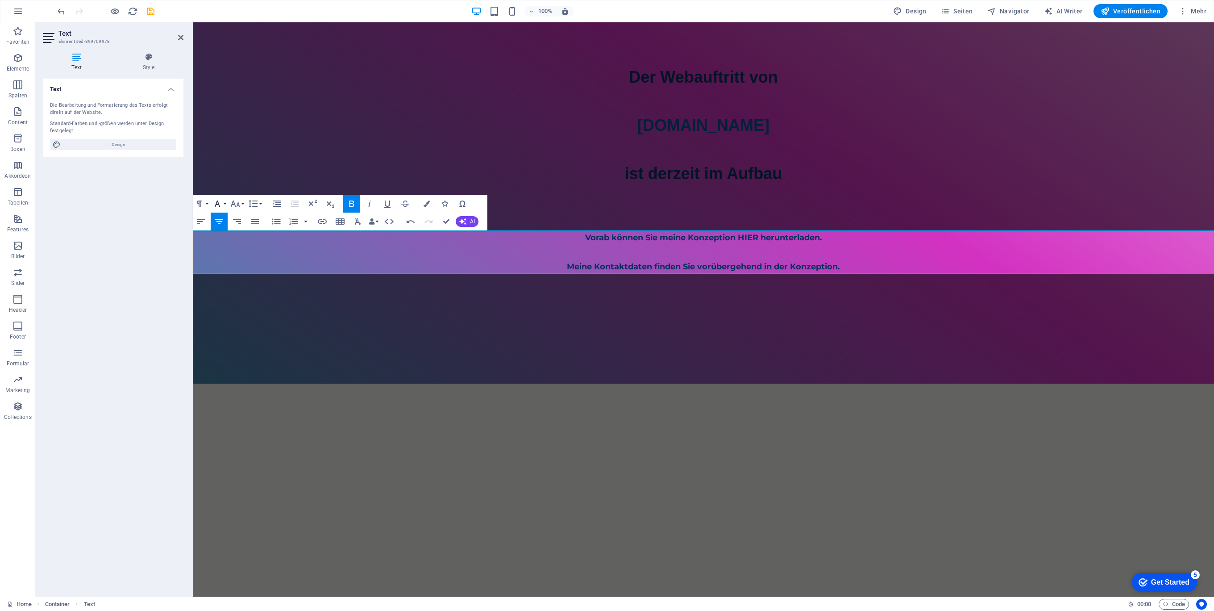
click at [222, 204] on icon "button" at bounding box center [217, 203] width 11 height 11
drag, startPoint x: 246, startPoint y: 285, endPoint x: 170, endPoint y: 243, distance: 86.9
click at [246, 285] on link "Verdana" at bounding box center [246, 287] width 71 height 13
click at [241, 205] on button "Font Size" at bounding box center [237, 204] width 17 height 18
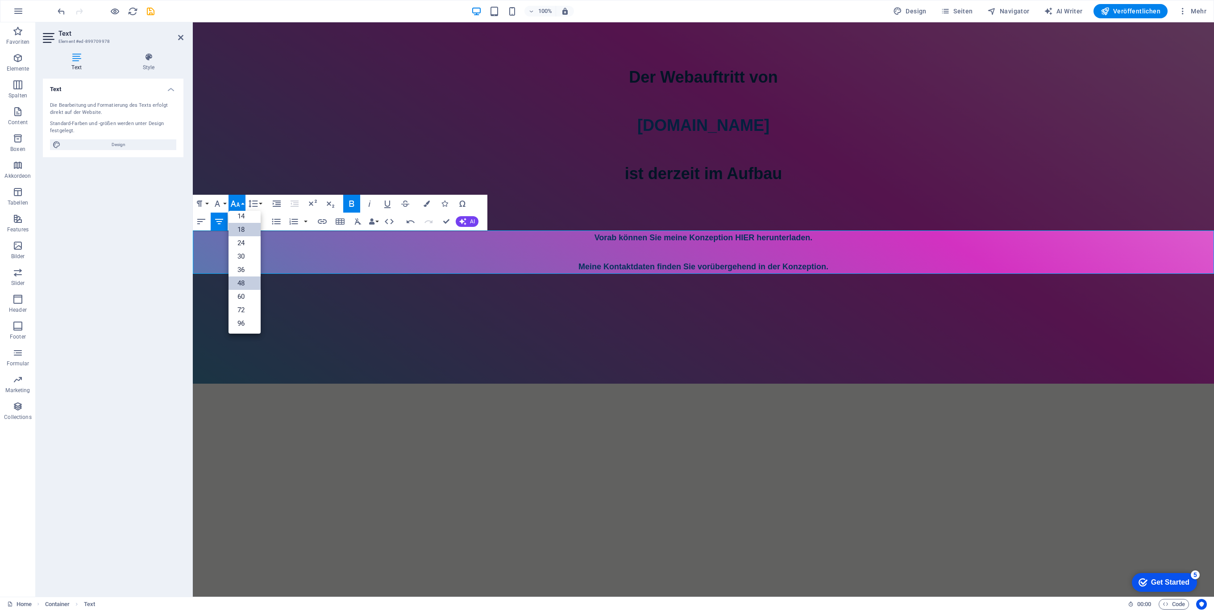
click at [244, 279] on link "48" at bounding box center [245, 282] width 32 height 13
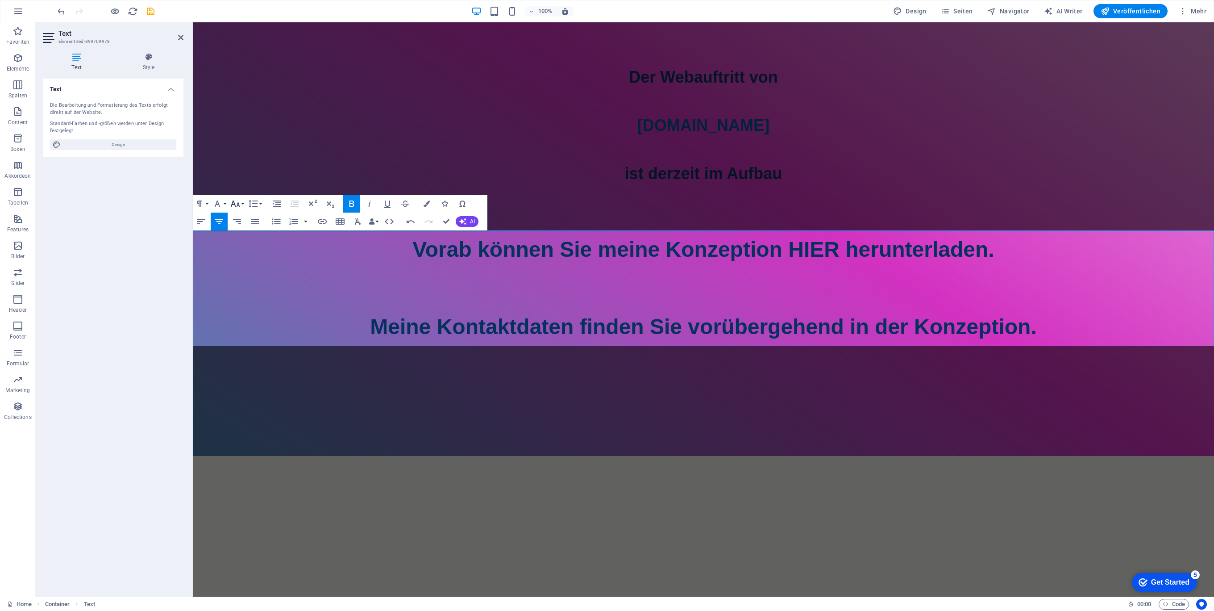
click at [241, 205] on button "Font Size" at bounding box center [237, 204] width 17 height 18
click at [245, 264] on link "36" at bounding box center [245, 269] width 32 height 13
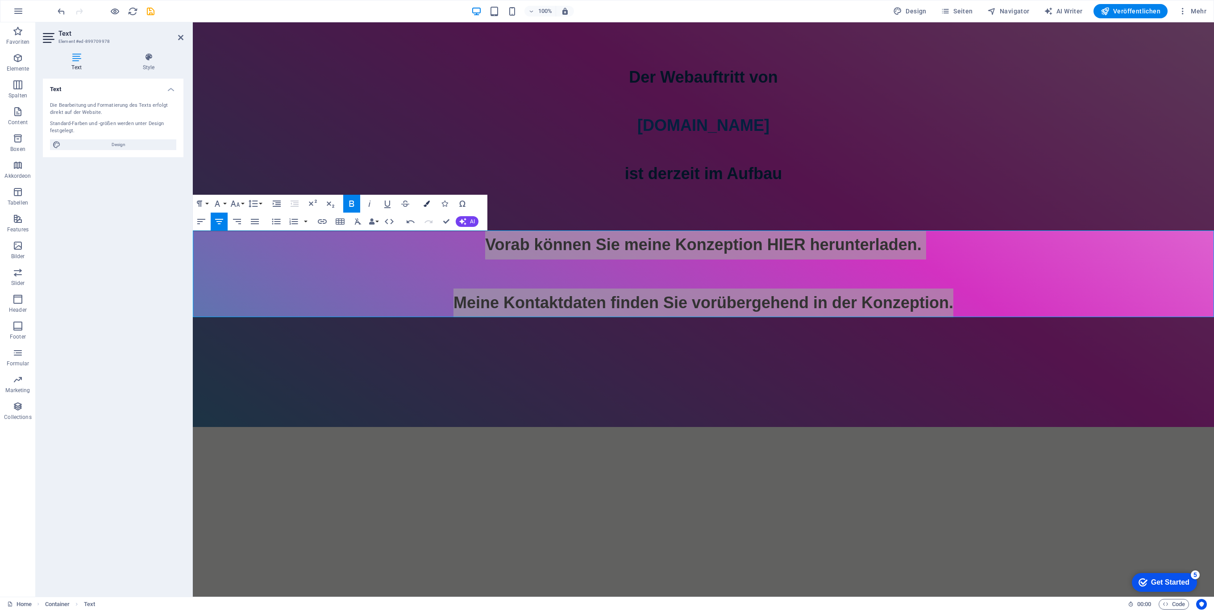
click at [430, 205] on button "Colors" at bounding box center [426, 204] width 17 height 18
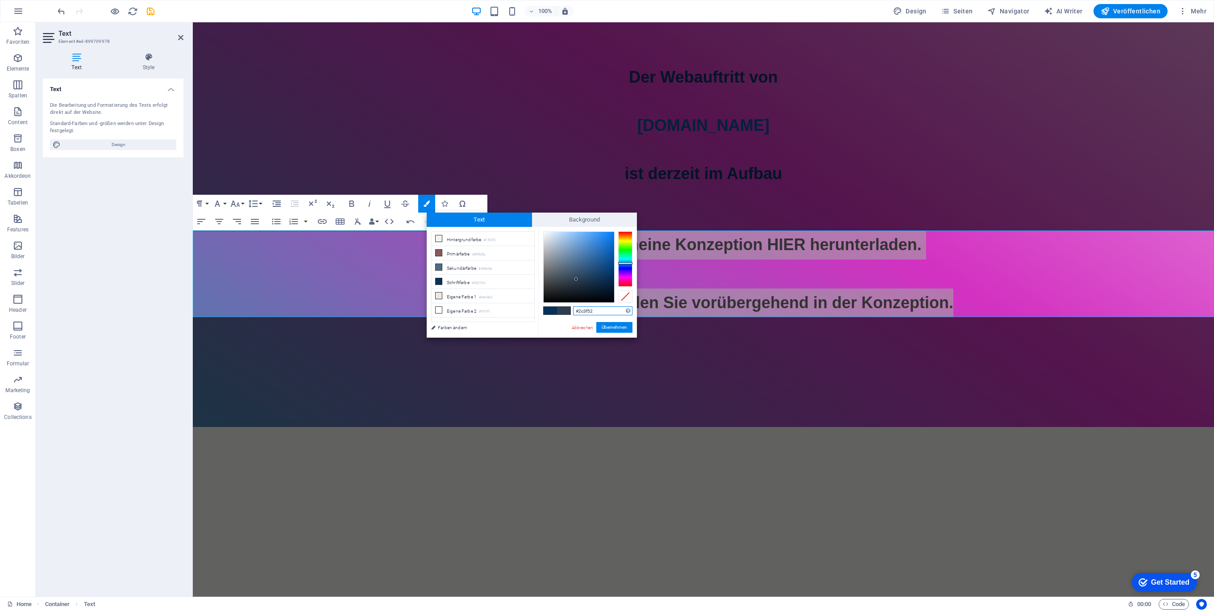
drag, startPoint x: 607, startPoint y: 275, endPoint x: 576, endPoint y: 279, distance: 31.4
click at [576, 279] on div at bounding box center [575, 278] width 3 height 3
click at [466, 282] on li "Schriftfarbe #06315d" at bounding box center [483, 281] width 103 height 14
type input "#000000"
drag, startPoint x: 609, startPoint y: 276, endPoint x: 537, endPoint y: 312, distance: 80.6
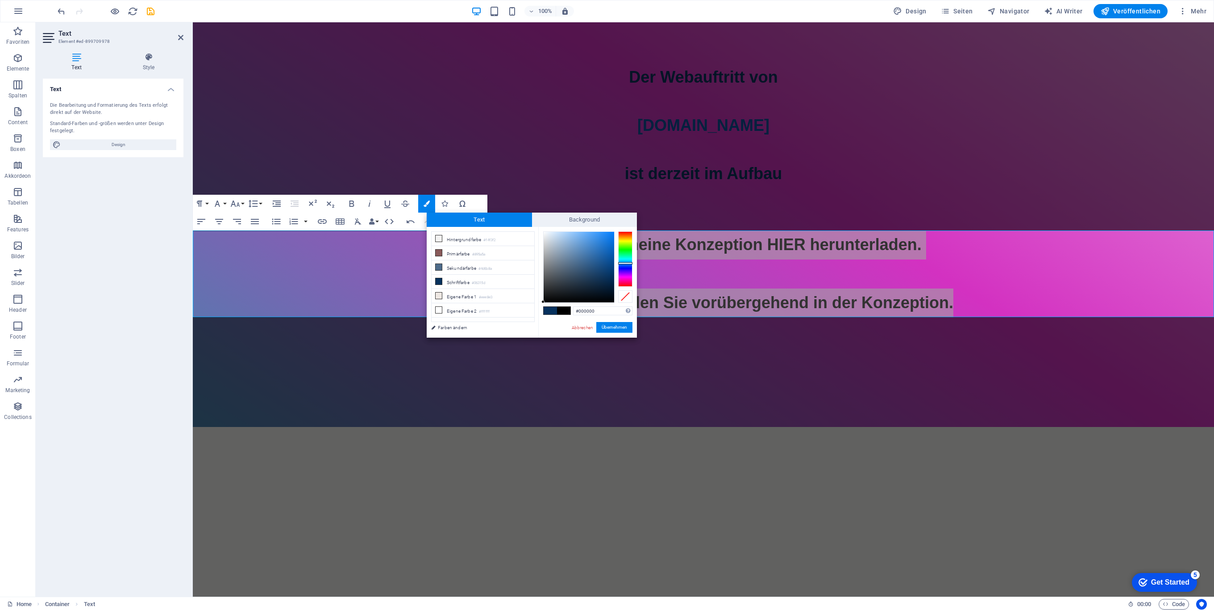
click at [537, 312] on div "less Hintergrundfarbe #f4f3f2 Primärfarbe #895a5a Sekundärfarbe #4d6b8a Schrift…" at bounding box center [532, 282] width 210 height 111
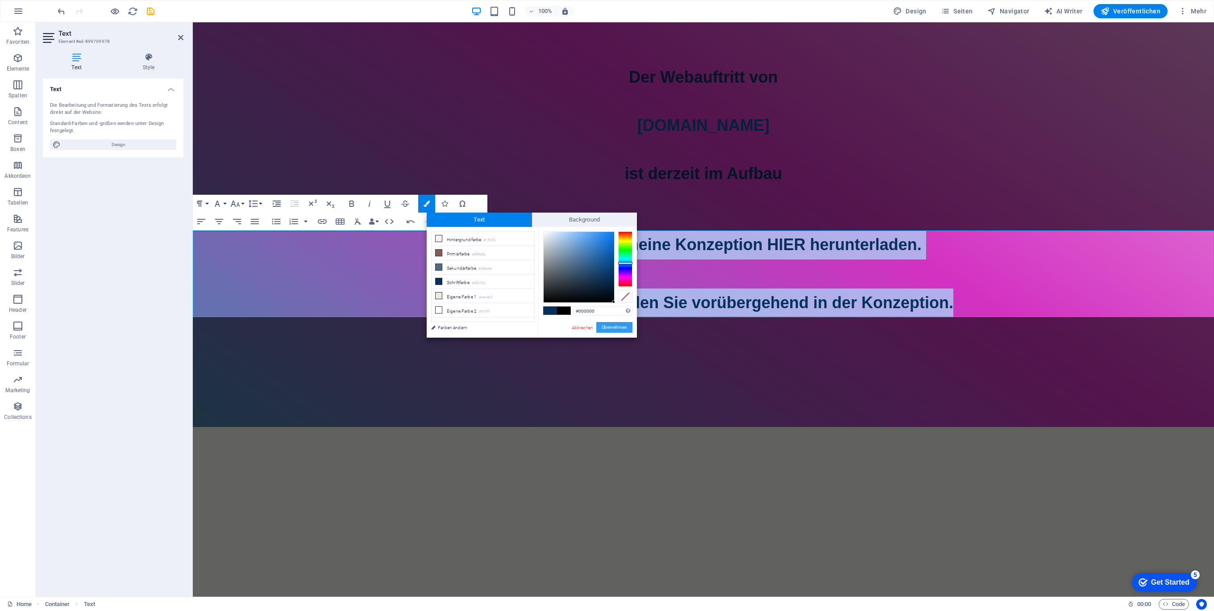
click at [617, 328] on button "Übernehmen" at bounding box center [614, 327] width 36 height 11
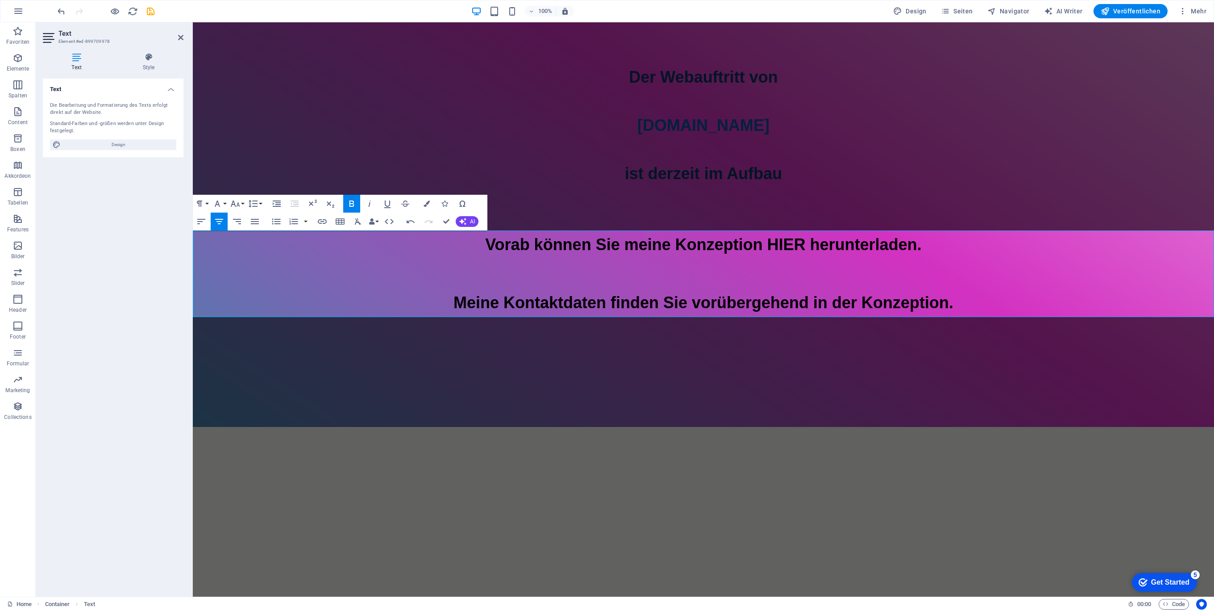
click at [619, 328] on div "Ziehe hier rein, um den vorhandenen Inhalt zu ersetzen. Drücke "Strg", wenn du …" at bounding box center [703, 309] width 1021 height 574
click at [846, 276] on p "​ ​ Vorab können Sie meine Konzeption HIER herunterladen. Meine Kontaktdaten fi…" at bounding box center [703, 273] width 1021 height 87
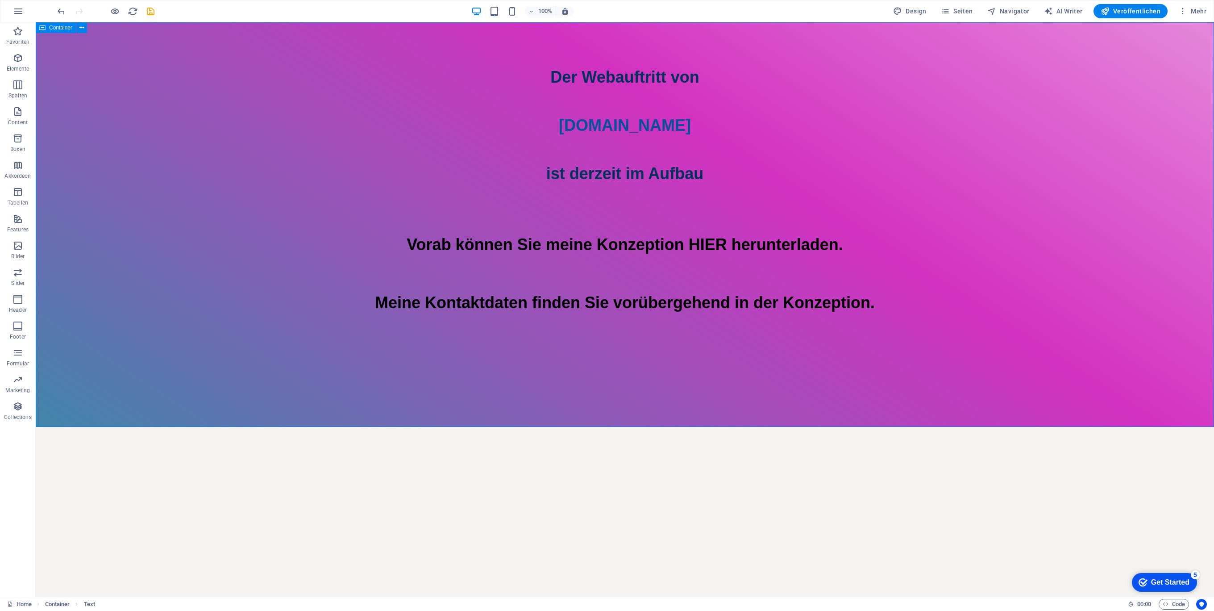
drag, startPoint x: 593, startPoint y: 397, endPoint x: 749, endPoint y: 397, distance: 156.2
click at [749, 397] on div "Der Webauftritt von Spielhuesli.de ist derzeit im Aufbau ​ ​ Vorab können Sie m…" at bounding box center [625, 224] width 1178 height 404
click at [608, 168] on div "Der Webauftritt von [DOMAIN_NAME] ist derzeit im Aufbau" at bounding box center [625, 125] width 1178 height 121
click at [652, 176] on div "Der Webauftritt von [DOMAIN_NAME] ist derzeit im Aufbau" at bounding box center [625, 125] width 1178 height 121
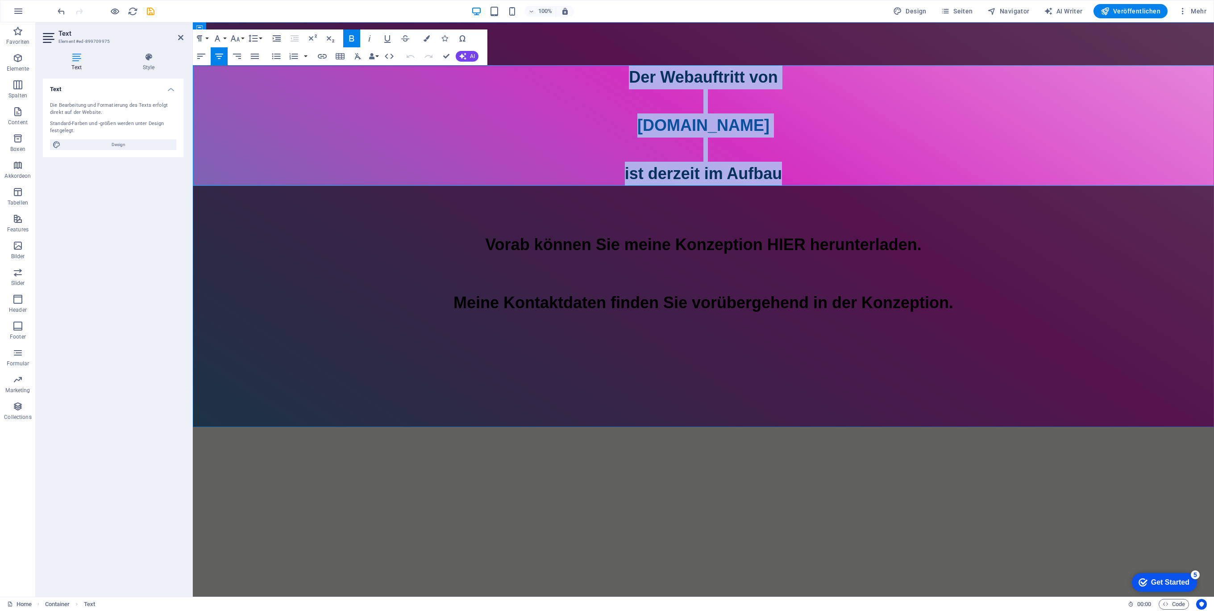
drag, startPoint x: 808, startPoint y: 176, endPoint x: 540, endPoint y: 69, distance: 289.2
click at [561, 67] on div "Der Webauftritt von [DOMAIN_NAME] ist derzeit im Aufbau" at bounding box center [703, 125] width 1021 height 121
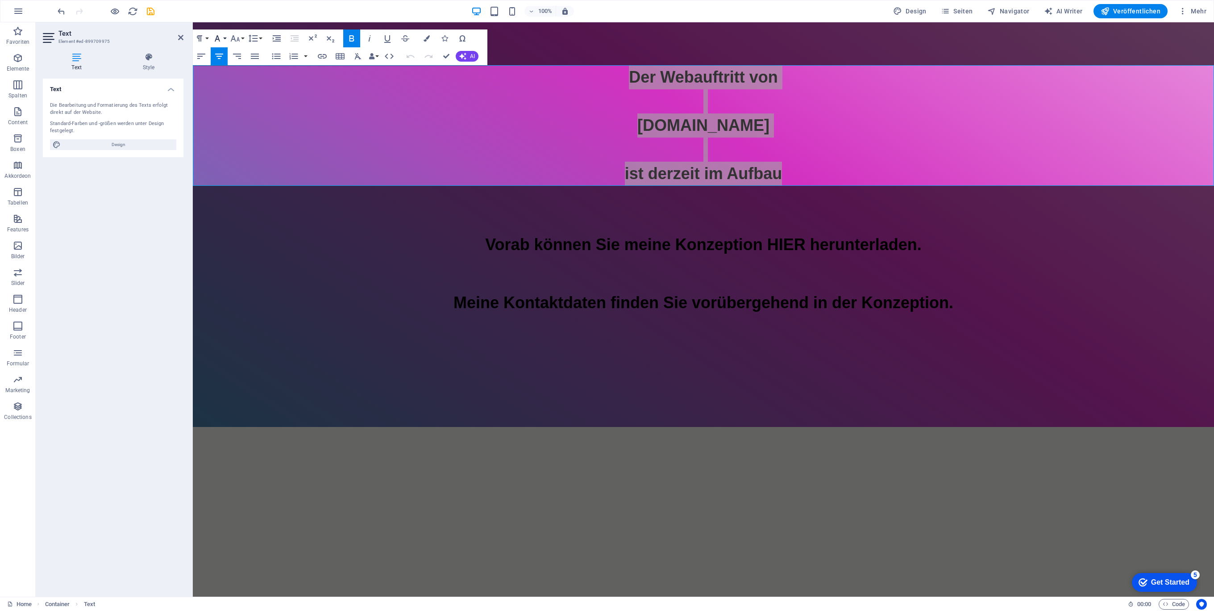
click at [227, 38] on button "Font Family" at bounding box center [219, 38] width 17 height 18
click at [241, 34] on button "Font Size" at bounding box center [237, 38] width 17 height 18
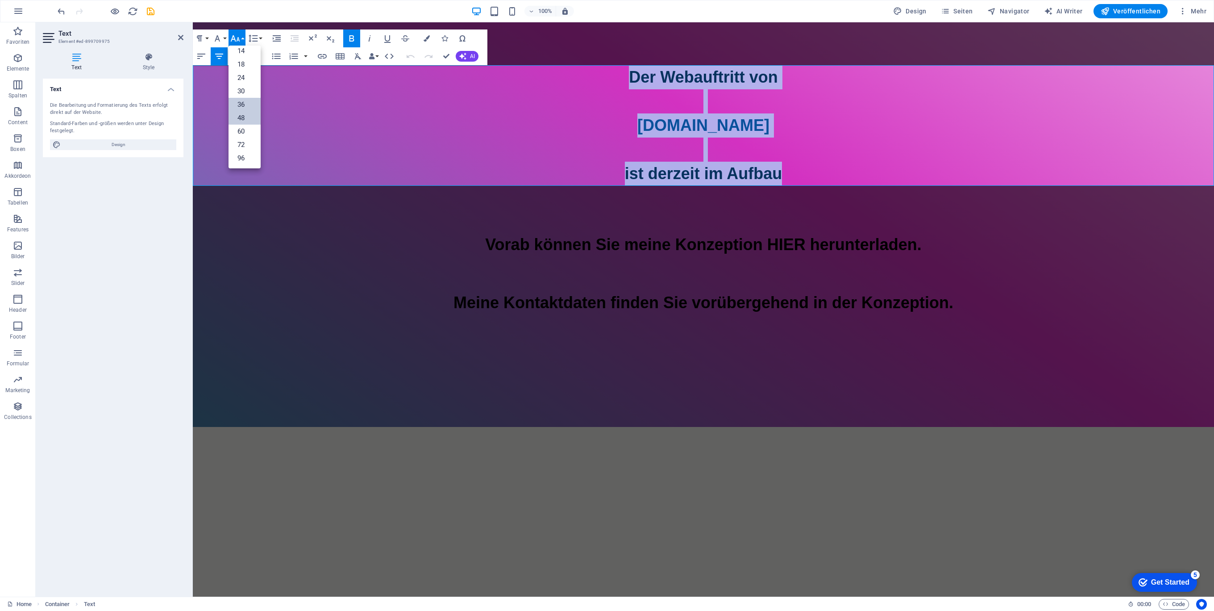
click at [241, 116] on link "48" at bounding box center [245, 117] width 32 height 13
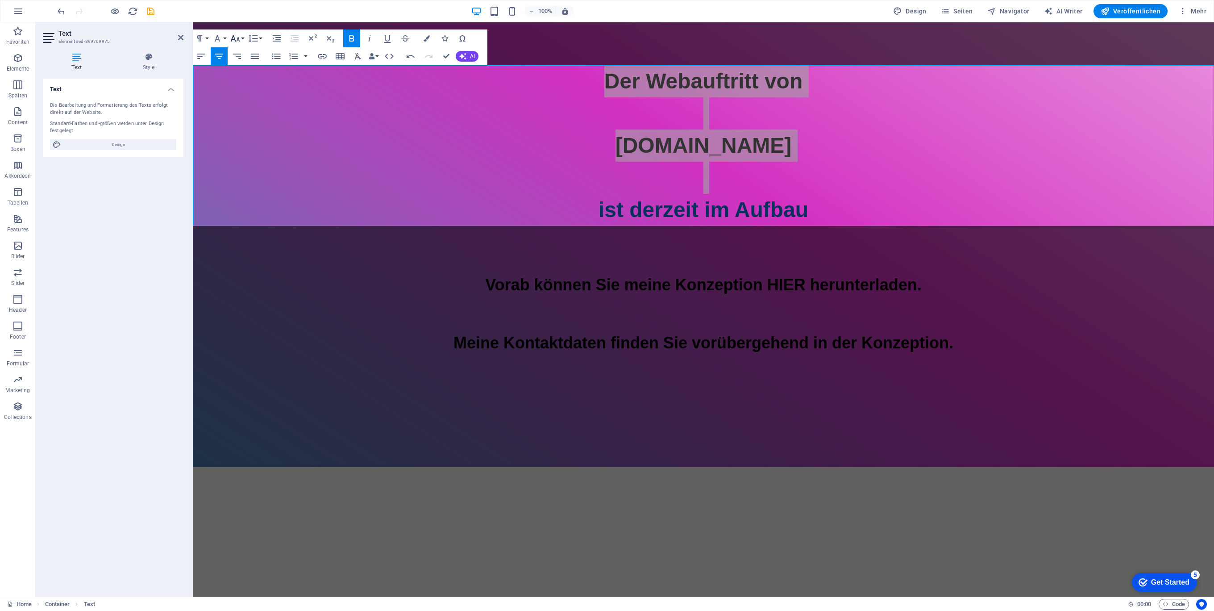
click at [241, 38] on button "Font Size" at bounding box center [237, 38] width 17 height 18
click at [224, 38] on button "Font Family" at bounding box center [219, 38] width 17 height 18
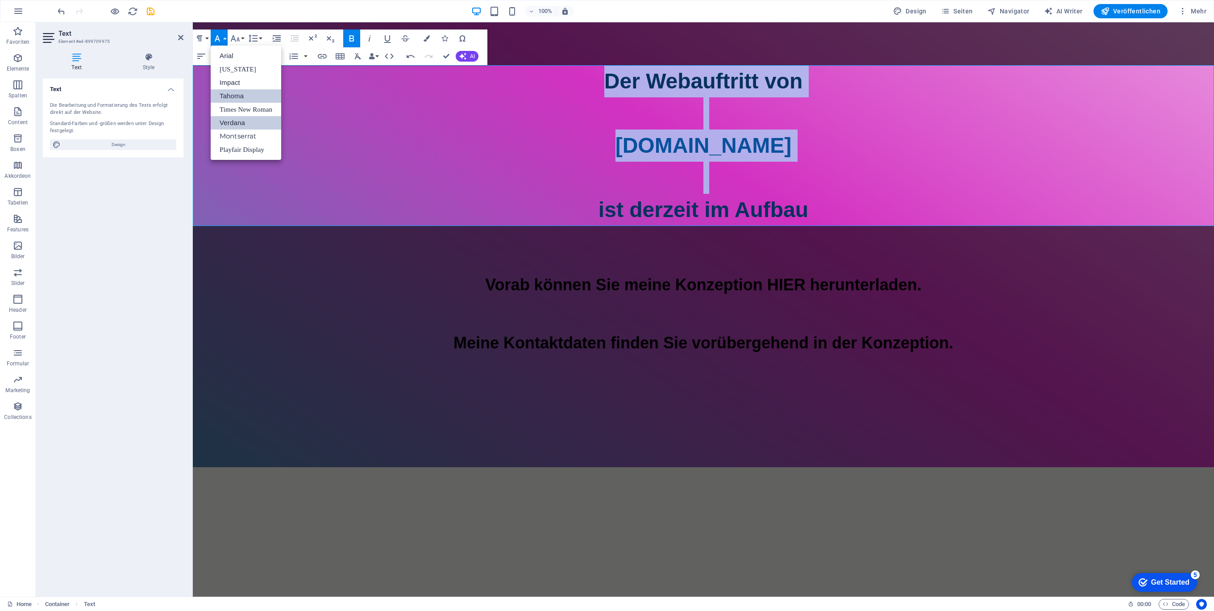
click at [240, 122] on link "Verdana" at bounding box center [246, 122] width 71 height 13
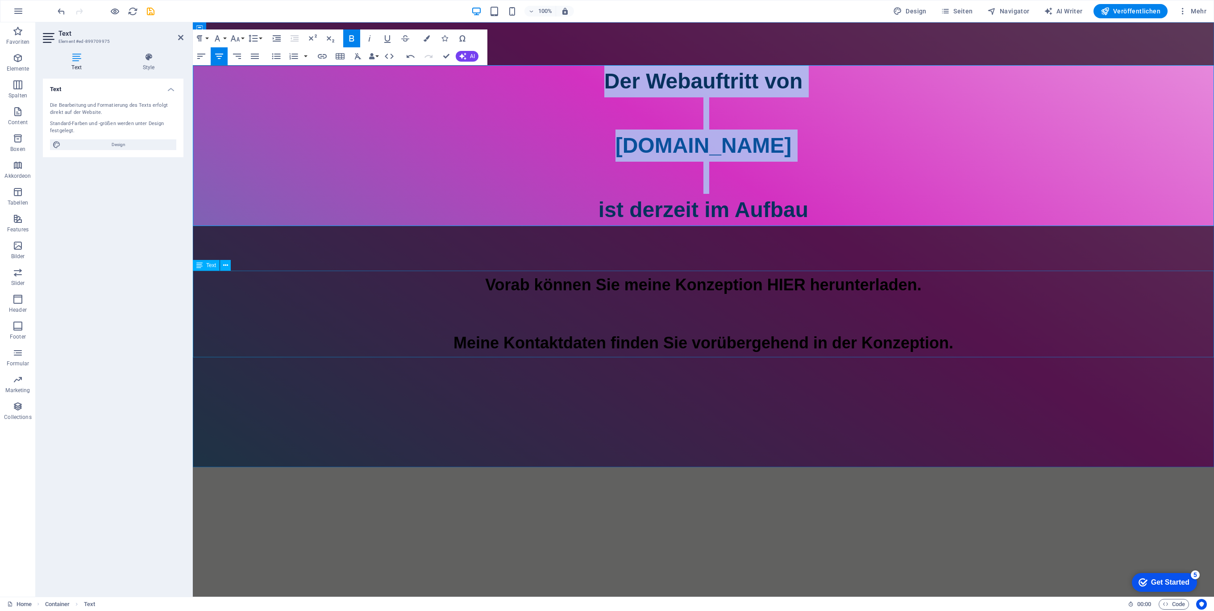
click at [553, 316] on div "Vorab können Sie meine Konzeption HIER herunterladen. Meine Kontaktdaten finden…" at bounding box center [703, 313] width 1021 height 87
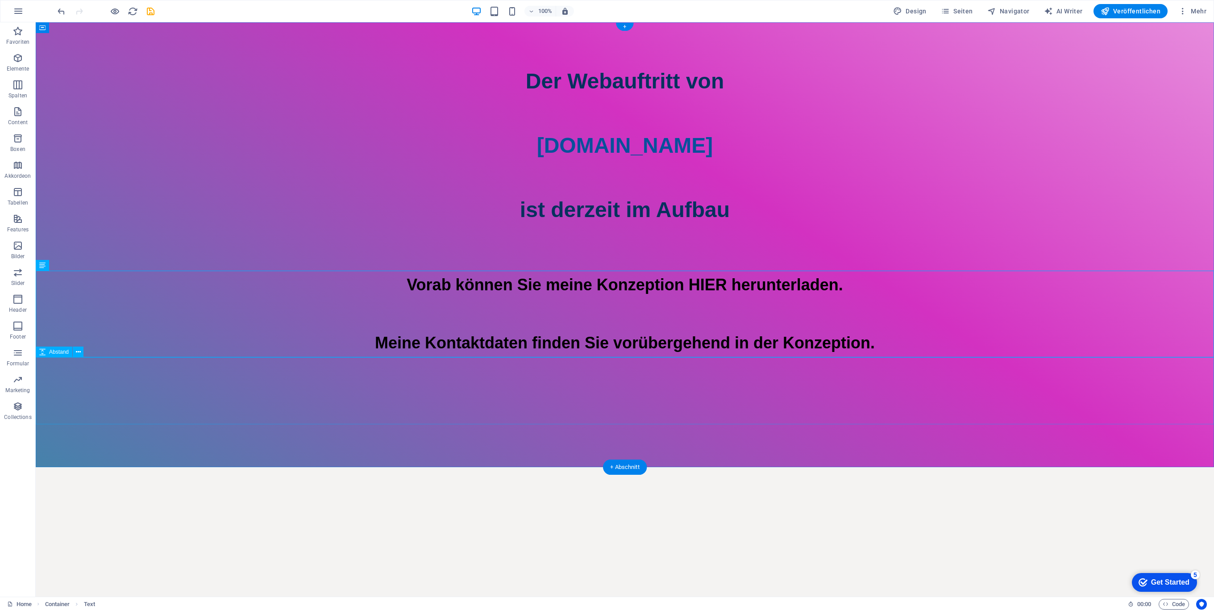
drag, startPoint x: 590, startPoint y: 393, endPoint x: 589, endPoint y: 381, distance: 11.7
click at [590, 393] on div at bounding box center [625, 390] width 1178 height 67
click at [660, 201] on div "Der Webauftritt von [DOMAIN_NAME] ist derzeit im Aufbau" at bounding box center [625, 145] width 1178 height 161
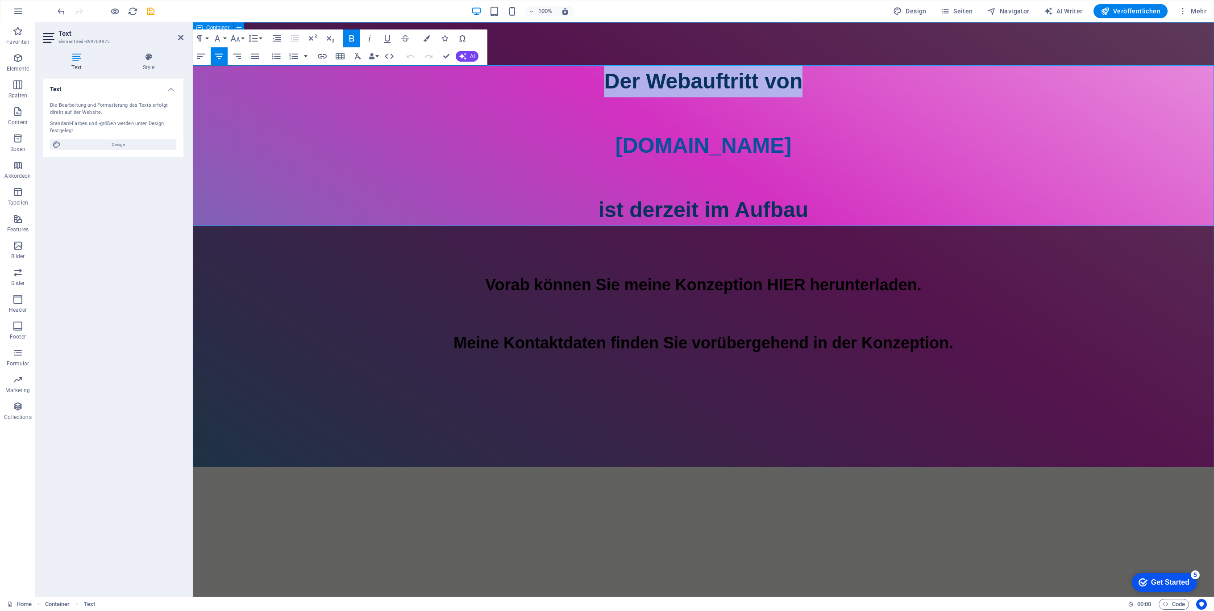
drag, startPoint x: 845, startPoint y: 82, endPoint x: 496, endPoint y: 58, distance: 349.4
click at [515, 60] on div "Der Webauftritt von Spielhuesli.de ist derzeit im Aufbau Vorab können Sie meine…" at bounding box center [703, 244] width 1021 height 445
click at [425, 36] on icon "button" at bounding box center [427, 38] width 6 height 6
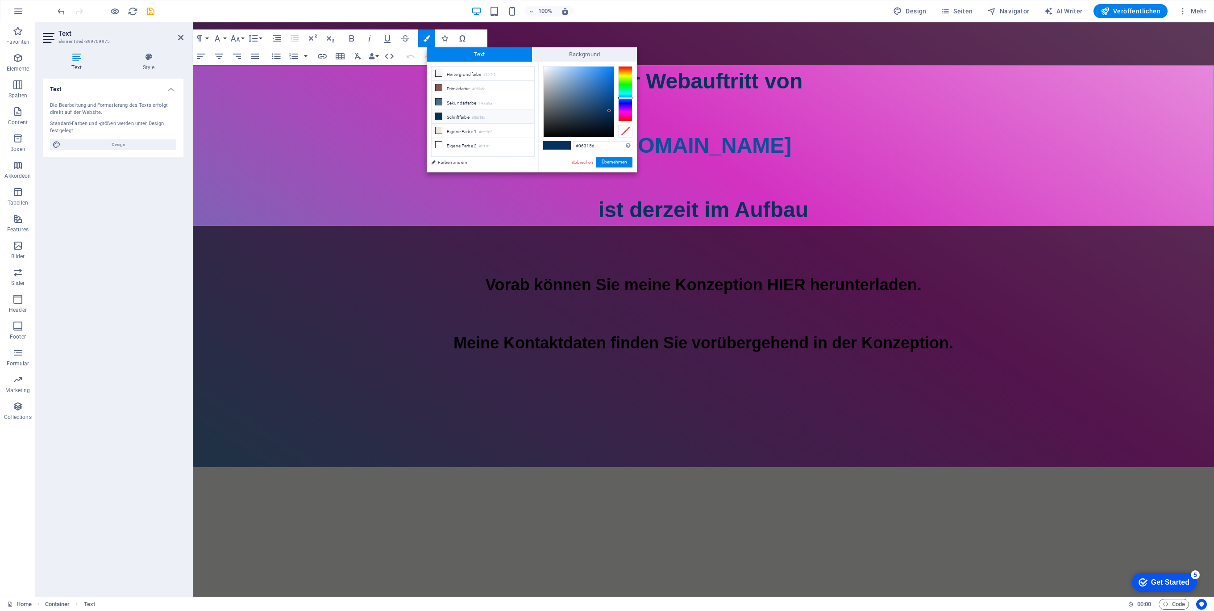
click at [461, 116] on li "Schriftfarbe #06315d" at bounding box center [483, 116] width 103 height 14
drag, startPoint x: 611, startPoint y: 109, endPoint x: 531, endPoint y: 148, distance: 88.6
click at [531, 148] on div "less Hintergrundfarbe #f4f3f2 Primärfarbe #895a5a Sekundärfarbe #4d6b8a Schrift…" at bounding box center [532, 117] width 210 height 111
click at [612, 161] on button "Übernehmen" at bounding box center [614, 162] width 36 height 11
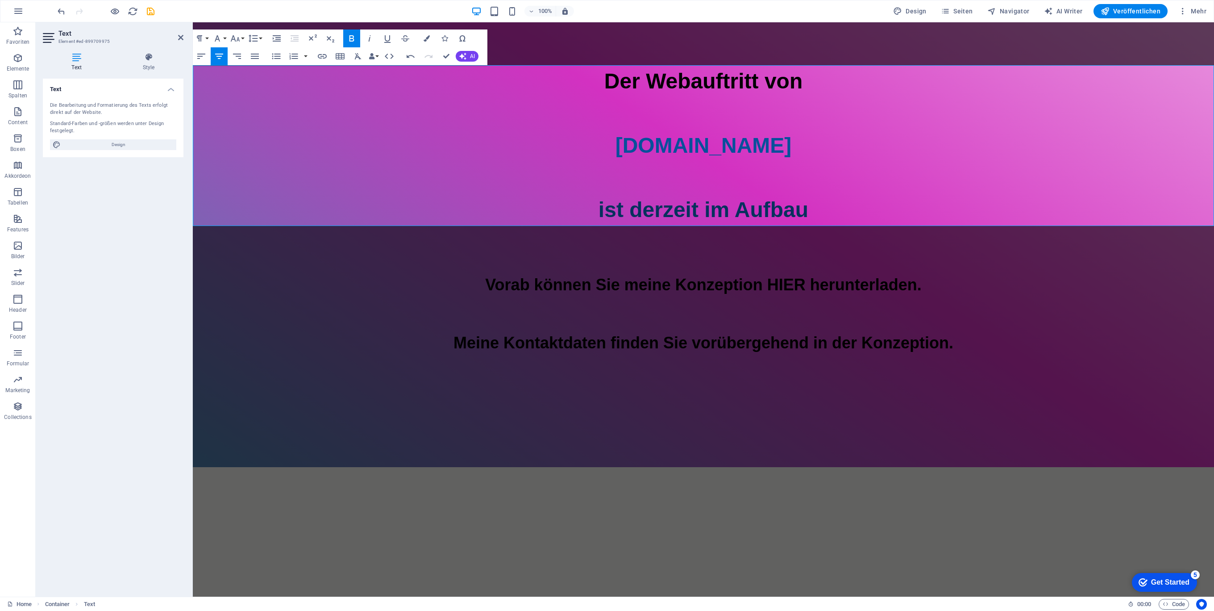
drag, startPoint x: 798, startPoint y: 188, endPoint x: 661, endPoint y: 192, distance: 138.0
click at [799, 188] on div "Ziehe hier rein, um den vorhandenen Inhalt zu ersetzen. Drücke "Strg", wenn du …" at bounding box center [703, 309] width 1021 height 574
drag, startPoint x: 838, startPoint y: 212, endPoint x: 463, endPoint y: 144, distance: 380.9
click at [524, 197] on p "ist derzeit im Aufbau" at bounding box center [703, 210] width 1021 height 32
click at [431, 38] on button "Colors" at bounding box center [426, 38] width 17 height 18
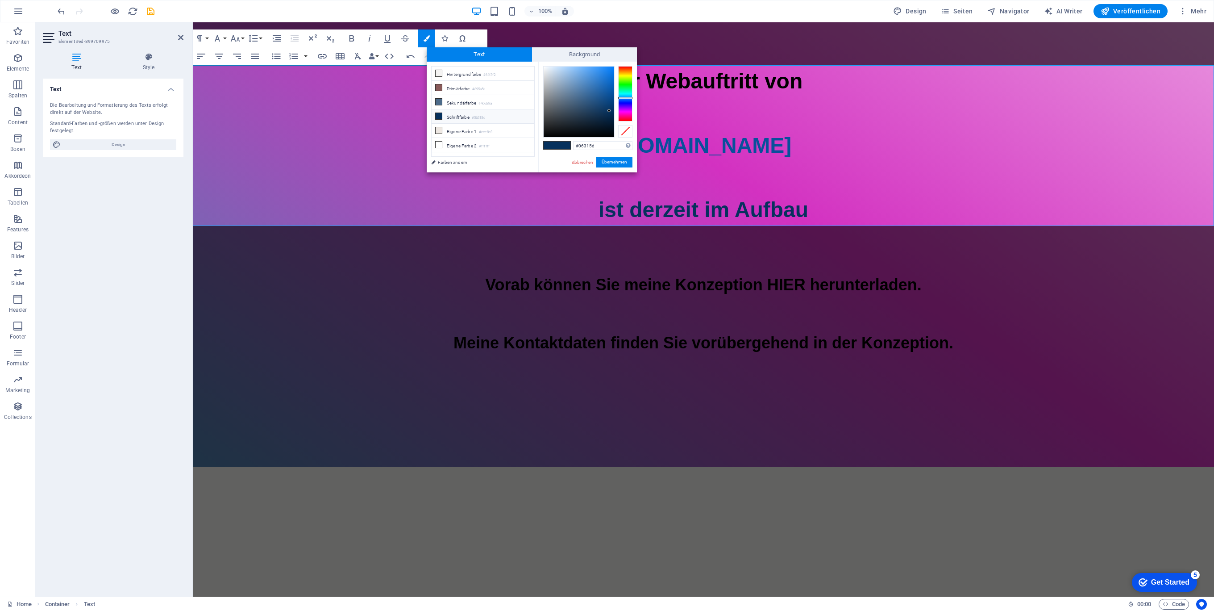
click at [455, 117] on li "Schriftfarbe #06315d" at bounding box center [483, 116] width 103 height 14
type input "#000000"
drag, startPoint x: 610, startPoint y: 111, endPoint x: 511, endPoint y: 168, distance: 113.6
click at [511, 158] on div "less Hintergrundfarbe #f4f3f2 Primärfarbe #895a5a Sekundärfarbe #4d6b8a Schrift…" at bounding box center [532, 117] width 210 height 111
click at [610, 160] on button "Übernehmen" at bounding box center [614, 162] width 36 height 11
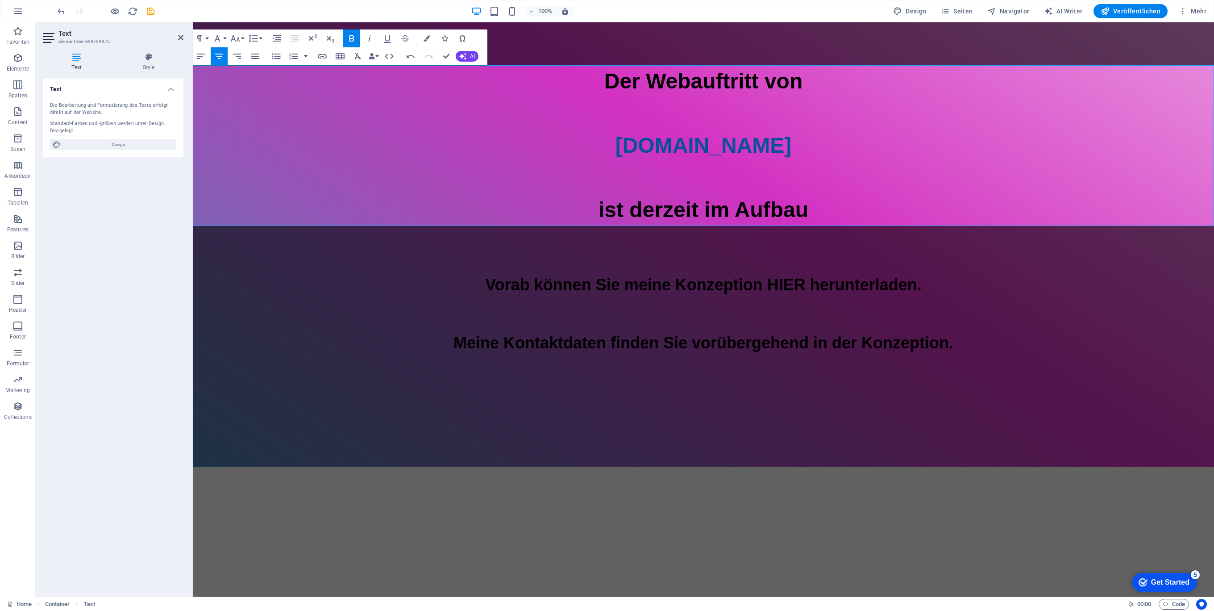
click at [780, 187] on div "Ziehe hier rein, um den vorhandenen Inhalt zu ersetzen. Drücke "Strg", wenn du …" at bounding box center [703, 309] width 1021 height 574
click at [390, 392] on div at bounding box center [703, 390] width 1021 height 67
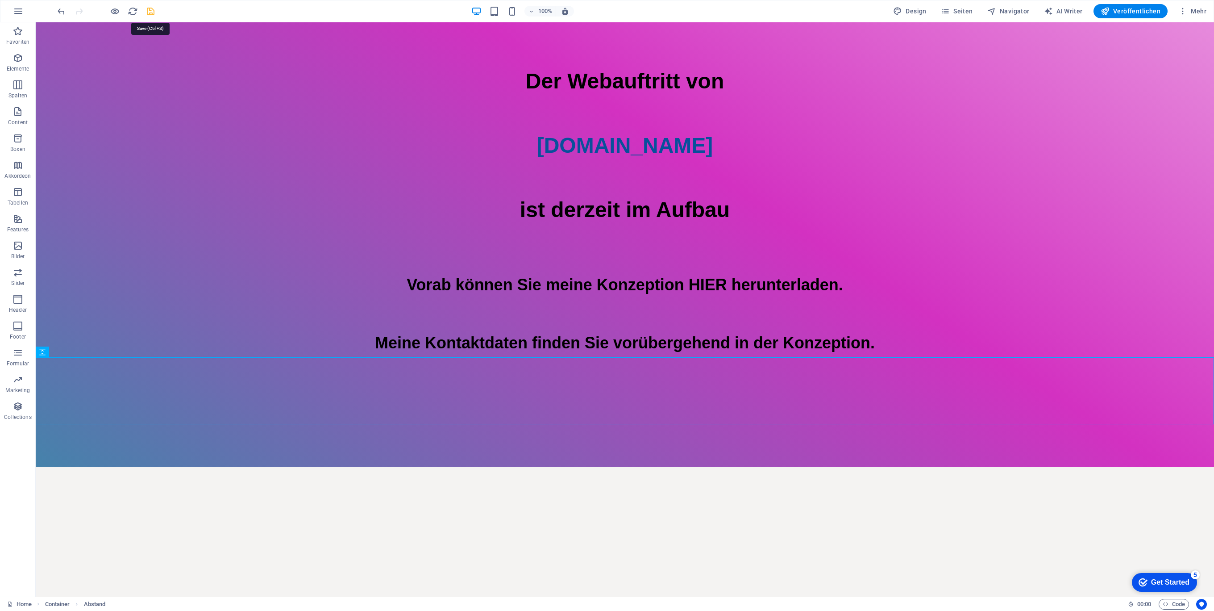
click at [154, 12] on icon "save" at bounding box center [150, 11] width 10 height 10
click at [777, 249] on div at bounding box center [625, 248] width 1178 height 45
click at [205, 245] on div at bounding box center [625, 248] width 1178 height 45
select select "px"
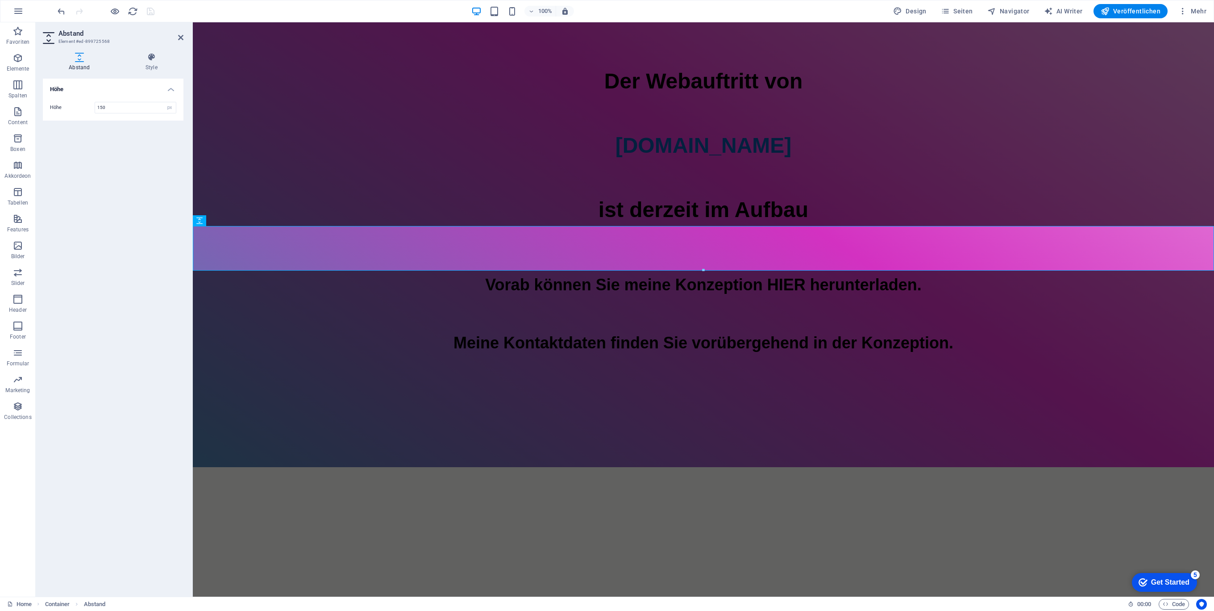
type input "150"
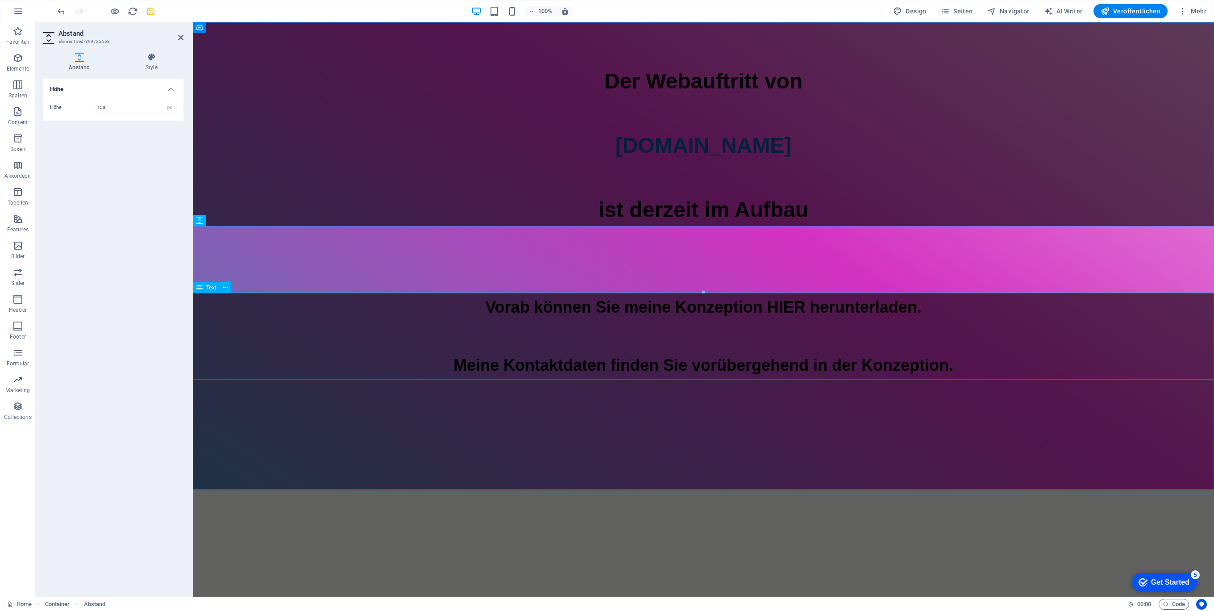
click at [688, 313] on div "Vorab können Sie meine Konzeption HIER herunterladen. Meine Kontaktdaten finden…" at bounding box center [703, 336] width 1021 height 87
click at [845, 312] on div "Vorab können Sie meine Konzeption HIER herunterladen. Meine Kontaktdaten finden…" at bounding box center [703, 336] width 1021 height 87
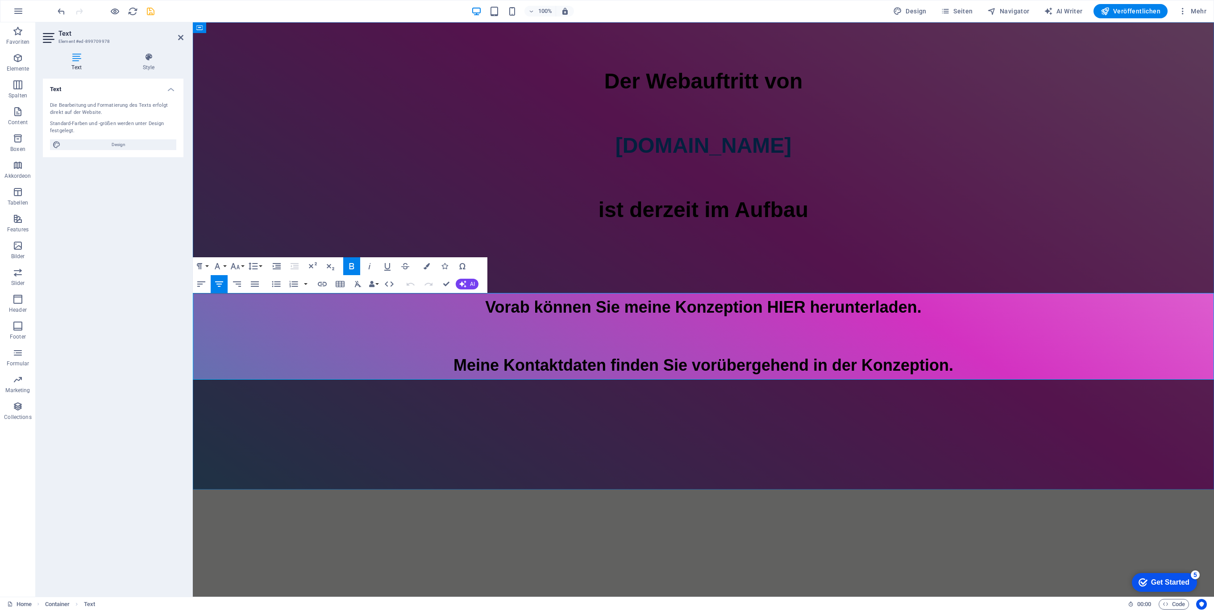
click at [613, 311] on span "Vorab können Sie meine Konzeption HIER herunterladen. Meine Kontaktdaten finden…" at bounding box center [703, 336] width 500 height 76
click at [781, 312] on span "meine Konzeption HIER herunterladen. Meine Kontaktdaten finden Sie vorübergehen…" at bounding box center [703, 336] width 500 height 76
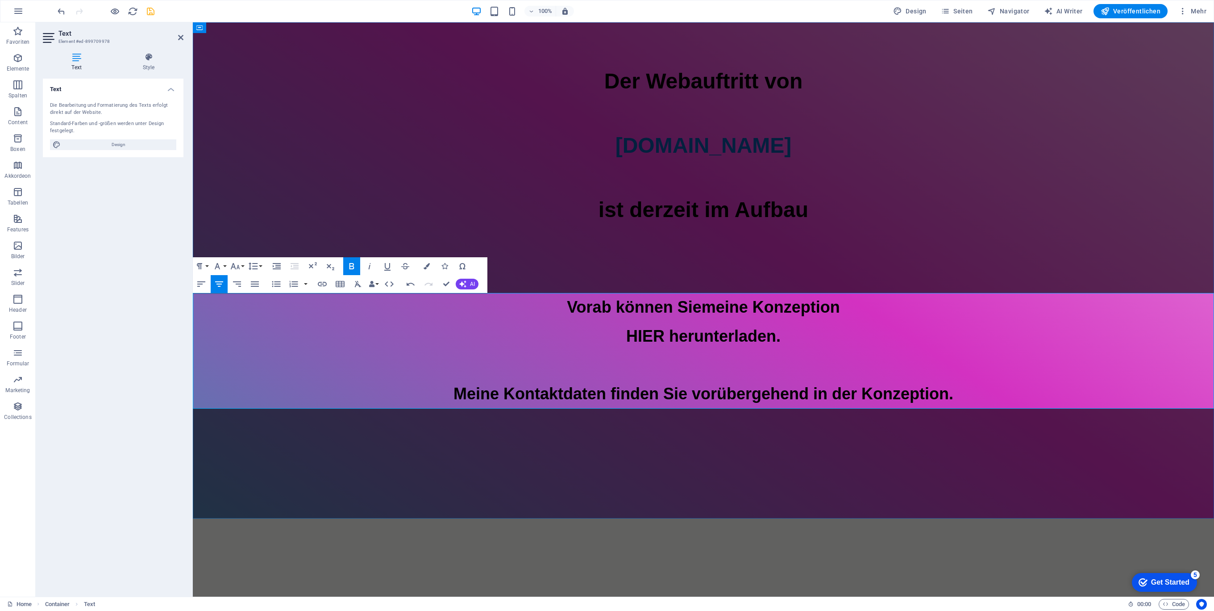
click at [724, 338] on span "HIER herunterladen. Meine Kontaktdaten finden Sie vorübergehend in der Konzepti…" at bounding box center [703, 365] width 500 height 76
click at [539, 482] on div "Der Webauftritt von Spielhuesli.de ist derzeit im Aufbau Vorab können Sie meine…" at bounding box center [703, 270] width 1021 height 496
click at [696, 481] on div "Der Webauftritt von Spielhuesli.de ist derzeit im Aufbau Vorab können Sie meine…" at bounding box center [703, 270] width 1021 height 496
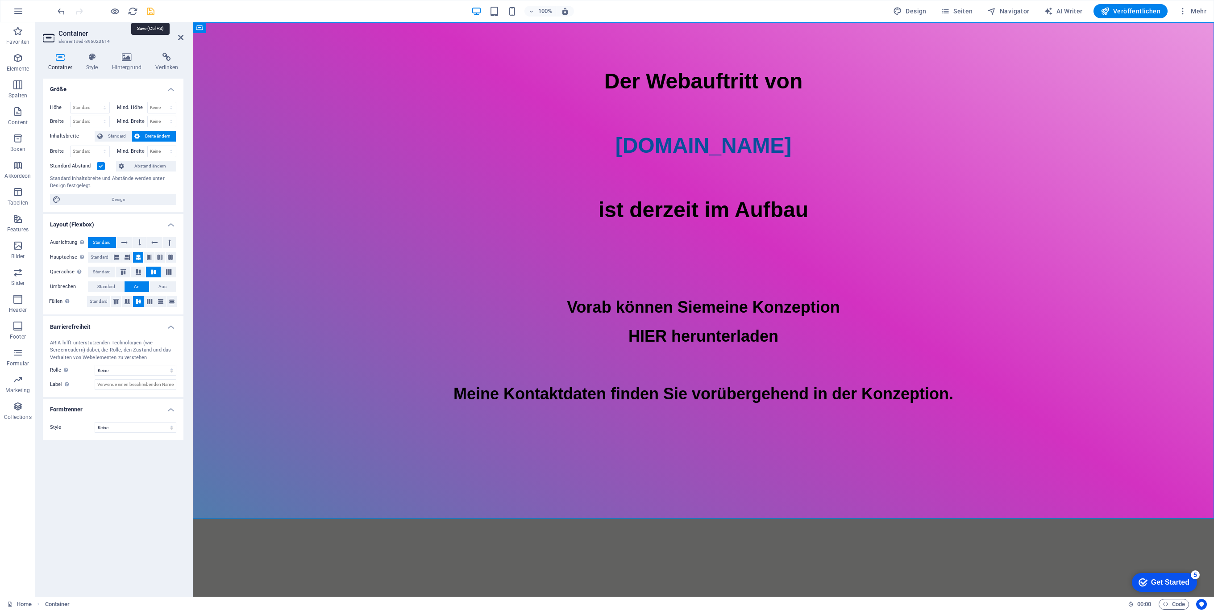
click at [148, 13] on icon "save" at bounding box center [150, 11] width 10 height 10
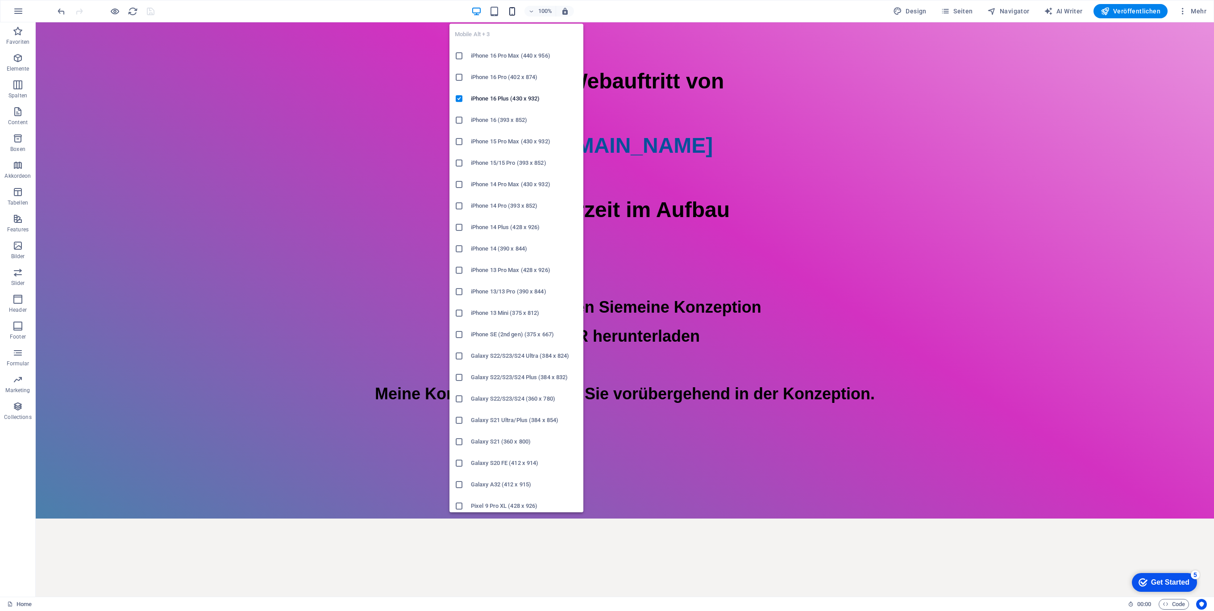
click at [511, 11] on icon "button" at bounding box center [512, 11] width 10 height 10
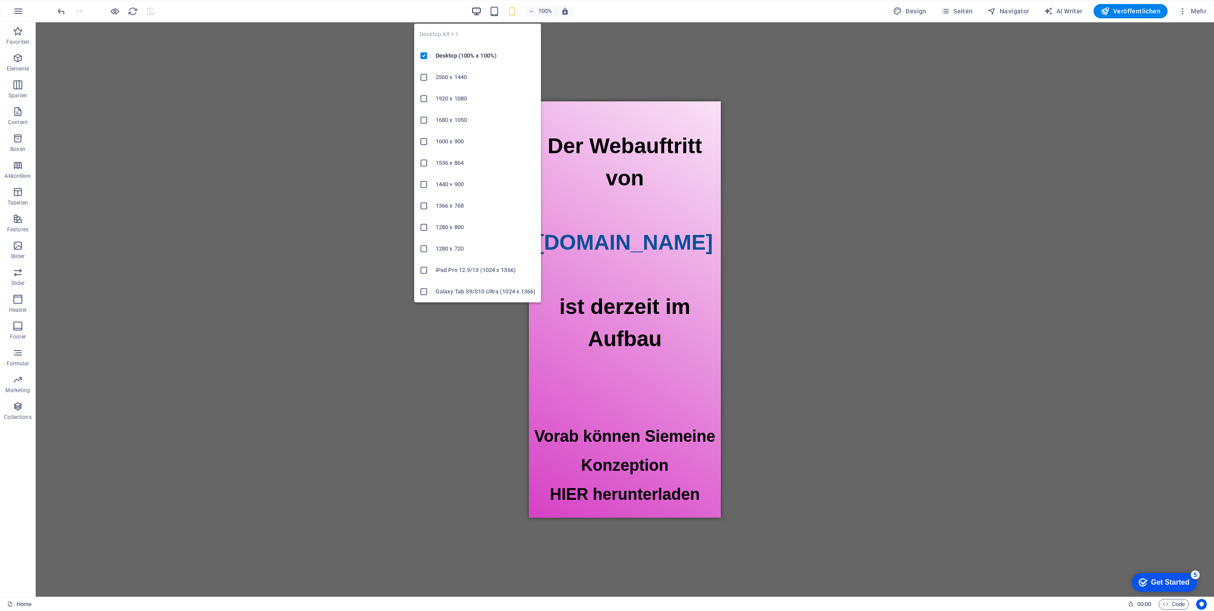
click at [478, 11] on icon "button" at bounding box center [476, 11] width 10 height 10
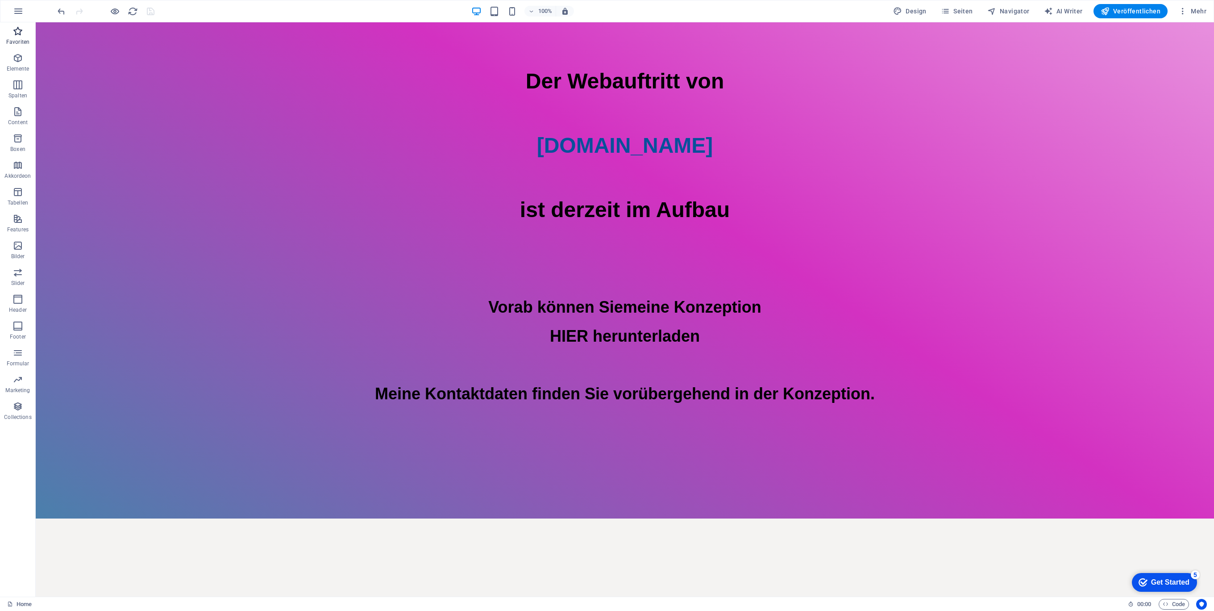
click at [22, 31] on icon "button" at bounding box center [17, 31] width 11 height 11
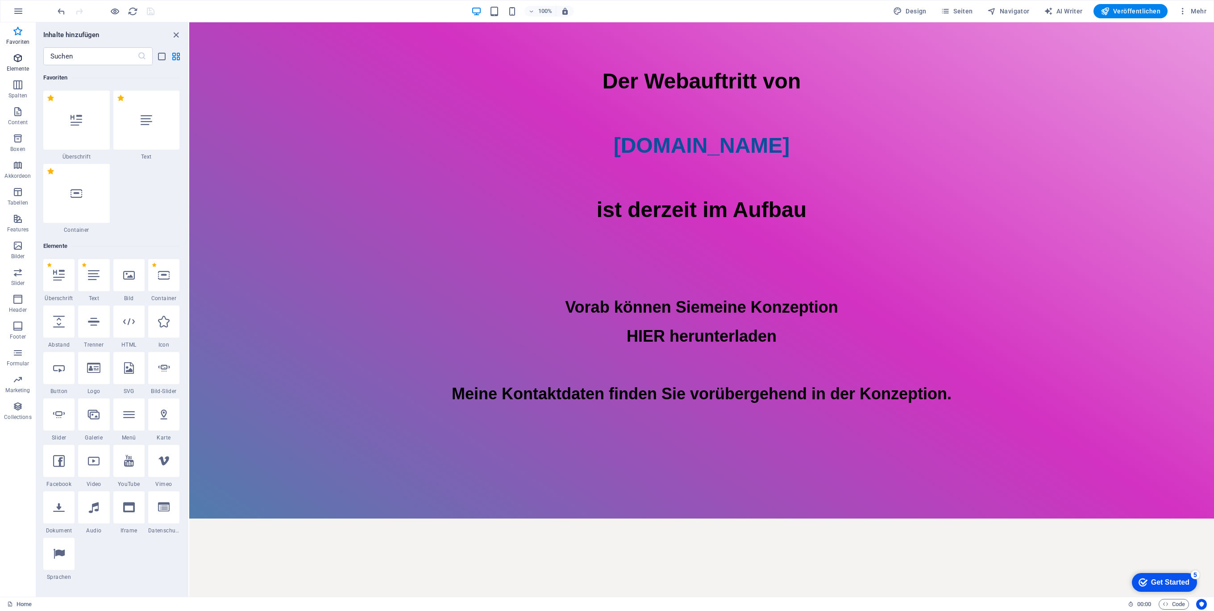
click at [13, 62] on icon "button" at bounding box center [17, 58] width 11 height 11
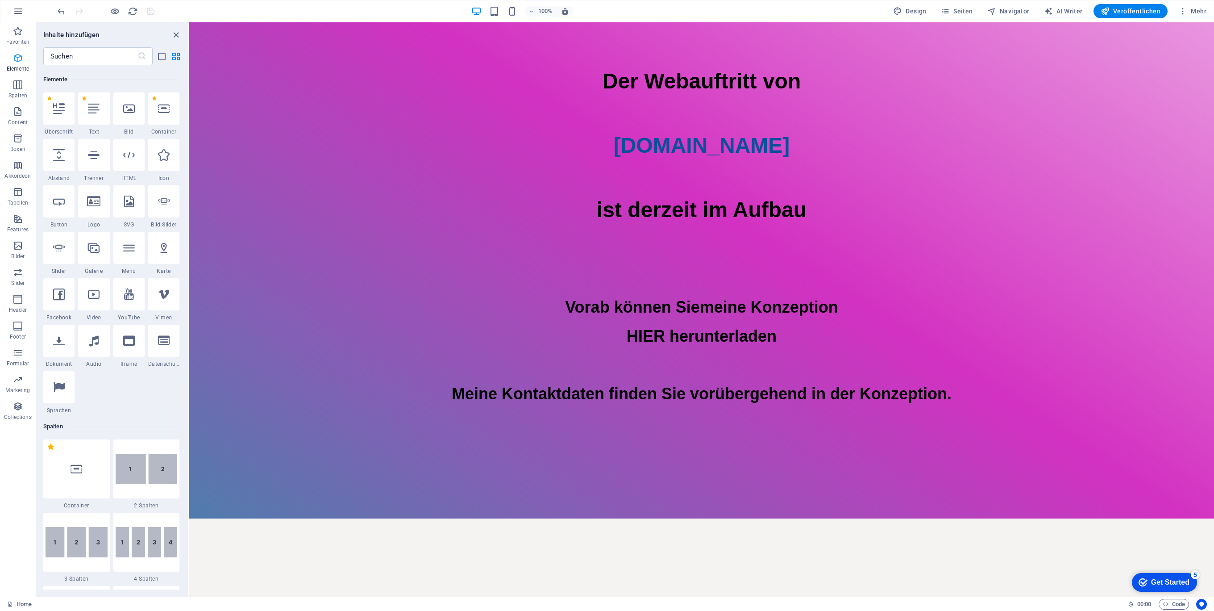
scroll to position [168, 0]
click at [12, 299] on span "Header" at bounding box center [18, 304] width 36 height 21
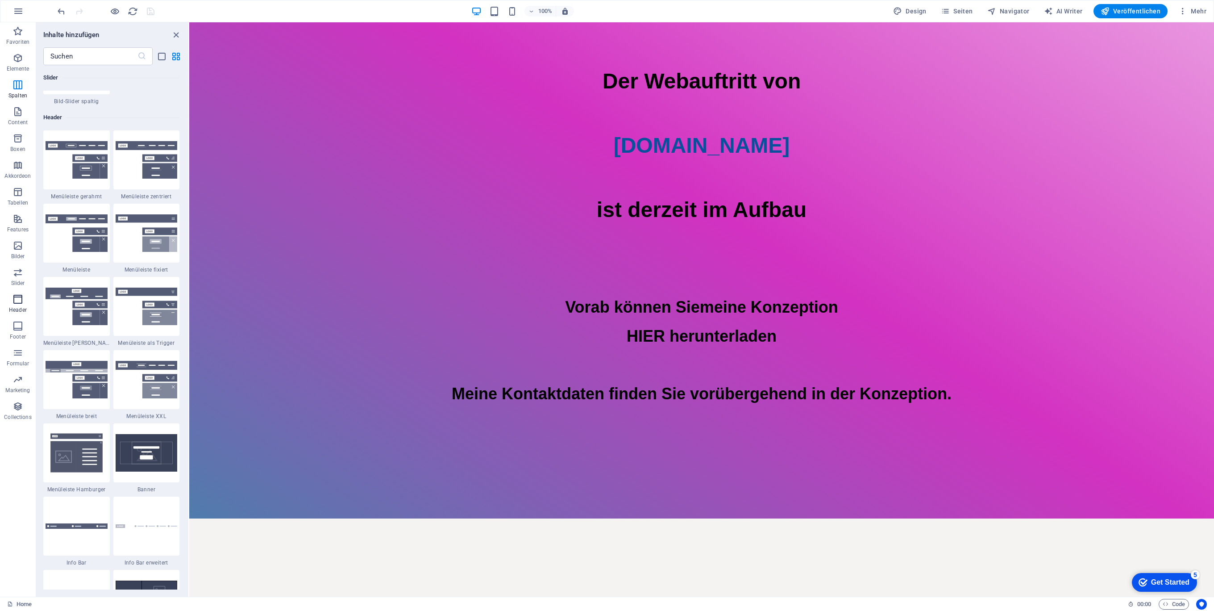
scroll to position [5447, 0]
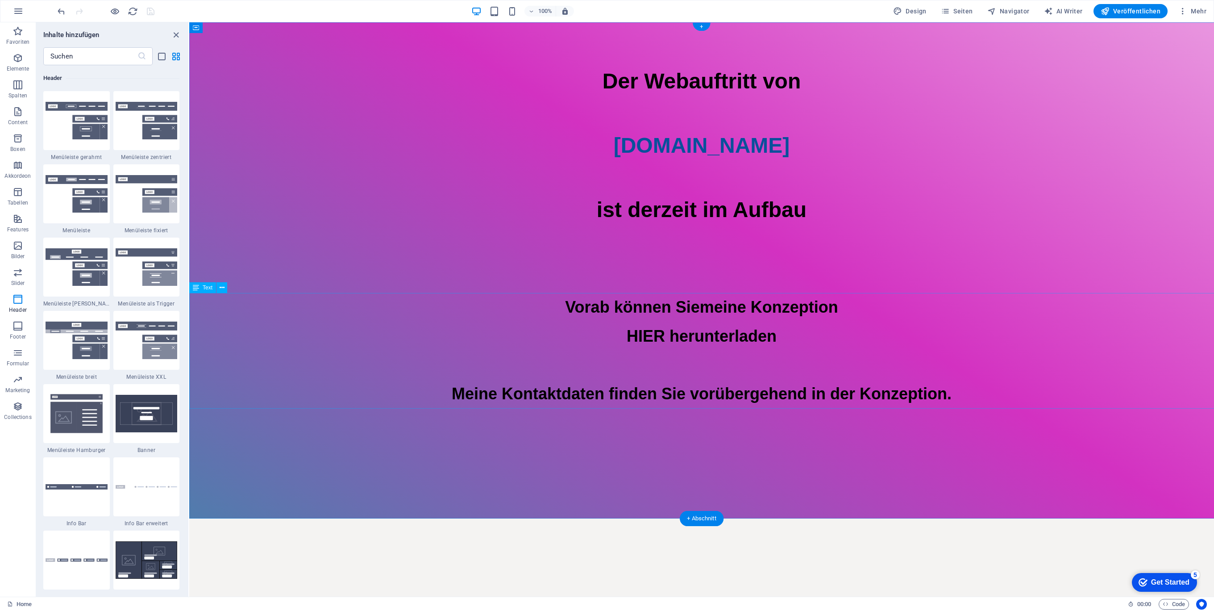
click at [625, 337] on div "Vorab können Sie meine Konzeption HIER herunterladen Meine Kontaktdaten finden …" at bounding box center [701, 351] width 1025 height 116
click at [632, 335] on div "Vorab können Sie meine Konzeption HIER herunterladen Meine Kontaktdaten finden …" at bounding box center [701, 351] width 1025 height 116
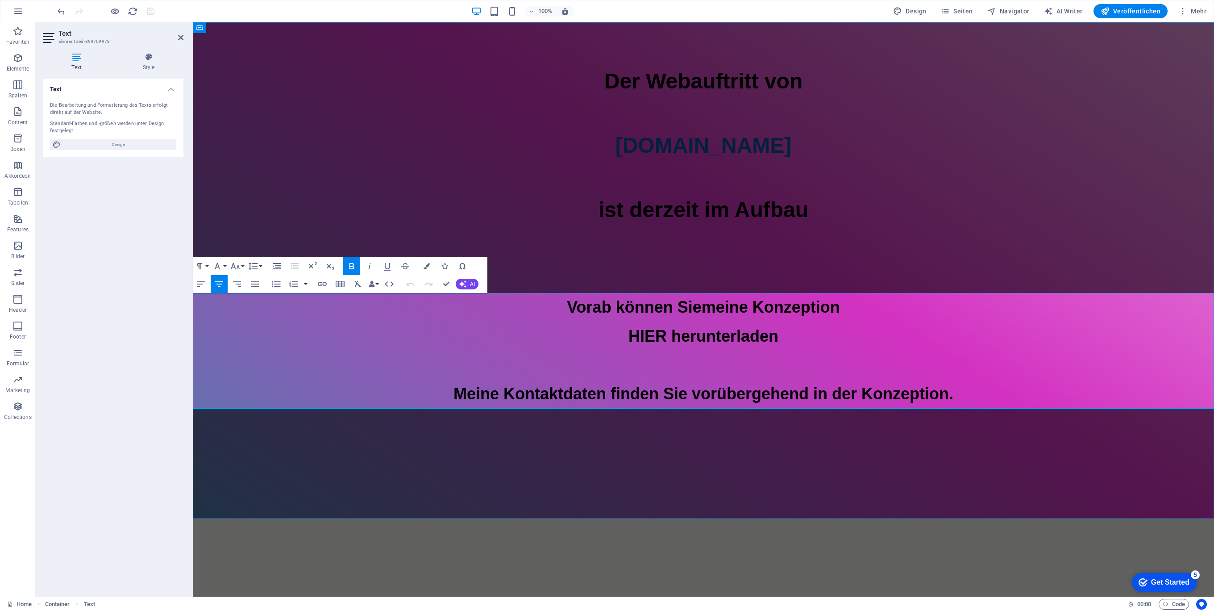
click at [640, 335] on span "HIER herunterladen Meine Kontaktdaten finden Sie vorübergehend in der Konzeptio…" at bounding box center [703, 365] width 500 height 76
click at [323, 282] on icon "button" at bounding box center [322, 284] width 9 height 4
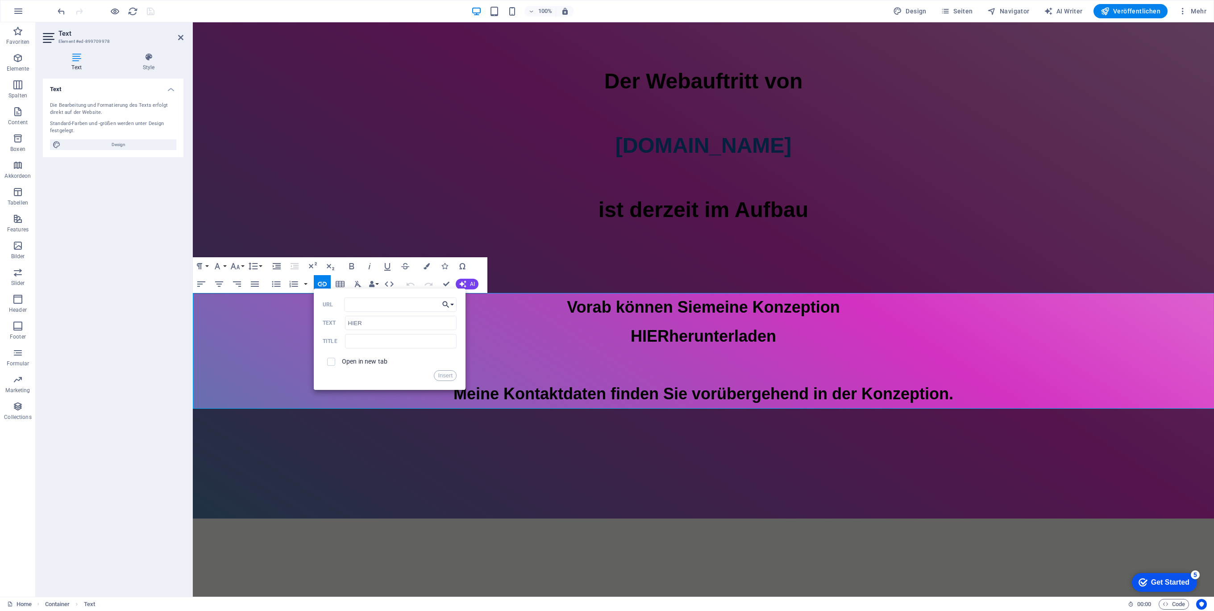
click at [447, 303] on icon "button" at bounding box center [446, 304] width 7 height 7
click at [423, 345] on p "Datei wählen ..." at bounding box center [419, 347] width 55 height 13
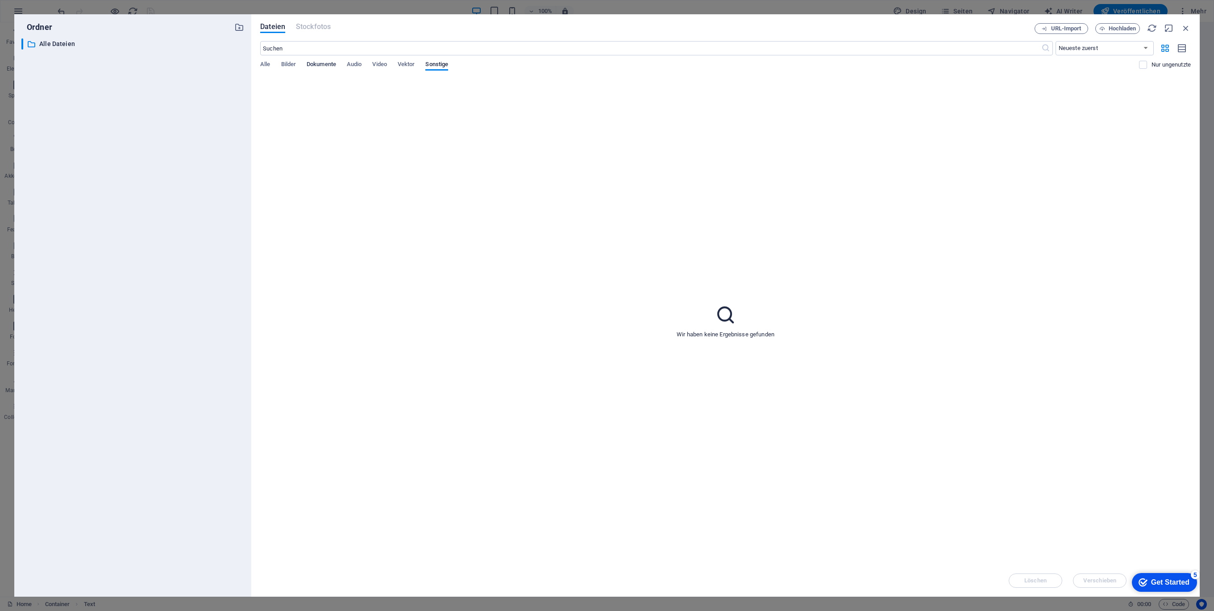
click at [314, 66] on span "Dokumente" at bounding box center [321, 65] width 29 height 12
click at [290, 123] on div at bounding box center [305, 107] width 87 height 58
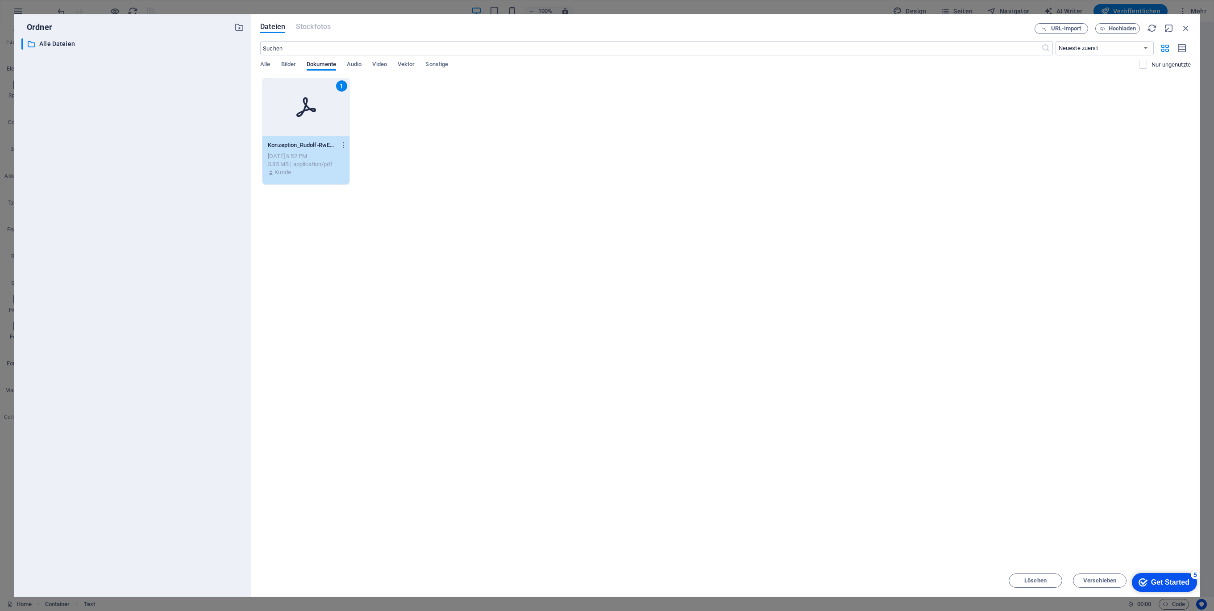
drag, startPoint x: 290, startPoint y: 123, endPoint x: 98, endPoint y: 103, distance: 193.4
click at [290, 123] on div "1" at bounding box center [305, 107] width 87 height 58
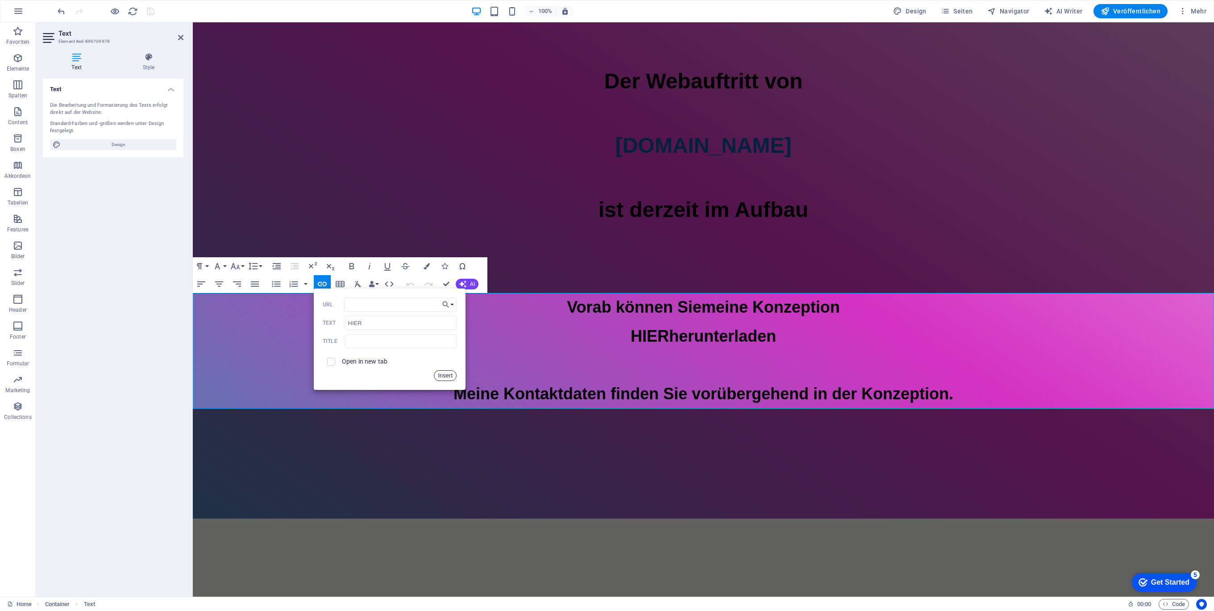
click at [444, 376] on button "Insert" at bounding box center [445, 375] width 23 height 11
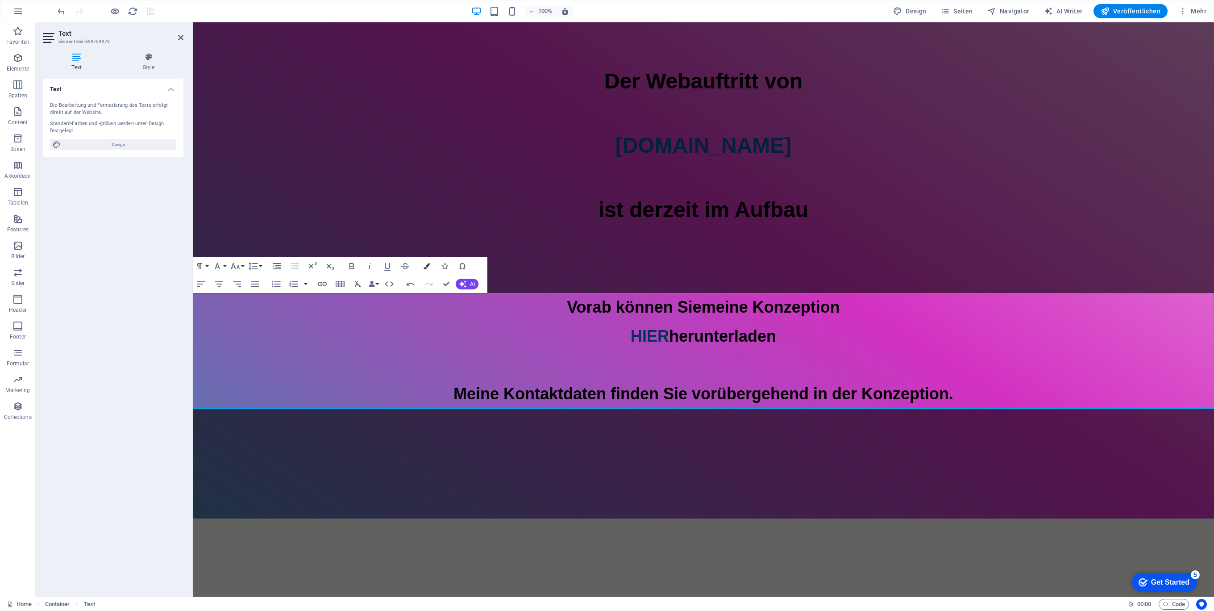
click at [425, 264] on icon "button" at bounding box center [427, 266] width 6 height 6
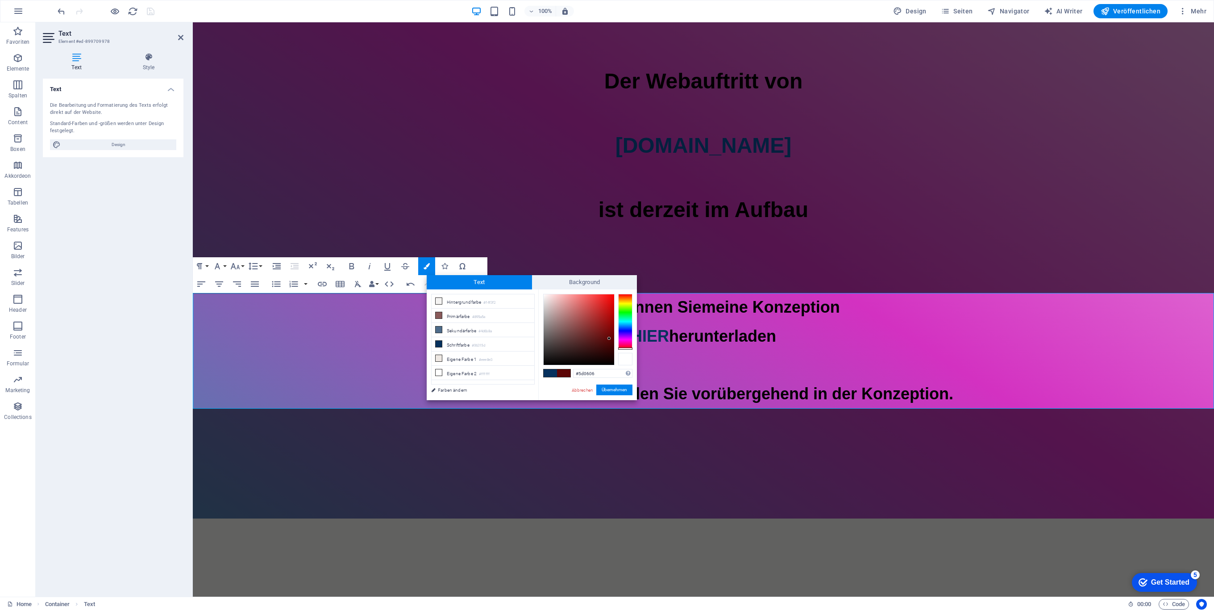
drag, startPoint x: 626, startPoint y: 326, endPoint x: 632, endPoint y: 360, distance: 34.1
click at [632, 360] on div at bounding box center [587, 329] width 89 height 71
click at [627, 348] on div at bounding box center [625, 348] width 14 height 2
click at [461, 346] on li "Schriftfarbe #06315d" at bounding box center [483, 344] width 103 height 14
drag, startPoint x: 629, startPoint y: 326, endPoint x: 631, endPoint y: 353, distance: 26.8
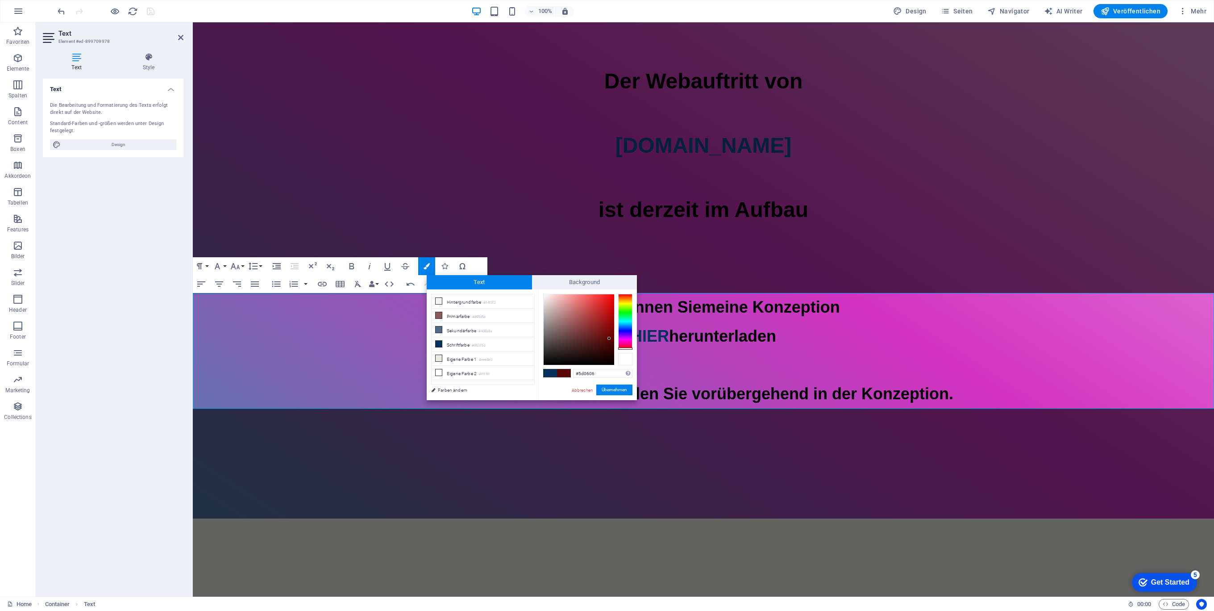
click at [631, 353] on div at bounding box center [587, 329] width 89 height 71
click at [627, 347] on div at bounding box center [625, 346] width 14 height 2
drag, startPoint x: 608, startPoint y: 339, endPoint x: 639, endPoint y: 323, distance: 34.9
click at [621, 293] on div "#ff0031 Unterstützte Formate: #0852ed rgb(8, 82, 237) rgba(8, 82, 237, 90%) hsv…" at bounding box center [587, 409] width 99 height 240
type input "#f40331"
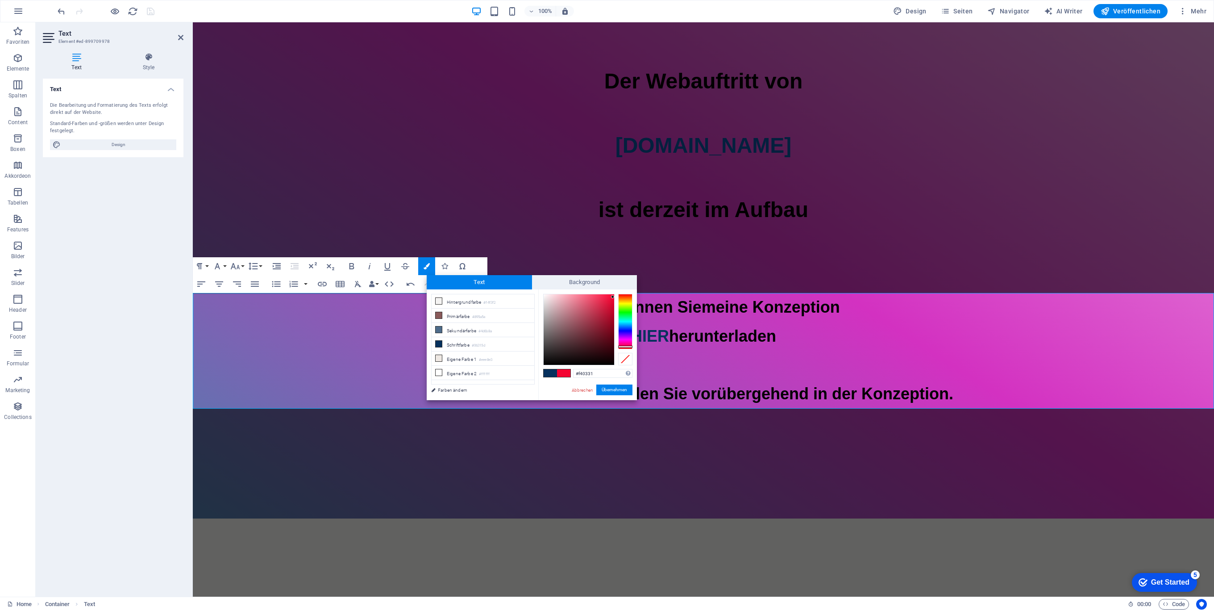
click at [613, 297] on div at bounding box center [612, 296] width 3 height 3
click at [612, 387] on button "Übernehmen" at bounding box center [614, 389] width 36 height 11
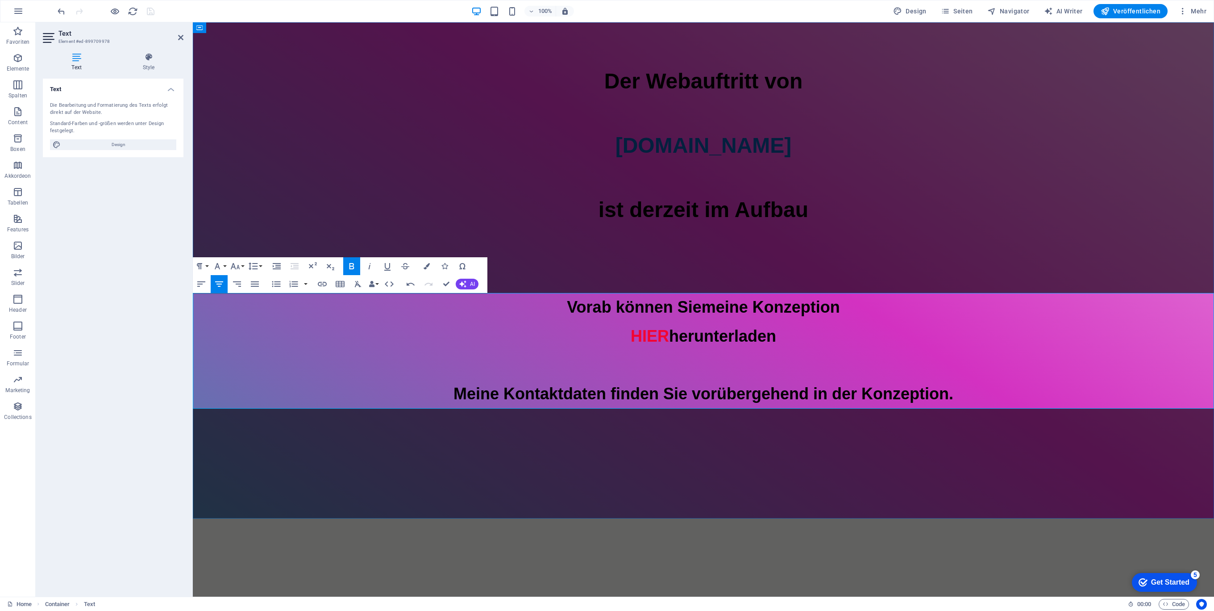
click at [808, 357] on p "Vorab können Sie meine Konzeption HIER herunterladen Meine Kontaktdaten finden …" at bounding box center [703, 351] width 1021 height 116
click at [616, 463] on div at bounding box center [703, 441] width 1021 height 67
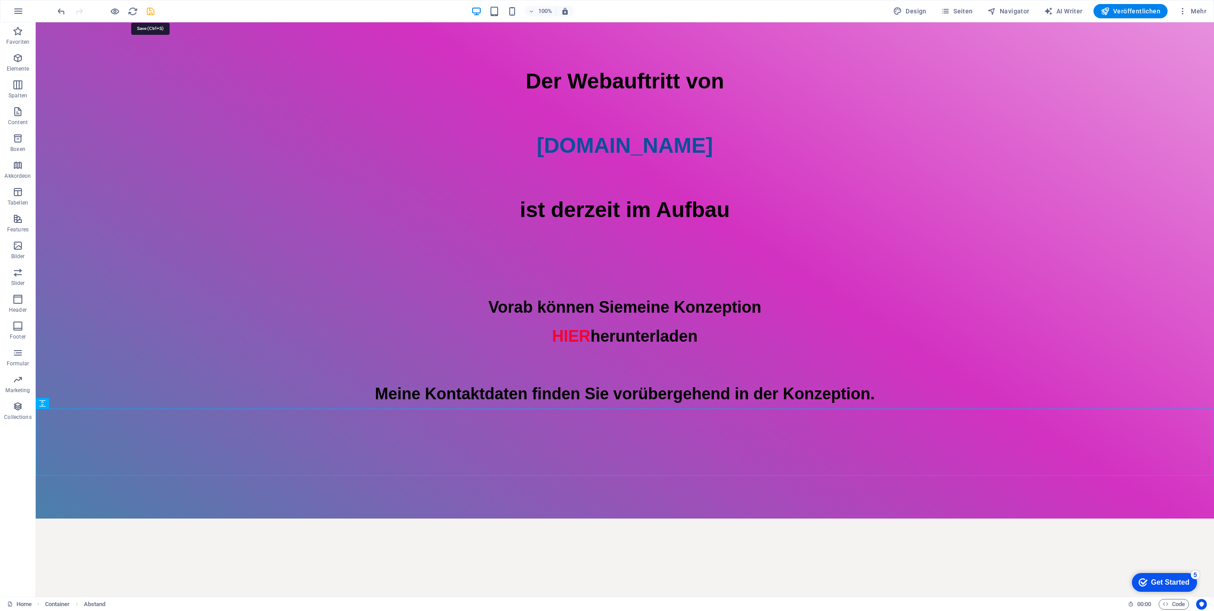
click at [150, 12] on icon "save" at bounding box center [150, 11] width 10 height 10
click at [556, 395] on div "Vorab können Sie meine Konzeption HIER herunterladen Meine Kontaktdaten finden …" at bounding box center [625, 351] width 1178 height 116
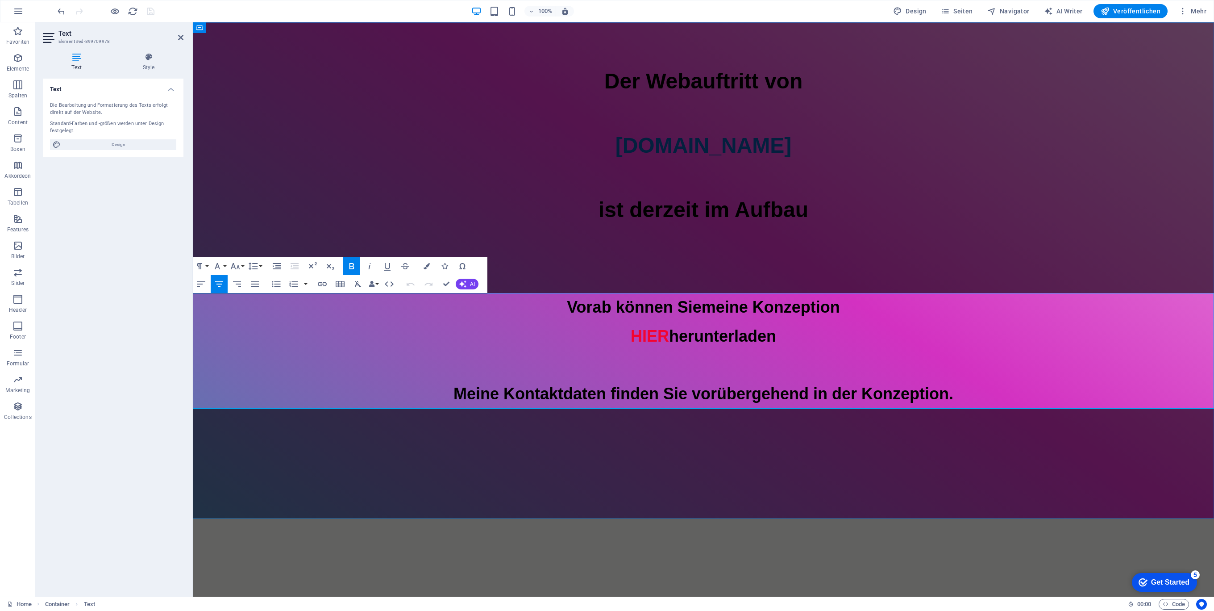
click at [601, 391] on span "herunterladen Meine Kontaktdaten finden Sie vorübergehend in der Konzeption." at bounding box center [703, 365] width 500 height 76
click at [710, 393] on span "Sie vorübergehend in der Konzeption." at bounding box center [825, 393] width 290 height 18
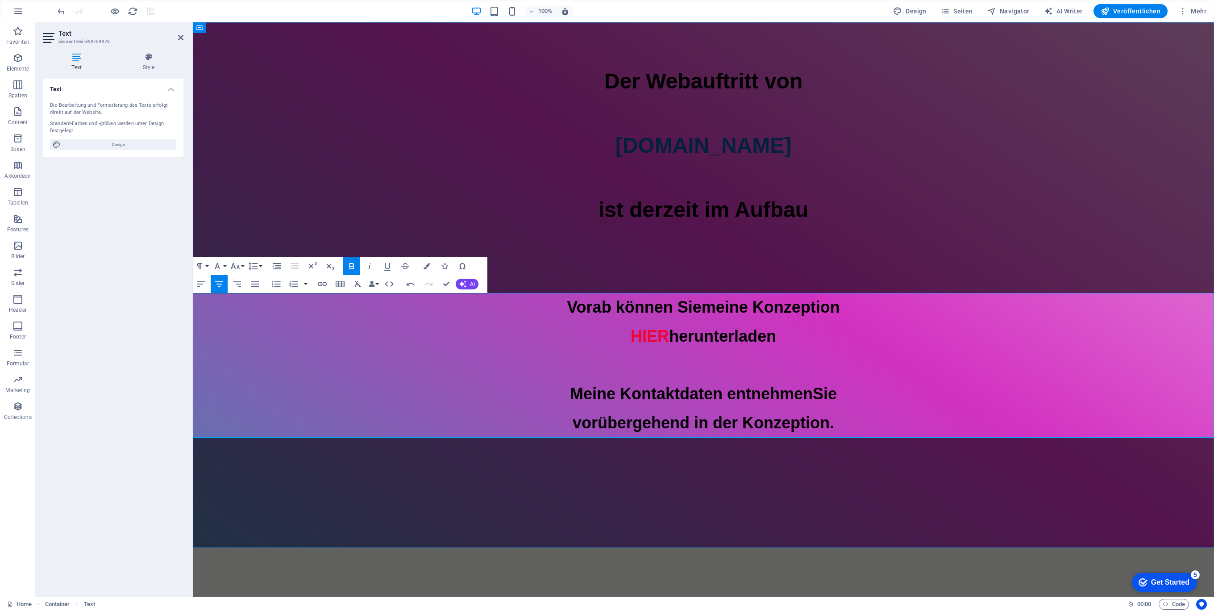
click at [690, 423] on span "vorübergehend in der Konzeption." at bounding box center [704, 422] width 262 height 18
click at [800, 514] on div "Der Webauftritt von Spielhuesli.de ist derzeit im Aufbau Vorab können Sie meine…" at bounding box center [703, 284] width 1021 height 525
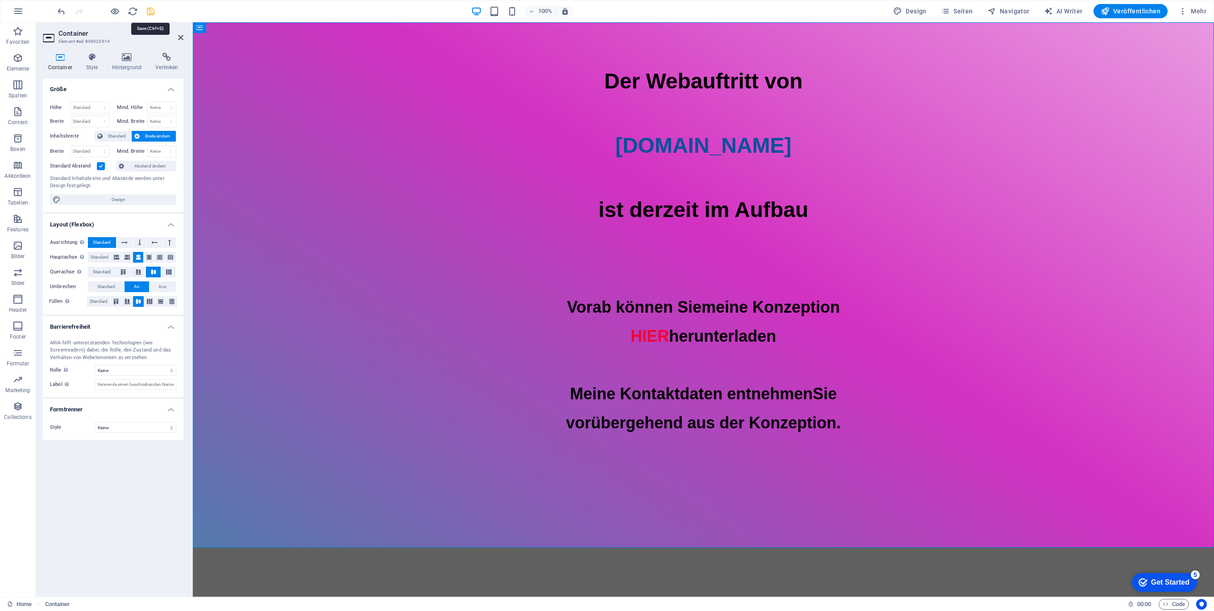
click at [149, 9] on icon "save" at bounding box center [150, 11] width 10 height 10
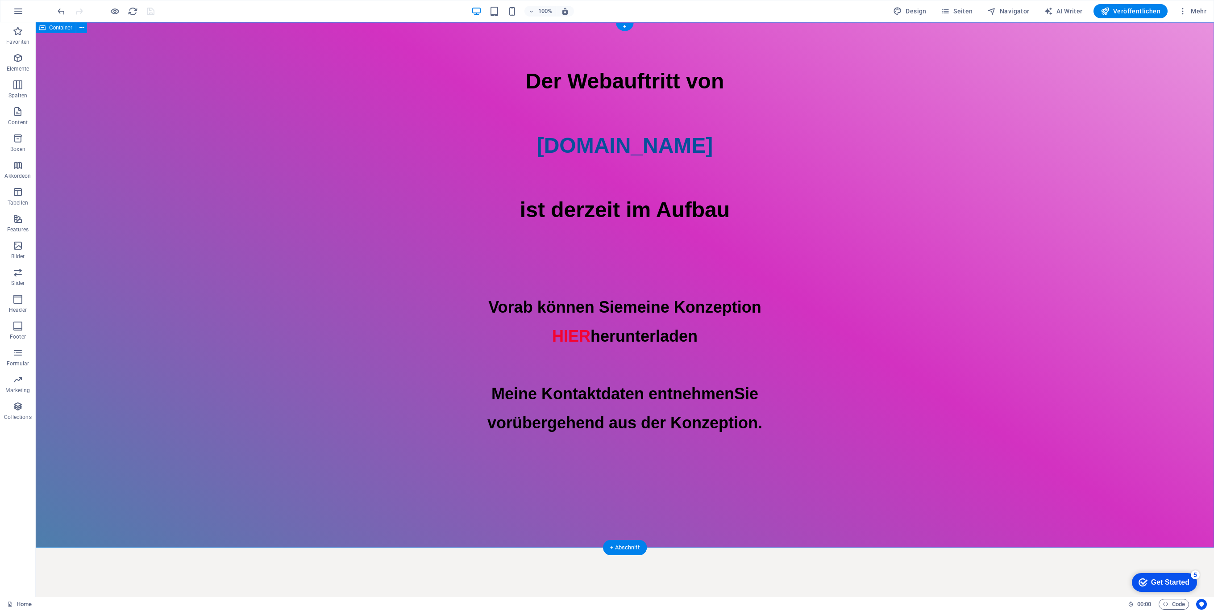
click at [608, 512] on div "Der Webauftritt von Spielhuesli.de ist derzeit im Aufbau Vorab können Sie meine…" at bounding box center [625, 284] width 1178 height 525
click at [571, 477] on div at bounding box center [625, 470] width 1178 height 67
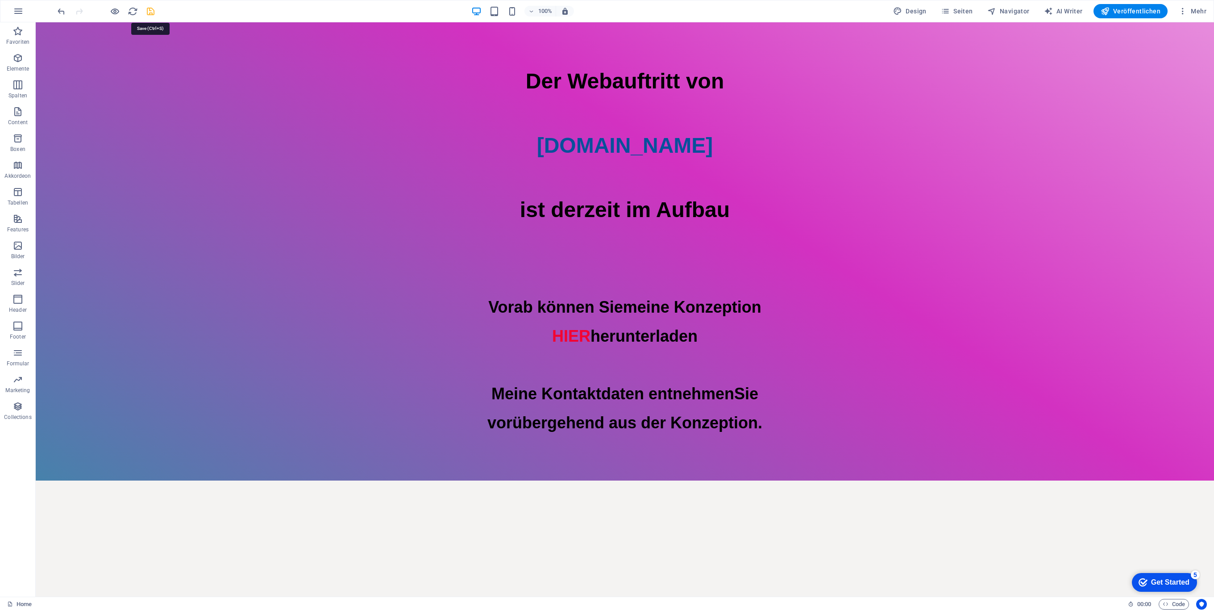
click at [148, 8] on icon "save" at bounding box center [150, 11] width 10 height 10
click at [129, 13] on icon "reload" at bounding box center [133, 11] width 10 height 10
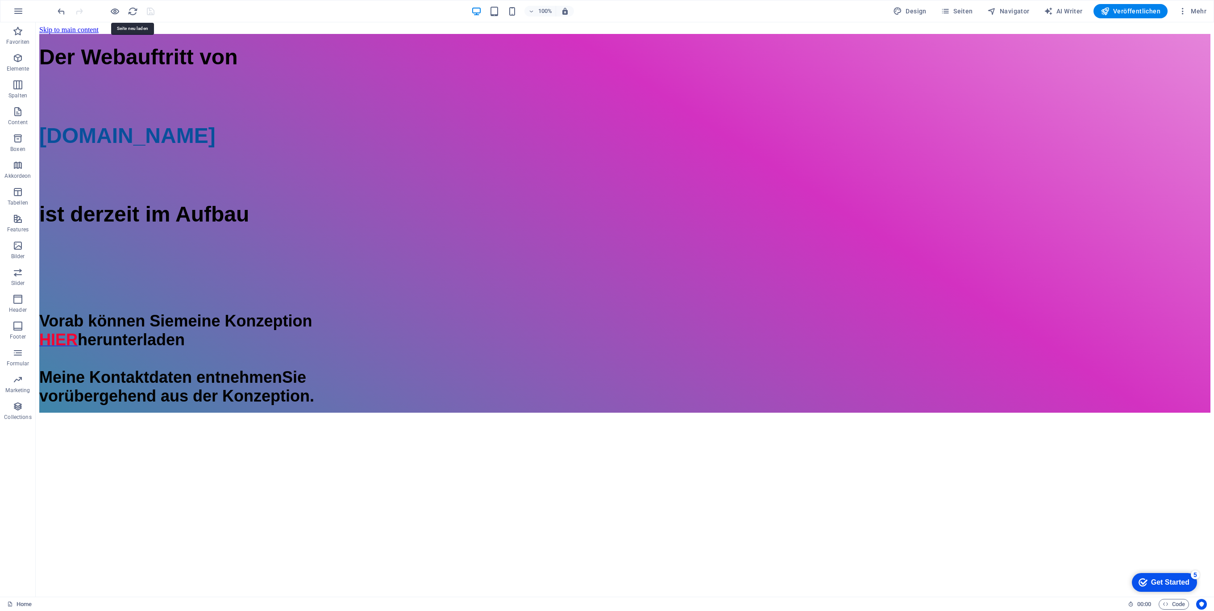
scroll to position [0, 0]
click at [1132, 11] on span "Veröffentlichen" at bounding box center [1131, 11] width 60 height 9
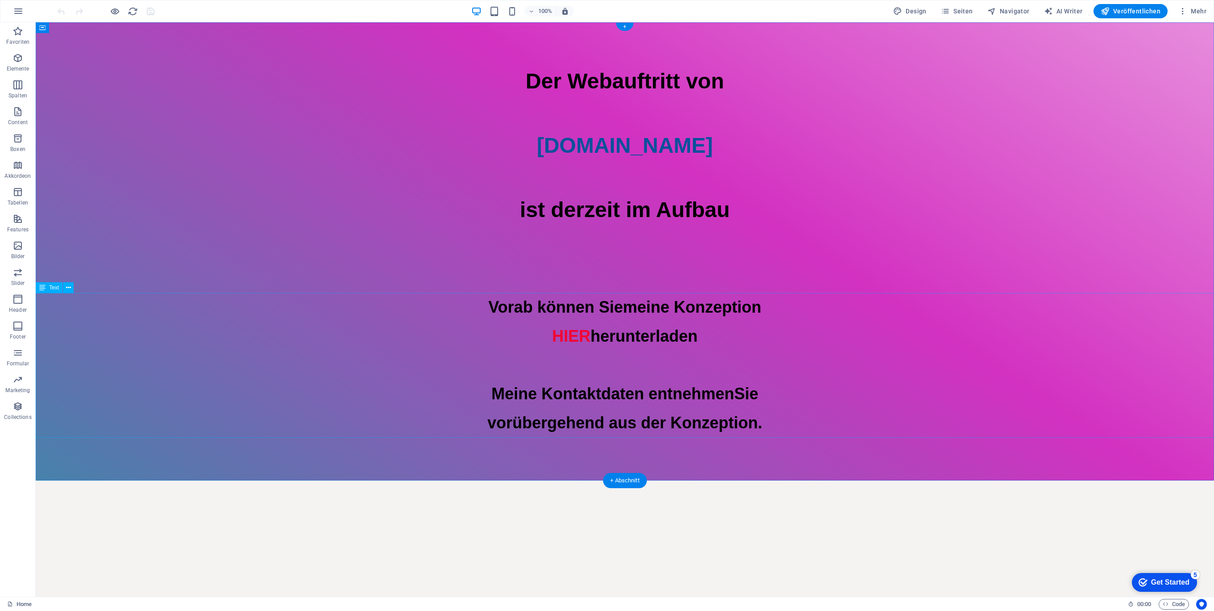
click at [724, 422] on div "Vorab können Sie meine Konzeption HIER herunterladen Meine Kontaktdaten entnehm…" at bounding box center [625, 365] width 1178 height 145
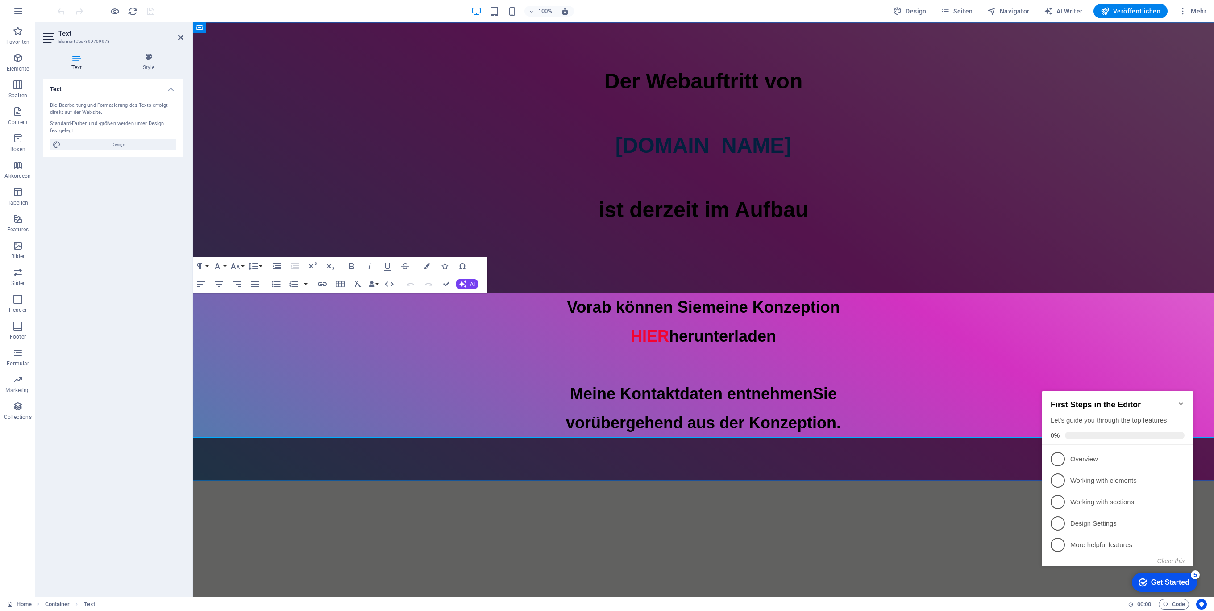
click at [785, 423] on span "vorübergehend aus der Konzeption." at bounding box center [703, 422] width 275 height 18
click at [424, 266] on icon "button" at bounding box center [427, 266] width 6 height 6
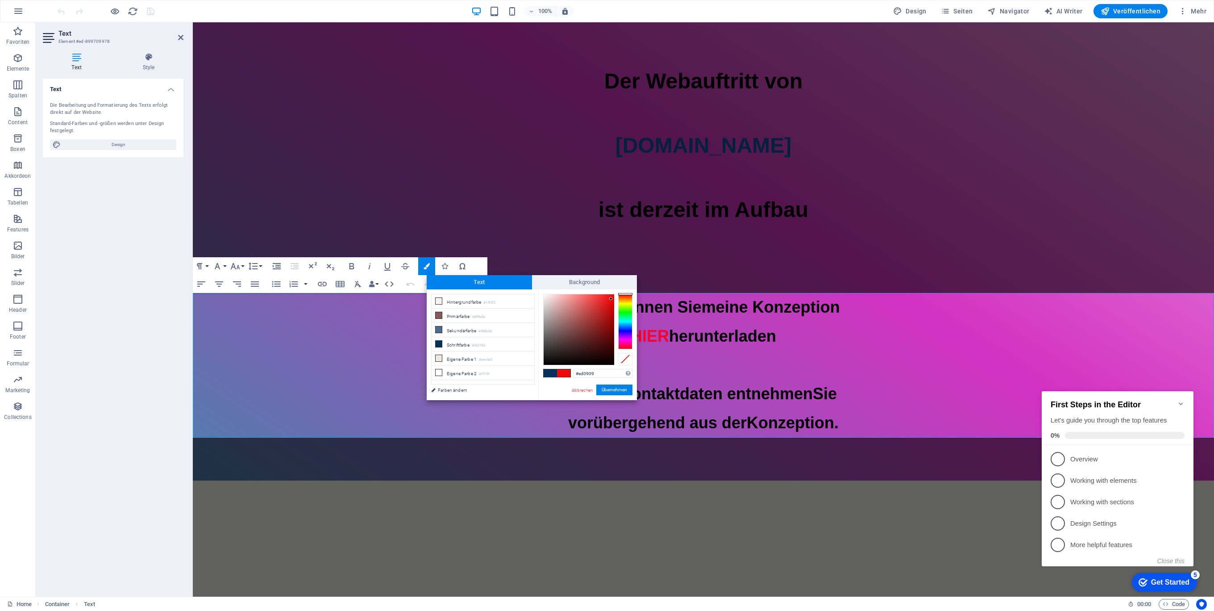
click at [611, 299] on div at bounding box center [579, 329] width 71 height 71
drag, startPoint x: 611, startPoint y: 299, endPoint x: 616, endPoint y: 295, distance: 6.3
click at [616, 295] on div at bounding box center [587, 329] width 89 height 71
click at [460, 342] on li "Schriftfarbe #06315d" at bounding box center [483, 344] width 103 height 14
drag, startPoint x: 623, startPoint y: 325, endPoint x: 631, endPoint y: 283, distance: 42.7
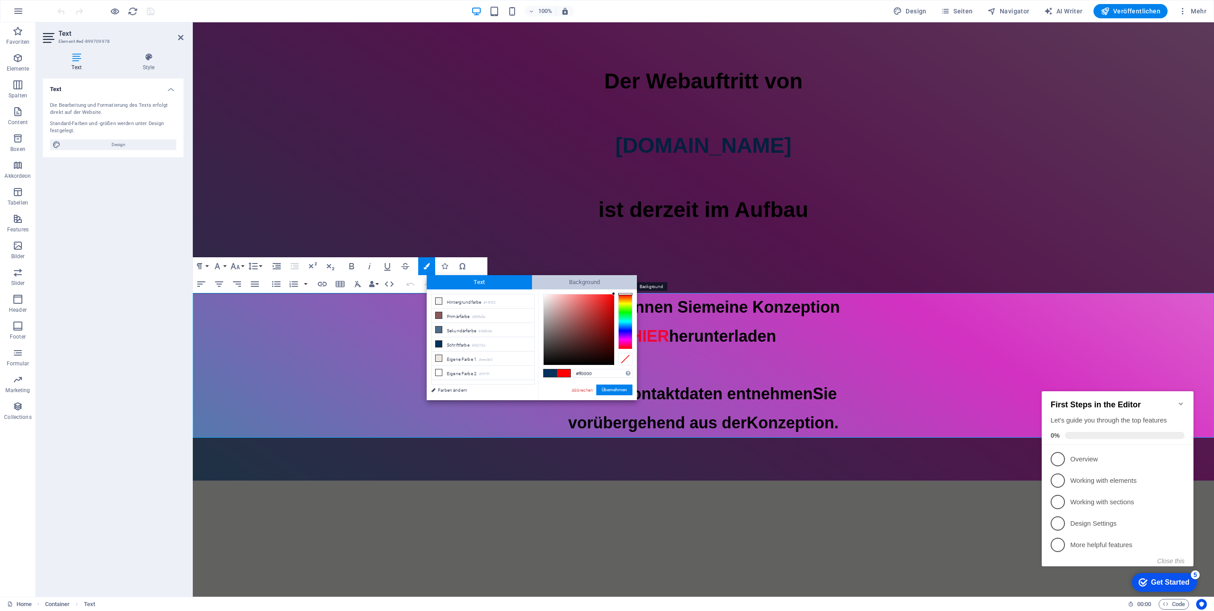
click at [631, 283] on div "Text Background less Hintergrundfarbe #f4f3f2 Primärfarbe #895a5a Sekundärfarbe" at bounding box center [532, 337] width 210 height 125
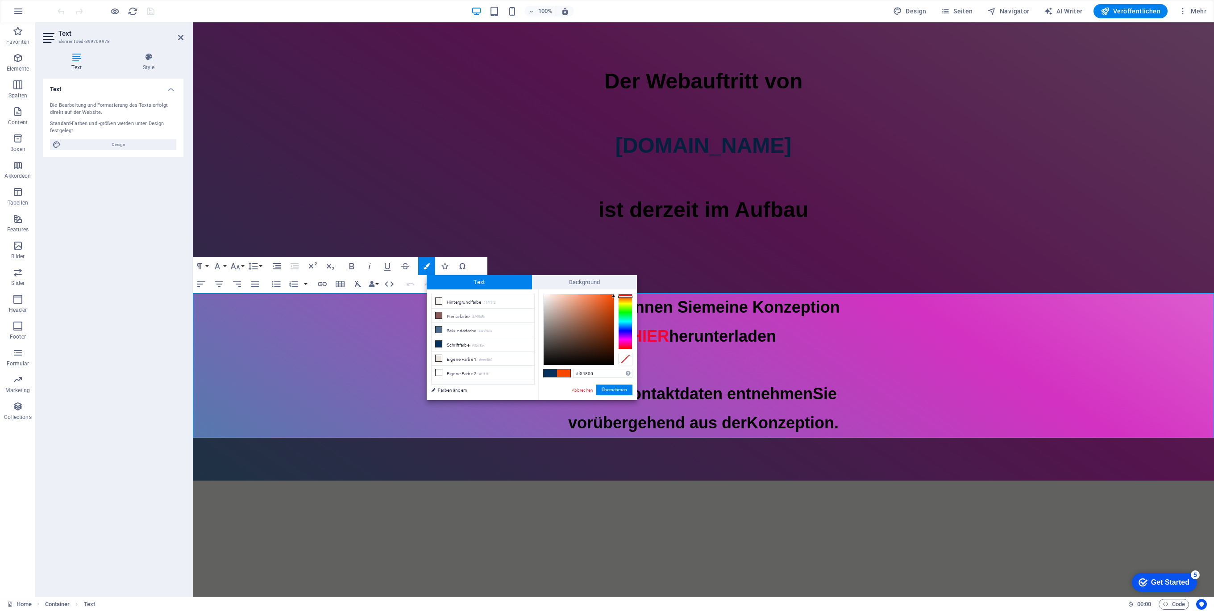
click at [627, 296] on div at bounding box center [625, 296] width 14 height 2
drag, startPoint x: 627, startPoint y: 294, endPoint x: 628, endPoint y: 288, distance: 5.9
click at [628, 288] on div "Text Background less Hintergrundfarbe #f4f3f2 Primärfarbe #895a5a Sekundärfarbe" at bounding box center [532, 337] width 210 height 125
type input "#f50000"
click at [627, 294] on div at bounding box center [625, 294] width 14 height 2
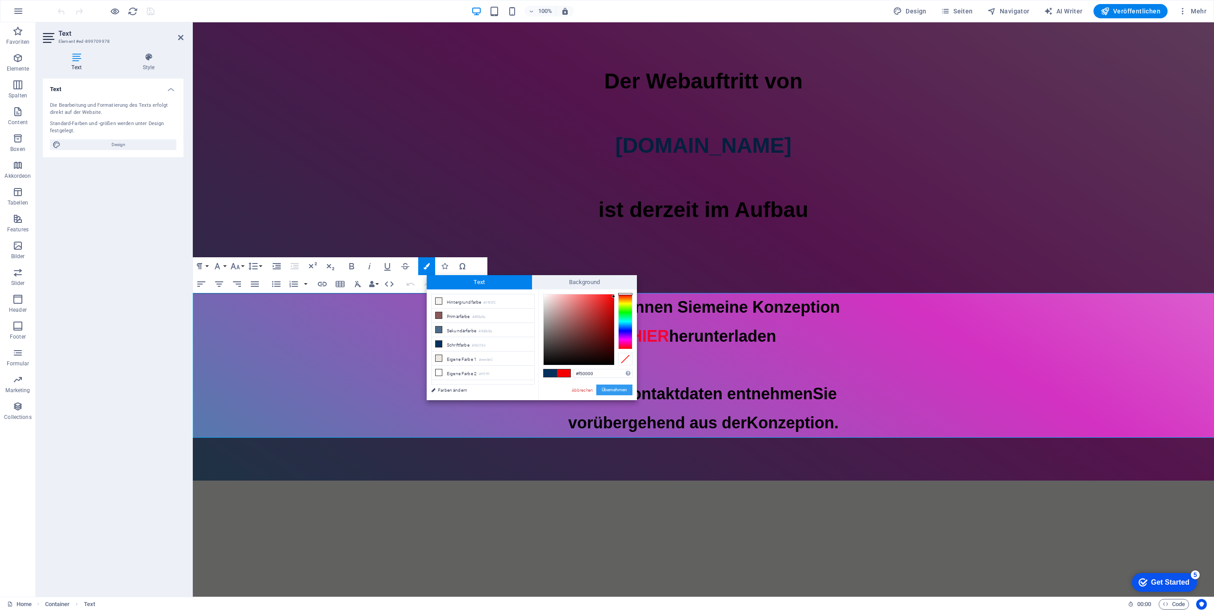
click at [613, 388] on button "Übernehmen" at bounding box center [614, 389] width 36 height 11
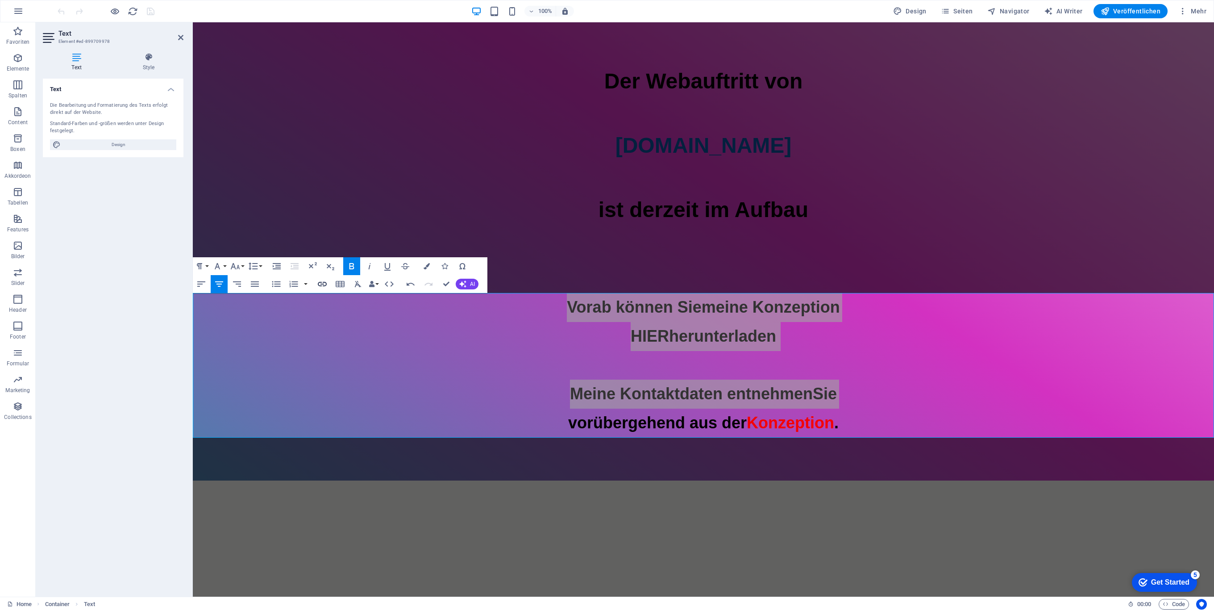
click at [324, 286] on icon "button" at bounding box center [322, 283] width 11 height 11
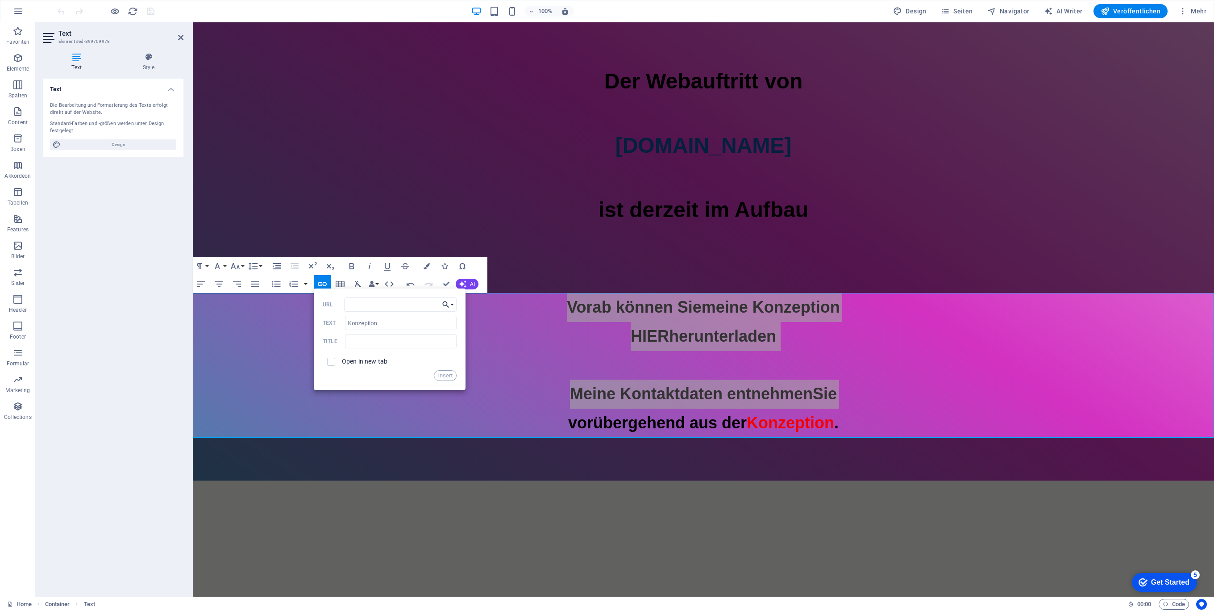
click at [452, 304] on button "Choose Link" at bounding box center [448, 304] width 17 height 14
click at [422, 344] on p "Datei wählen ..." at bounding box center [419, 347] width 55 height 13
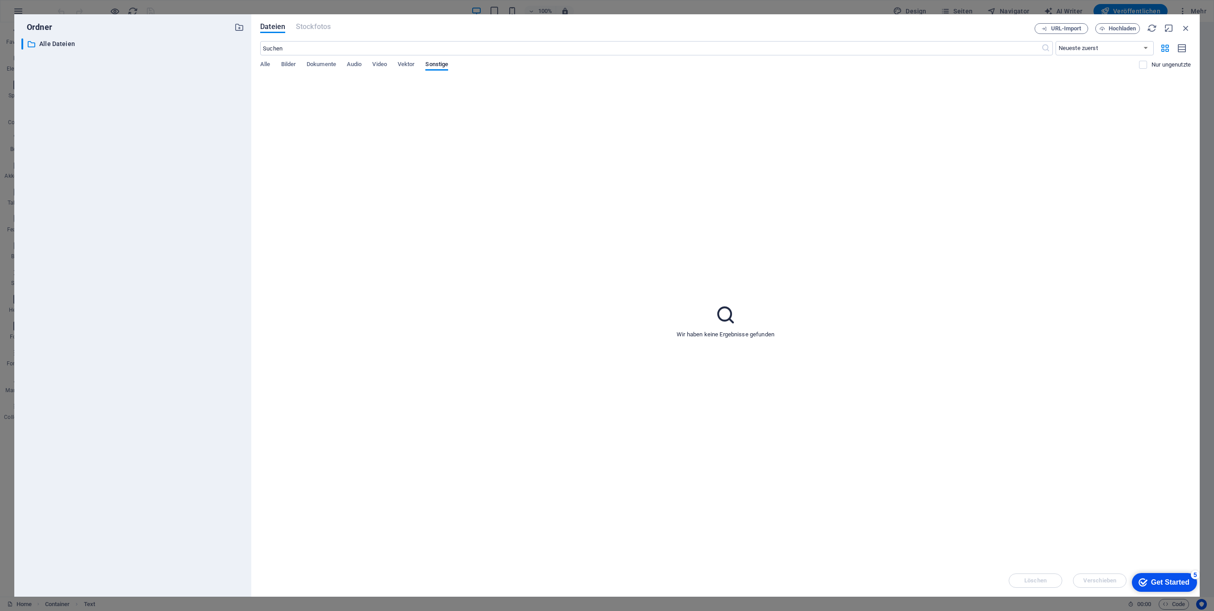
click at [320, 59] on div "​ Neueste zuerst Älteste zuerst Name (A-Z) Name (Z-A) Größe (0-9) Größe (9-0) A…" at bounding box center [725, 59] width 931 height 37
click at [320, 69] on span "Dokumente" at bounding box center [321, 65] width 29 height 12
click at [312, 100] on icon at bounding box center [305, 106] width 21 height 21
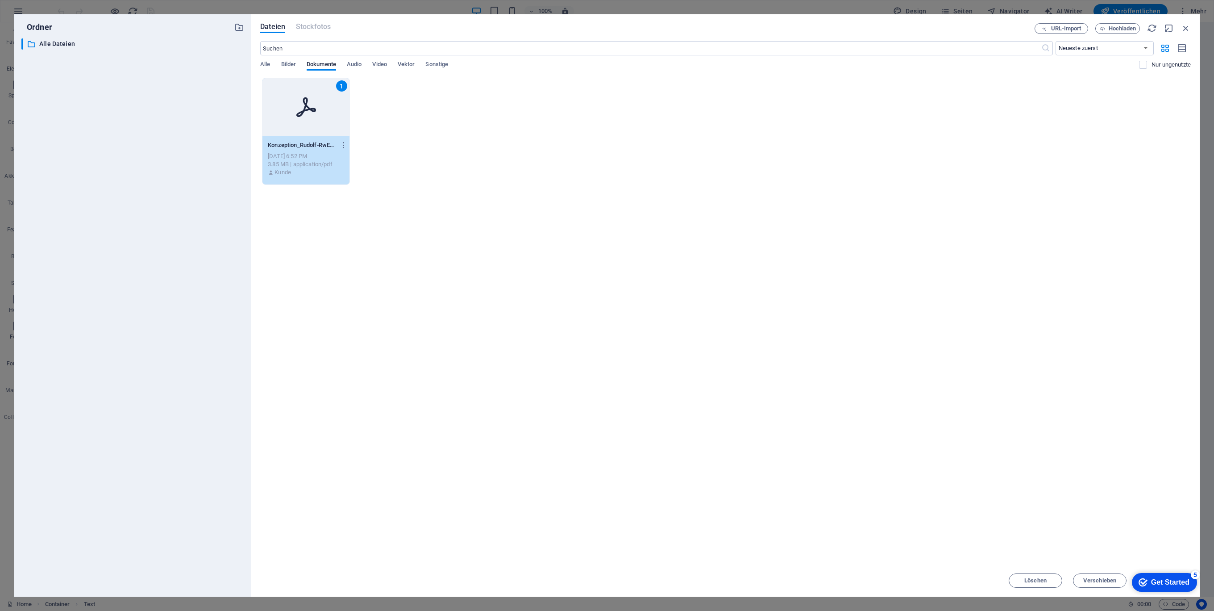
click at [312, 100] on icon at bounding box center [305, 106] width 21 height 21
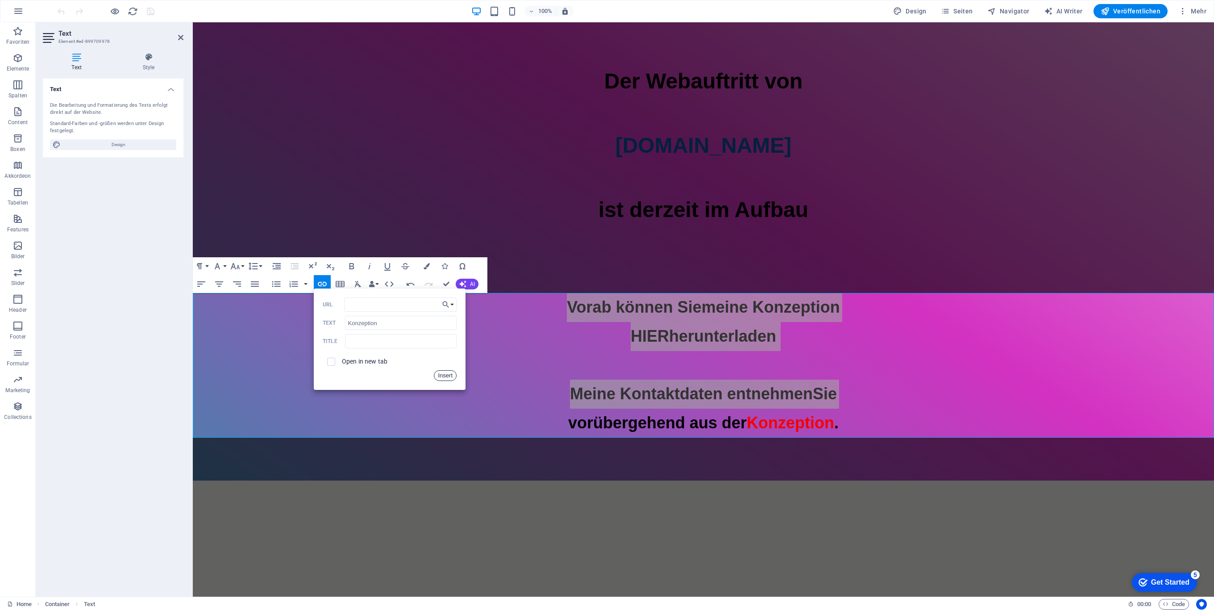
click at [442, 376] on button "Insert" at bounding box center [445, 375] width 23 height 11
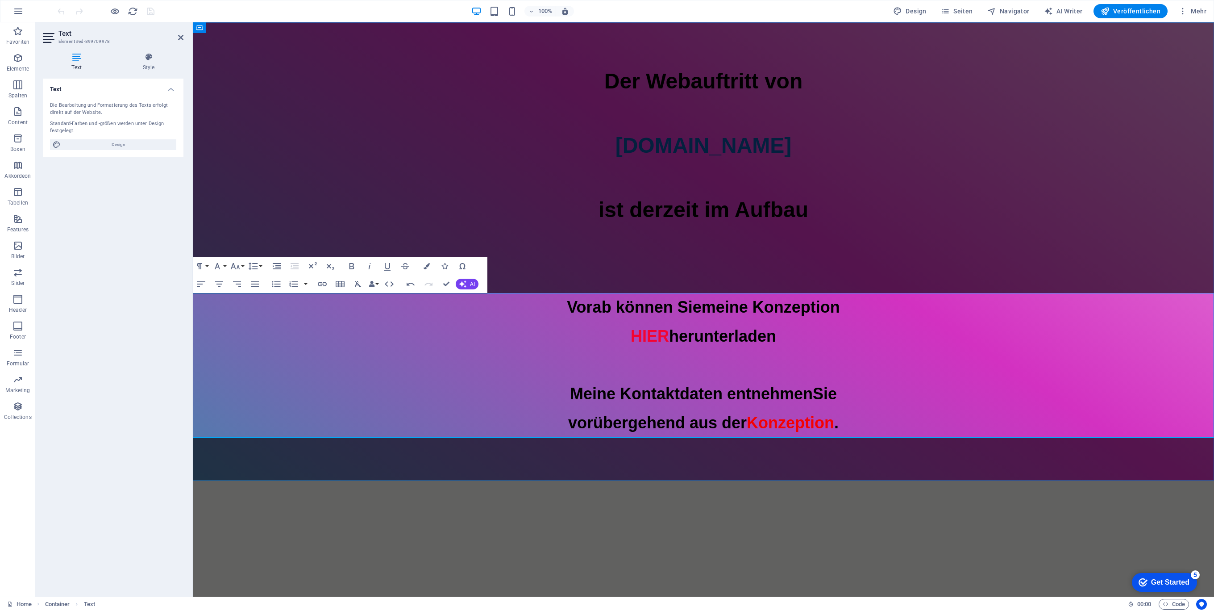
click at [795, 336] on p "Vorab können Sie meine Konzeption HIER herunterladen Meine Kontaktdaten entnehm…" at bounding box center [703, 365] width 1021 height 145
click at [696, 301] on span "Vorab können Sie" at bounding box center [634, 307] width 134 height 18
click at [687, 304] on span "Vorab können Sie" at bounding box center [634, 307] width 134 height 18
click at [794, 214] on div "Der Webauftritt von [DOMAIN_NAME] ist derzeit im Aufbau" at bounding box center [703, 145] width 1021 height 161
click at [950, 214] on div "Der Webauftritt von [DOMAIN_NAME] ist derzeit im Aufbau" at bounding box center [703, 145] width 1021 height 161
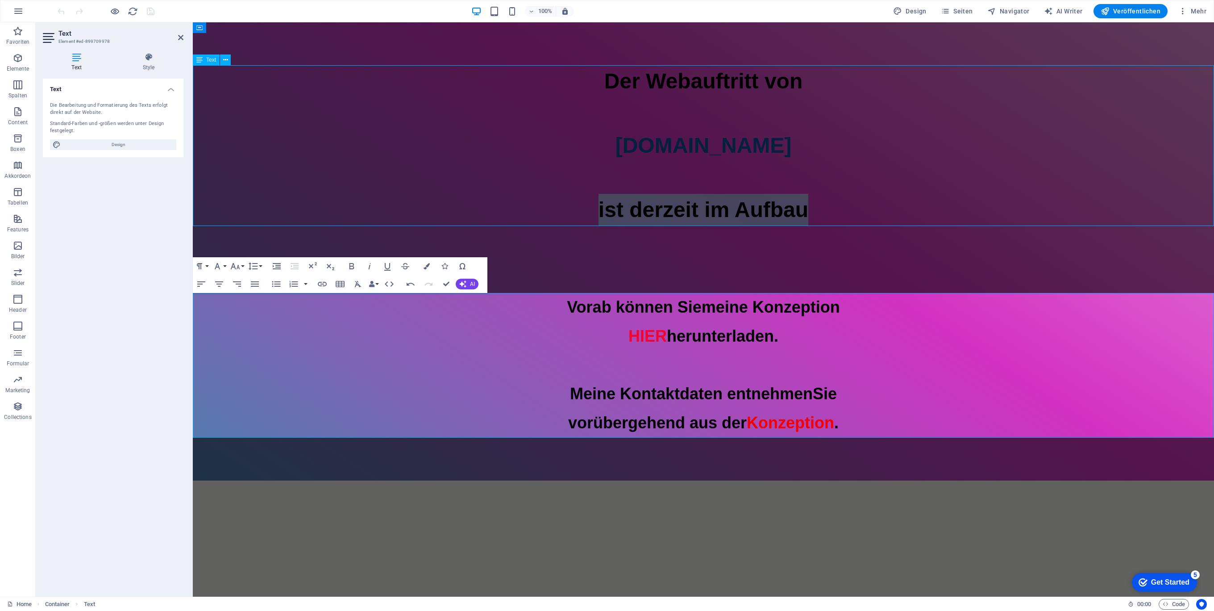
click at [793, 214] on span "ist derzeit im Aufbau" at bounding box center [704, 210] width 210 height 24
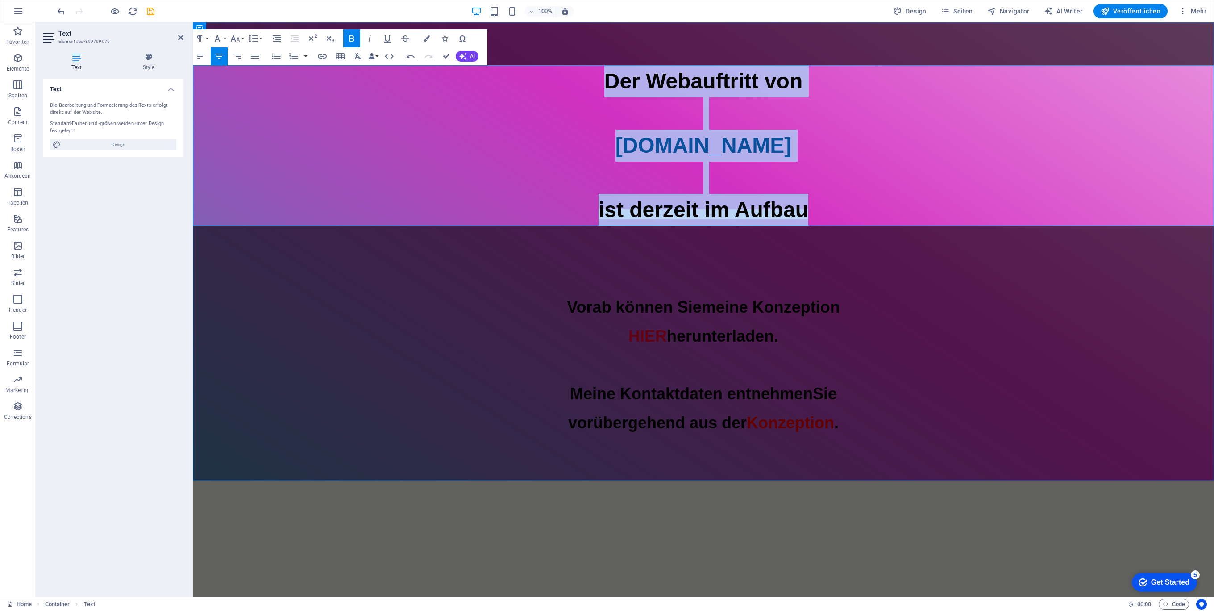
drag, startPoint x: 852, startPoint y: 212, endPoint x: 455, endPoint y: 78, distance: 419.3
click at [456, 77] on div "Der Webauftritt von [DOMAIN_NAME] ist derzeit im Aufbau" at bounding box center [703, 145] width 1021 height 161
click at [455, 463] on div "Der Webauftritt von [DOMAIN_NAME] ist derzeit im Aufbau Vorab können Sie meine …" at bounding box center [703, 251] width 1021 height 458
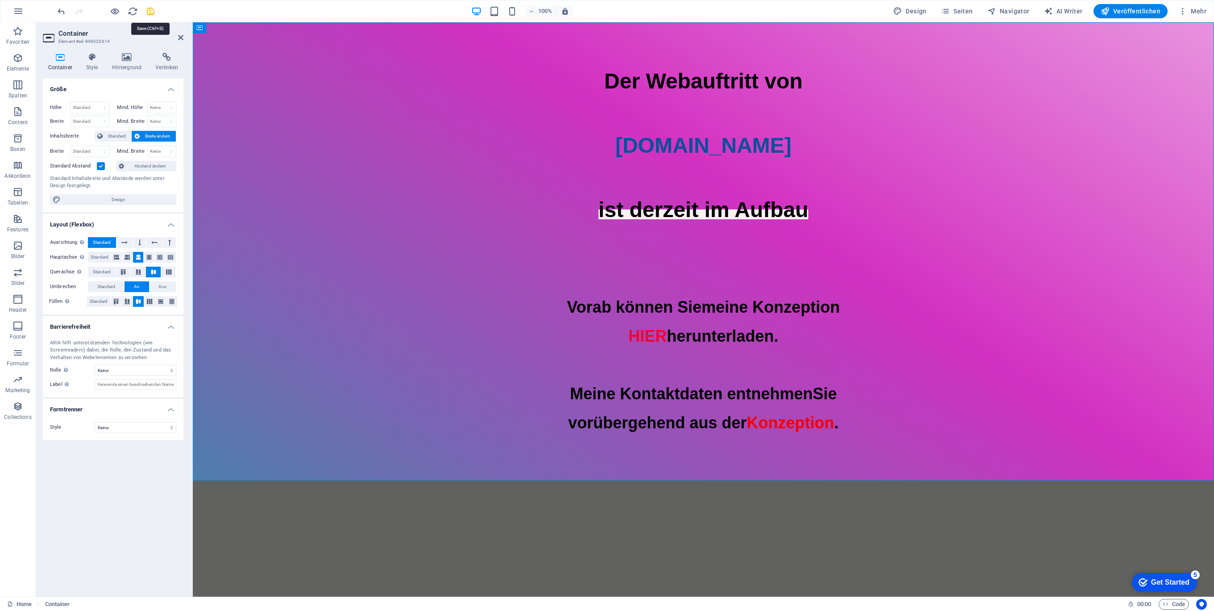
click at [151, 11] on icon "save" at bounding box center [150, 11] width 10 height 10
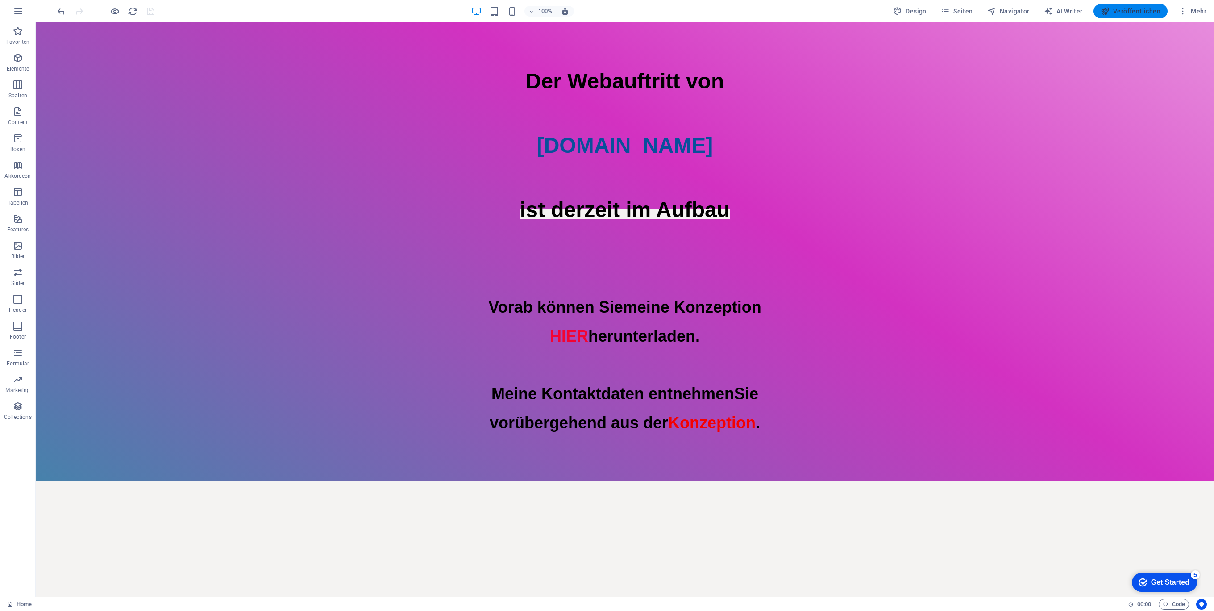
click at [1141, 12] on span "Veröffentlichen" at bounding box center [1131, 11] width 60 height 9
click at [977, 231] on div at bounding box center [625, 259] width 1178 height 67
click at [630, 204] on div "Der Webauftritt von [DOMAIN_NAME] ist derzeit im Aufbau" at bounding box center [625, 145] width 1178 height 161
click at [605, 216] on div "Der Webauftritt von [DOMAIN_NAME] ist derzeit im Aufbau" at bounding box center [625, 145] width 1178 height 161
click at [604, 215] on div "Der Webauftritt von [DOMAIN_NAME] ist derzeit im Aufbau" at bounding box center [625, 145] width 1178 height 161
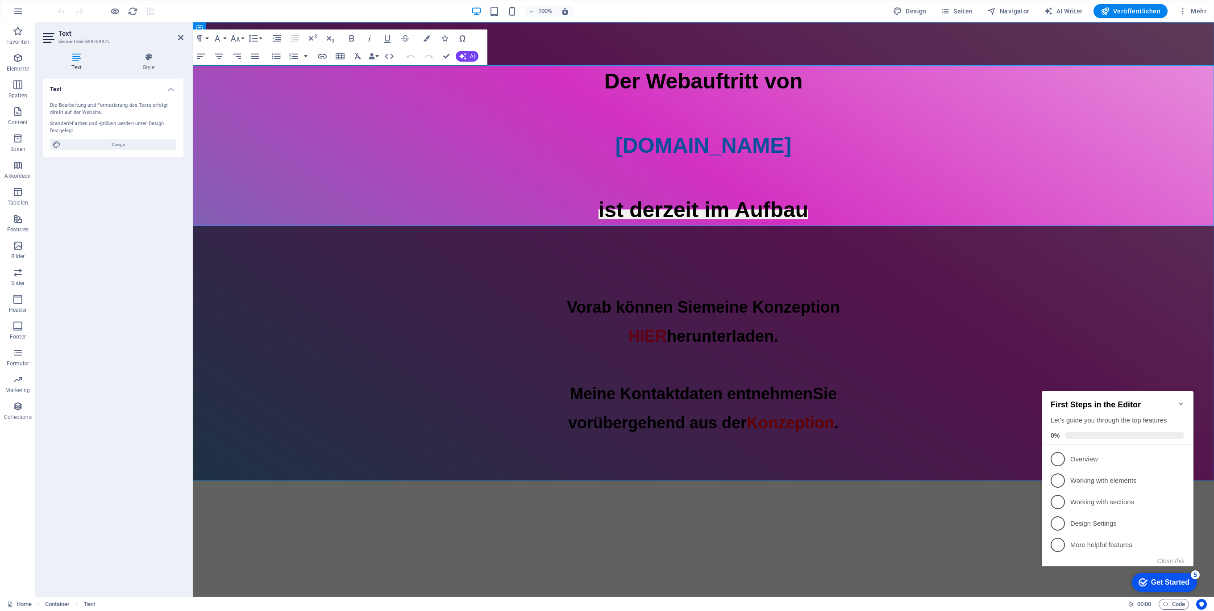
click at [693, 216] on span "ist derzeit im Aufbau" at bounding box center [704, 210] width 210 height 24
click at [836, 211] on p "ist im Aufbau derzeit" at bounding box center [703, 210] width 1021 height 32
drag, startPoint x: 840, startPoint y: 288, endPoint x: 998, endPoint y: 287, distance: 157.1
click at [998, 287] on div at bounding box center [703, 259] width 1021 height 67
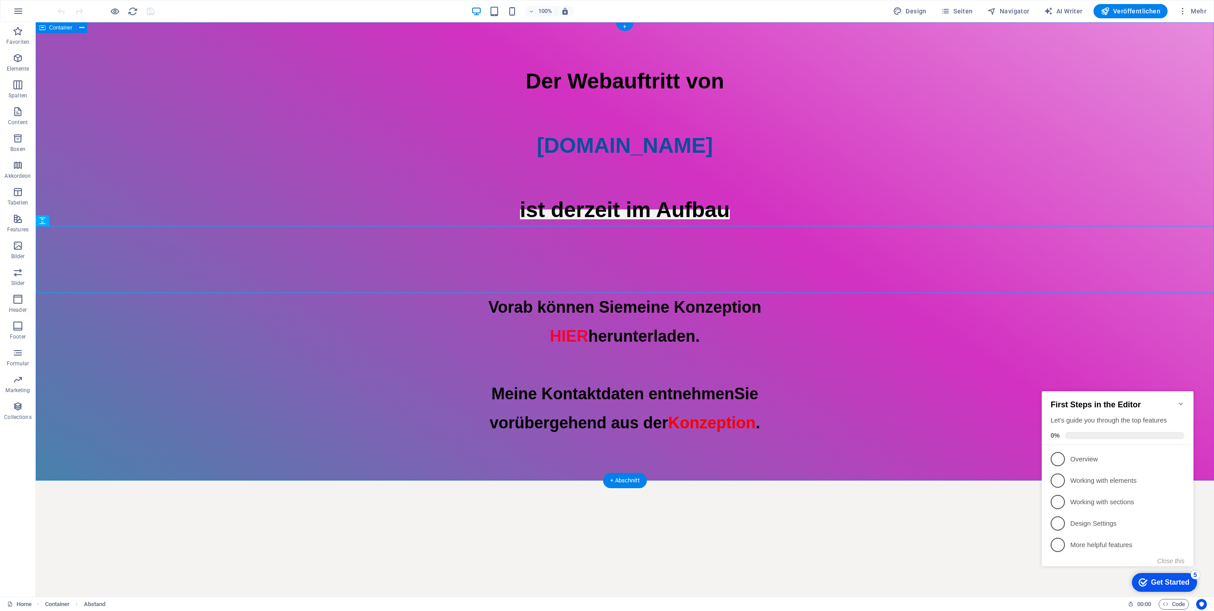
click at [760, 462] on div "Der Webauftritt von [DOMAIN_NAME] ist derzeit im Aufbau Vorab können Sie meine …" at bounding box center [625, 251] width 1178 height 458
click at [802, 429] on div "Vorab können Sie meine Konzeption HIER herunterladen. Meine Kontaktdaten entneh…" at bounding box center [625, 365] width 1178 height 145
click at [785, 449] on div "Der Webauftritt von [DOMAIN_NAME] ist derzeit im Aufbau Vorab können Sie meine …" at bounding box center [625, 251] width 1178 height 458
click at [21, 45] on p "Favoriten" at bounding box center [17, 41] width 23 height 7
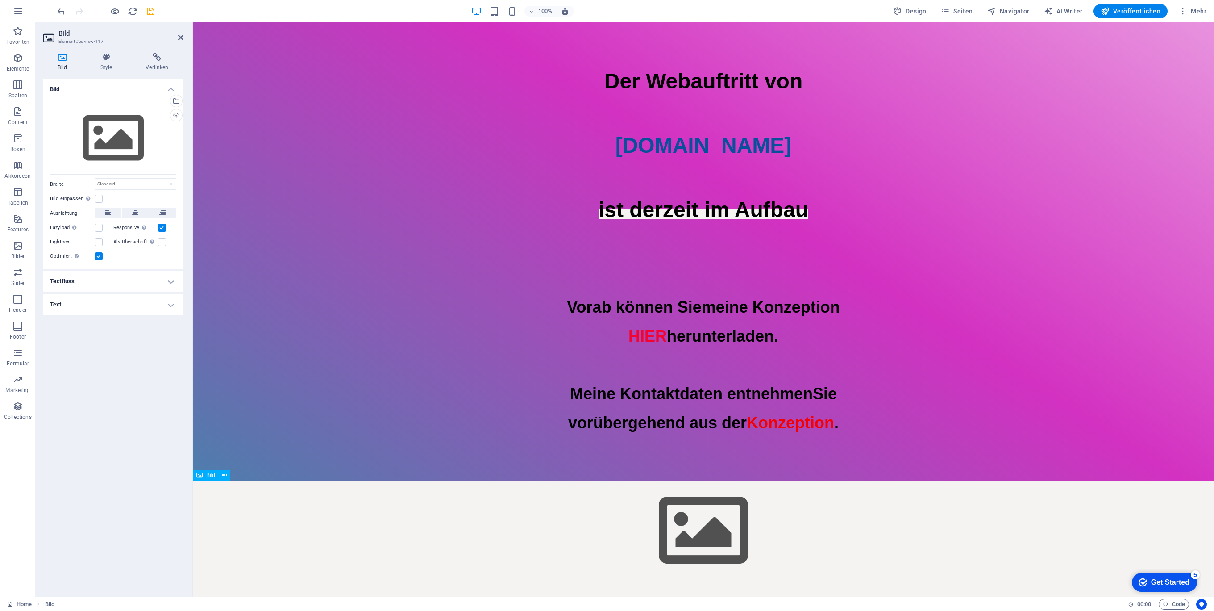
click at [693, 529] on figure at bounding box center [703, 530] width 1021 height 100
click at [693, 528] on figure at bounding box center [703, 530] width 1021 height 100
click at [148, 127] on div "Ziehe Dateien zum Hochladen hierher oder klicke hier, um aus Dateien oder koste…" at bounding box center [113, 138] width 126 height 73
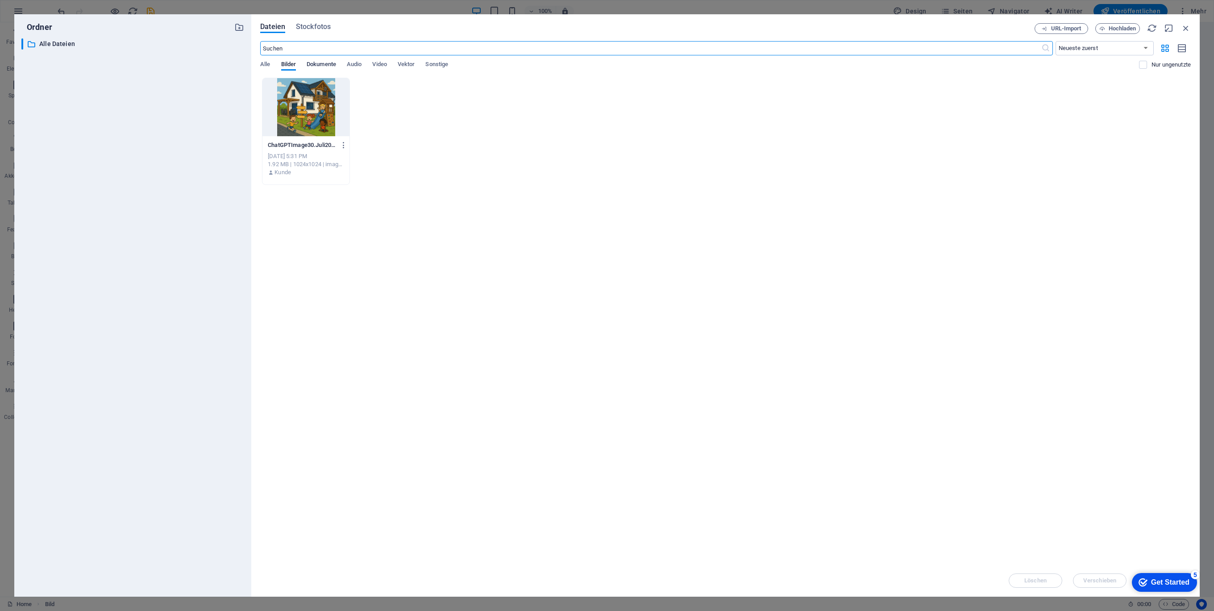
click at [324, 64] on span "Dokumente" at bounding box center [321, 65] width 29 height 12
click at [293, 63] on span "Bilder" at bounding box center [288, 65] width 15 height 12
click at [299, 109] on div at bounding box center [305, 107] width 87 height 58
click at [309, 102] on div "1" at bounding box center [305, 107] width 87 height 58
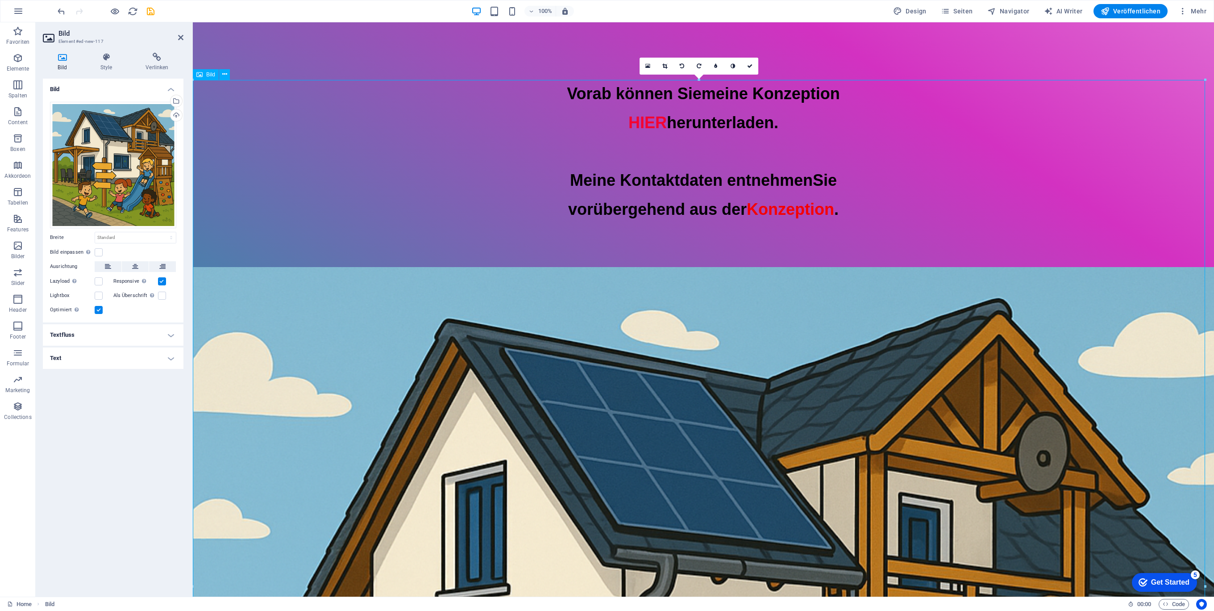
scroll to position [416, 0]
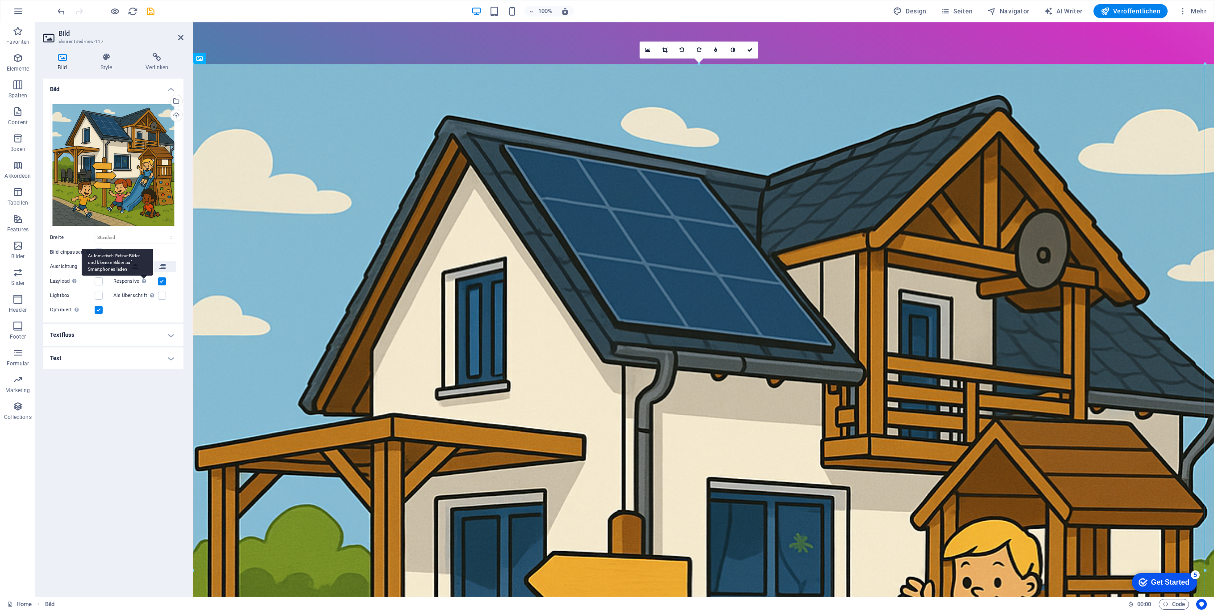
click at [139, 265] on div "Automatisch Retina-Bilder und kleinere Bilder auf Smartphones laden" at bounding box center [117, 262] width 71 height 27
click at [0, 0] on input "Responsive Automatisch Retina-Bilder und kleinere Bilder auf Smartphones laden" at bounding box center [0, 0] width 0 height 0
click at [137, 265] on icon at bounding box center [135, 266] width 6 height 11
click at [99, 250] on label at bounding box center [99, 252] width 8 height 8
click at [0, 0] on input "Bild einpassen Bild automatisch anhand einer fixen Breite und Höhe einpassen" at bounding box center [0, 0] width 0 height 0
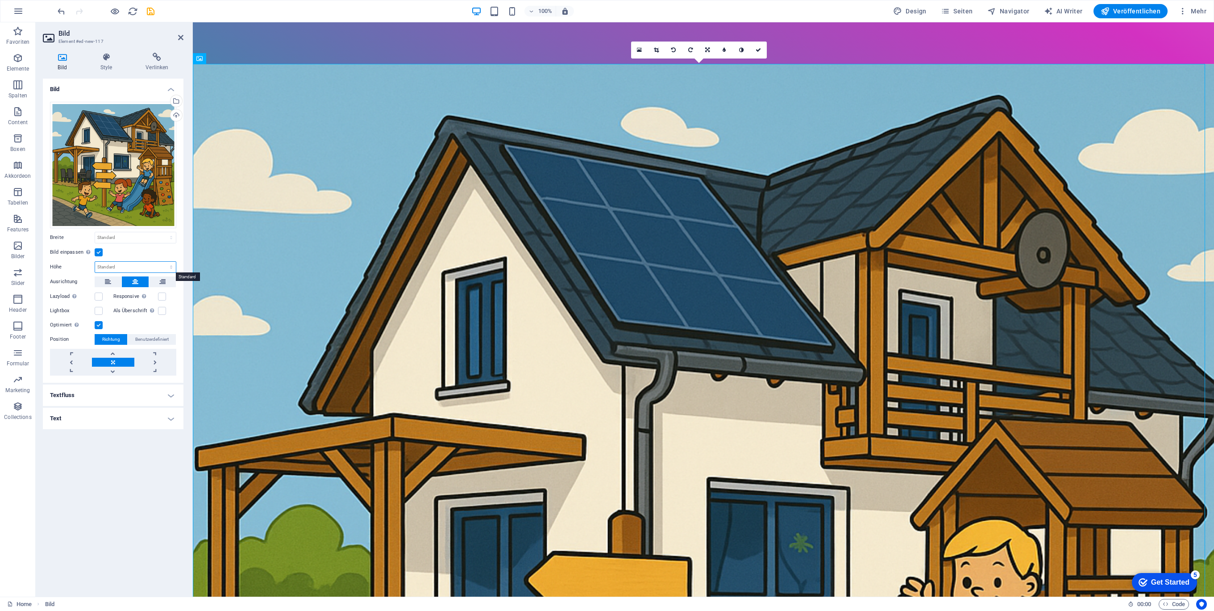
click at [125, 268] on select "Standard auto px" at bounding box center [135, 267] width 81 height 11
click at [95, 262] on select "Standard auto px" at bounding box center [135, 267] width 81 height 11
select select "DISABLED_OPTION_VALUE"
click at [124, 239] on select "Standard auto px rem % em vh vw" at bounding box center [135, 237] width 81 height 11
click at [95, 232] on select "Standard auto px rem % em vh vw" at bounding box center [135, 237] width 81 height 11
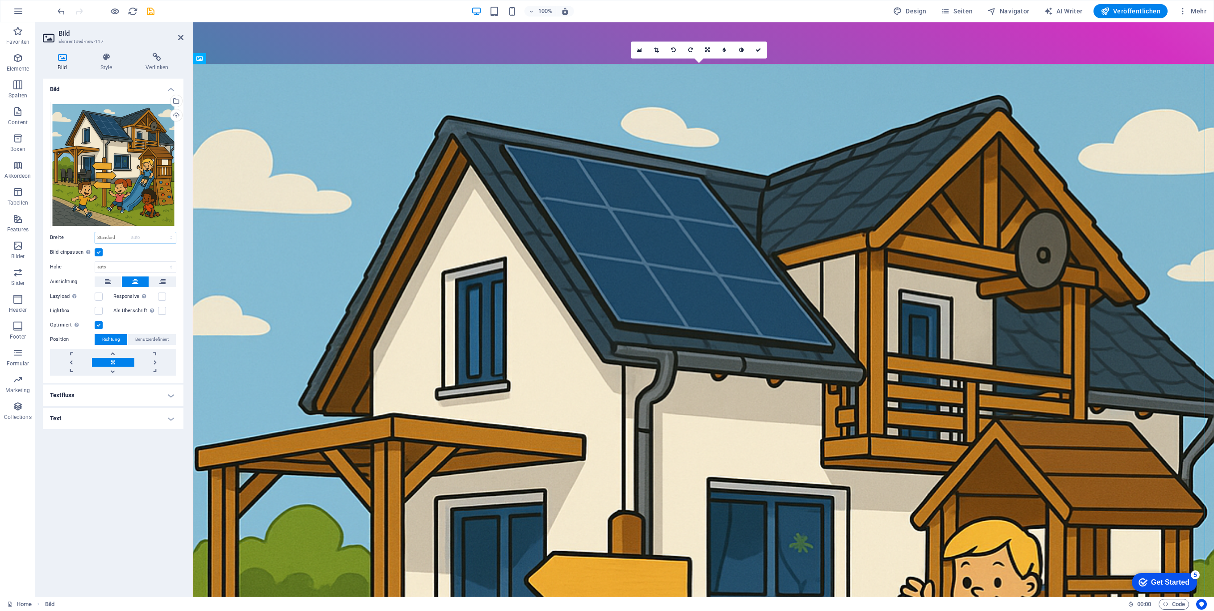
select select "DISABLED_OPTION_VALUE"
click at [97, 295] on label at bounding box center [99, 296] width 8 height 8
click at [0, 0] on input "Lazyload Bilder auf Seite nachträglich laden. Verbessert Ladezeit (Pagespeed)." at bounding box center [0, 0] width 0 height 0
click at [100, 312] on label at bounding box center [99, 311] width 8 height 8
click at [0, 0] on input "Lightbox" at bounding box center [0, 0] width 0 height 0
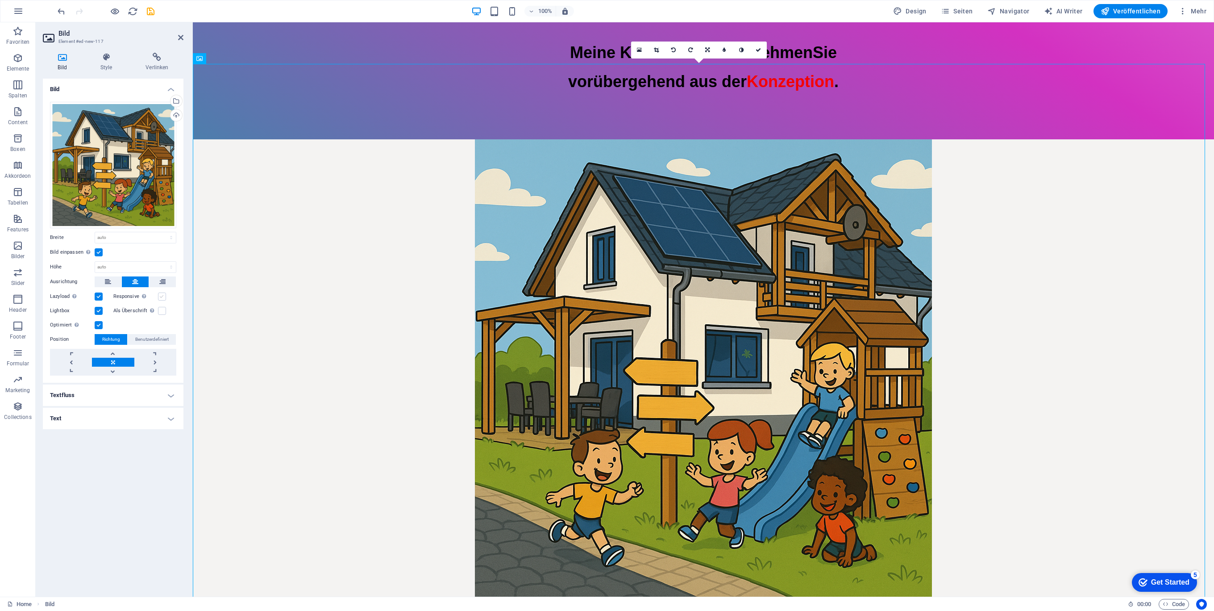
click at [162, 299] on label at bounding box center [162, 296] width 8 height 8
click at [0, 0] on input "Responsive Automatisch Retina-Bilder und kleinere Bilder auf Smartphones laden" at bounding box center [0, 0] width 0 height 0
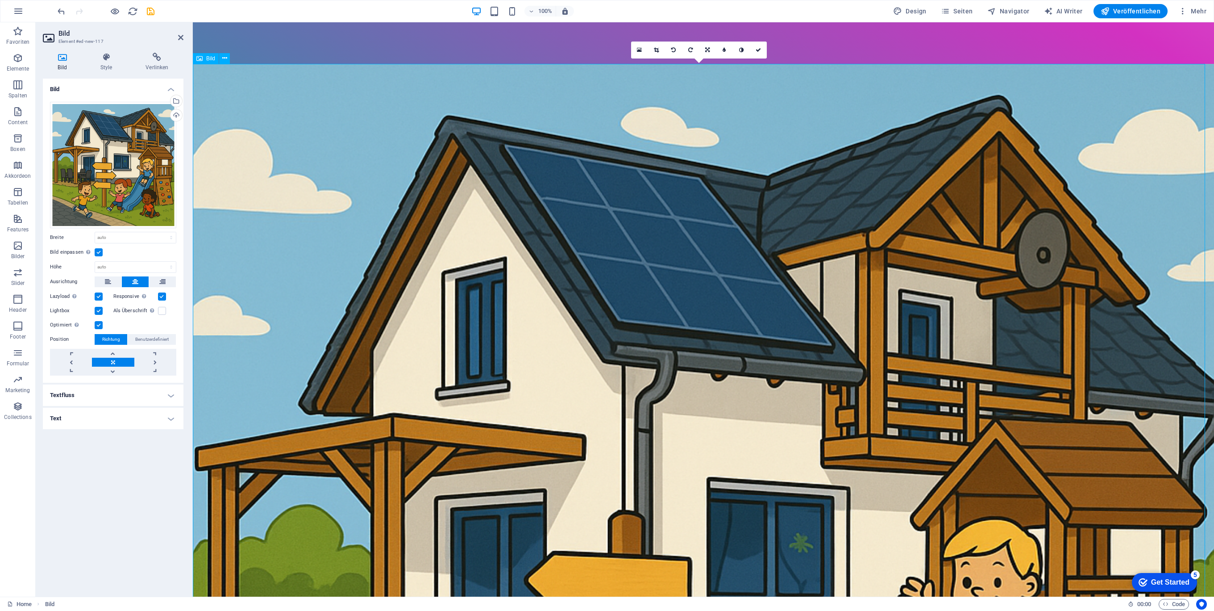
click at [781, 242] on figure at bounding box center [703, 574] width 1021 height 1021
drag, startPoint x: 488, startPoint y: 234, endPoint x: 434, endPoint y: 203, distance: 62.6
click at [434, 203] on figure at bounding box center [703, 574] width 1021 height 1021
click at [423, 201] on figure at bounding box center [703, 574] width 1021 height 1021
click at [230, 95] on figure at bounding box center [703, 574] width 1021 height 1021
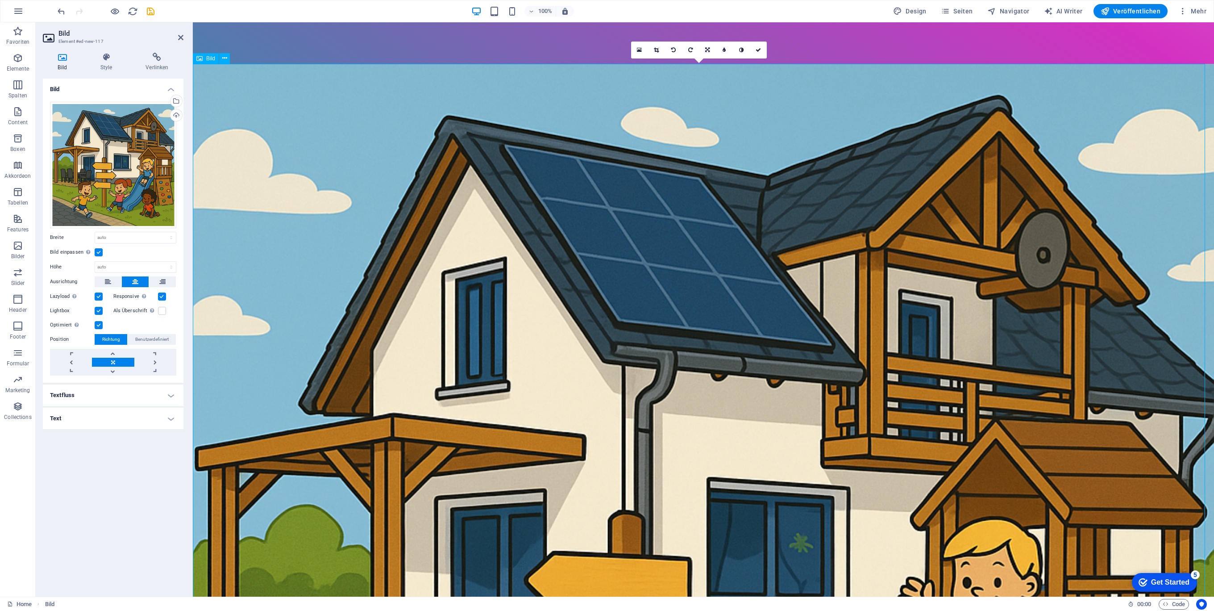
click at [230, 95] on figure at bounding box center [703, 574] width 1021 height 1021
click at [154, 58] on icon at bounding box center [157, 57] width 53 height 9
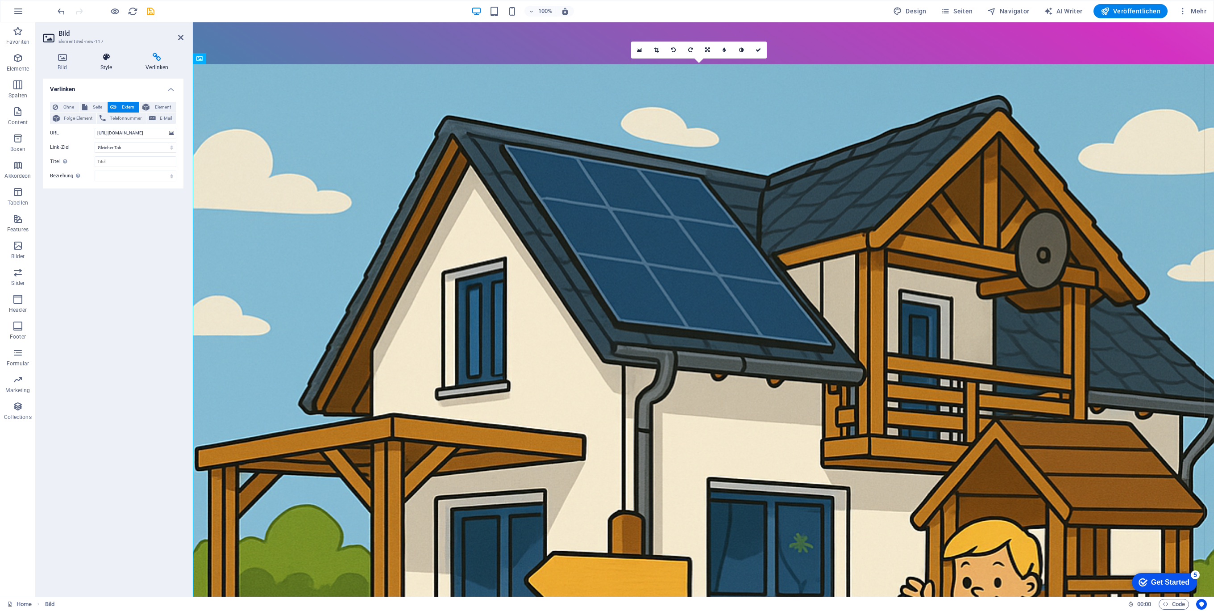
click at [102, 58] on icon at bounding box center [106, 57] width 42 height 9
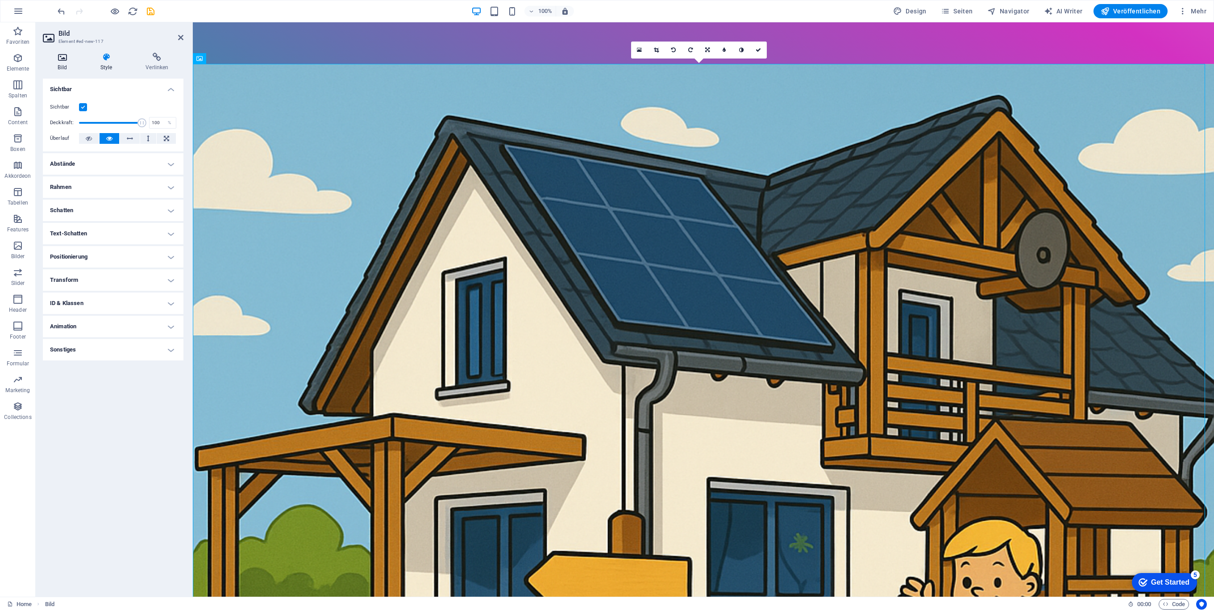
click at [61, 61] on icon at bounding box center [62, 57] width 39 height 9
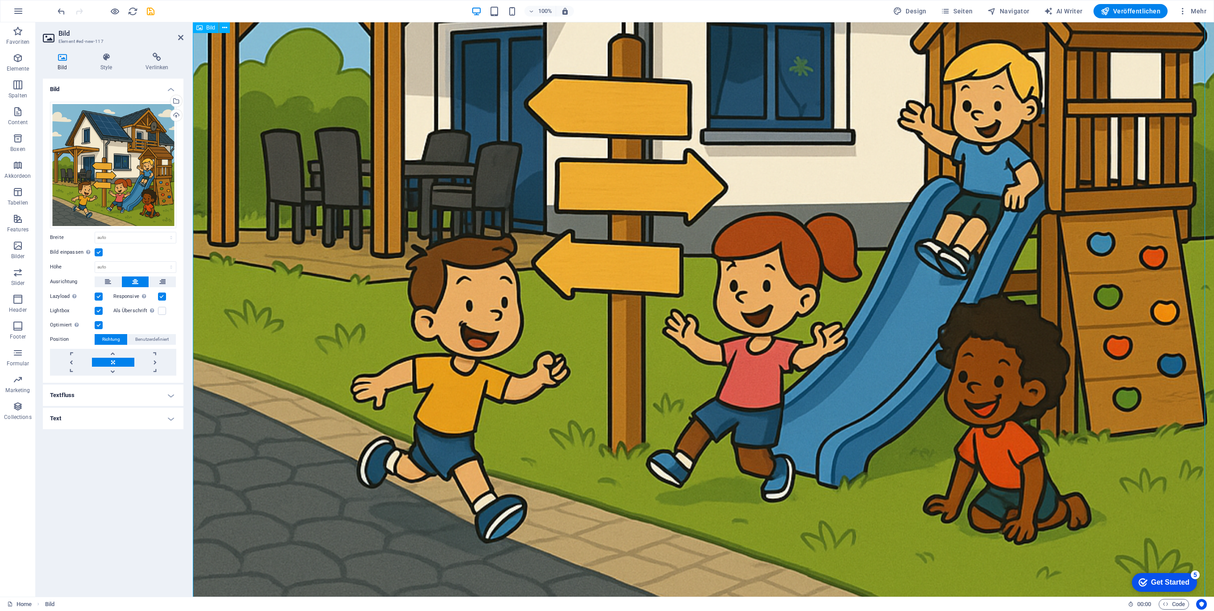
scroll to position [896, 0]
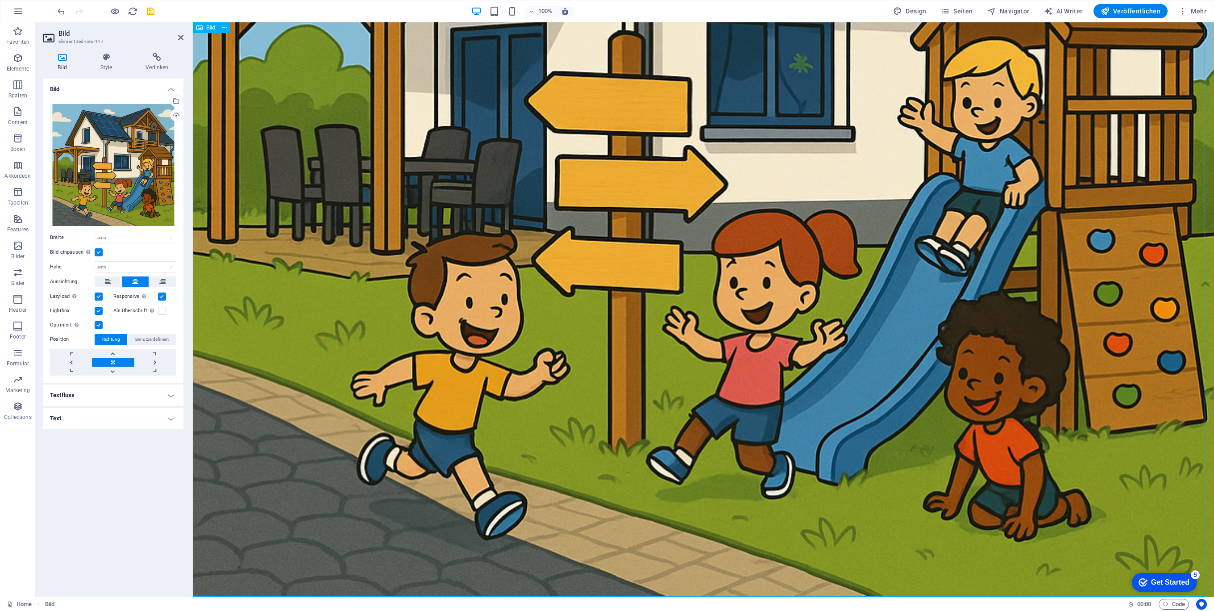
drag, startPoint x: 1114, startPoint y: 454, endPoint x: 984, endPoint y: 407, distance: 138.5
click at [984, 407] on figure at bounding box center [703, 94] width 1021 height 1021
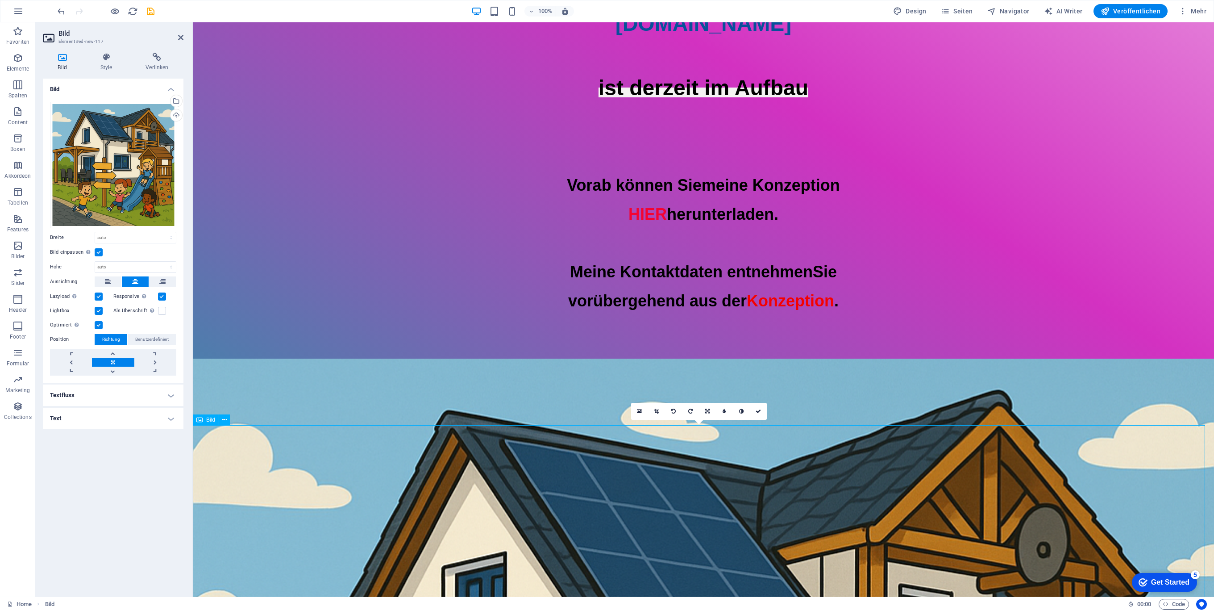
scroll to position [122, 0]
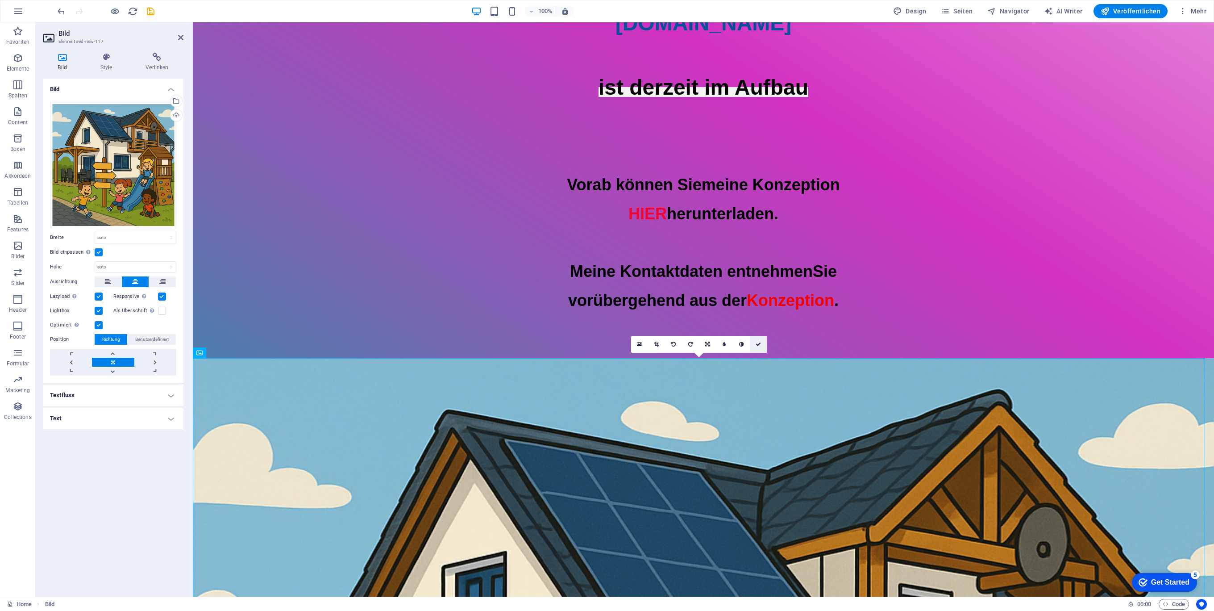
click at [758, 345] on icon at bounding box center [758, 343] width 5 height 5
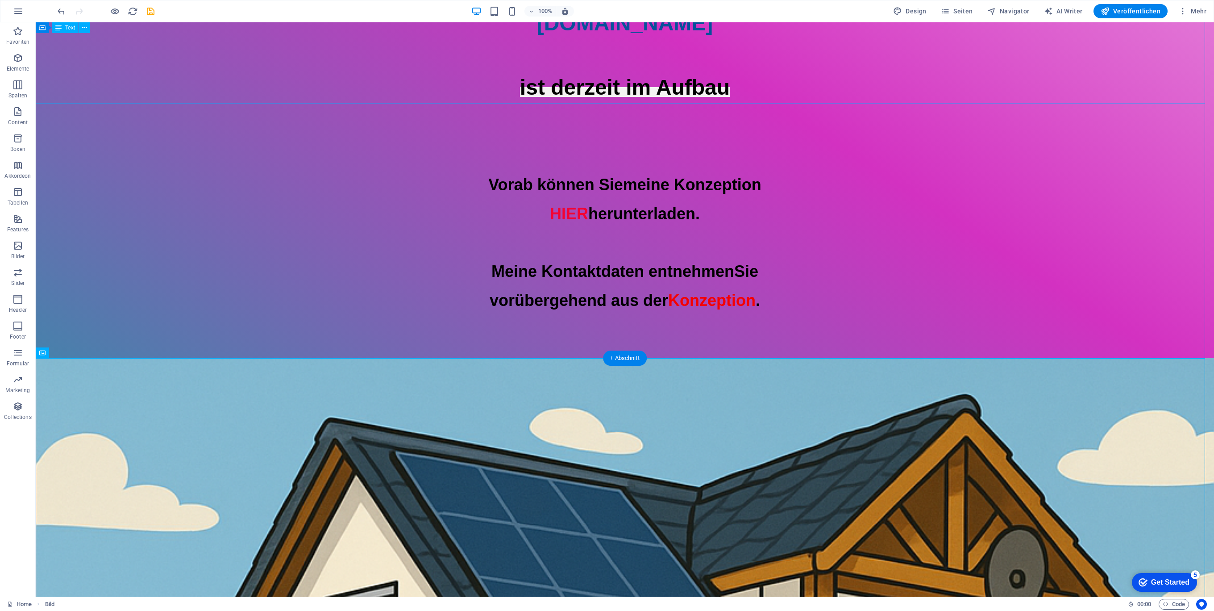
drag, startPoint x: 554, startPoint y: 32, endPoint x: 170, endPoint y: 43, distance: 384.0
click at [146, 12] on icon "save" at bounding box center [150, 11] width 10 height 10
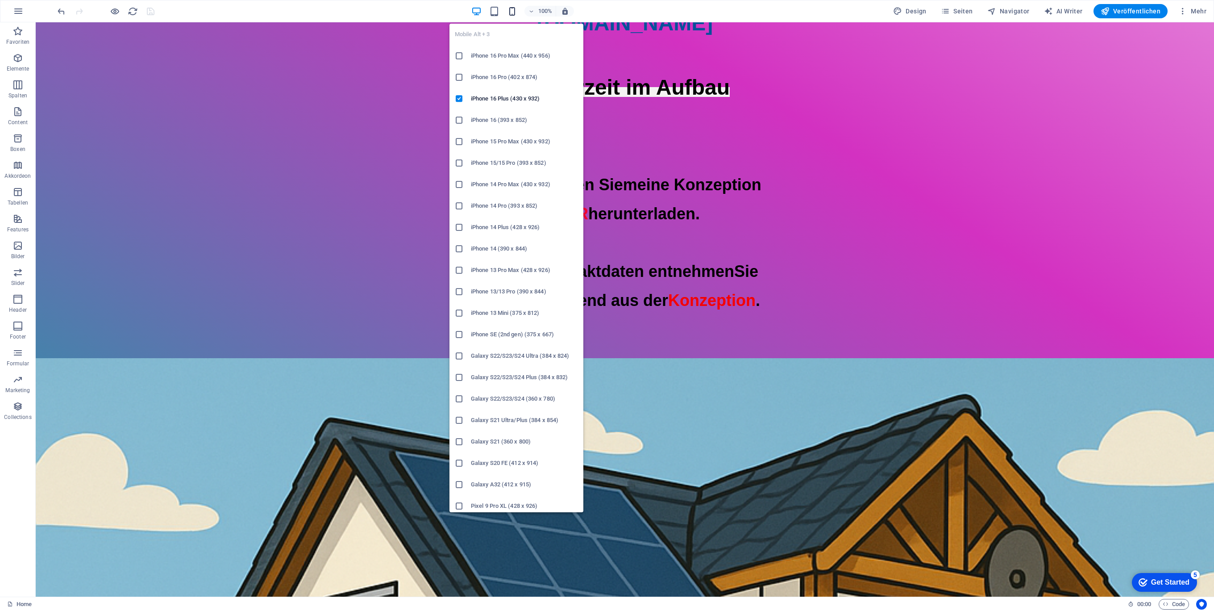
click at [513, 12] on icon "button" at bounding box center [512, 11] width 10 height 10
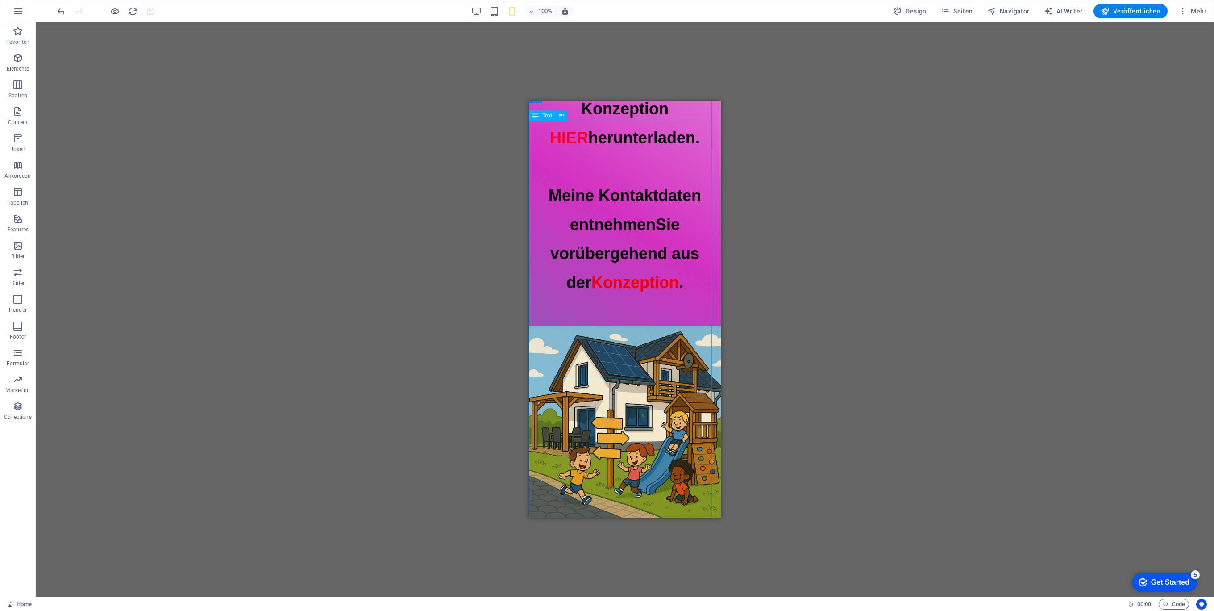
scroll to position [408, 0]
click at [479, 12] on icon "button" at bounding box center [476, 11] width 10 height 10
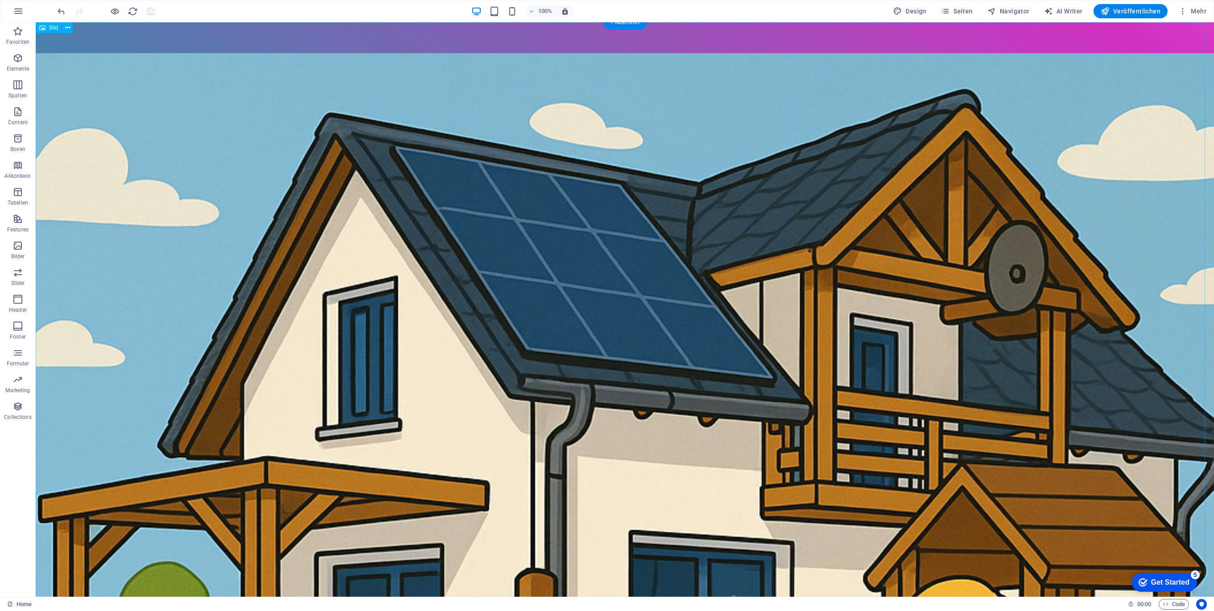
scroll to position [0, 0]
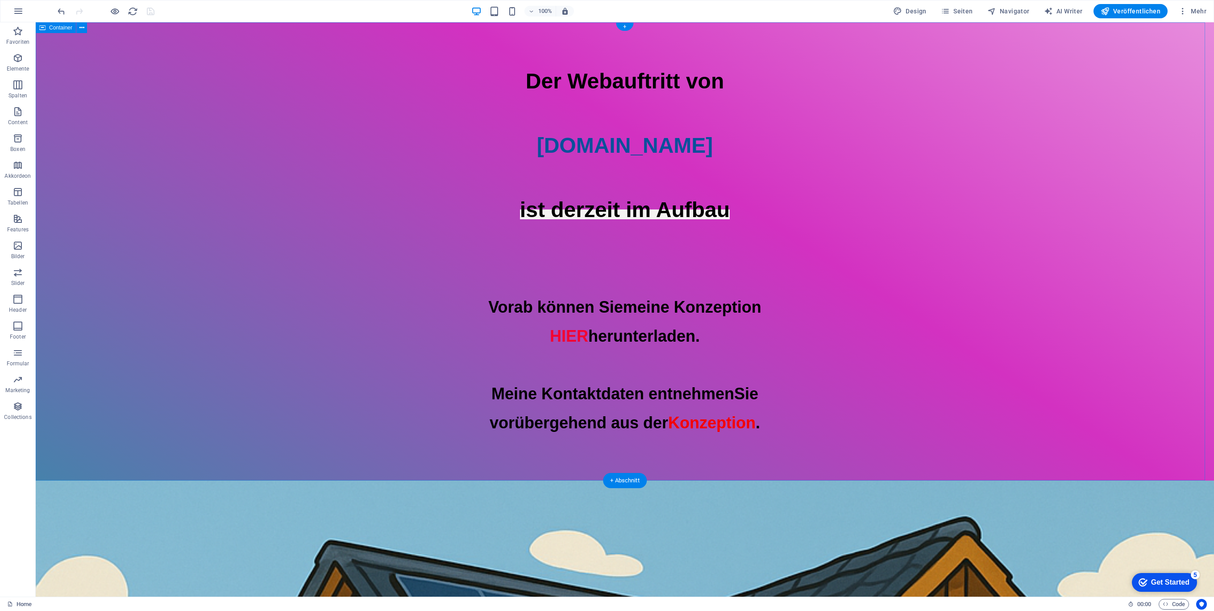
click at [200, 472] on div "Der Webauftritt von [DOMAIN_NAME] ist derzeit im Aufbau Vorab können Sie meine …" at bounding box center [625, 251] width 1178 height 458
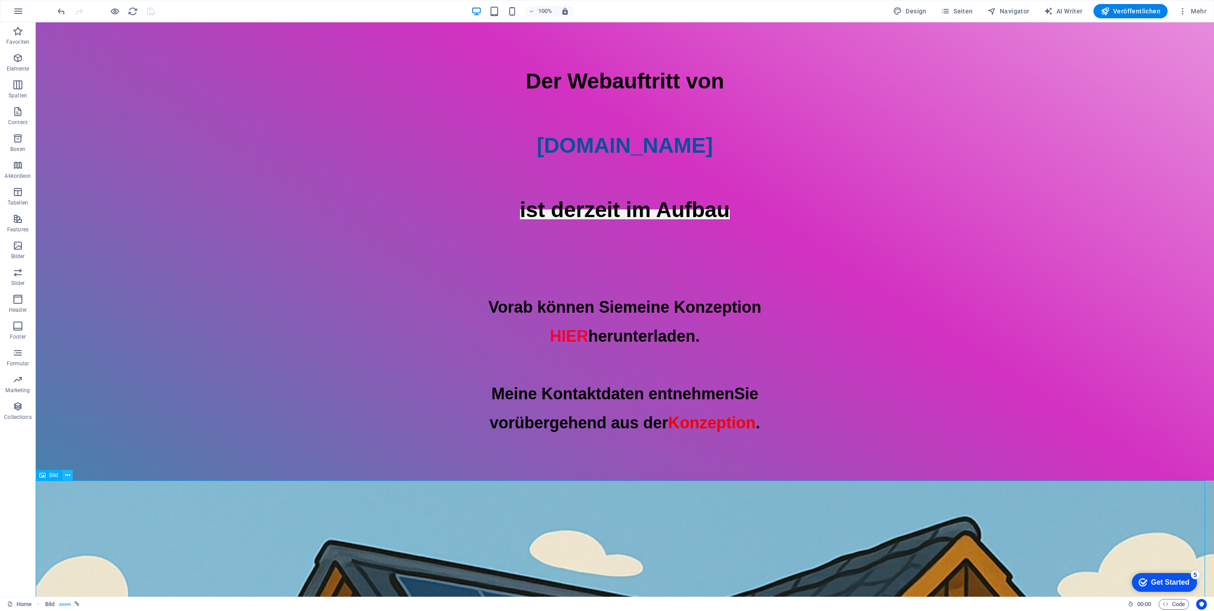
click at [68, 477] on icon at bounding box center [67, 474] width 5 height 9
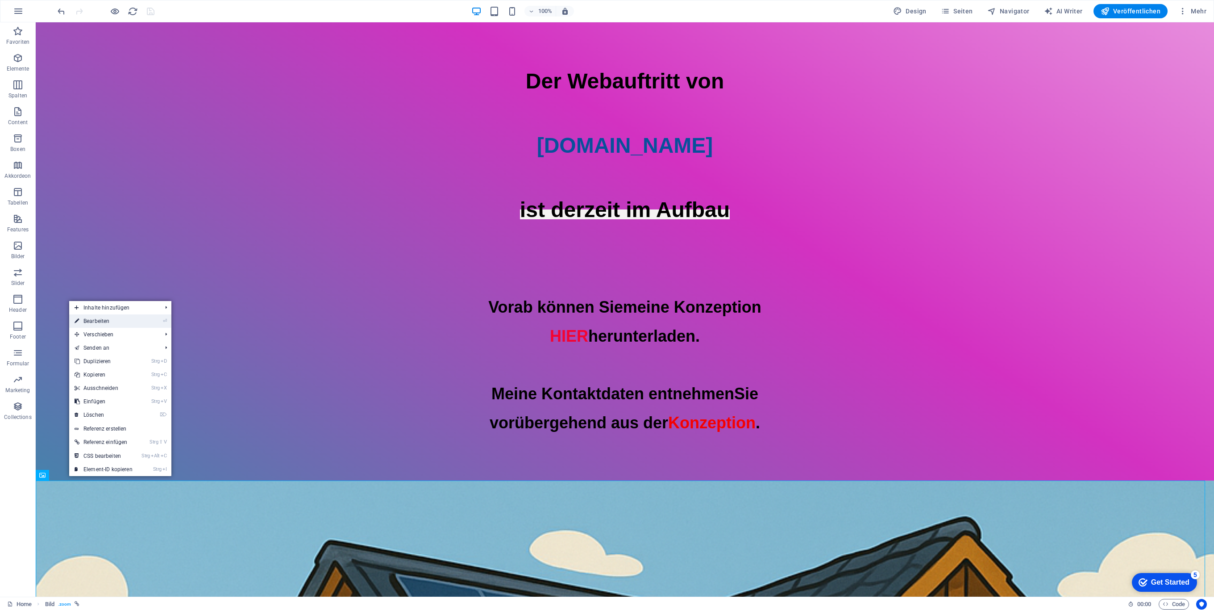
click at [124, 319] on link "⏎ Bearbeiten" at bounding box center [103, 320] width 69 height 13
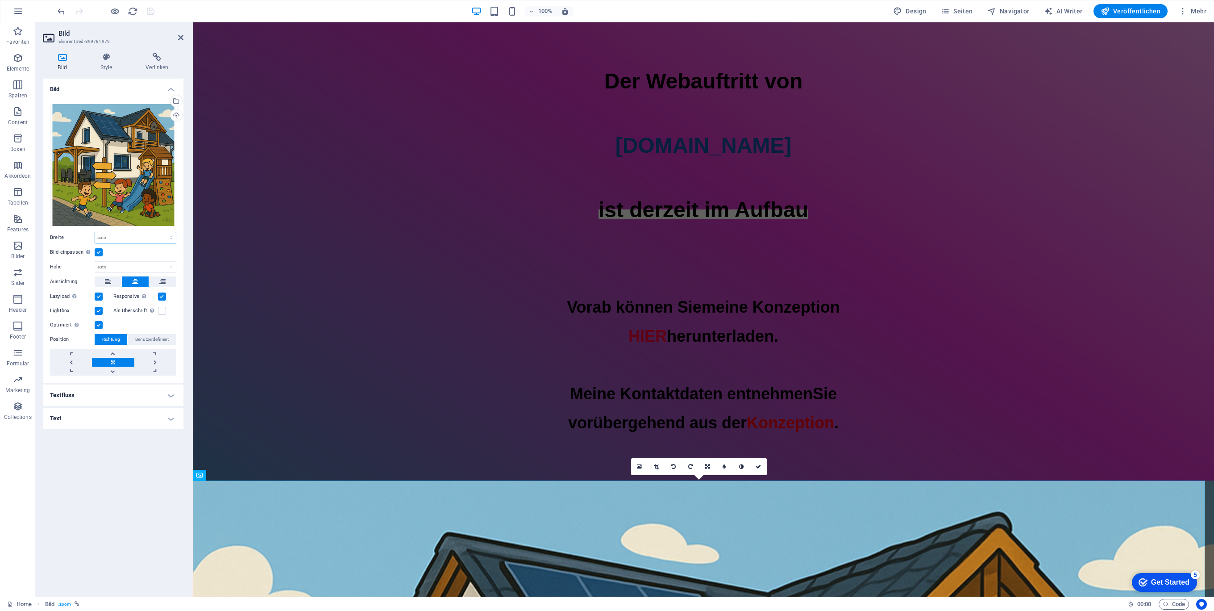
click at [133, 239] on select "Standard auto px rem % em vh vw" at bounding box center [135, 237] width 81 height 11
click at [133, 238] on select "Standard auto px rem % em vh vw" at bounding box center [135, 237] width 81 height 11
click at [119, 234] on select "Standard auto px rem % em vh vw" at bounding box center [135, 237] width 81 height 11
select select "px"
click at [163, 232] on select "Standard auto px rem % em vh vw" at bounding box center [135, 237] width 81 height 11
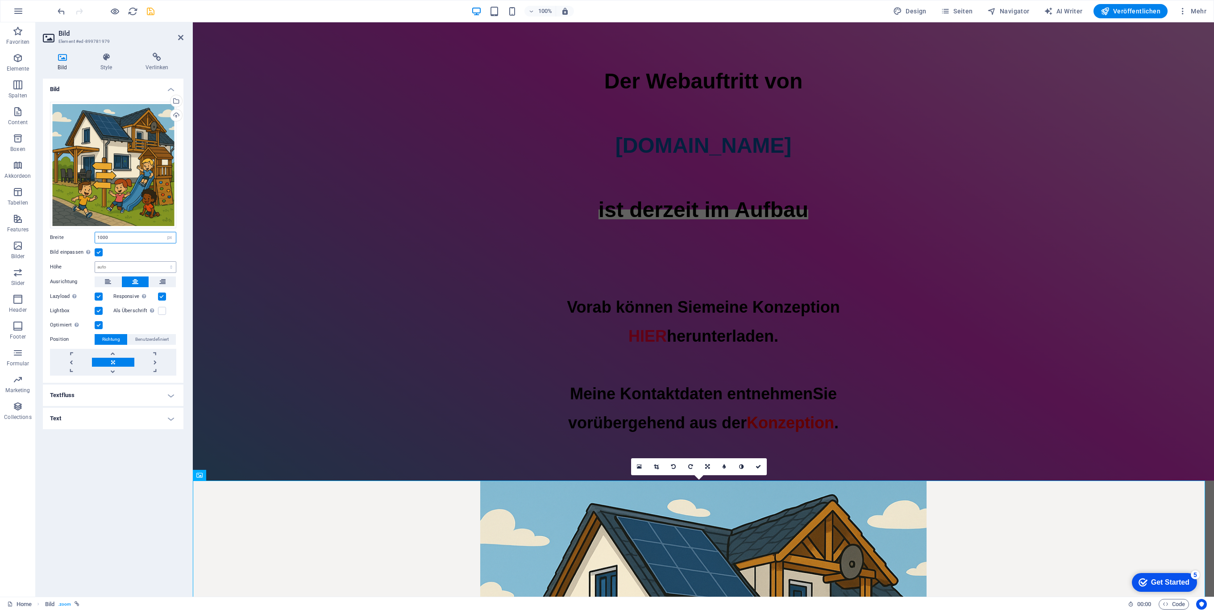
type input "1000"
click at [133, 263] on select "Standard auto px" at bounding box center [135, 267] width 81 height 11
click at [95, 262] on select "Standard auto px" at bounding box center [135, 267] width 81 height 11
select select "DISABLED_OPTION_VALUE"
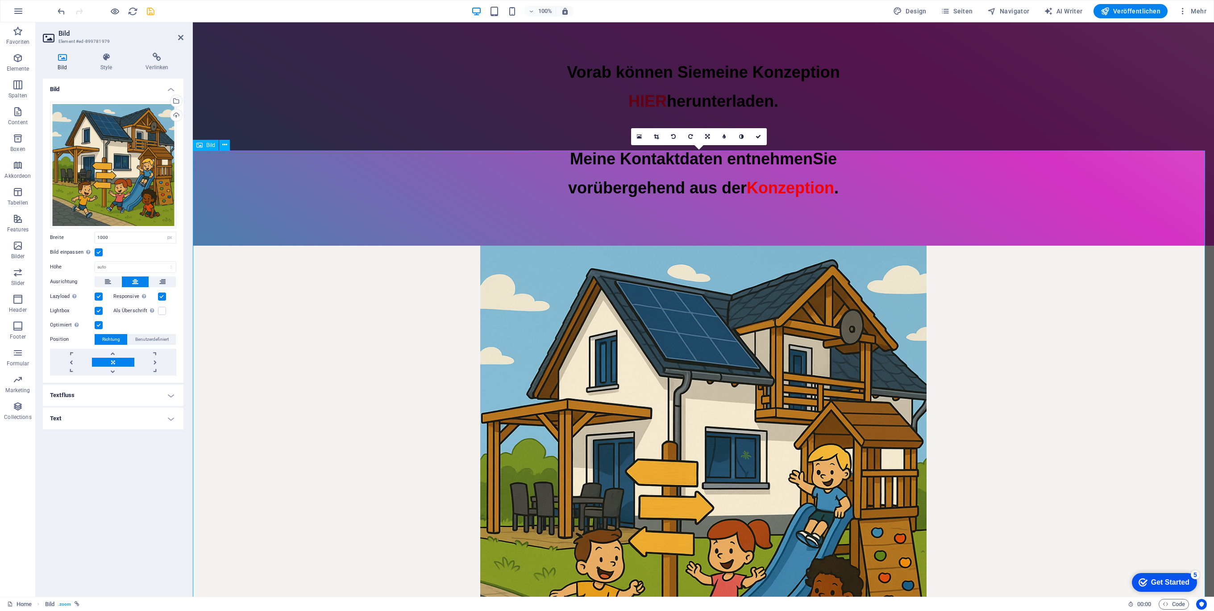
scroll to position [211, 0]
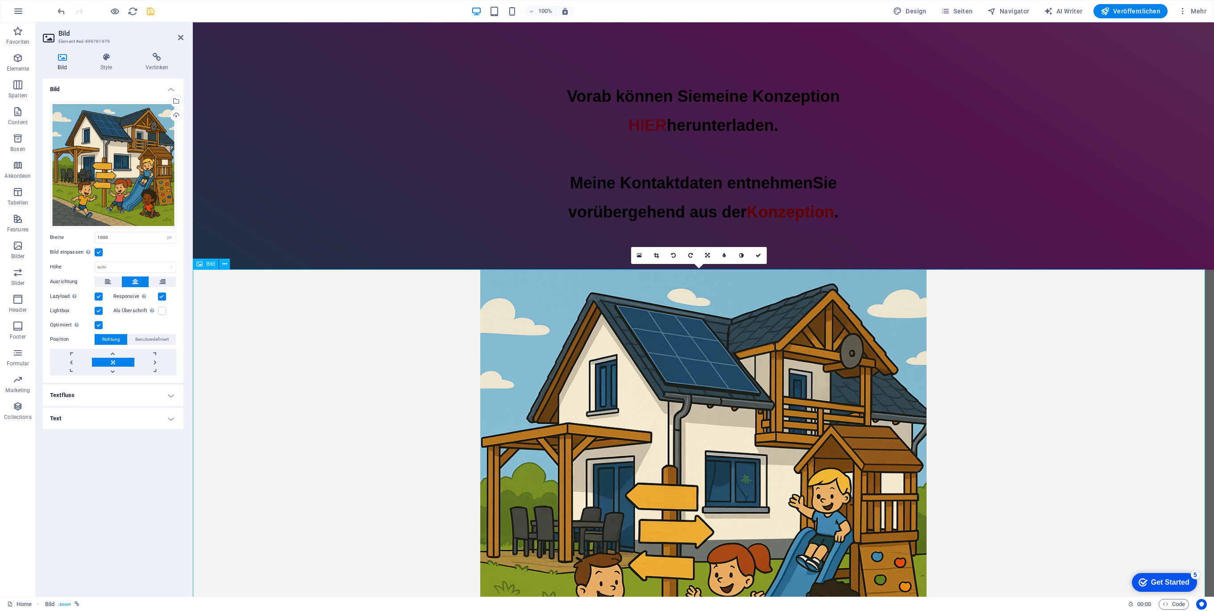
click at [1002, 328] on figure at bounding box center [703, 493] width 1021 height 446
click at [513, 5] on div "100%" at bounding box center [522, 11] width 103 height 14
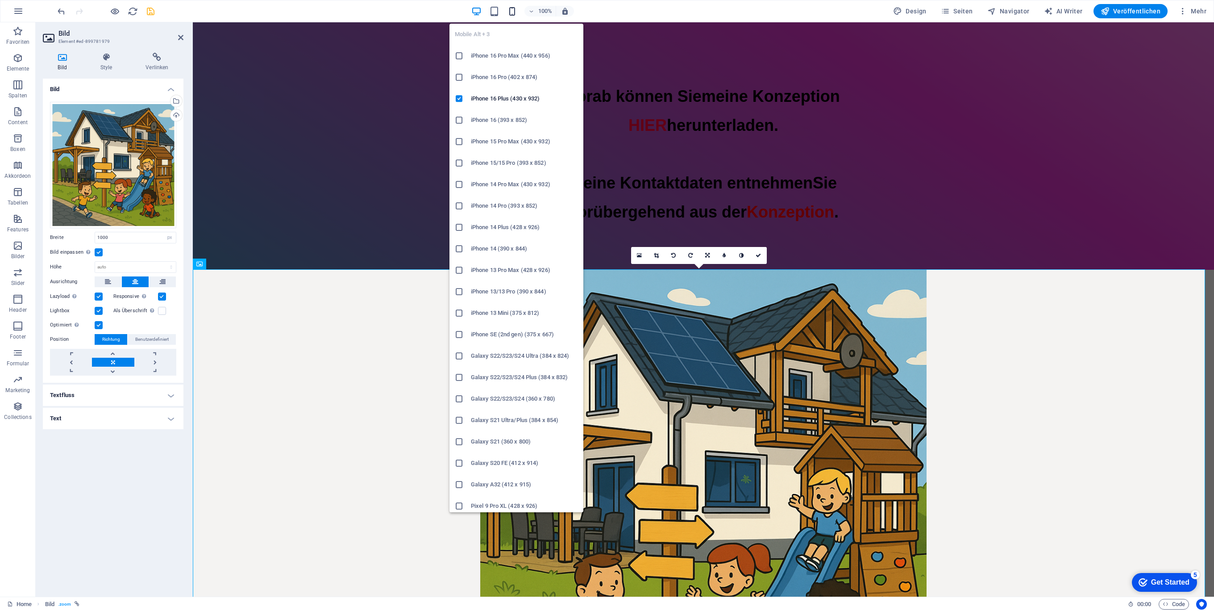
click at [517, 14] on icon "button" at bounding box center [512, 11] width 10 height 10
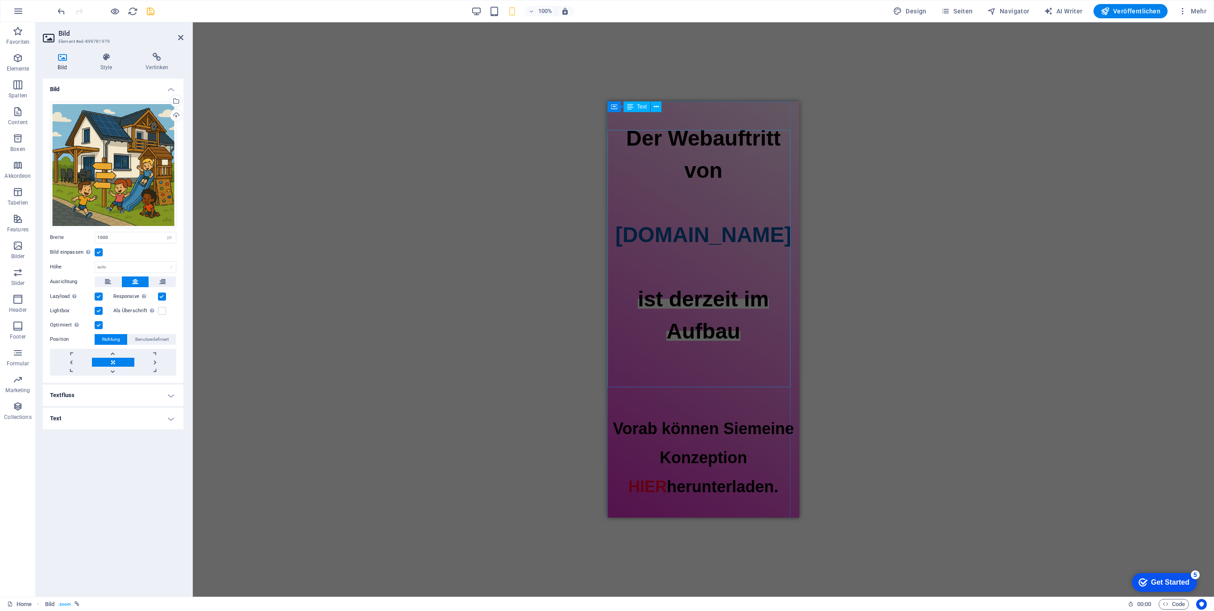
scroll to position [0, 0]
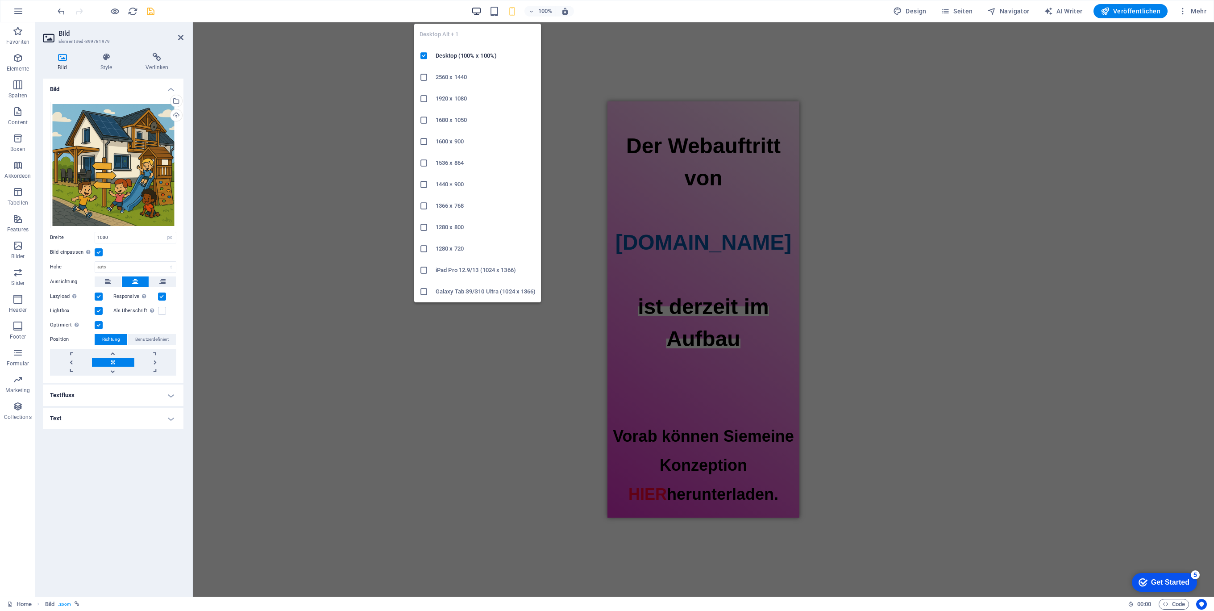
click at [479, 9] on icon "button" at bounding box center [476, 11] width 10 height 10
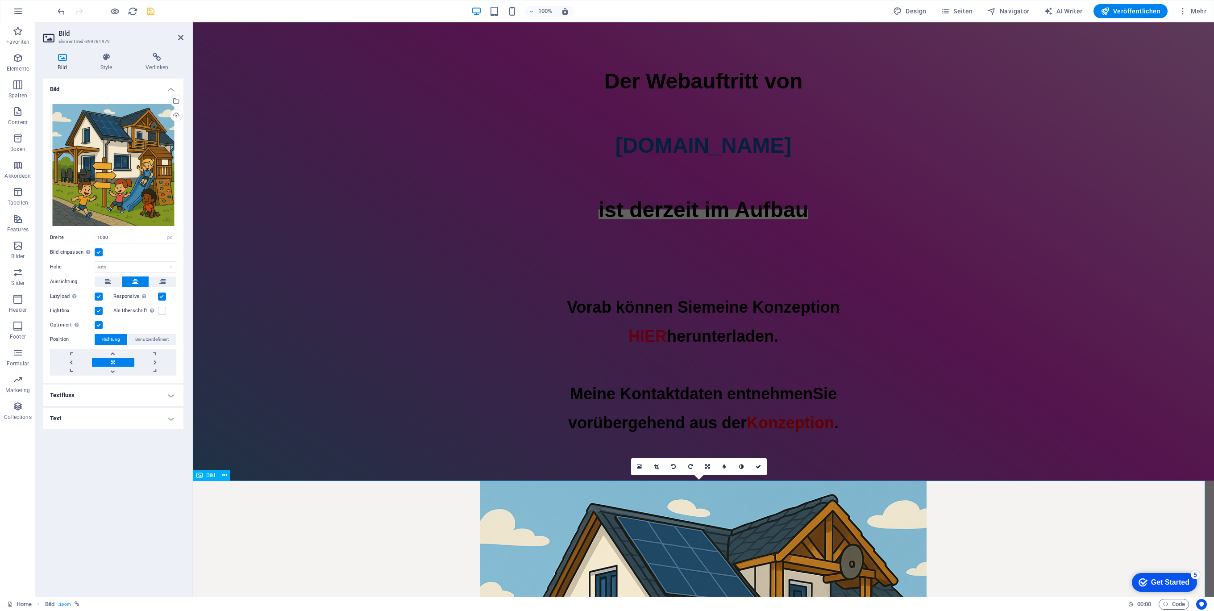
drag, startPoint x: 155, startPoint y: 14, endPoint x: 155, endPoint y: 21, distance: 7.1
click at [155, 14] on icon "save" at bounding box center [150, 11] width 10 height 10
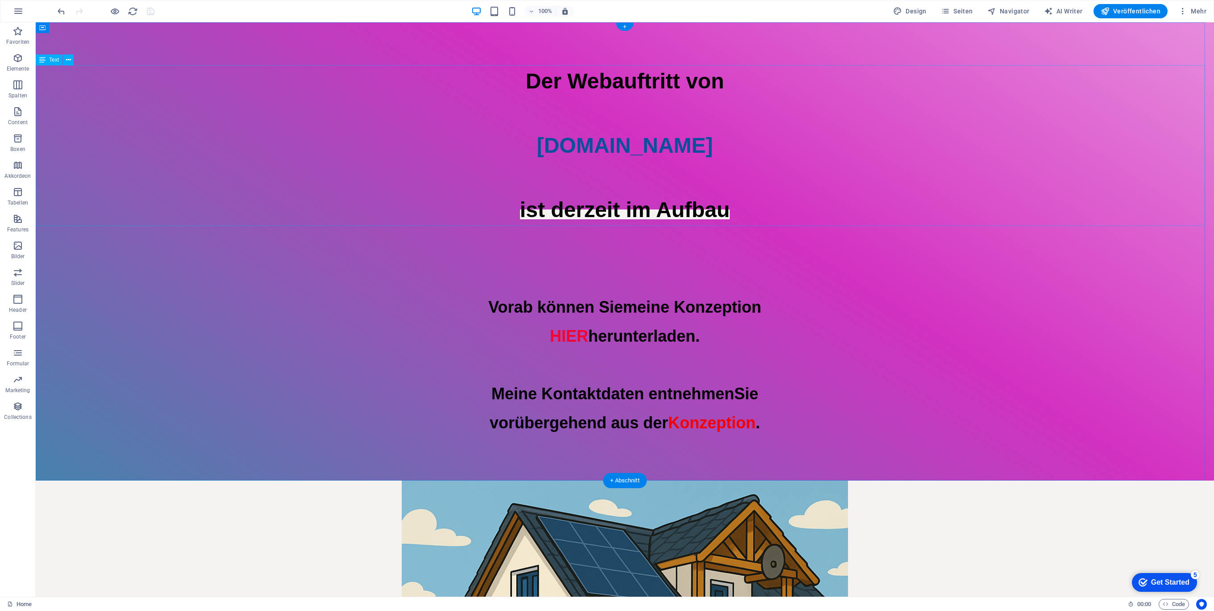
click at [838, 179] on div "Der Webauftritt von Spielhuesli.de ist derzeit im Aufbau" at bounding box center [625, 145] width 1178 height 161
click at [570, 8] on span "button" at bounding box center [565, 11] width 11 height 8
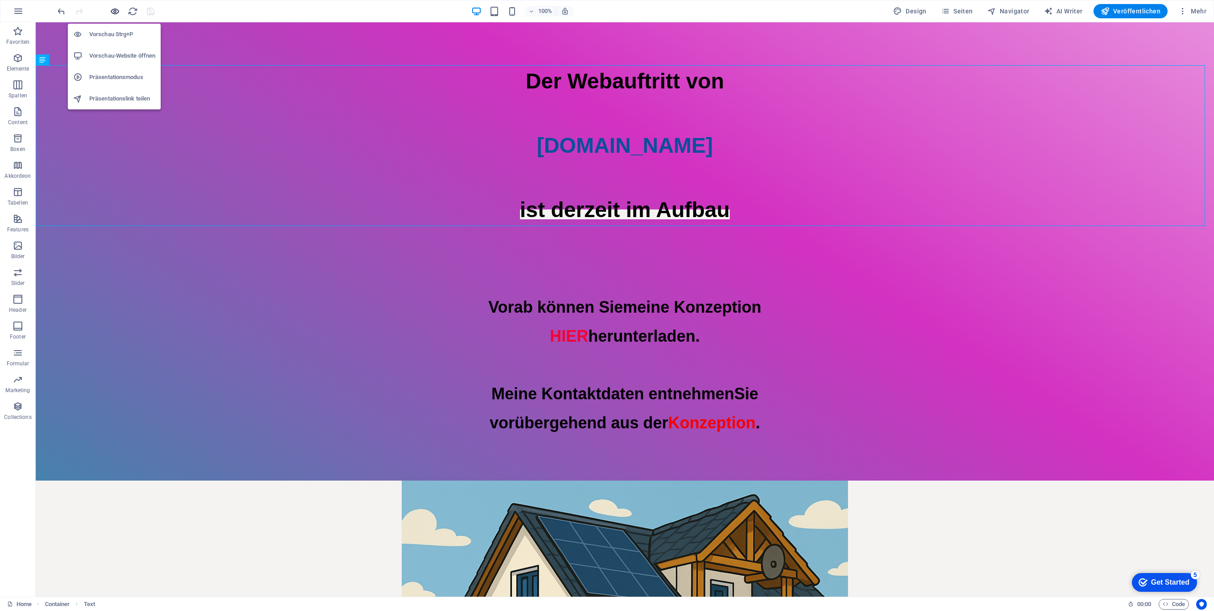
click at [116, 12] on icon "button" at bounding box center [115, 11] width 10 height 10
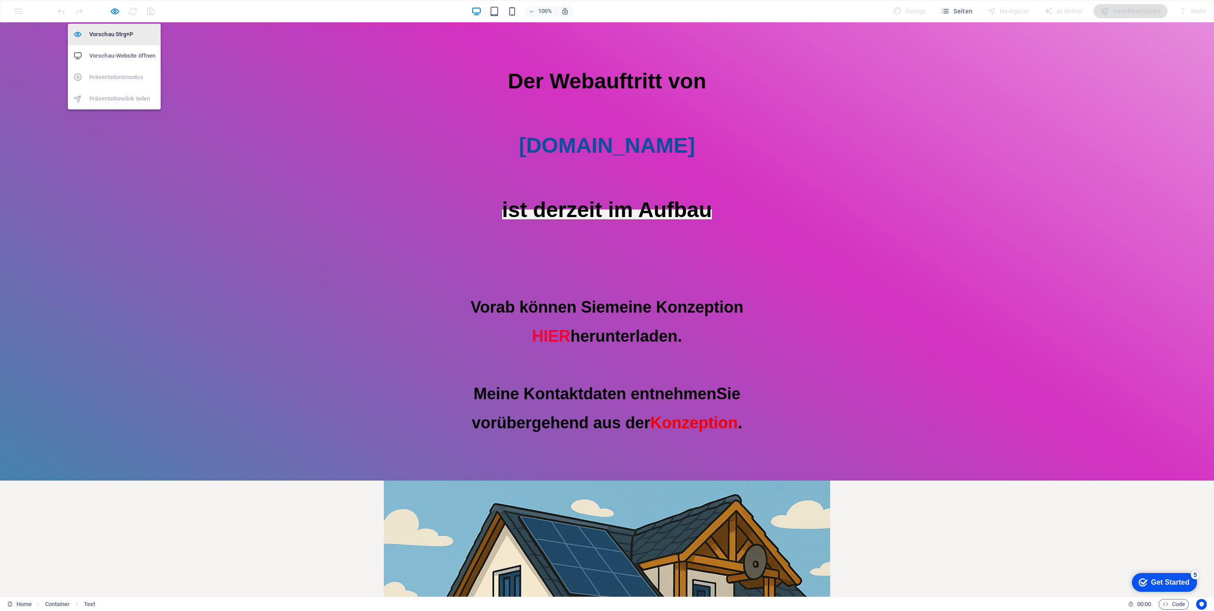
click at [116, 33] on h6 "Vorschau Strg+P" at bounding box center [122, 34] width 66 height 11
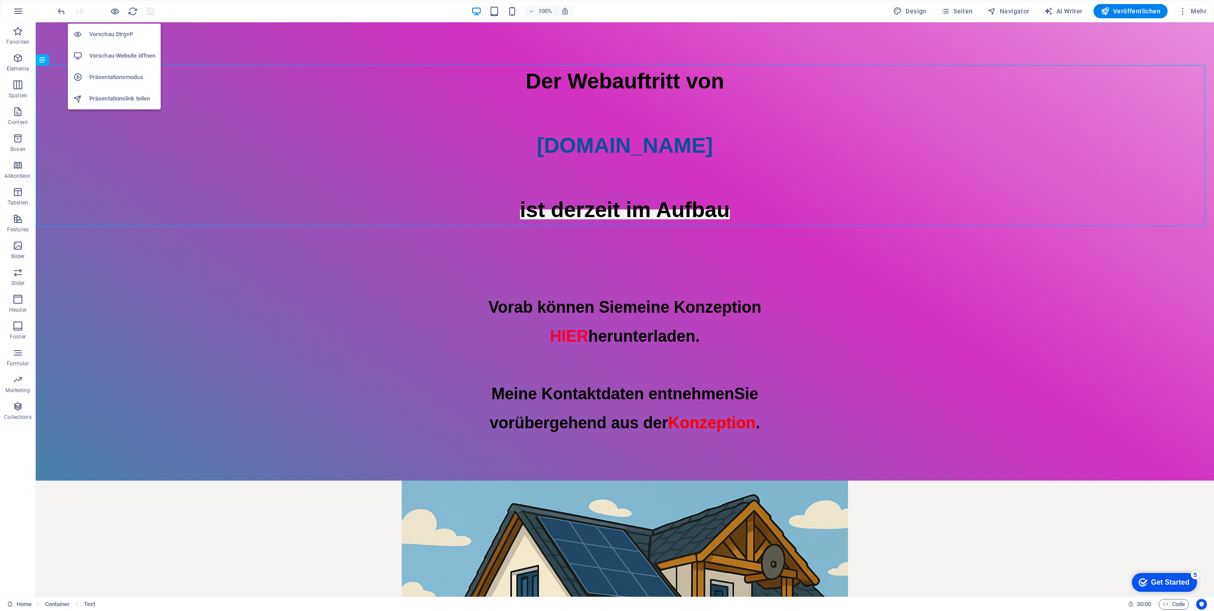
click at [108, 33] on h6 "Vorschau Strg+P" at bounding box center [122, 34] width 66 height 11
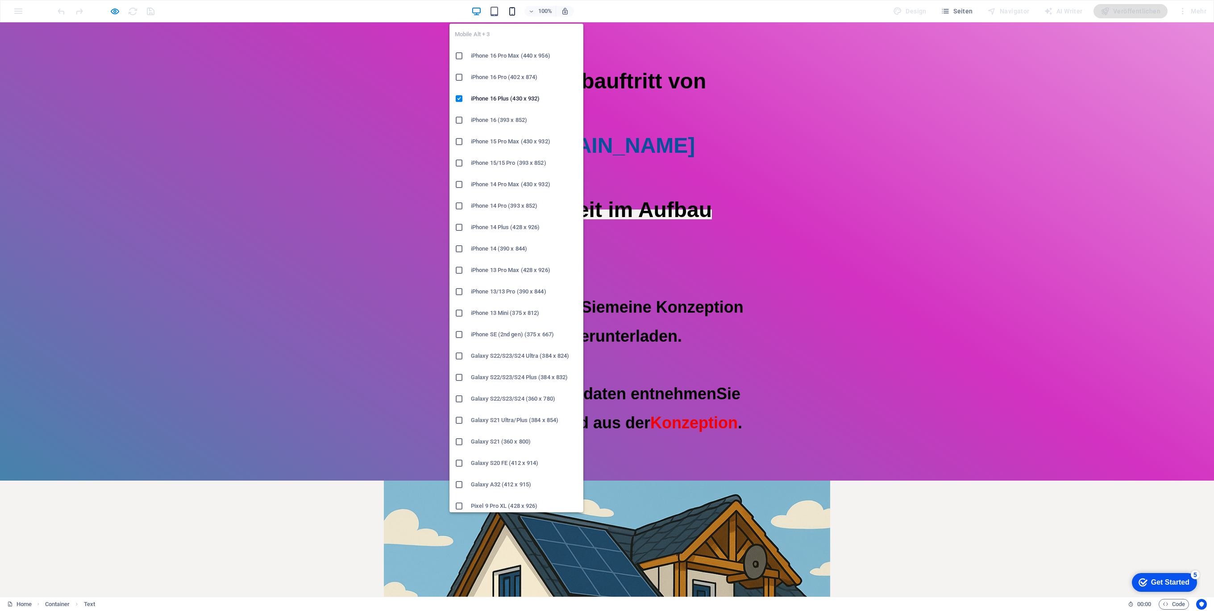
click at [516, 11] on icon "button" at bounding box center [512, 11] width 10 height 10
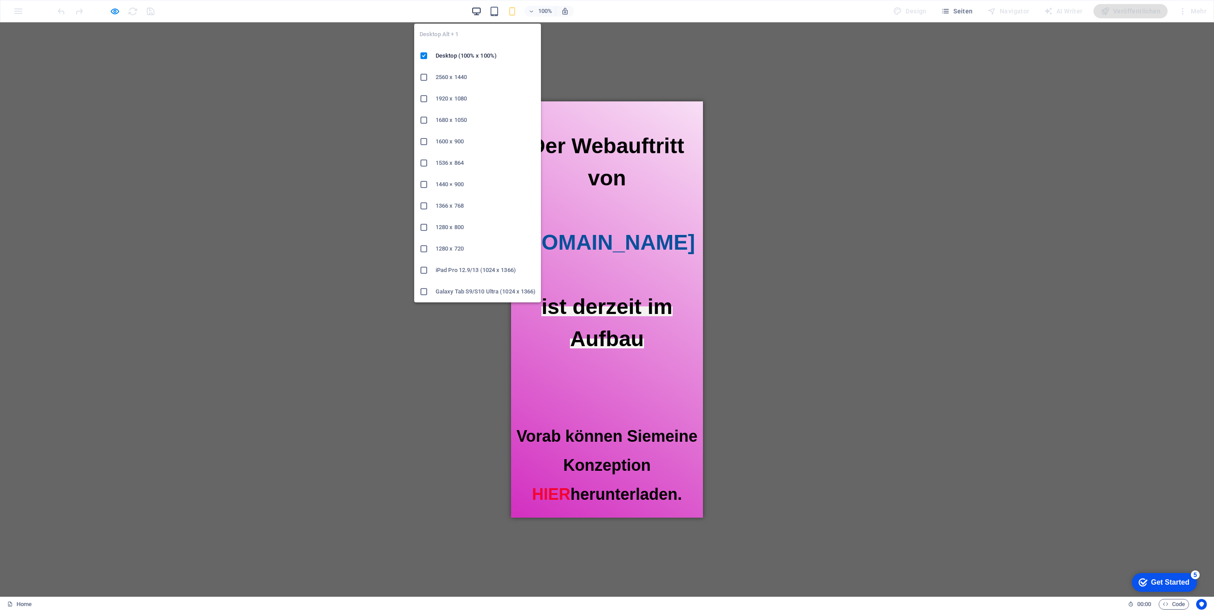
click at [480, 12] on icon "button" at bounding box center [476, 11] width 10 height 10
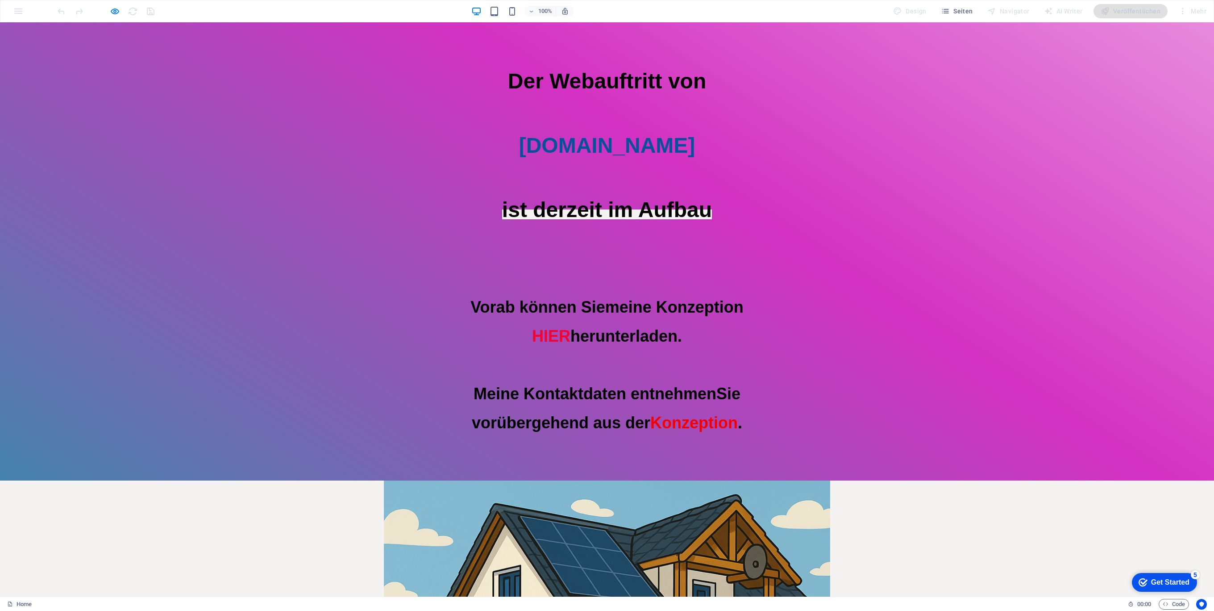
click at [700, 278] on div at bounding box center [607, 259] width 1214 height 67
click at [692, 337] on span "herunterladen. Meine Kontaktdaten entnehmen" at bounding box center [595, 365] width 243 height 76
click at [718, 340] on p "Vorab können Sie meine Konzeption HIER herunterladen. Meine Kontaktdaten entneh…" at bounding box center [607, 365] width 1214 height 145
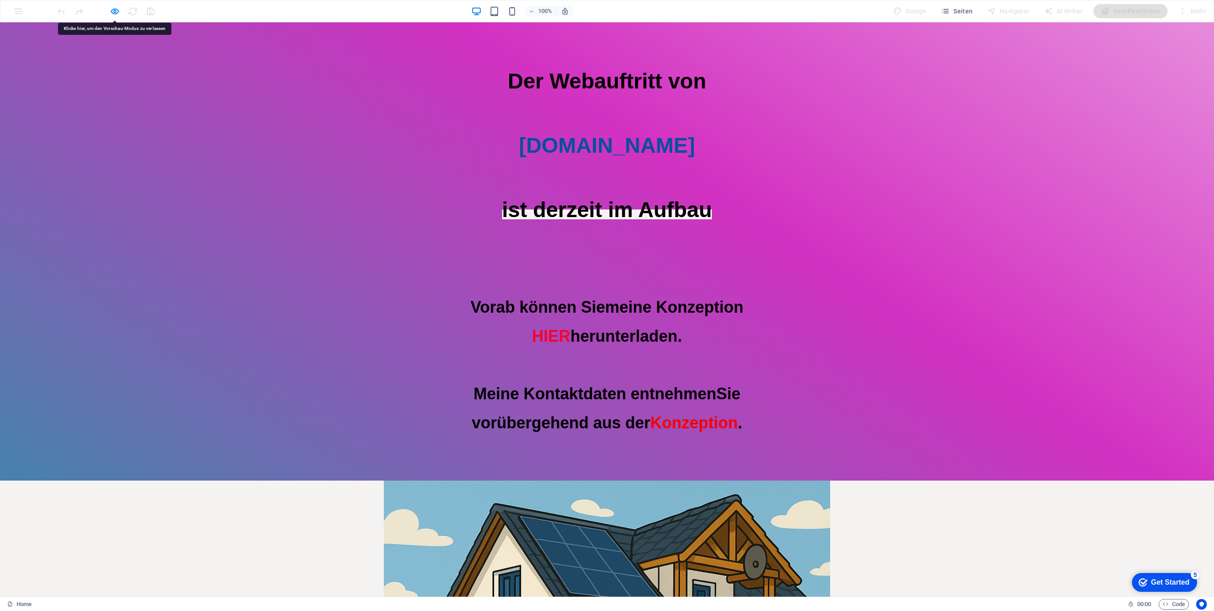
click at [613, 325] on p "Vorab können Sie meine Konzeption HIER herunterladen. Meine Kontaktdaten entneh…" at bounding box center [607, 365] width 1214 height 145
drag, startPoint x: 613, startPoint y: 325, endPoint x: 581, endPoint y: 308, distance: 36.3
click at [582, 308] on span "Vorab können Sie" at bounding box center [537, 307] width 134 height 18
click at [112, 12] on icon "button" at bounding box center [115, 11] width 10 height 10
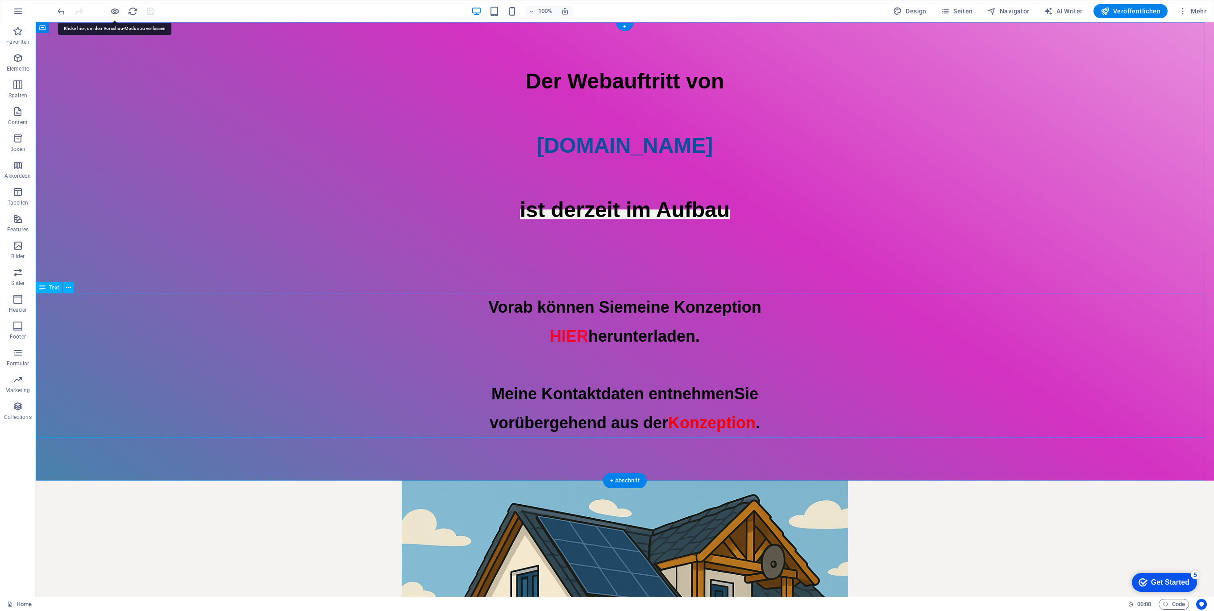
click at [624, 317] on div "Vorab können Sie meine Konzeption HIER herunterladen. Meine Kontaktdaten entneh…" at bounding box center [625, 365] width 1178 height 145
click at [635, 324] on div "Vorab können Sie meine Konzeption HIER herunterladen. Meine Kontaktdaten entneh…" at bounding box center [625, 365] width 1178 height 145
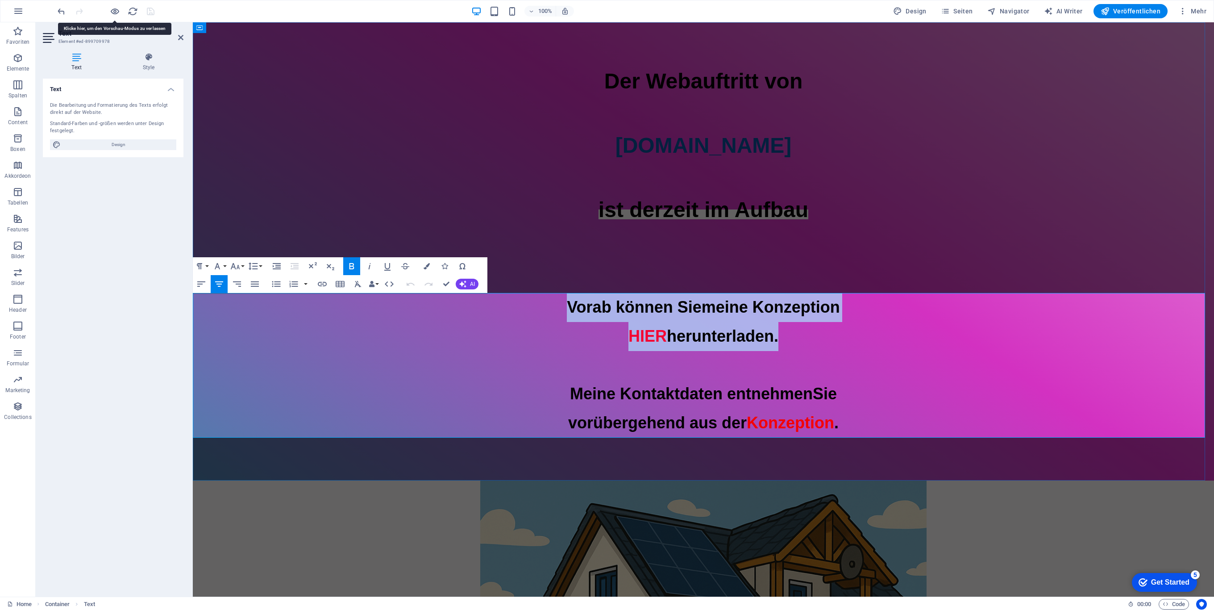
drag, startPoint x: 805, startPoint y: 346, endPoint x: 465, endPoint y: 293, distance: 344.7
click at [465, 293] on p "Vorab können Sie meine Konzeption HIER herunterladen. Meine Kontaktdaten entneh…" at bounding box center [703, 365] width 1021 height 145
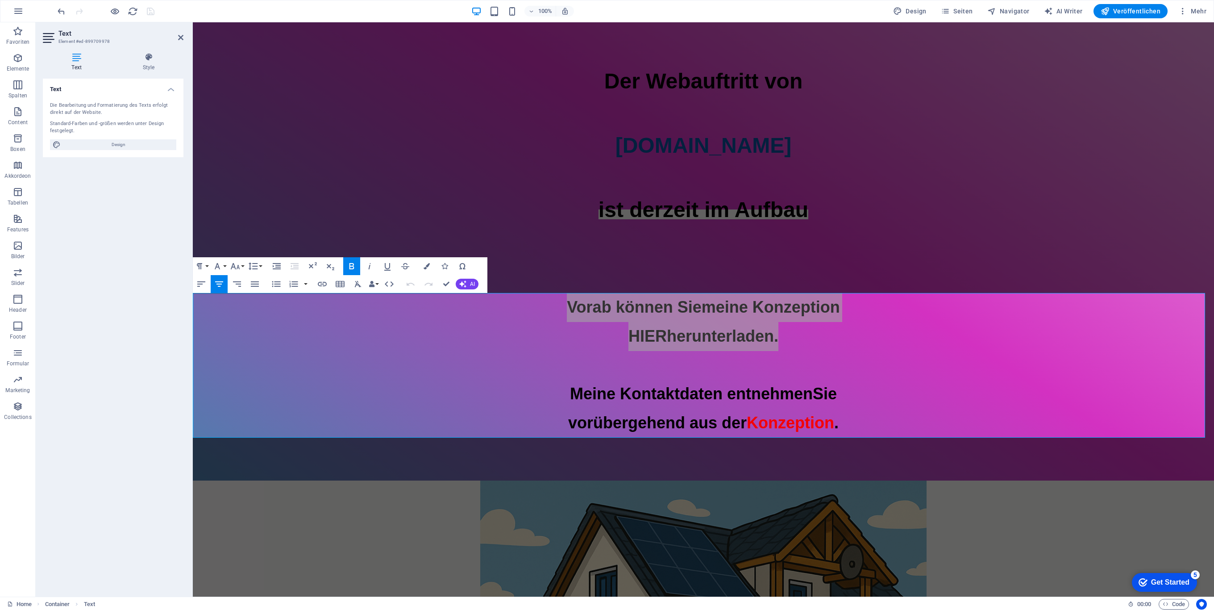
click at [76, 58] on icon at bounding box center [76, 57] width 67 height 9
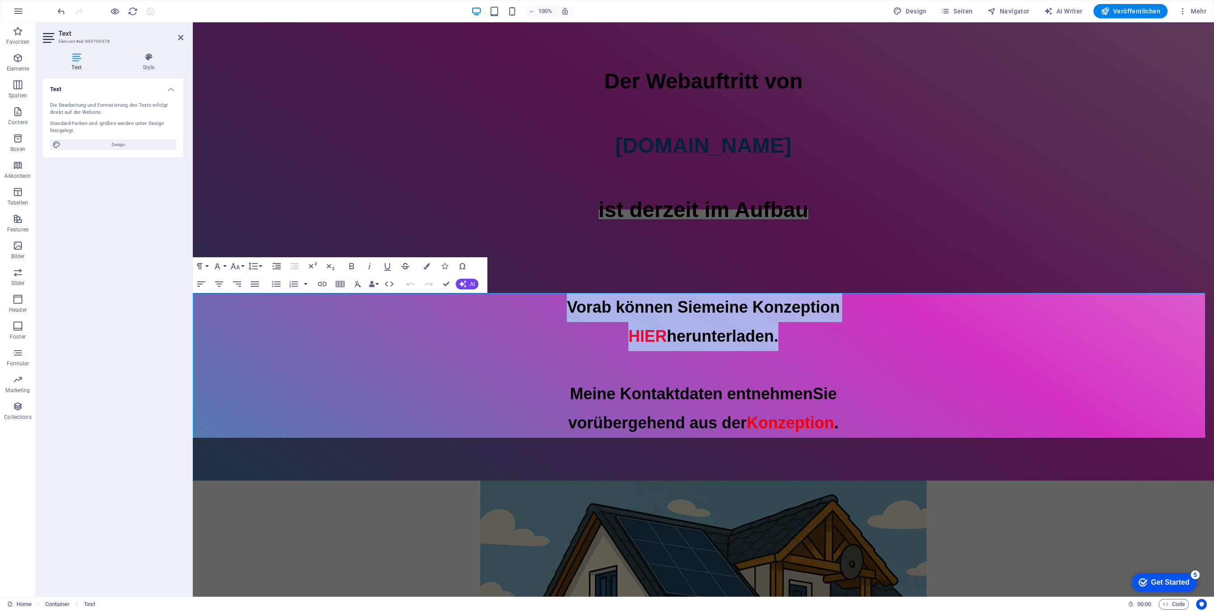
click at [408, 266] on icon "button" at bounding box center [405, 266] width 11 height 11
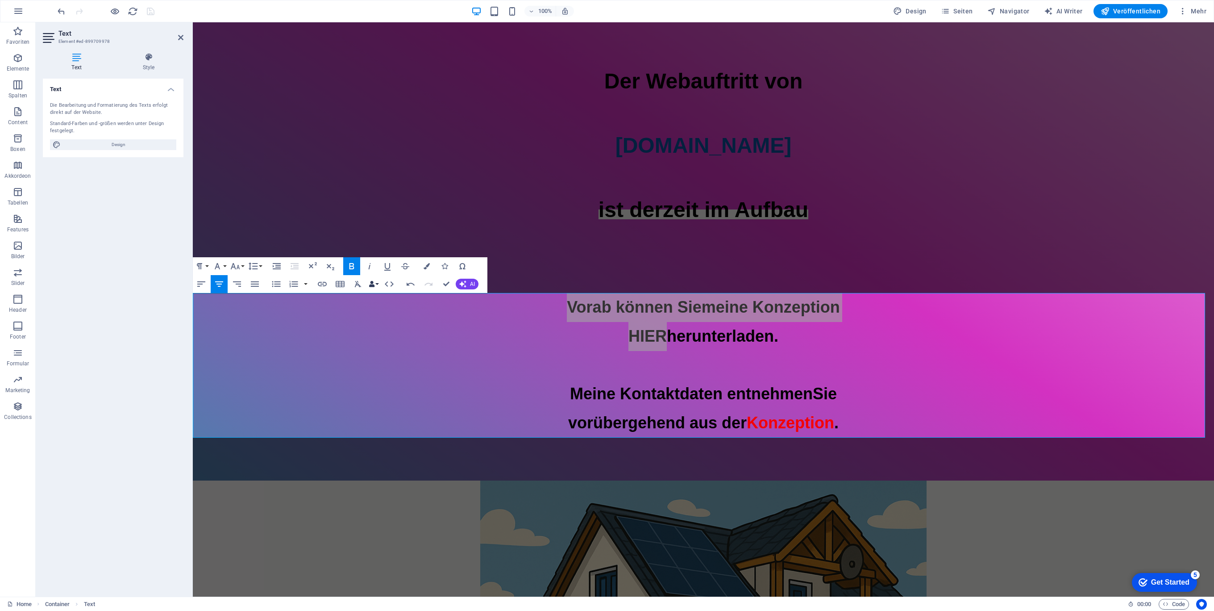
click at [376, 283] on button "Data Bindings" at bounding box center [373, 284] width 12 height 18
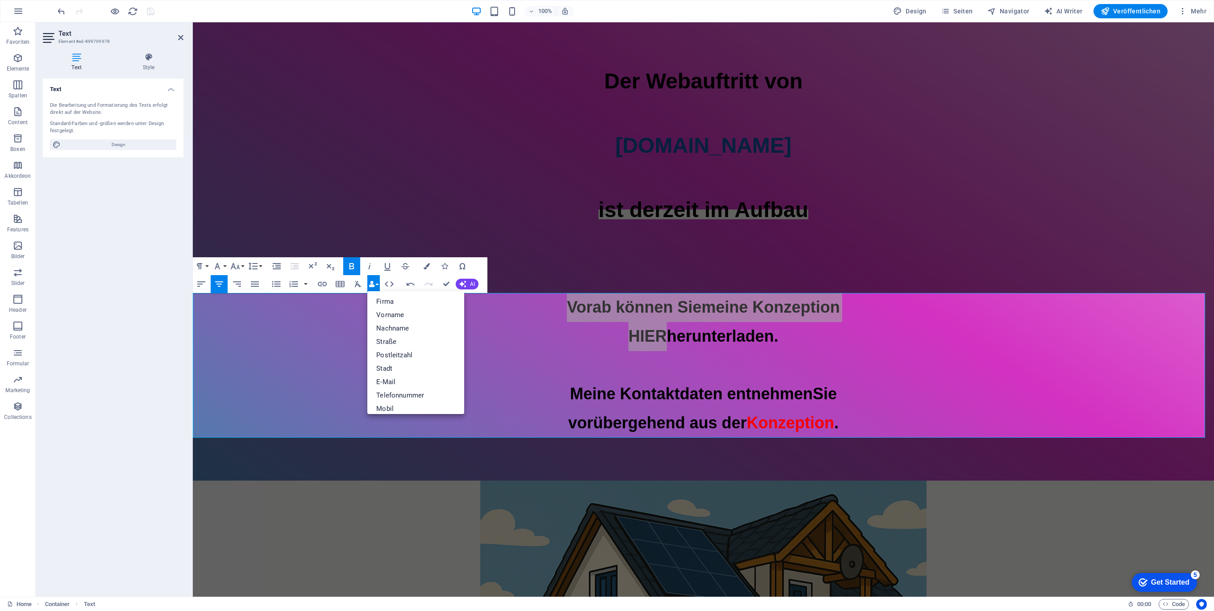
click at [376, 283] on button "Data Bindings" at bounding box center [373, 284] width 12 height 18
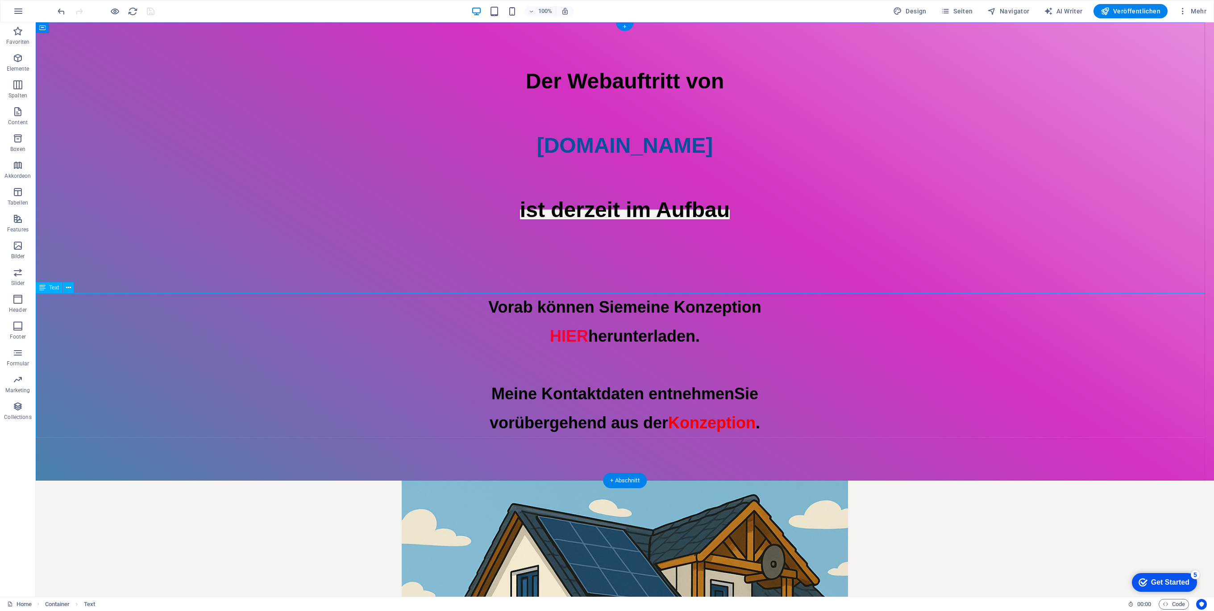
click at [556, 355] on div "Vorab können Sie meine Konzeption HIER herunterladen. Meine Kontaktdaten entneh…" at bounding box center [625, 365] width 1178 height 145
click at [556, 352] on div "Vorab können Sie meine Konzeption HIER herunterladen. Meine Kontaktdaten entneh…" at bounding box center [625, 365] width 1178 height 145
click at [46, 291] on div "Text" at bounding box center [49, 287] width 27 height 11
click at [71, 288] on button at bounding box center [68, 287] width 11 height 11
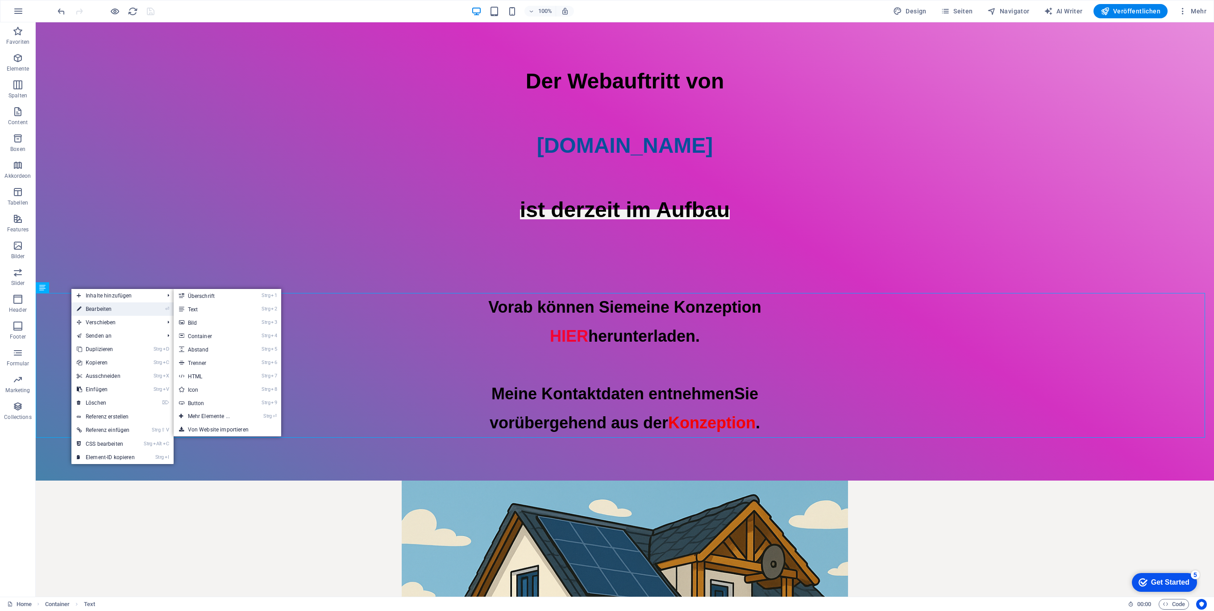
click at [114, 308] on link "⏎ Bearbeiten" at bounding box center [105, 308] width 69 height 13
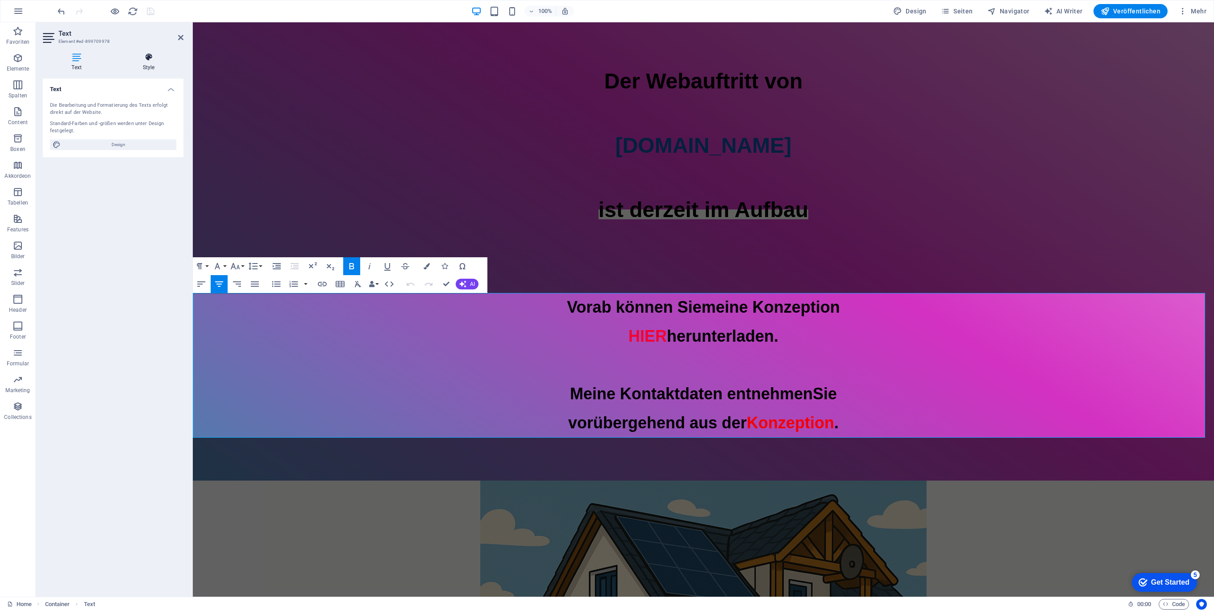
click at [149, 54] on icon at bounding box center [149, 57] width 70 height 9
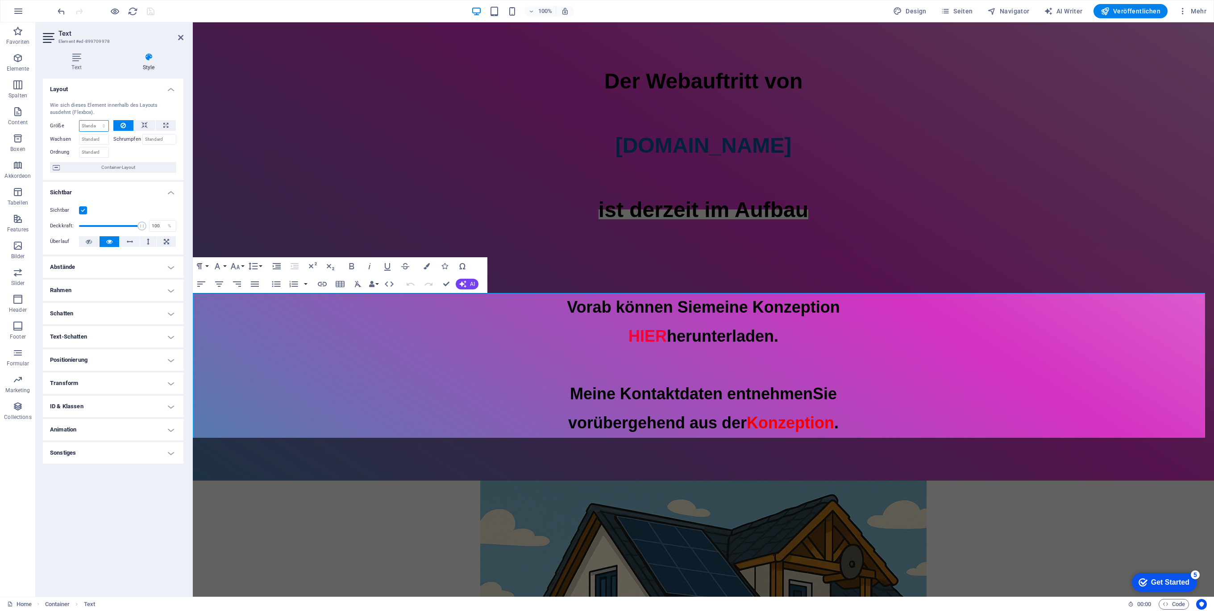
click at [94, 126] on select "Standard auto px % 1/1 1/2 1/3 1/4 1/5 1/6 1/7 1/8 1/9 1/10" at bounding box center [93, 126] width 29 height 11
click at [79, 121] on select "Standard auto px % 1/1 1/2 1/3 1/4 1/5 1/6 1/7 1/8 1/9 1/10" at bounding box center [93, 126] width 29 height 11
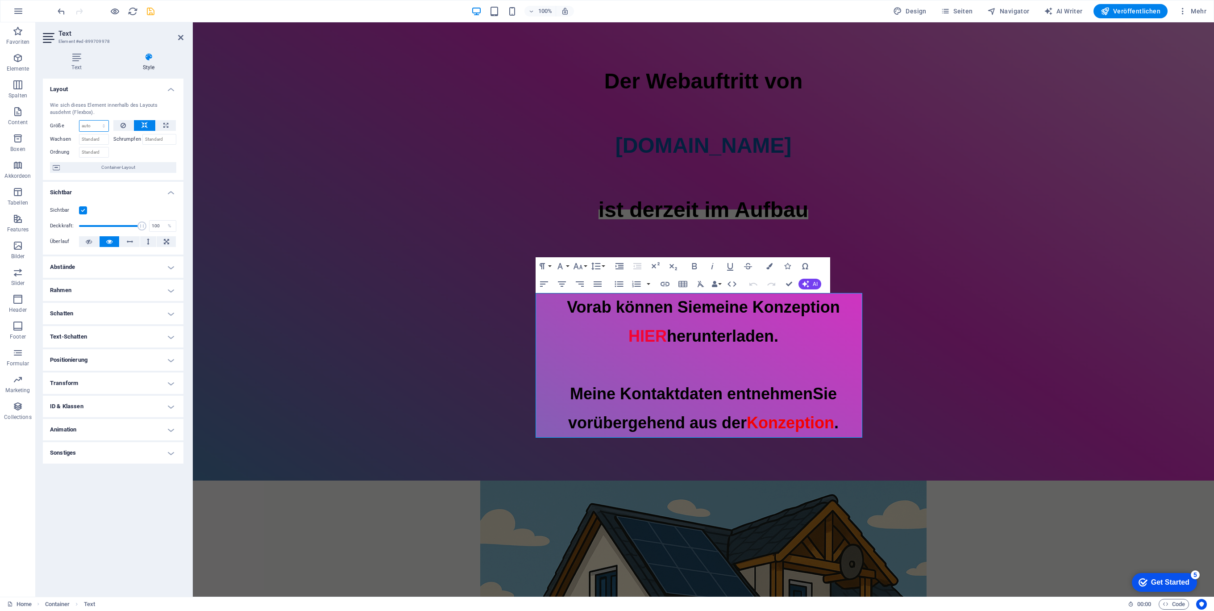
click at [96, 127] on select "Standard auto px % 1/1 1/2 1/3 1/4 1/5 1/6 1/7 1/8 1/9 1/10" at bounding box center [93, 126] width 29 height 11
click at [79, 121] on select "Standard auto px % 1/1 1/2 1/3 1/4 1/5 1/6 1/7 1/8 1/9 1/10" at bounding box center [93, 126] width 29 height 11
select select "DISABLED_OPTION_VALUE"
click at [119, 122] on button at bounding box center [123, 125] width 21 height 11
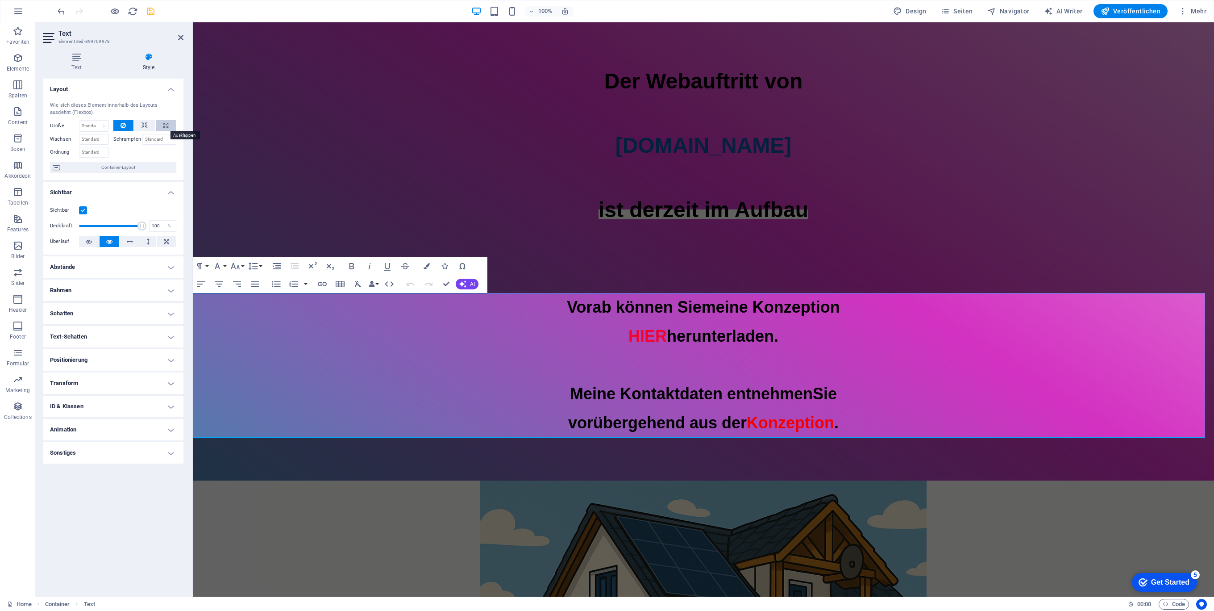
click at [167, 125] on icon at bounding box center [165, 125] width 5 height 11
type input "100"
select select "%"
click at [143, 128] on icon at bounding box center [144, 125] width 6 height 11
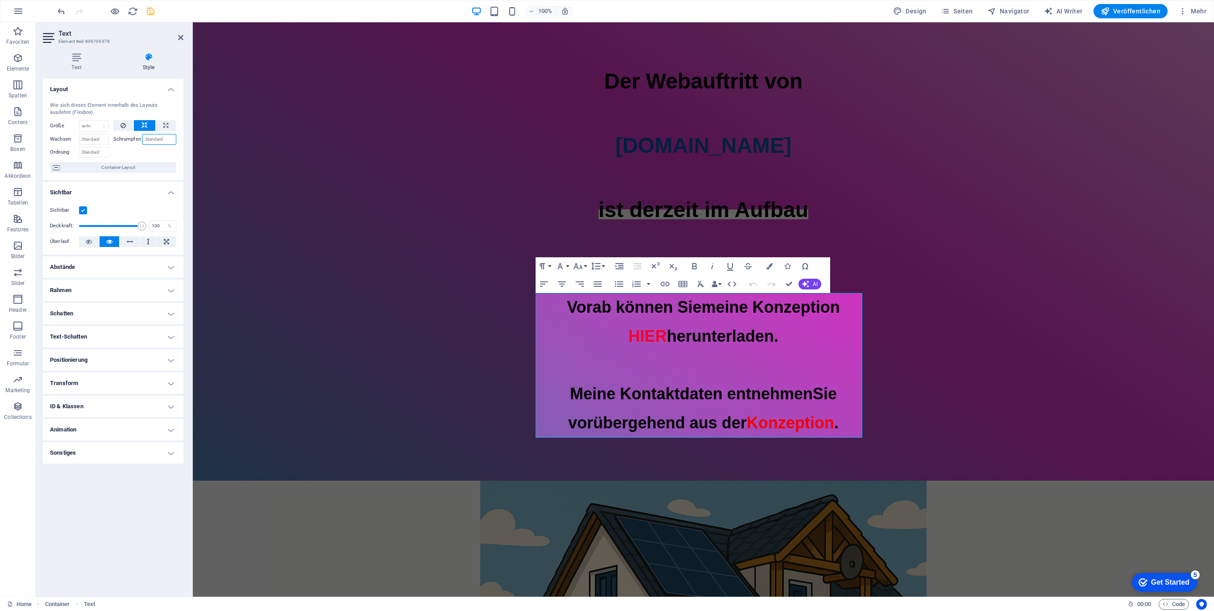
click at [154, 137] on input "Schrumpfen" at bounding box center [159, 139] width 34 height 11
click at [102, 140] on input "Wachsen" at bounding box center [94, 139] width 30 height 11
click at [94, 154] on input "Ordnung" at bounding box center [94, 152] width 30 height 11
click at [88, 128] on select "Standard auto px % 1/1 1/2 1/3 1/4 1/5 1/6 1/7 1/8 1/9 1/10" at bounding box center [93, 126] width 29 height 11
click at [79, 121] on select "Standard auto px % 1/1 1/2 1/3 1/4 1/5 1/6 1/7 1/8 1/9 1/10" at bounding box center [93, 126] width 29 height 11
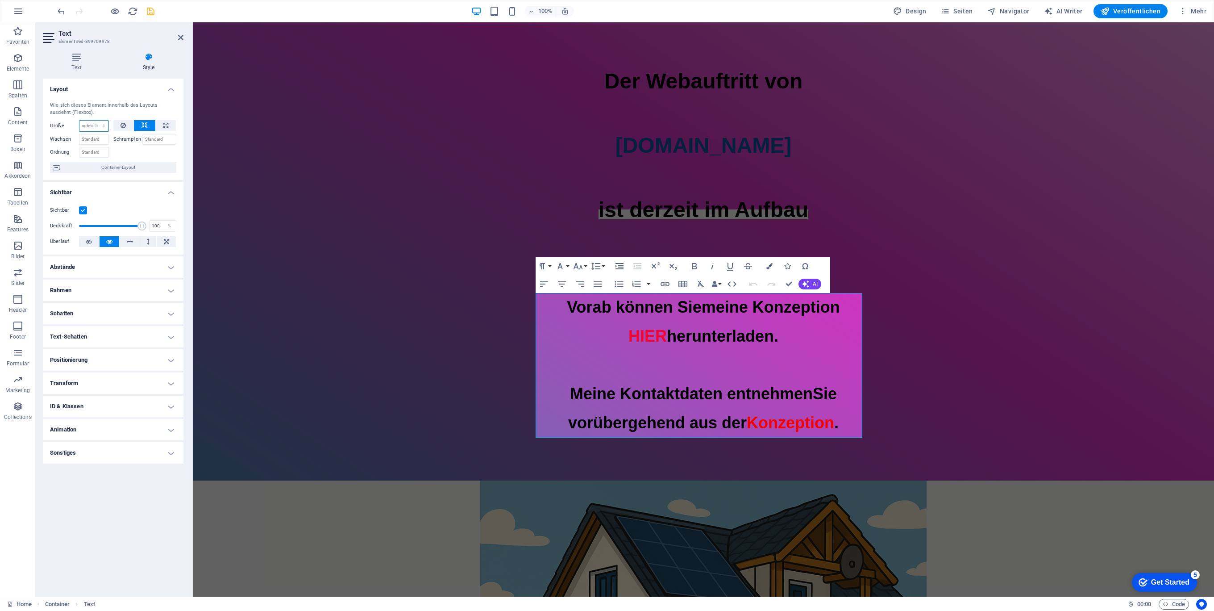
select select "DISABLED_OPTION_VALUE"
click at [101, 141] on input "Wachsen" at bounding box center [94, 139] width 30 height 11
click at [123, 151] on div at bounding box center [144, 151] width 63 height 13
click at [181, 36] on icon at bounding box center [180, 37] width 5 height 7
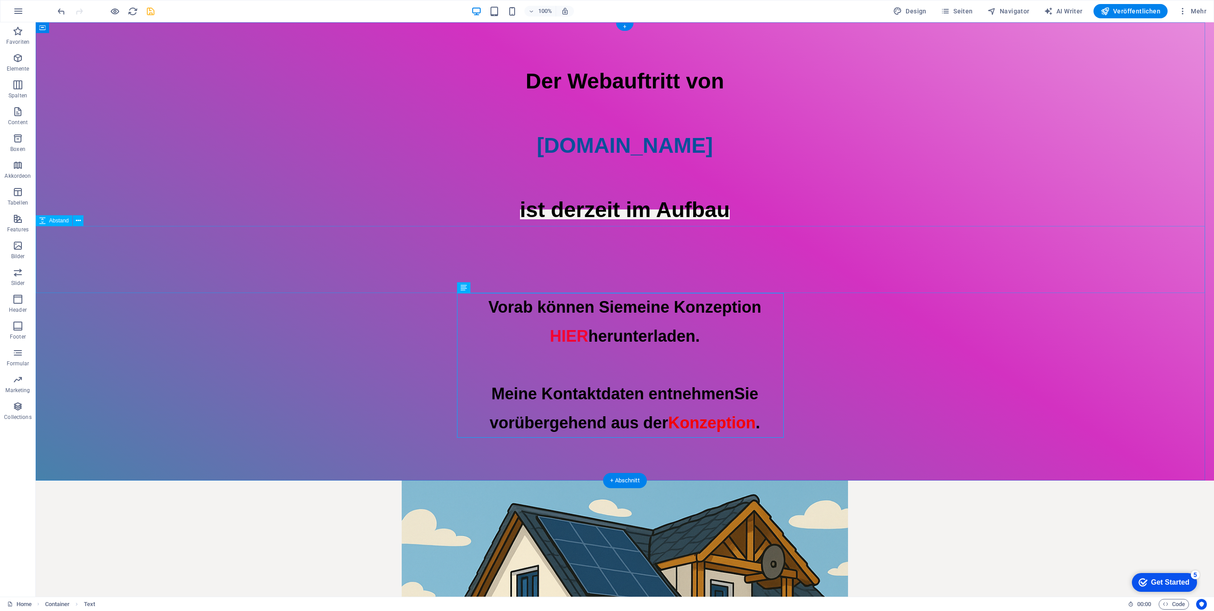
click at [875, 264] on div at bounding box center [625, 259] width 1178 height 67
click at [712, 202] on div "Der Webauftritt von [DOMAIN_NAME] ist derzeit im Aufbau" at bounding box center [625, 145] width 1178 height 161
click at [69, 61] on icon at bounding box center [68, 59] width 5 height 9
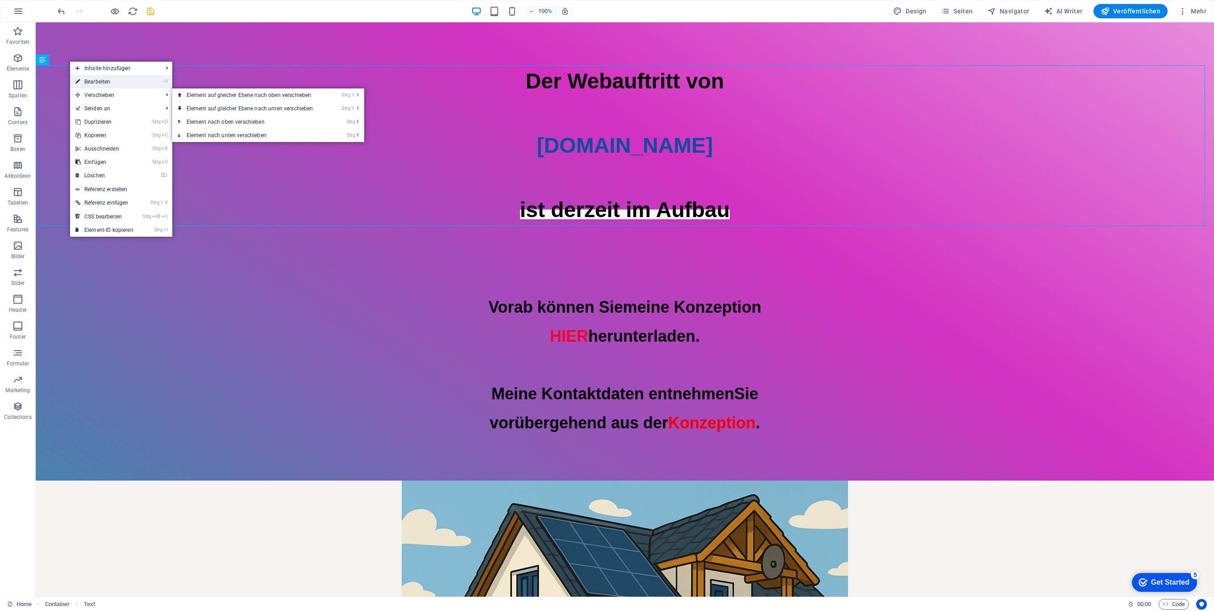
click at [112, 83] on link "⏎ Bearbeiten" at bounding box center [104, 81] width 69 height 13
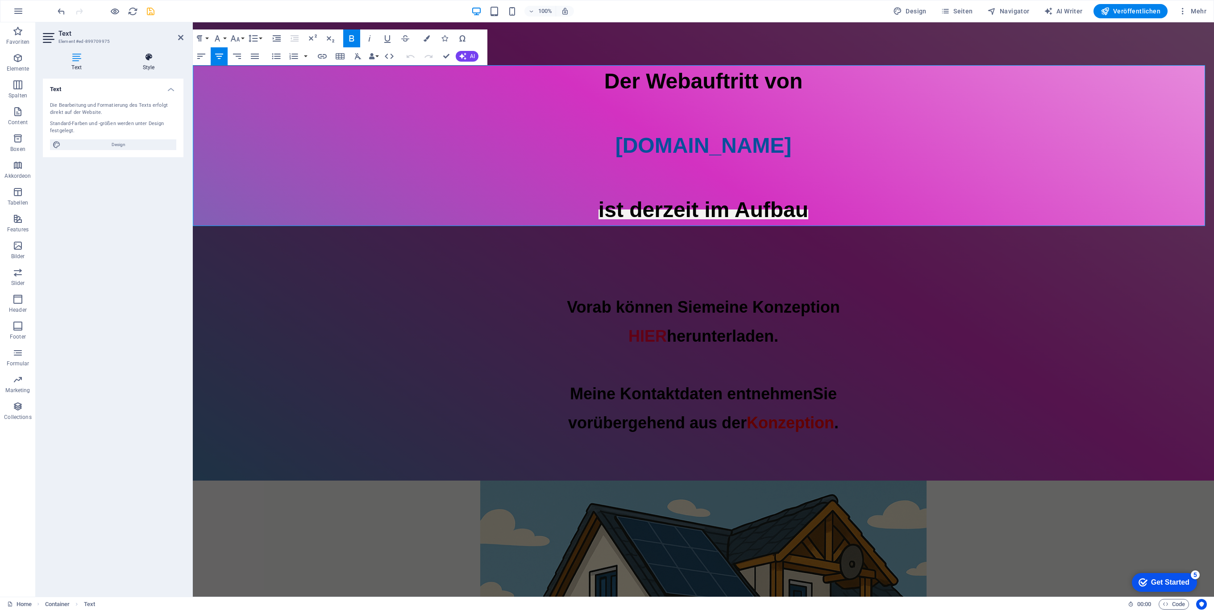
click at [151, 58] on icon at bounding box center [149, 57] width 70 height 9
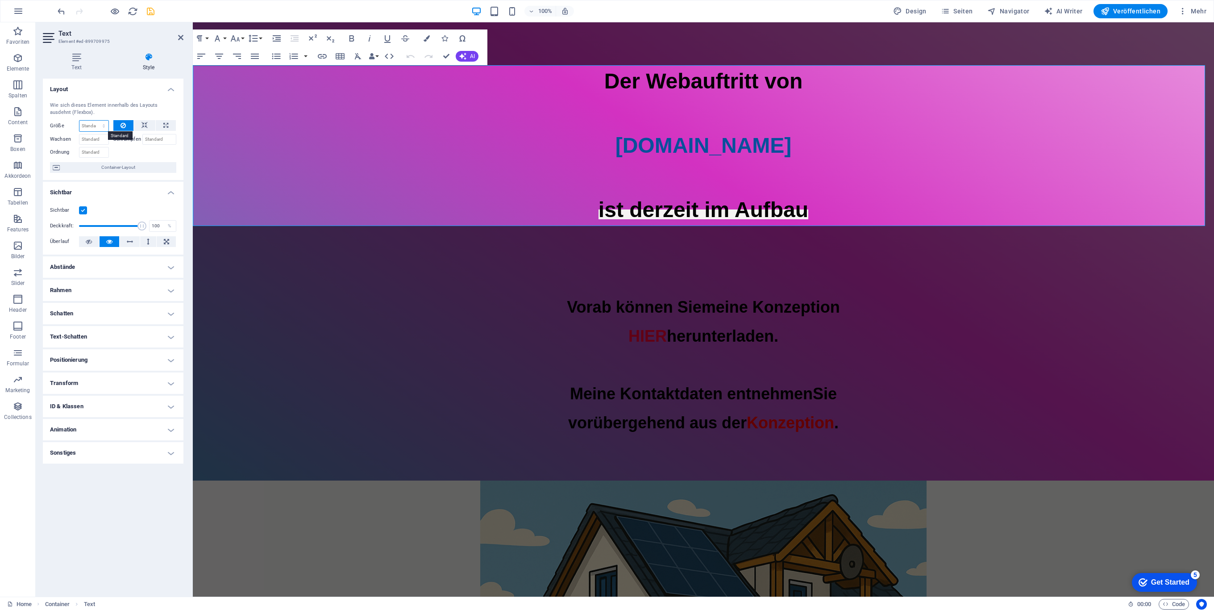
click at [99, 126] on select "Standard auto px % 1/1 1/2 1/3 1/4 1/5 1/6 1/7 1/8 1/9 1/10" at bounding box center [93, 126] width 29 height 11
click at [79, 121] on select "Standard auto px % 1/1 1/2 1/3 1/4 1/5 1/6 1/7 1/8 1/9 1/10" at bounding box center [93, 126] width 29 height 11
select select "DISABLED_OPTION_VALUE"
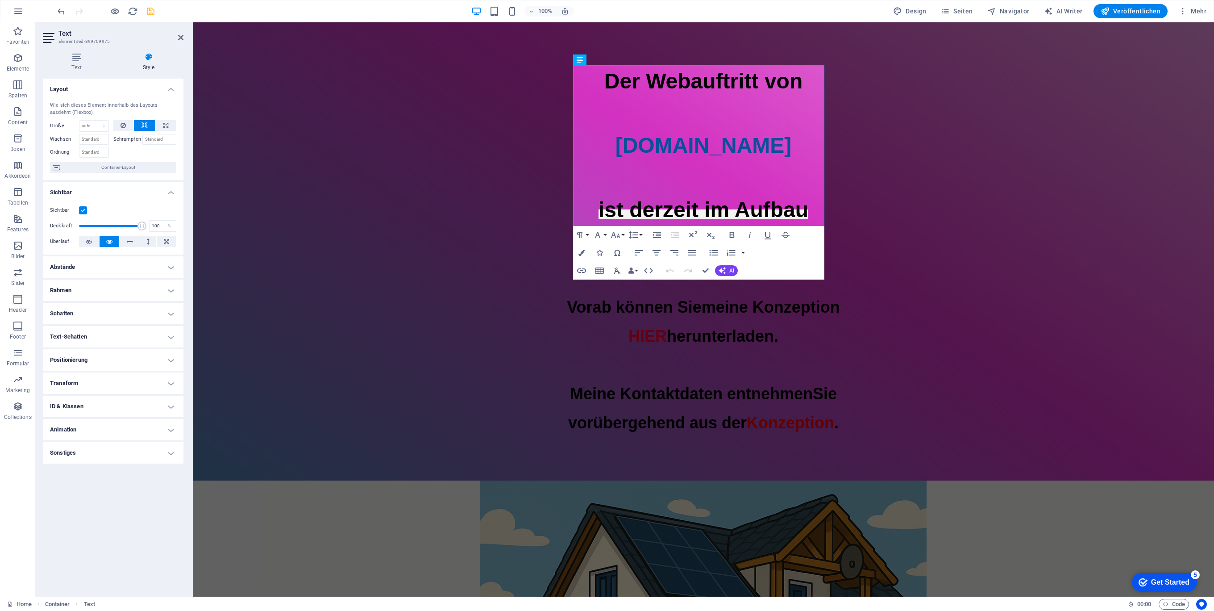
click at [176, 37] on header "Text Element #ed-899709975" at bounding box center [113, 33] width 141 height 23
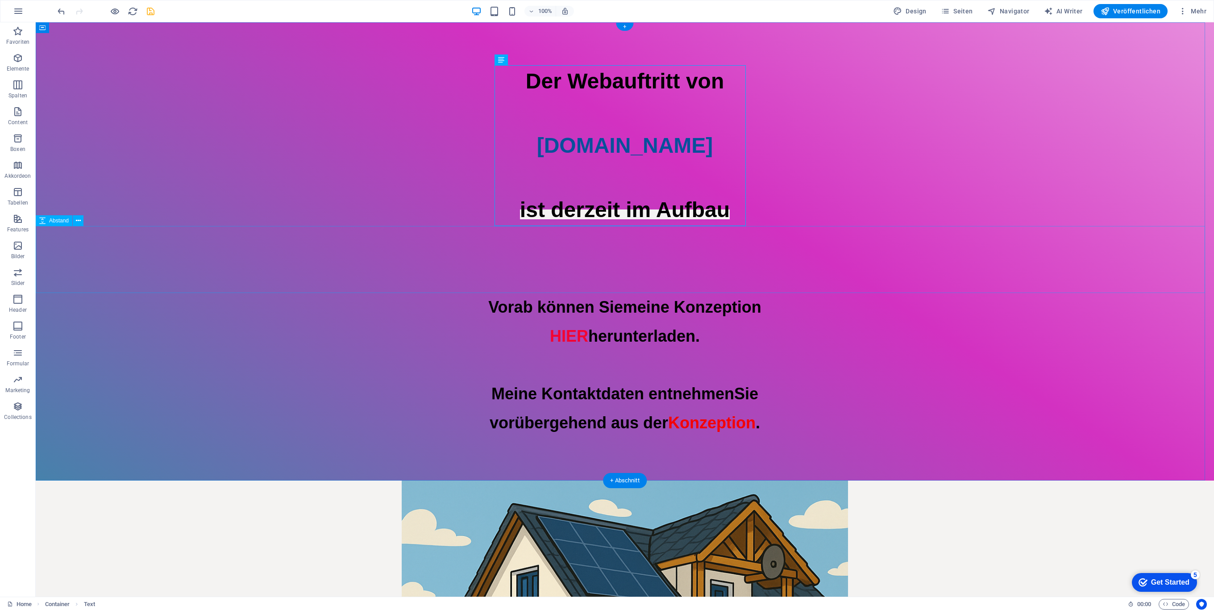
click at [960, 285] on div at bounding box center [625, 259] width 1178 height 67
click at [633, 101] on div "Der Webauftritt von [DOMAIN_NAME] ist derzeit im Aufbau" at bounding box center [625, 145] width 1178 height 161
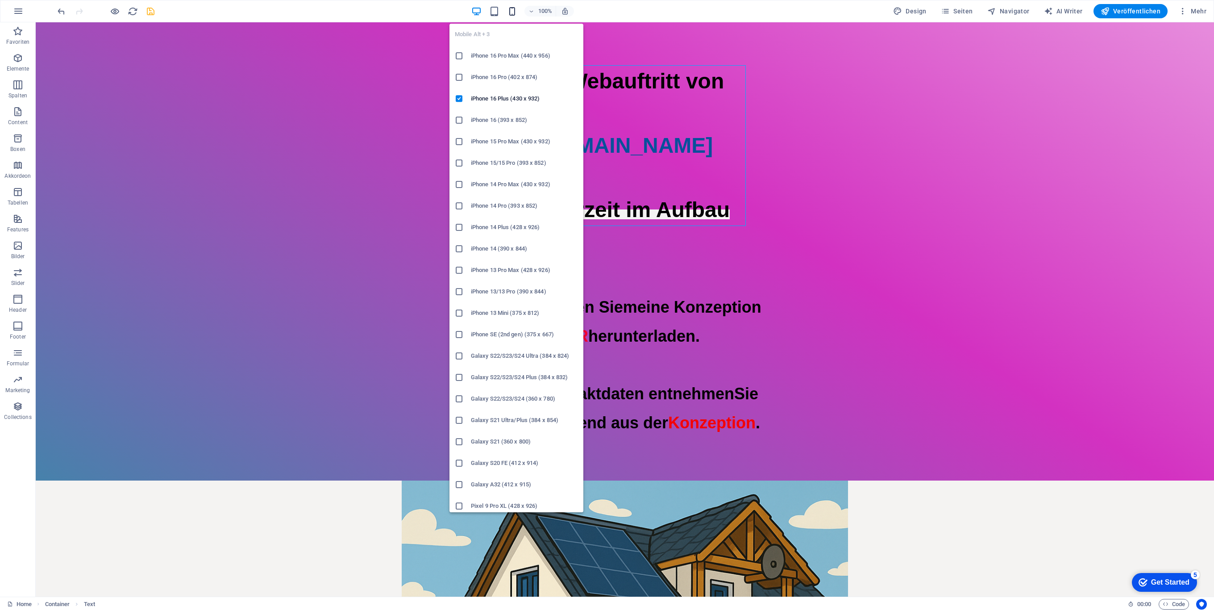
click at [516, 10] on icon "button" at bounding box center [512, 11] width 10 height 10
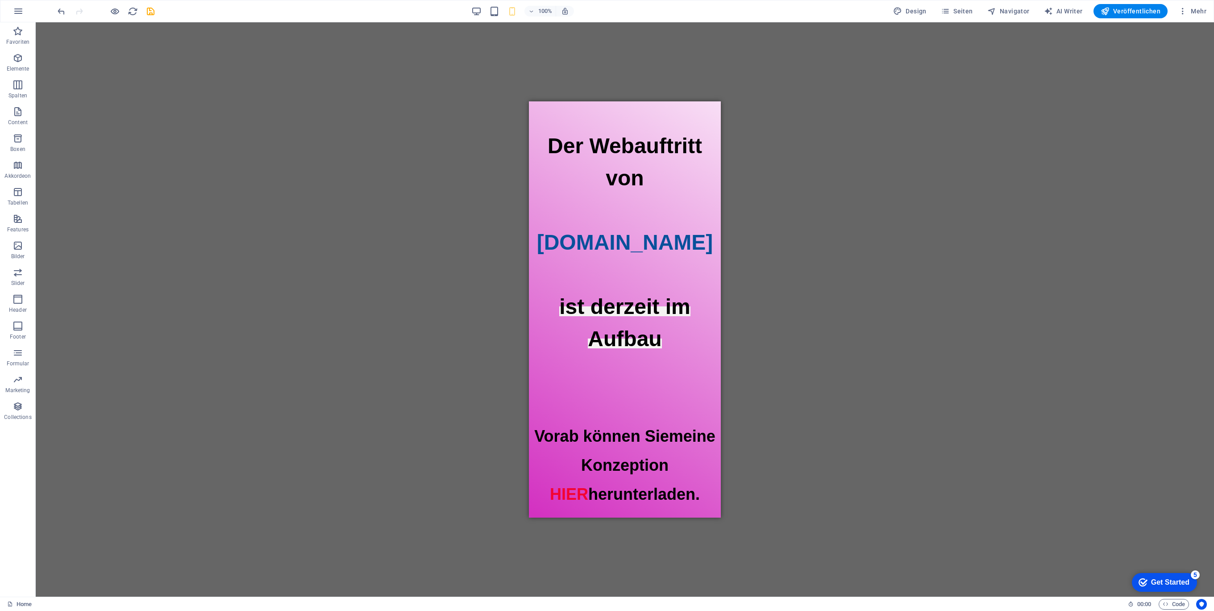
click at [150, 7] on icon "save" at bounding box center [150, 11] width 10 height 10
click at [114, 12] on icon "button" at bounding box center [115, 11] width 10 height 10
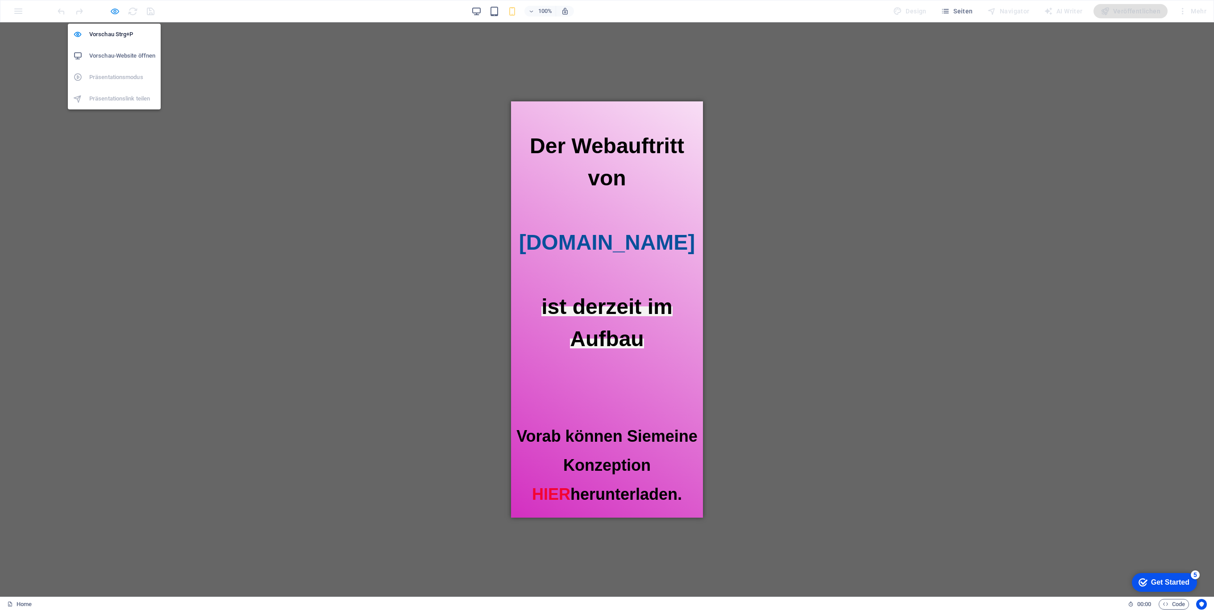
click at [112, 12] on icon "button" at bounding box center [115, 11] width 10 height 10
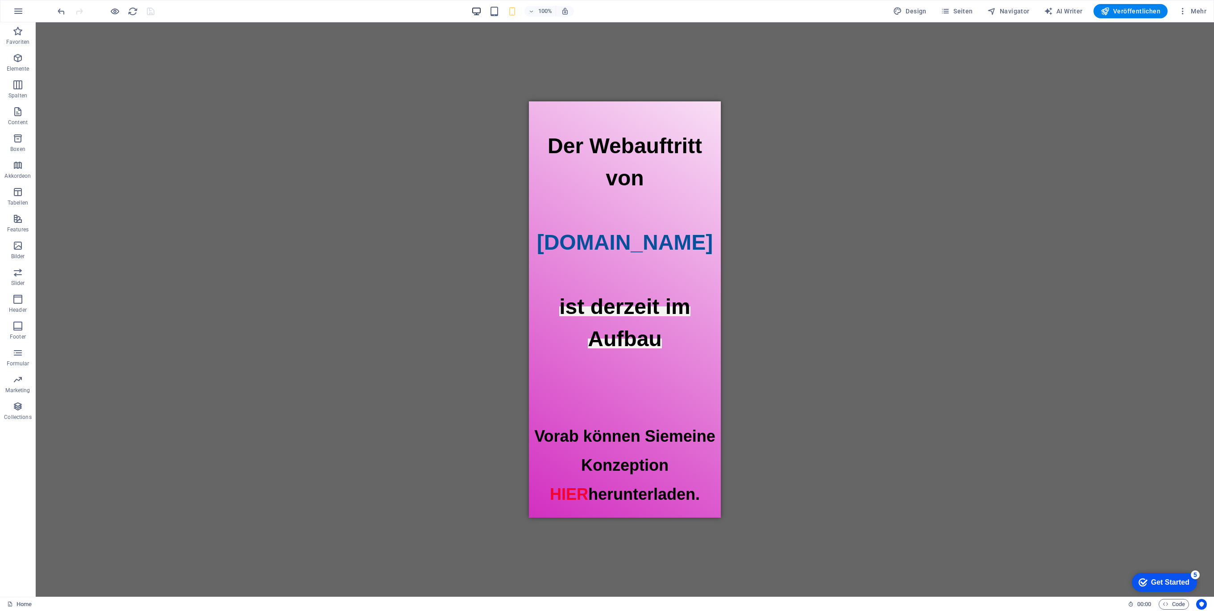
click at [474, 8] on icon "button" at bounding box center [476, 11] width 10 height 10
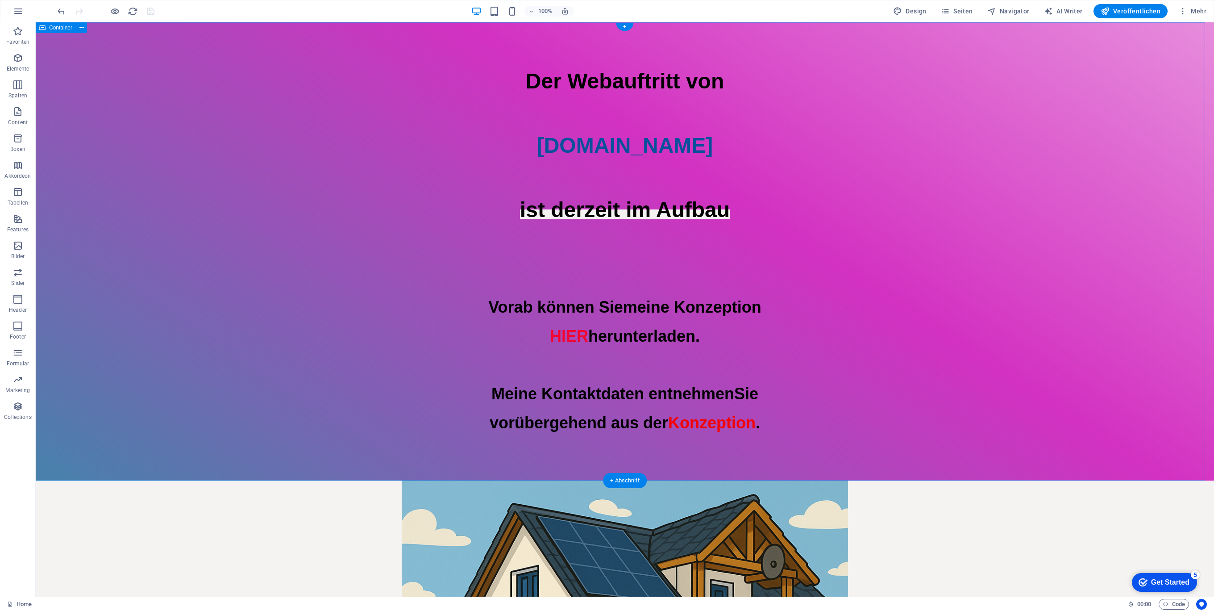
click at [797, 213] on div "Der Webauftritt von [DOMAIN_NAME] ist derzeit im Aufbau Vorab können Sie meine …" at bounding box center [625, 251] width 1178 height 458
click at [645, 217] on div "Der Webauftritt von [DOMAIN_NAME] ist derzeit im Aufbau" at bounding box center [625, 145] width 1178 height 161
click at [626, 119] on div "Der Webauftritt von [DOMAIN_NAME] ist derzeit im Aufbau" at bounding box center [625, 145] width 1178 height 161
click at [526, 58] on icon at bounding box center [527, 59] width 5 height 9
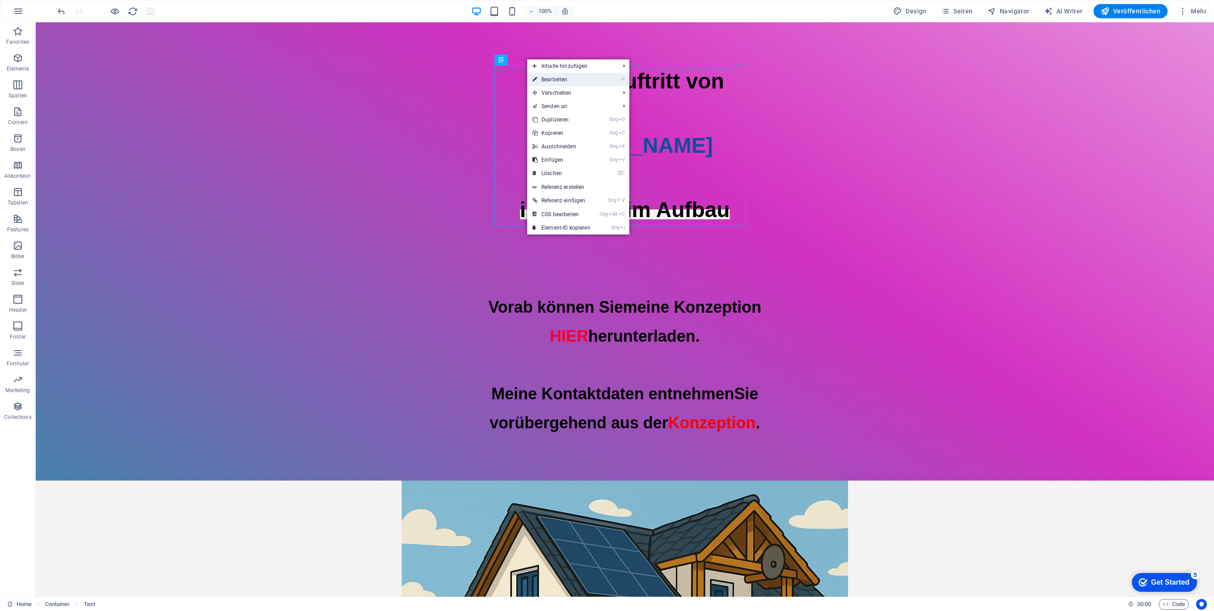
click at [563, 79] on link "⏎ Bearbeiten" at bounding box center [561, 79] width 69 height 13
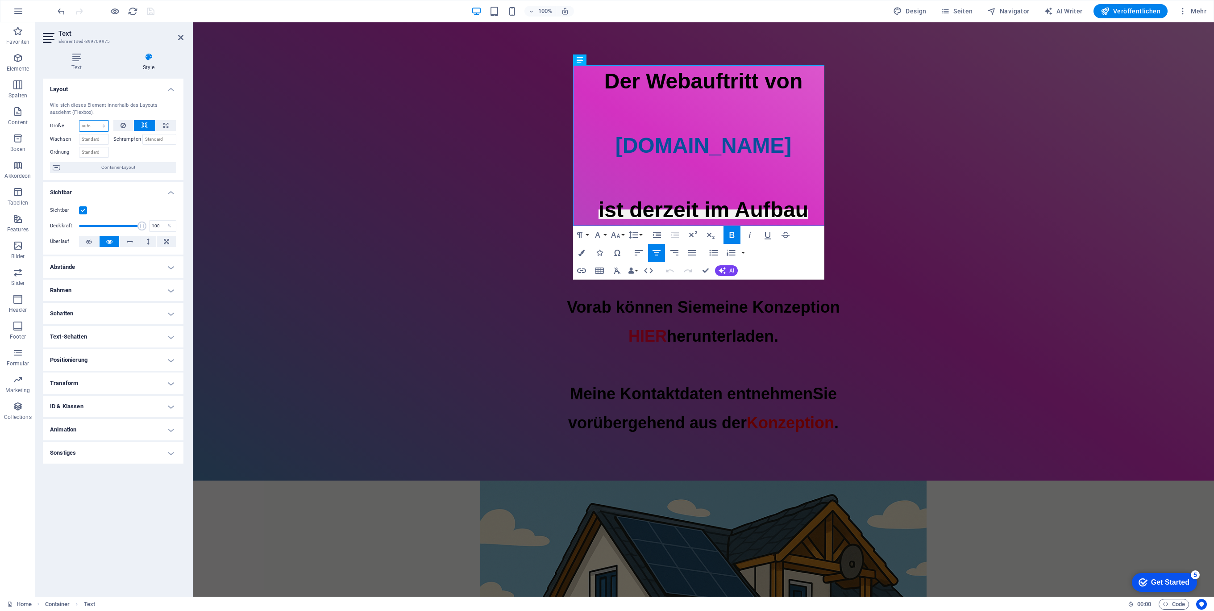
click at [95, 123] on select "Standard auto px % 1/1 1/2 1/3 1/4 1/5 1/6 1/7 1/8 1/9 1/10" at bounding box center [93, 126] width 29 height 11
click at [116, 431] on h4 "Animation" at bounding box center [113, 429] width 141 height 21
click at [120, 456] on select "Nicht animieren Ein- & Ausblenden Auf- & Zuklappen Rein- & Rauszoomen Von links…" at bounding box center [113, 456] width 126 height 11
select select "fade"
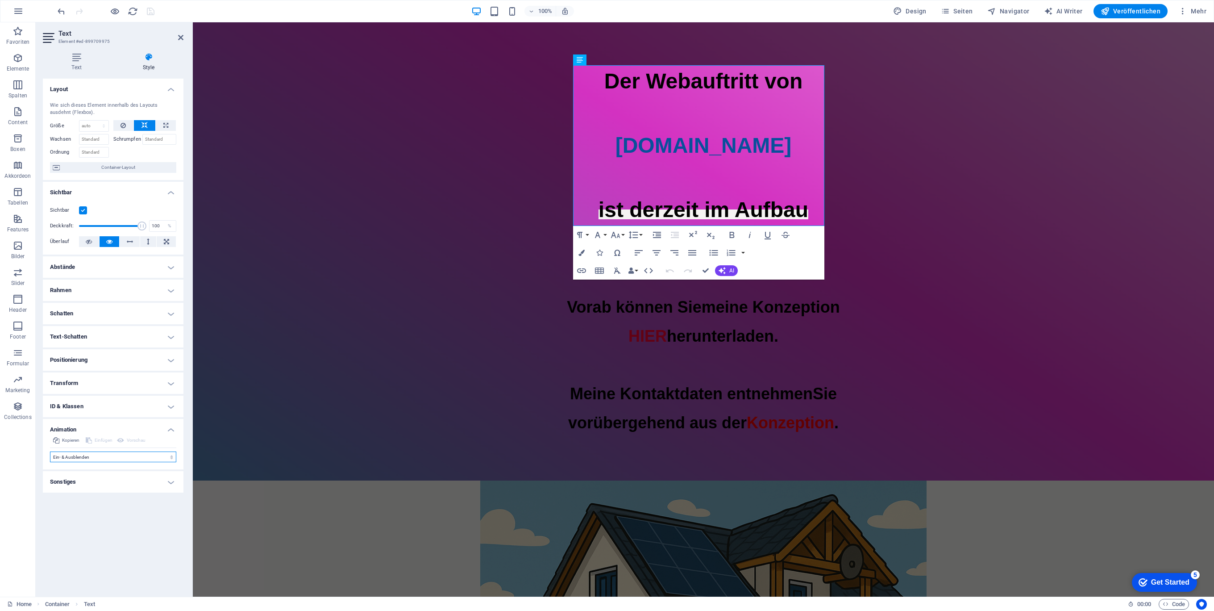
click at [50, 451] on select "Nicht animieren Ein- & Ausblenden Auf- & Zuklappen Rein- & Rauszoomen Von links…" at bounding box center [113, 456] width 126 height 11
select select "scroll"
click at [126, 458] on select "Nicht animieren Ein- & Ausblenden Auf- & Zuklappen Rein- & Rauszoomen Von links…" at bounding box center [113, 456] width 126 height 11
select select "none"
click at [50, 451] on select "Nicht animieren Ein- & Ausblenden Auf- & Zuklappen Rein- & Rauszoomen Von links…" at bounding box center [113, 456] width 126 height 11
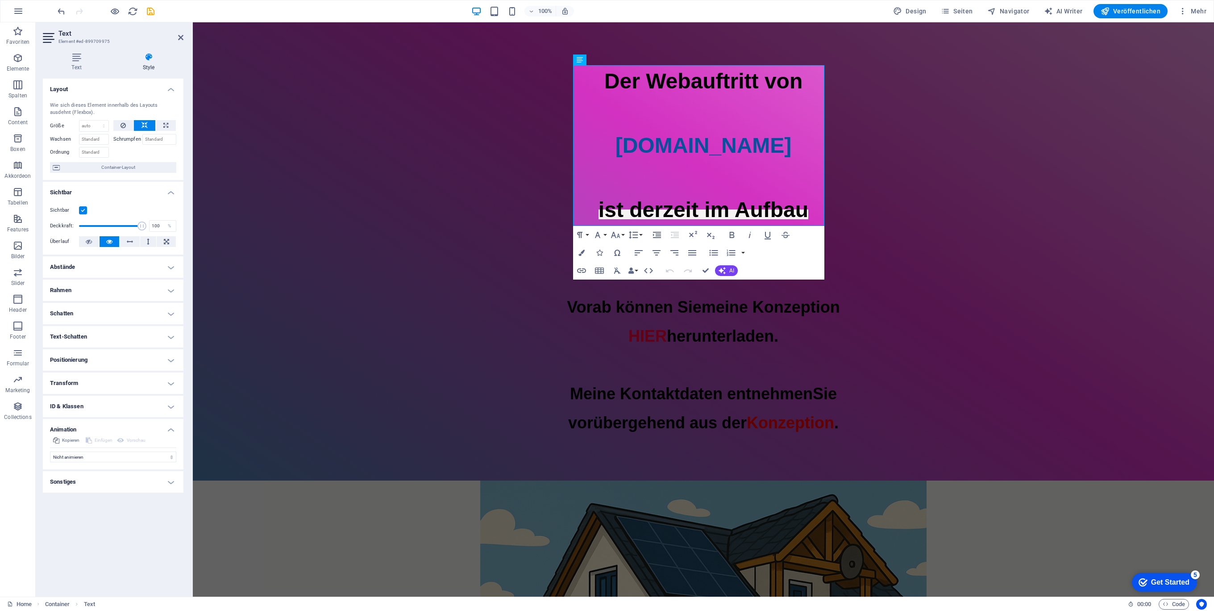
click at [119, 522] on div "Layout Wie sich dieses Element innerhalb des Layouts ausdehnt (Flexbox). Größe …" at bounding box center [113, 334] width 141 height 511
click at [154, 8] on icon "save" at bounding box center [150, 11] width 10 height 10
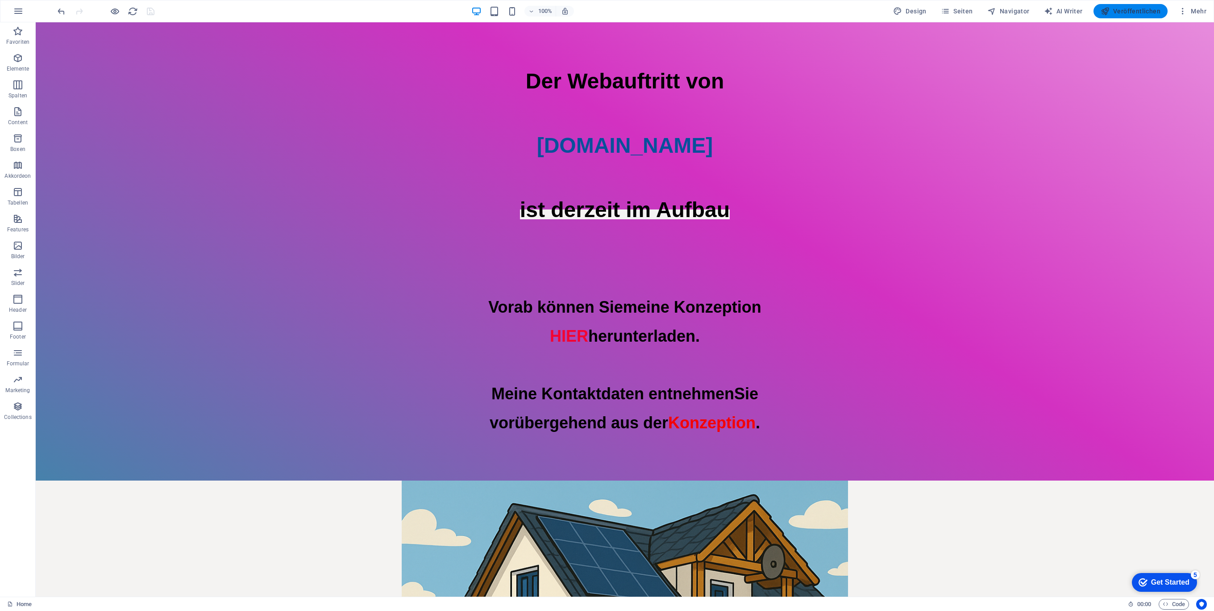
click at [1141, 7] on span "Veröffentlichen" at bounding box center [1131, 11] width 60 height 9
click at [632, 221] on div "Der Webauftritt von [DOMAIN_NAME] ist derzeit im Aufbau" at bounding box center [625, 145] width 1178 height 161
click at [624, 209] on div "Der Webauftritt von [DOMAIN_NAME] ist derzeit im Aufbau" at bounding box center [625, 145] width 1178 height 161
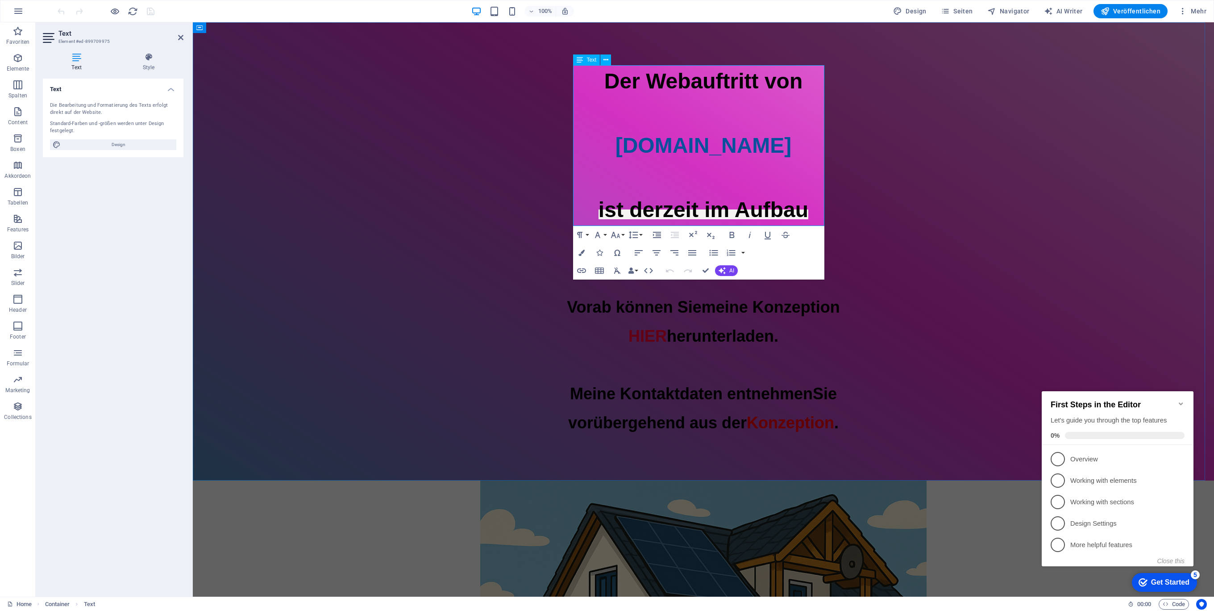
click at [780, 194] on p "ist derzeit im Aufbau" at bounding box center [703, 210] width 1021 height 32
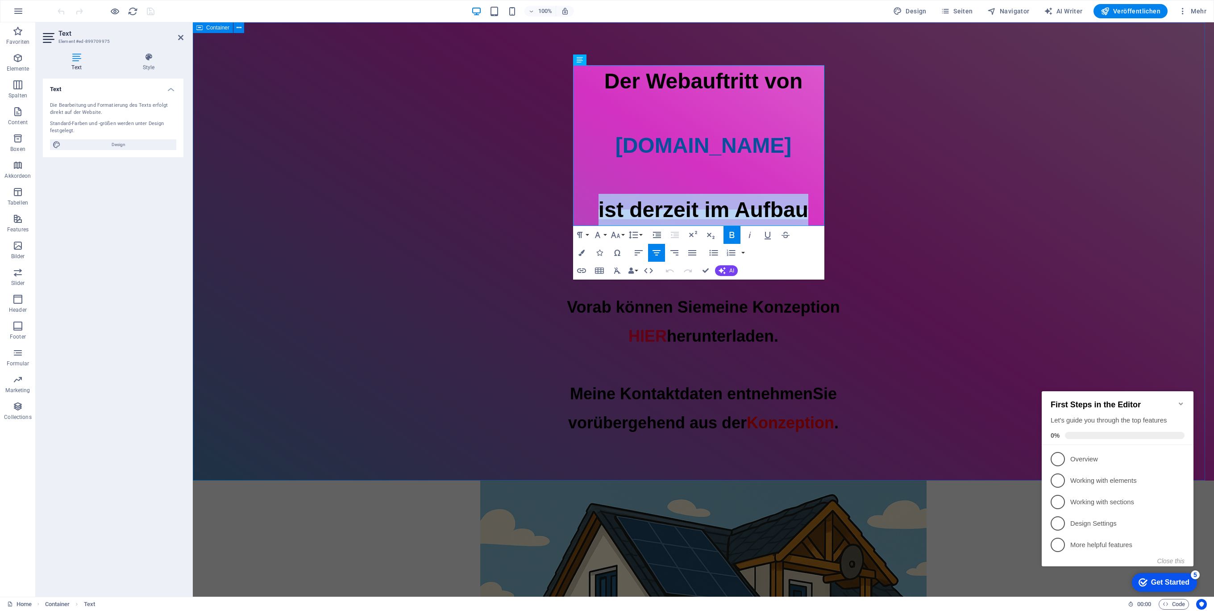
drag, startPoint x: 823, startPoint y: 205, endPoint x: 549, endPoint y: 221, distance: 274.5
click at [549, 221] on div "Der Webauftritt von [DOMAIN_NAME] ist derzeit im Aufbau Vorab können Sie meine …" at bounding box center [703, 251] width 1021 height 458
click at [691, 220] on span "ist derzeit im Aufbau" at bounding box center [704, 210] width 210 height 24
drag, startPoint x: 716, startPoint y: 181, endPoint x: 726, endPoint y: 181, distance: 9.8
click at [717, 181] on p at bounding box center [703, 178] width 1021 height 32
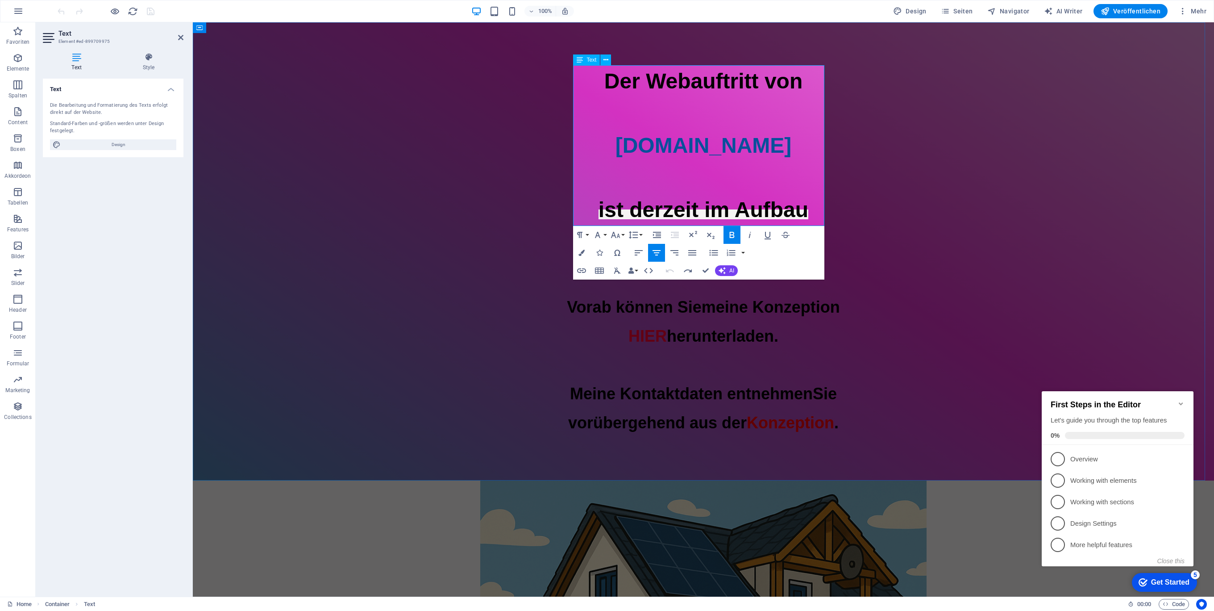
drag, startPoint x: 719, startPoint y: 195, endPoint x: 725, endPoint y: 186, distance: 10.6
click at [719, 195] on p "ist derzeit im Aufbau" at bounding box center [703, 210] width 1021 height 32
click at [716, 183] on p at bounding box center [703, 178] width 1021 height 32
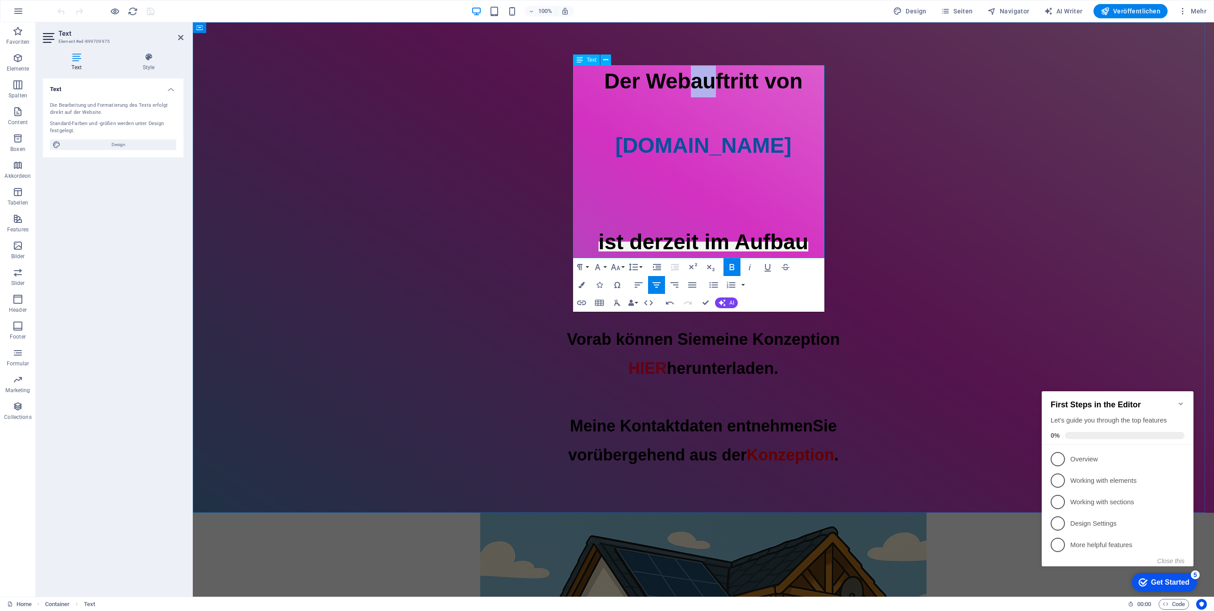
drag, startPoint x: 707, startPoint y: 85, endPoint x: 688, endPoint y: 85, distance: 19.2
click at [688, 85] on span "Der Webauftritt von" at bounding box center [703, 81] width 198 height 24
copy span "au"
click at [691, 217] on p "​" at bounding box center [703, 210] width 1021 height 32
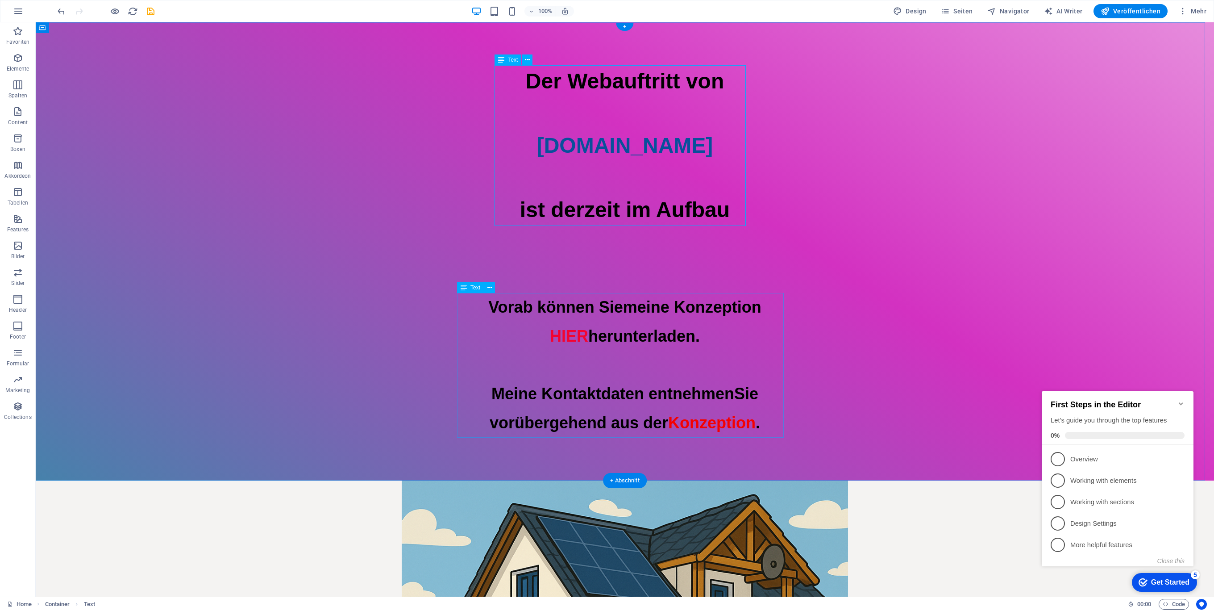
click at [660, 318] on div "Vorab können Sie meine Konzeption HIER herunterladen. Meine Kontaktdaten entneh…" at bounding box center [625, 365] width 1178 height 145
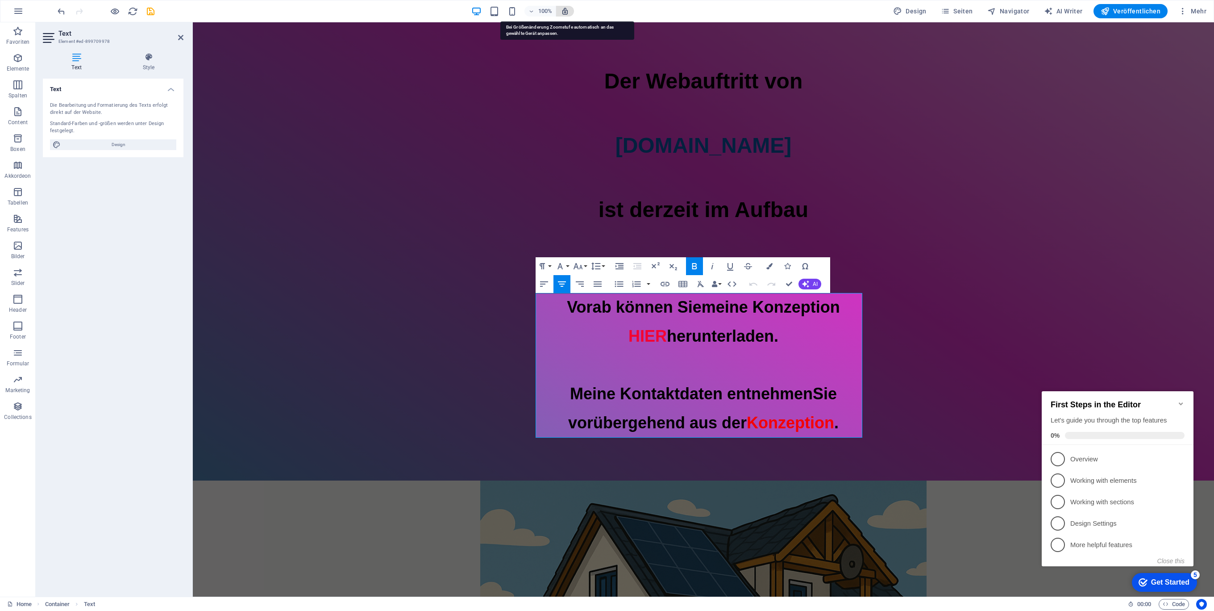
click at [566, 8] on icon "button" at bounding box center [565, 11] width 8 height 8
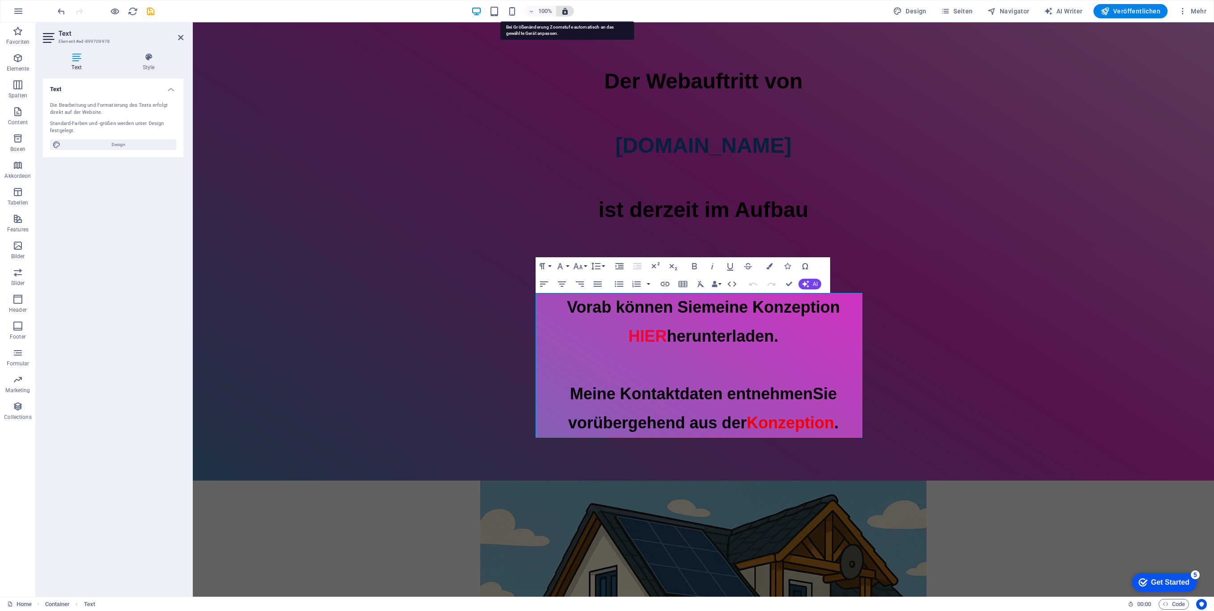
click at [566, 12] on icon "button" at bounding box center [565, 11] width 8 height 8
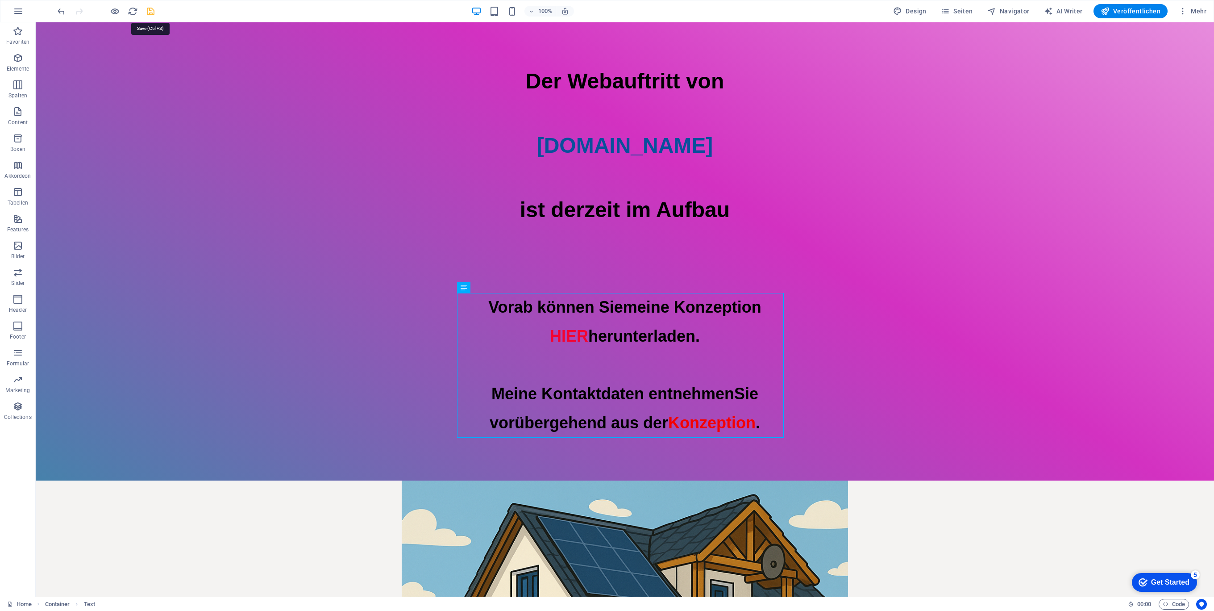
click at [148, 11] on icon "save" at bounding box center [150, 11] width 10 height 10
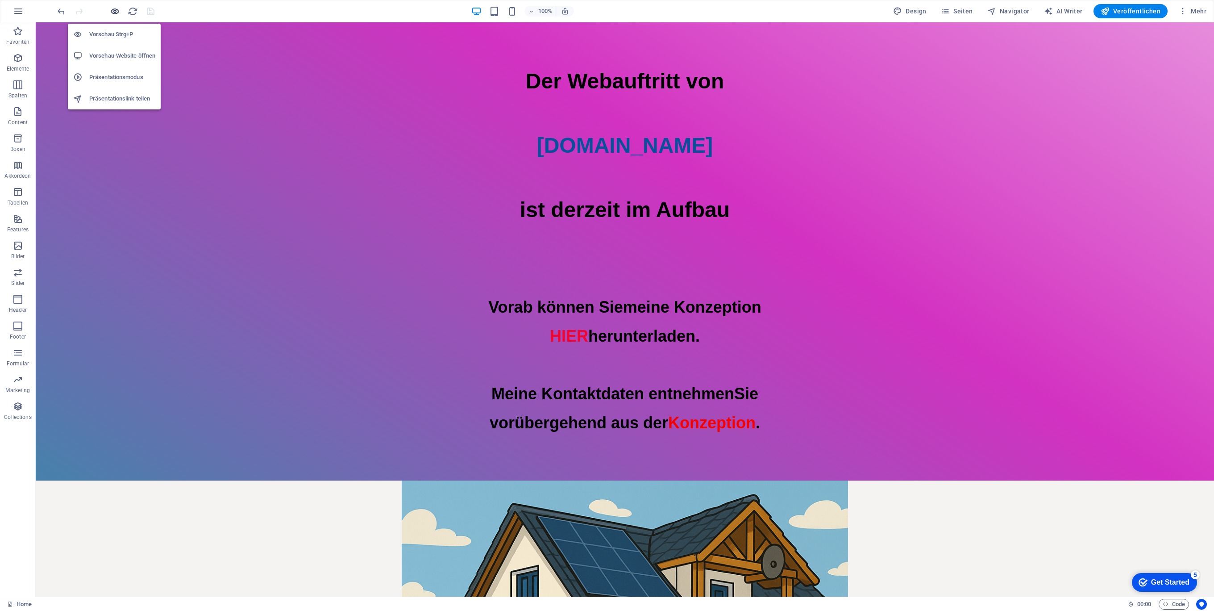
click at [113, 13] on icon "button" at bounding box center [115, 11] width 10 height 10
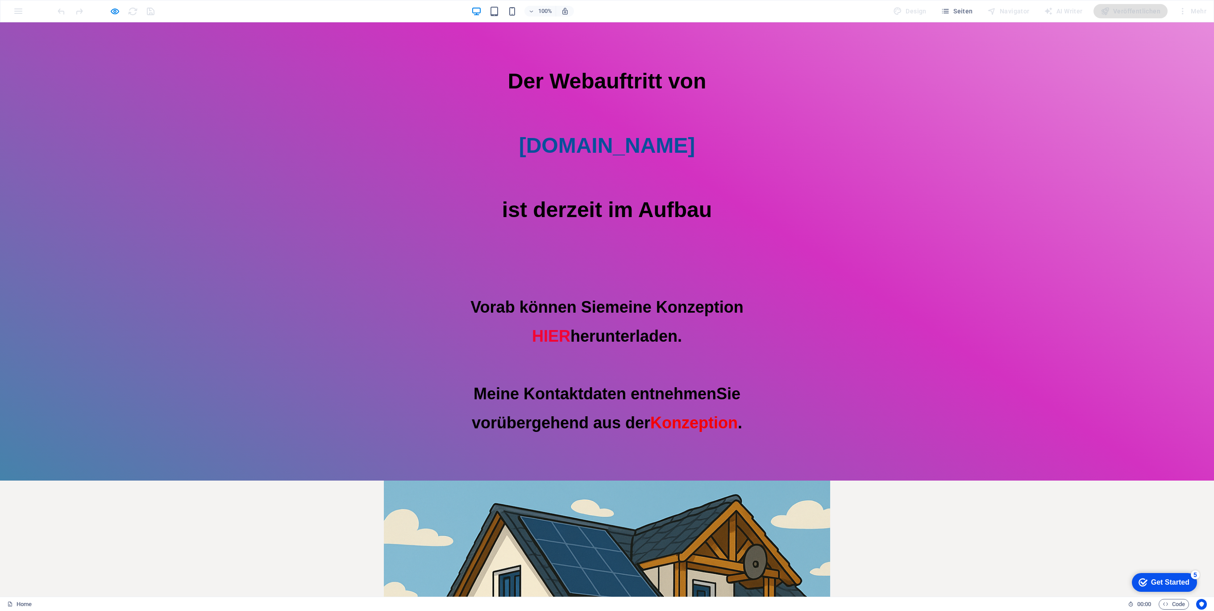
click at [258, 198] on div "Der Webauftritt von [DOMAIN_NAME] ist derzeit im Aufbau Vorab können Sie meine …" at bounding box center [607, 251] width 1214 height 458
click at [114, 14] on icon "button" at bounding box center [115, 11] width 10 height 10
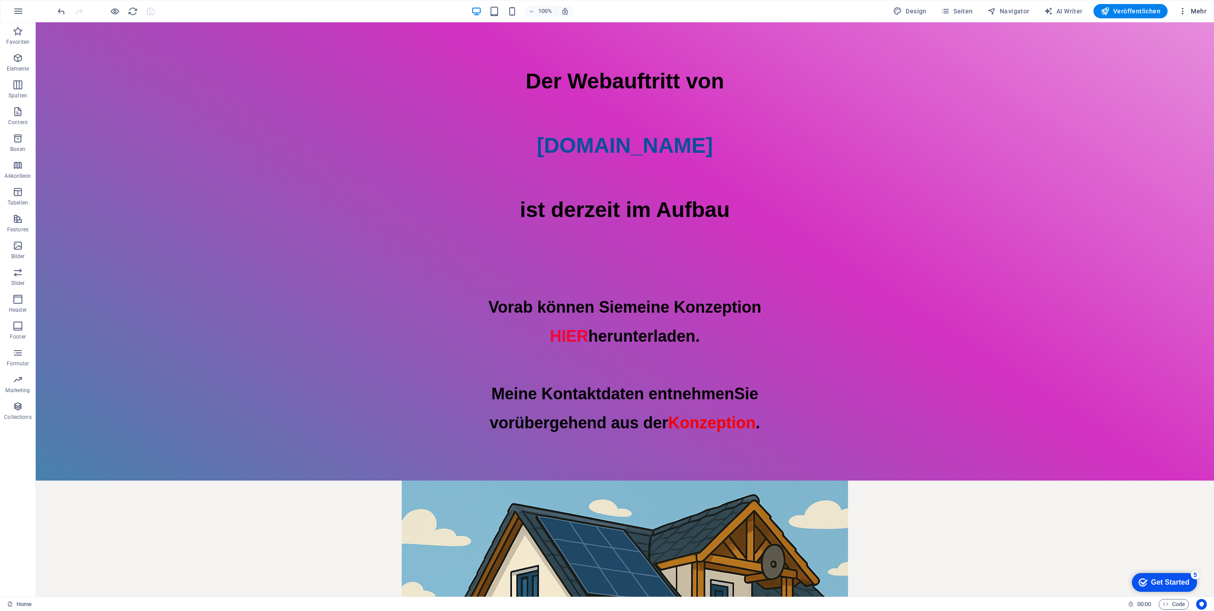
click at [1195, 8] on span "Mehr" at bounding box center [1192, 11] width 28 height 9
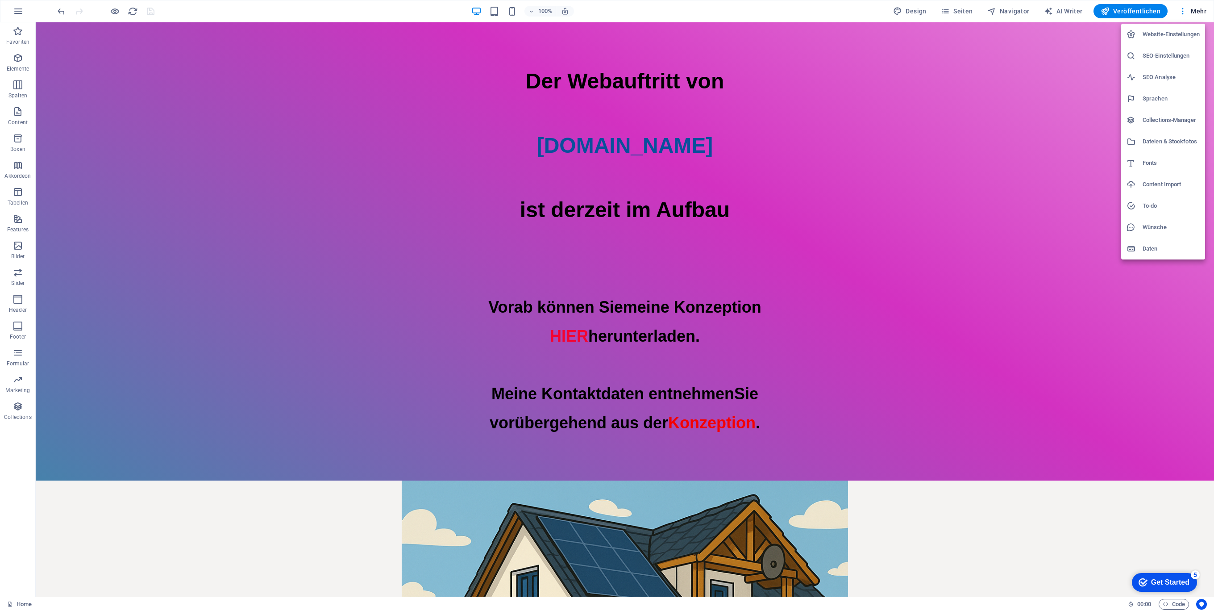
click at [1171, 36] on h6 "Website-Einstellungen" at bounding box center [1171, 34] width 57 height 11
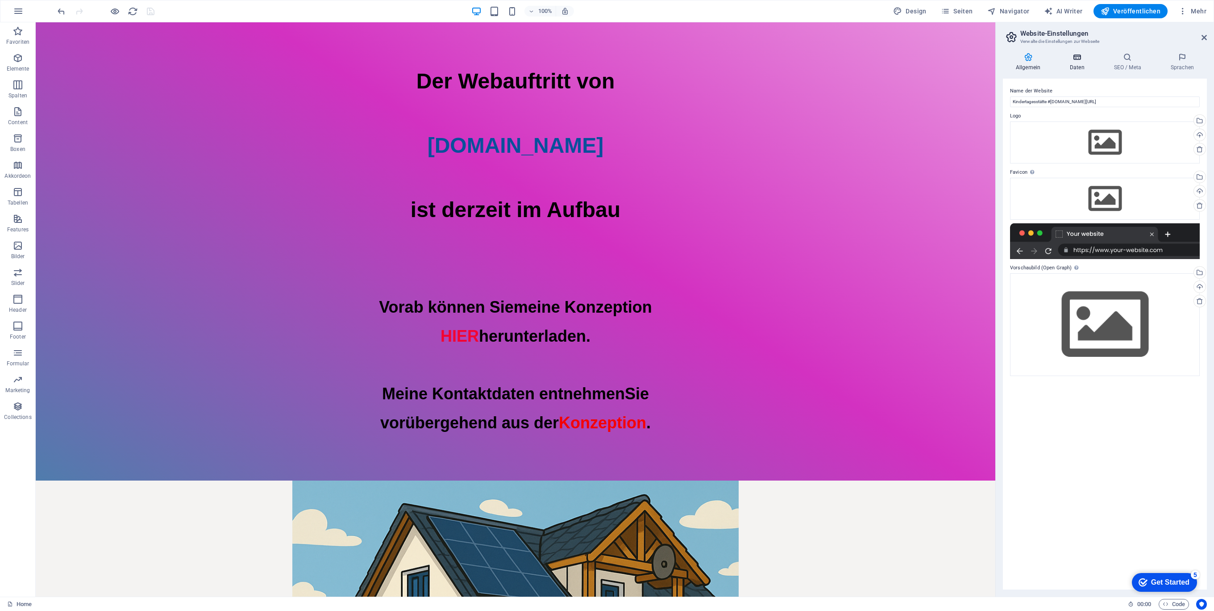
click at [1075, 58] on icon at bounding box center [1077, 57] width 41 height 9
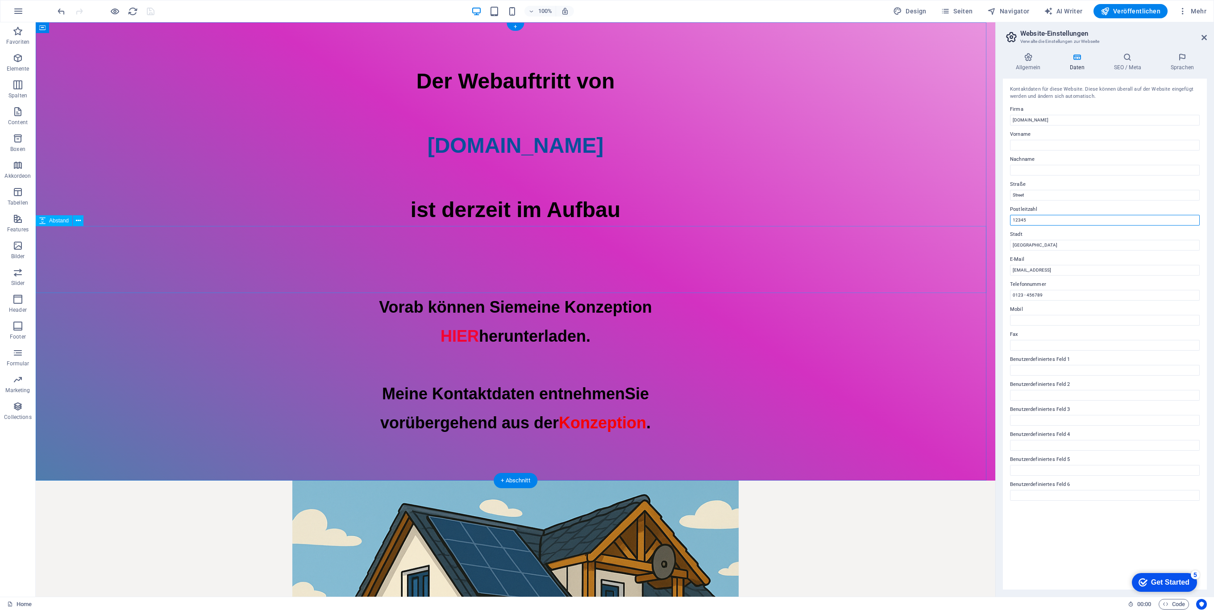
drag, startPoint x: 1079, startPoint y: 241, endPoint x: 906, endPoint y: 244, distance: 173.2
drag, startPoint x: 1066, startPoint y: 267, endPoint x: 984, endPoint y: 245, distance: 85.1
click at [1069, 270] on input "7d02060dd24713efd25f90b18dc8a7@plesk.local" at bounding box center [1105, 270] width 190 height 11
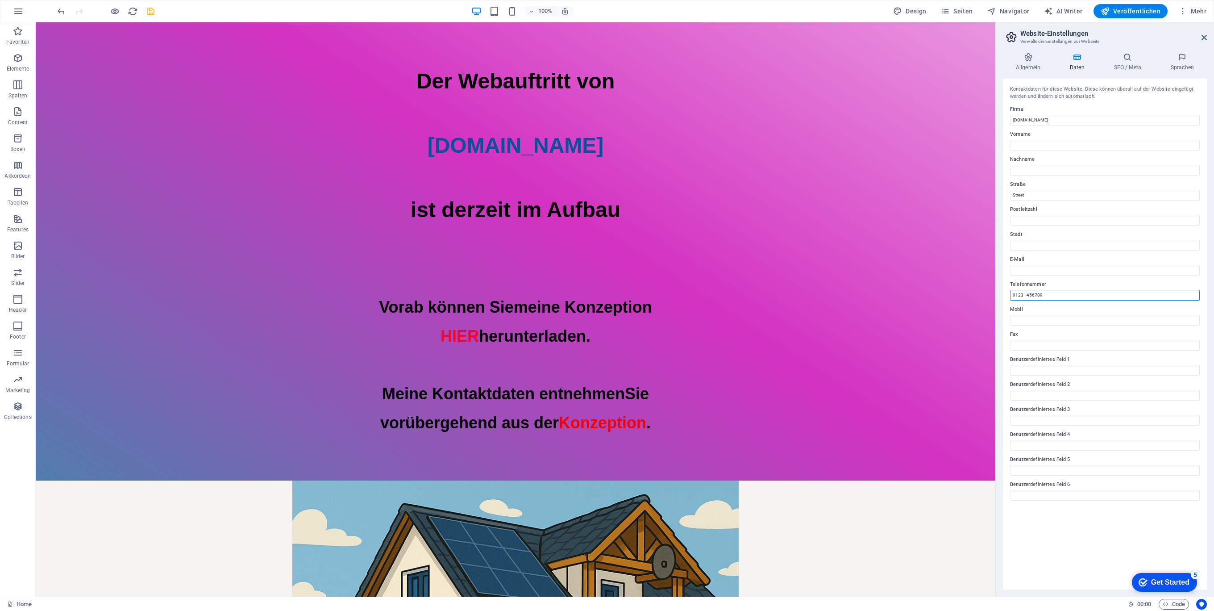
drag, startPoint x: 1055, startPoint y: 291, endPoint x: 1000, endPoint y: 290, distance: 54.5
click at [1001, 290] on div "Allgemein Daten SEO / Meta Sprachen Name der Website Kindertagesstätte #spielhu…" at bounding box center [1105, 321] width 218 height 551
click at [1122, 58] on icon at bounding box center [1127, 57] width 53 height 9
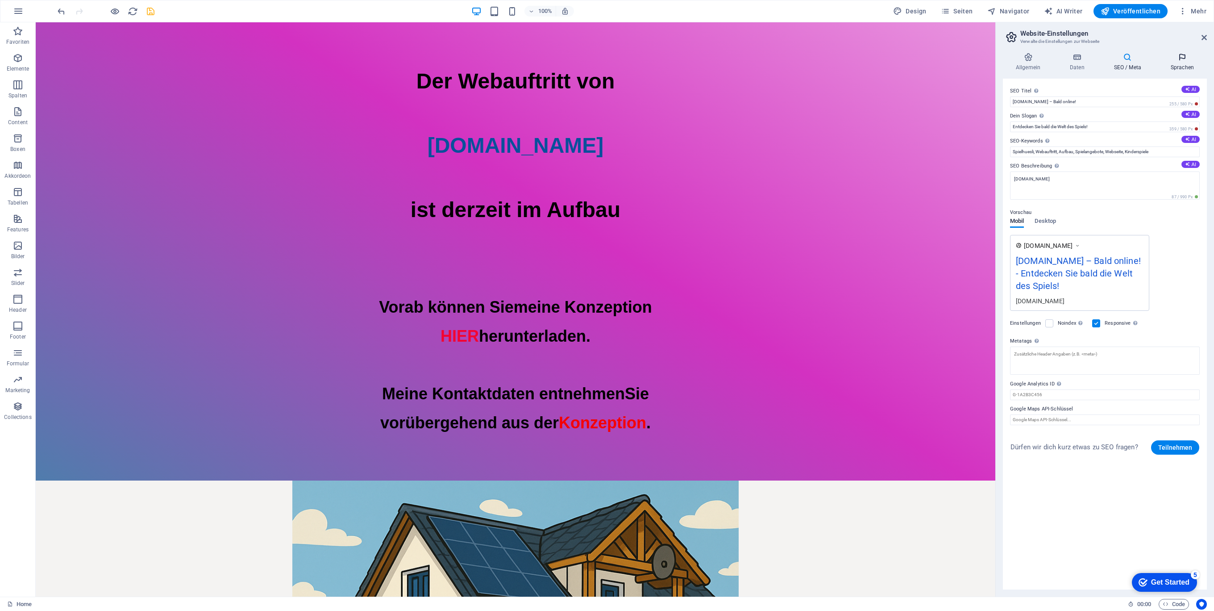
click at [1184, 56] on icon at bounding box center [1182, 57] width 49 height 9
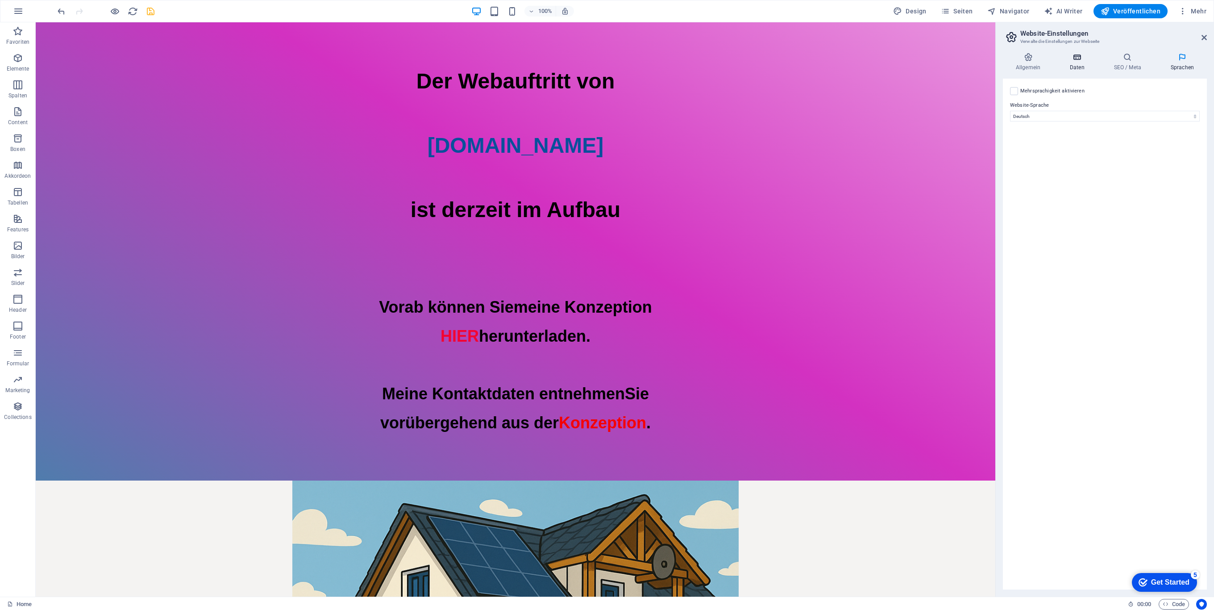
click at [1083, 58] on icon at bounding box center [1077, 57] width 41 height 9
click at [1030, 60] on icon at bounding box center [1028, 57] width 50 height 9
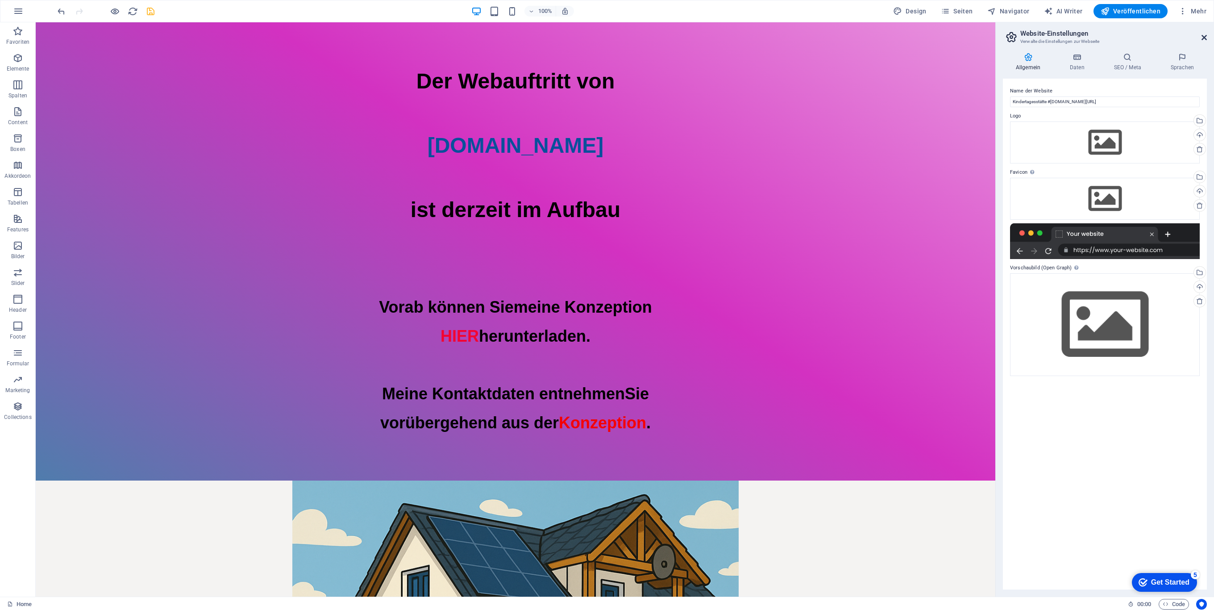
click at [1201, 34] on icon at bounding box center [1203, 37] width 5 height 7
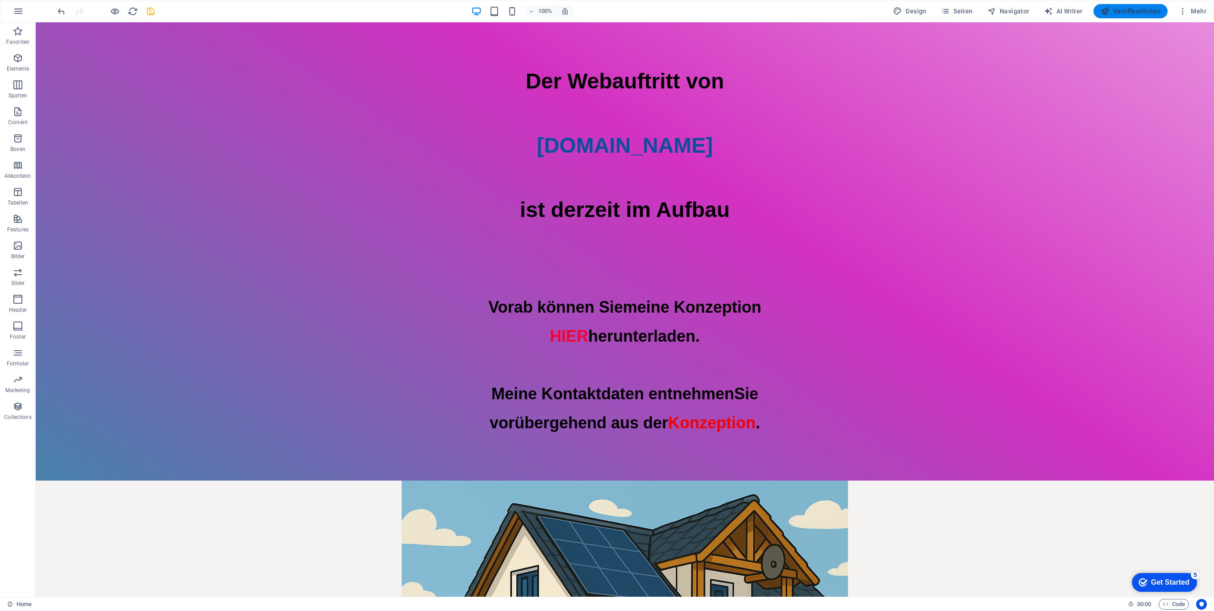
click at [1139, 4] on button "Veröffentlichen" at bounding box center [1130, 11] width 74 height 14
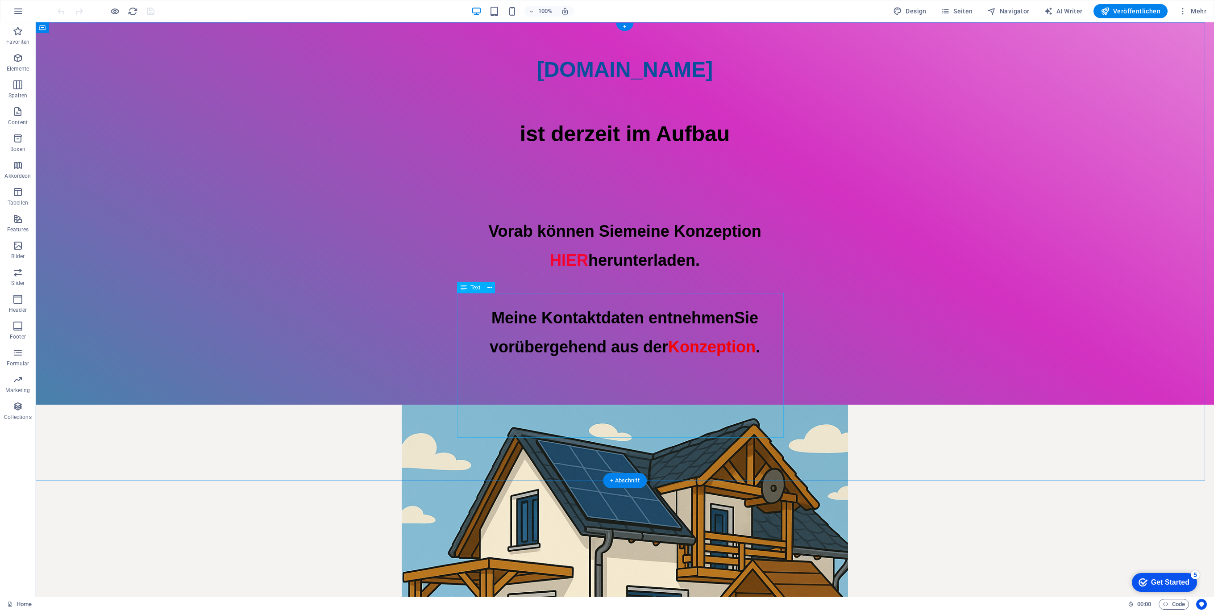
scroll to position [119, 0]
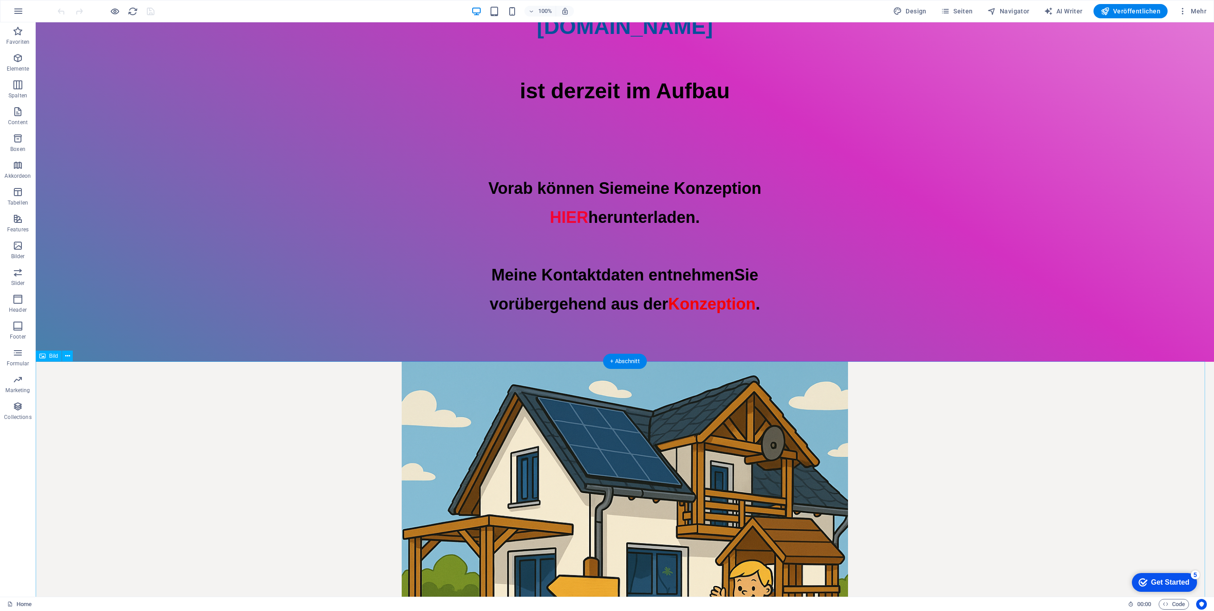
click at [444, 420] on figure at bounding box center [625, 585] width 1178 height 446
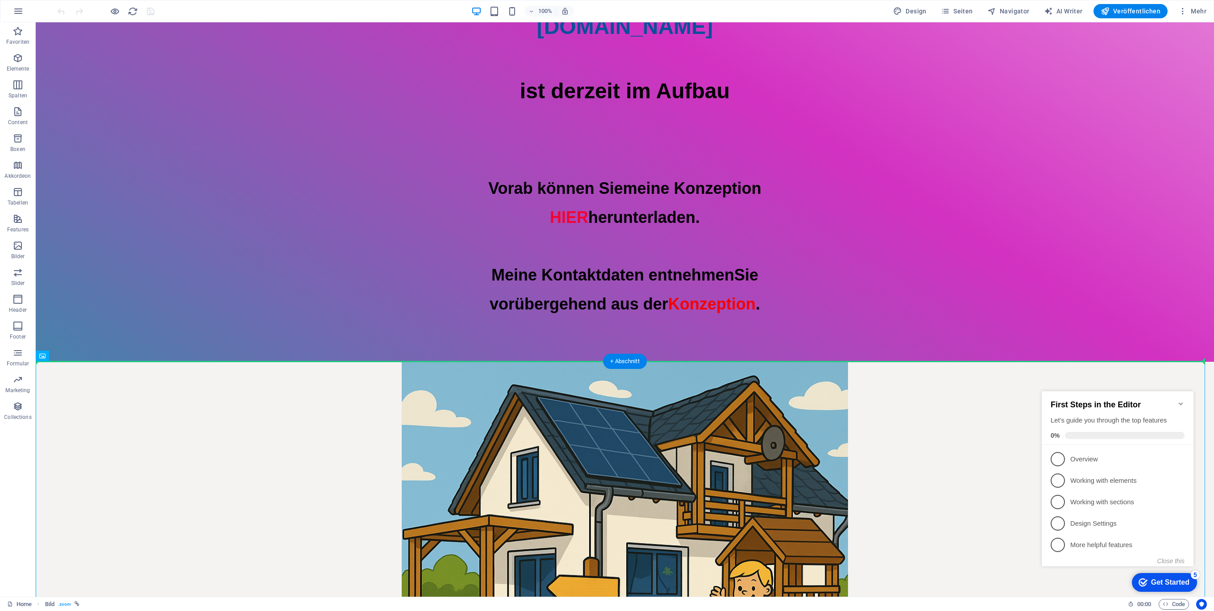
drag, startPoint x: 443, startPoint y: 451, endPoint x: 473, endPoint y: 346, distance: 108.5
drag, startPoint x: 519, startPoint y: 461, endPoint x: 540, endPoint y: 296, distance: 165.6
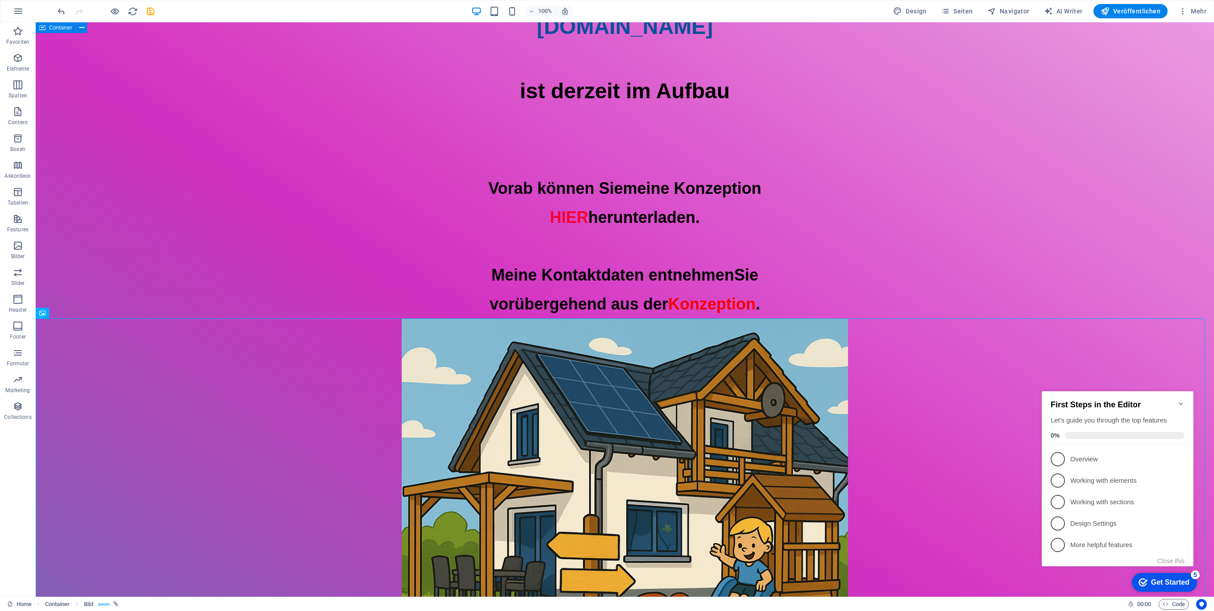
click at [831, 304] on div "Der Webauftritt von [DOMAIN_NAME] ist derzeit im Aufbau Vorab können Sie meine …" at bounding box center [625, 356] width 1178 height 904
click at [16, 28] on icon "button" at bounding box center [17, 31] width 11 height 11
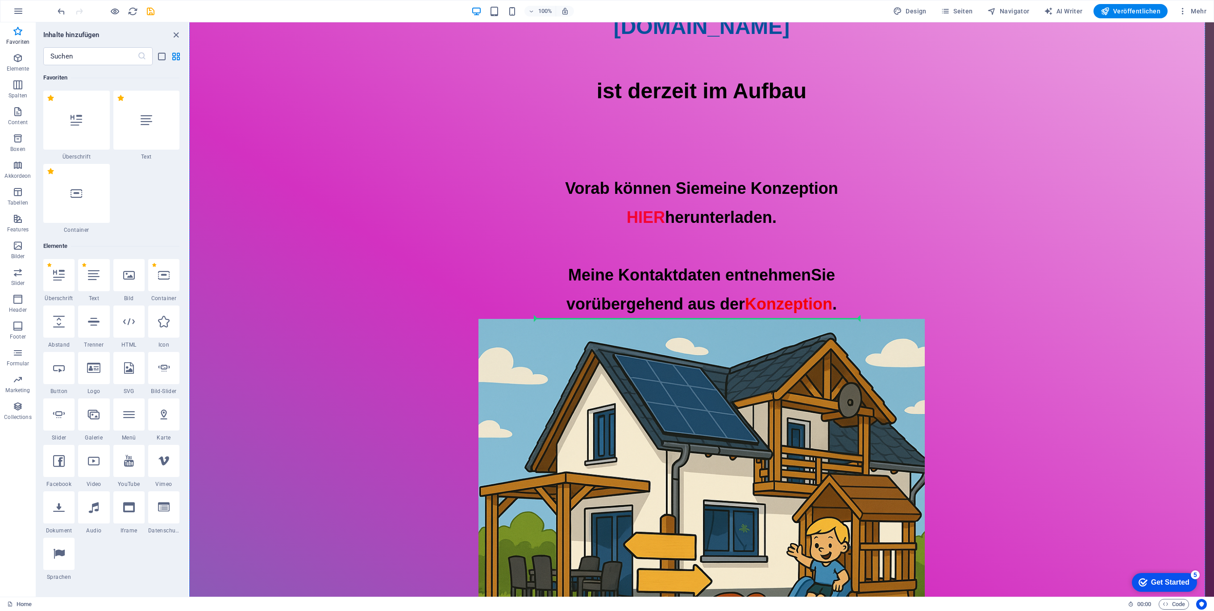
select select "px"
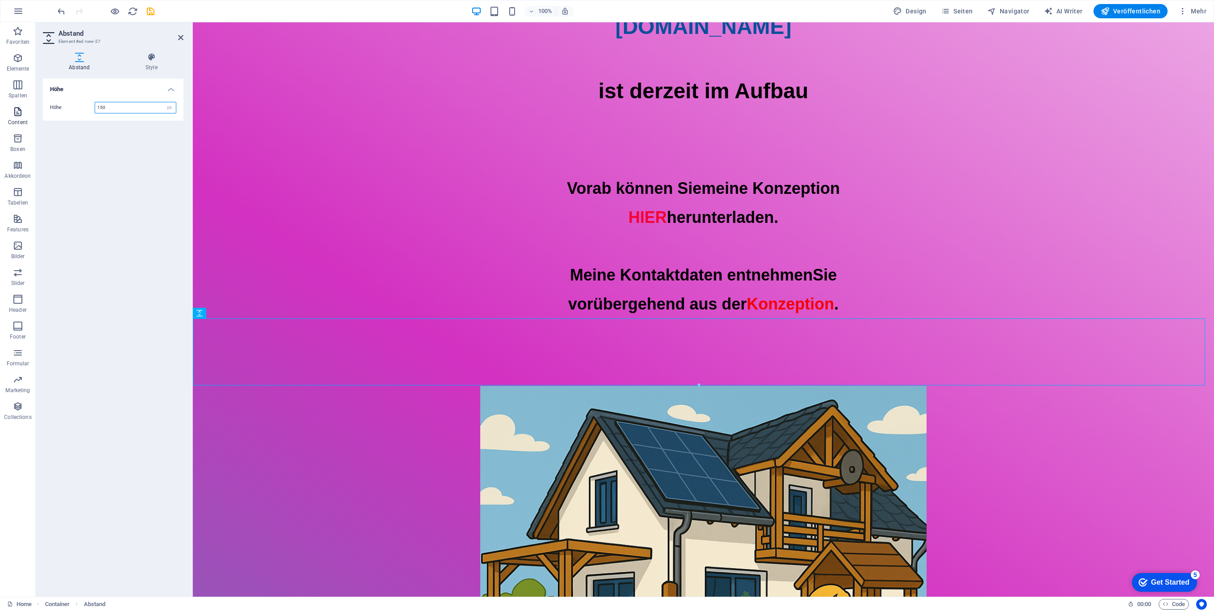
drag, startPoint x: 115, startPoint y: 107, endPoint x: 5, endPoint y: 102, distance: 110.3
click at [9, 102] on section "Favoriten Elemente Spalten Content Boxen Akkordeon Tabellen Features Bilder Sli…" at bounding box center [607, 309] width 1214 height 574
type input "100"
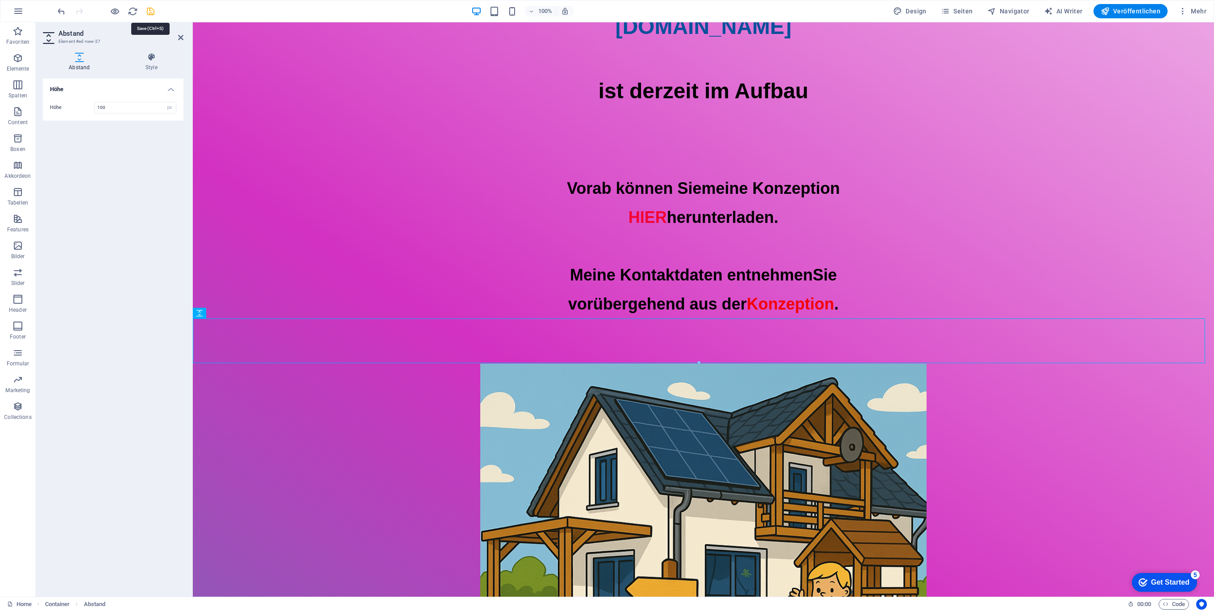
click at [153, 12] on icon "save" at bounding box center [150, 11] width 10 height 10
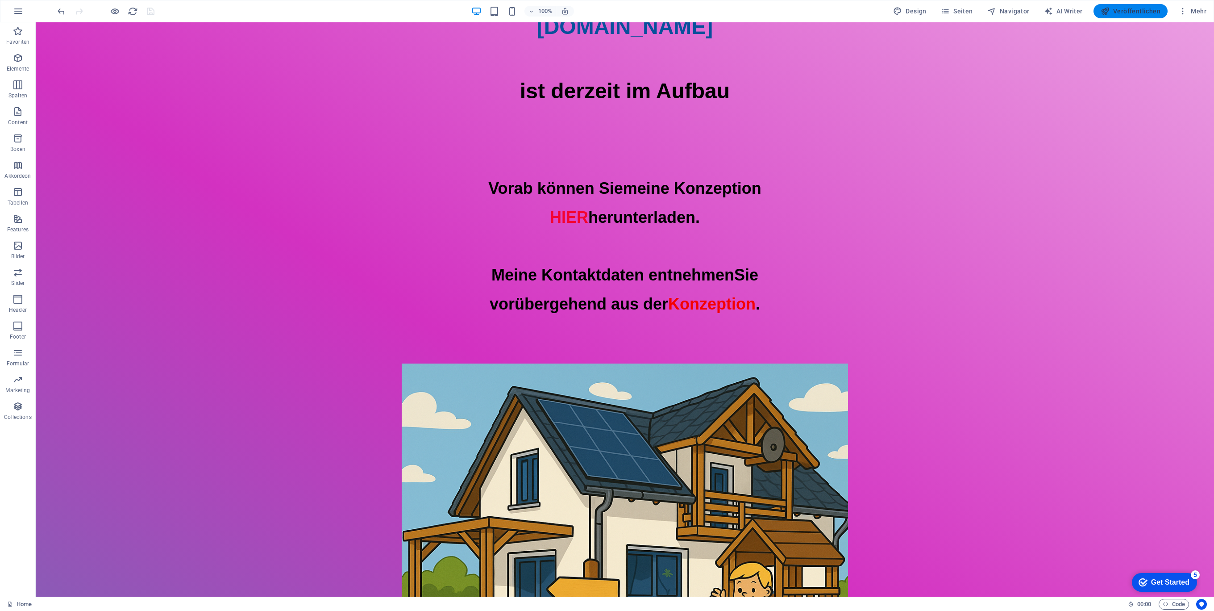
click at [1107, 14] on icon "button" at bounding box center [1105, 11] width 9 height 9
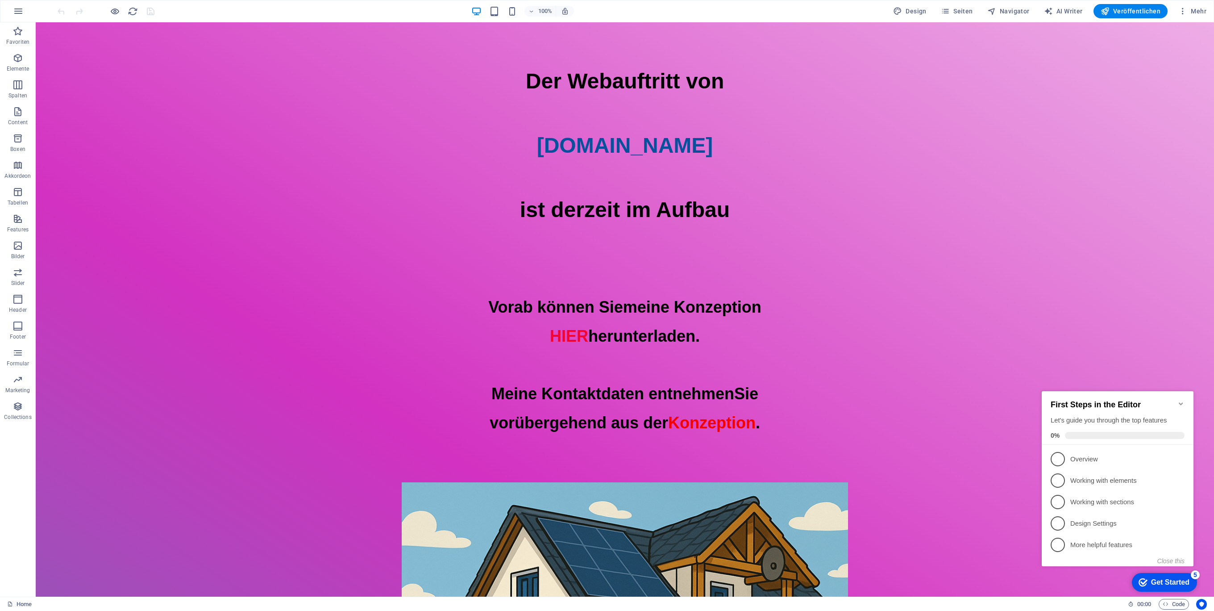
click at [1180, 400] on icon "Minimize checklist" at bounding box center [1180, 403] width 7 height 7
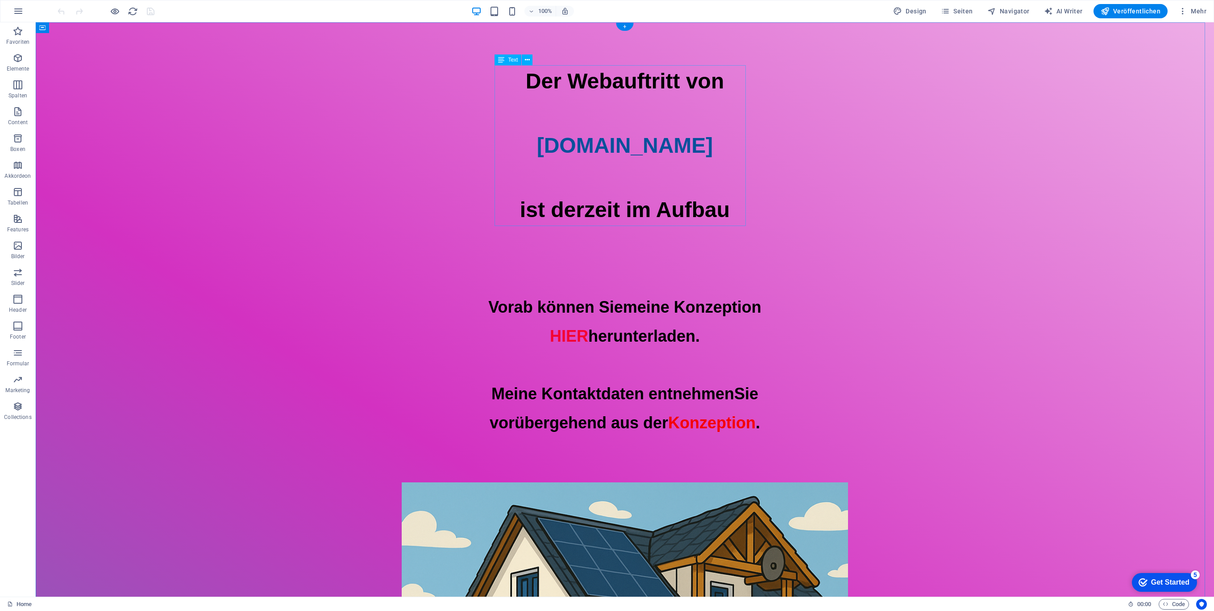
click at [674, 204] on div "Der Webauftritt von [DOMAIN_NAME] ist derzeit im Aufbau" at bounding box center [625, 145] width 1178 height 161
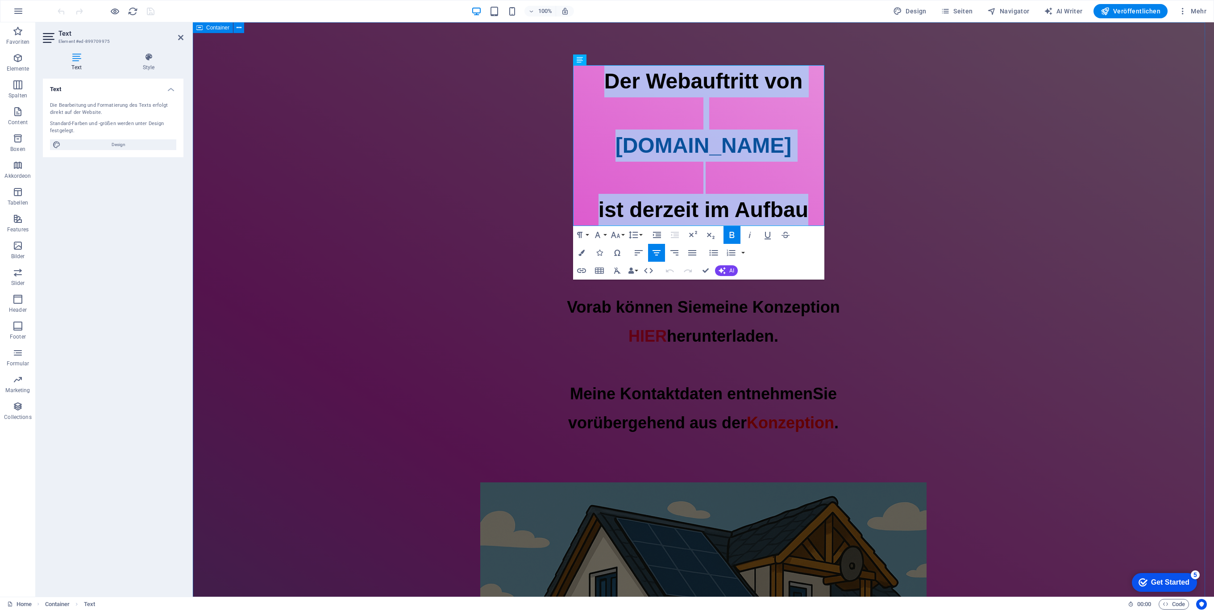
drag, startPoint x: 818, startPoint y: 214, endPoint x: 527, endPoint y: 59, distance: 329.6
click at [527, 59] on div "Der Webauftritt von [DOMAIN_NAME] ist derzeit im Aufbau Vorab können Sie meine …" at bounding box center [703, 496] width 1021 height 949
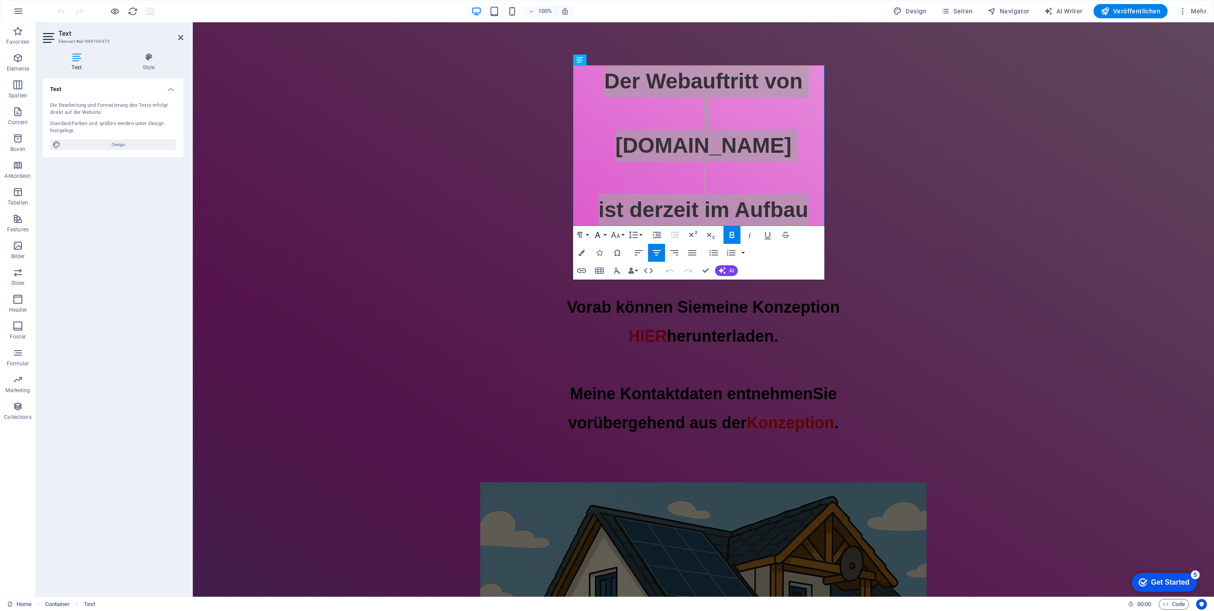
click at [607, 233] on button "Font Family" at bounding box center [599, 235] width 17 height 18
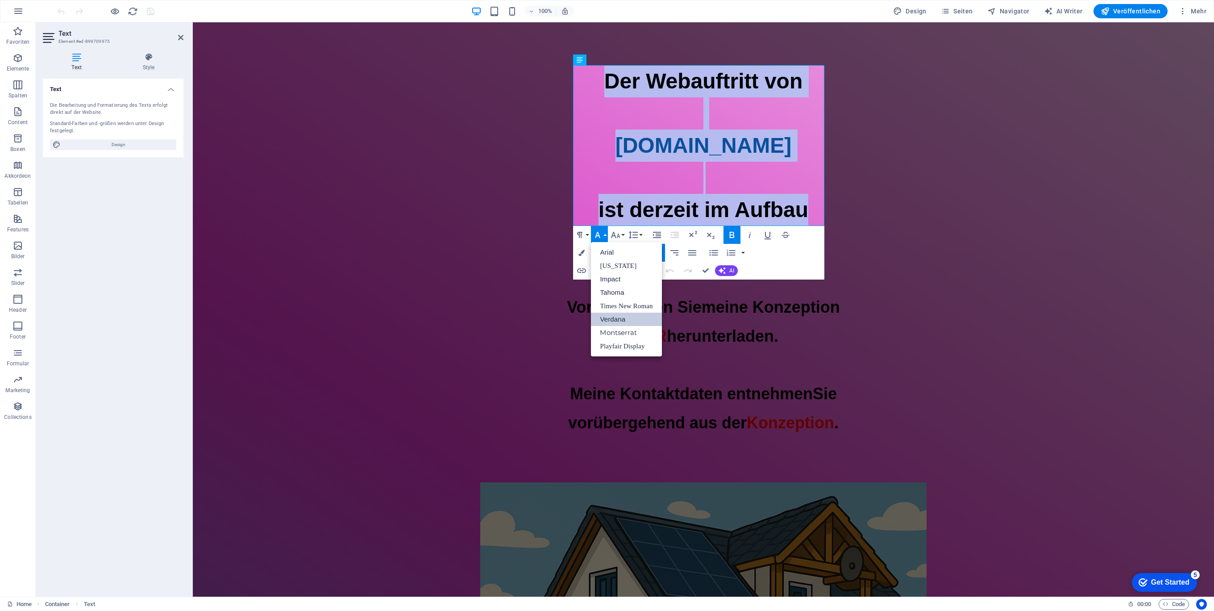
click at [616, 318] on link "Verdana" at bounding box center [626, 318] width 71 height 13
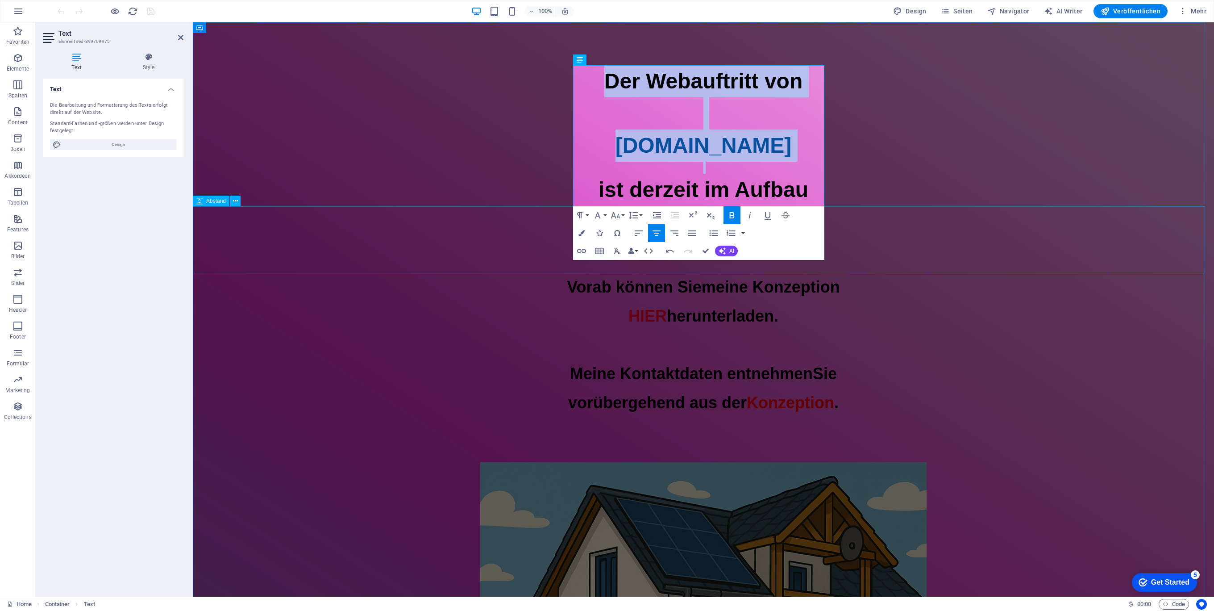
click at [969, 207] on div at bounding box center [703, 239] width 1021 height 67
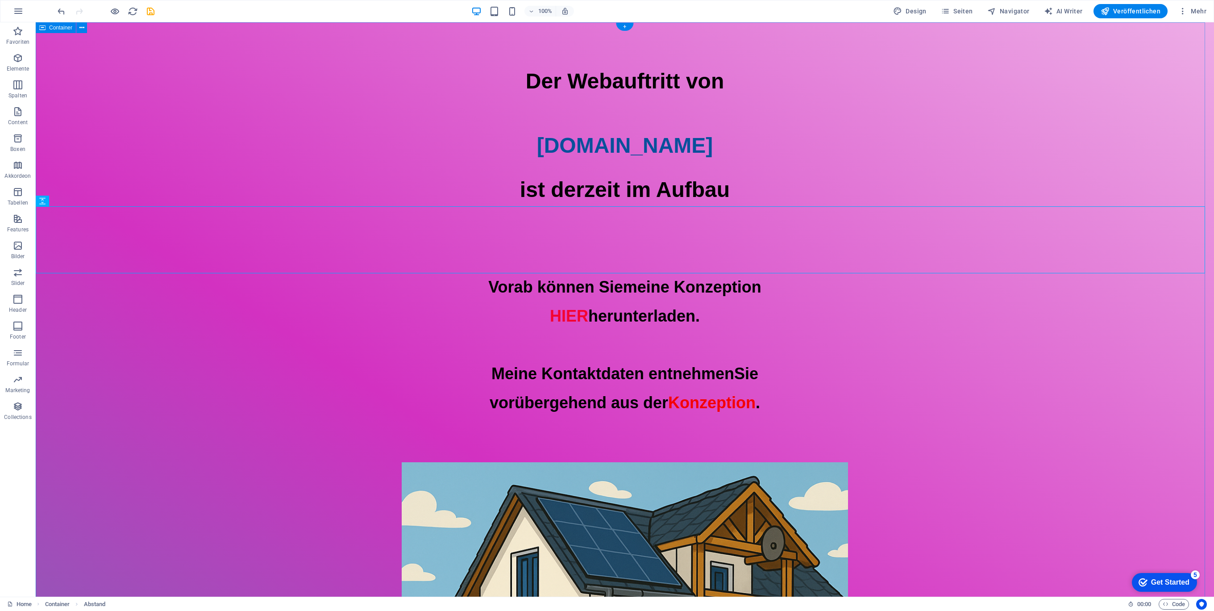
click at [914, 310] on div "Der Webauftritt von [DOMAIN_NAME] ist derzeit im Aufbau Vorab können Sie meine …" at bounding box center [625, 486] width 1178 height 929
click at [1126, 12] on span "Veröffentlichen" at bounding box center [1131, 11] width 60 height 9
